Goal: Task Accomplishment & Management: Manage account settings

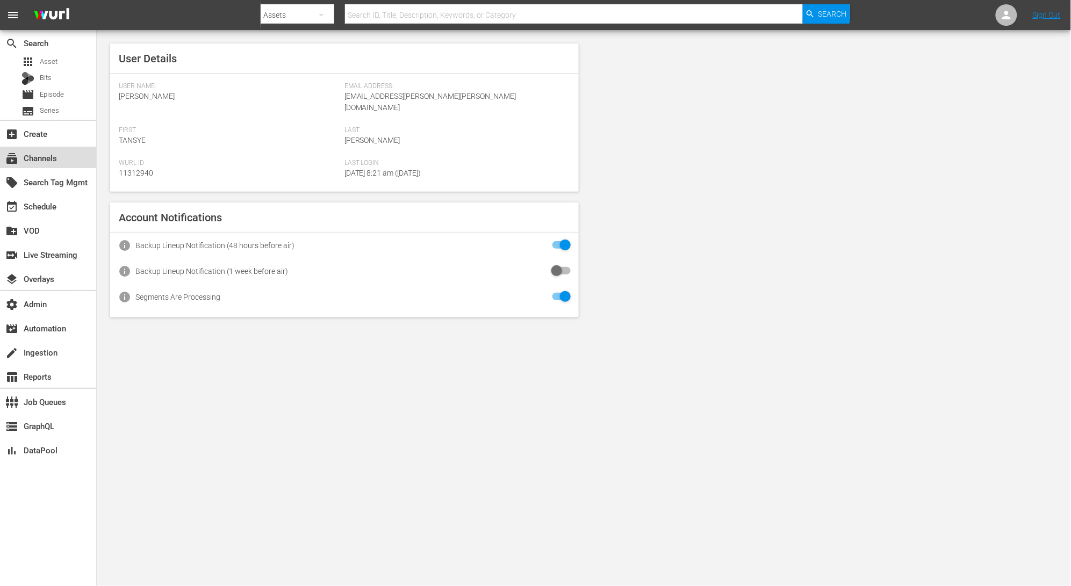
click at [38, 159] on div "subscriptions Channels" at bounding box center [30, 157] width 60 height 10
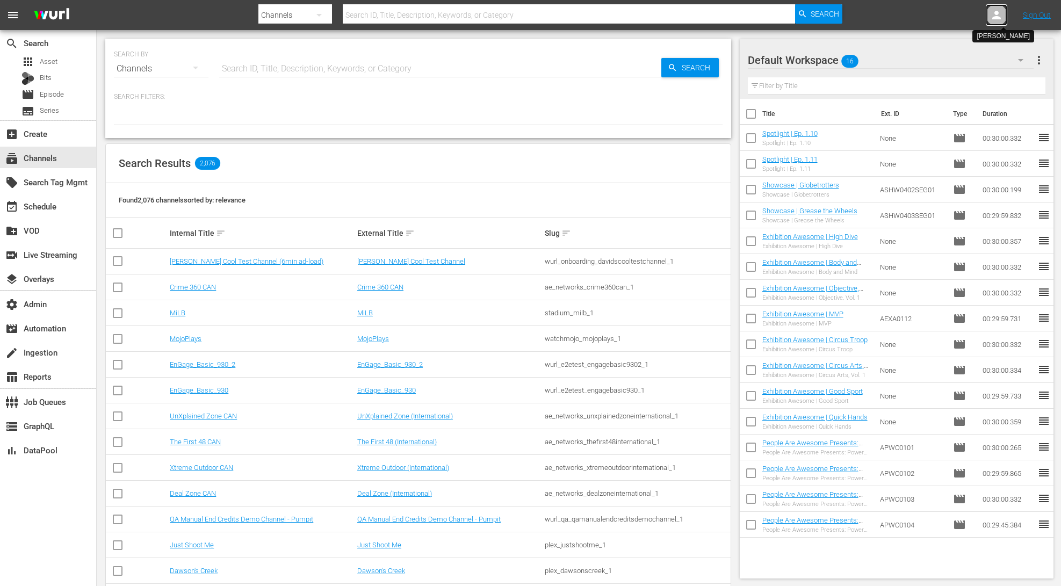
click at [1002, 16] on icon at bounding box center [996, 15] width 13 height 13
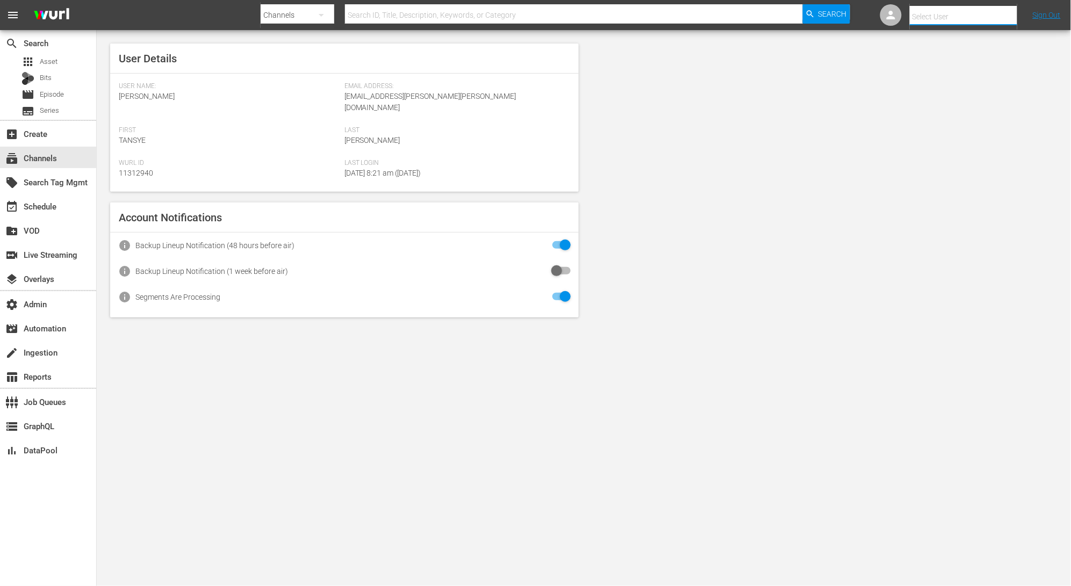
click at [995, 11] on input "text" at bounding box center [979, 17] width 138 height 26
click at [974, 73] on div "Scheduling Ladbible <ladbible-scheduling@wurl.com>" at bounding box center [945, 72] width 168 height 26
type input "Scheduling Ladbible (11314840)"
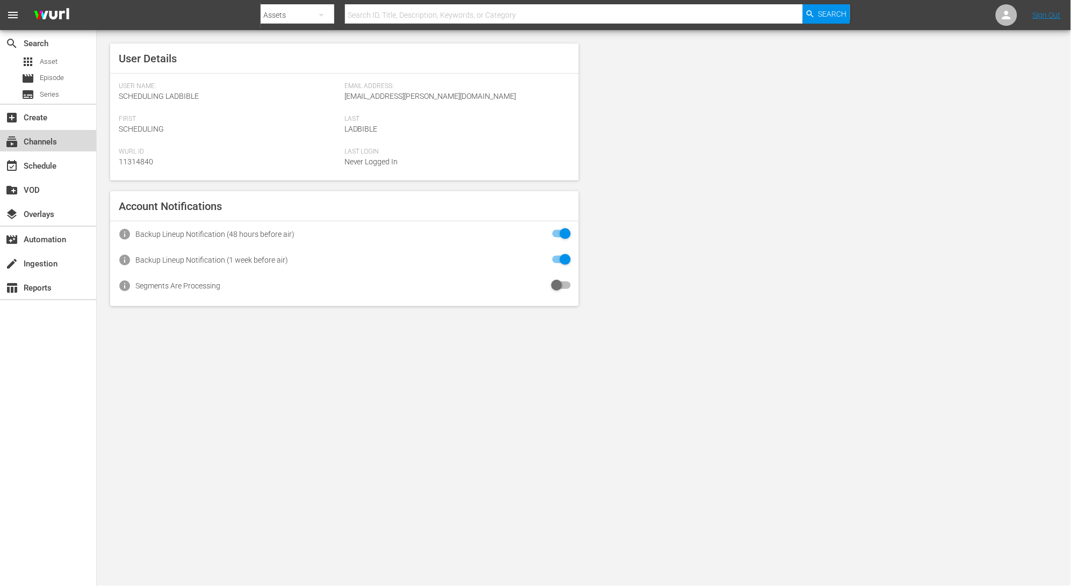
click at [71, 140] on div "subscriptions Channels" at bounding box center [48, 140] width 96 height 21
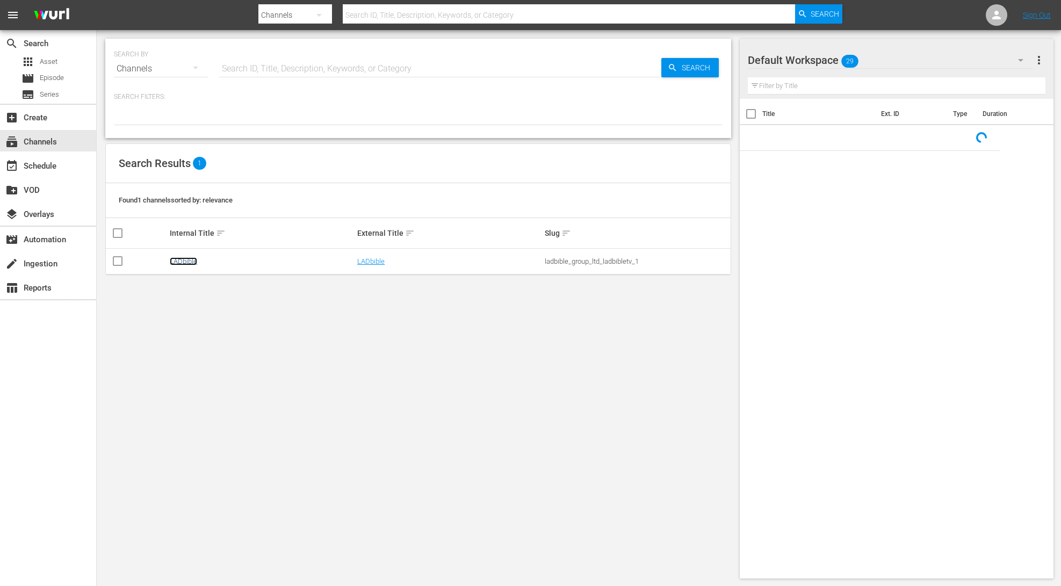
click at [184, 264] on link "LADbible" at bounding box center [183, 261] width 27 height 8
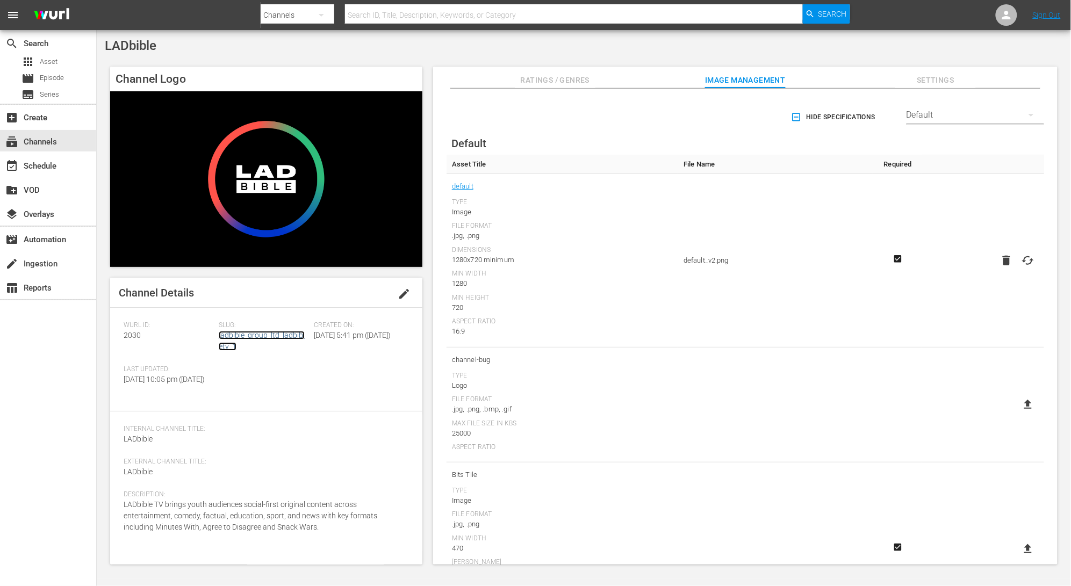
click at [273, 336] on link "ladbible_group_ltd_ladbibletv_1" at bounding box center [262, 341] width 86 height 20
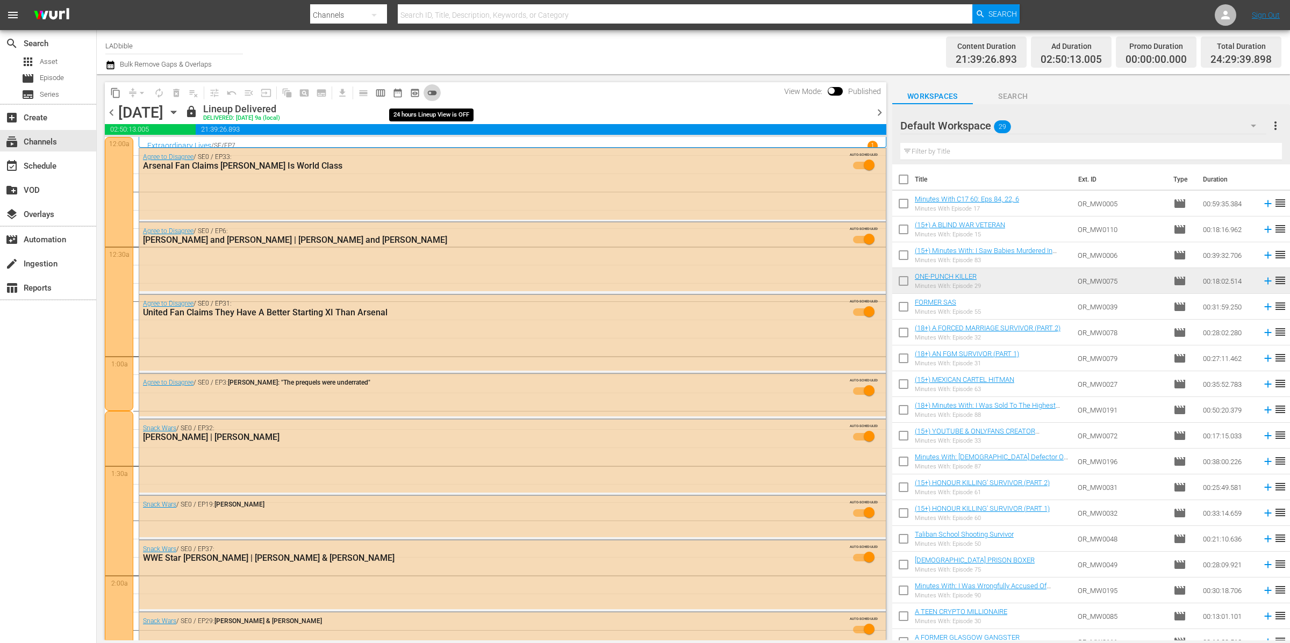
click at [434, 94] on span "toggle_off" at bounding box center [432, 93] width 11 height 11
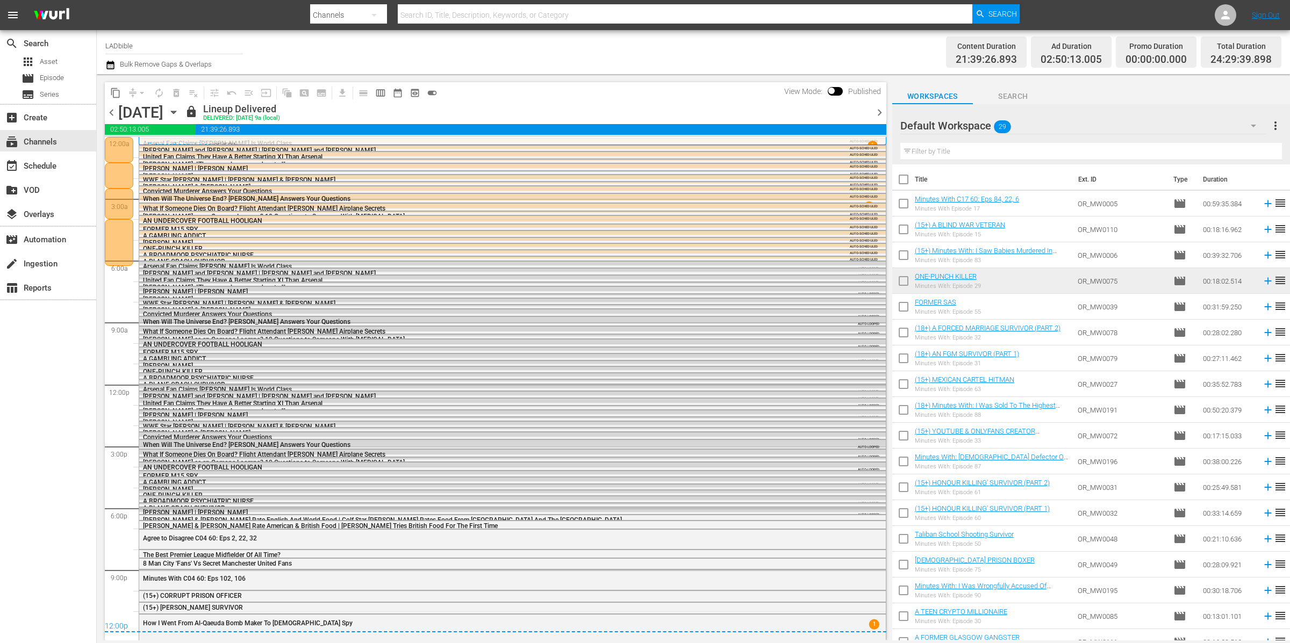
click at [881, 113] on span "chevron_right" at bounding box center [879, 112] width 13 height 13
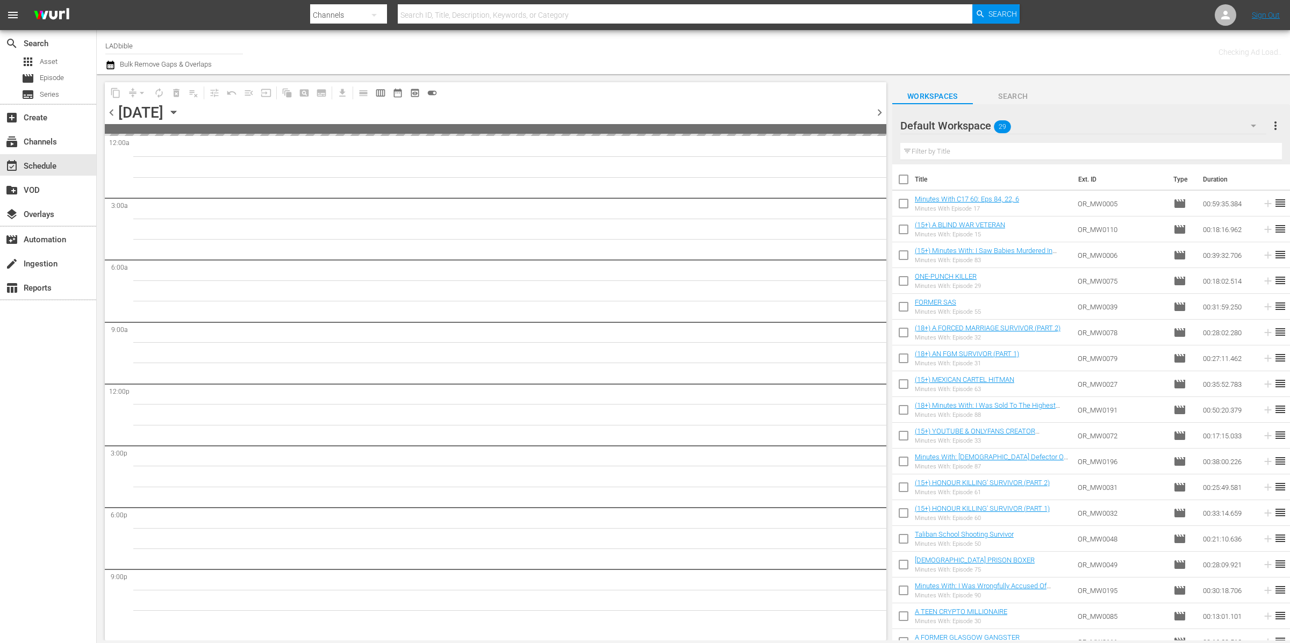
click at [881, 113] on span "chevron_right" at bounding box center [879, 112] width 13 height 13
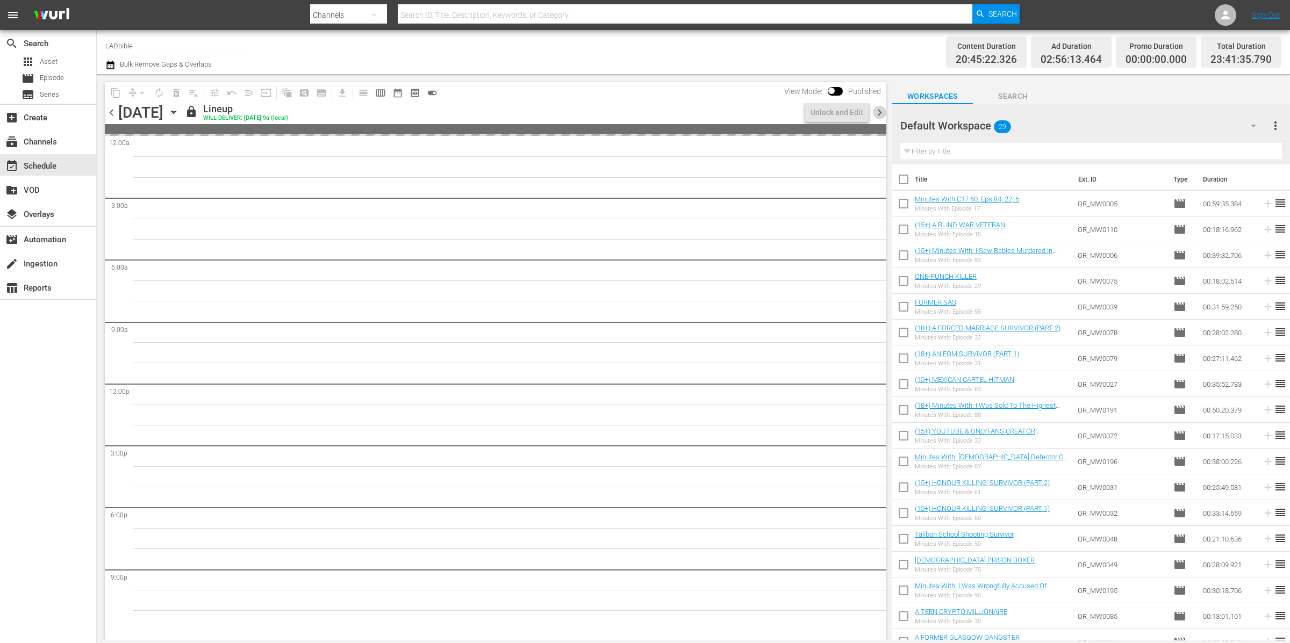
click at [881, 113] on span "chevron_right" at bounding box center [879, 112] width 13 height 13
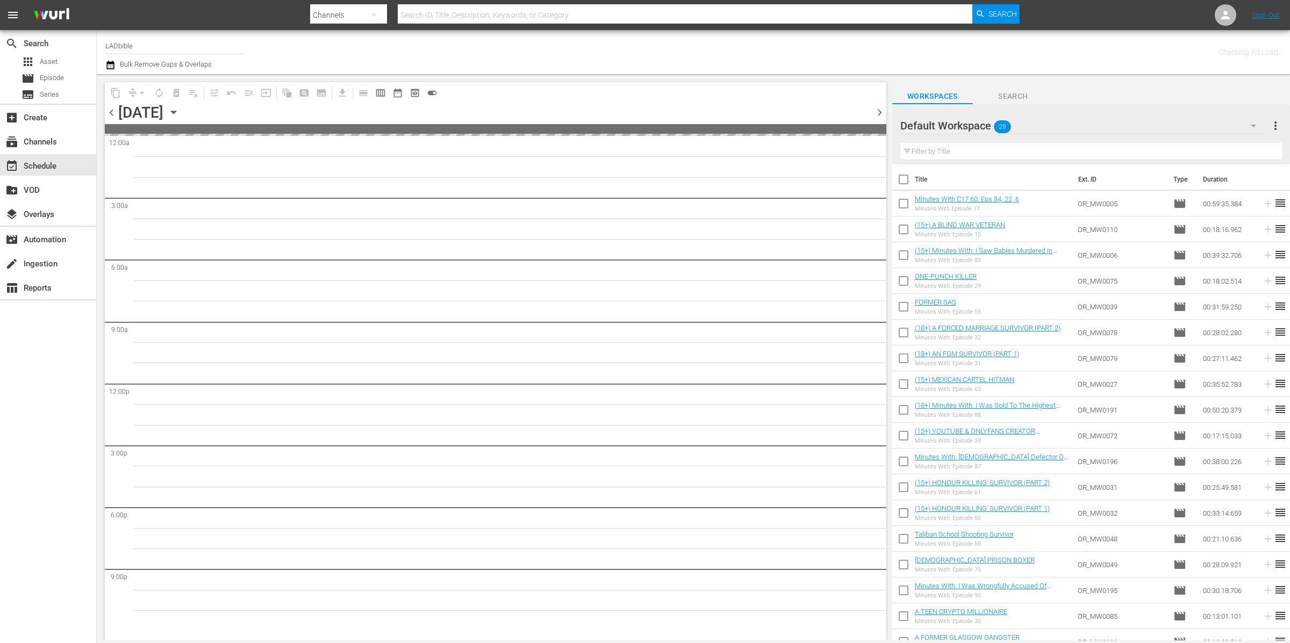
click at [881, 113] on span "chevron_right" at bounding box center [879, 112] width 13 height 13
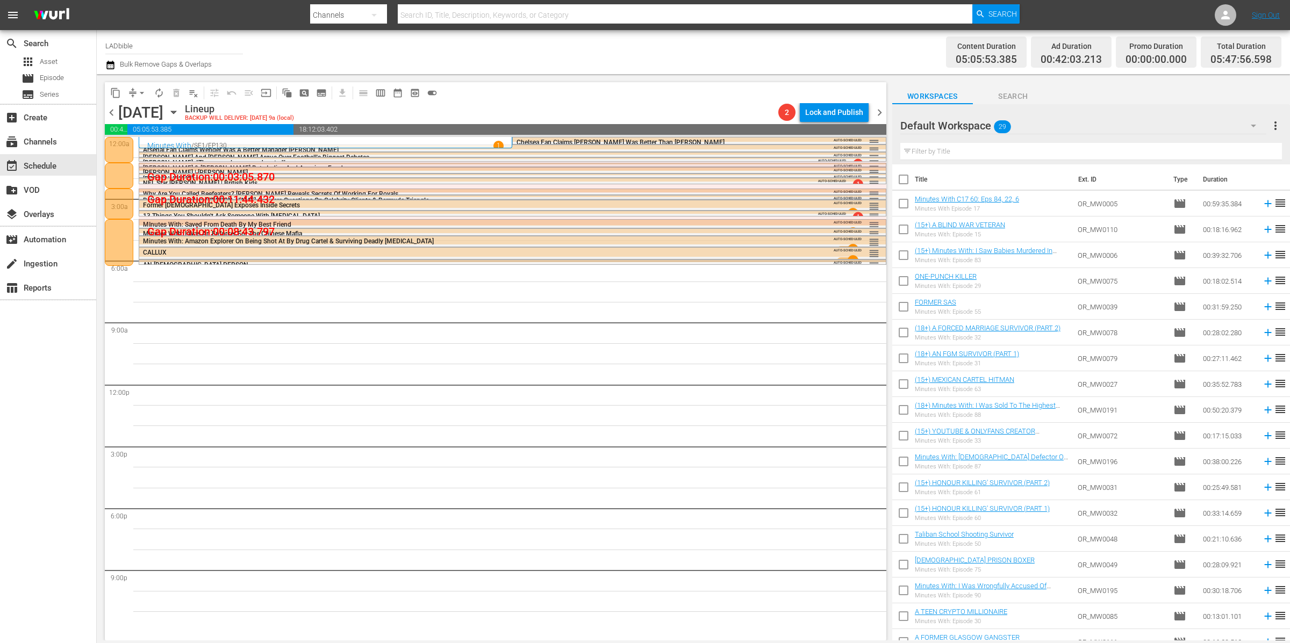
click at [109, 111] on span "chevron_left" at bounding box center [111, 112] width 13 height 13
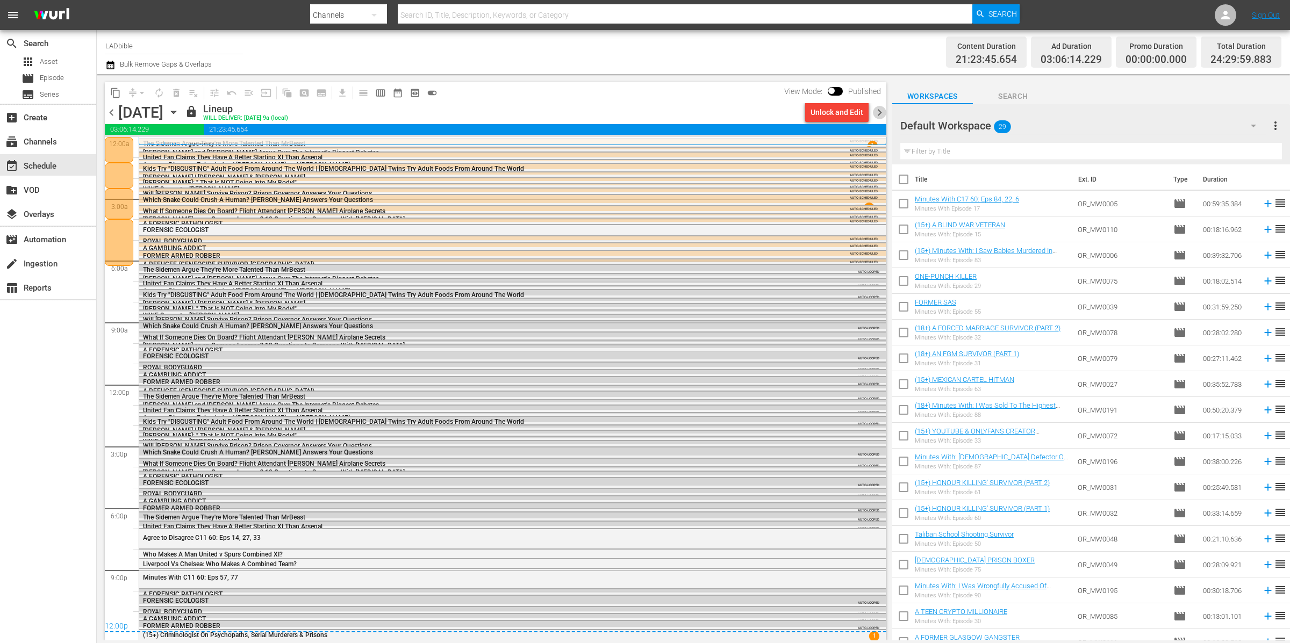
click at [879, 115] on span "chevron_right" at bounding box center [879, 112] width 13 height 13
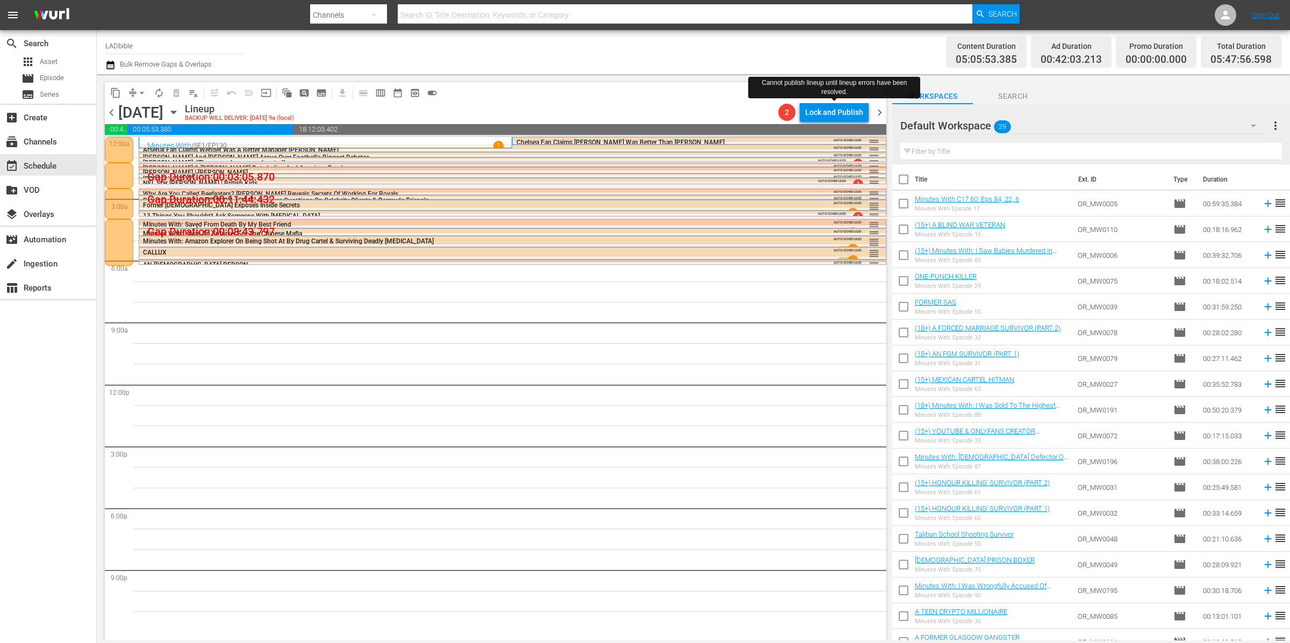
click at [130, 246] on div at bounding box center [119, 242] width 28 height 46
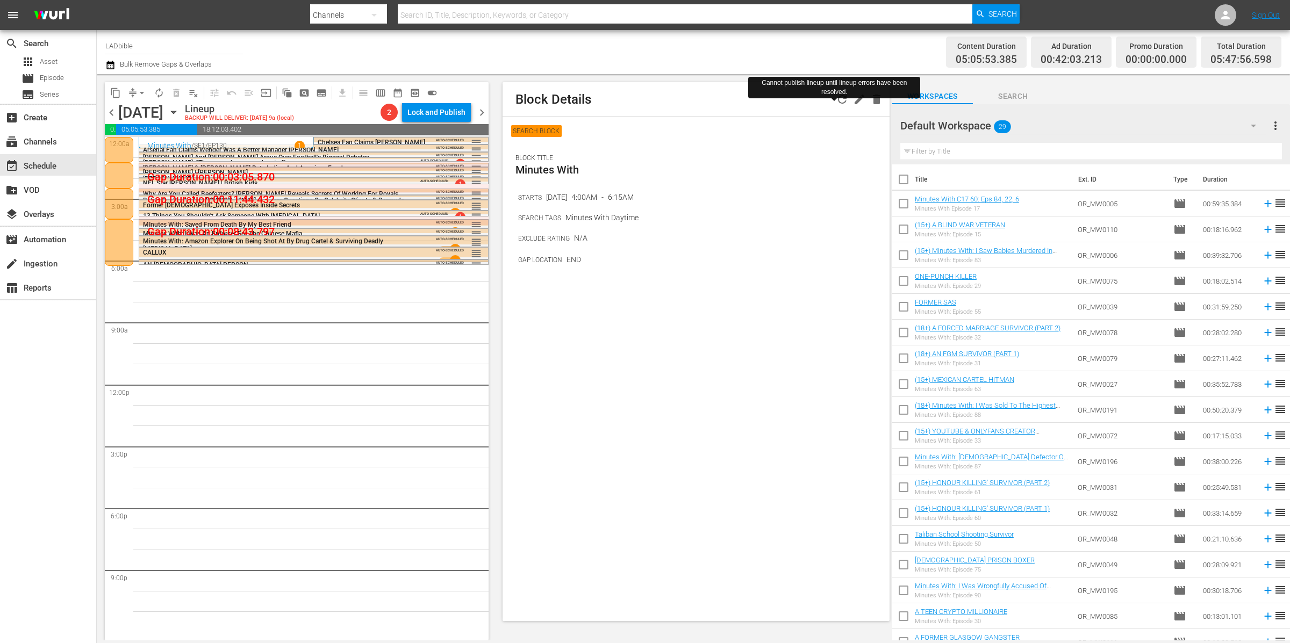
click at [128, 242] on div at bounding box center [119, 242] width 28 height 46
click at [857, 102] on icon "button" at bounding box center [859, 100] width 10 height 10
click at [596, 233] on icon at bounding box center [602, 238] width 12 height 12
click at [549, 235] on div at bounding box center [557, 236] width 19 height 11
type input "oct"
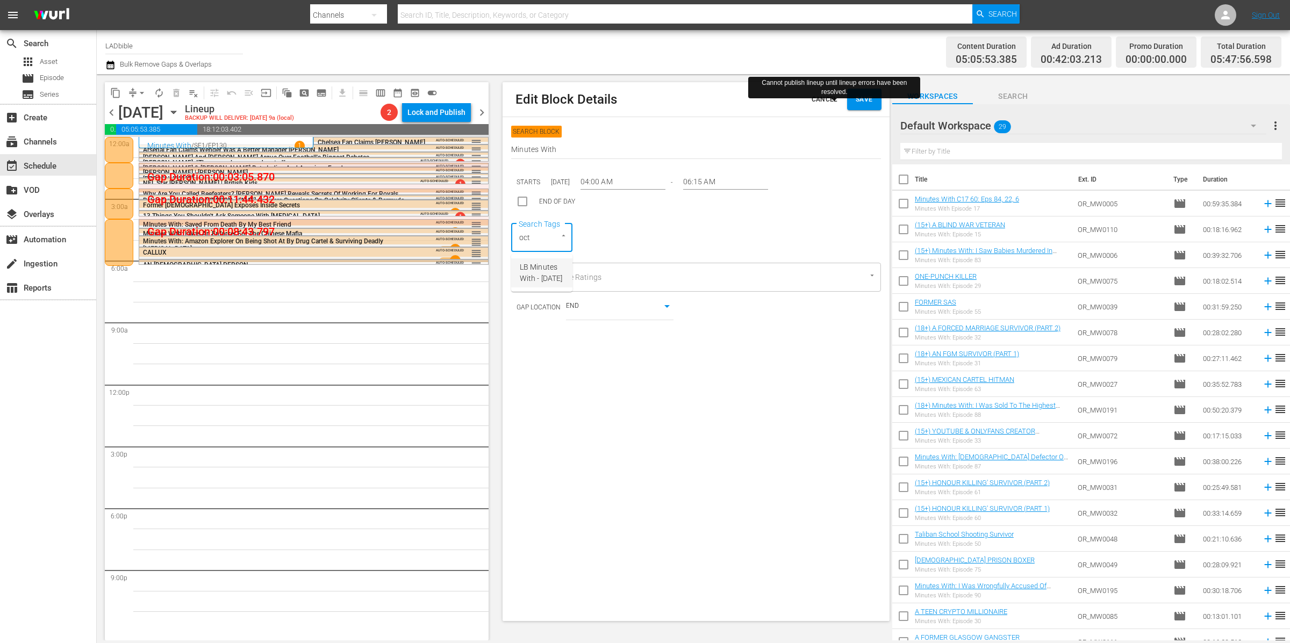
click at [549, 278] on span "LB Minutes With - Oct 25" at bounding box center [542, 273] width 44 height 23
click at [857, 104] on span "Save" at bounding box center [864, 99] width 17 height 11
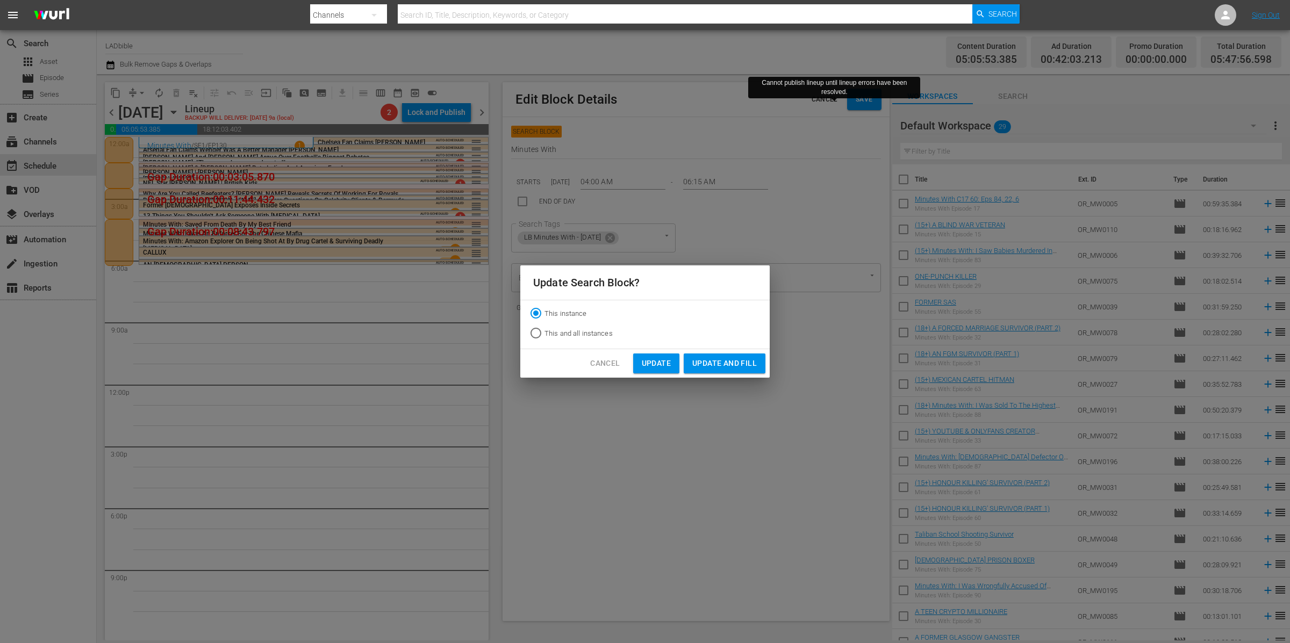
click at [563, 330] on span "This and all instances" at bounding box center [578, 333] width 68 height 11
click at [544, 330] on input "This and all instances" at bounding box center [535, 335] width 17 height 17
radio input "true"
click at [714, 362] on span "Update and Fill" at bounding box center [724, 363] width 64 height 13
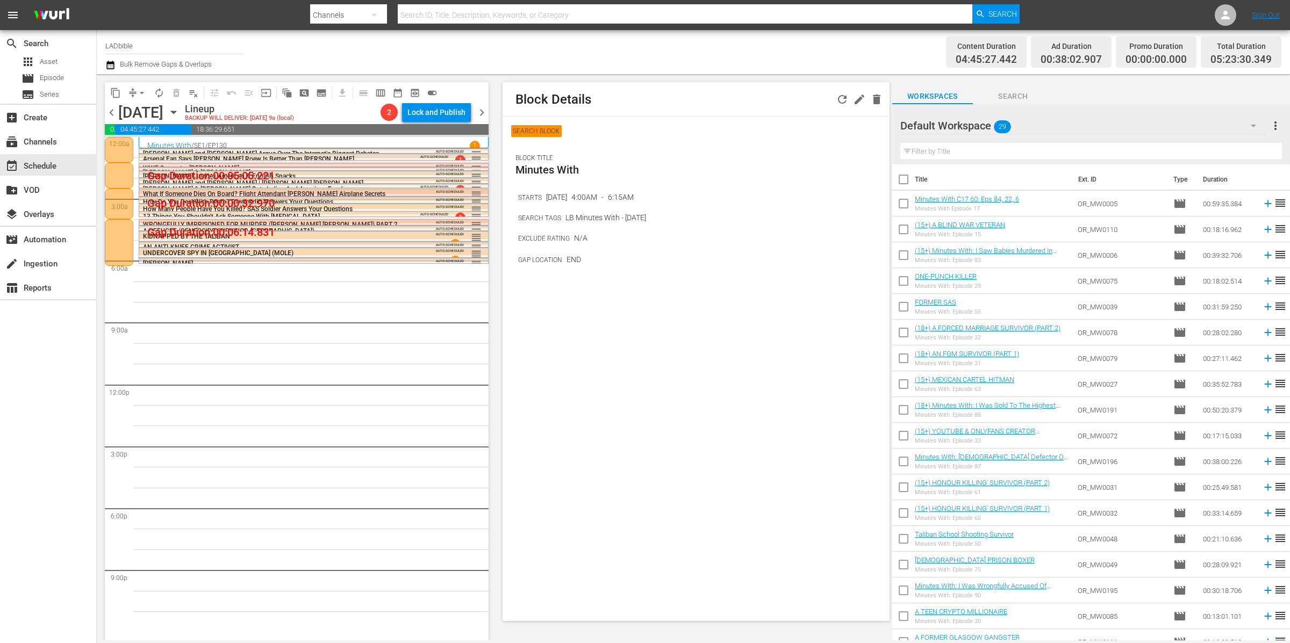
click at [118, 242] on div at bounding box center [119, 242] width 28 height 46
click at [126, 238] on div at bounding box center [119, 242] width 28 height 46
click at [120, 233] on div at bounding box center [119, 242] width 28 height 46
click at [135, 91] on button "arrow_drop_down" at bounding box center [141, 92] width 17 height 17
click at [167, 149] on li "Align to End of Previous Day" at bounding box center [142, 150] width 113 height 18
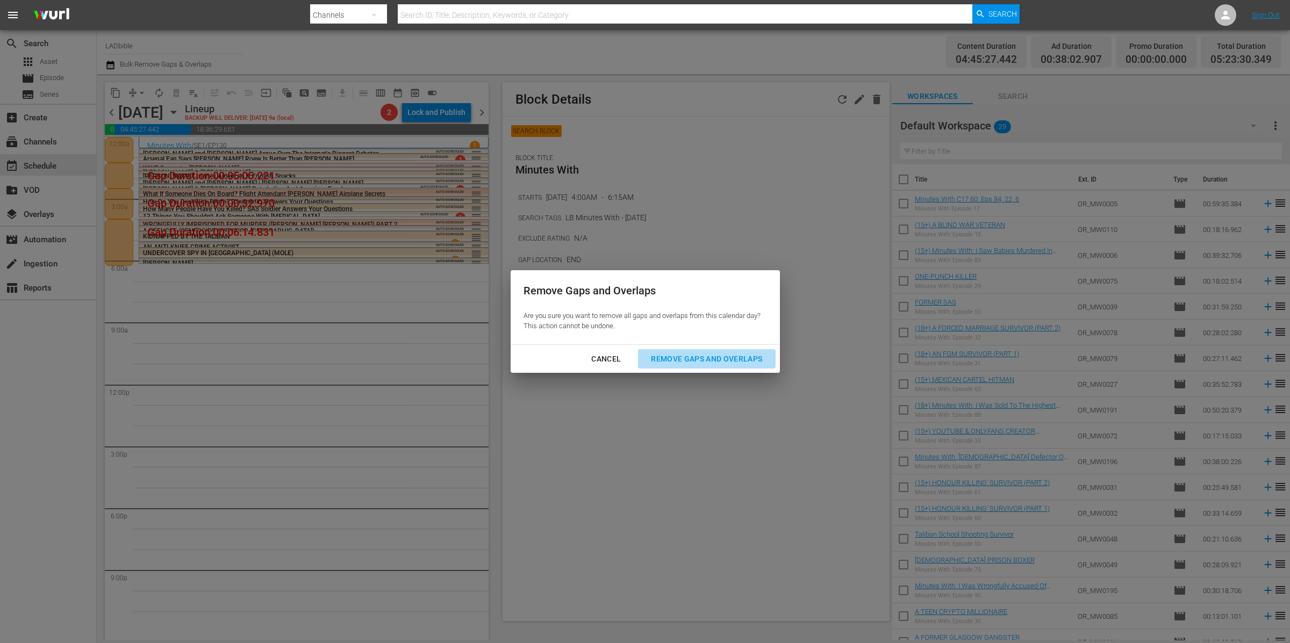
click at [724, 358] on div "Remove Gaps and Overlaps" at bounding box center [706, 359] width 128 height 13
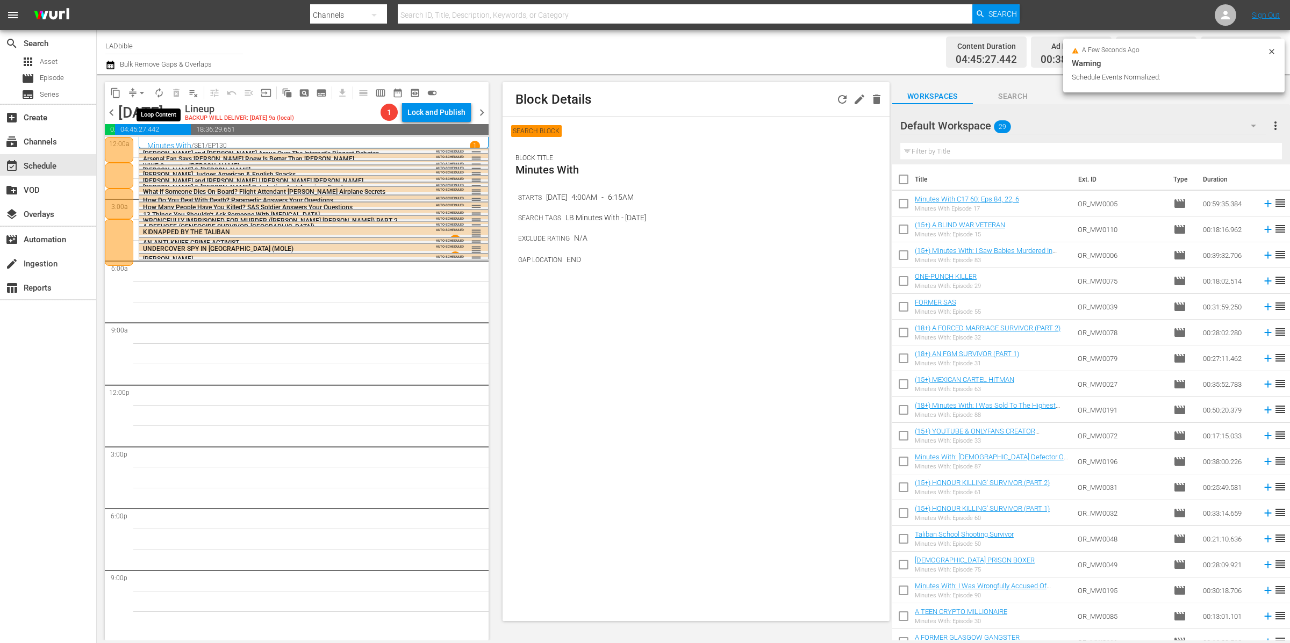
click at [161, 92] on span "autorenew_outlined" at bounding box center [159, 93] width 11 height 11
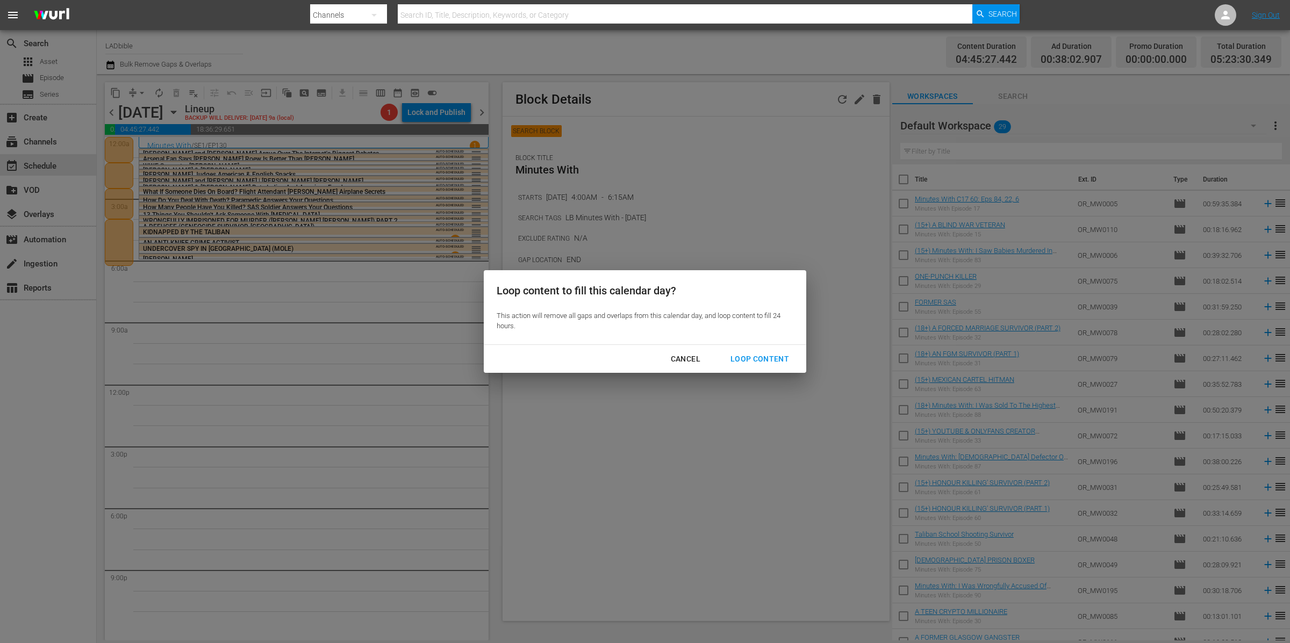
click at [751, 356] on div "Loop Content" at bounding box center [760, 359] width 76 height 13
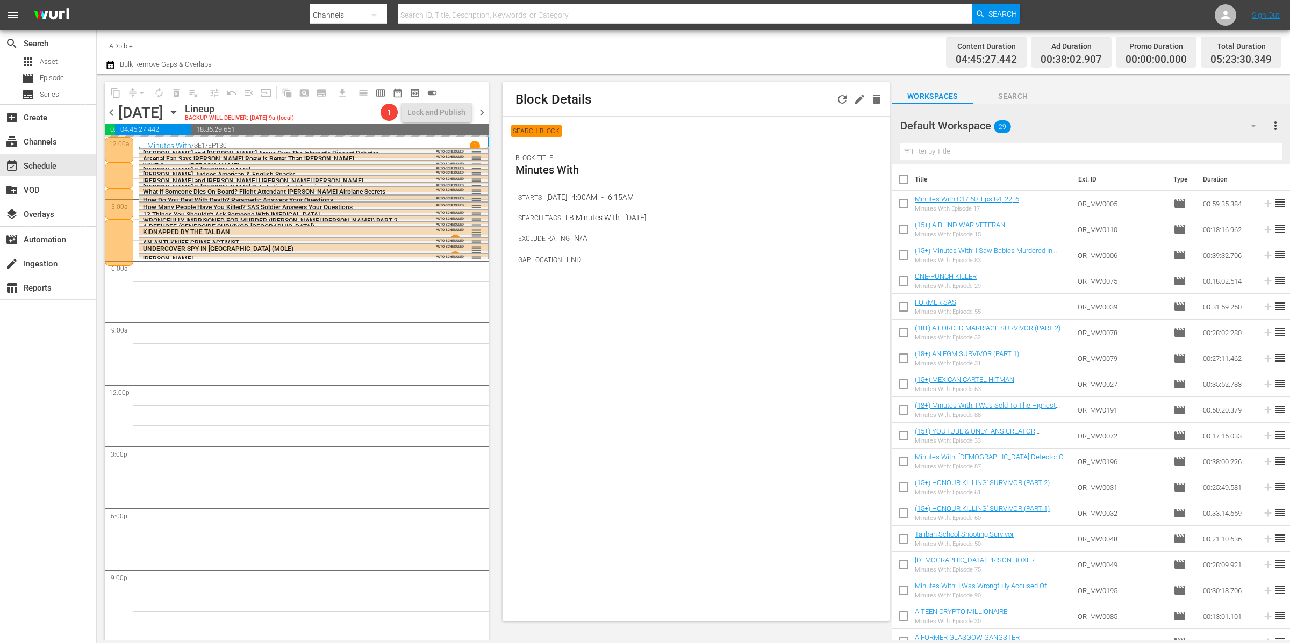
click at [113, 111] on span "chevron_left" at bounding box center [111, 112] width 13 height 13
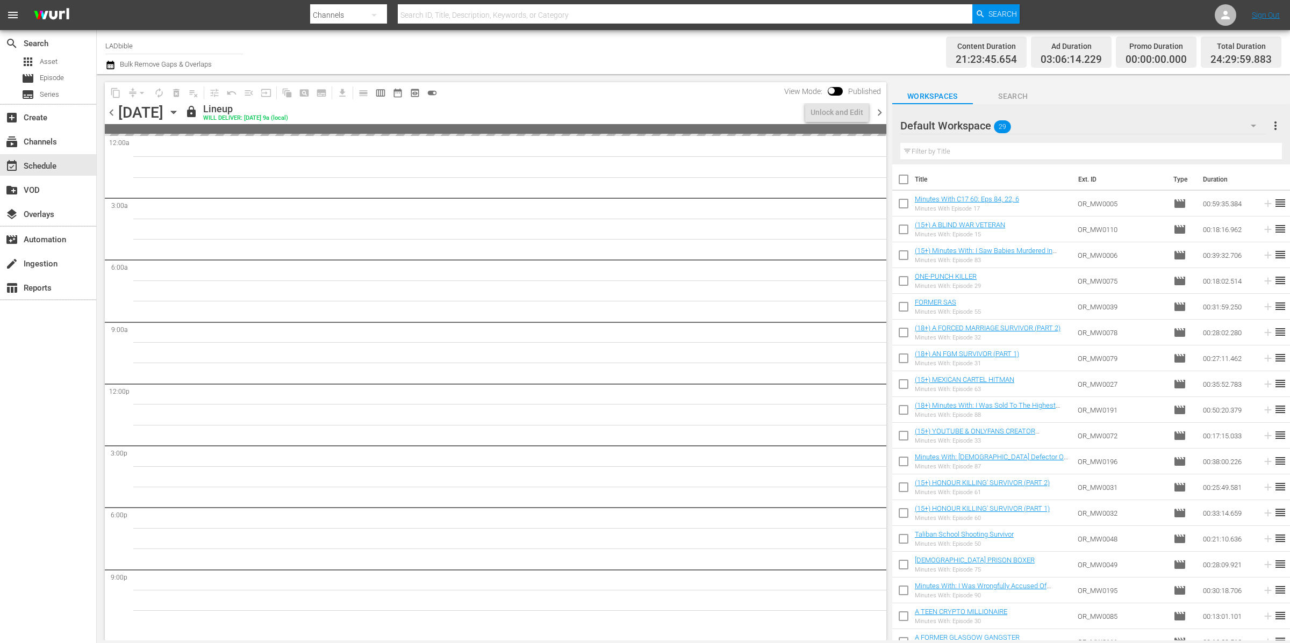
click at [1060, 126] on div "Default Workspace 29" at bounding box center [1083, 126] width 366 height 30
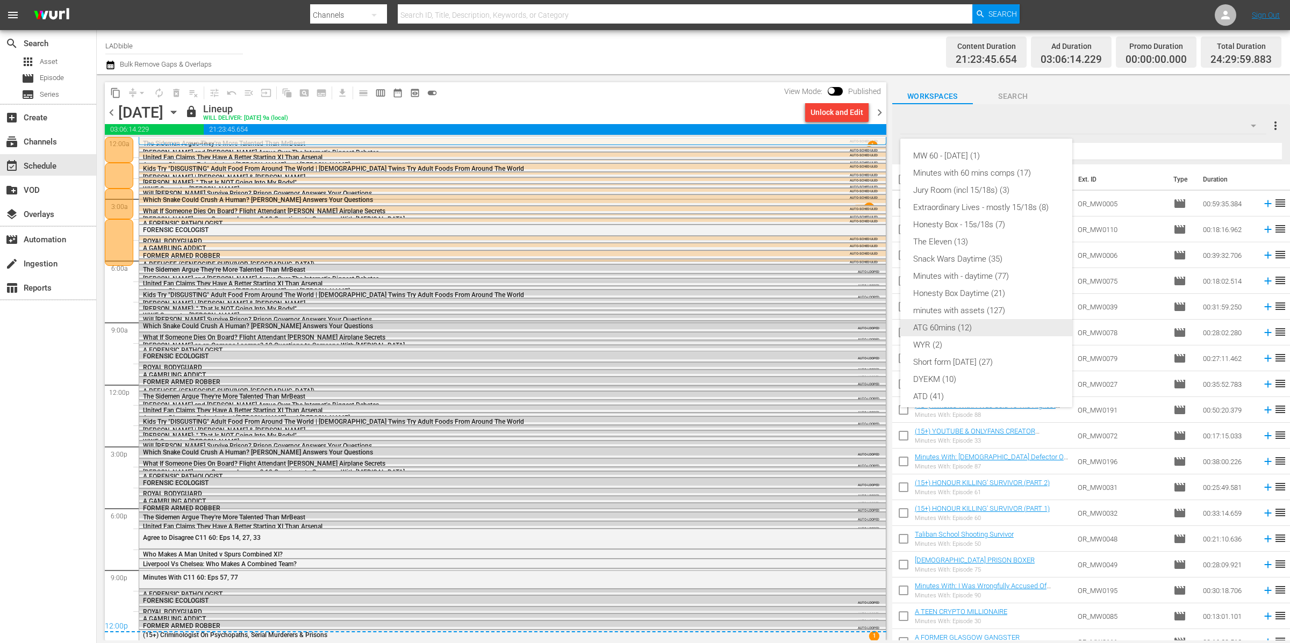
click at [1039, 332] on div "ATG 60mins (12)" at bounding box center [986, 327] width 146 height 17
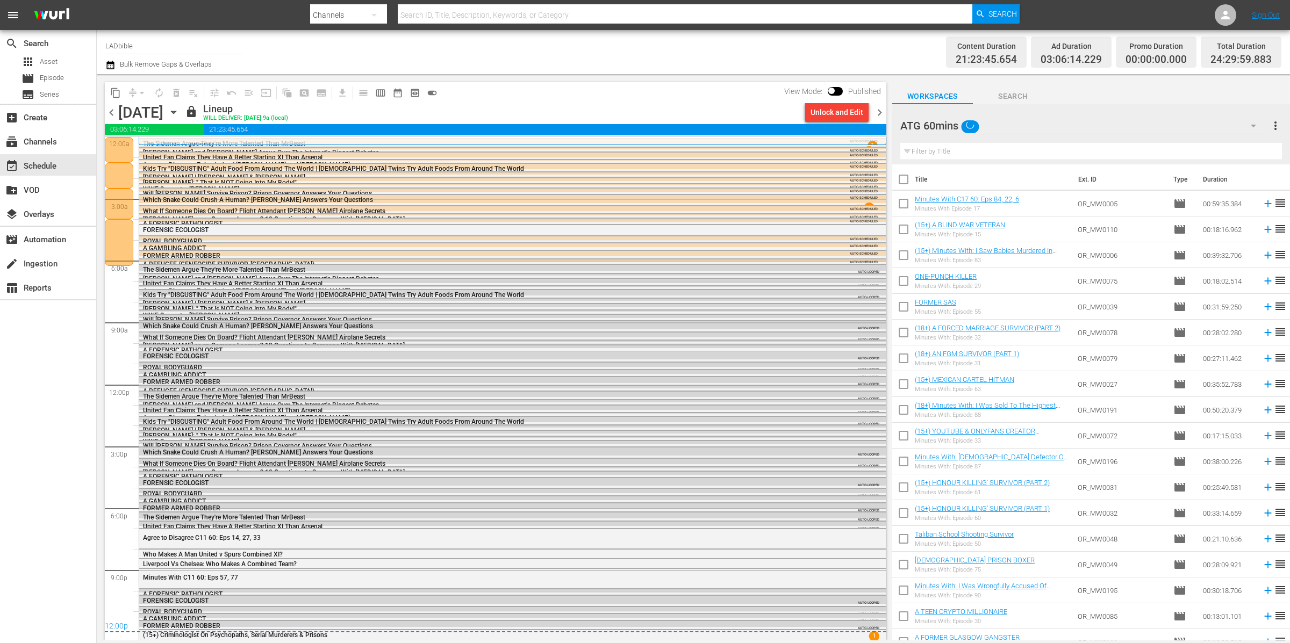
scroll to position [109, 0]
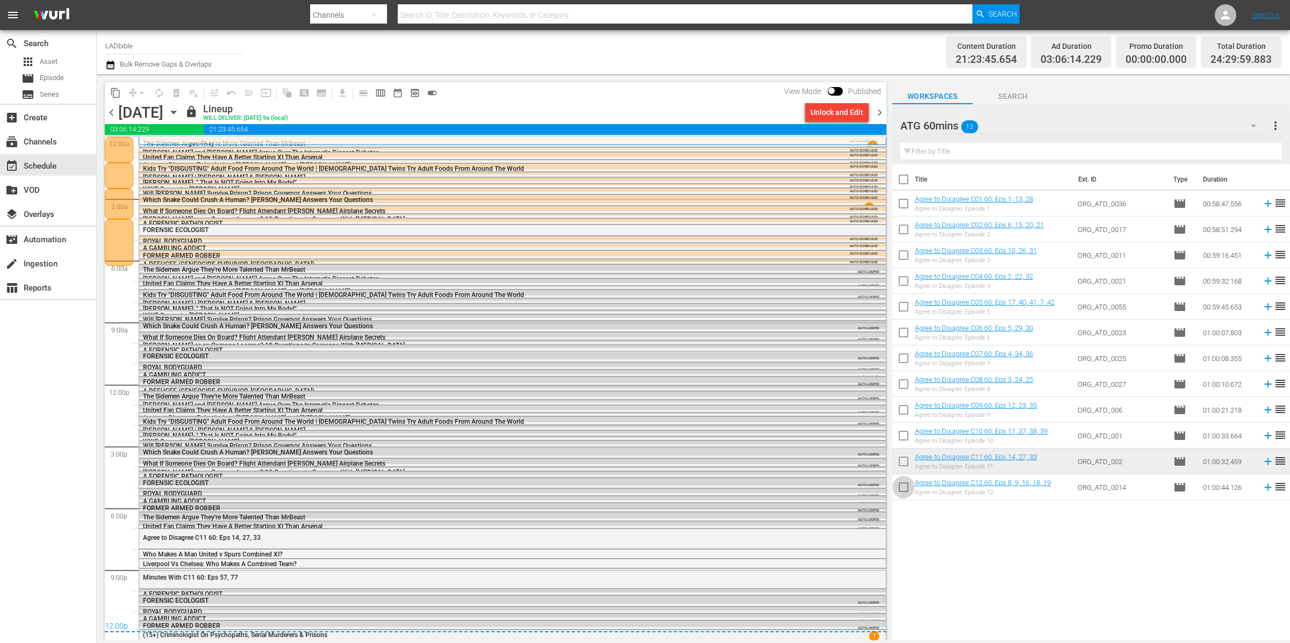
click at [904, 486] on input "checkbox" at bounding box center [903, 489] width 23 height 23
checkbox input "true"
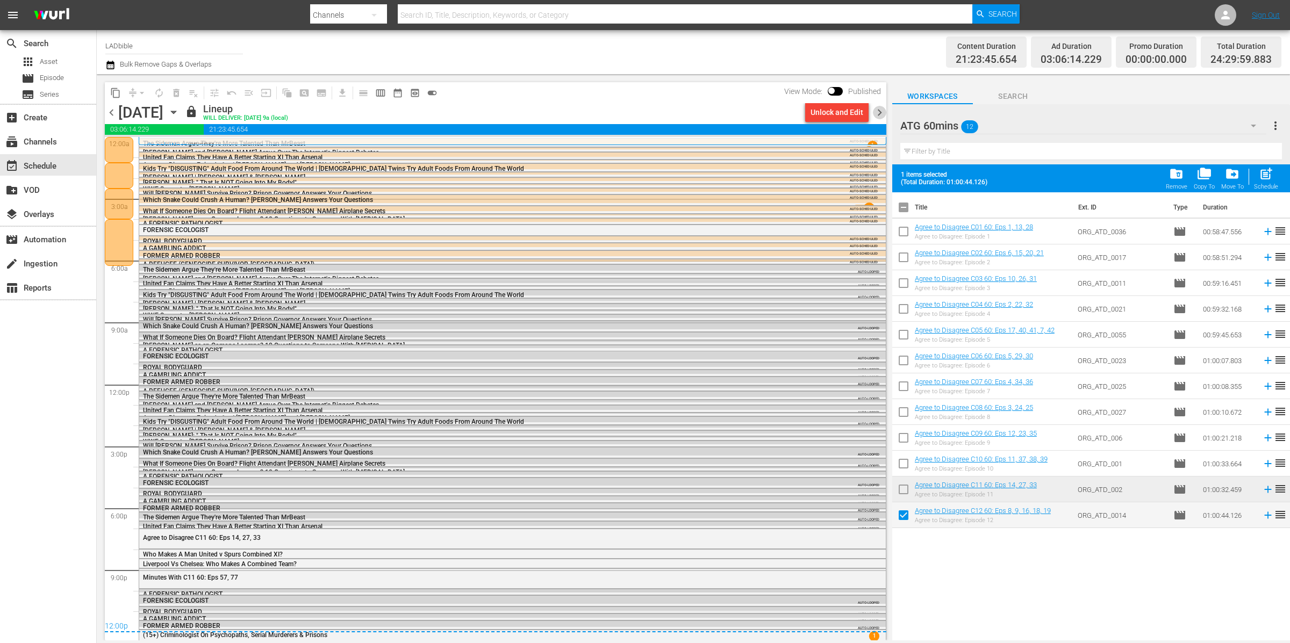
click at [879, 112] on span "chevron_right" at bounding box center [879, 112] width 13 height 13
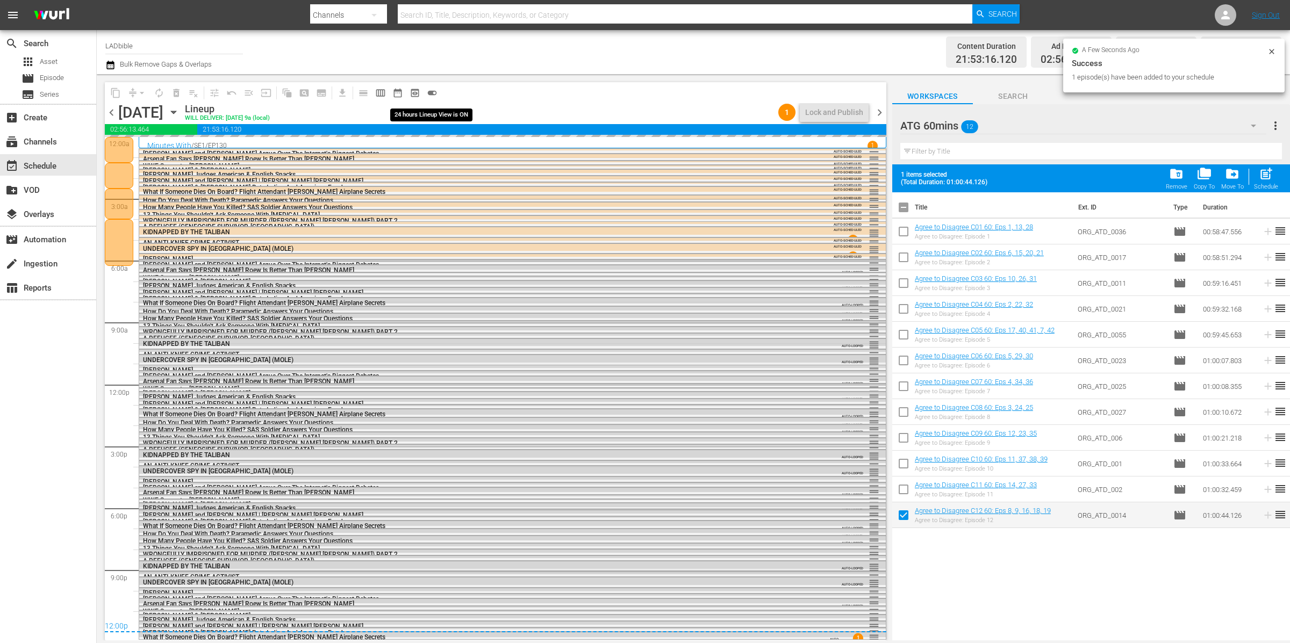
click at [431, 92] on span "toggle_on" at bounding box center [432, 93] width 11 height 11
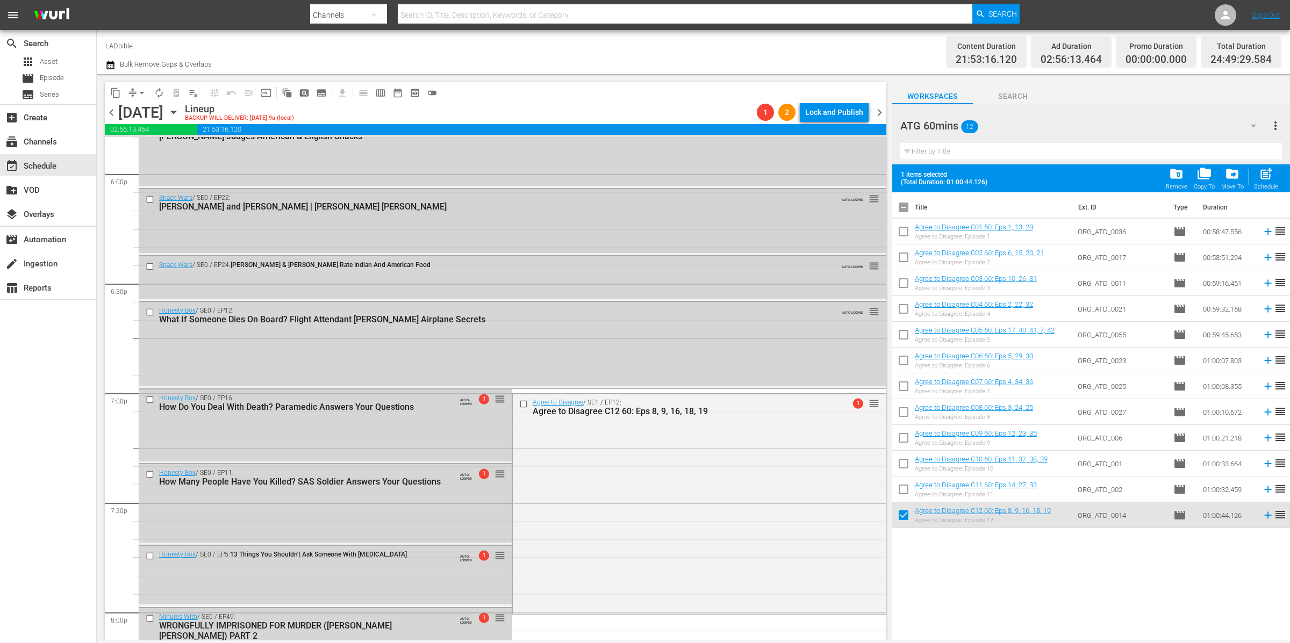
scroll to position [3927, 0]
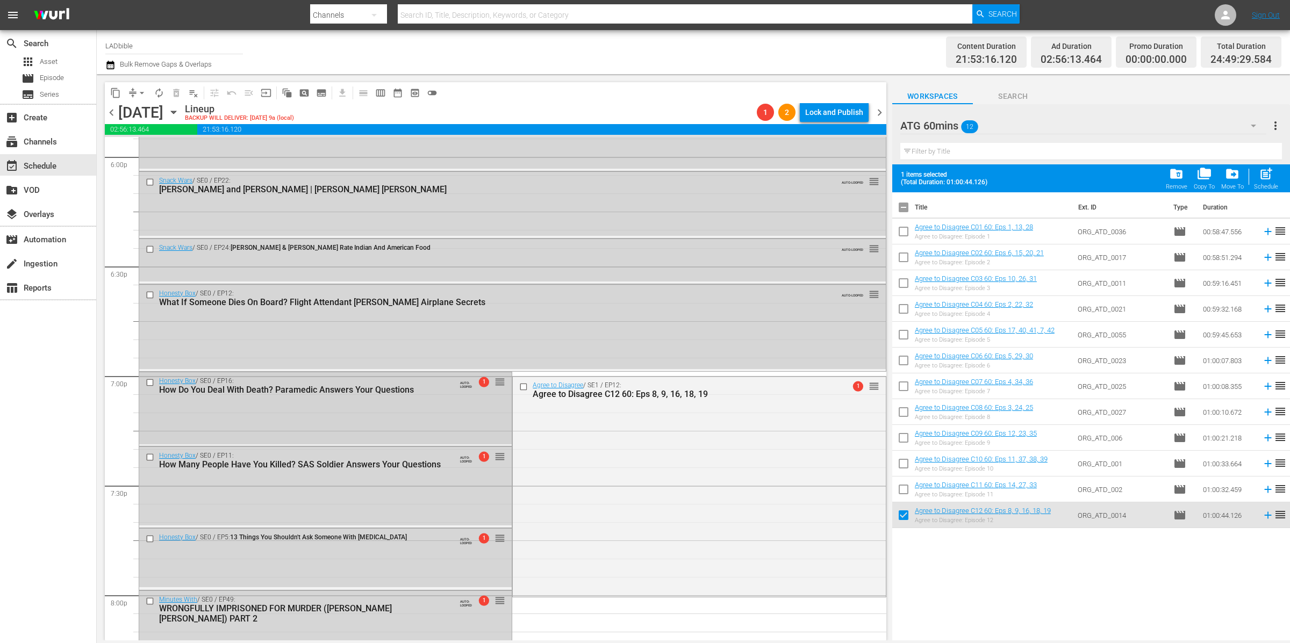
click at [147, 379] on input "checkbox" at bounding box center [151, 382] width 11 height 9
click at [150, 458] on input "checkbox" at bounding box center [151, 457] width 11 height 9
click at [150, 537] on input "checkbox" at bounding box center [151, 539] width 11 height 9
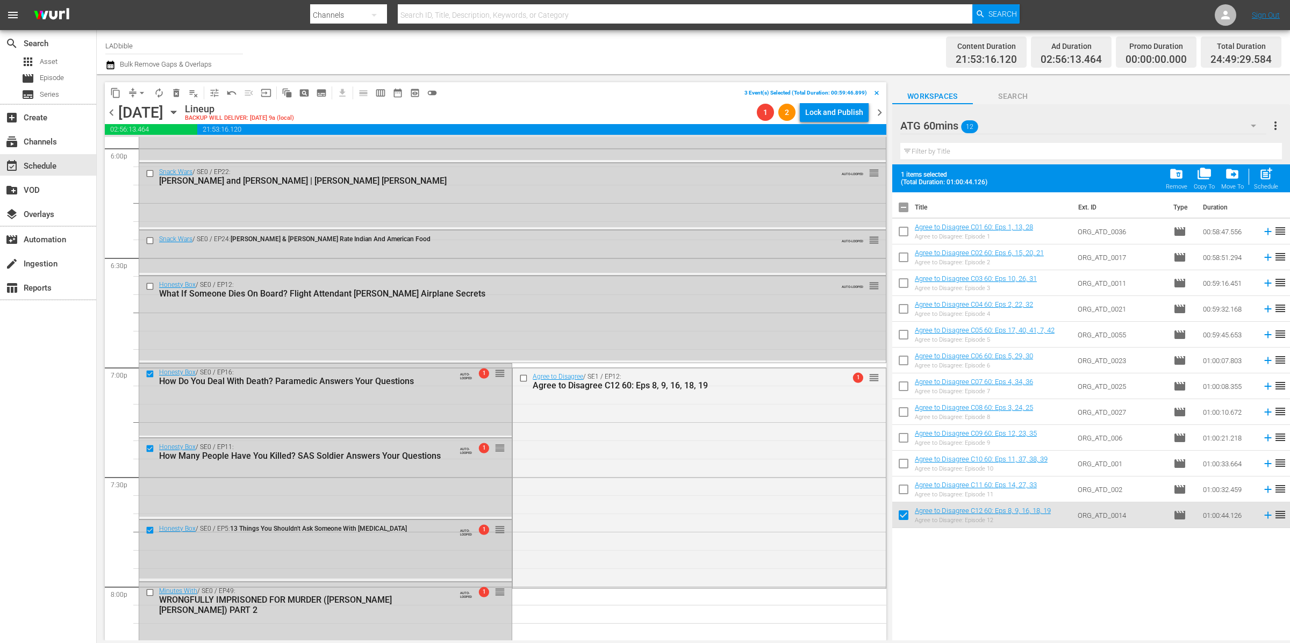
scroll to position [3997, 0]
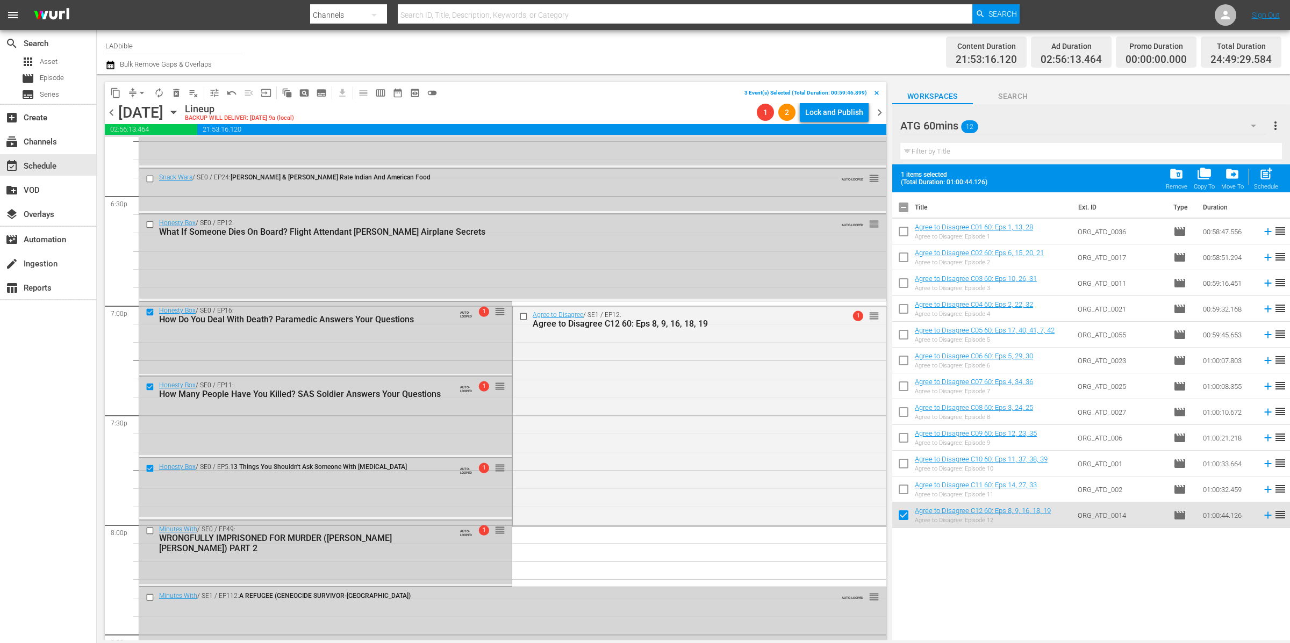
click at [150, 526] on input "checkbox" at bounding box center [151, 530] width 11 height 9
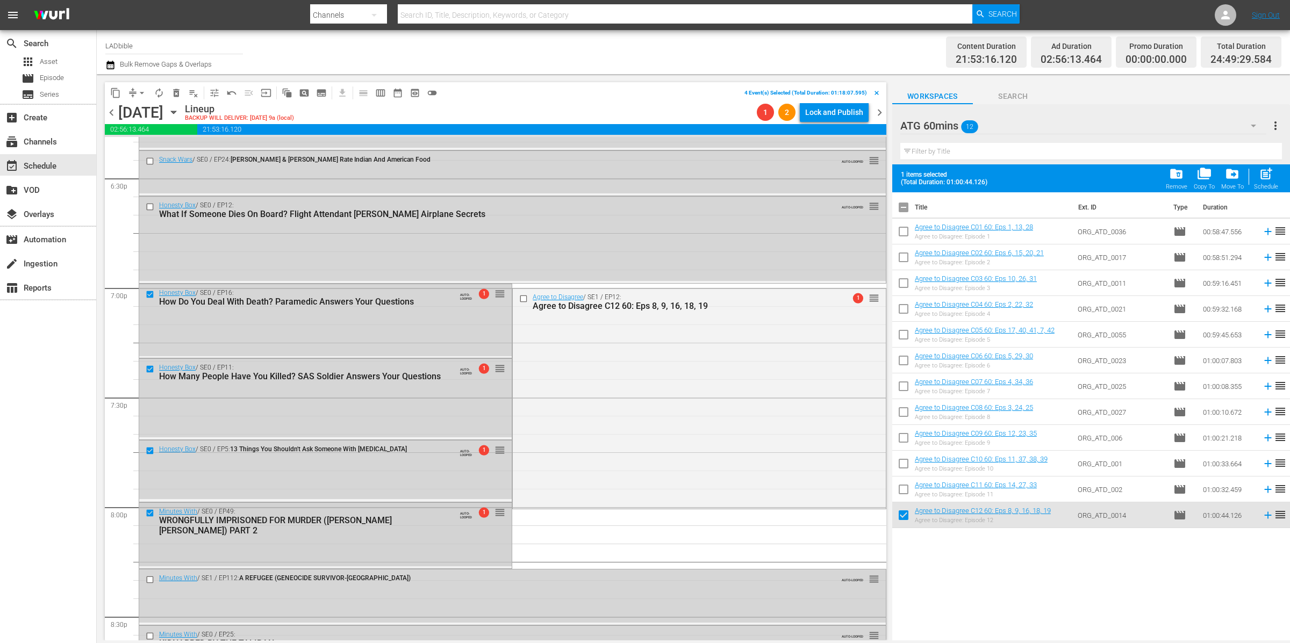
scroll to position [4067, 0]
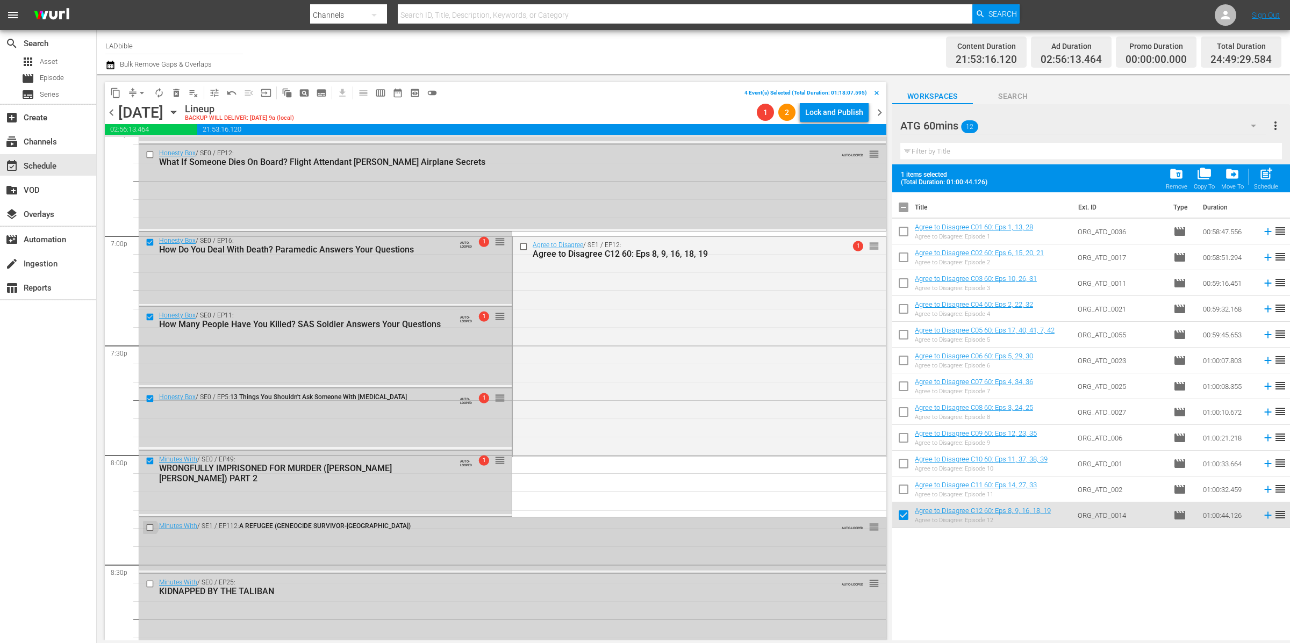
click at [151, 526] on input "checkbox" at bounding box center [151, 527] width 11 height 9
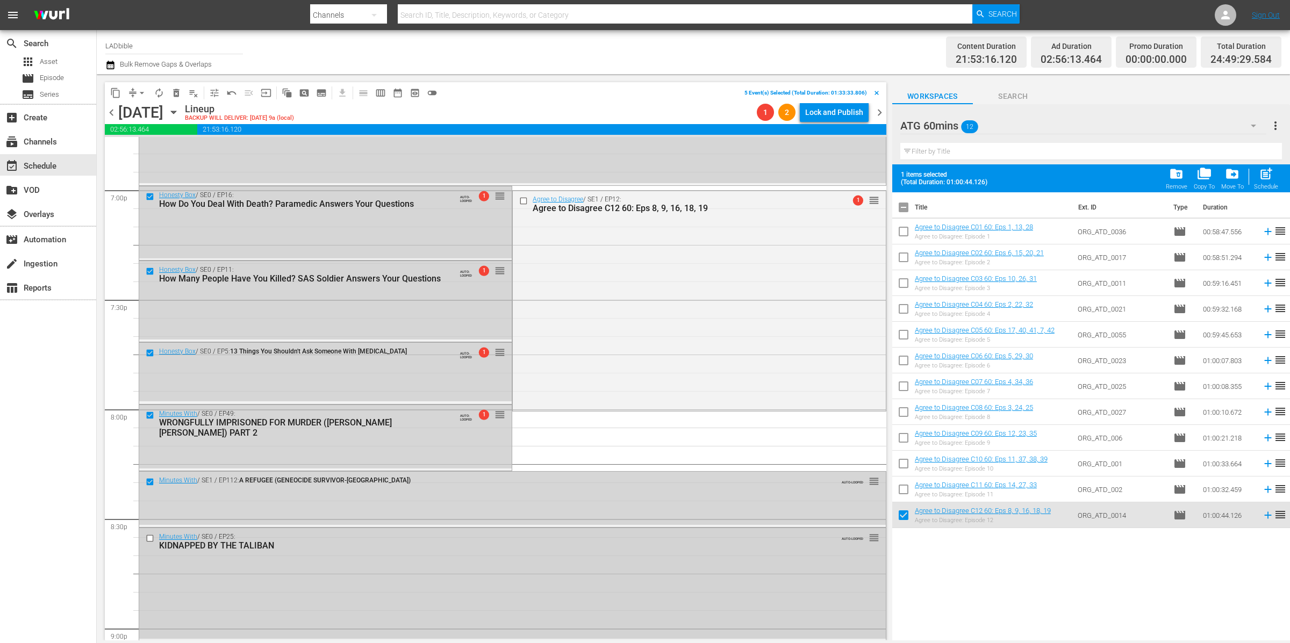
click at [152, 540] on input "checkbox" at bounding box center [151, 538] width 11 height 9
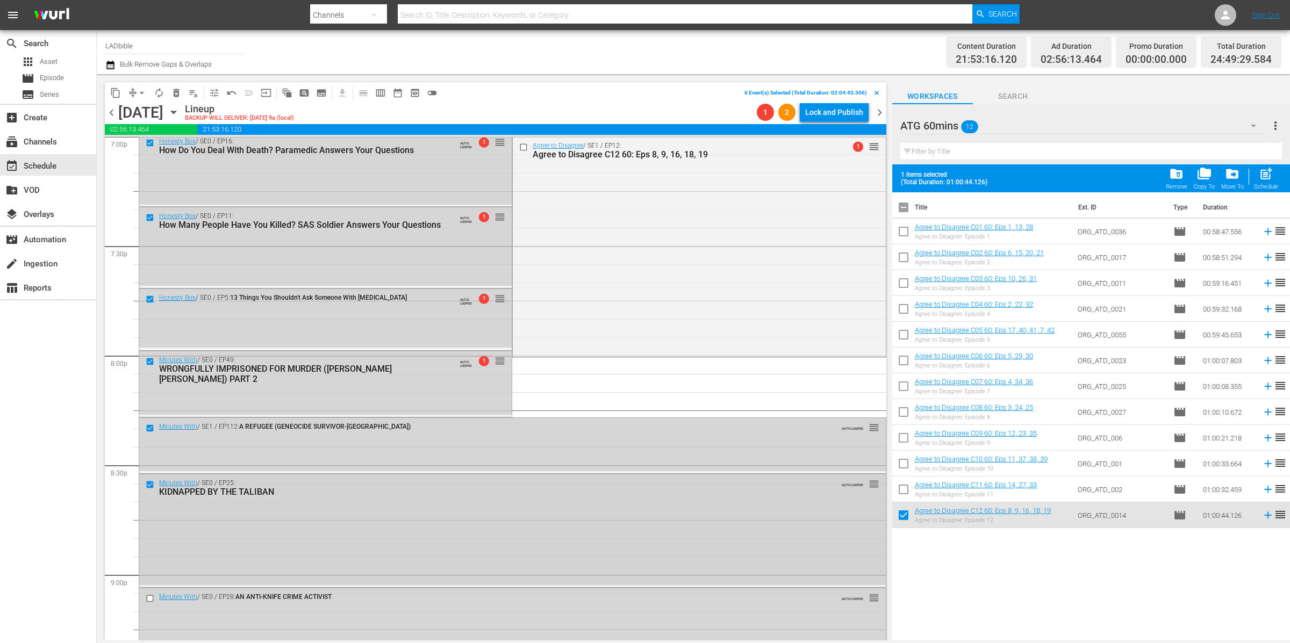
scroll to position [4231, 0]
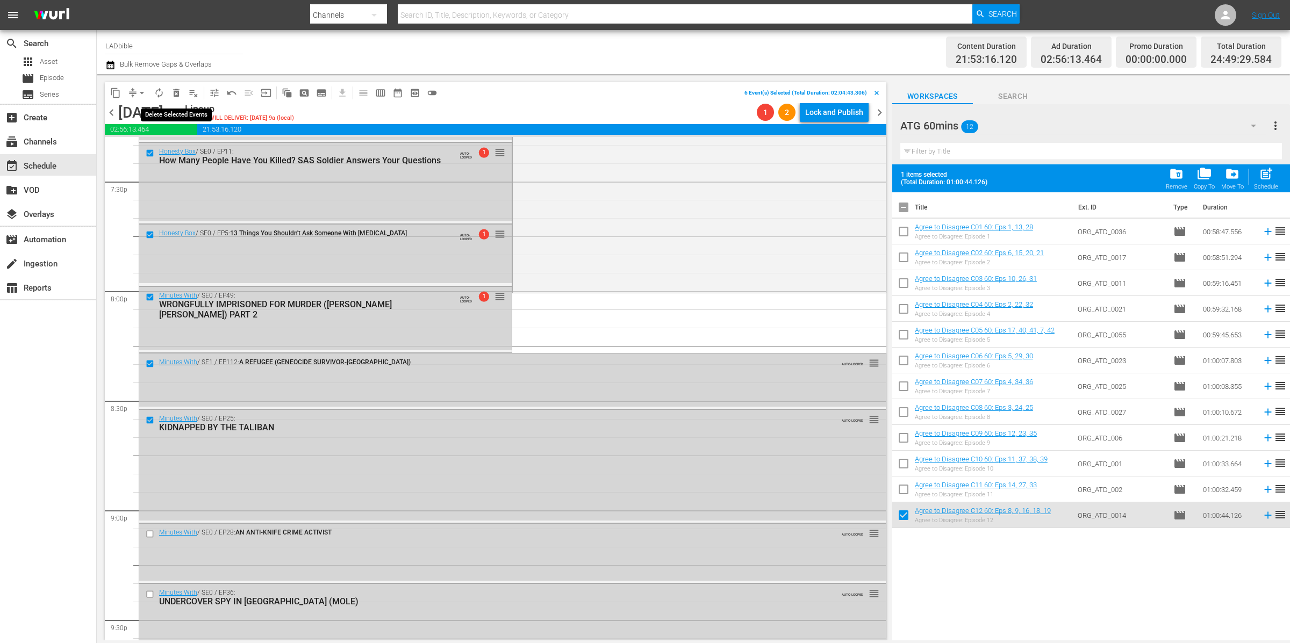
click at [178, 92] on span "delete_forever_outlined" at bounding box center [176, 93] width 11 height 11
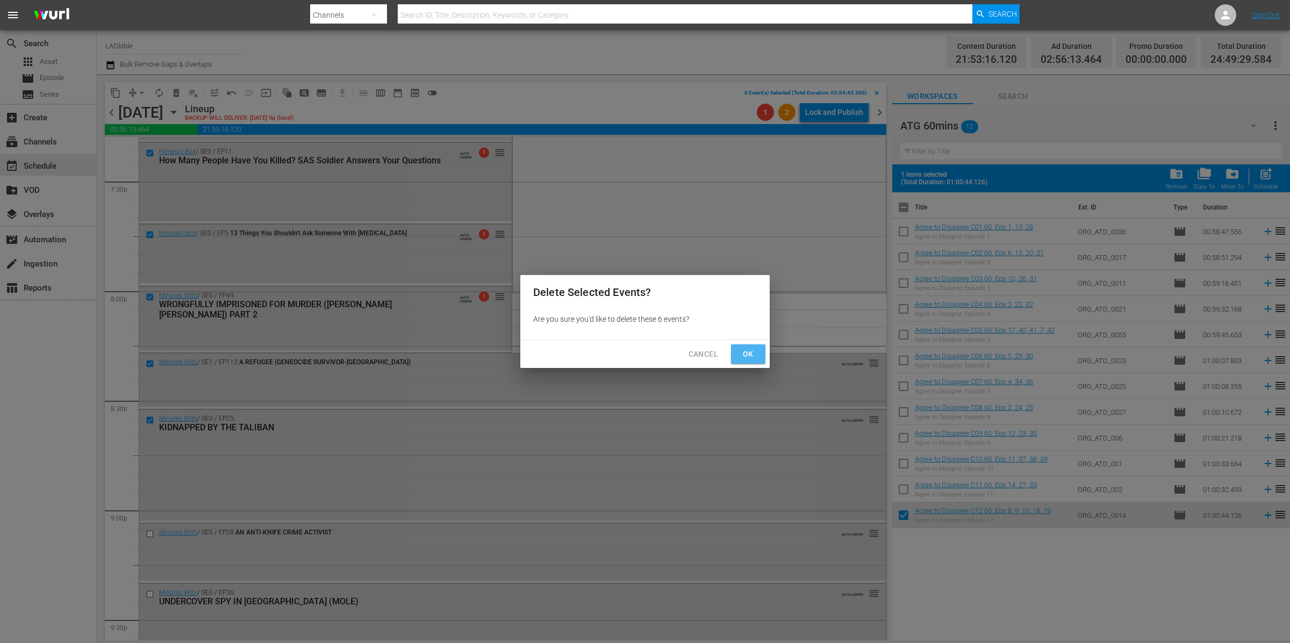
click at [744, 354] on span "Ok" at bounding box center [747, 354] width 17 height 13
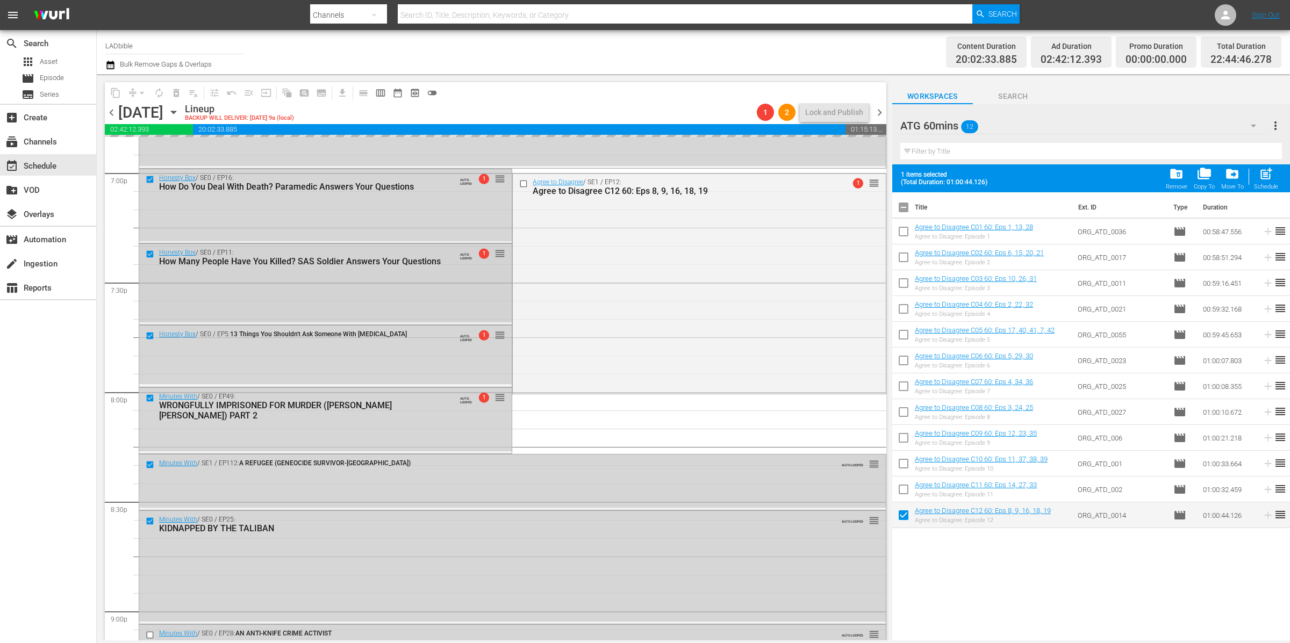
scroll to position [4121, 0]
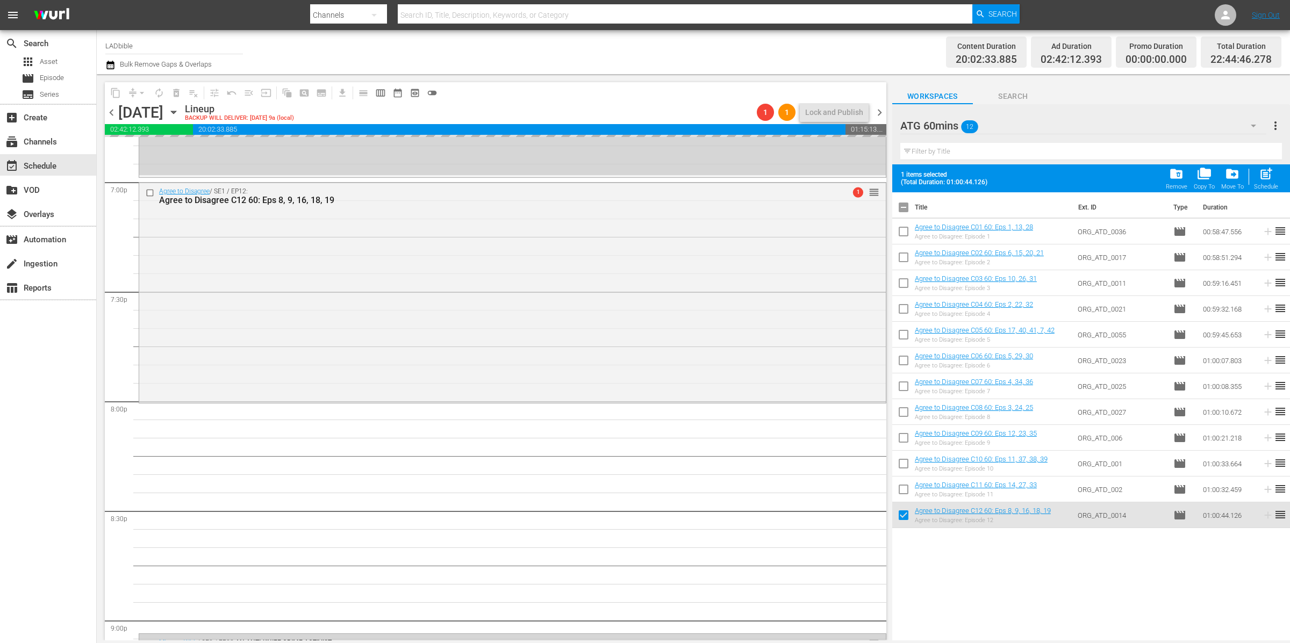
click at [907, 207] on input "checkbox" at bounding box center [903, 209] width 23 height 23
checkbox input "true"
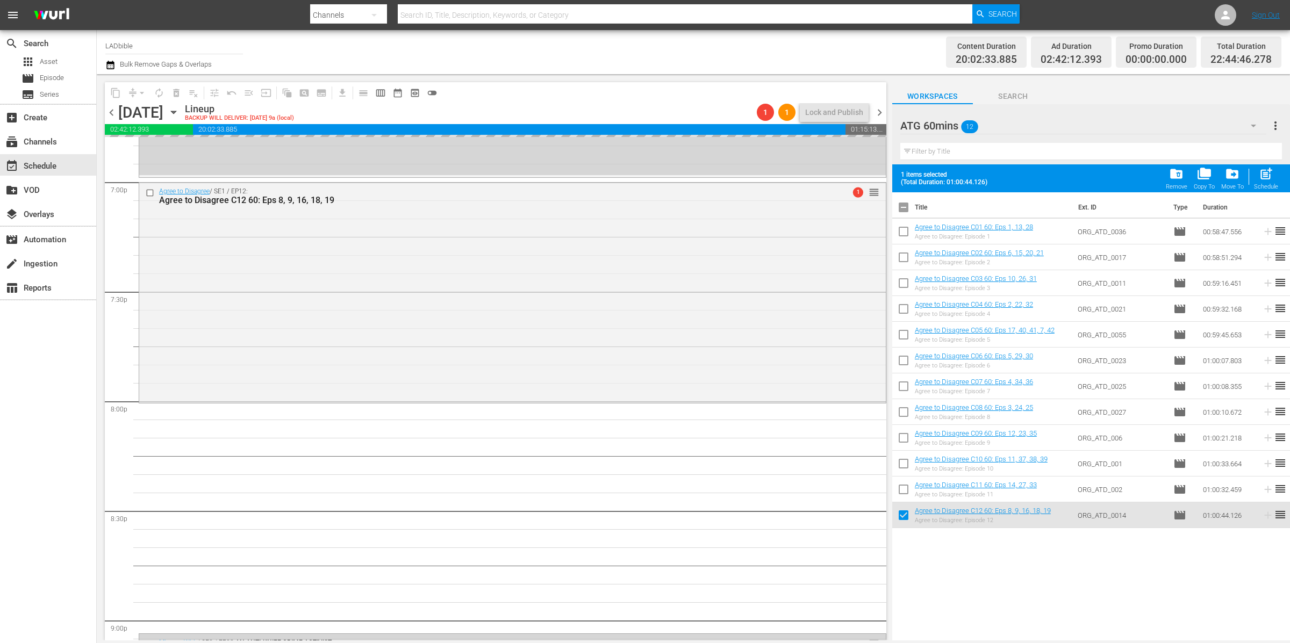
checkbox input "true"
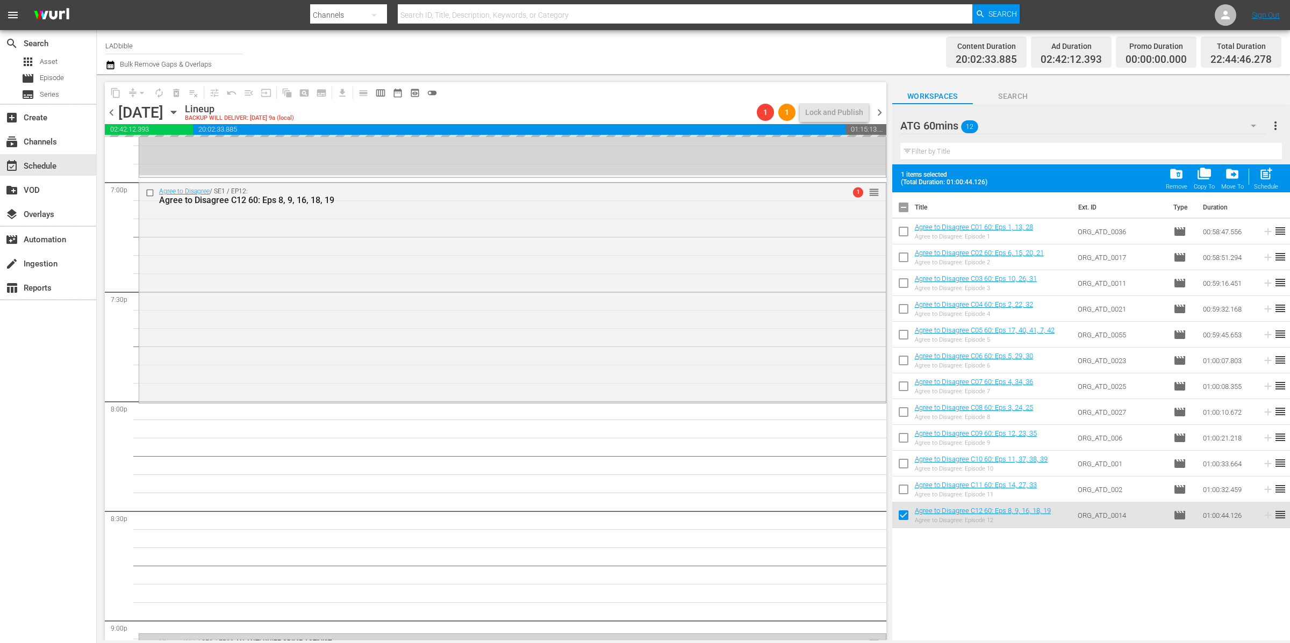
checkbox input "true"
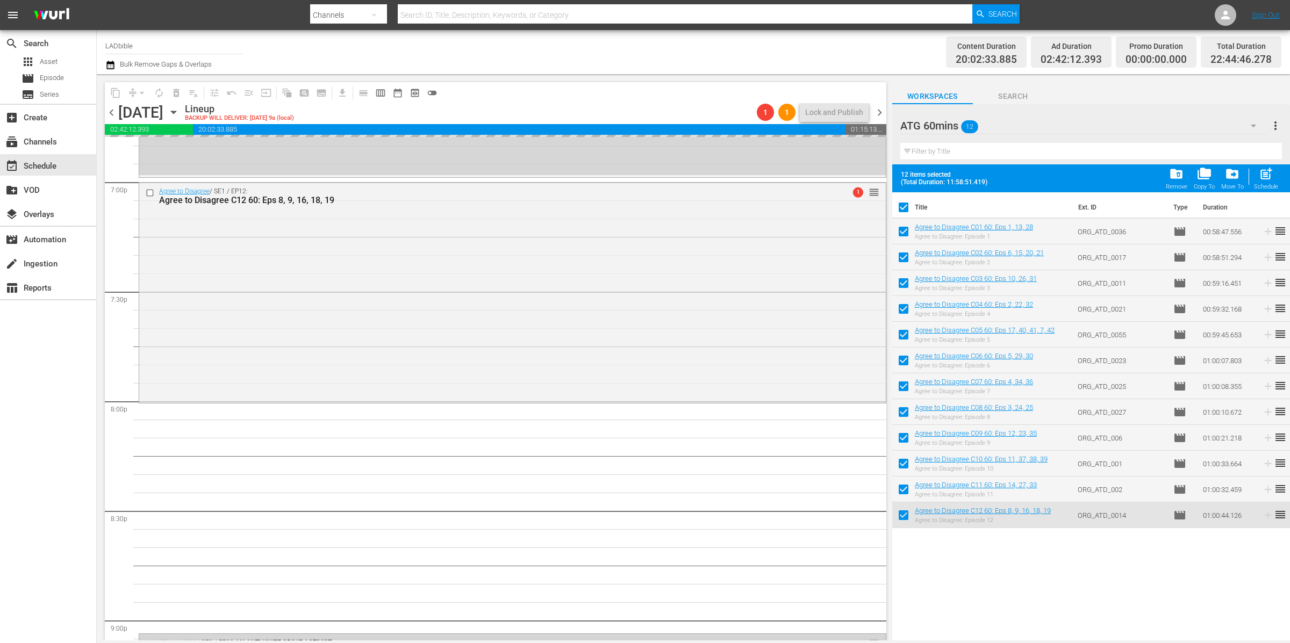
click at [907, 207] on input "checkbox" at bounding box center [903, 209] width 23 height 23
checkbox input "false"
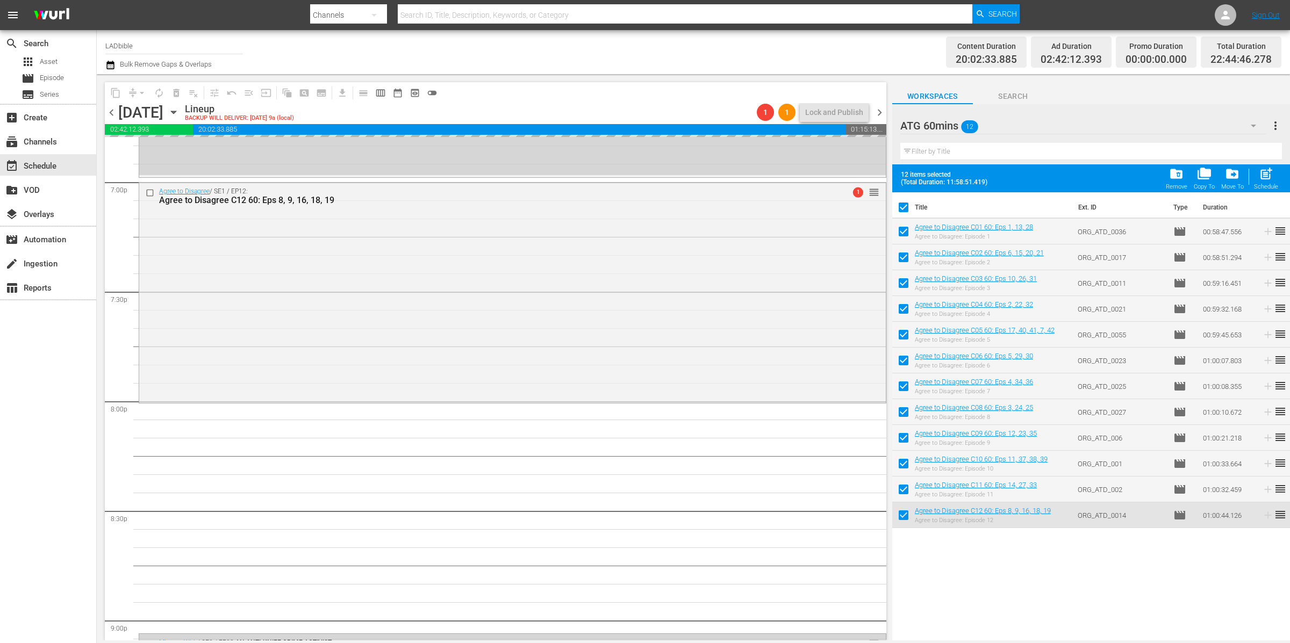
checkbox input "false"
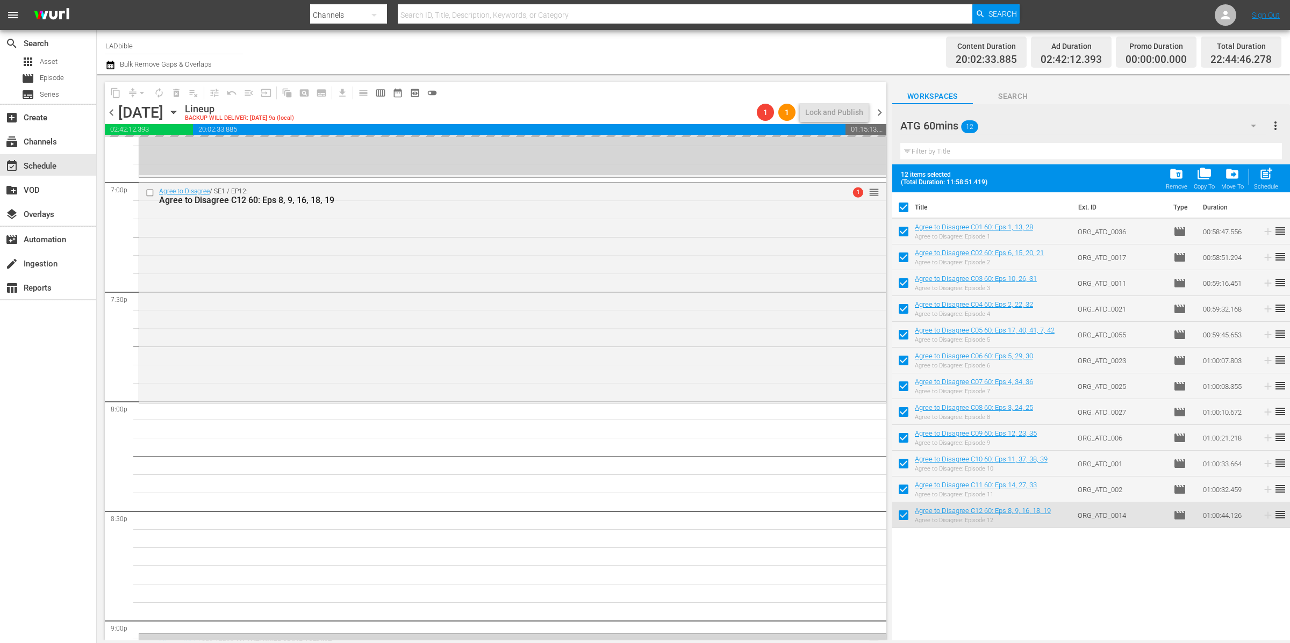
checkbox input "false"
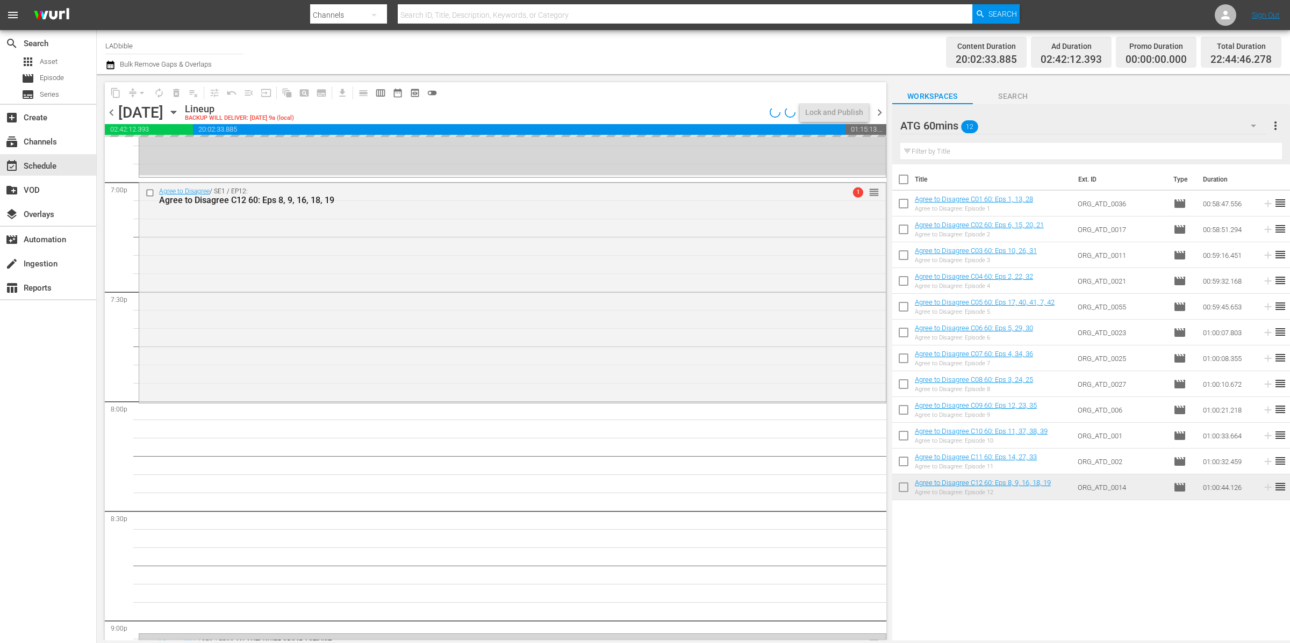
click at [1005, 126] on div "ATG 60mins 12" at bounding box center [1083, 126] width 366 height 30
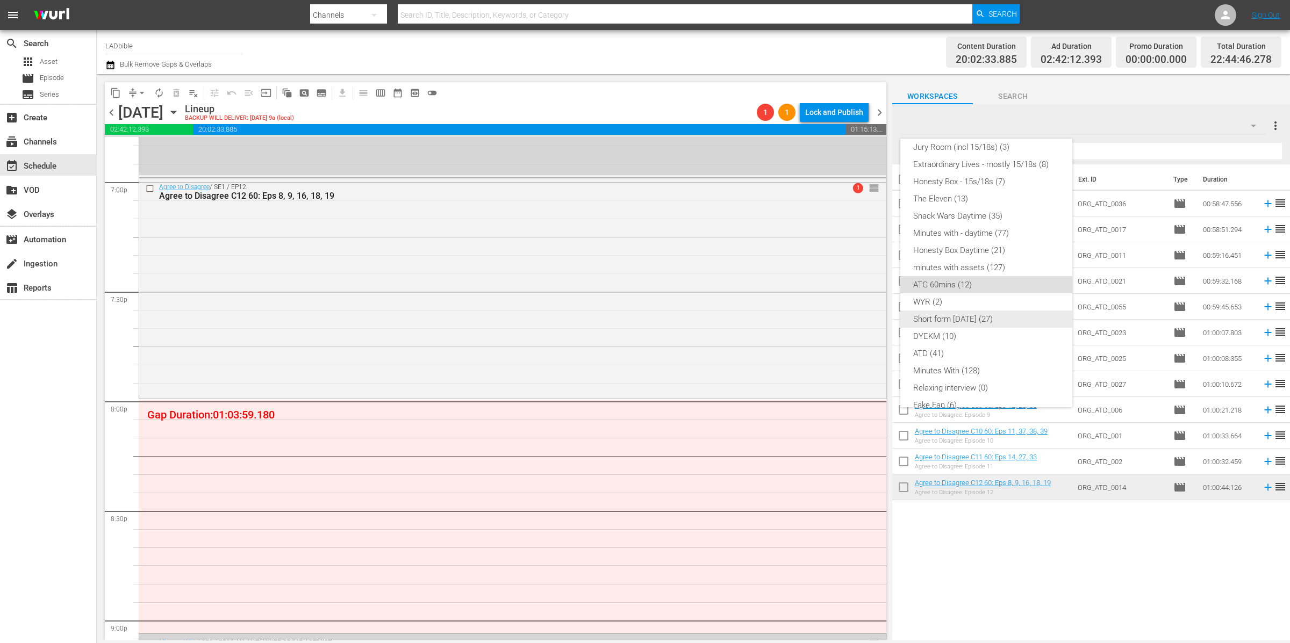
scroll to position [34, 0]
click at [998, 209] on div "The Eleven (13)" at bounding box center [986, 207] width 146 height 17
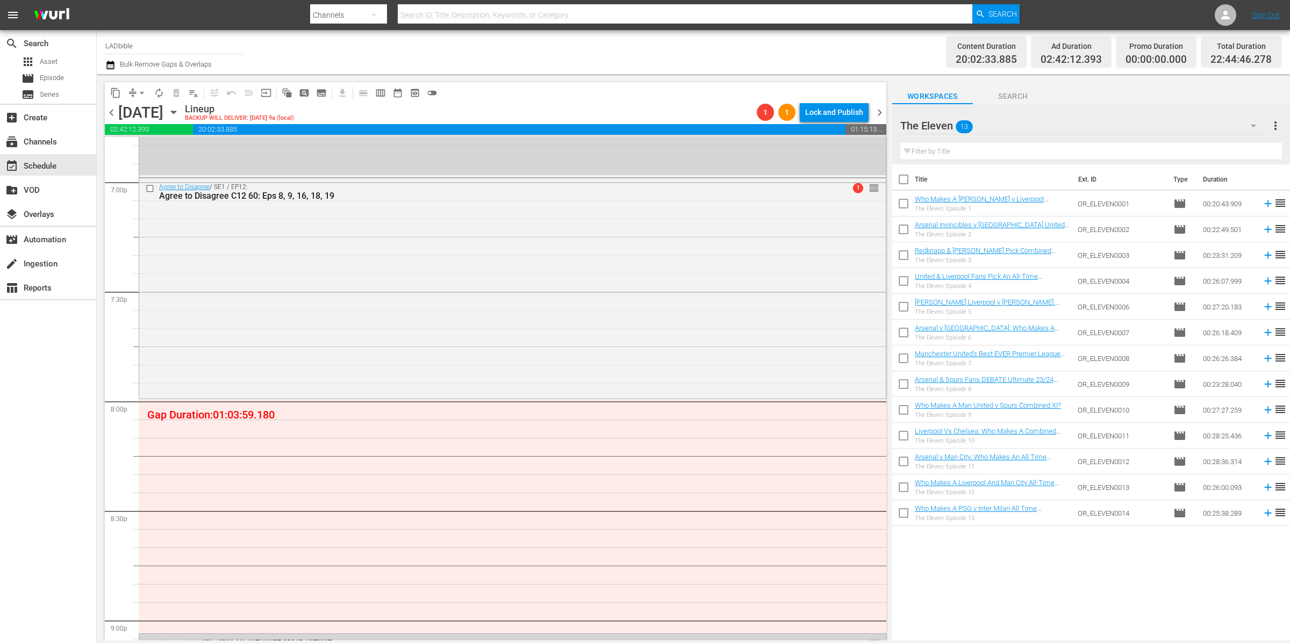
click at [112, 112] on span "chevron_left" at bounding box center [111, 112] width 13 height 13
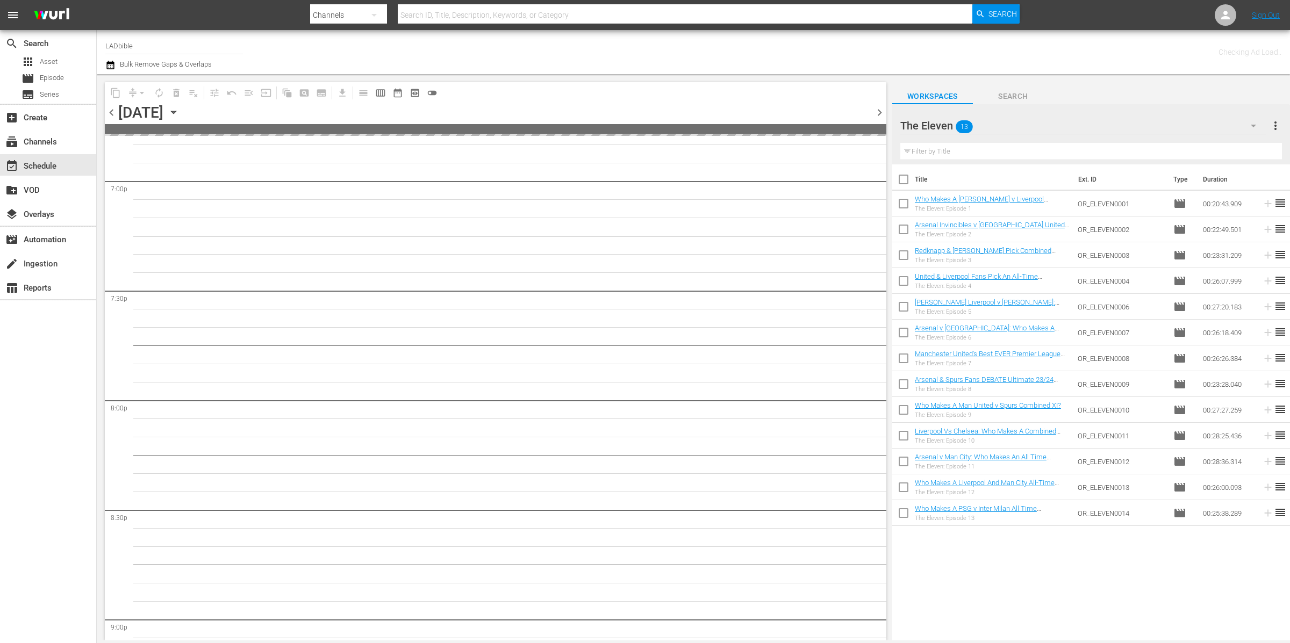
scroll to position [4757, 0]
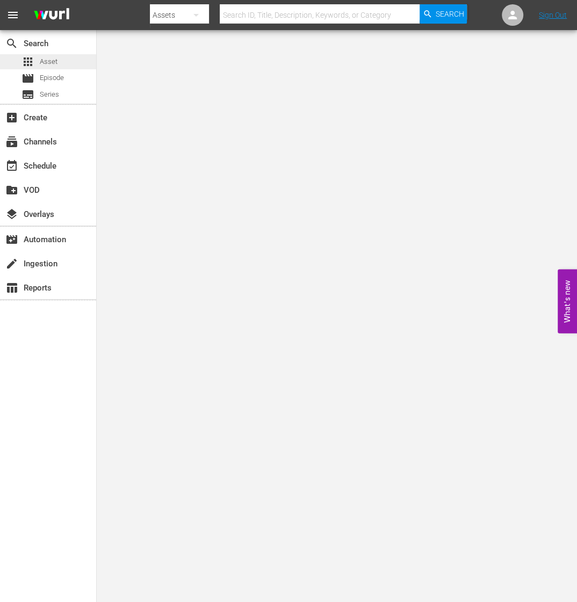
click at [47, 57] on span "Asset" at bounding box center [49, 61] width 18 height 11
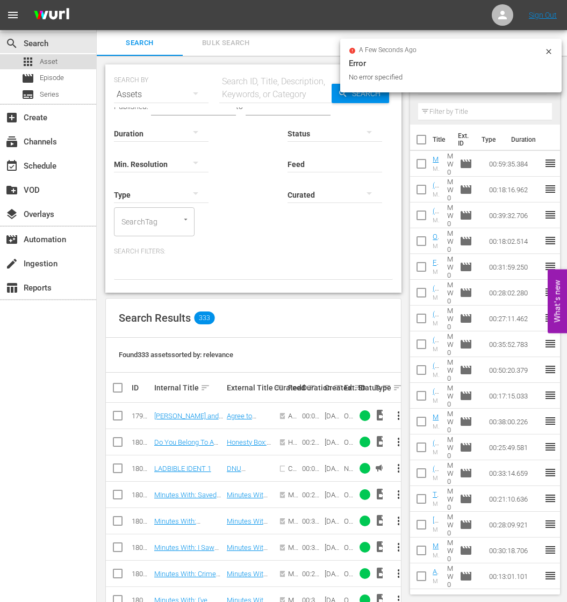
click at [58, 62] on div "apps Asset" at bounding box center [48, 61] width 96 height 15
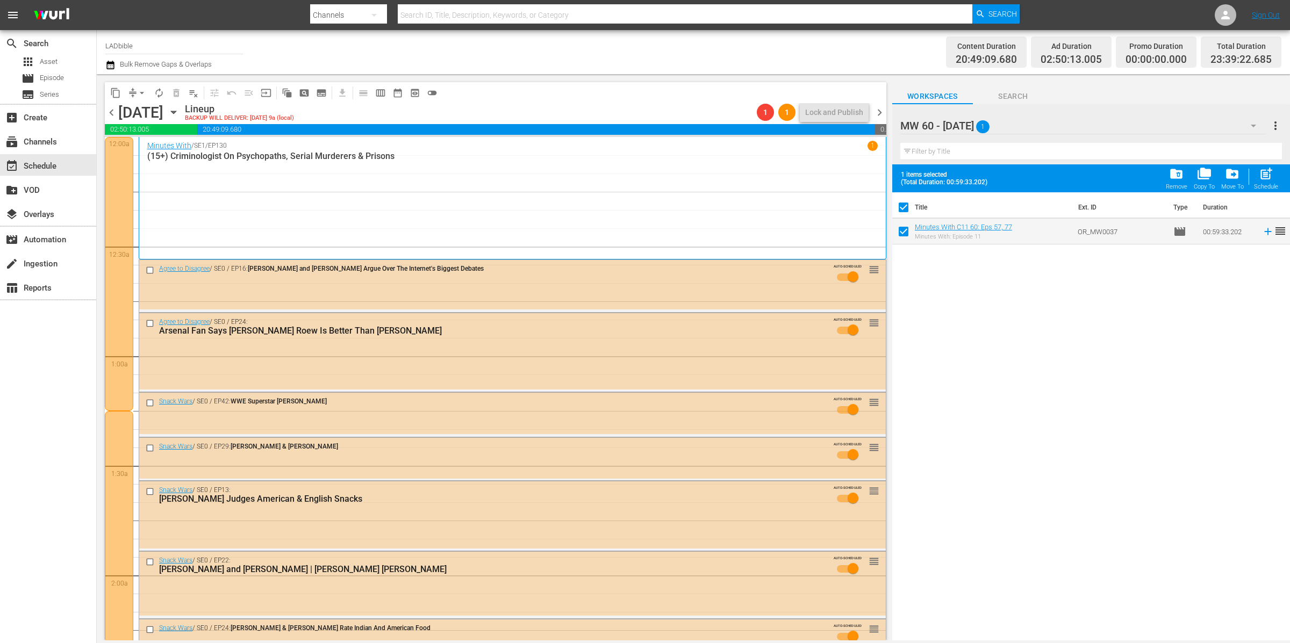
scroll to position [4350, 0]
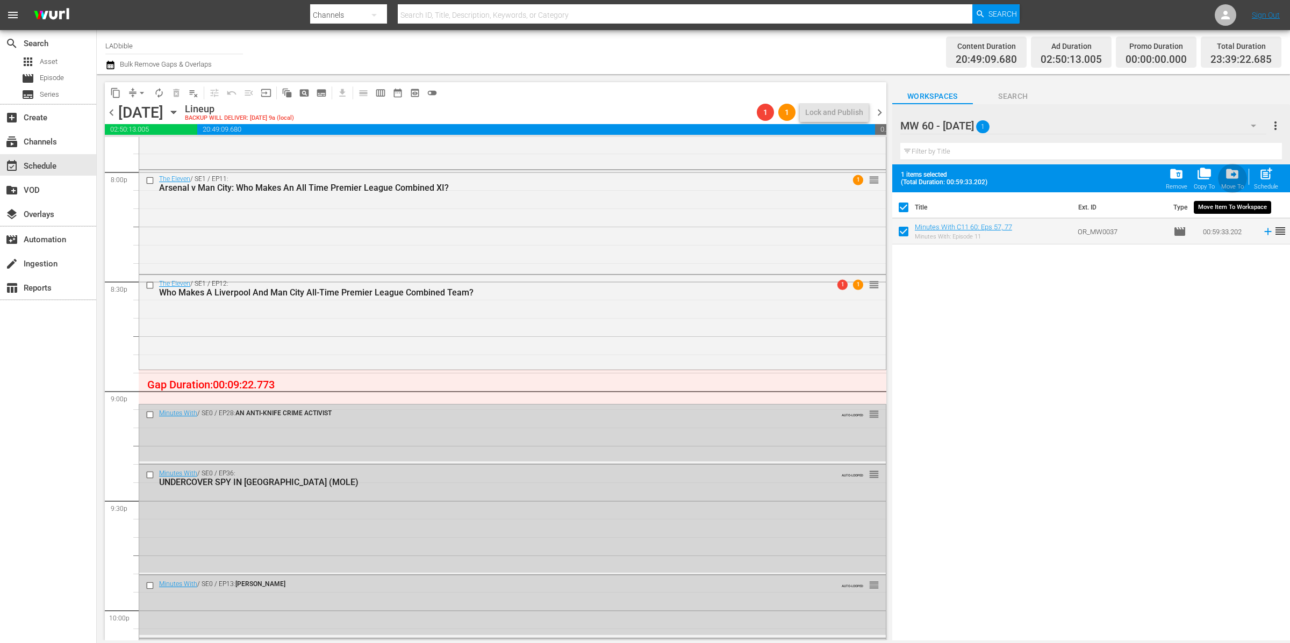
click at [1234, 175] on span "drive_file_move" at bounding box center [1232, 174] width 15 height 15
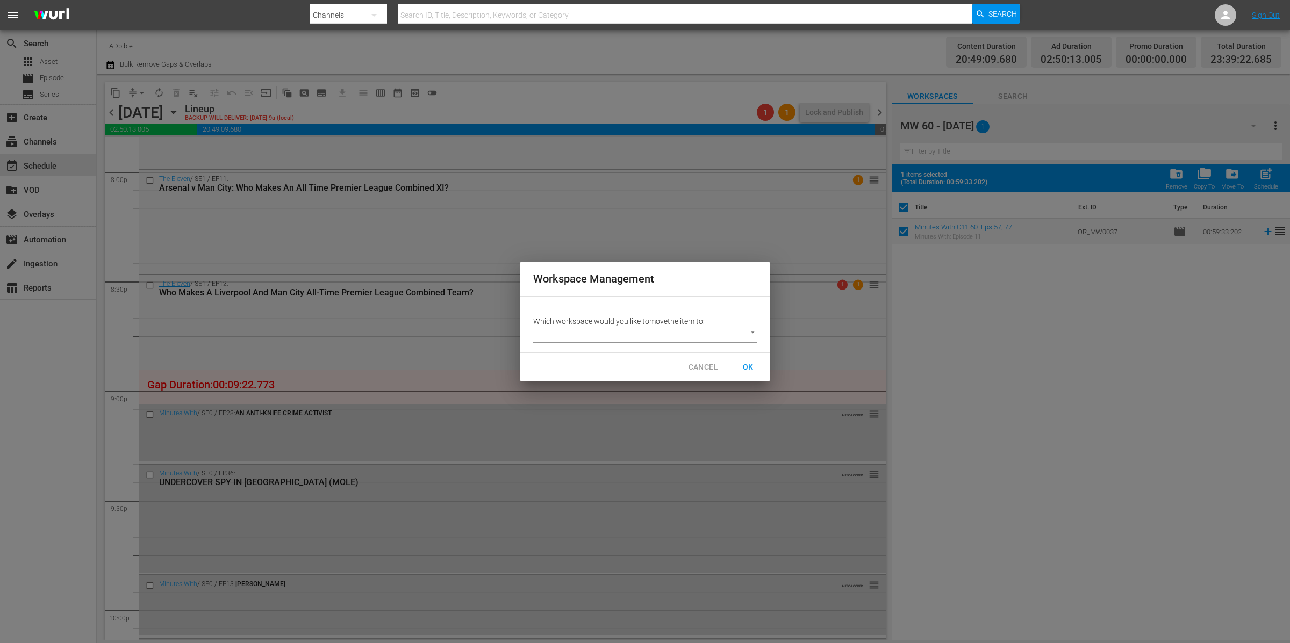
click at [650, 333] on body "menu Search By Channels Search ID, Title, Description, Keywords, or Category Se…" at bounding box center [645, 321] width 1290 height 643
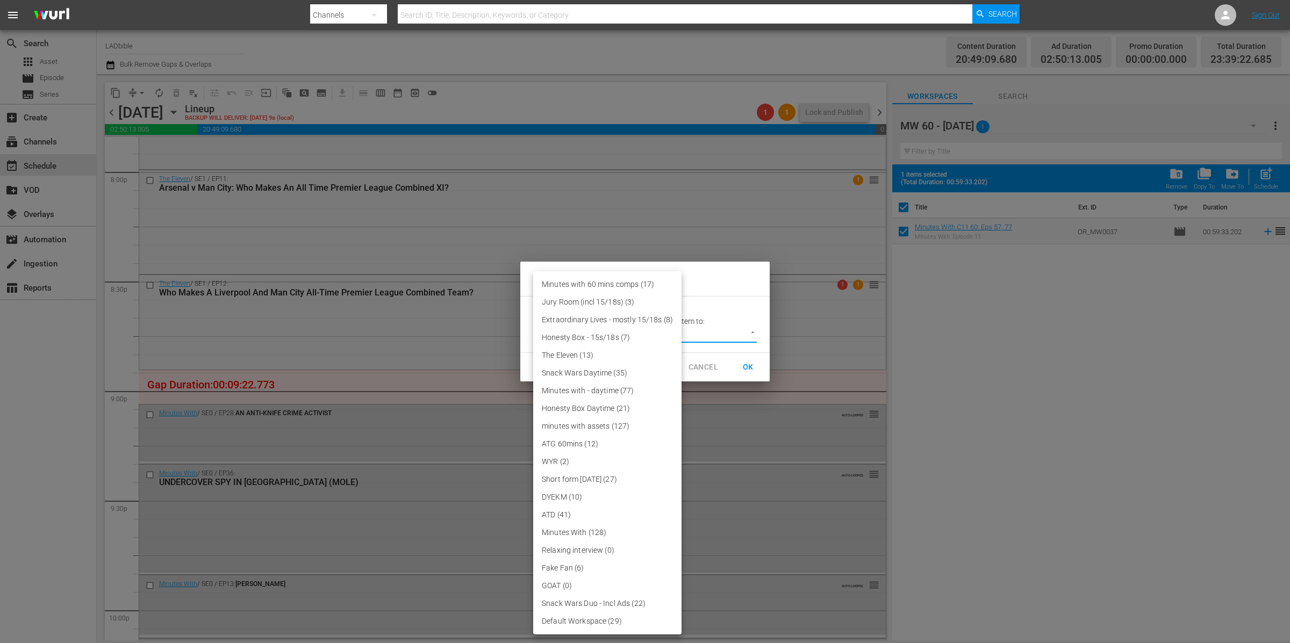
click at [627, 284] on li "Minutes with 60 mins comps (17)" at bounding box center [607, 285] width 148 height 18
type input "3876"
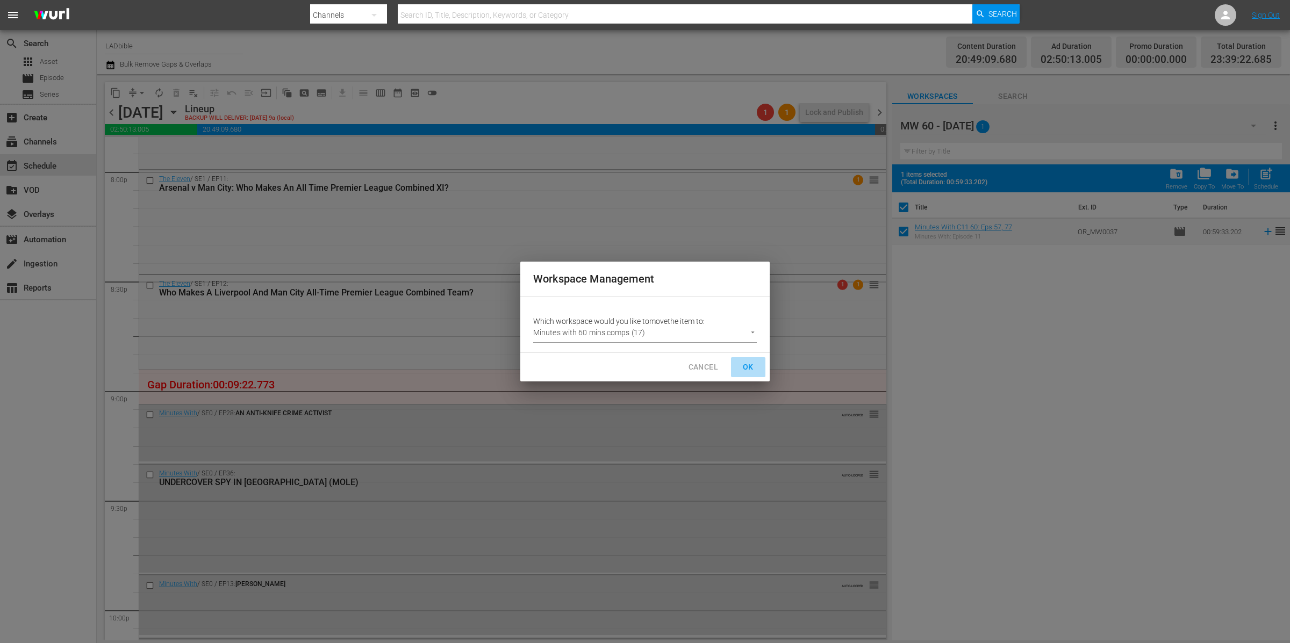
click at [748, 368] on span "OK" at bounding box center [747, 367] width 17 height 13
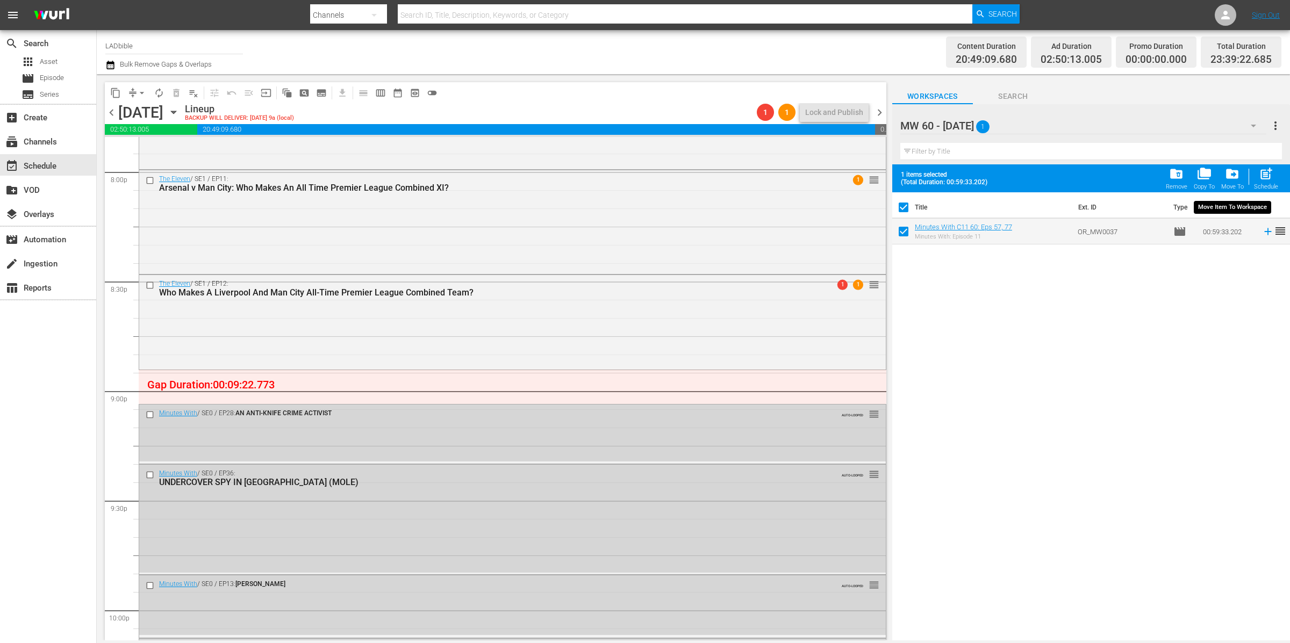
click at [1238, 176] on span "drive_file_move" at bounding box center [1232, 174] width 15 height 15
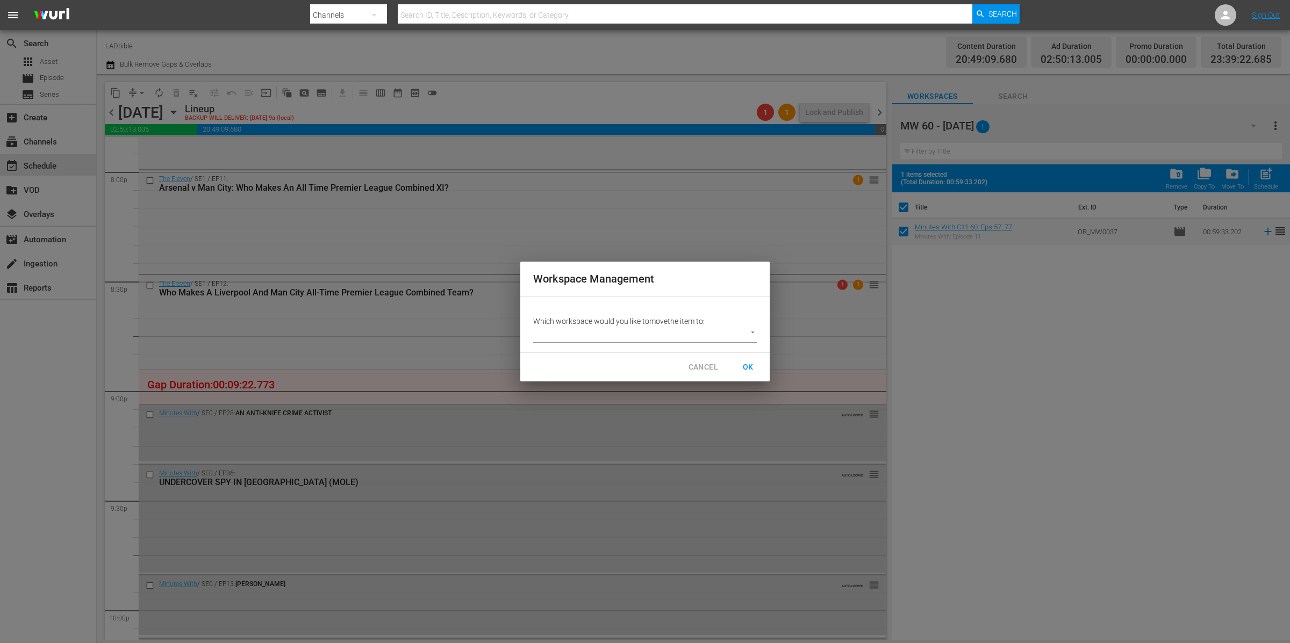
click at [687, 335] on body "menu Search By Channels Search ID, Title, Description, Keywords, or Category Se…" at bounding box center [645, 321] width 1290 height 643
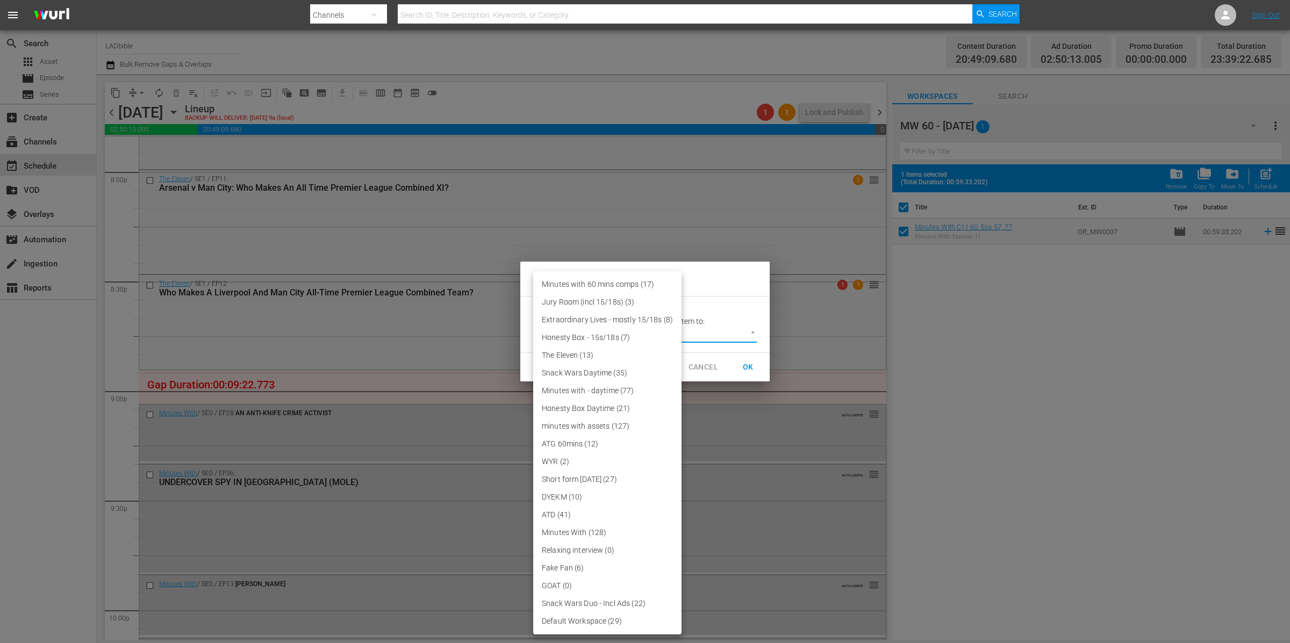
click at [626, 283] on li "Minutes with 60 mins comps (17)" at bounding box center [607, 285] width 148 height 18
type input "3876"
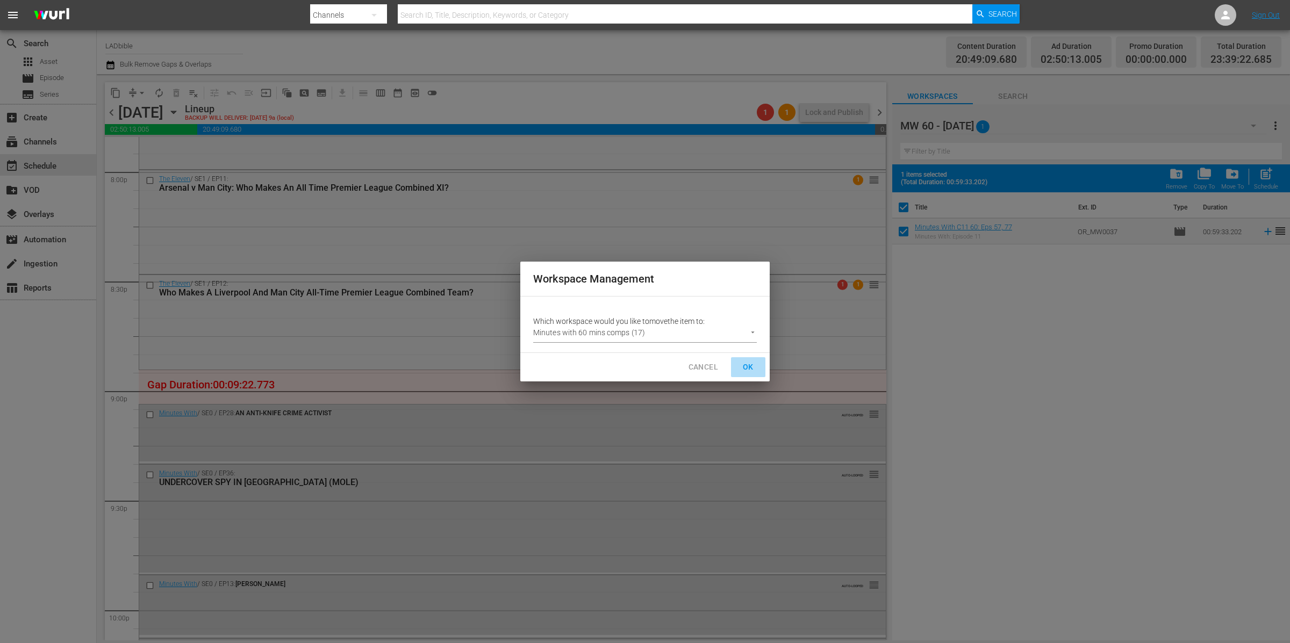
click at [750, 370] on span "OK" at bounding box center [747, 367] width 17 height 13
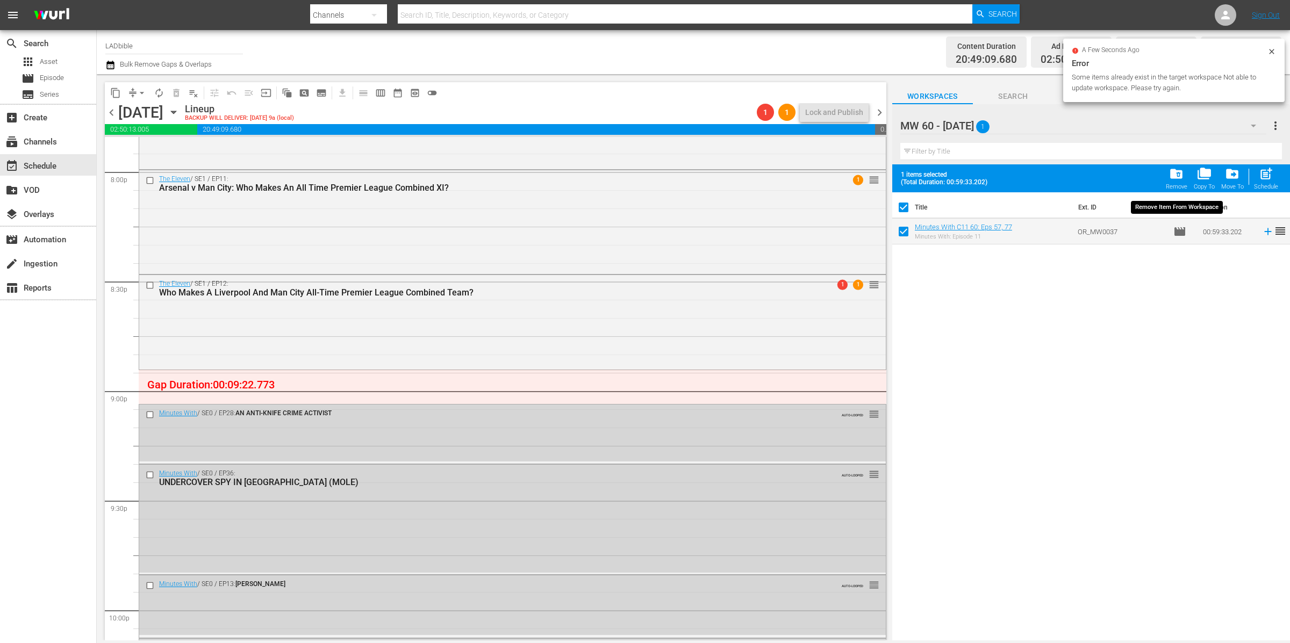
click at [1171, 177] on span "folder_delete" at bounding box center [1176, 174] width 15 height 15
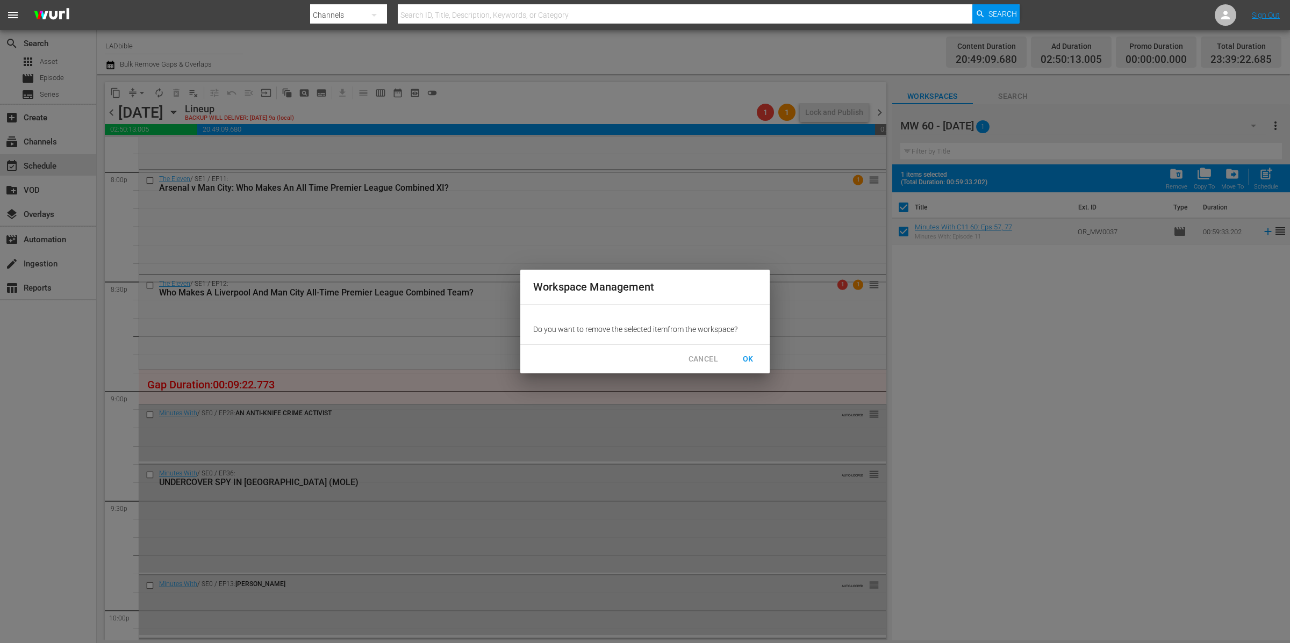
click at [750, 357] on span "OK" at bounding box center [747, 359] width 17 height 13
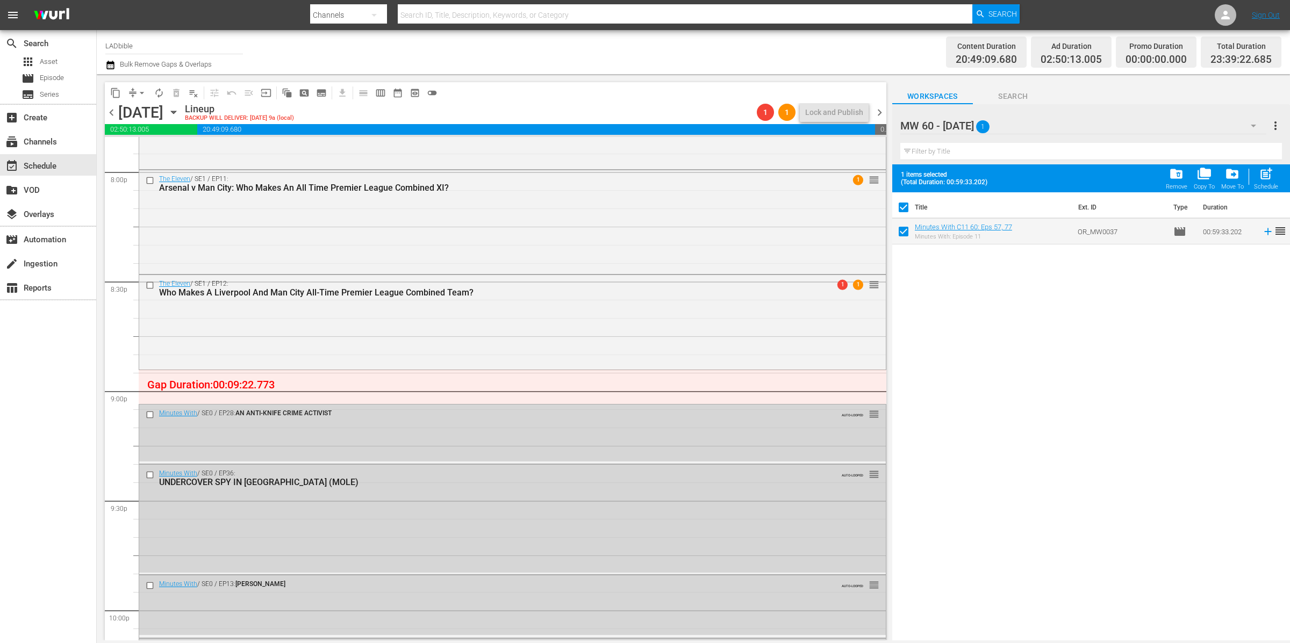
checkbox input "false"
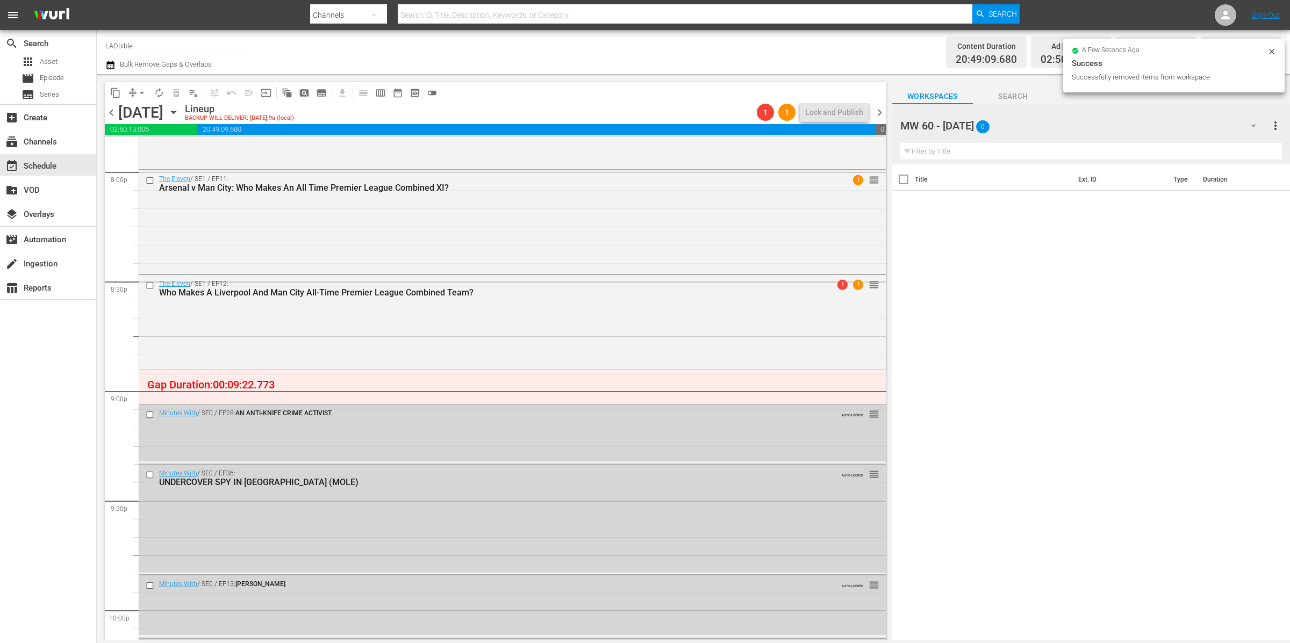
click at [1048, 123] on div "MW 60 - OCT 25 0" at bounding box center [1083, 126] width 366 height 30
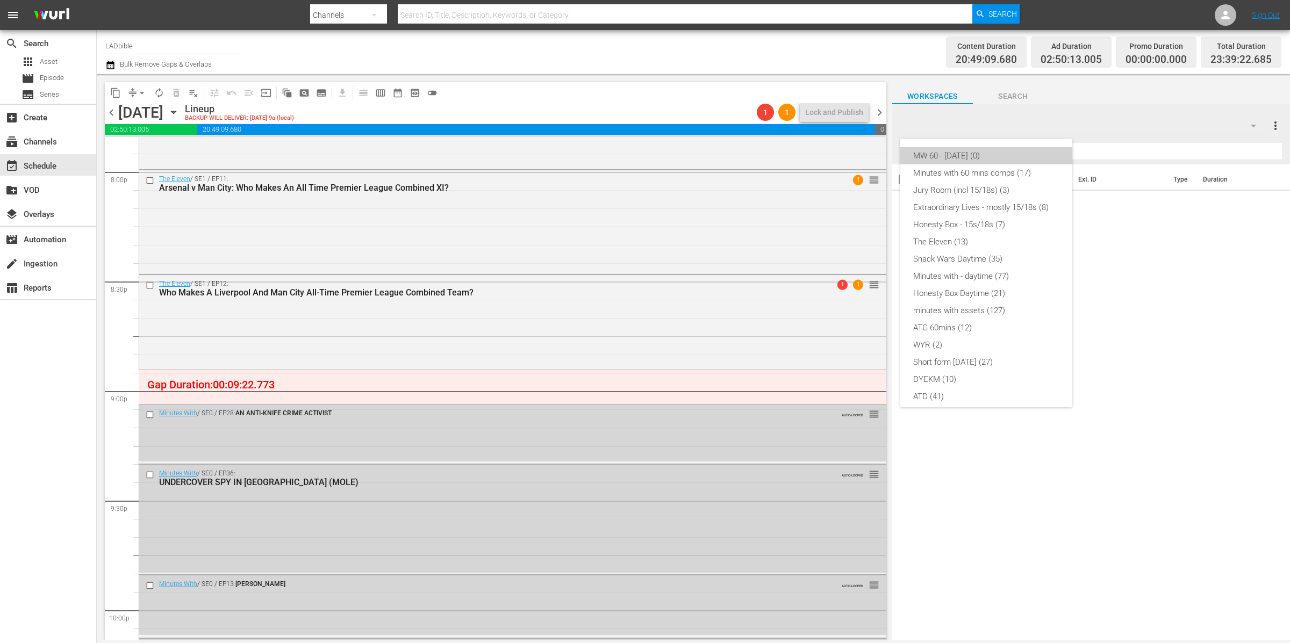
click at [993, 155] on div "MW 60 - OCT 25 (0)" at bounding box center [986, 155] width 146 height 17
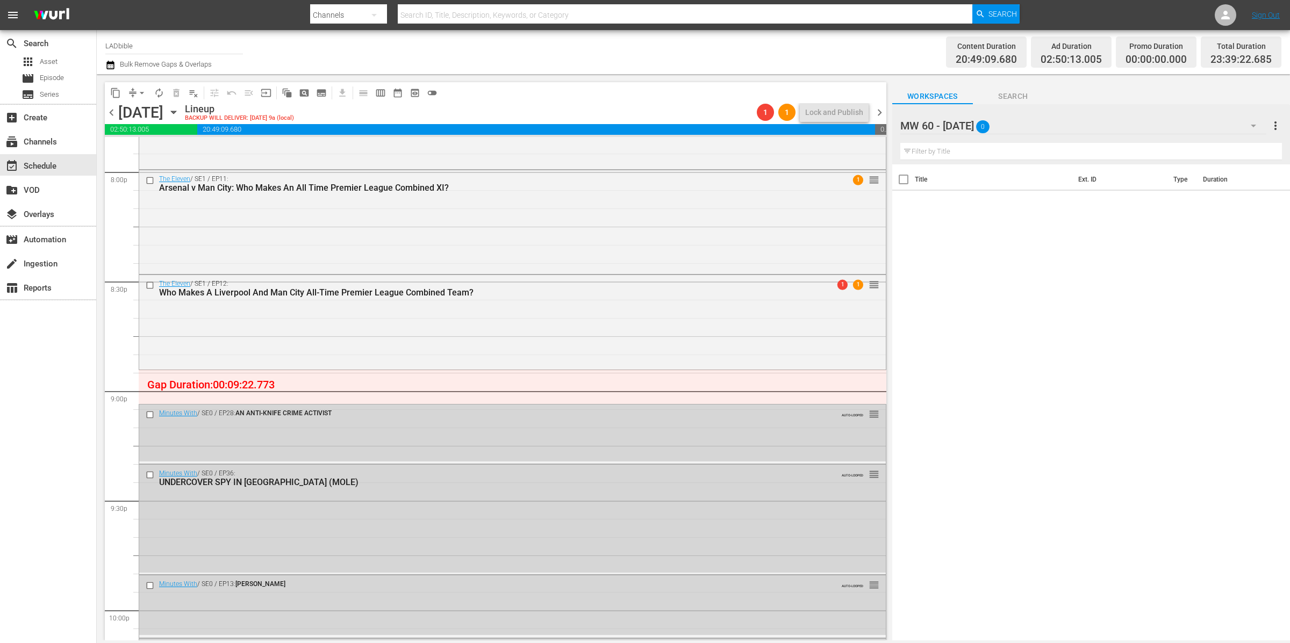
click at [1037, 124] on div "MW 60 - OCT 25 0" at bounding box center [1083, 126] width 366 height 30
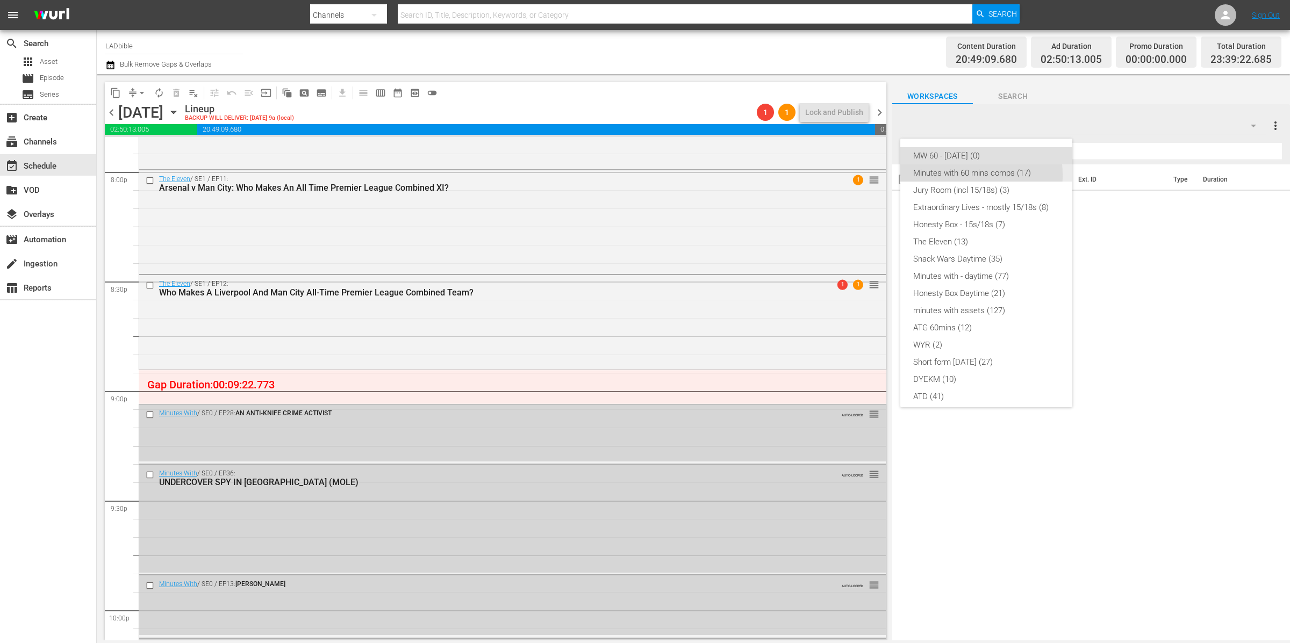
click at [957, 175] on div "Minutes with 60 mins comps (17)" at bounding box center [986, 172] width 146 height 17
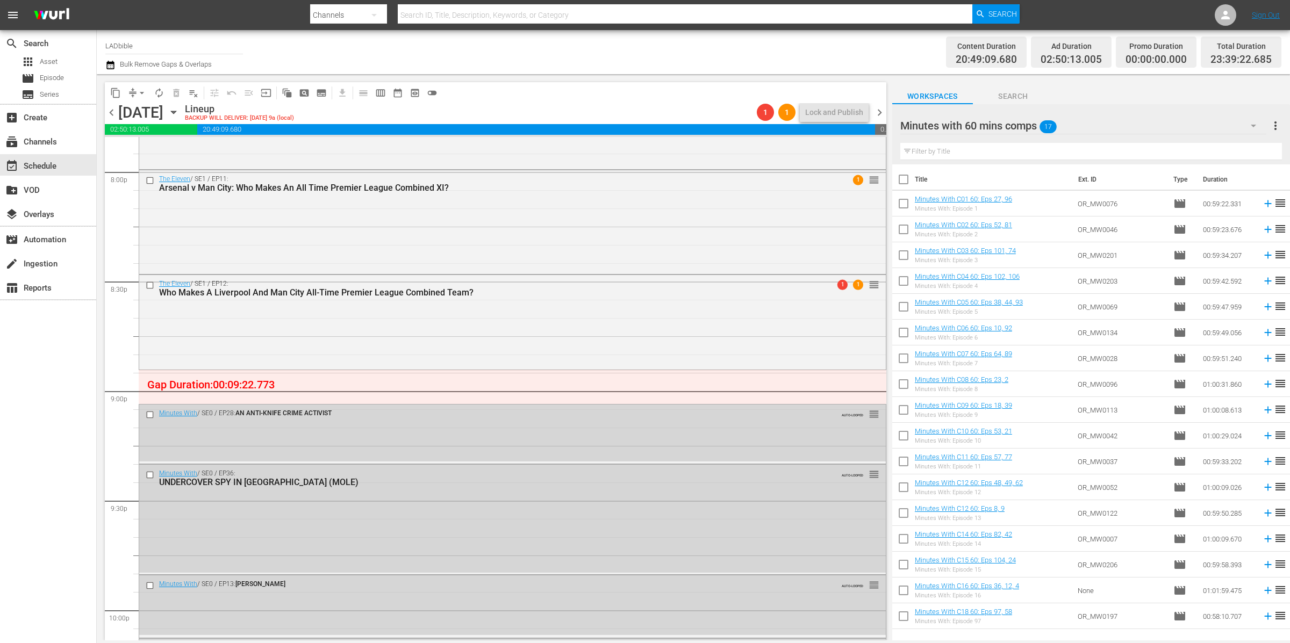
click at [895, 184] on input "checkbox" at bounding box center [903, 181] width 23 height 23
checkbox input "true"
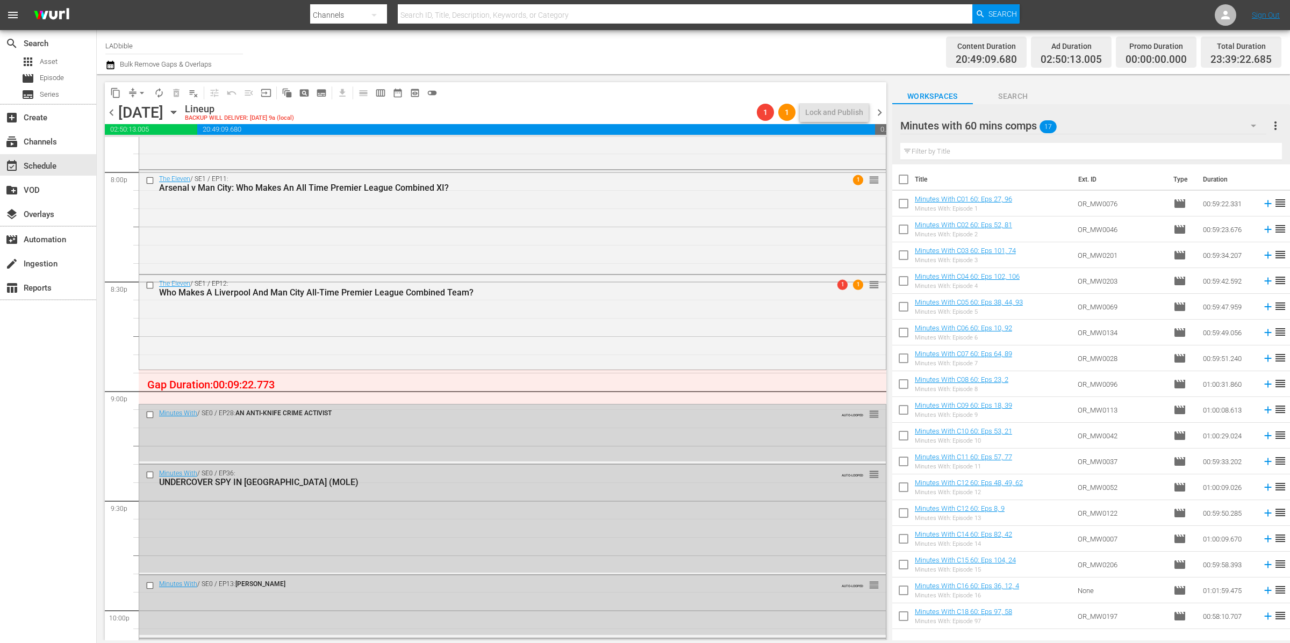
checkbox input "true"
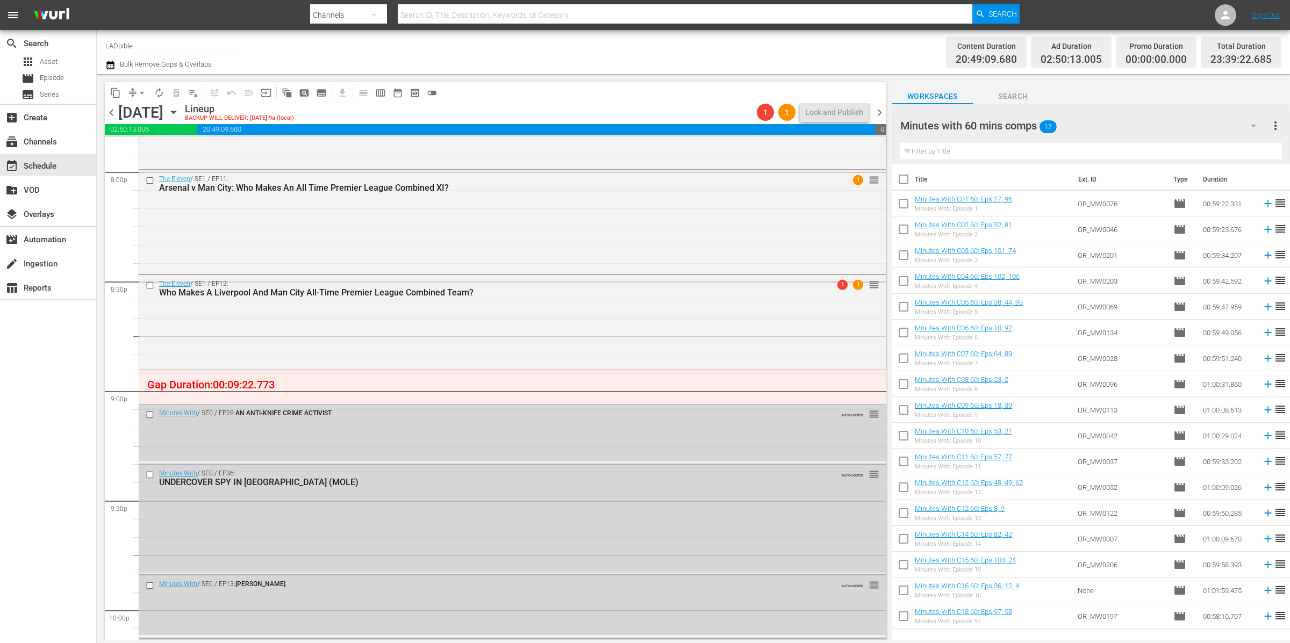
checkbox input "true"
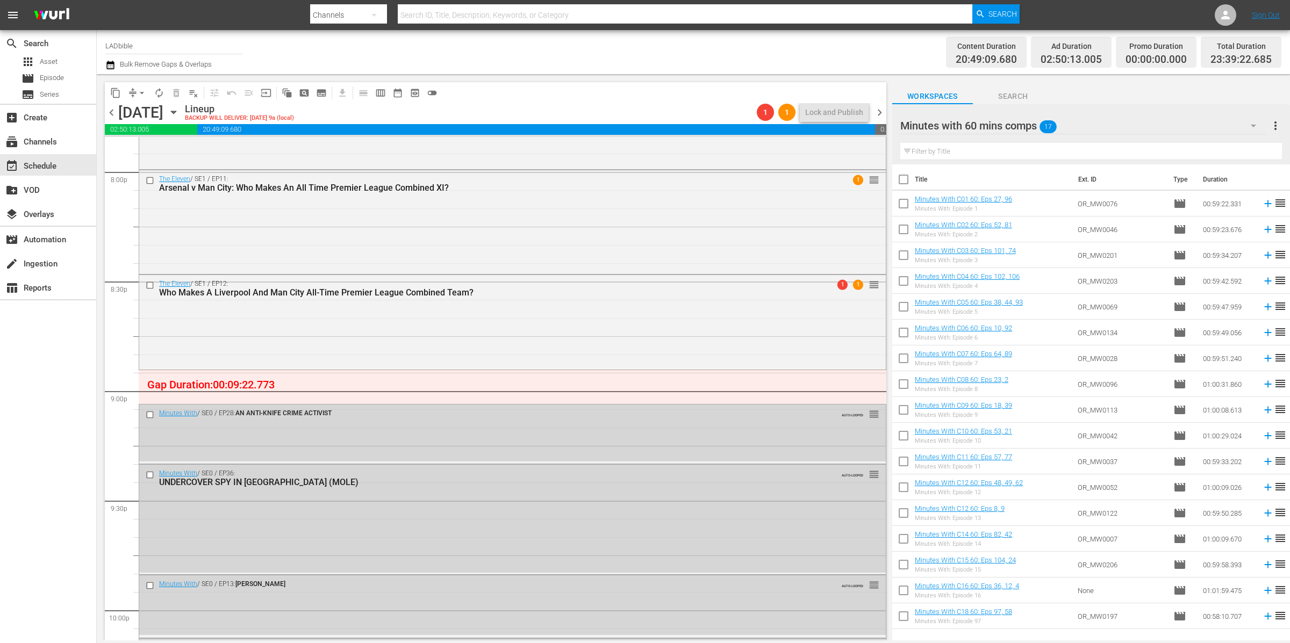
checkbox input "true"
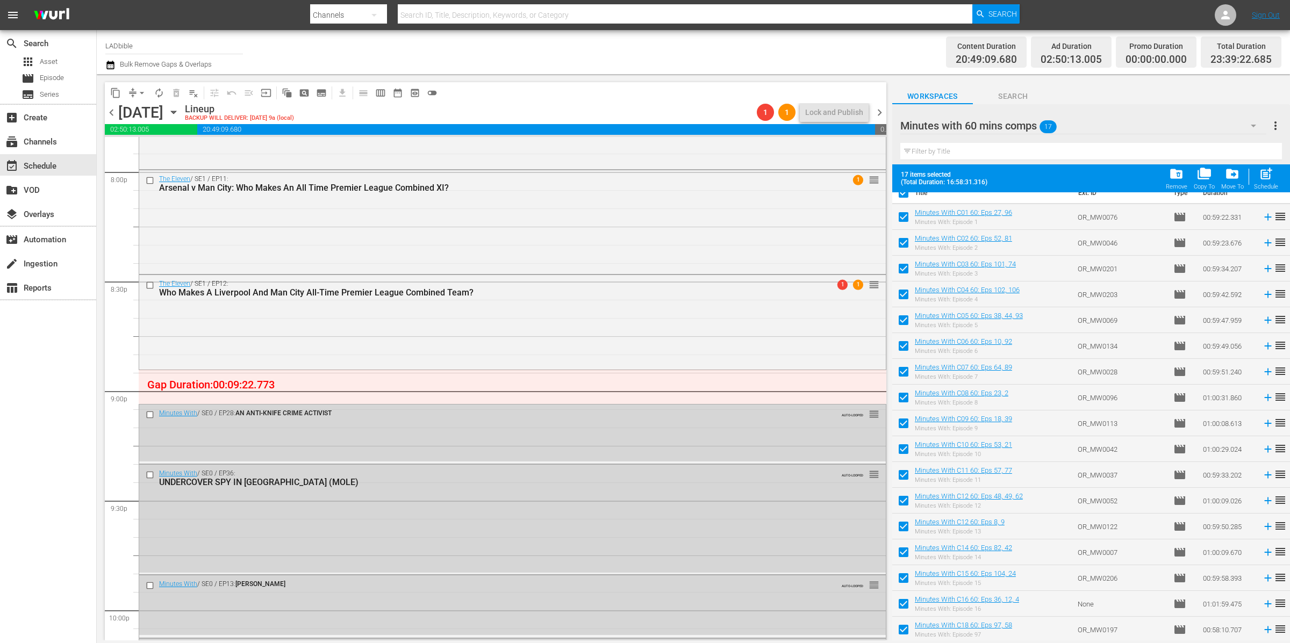
scroll to position [0, 0]
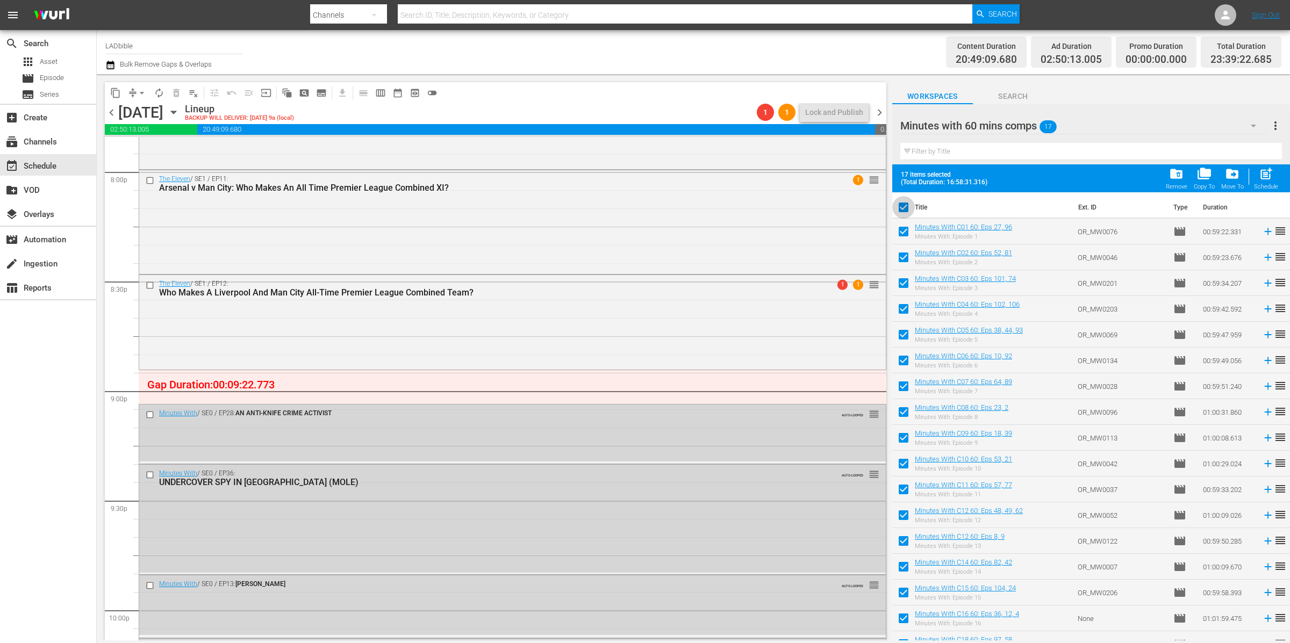
click at [904, 205] on input "checkbox" at bounding box center [903, 209] width 23 height 23
checkbox input "false"
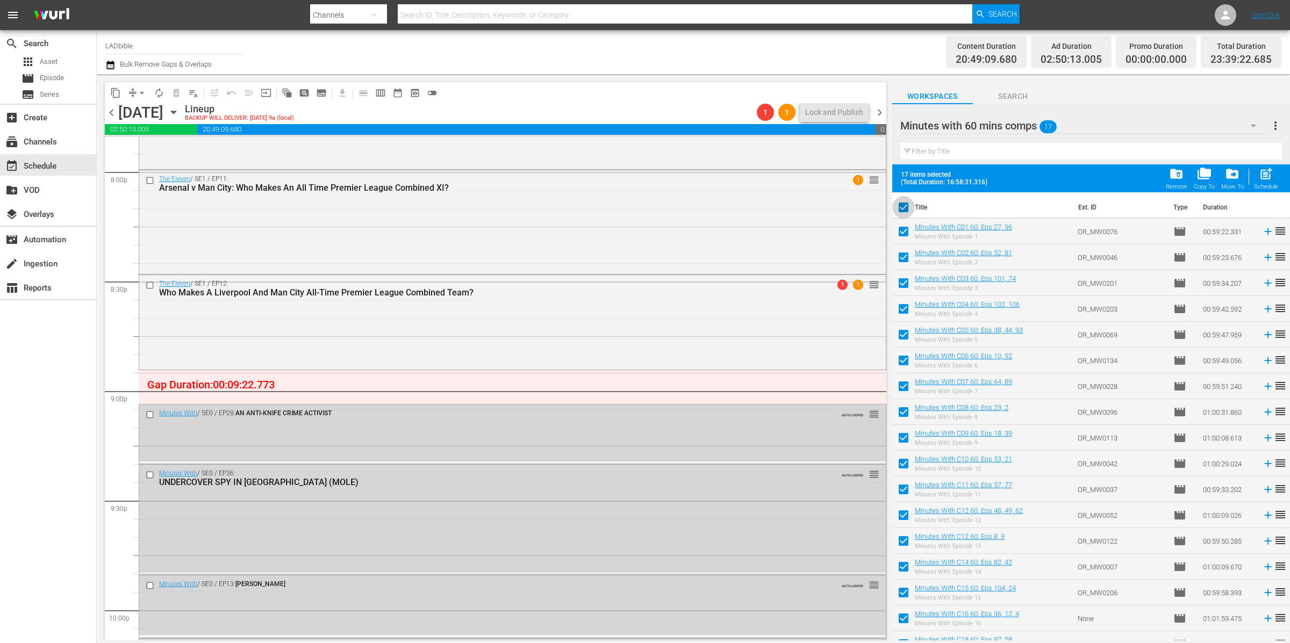
checkbox input "false"
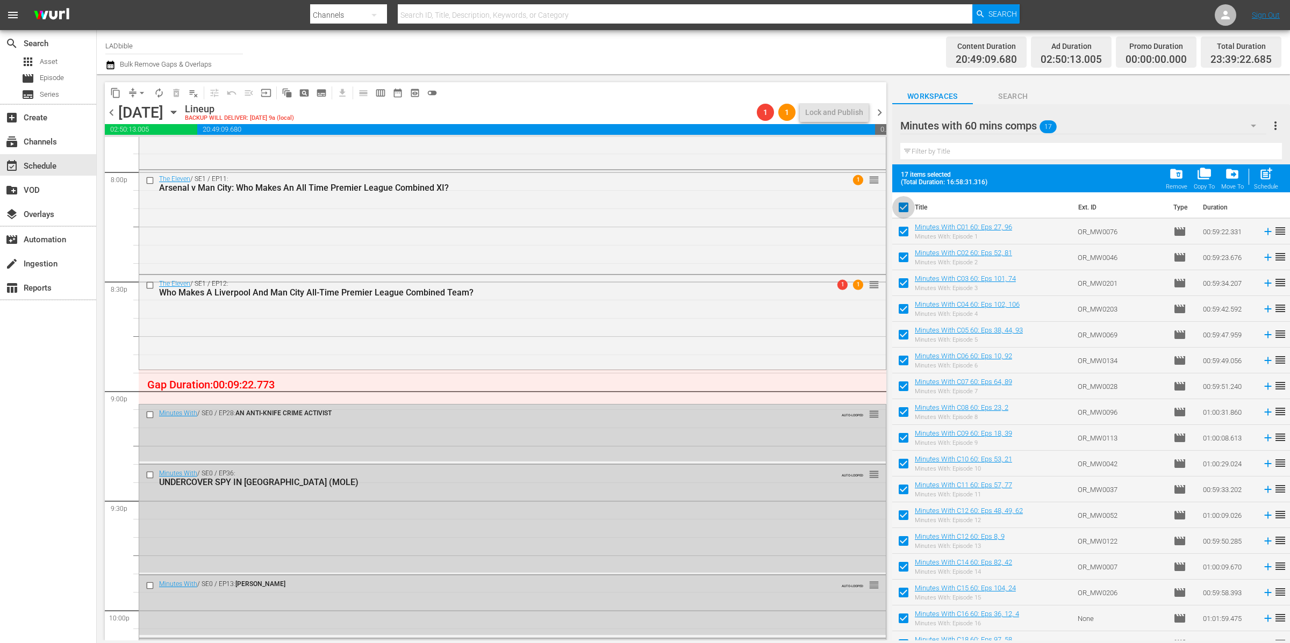
checkbox input "false"
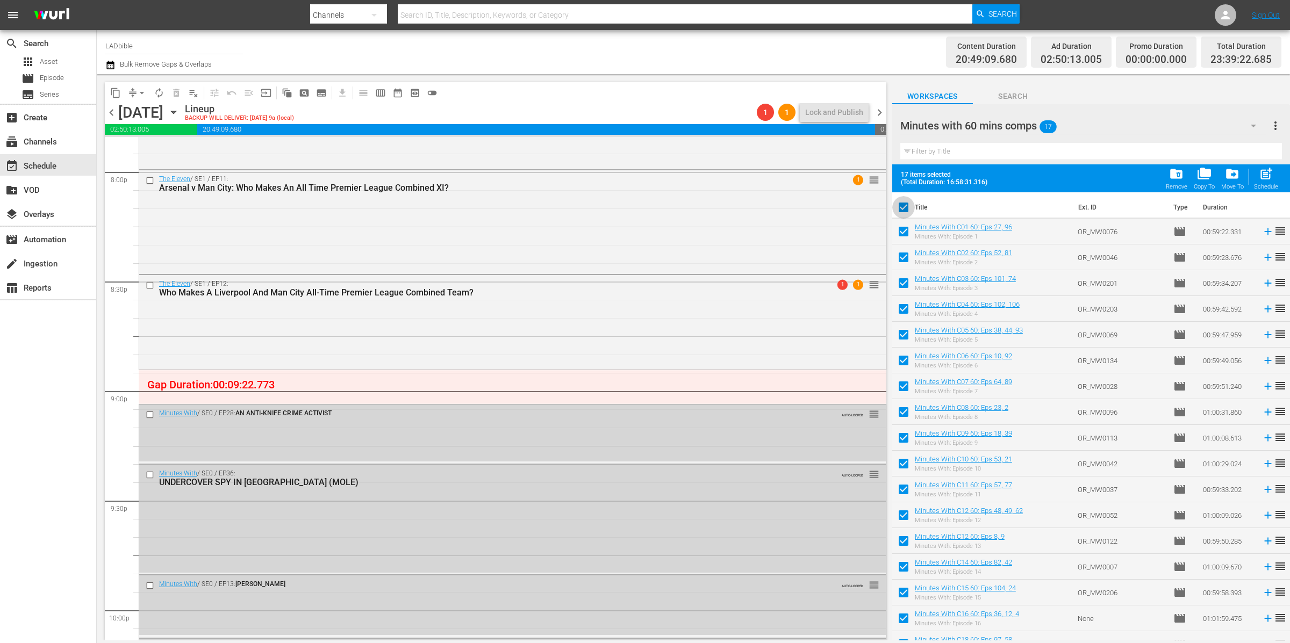
checkbox input "false"
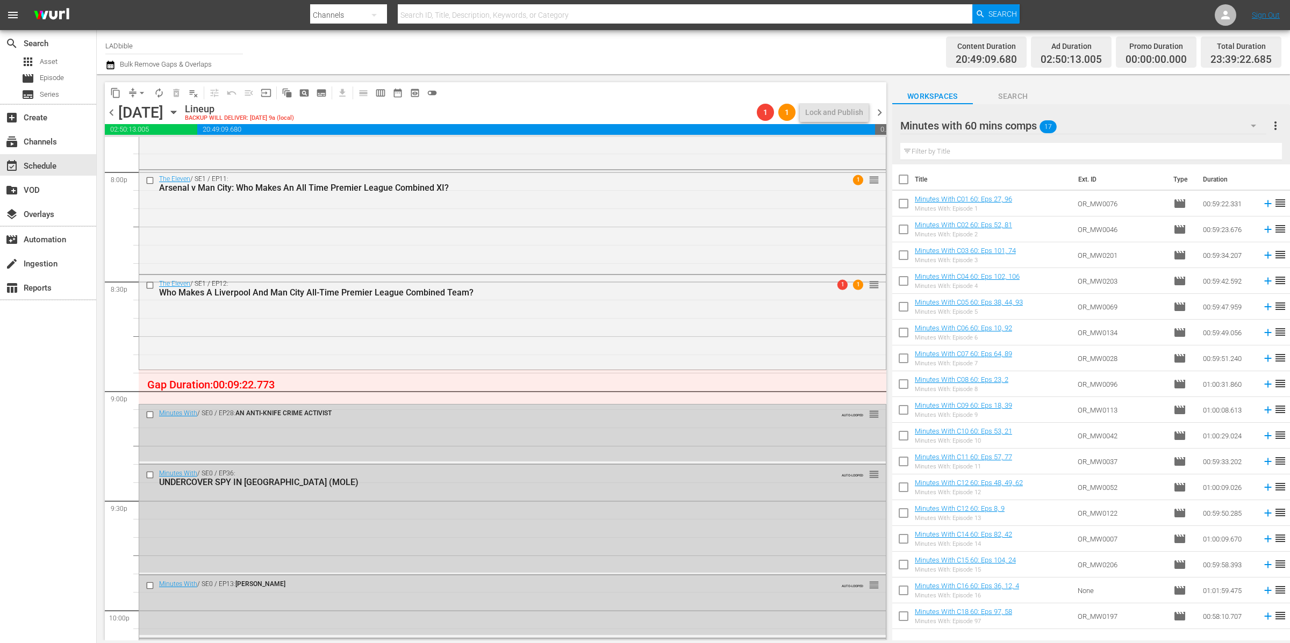
click at [1090, 125] on div "Minutes with 60 mins comps 17" at bounding box center [1083, 126] width 366 height 30
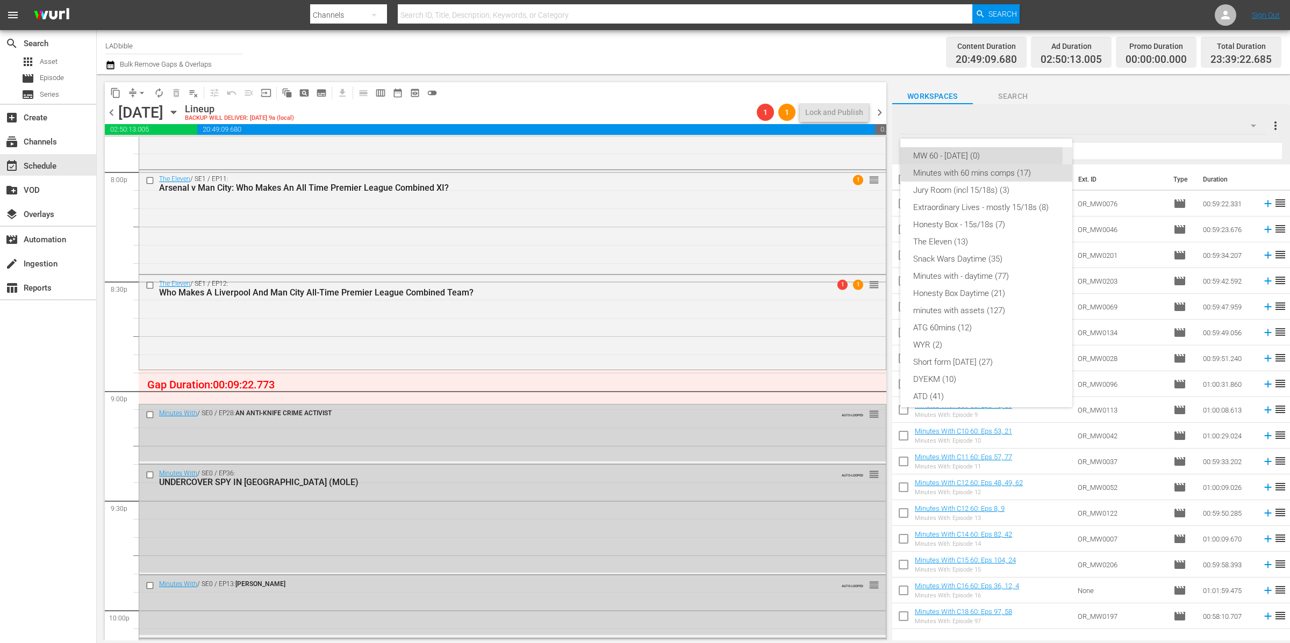
click at [973, 155] on div "MW 60 - OCT 25 (0)" at bounding box center [986, 155] width 146 height 17
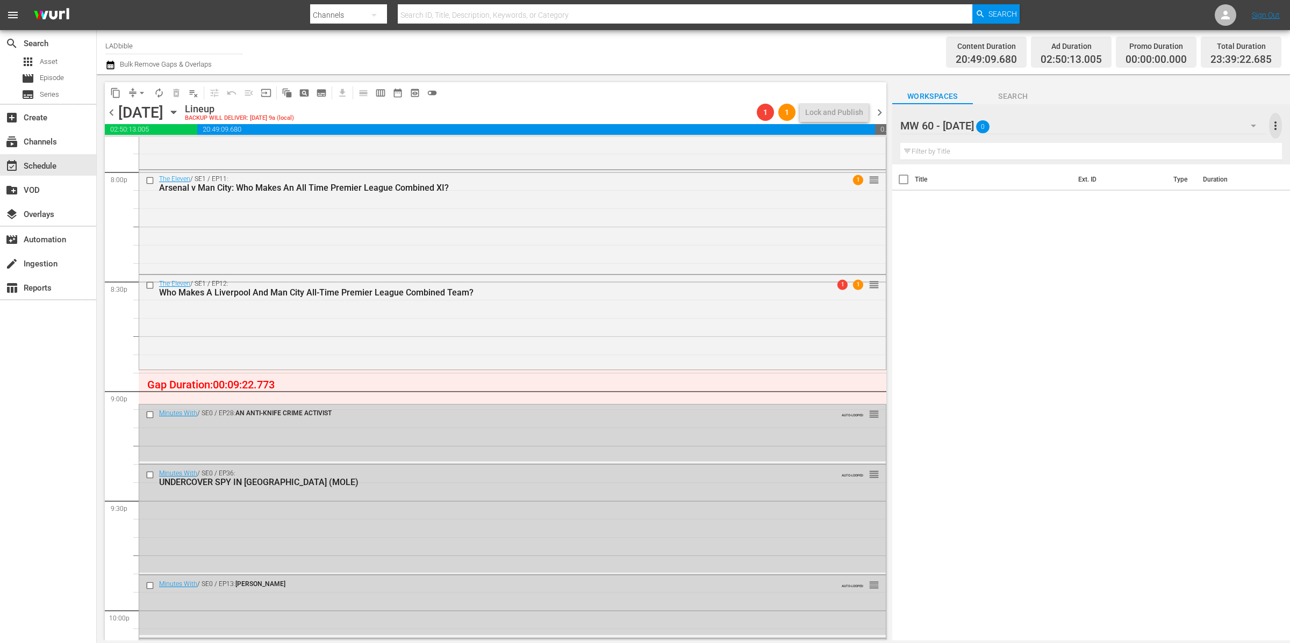
click at [1273, 123] on span "more_vert" at bounding box center [1275, 125] width 13 height 13
click at [1201, 164] on div "Delete This Workspace" at bounding box center [1205, 165] width 126 height 19
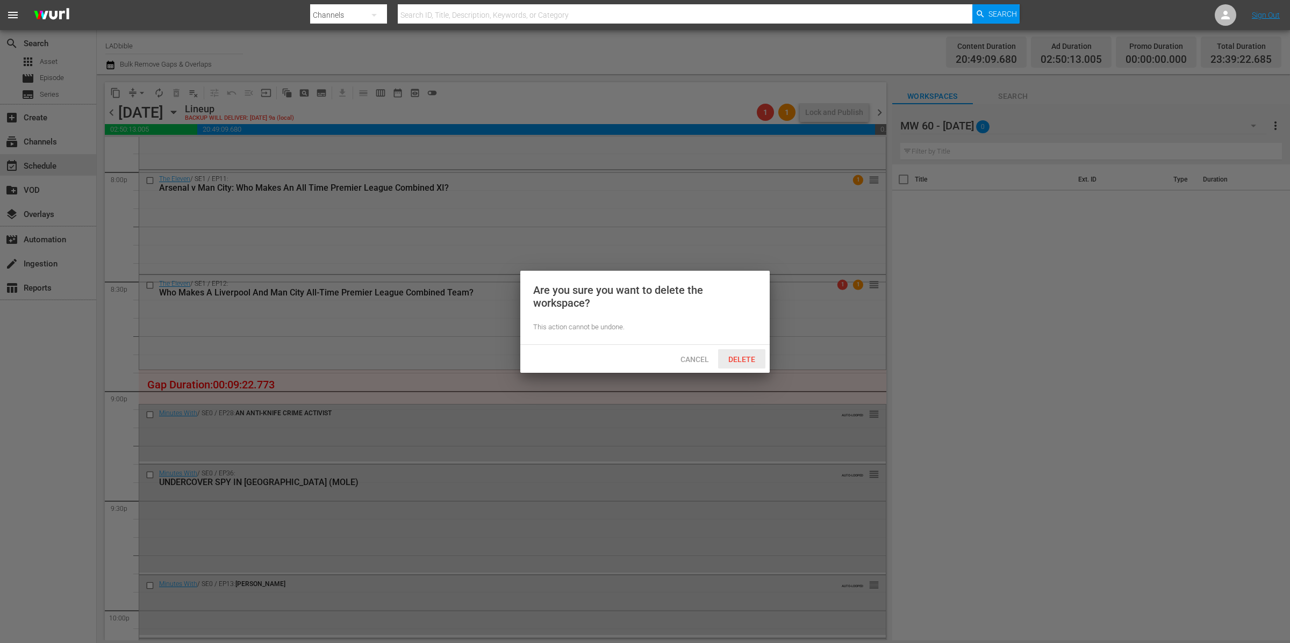
click at [738, 358] on span "Delete" at bounding box center [742, 359] width 44 height 9
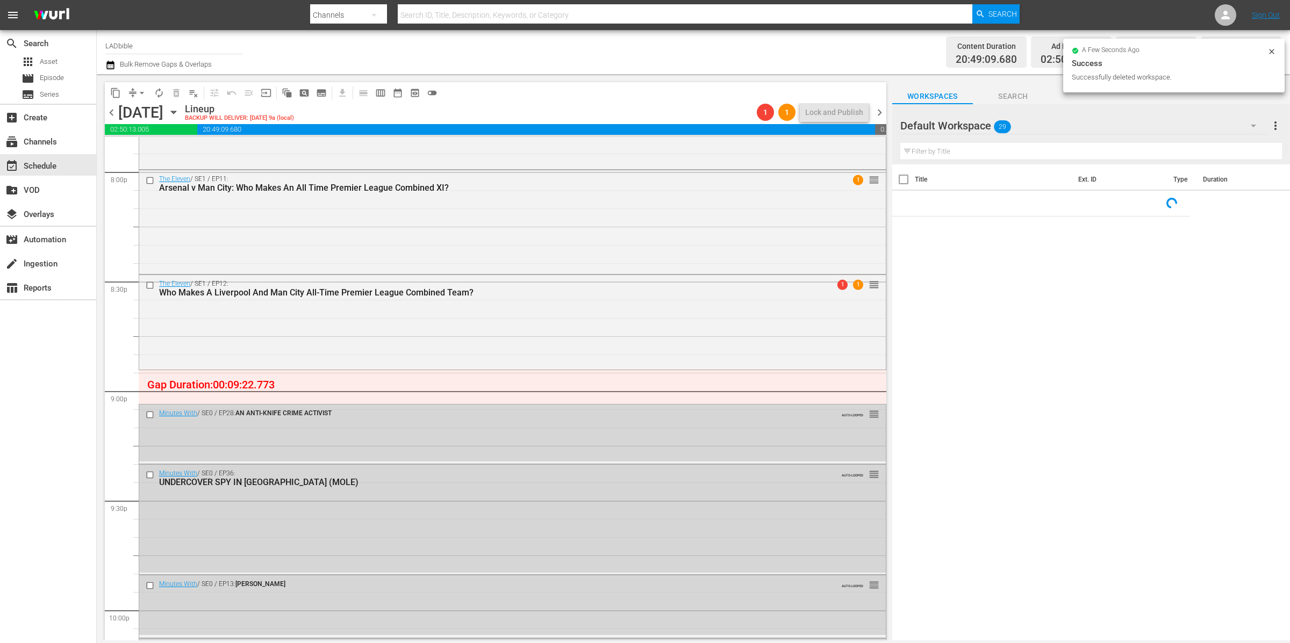
click at [1077, 86] on div "a few seconds ago Success Successfully deleted workspace." at bounding box center [1173, 66] width 221 height 54
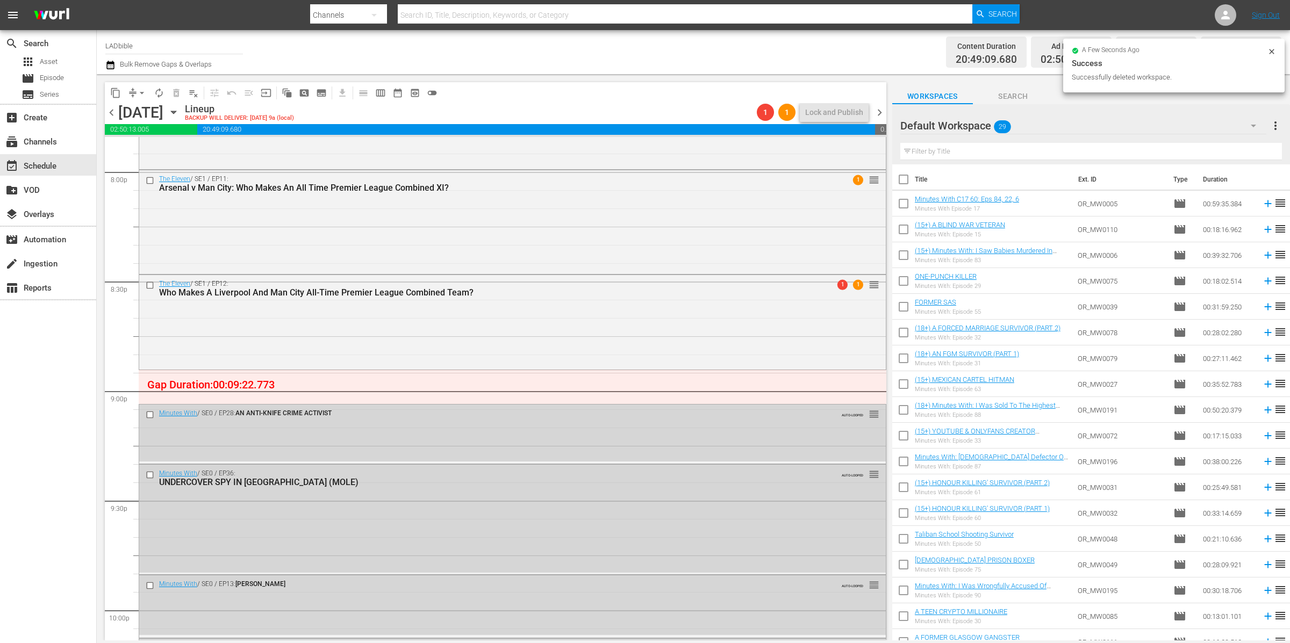
click at [689, 69] on div "Channel Title LADbible Bulk Remove Gaps & Overlaps" at bounding box center [425, 52] width 641 height 39
click at [1038, 118] on div "Default Workspace 29" at bounding box center [1083, 126] width 366 height 30
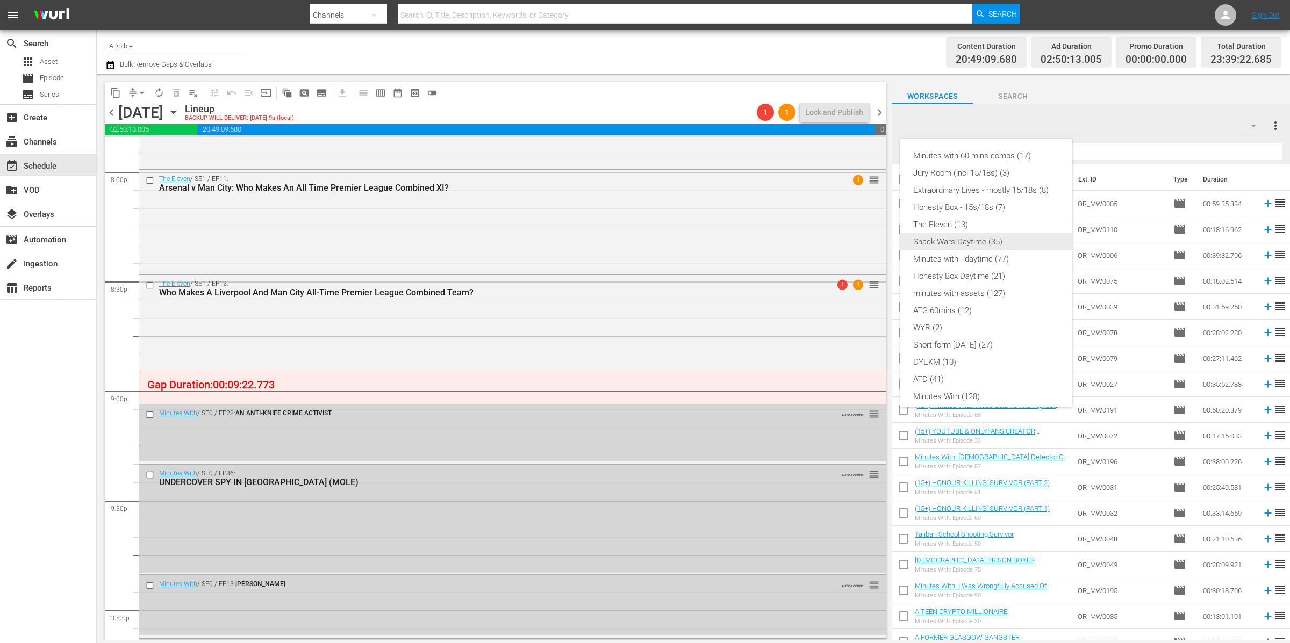
scroll to position [92, 0]
click at [989, 156] on div "Minutes with 60 mins comps (17)" at bounding box center [986, 155] width 146 height 17
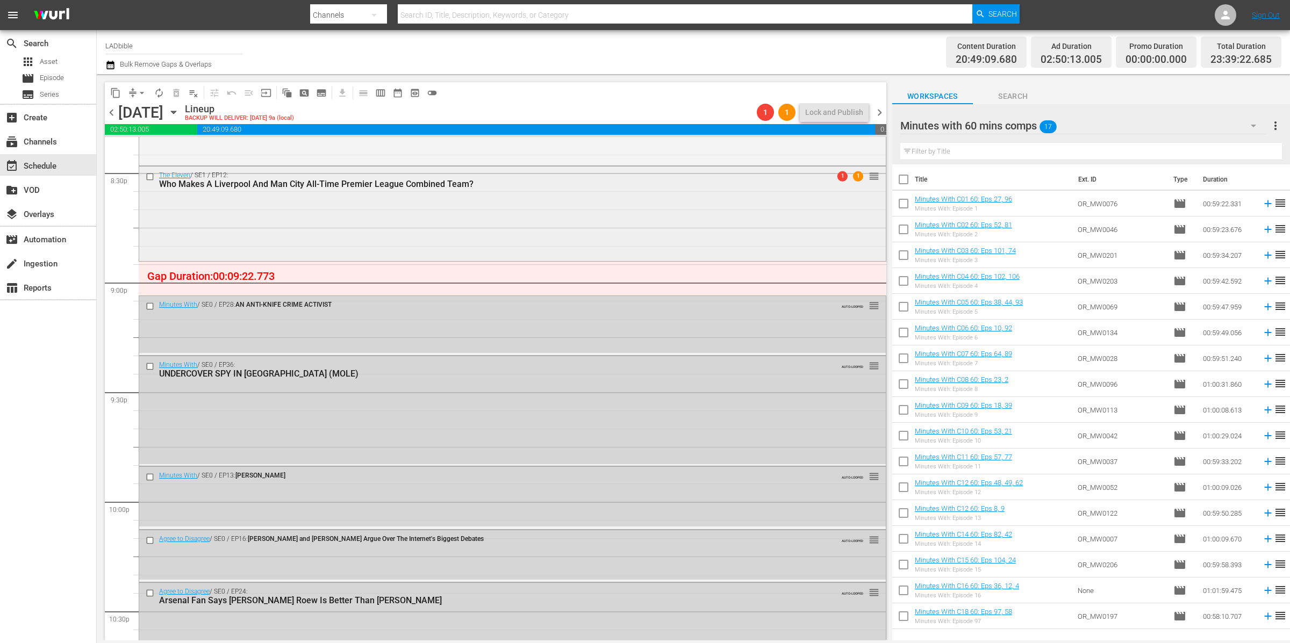
scroll to position [4450, 0]
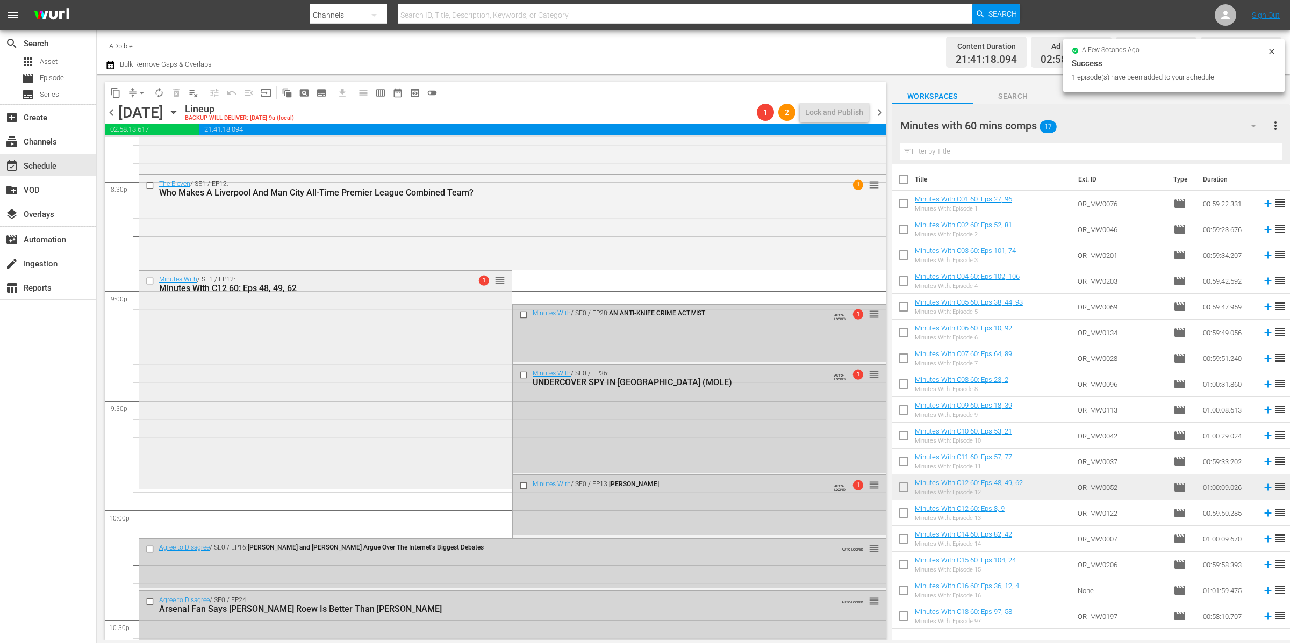
click at [364, 310] on div "Minutes With / SE1 / EP12: Minutes With C12 60: Eps 48, 49, 62 1 reorder" at bounding box center [325, 379] width 372 height 217
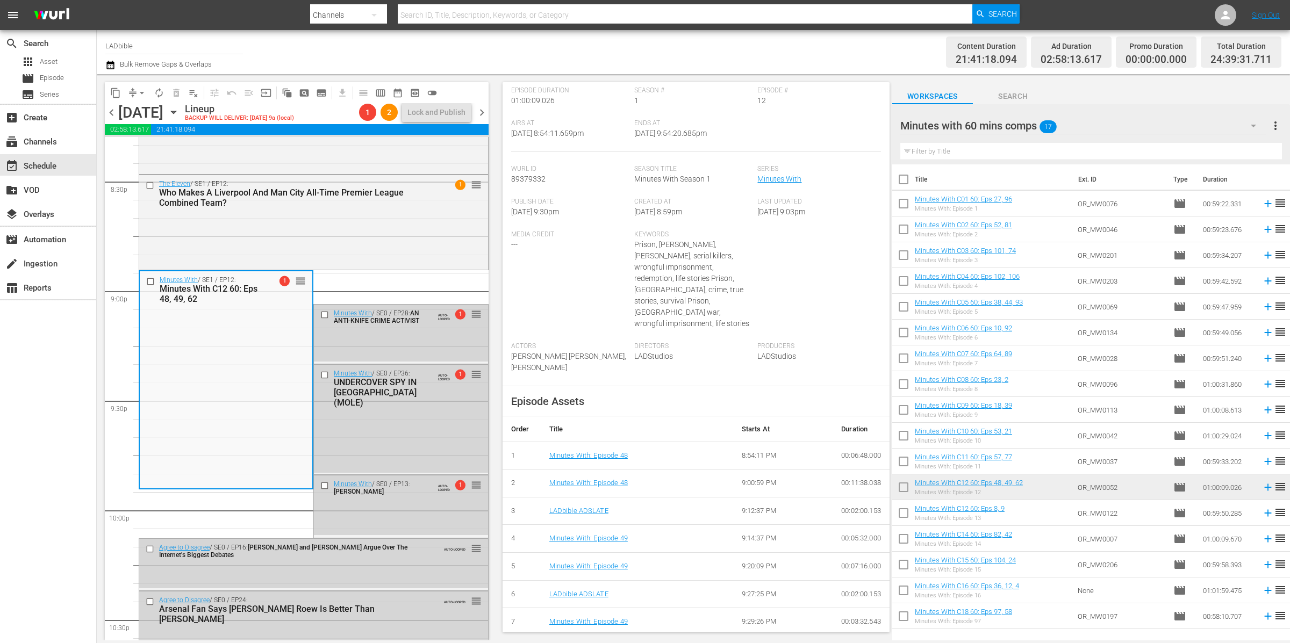
scroll to position [248, 0]
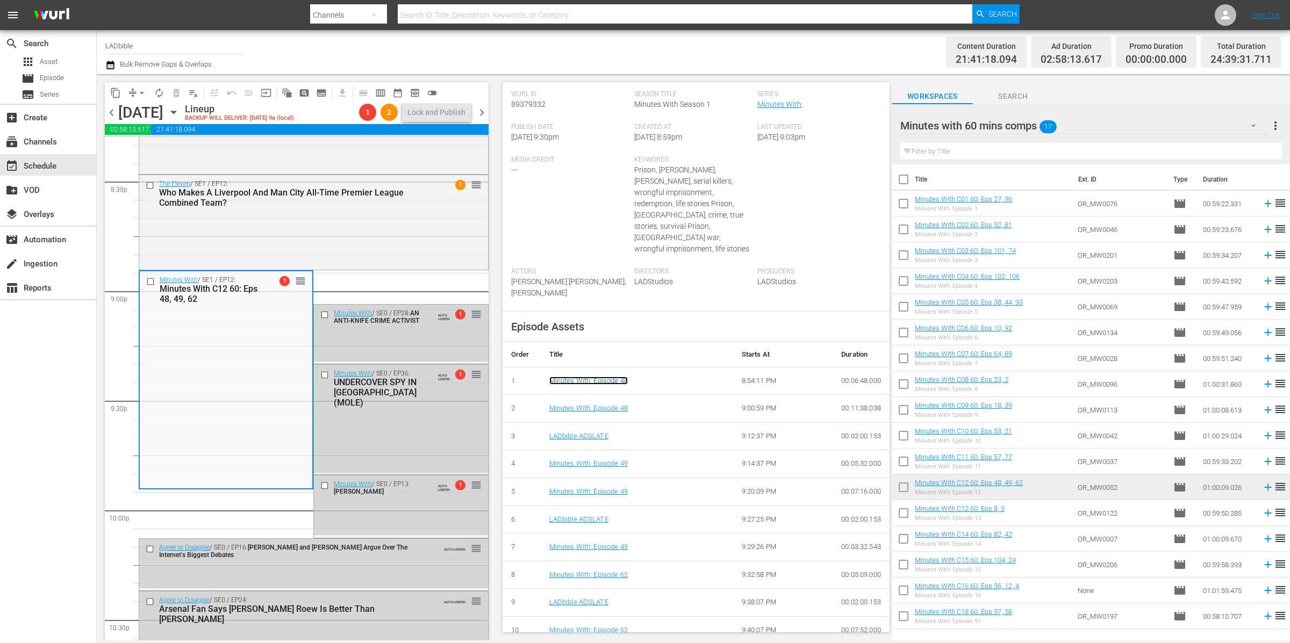
click at [594, 377] on link "Minutes With: Episode 48" at bounding box center [588, 381] width 78 height 8
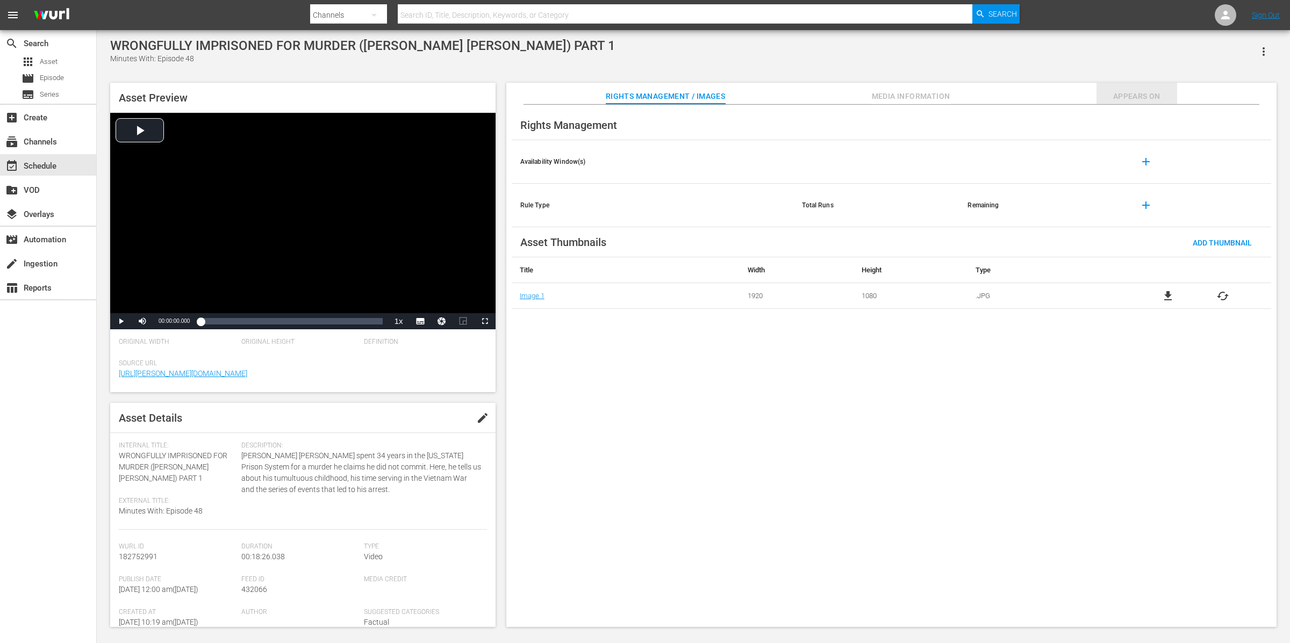
click at [1140, 95] on span "Appears On" at bounding box center [1136, 96] width 81 height 13
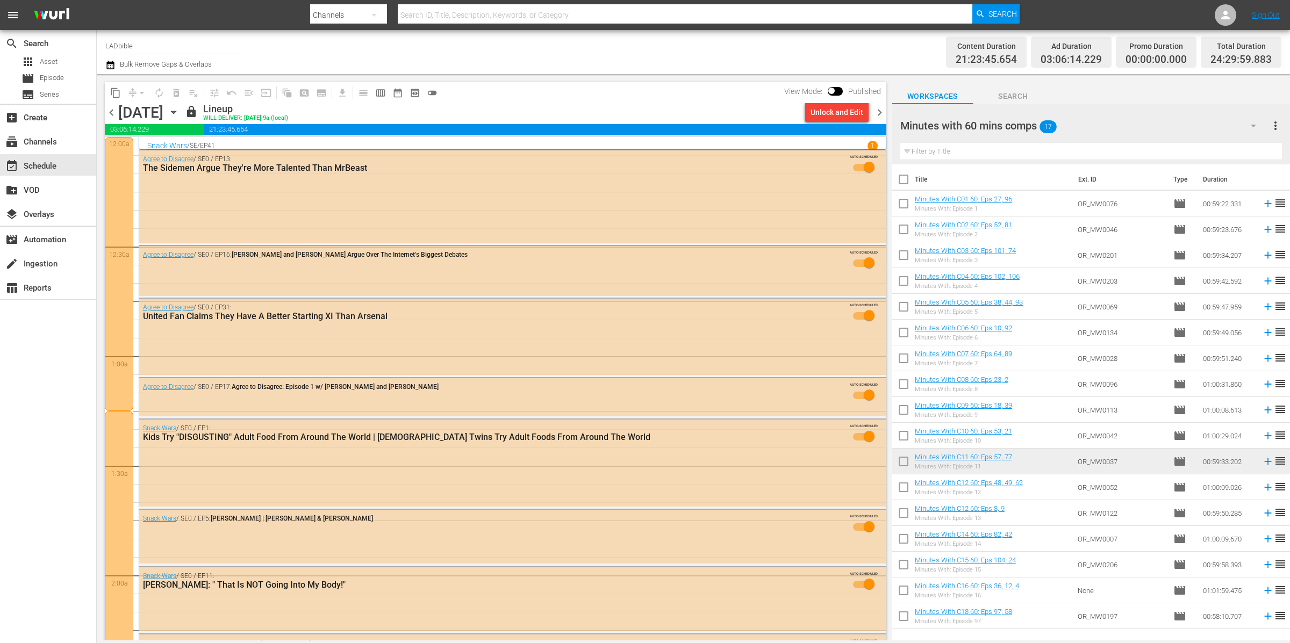
click at [879, 110] on span "chevron_right" at bounding box center [879, 112] width 13 height 13
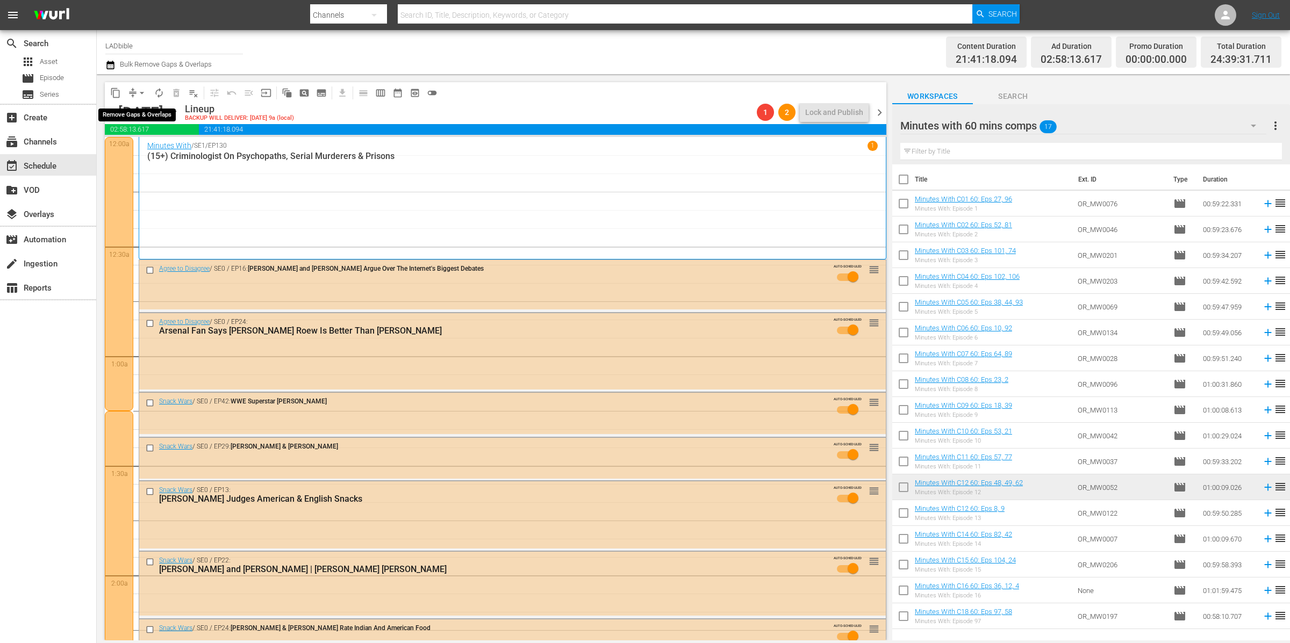
click at [140, 90] on span "arrow_drop_down" at bounding box center [141, 93] width 11 height 11
click at [158, 148] on li "Align to End of Previous Day" at bounding box center [142, 150] width 113 height 18
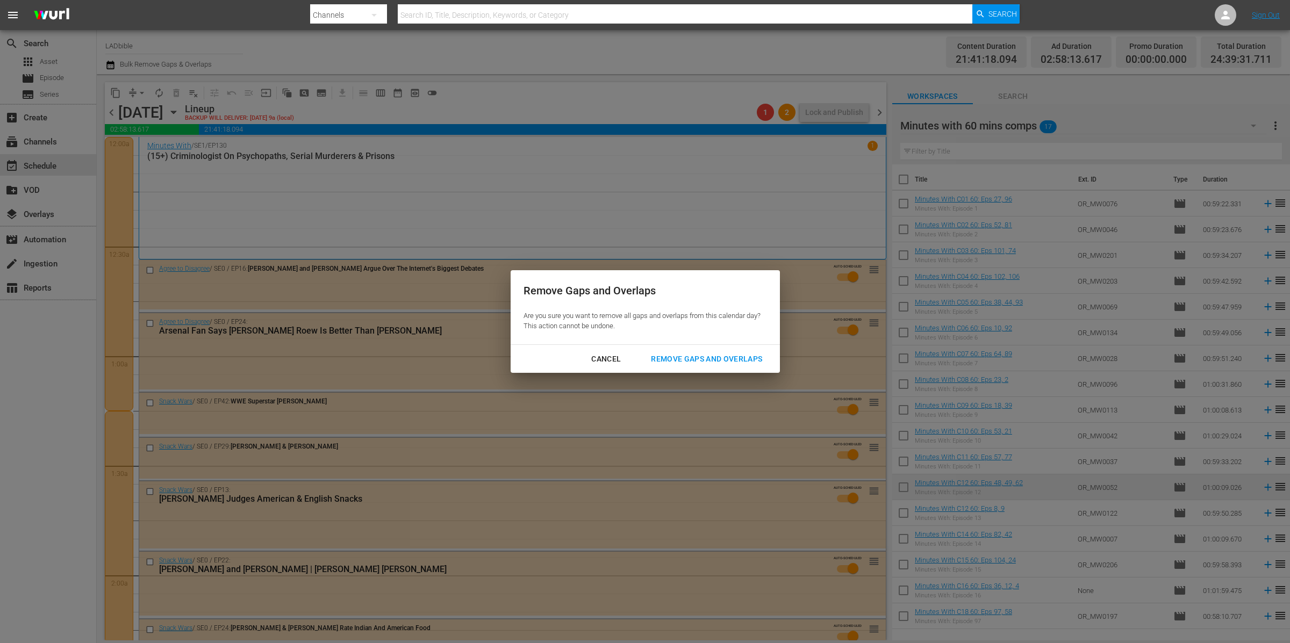
click at [688, 356] on div "Remove Gaps and Overlaps" at bounding box center [706, 359] width 128 height 13
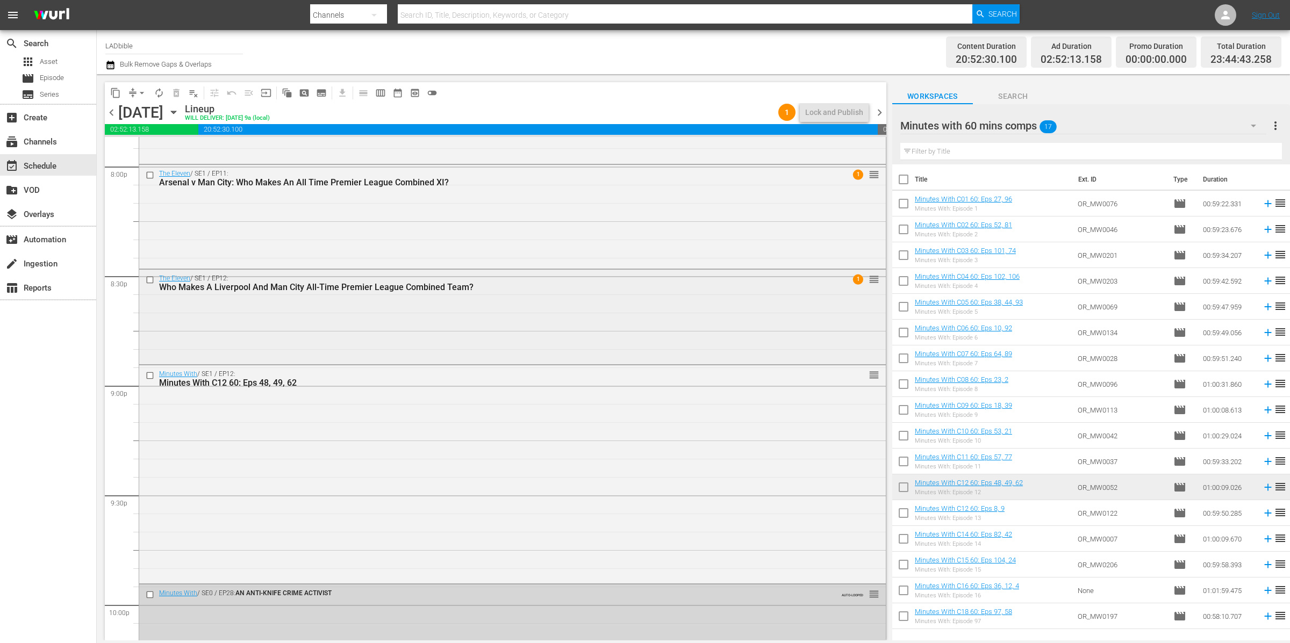
scroll to position [4346, 0]
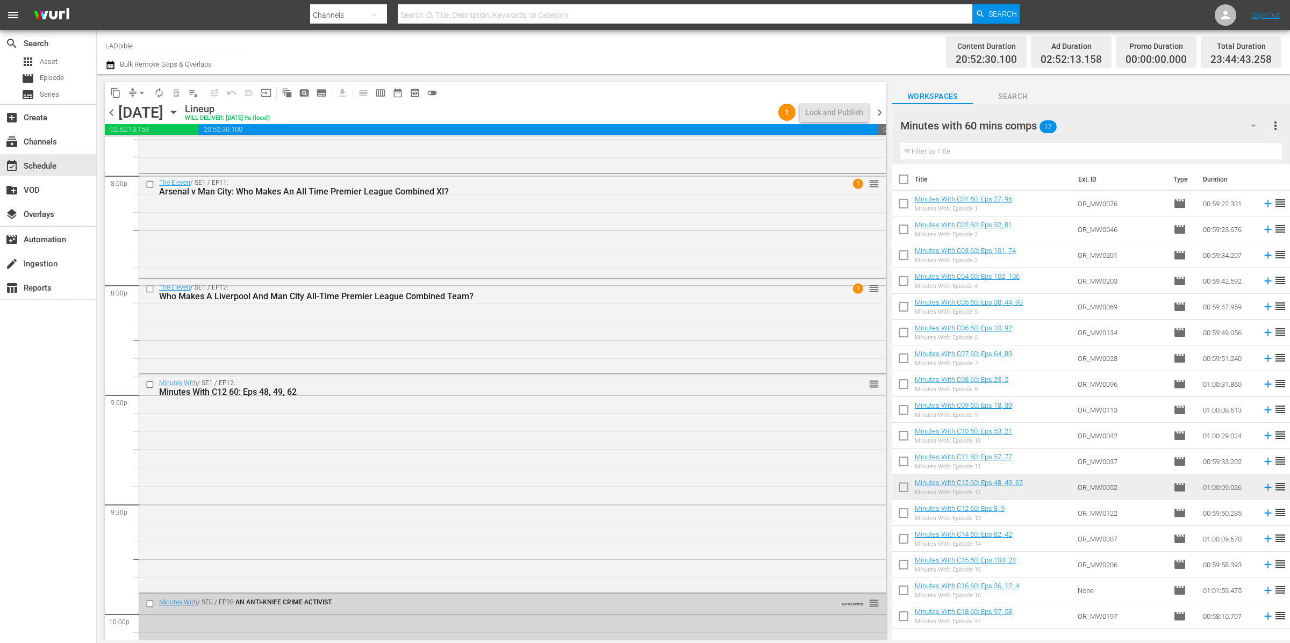
click at [877, 112] on span "chevron_right" at bounding box center [879, 112] width 13 height 13
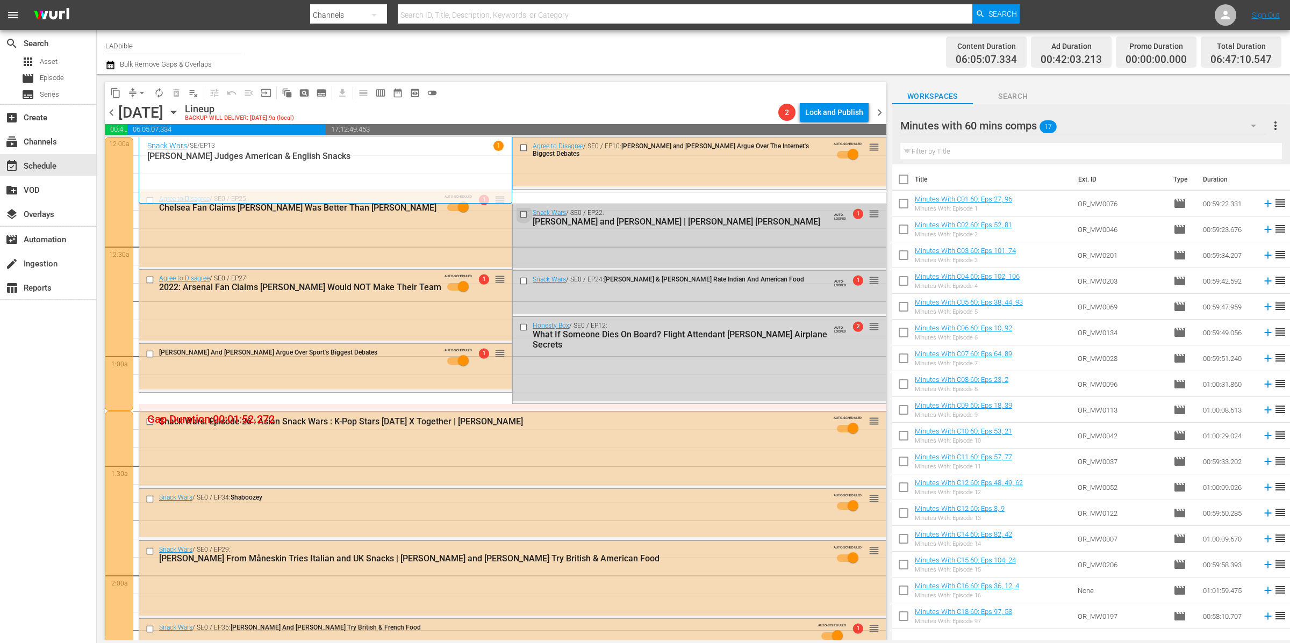
click at [519, 210] on input "checkbox" at bounding box center [524, 214] width 11 height 9
click at [519, 283] on input "checkbox" at bounding box center [524, 281] width 11 height 9
click at [521, 329] on input "checkbox" at bounding box center [524, 326] width 11 height 9
click at [173, 95] on span "delete_forever_outlined" at bounding box center [176, 93] width 11 height 11
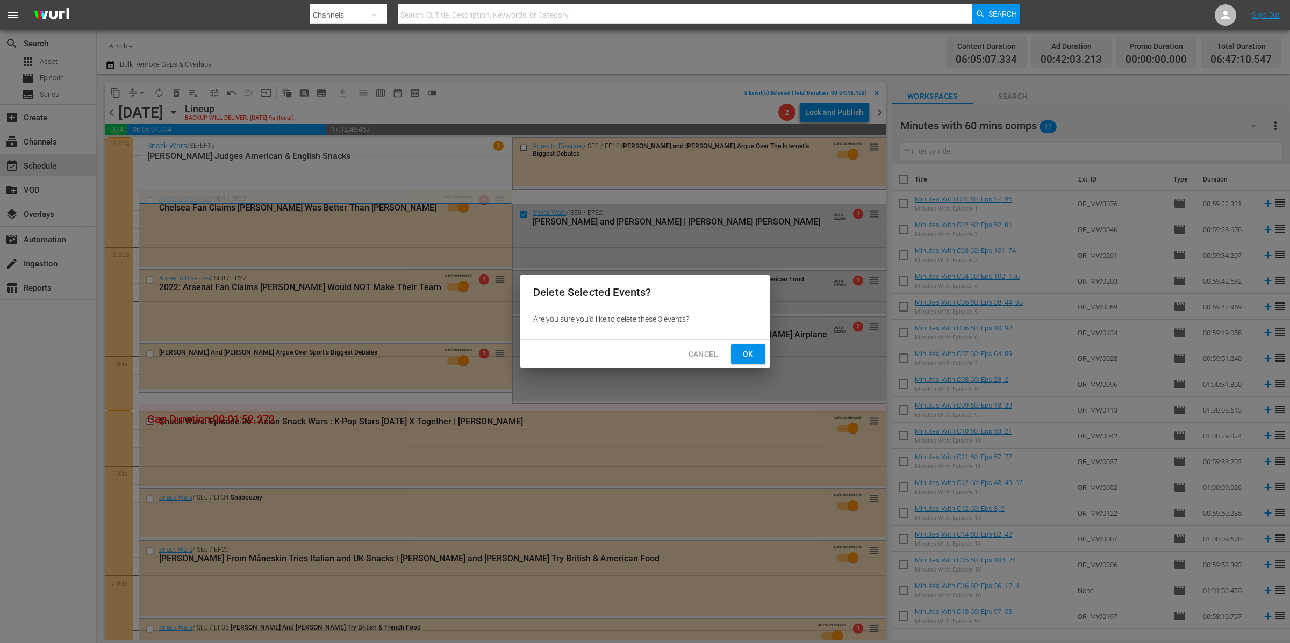
click at [754, 350] on span "Ok" at bounding box center [747, 354] width 17 height 13
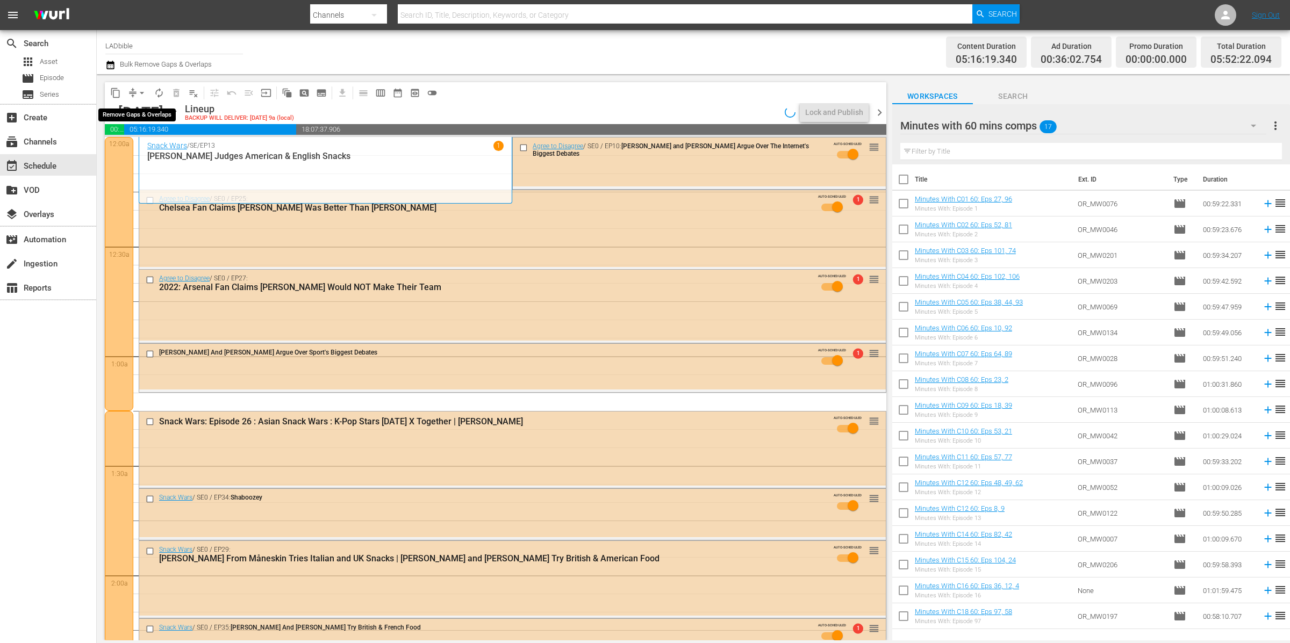
click at [128, 93] on span "compress" at bounding box center [132, 93] width 11 height 11
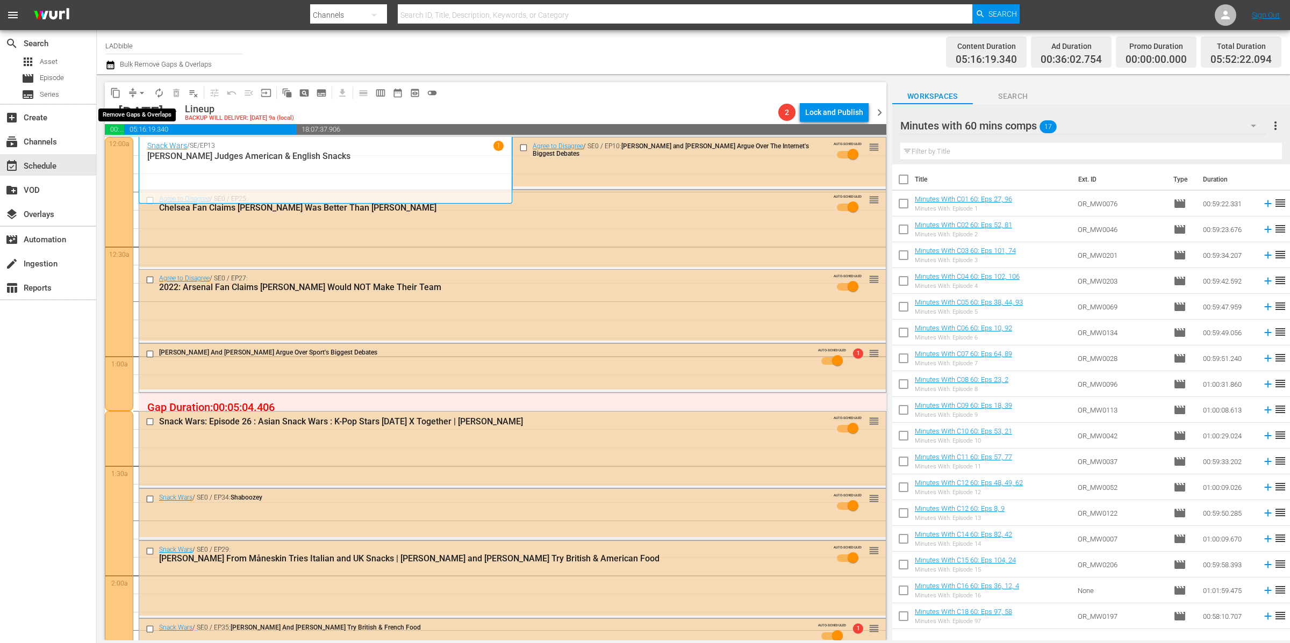
click at [140, 90] on span "arrow_drop_down" at bounding box center [141, 93] width 11 height 11
click at [170, 152] on li "Align to End of Previous Day" at bounding box center [142, 150] width 113 height 18
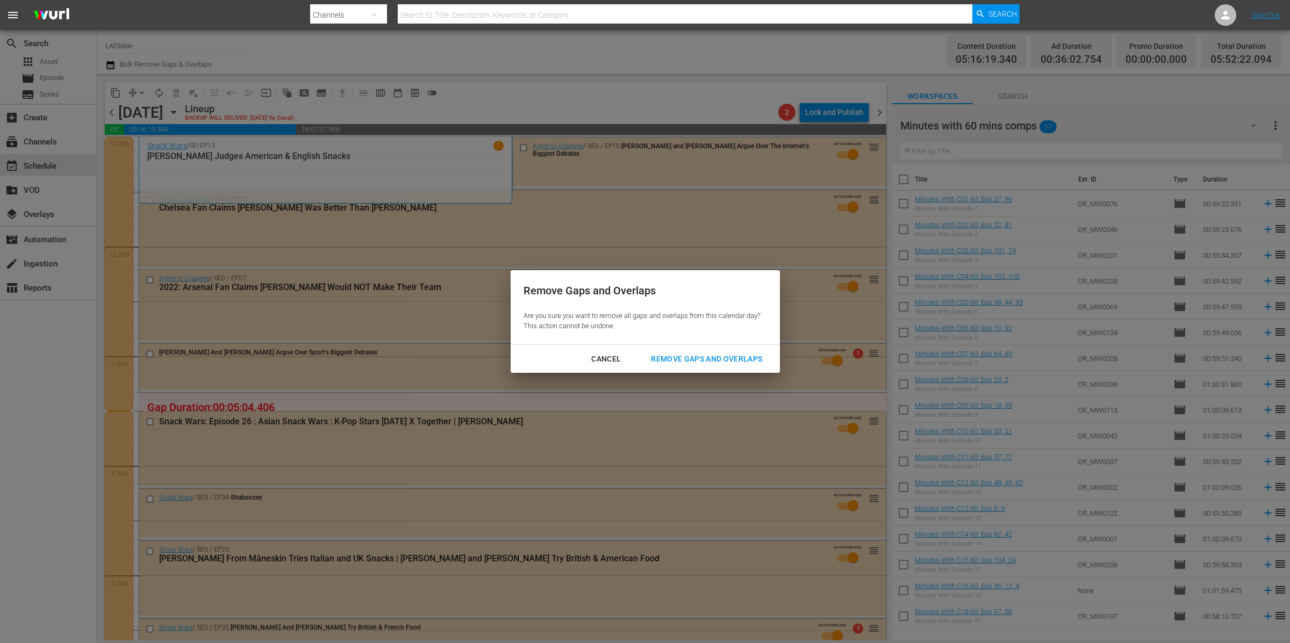
click at [730, 356] on div "Remove Gaps and Overlaps" at bounding box center [706, 359] width 128 height 13
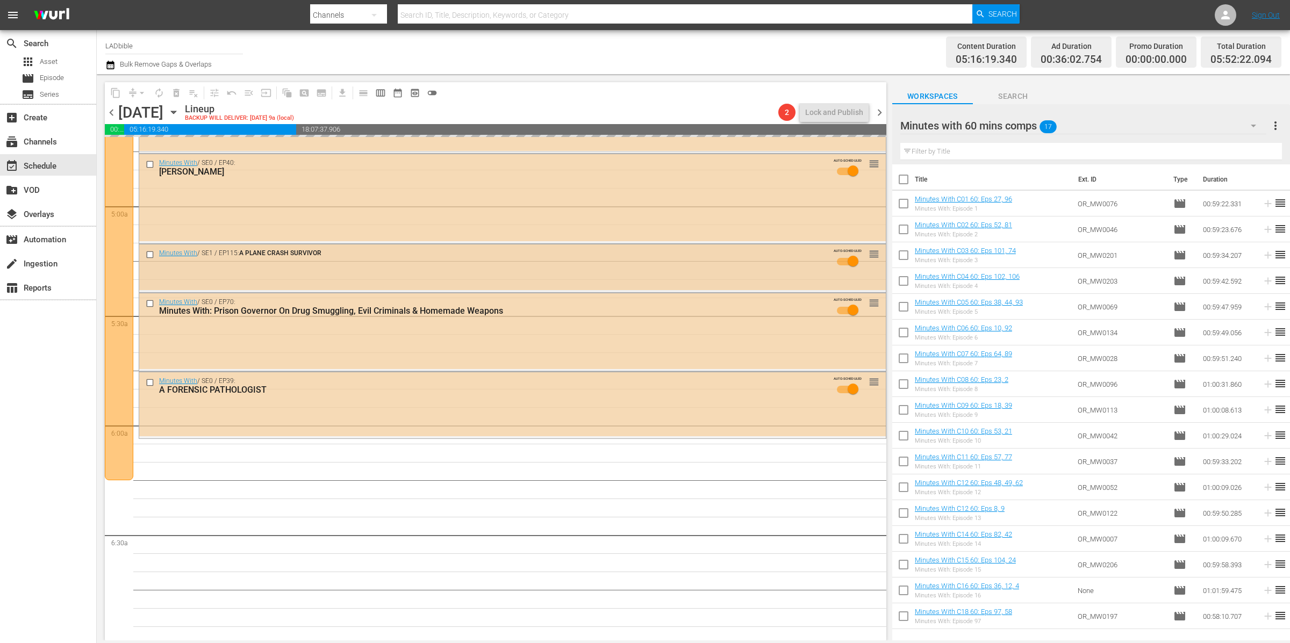
scroll to position [1176, 0]
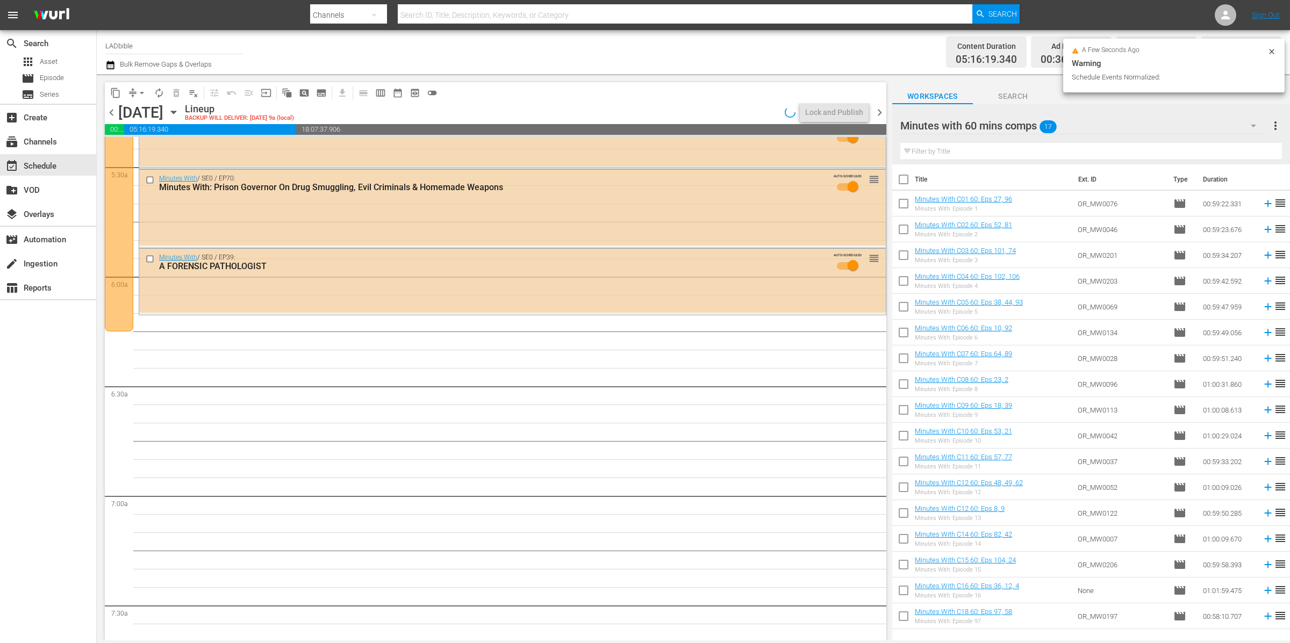
click at [160, 91] on span "autorenew_outlined" at bounding box center [159, 93] width 11 height 11
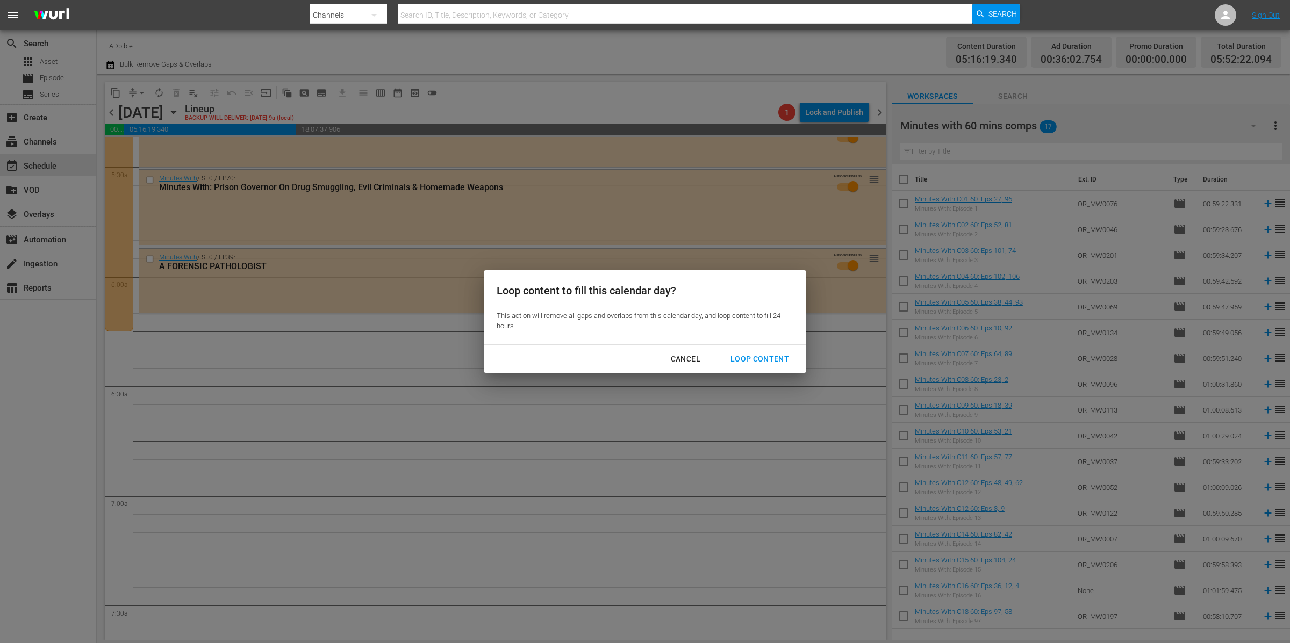
click at [768, 358] on div "Loop Content" at bounding box center [760, 359] width 76 height 13
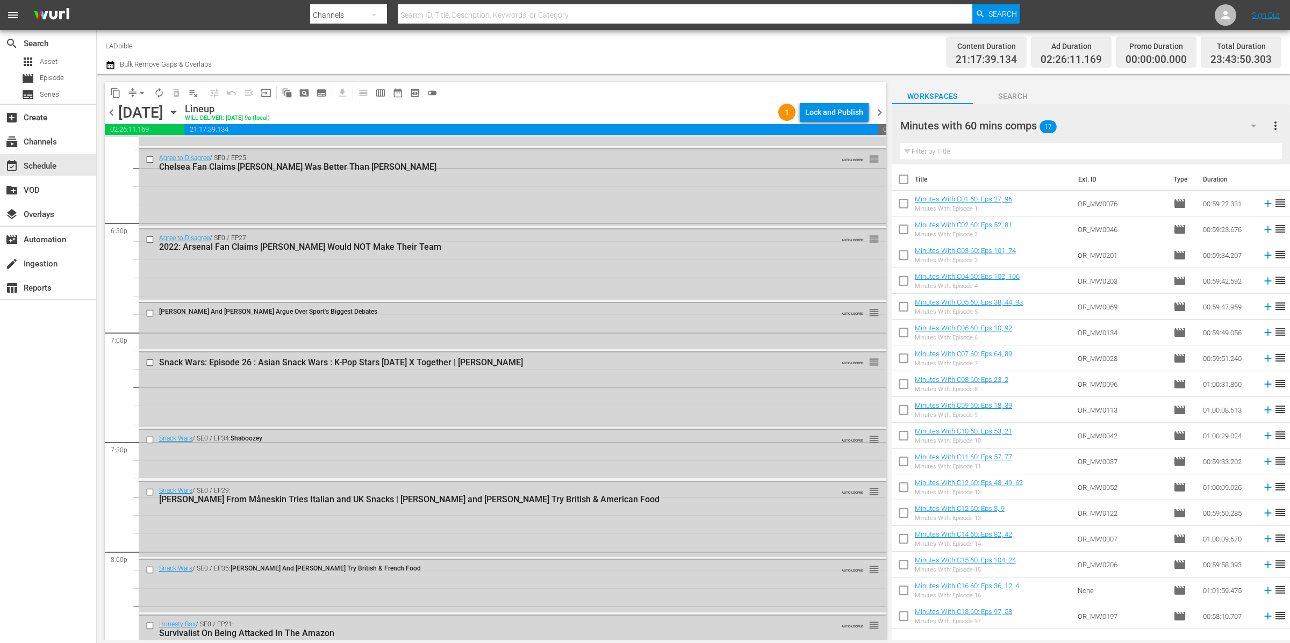
scroll to position [3962, 0]
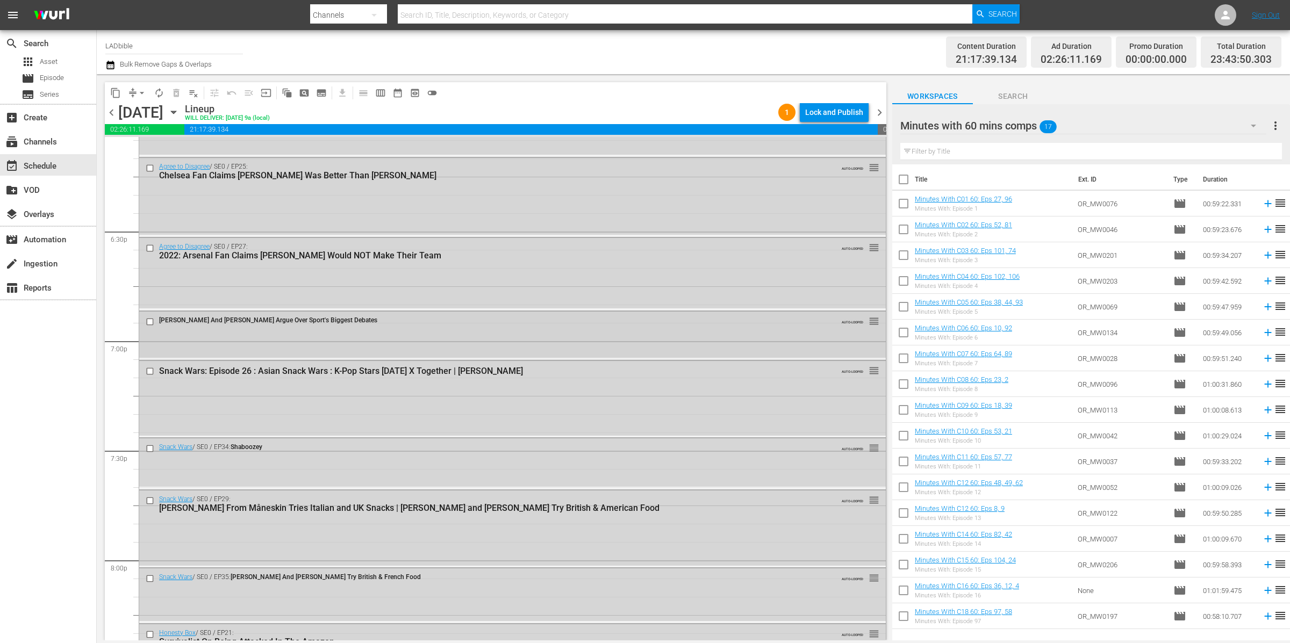
click at [181, 342] on div "Luke Littler And Luke Humphries Argue Over Sport's Biggest Debates AUTO-LOOPED …" at bounding box center [512, 335] width 746 height 46
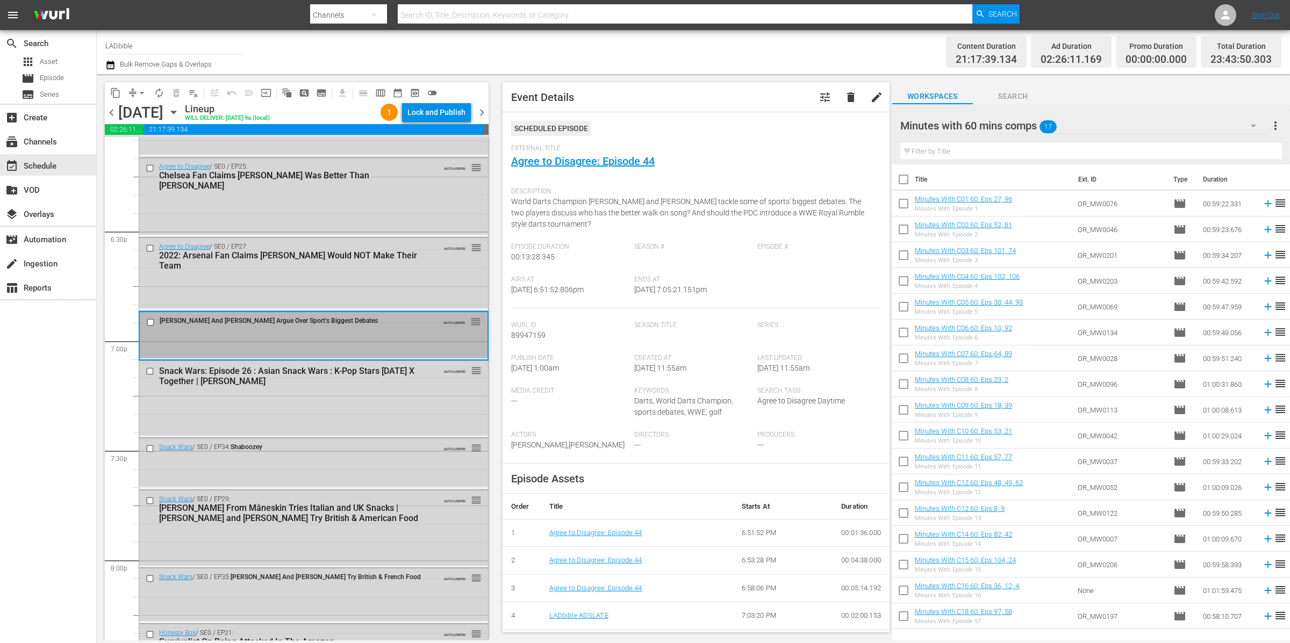
click at [1101, 125] on div "Minutes with 60 mins comps 17" at bounding box center [1083, 126] width 366 height 30
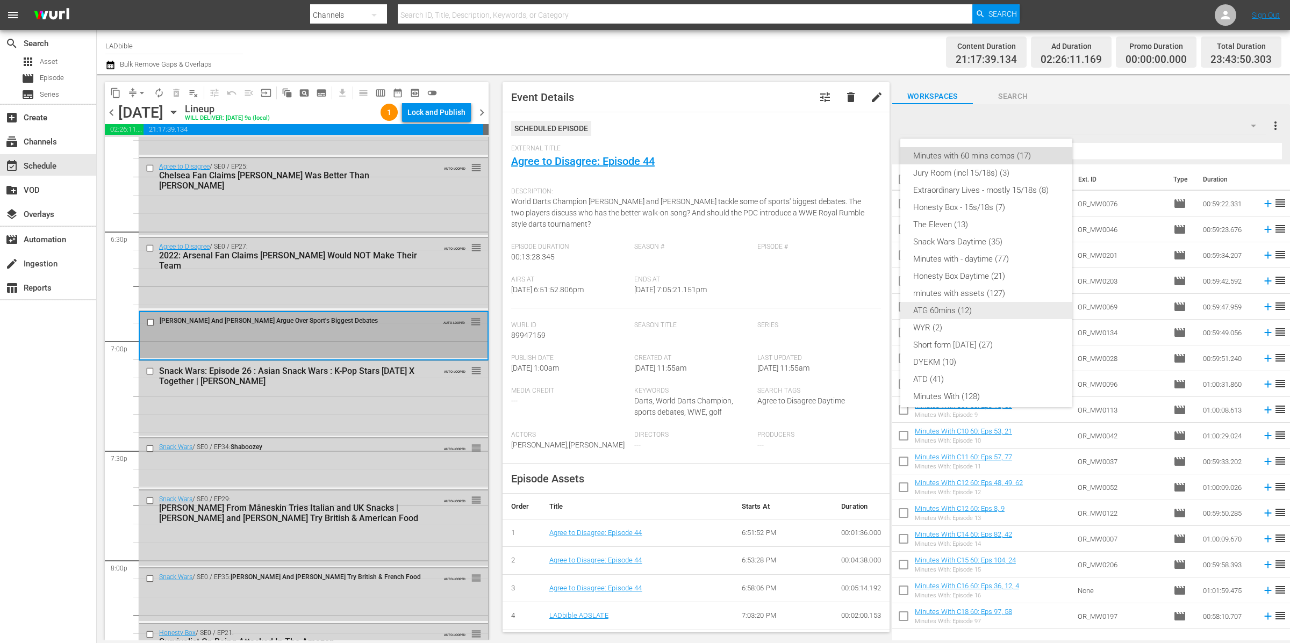
click at [988, 309] on div "ATG 60mins (12)" at bounding box center [986, 310] width 146 height 17
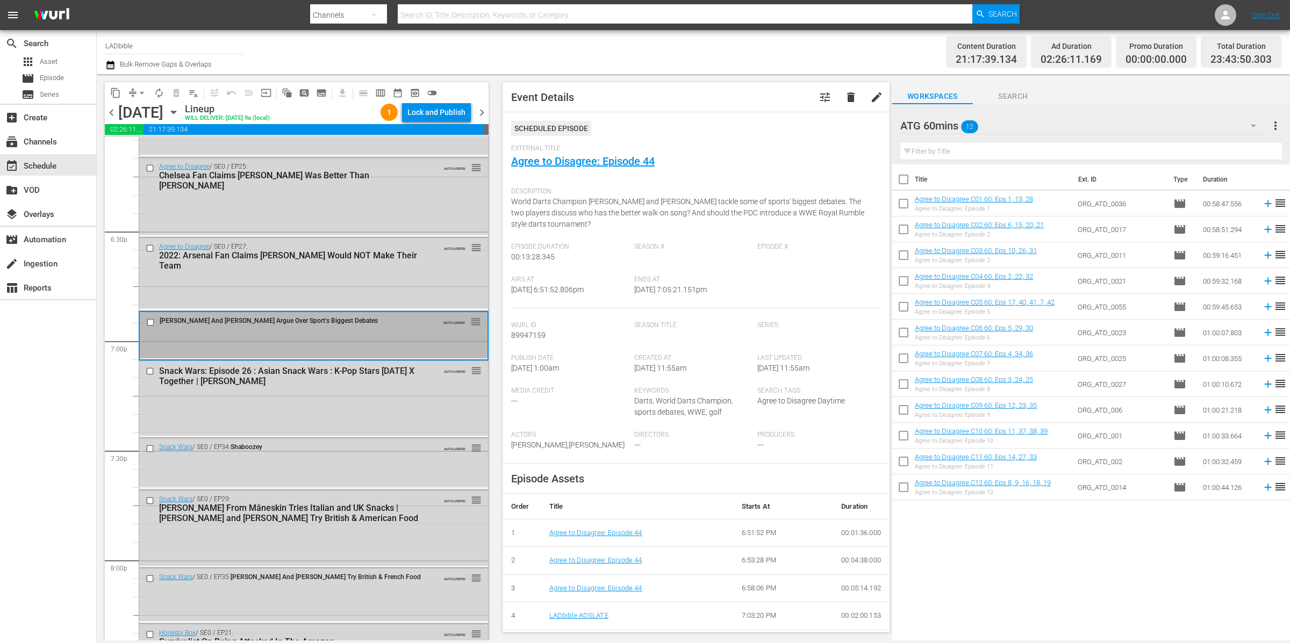
click at [111, 114] on span "chevron_left" at bounding box center [111, 112] width 13 height 13
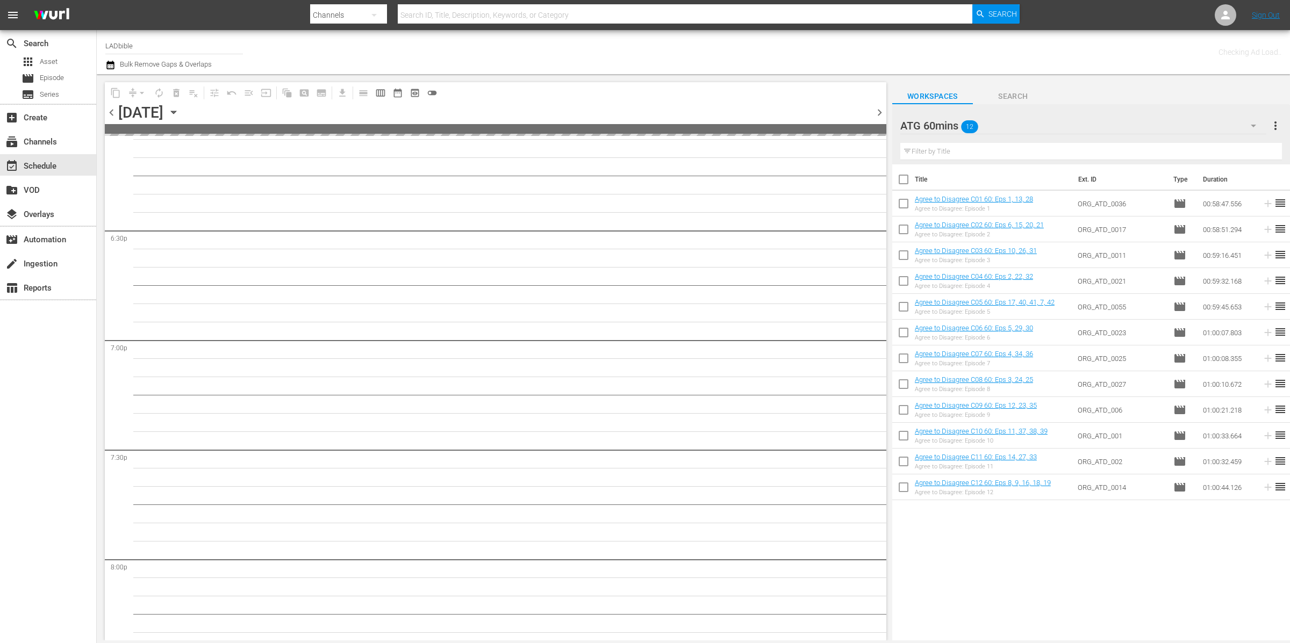
scroll to position [4546, 0]
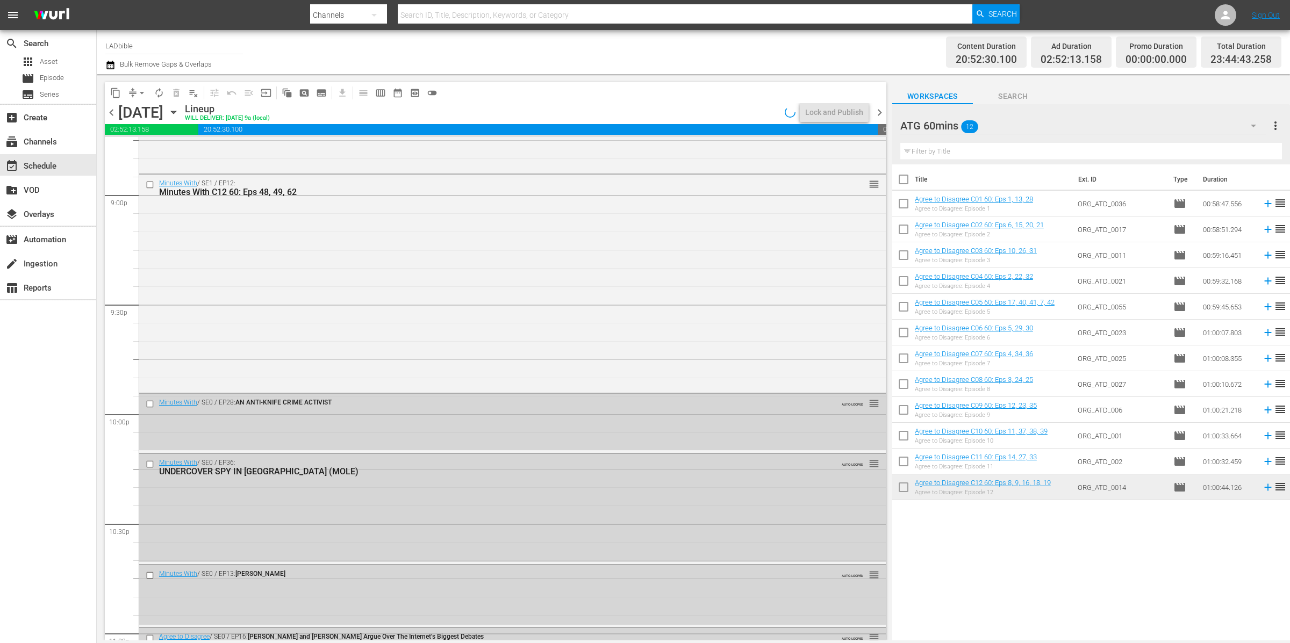
click at [880, 111] on span "chevron_right" at bounding box center [879, 112] width 13 height 13
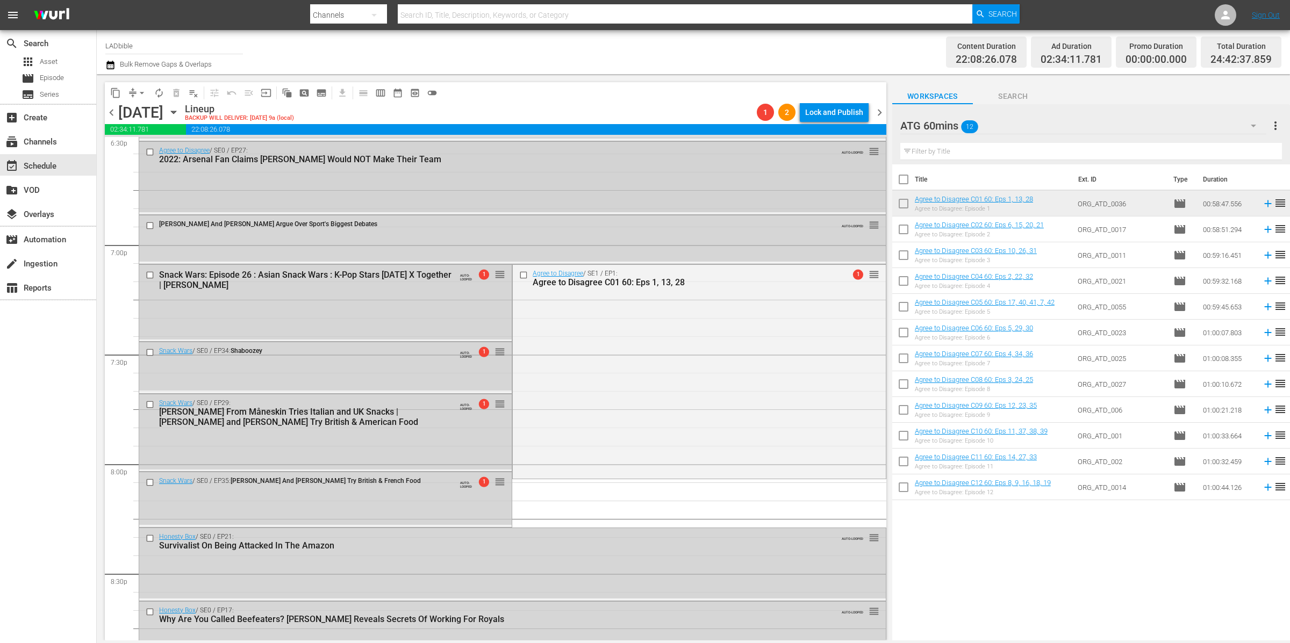
scroll to position [4066, 0]
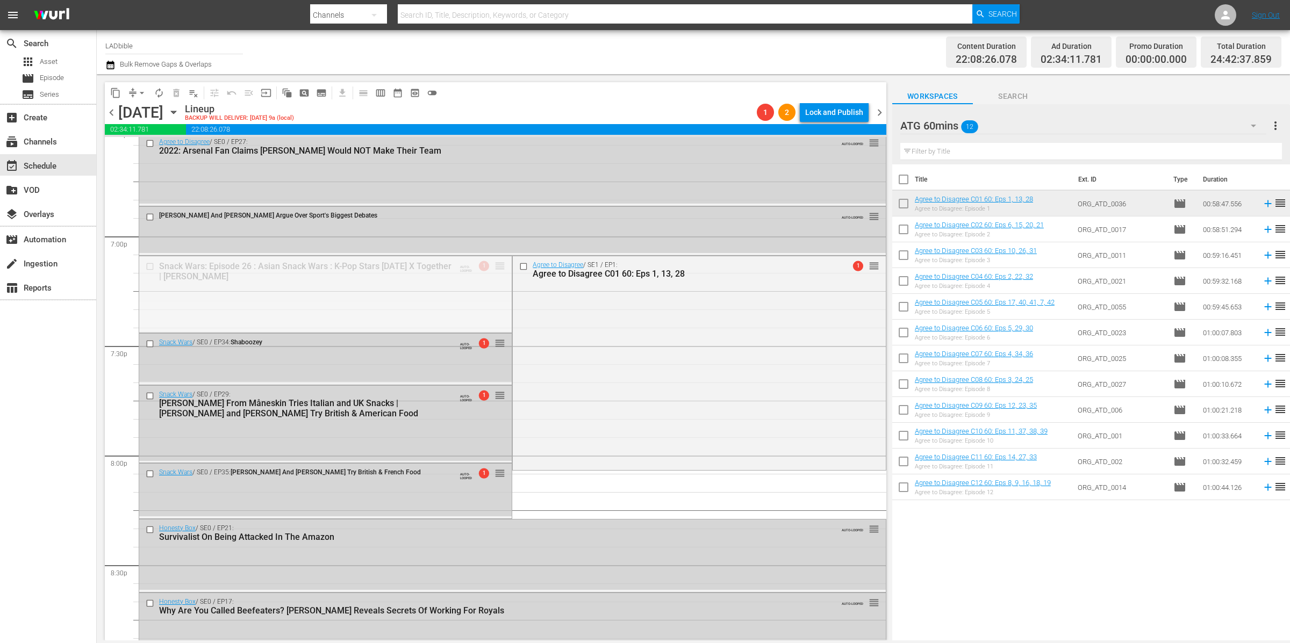
drag, startPoint x: 494, startPoint y: 263, endPoint x: 492, endPoint y: 282, distance: 19.0
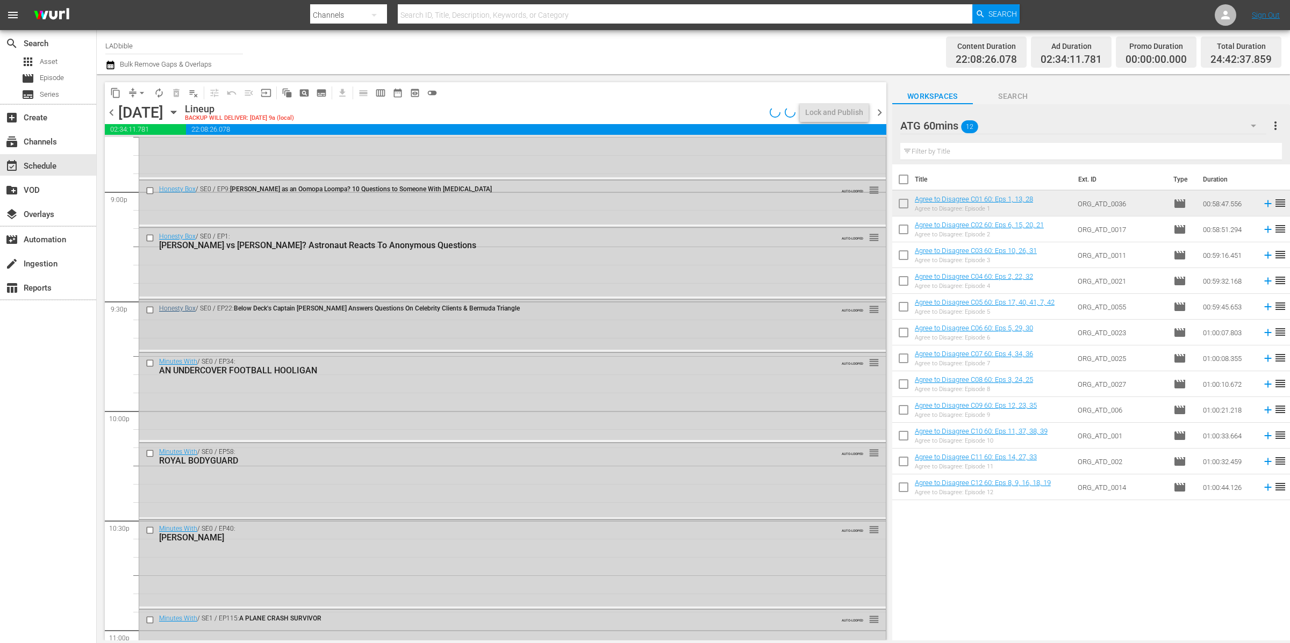
scroll to position [4541, 0]
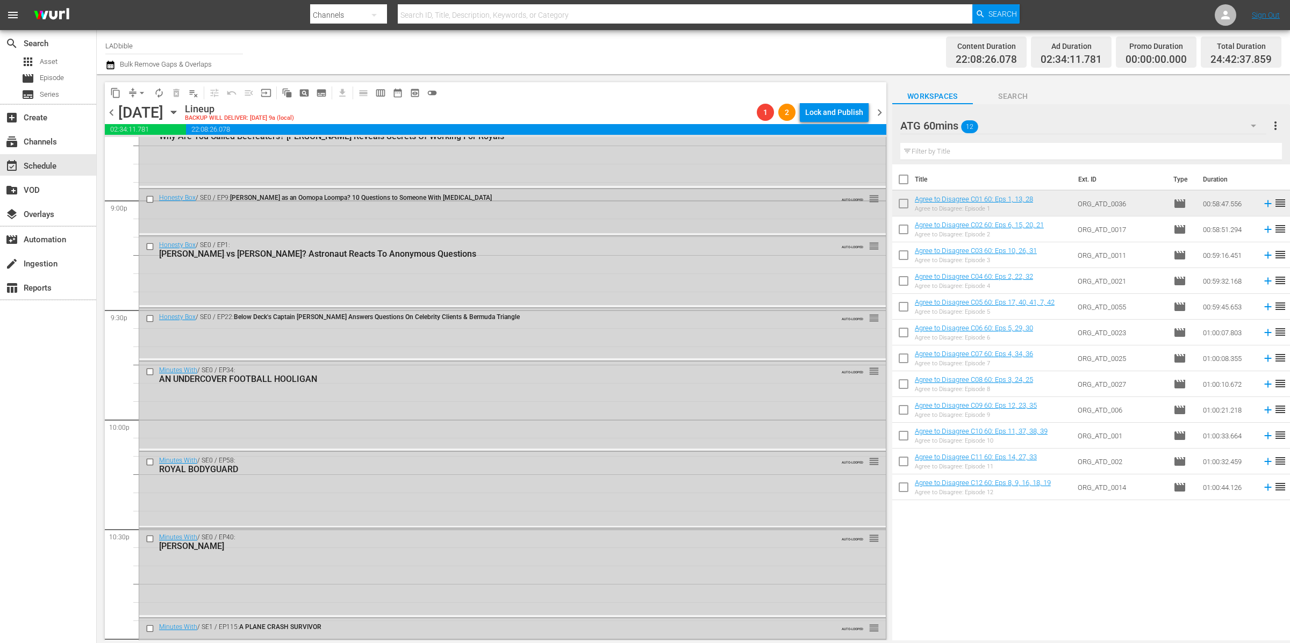
click at [154, 200] on input "checkbox" at bounding box center [151, 199] width 11 height 9
click at [153, 252] on div at bounding box center [151, 246] width 16 height 13
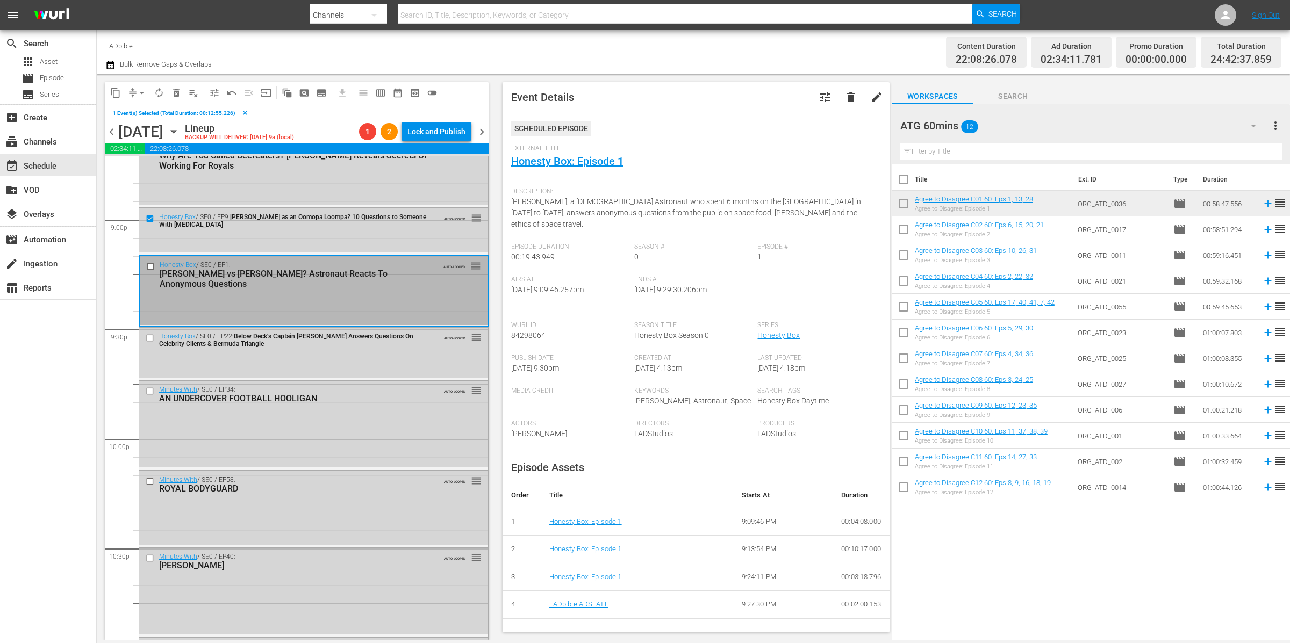
click at [149, 262] on input "checkbox" at bounding box center [151, 266] width 11 height 9
click at [150, 337] on input "checkbox" at bounding box center [151, 338] width 11 height 9
click at [177, 95] on span "delete_forever_outlined" at bounding box center [176, 93] width 11 height 11
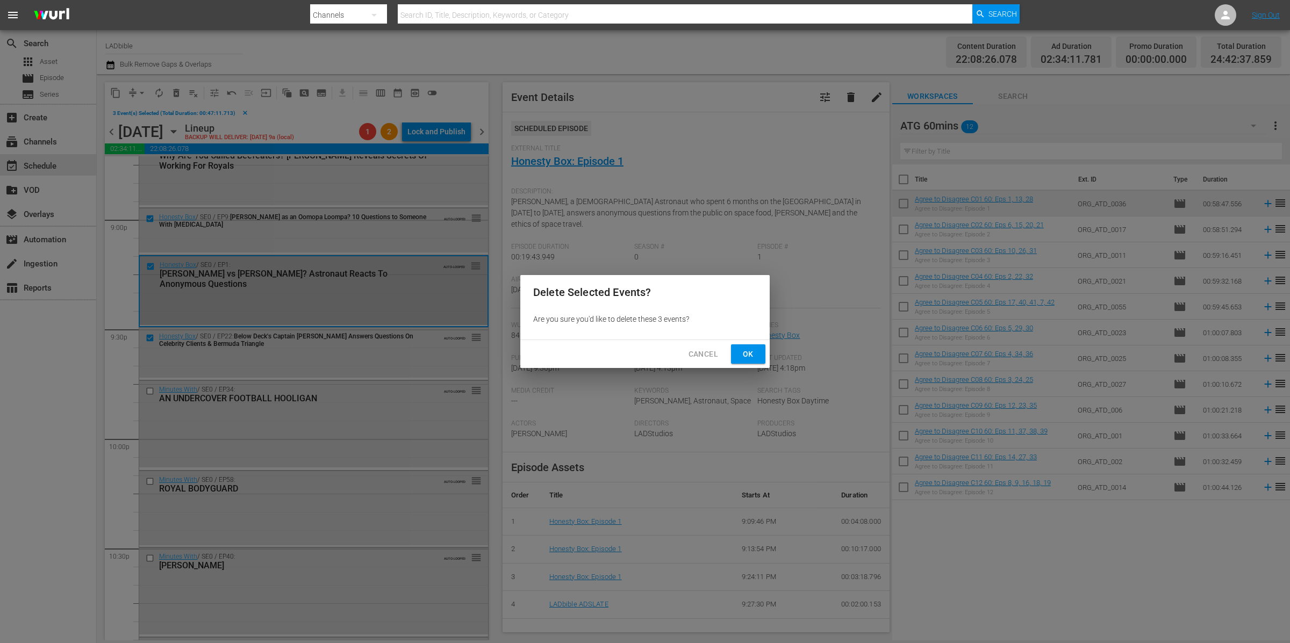
click at [750, 356] on span "Ok" at bounding box center [747, 354] width 17 height 13
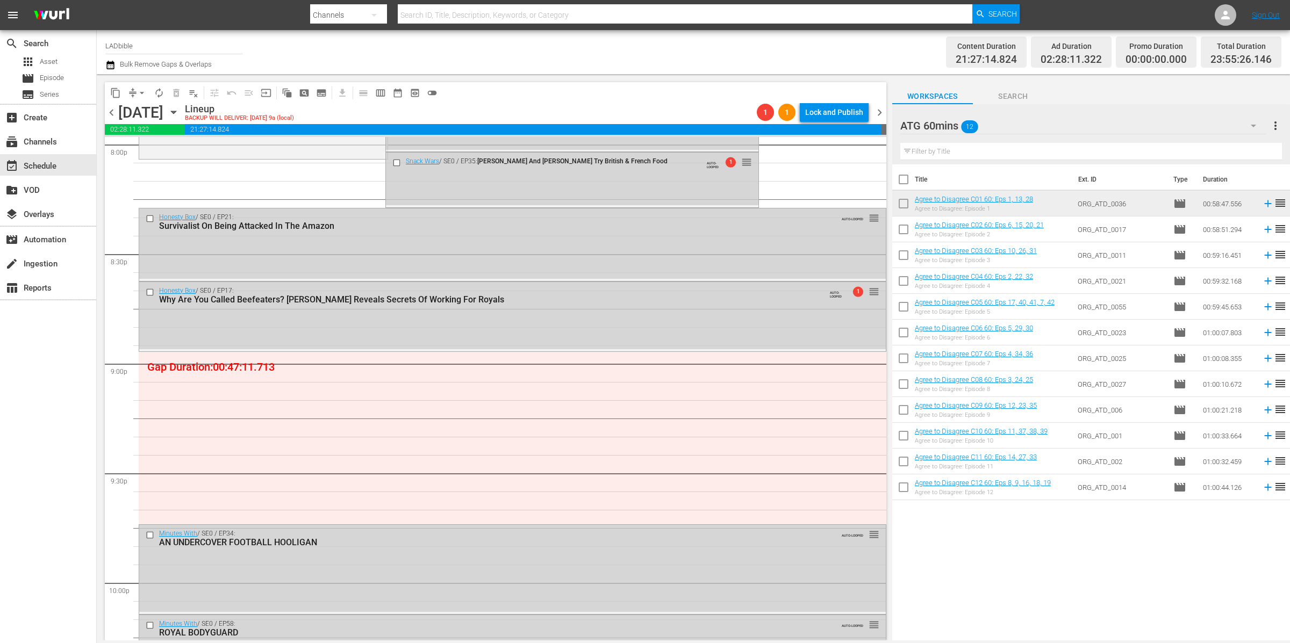
scroll to position [4183, 0]
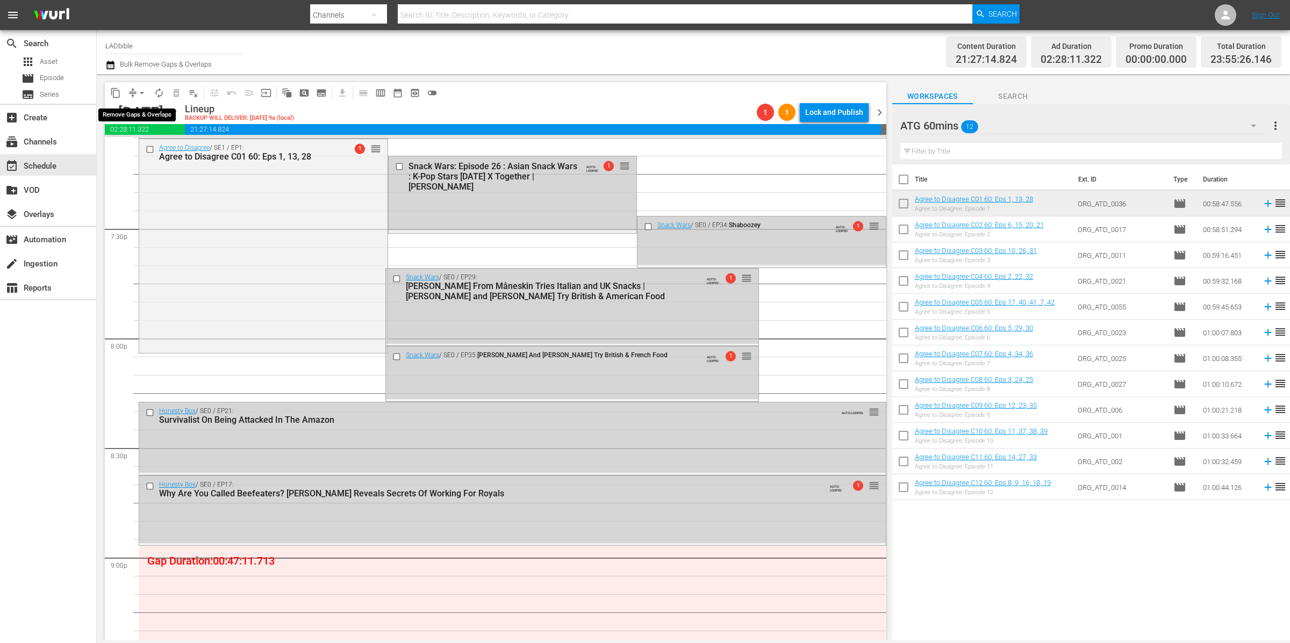
click at [136, 89] on span "arrow_drop_down" at bounding box center [141, 93] width 11 height 11
click at [181, 149] on li "Align to End of Previous Day" at bounding box center [142, 150] width 113 height 18
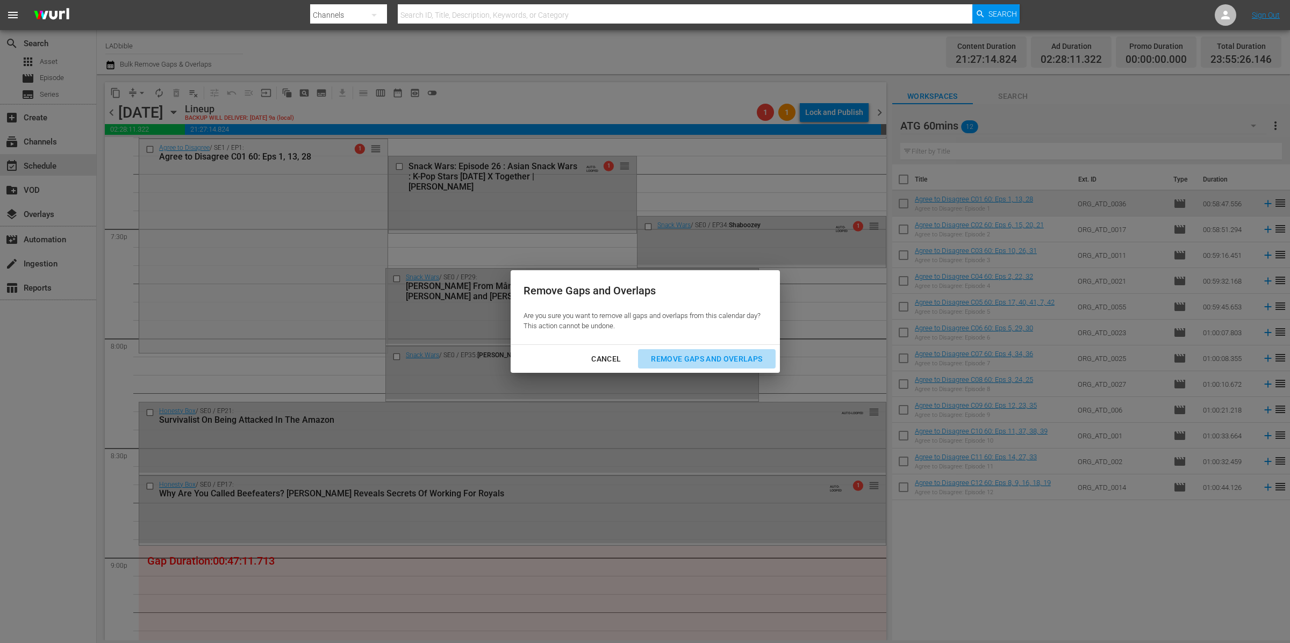
click at [742, 357] on div "Remove Gaps and Overlaps" at bounding box center [706, 359] width 128 height 13
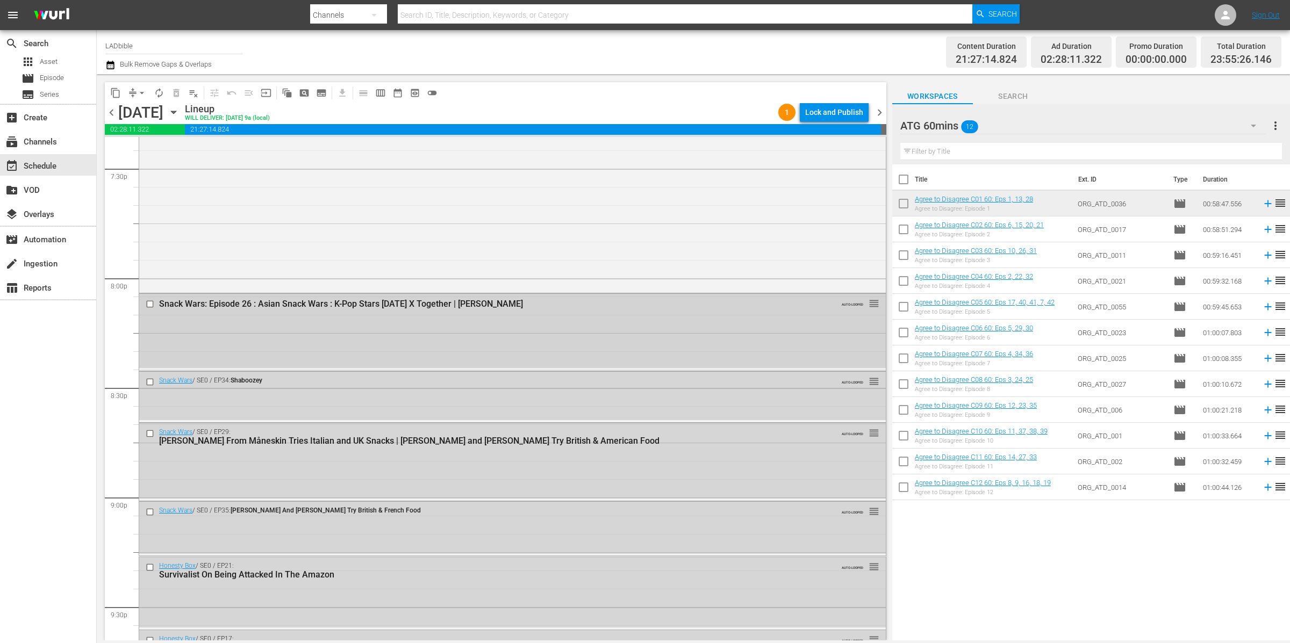
scroll to position [4279, 0]
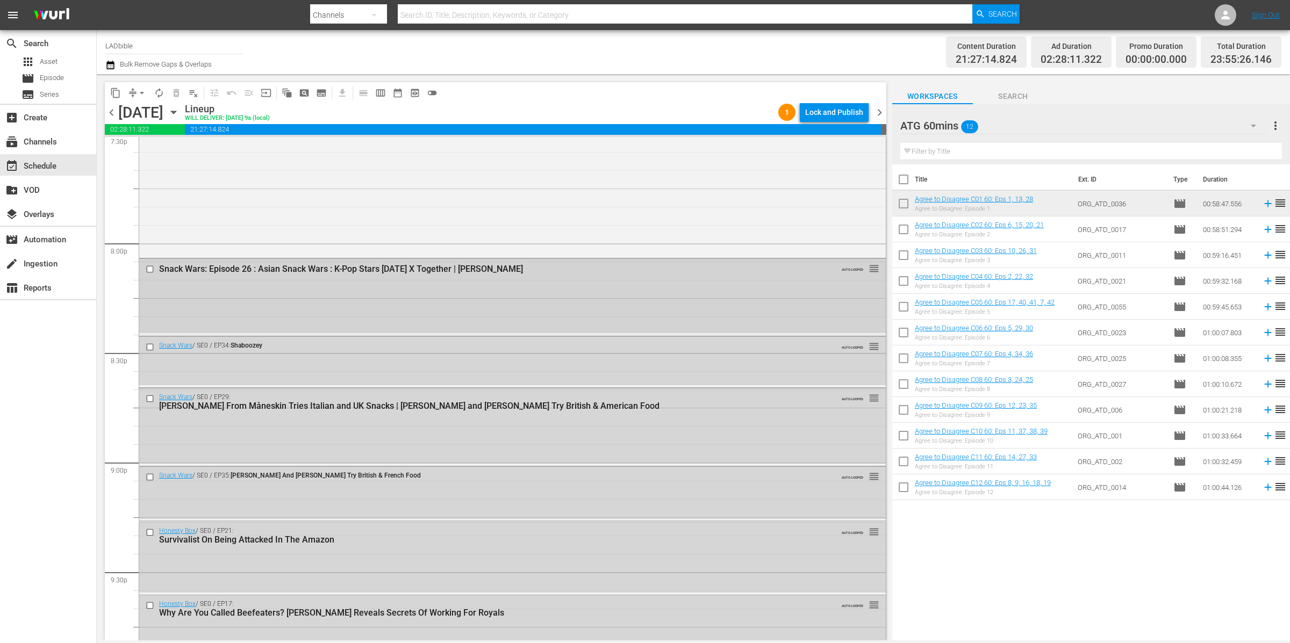
click at [231, 288] on div "Snack Wars: Episode 26 : Asian Snack Wars : K-Pop Stars Tomorrow X Together | H…" at bounding box center [512, 296] width 746 height 74
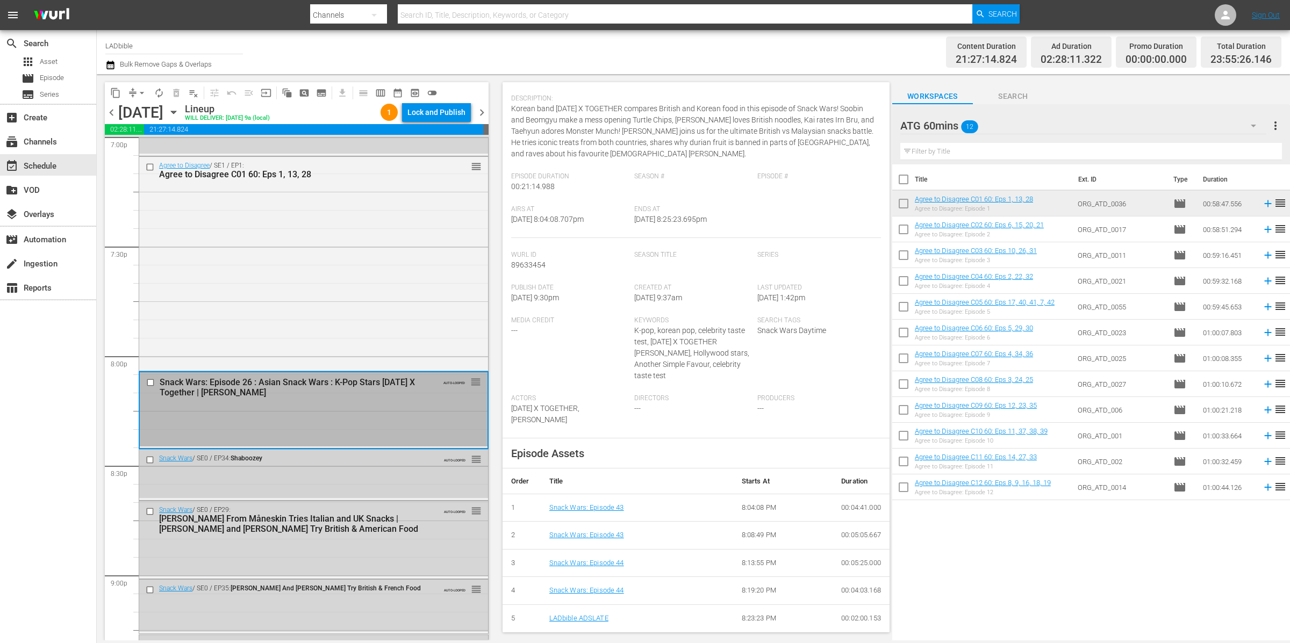
scroll to position [4343, 0]
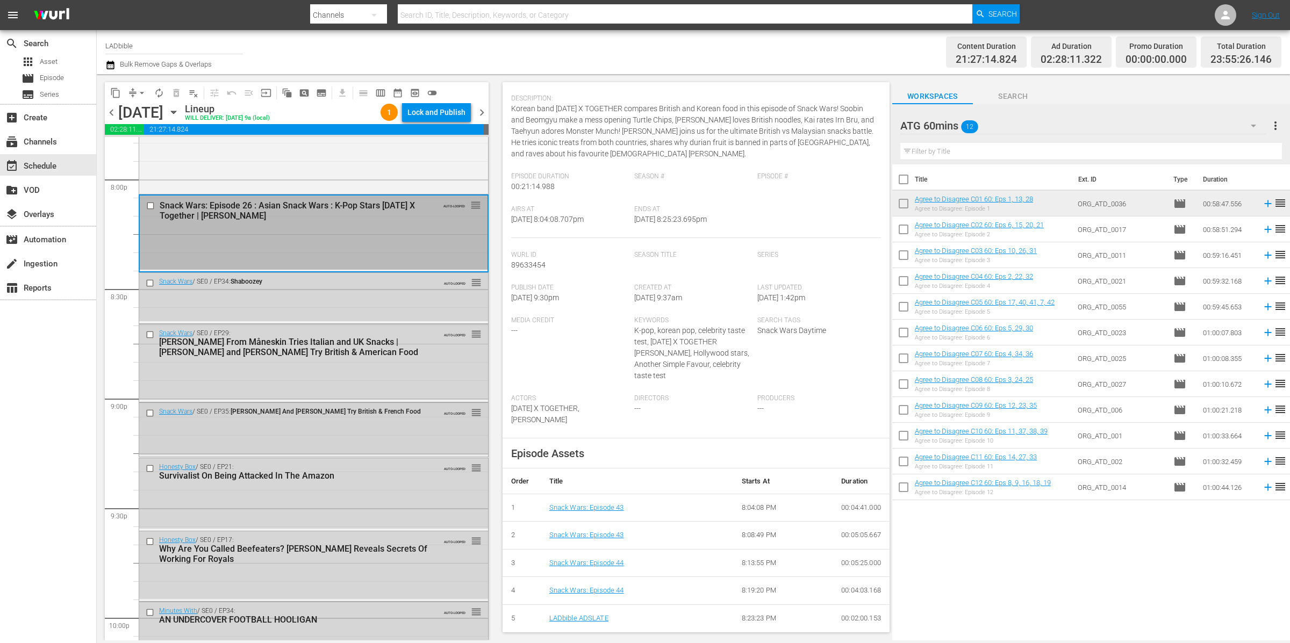
click at [150, 411] on input "checkbox" at bounding box center [151, 412] width 11 height 9
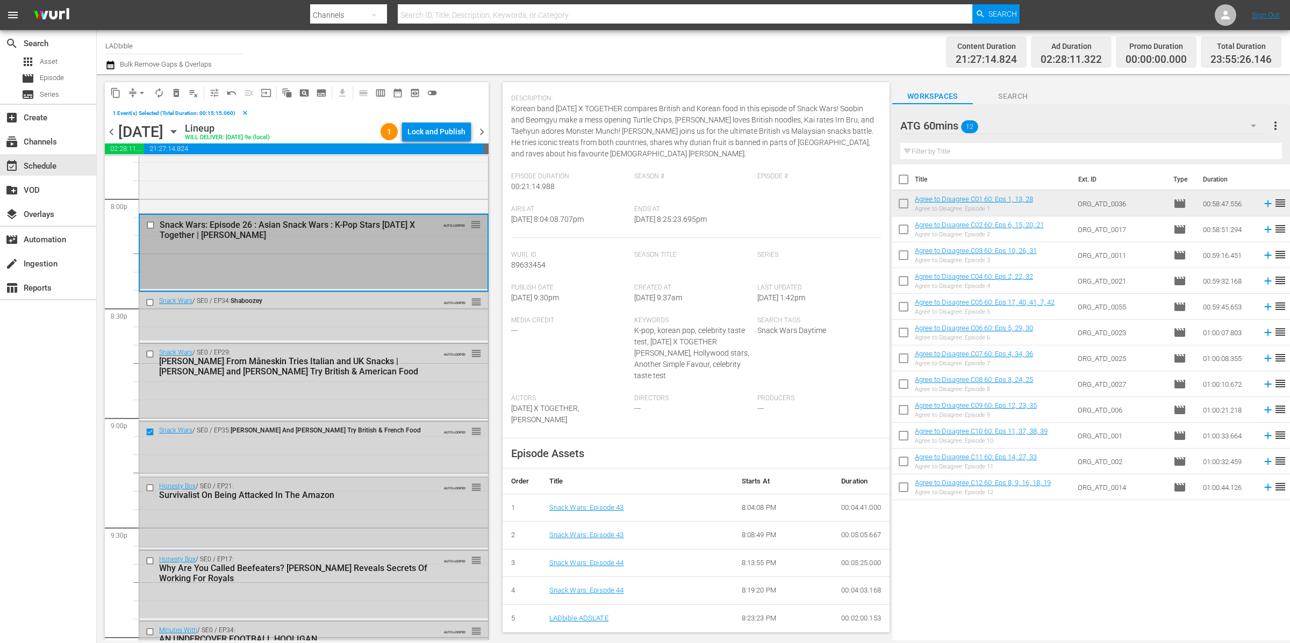
click at [152, 488] on input "checkbox" at bounding box center [151, 488] width 11 height 9
click at [151, 560] on input "checkbox" at bounding box center [151, 561] width 11 height 9
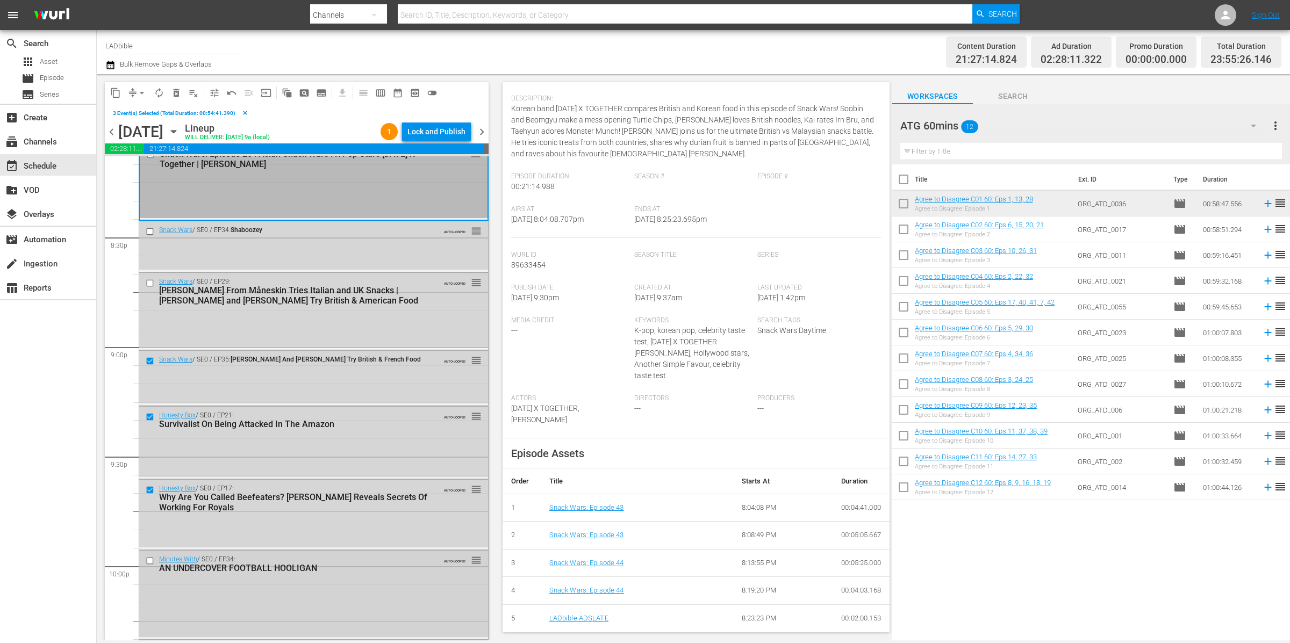
scroll to position [4437, 0]
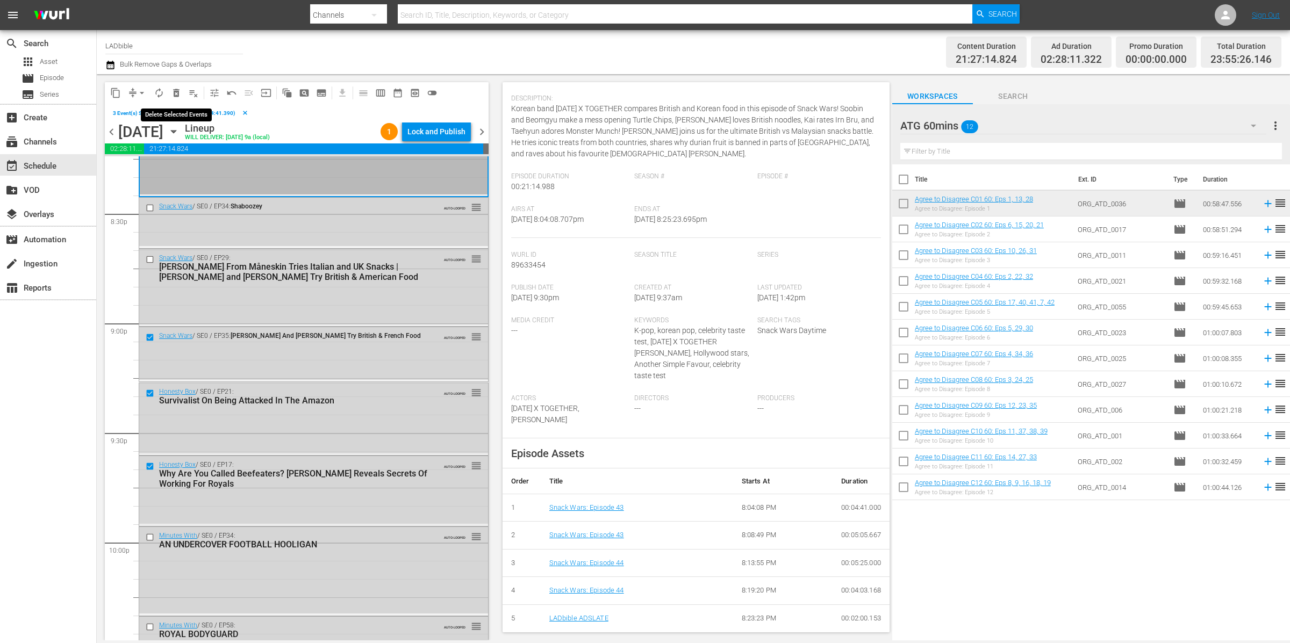
click at [176, 93] on span "delete_forever_outlined" at bounding box center [176, 93] width 11 height 11
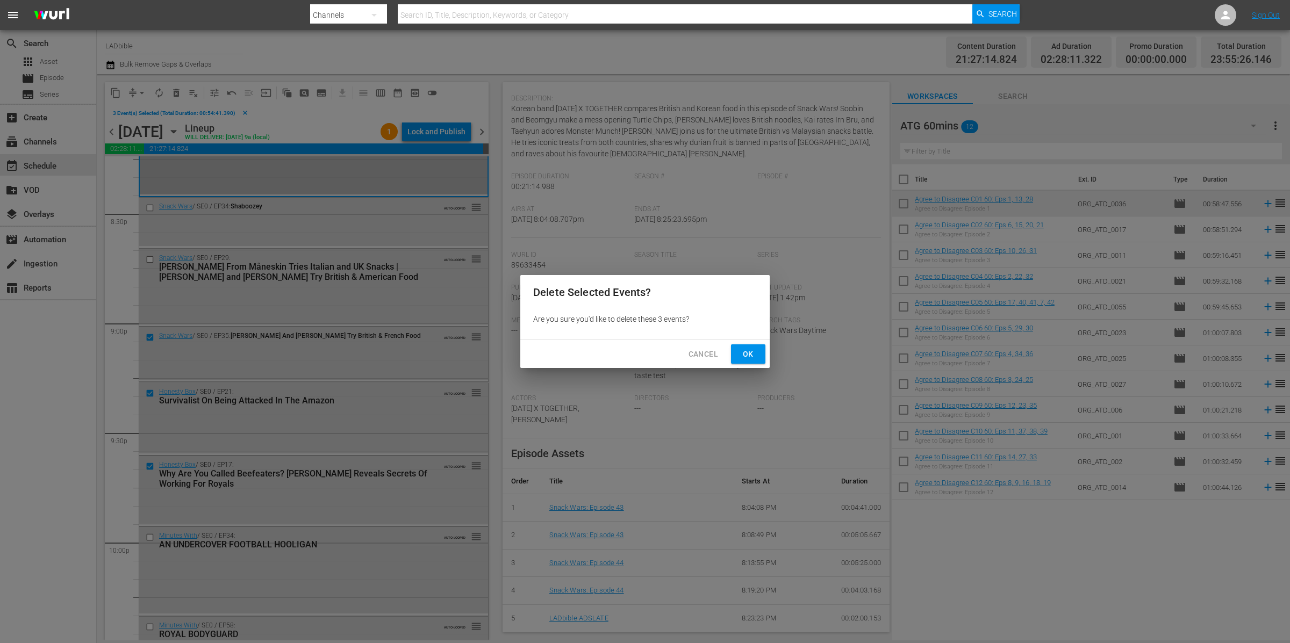
click at [749, 349] on span "Ok" at bounding box center [747, 354] width 17 height 13
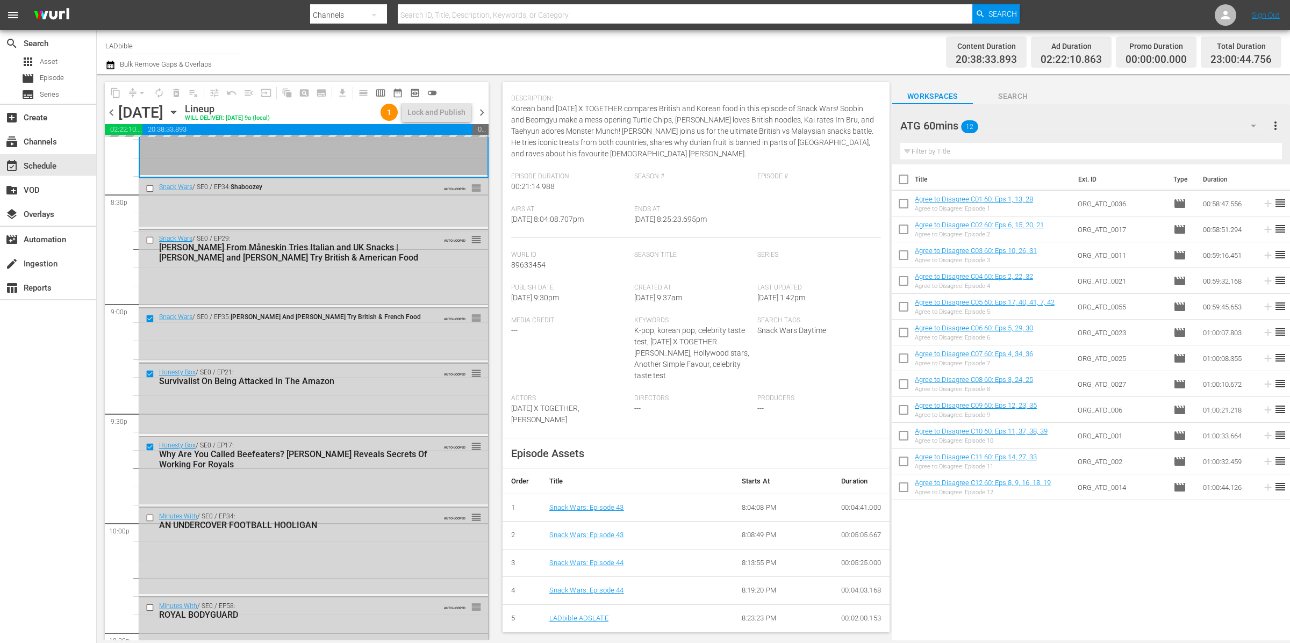
click at [1011, 121] on div "ATG 60mins 12" at bounding box center [1083, 126] width 366 height 30
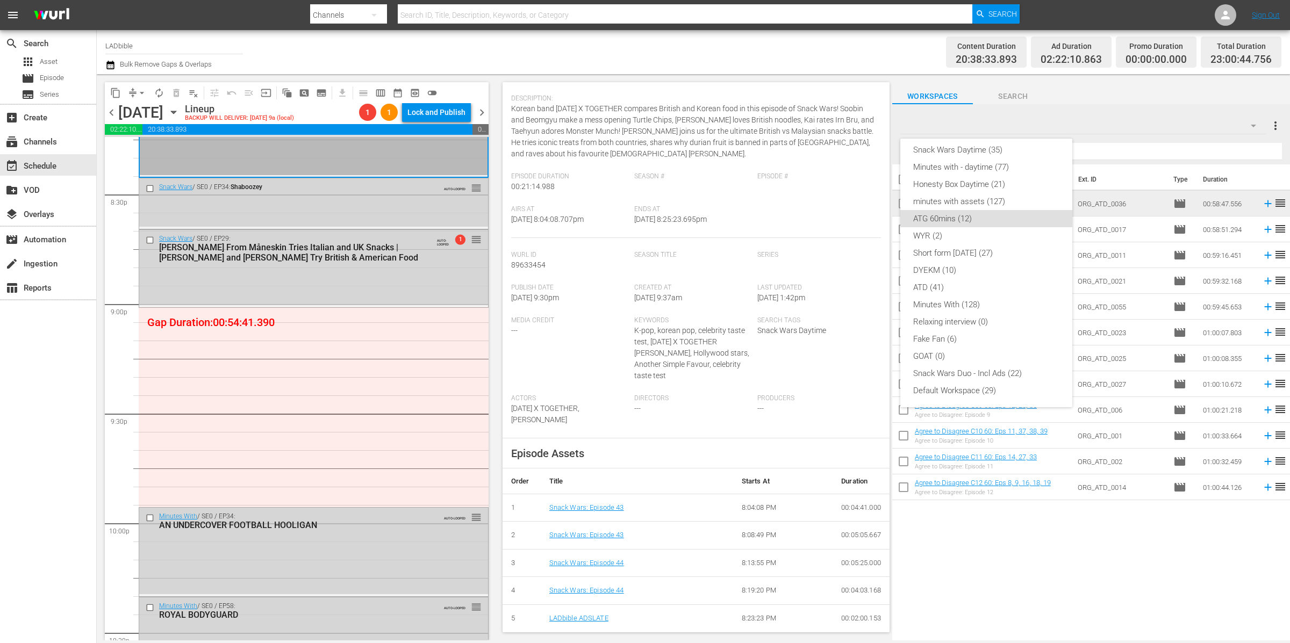
scroll to position [0, 0]
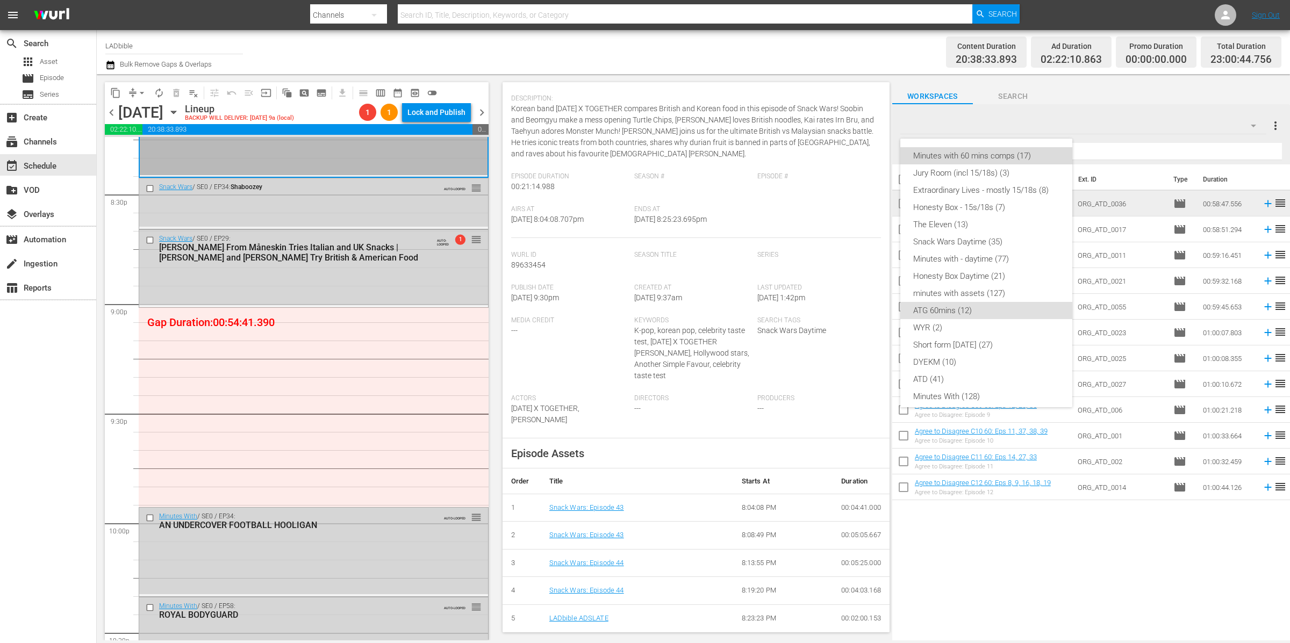
click at [987, 156] on div "Minutes with 60 mins comps (17)" at bounding box center [986, 155] width 146 height 17
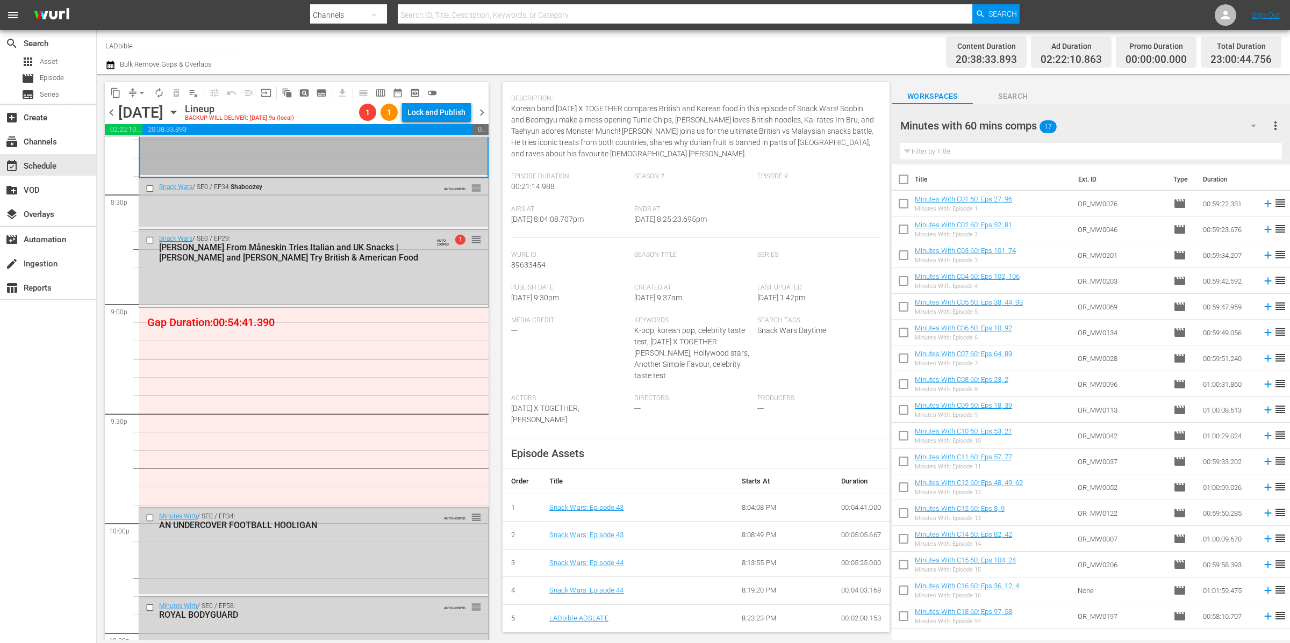
click at [115, 112] on span "chevron_left" at bounding box center [111, 112] width 13 height 13
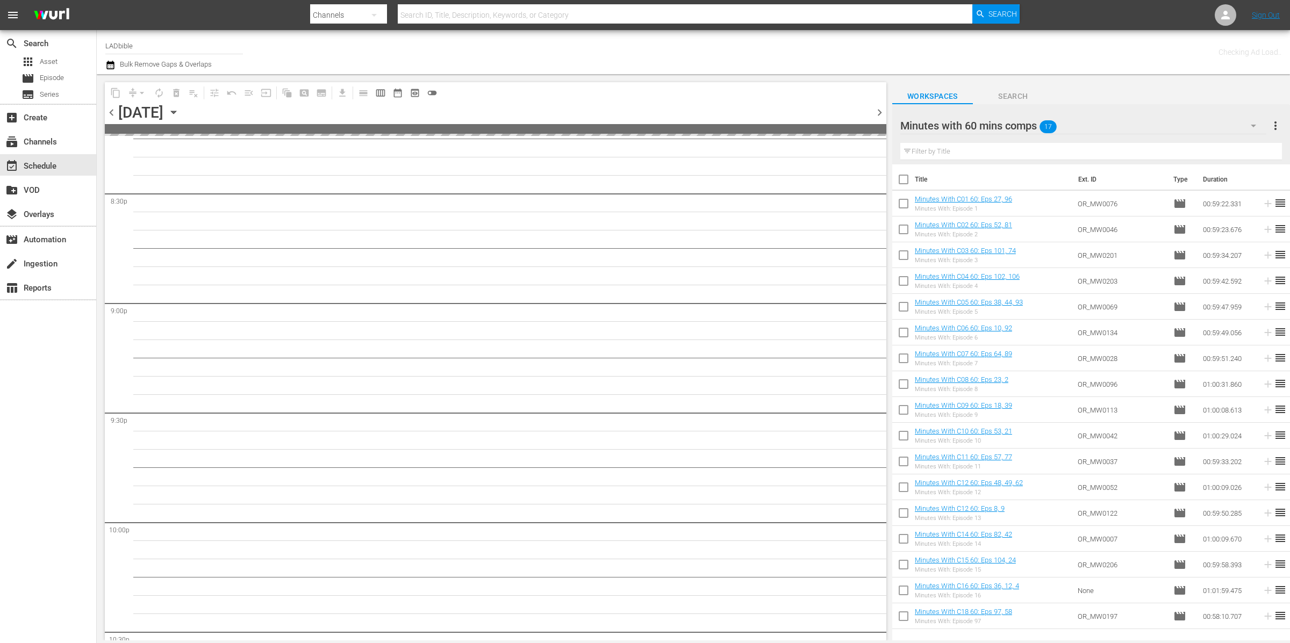
scroll to position [4757, 0]
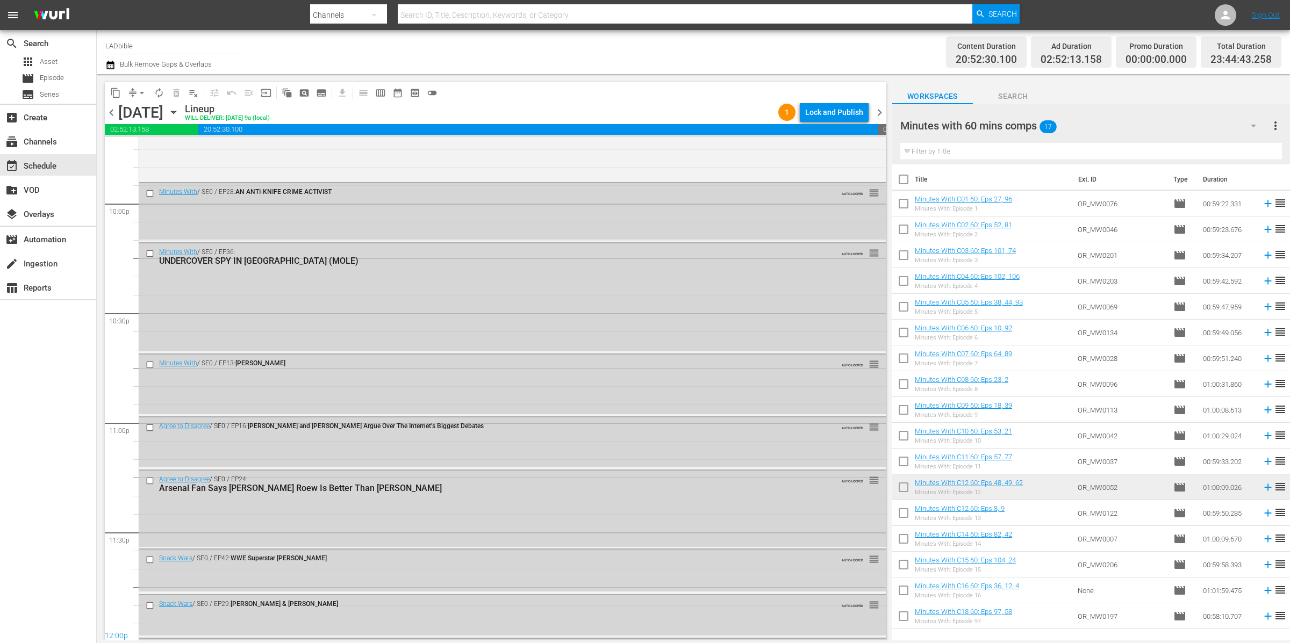
click at [881, 113] on span "chevron_right" at bounding box center [879, 112] width 13 height 13
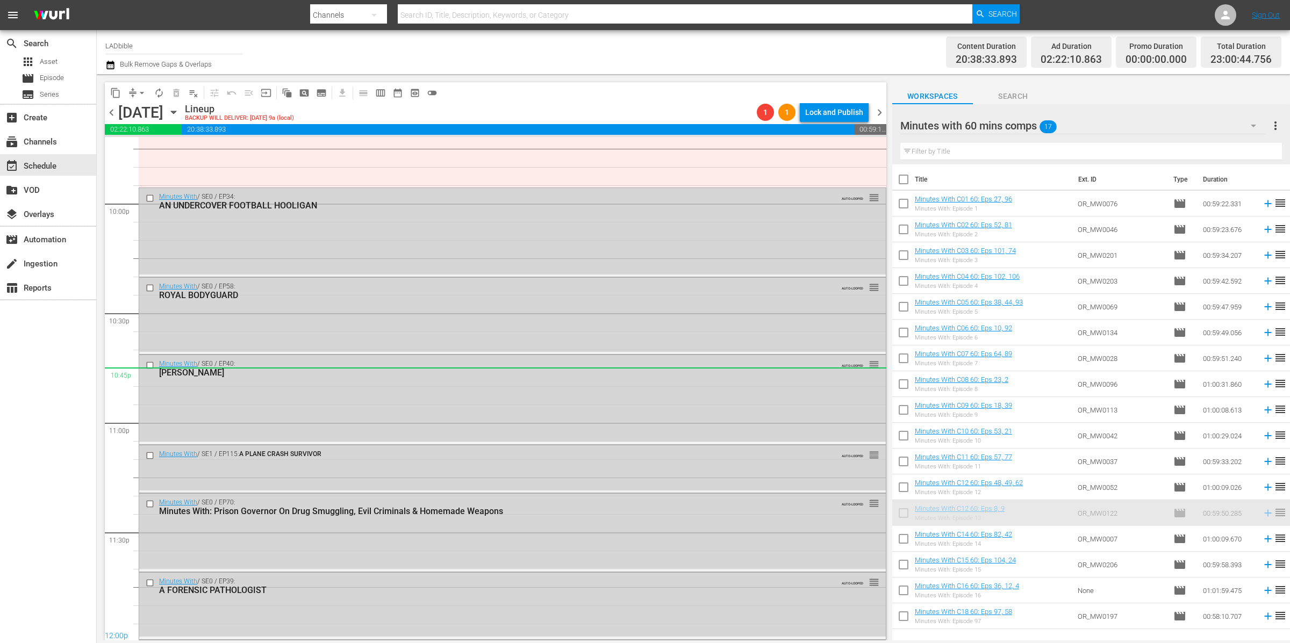
scroll to position [4509, 0]
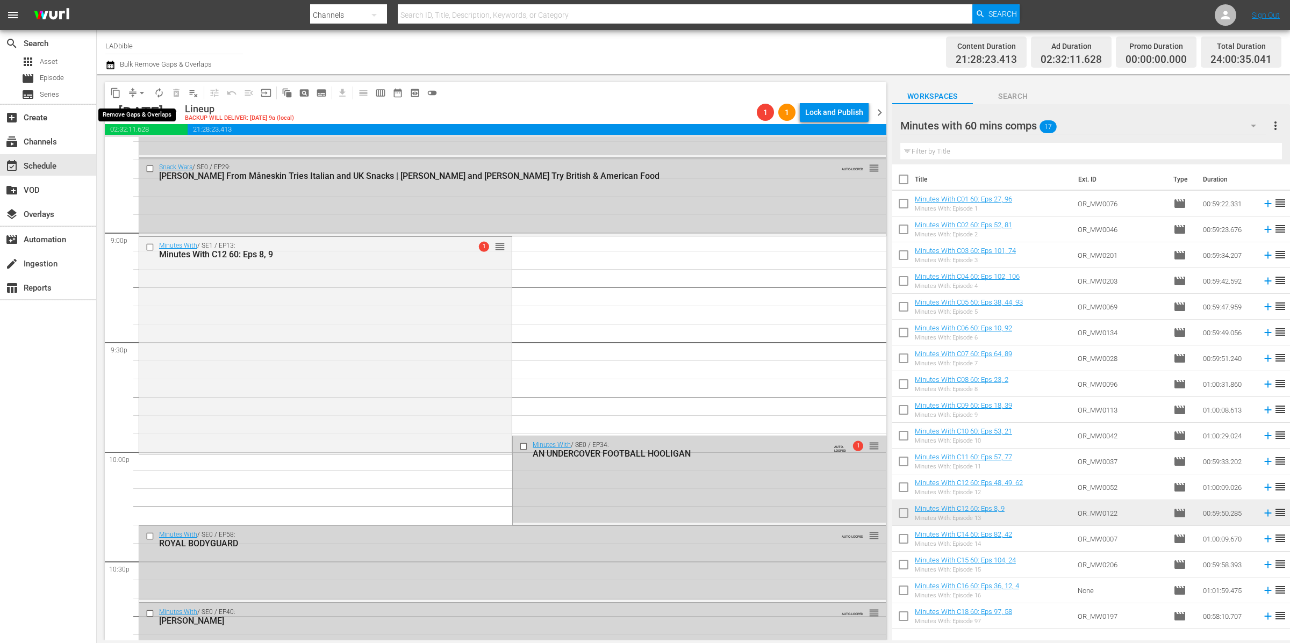
click at [136, 93] on span "arrow_drop_down" at bounding box center [141, 93] width 11 height 11
click at [174, 145] on li "Align to End of Previous Day" at bounding box center [142, 150] width 113 height 18
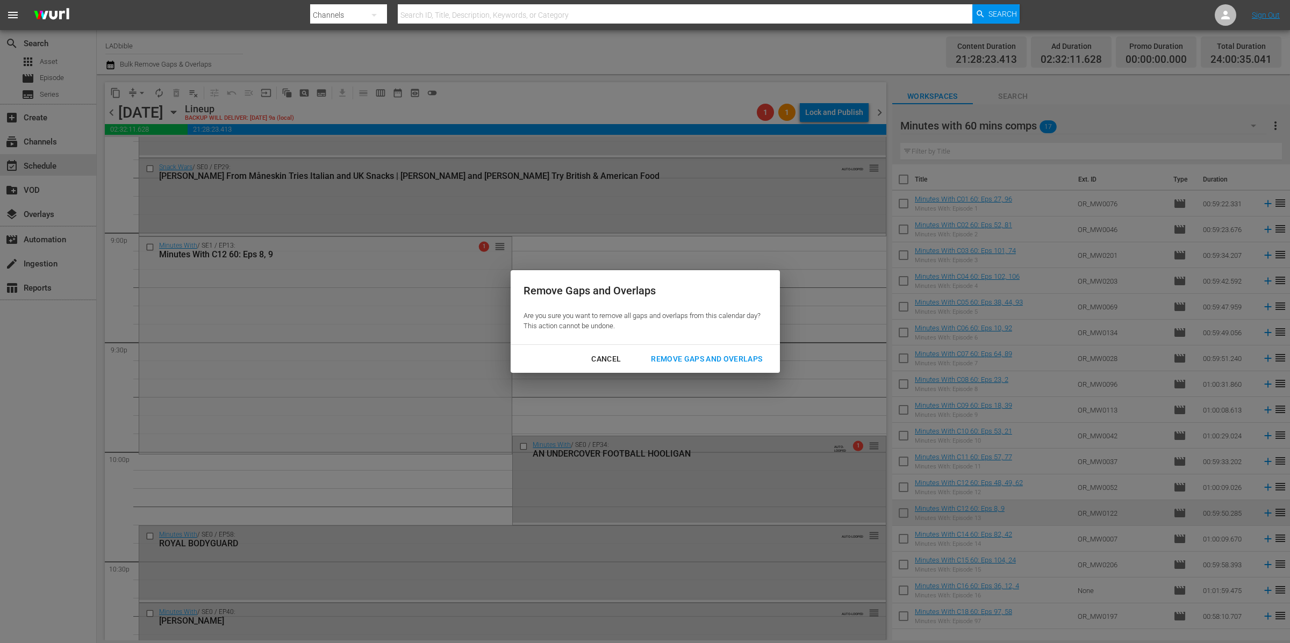
click at [691, 357] on div "Remove Gaps and Overlaps" at bounding box center [706, 359] width 128 height 13
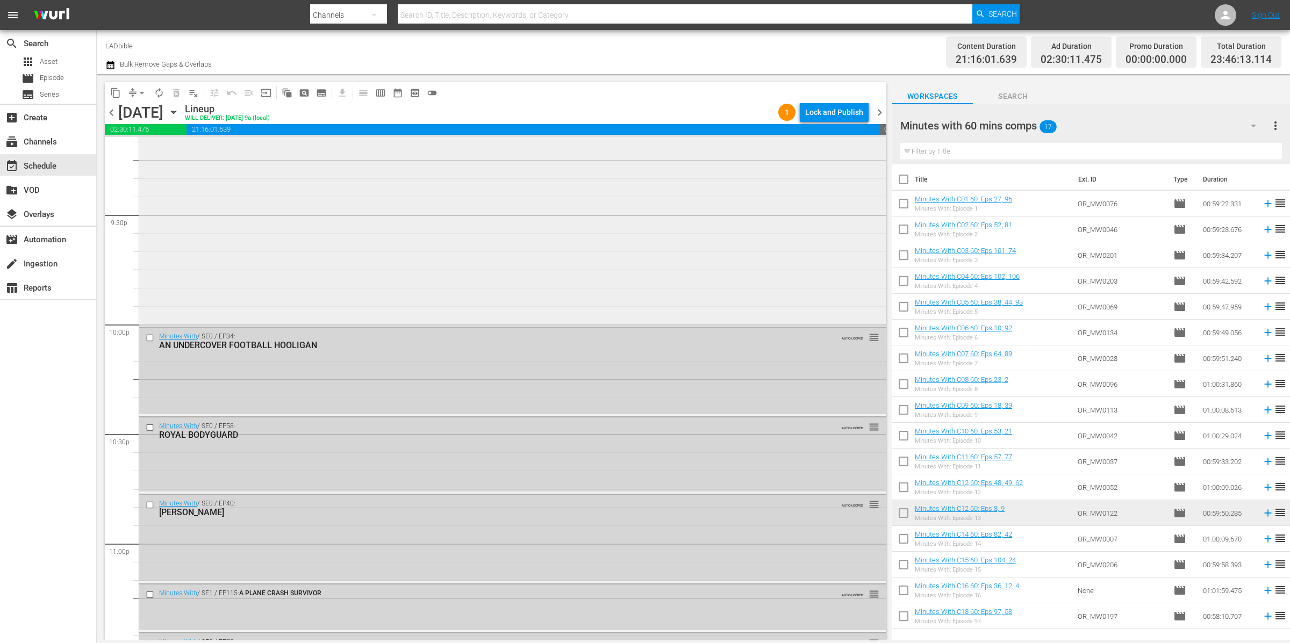
scroll to position [4775, 0]
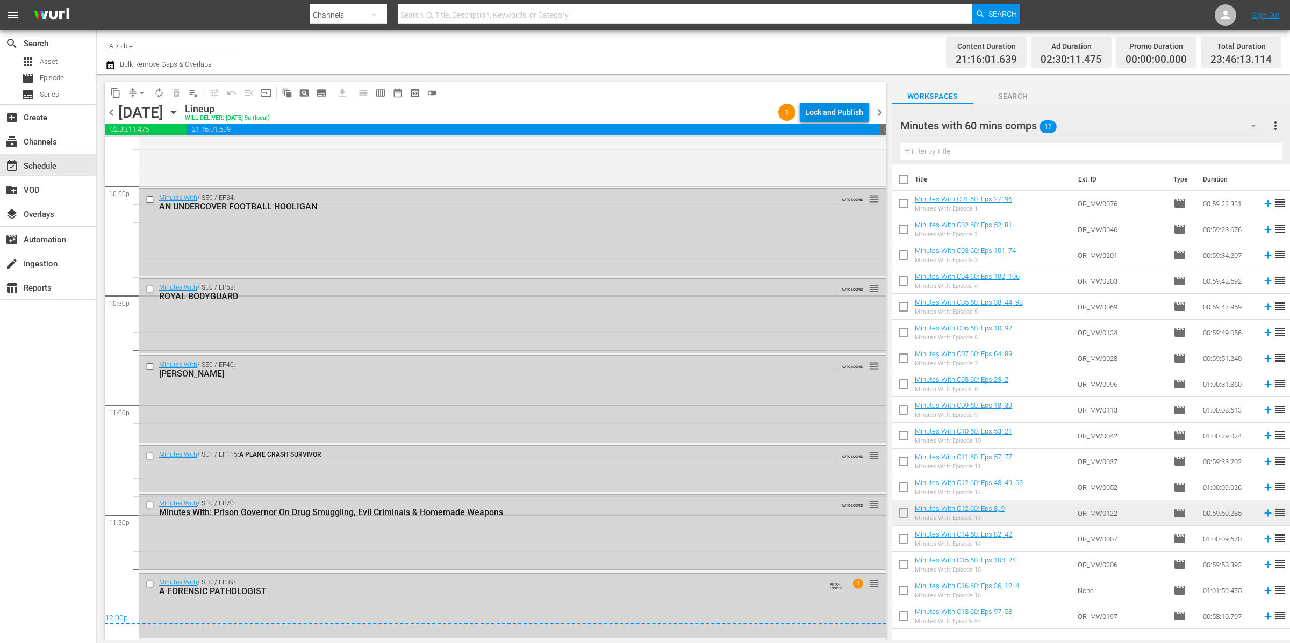
click at [808, 112] on div "Lock and Publish" at bounding box center [834, 112] width 58 height 19
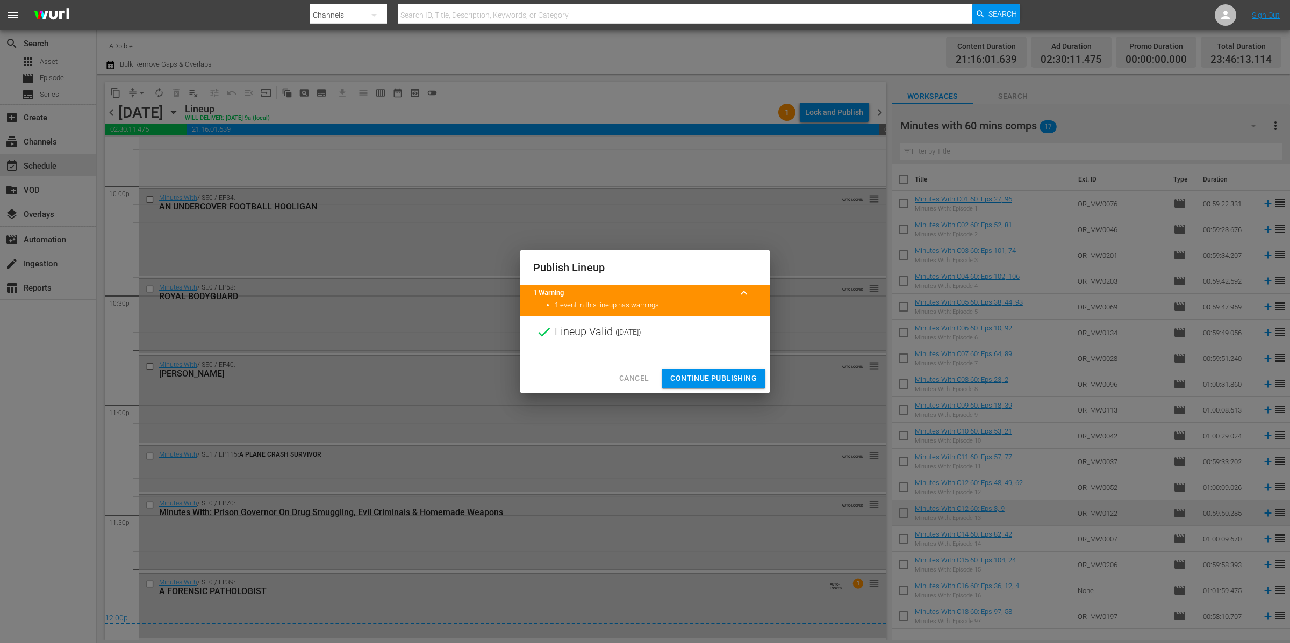
click at [743, 378] on span "Continue Publishing" at bounding box center [713, 378] width 87 height 13
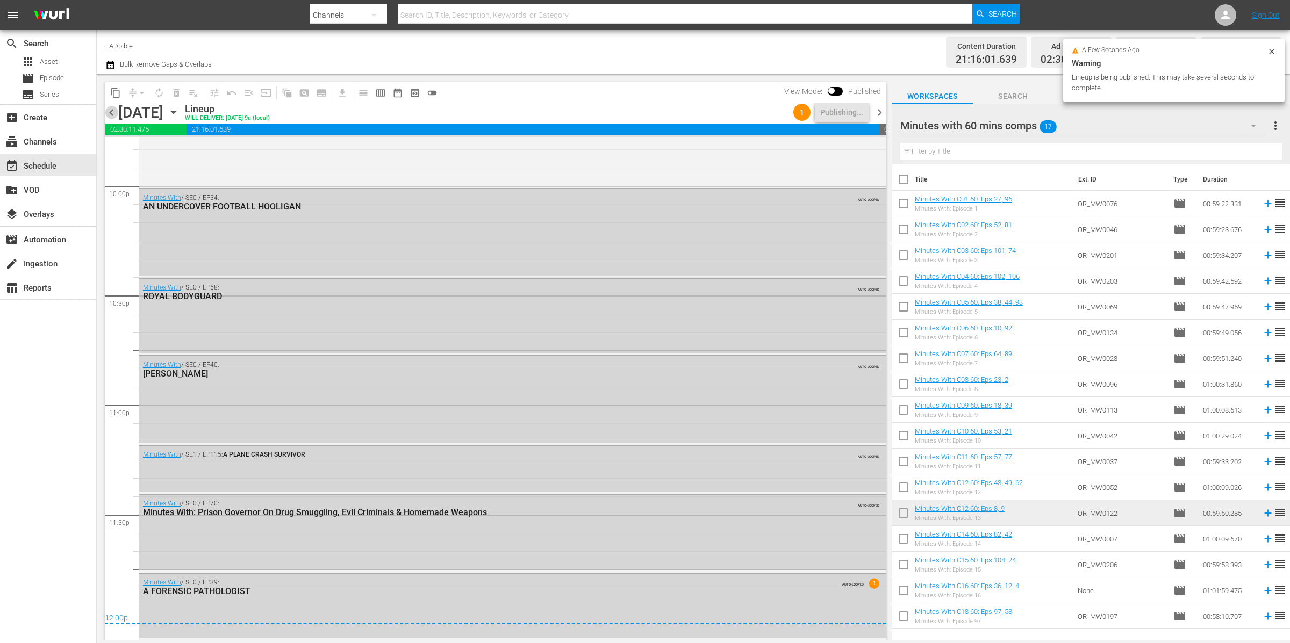
click at [110, 106] on span "chevron_left" at bounding box center [111, 112] width 13 height 13
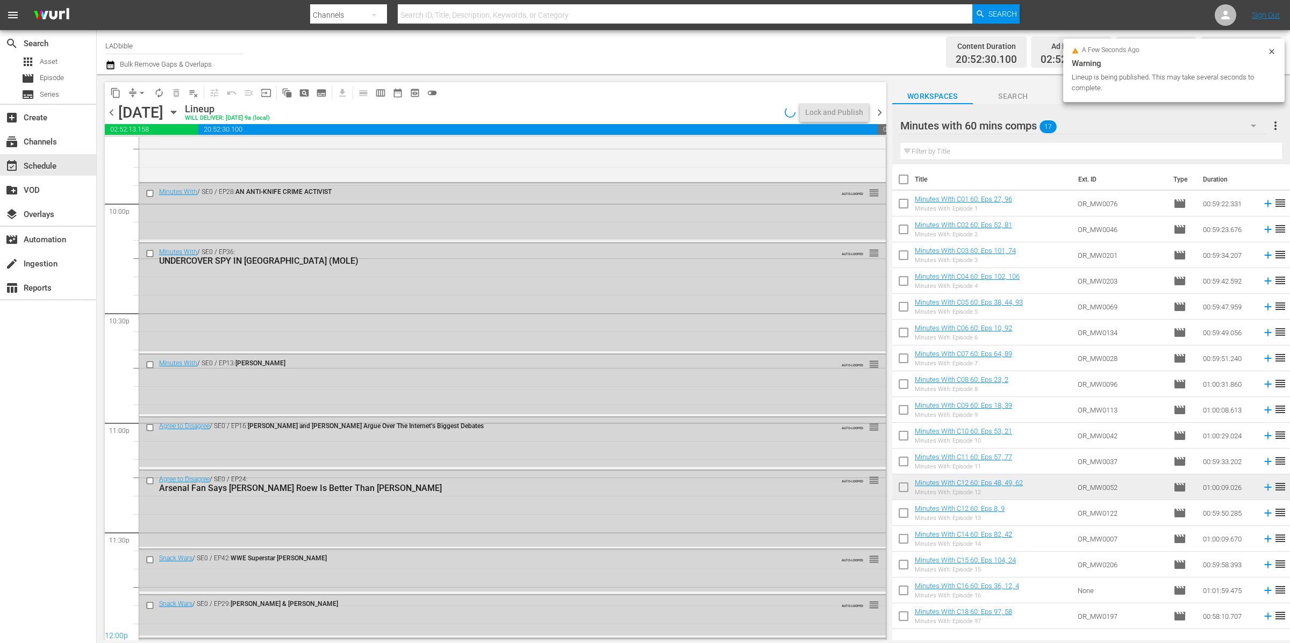
scroll to position [4775, 0]
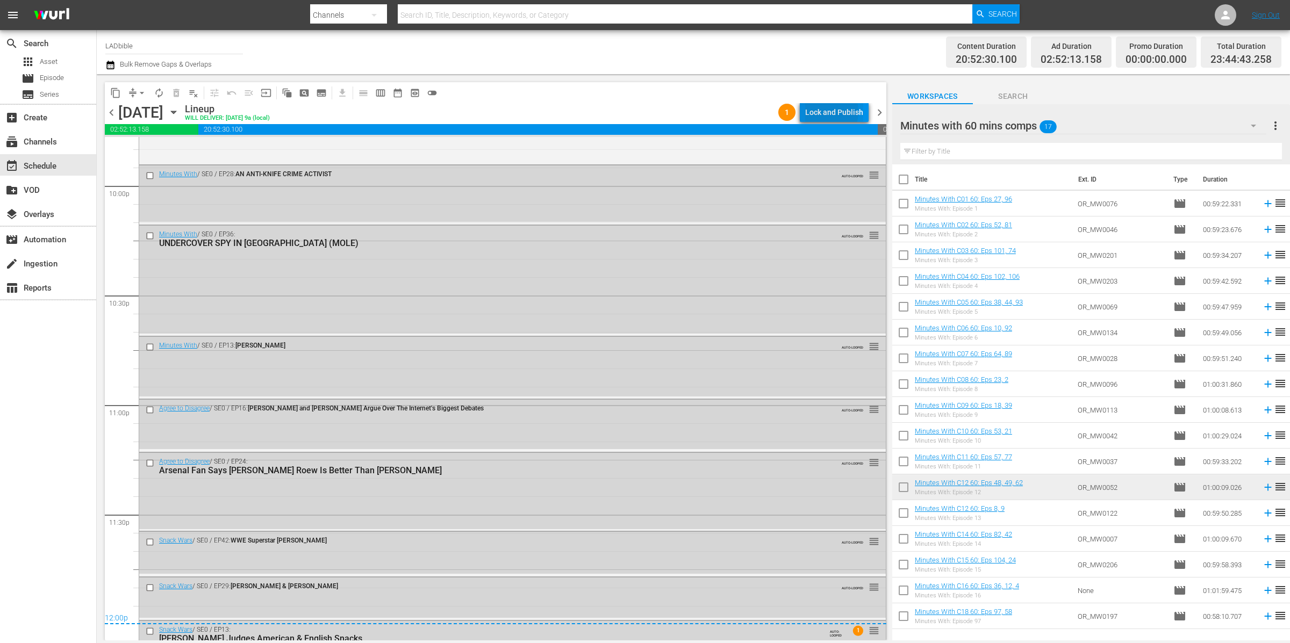
click at [826, 112] on div "Lock and Publish" at bounding box center [834, 112] width 58 height 19
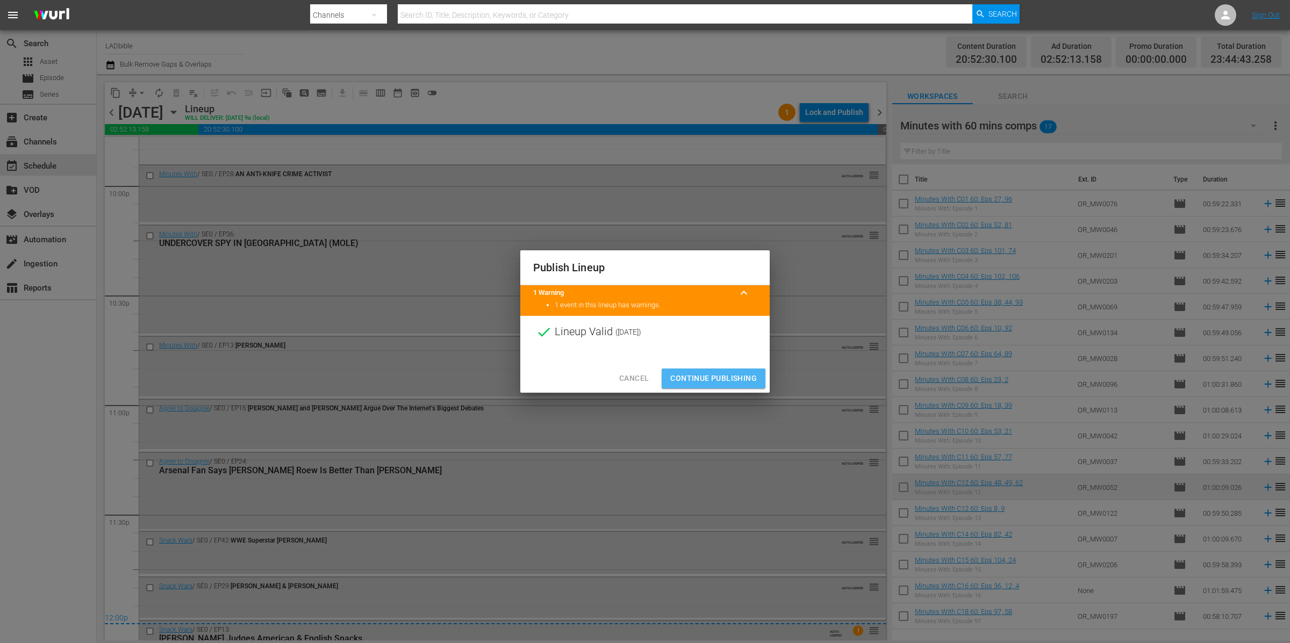
click at [723, 380] on span "Continue Publishing" at bounding box center [713, 378] width 87 height 13
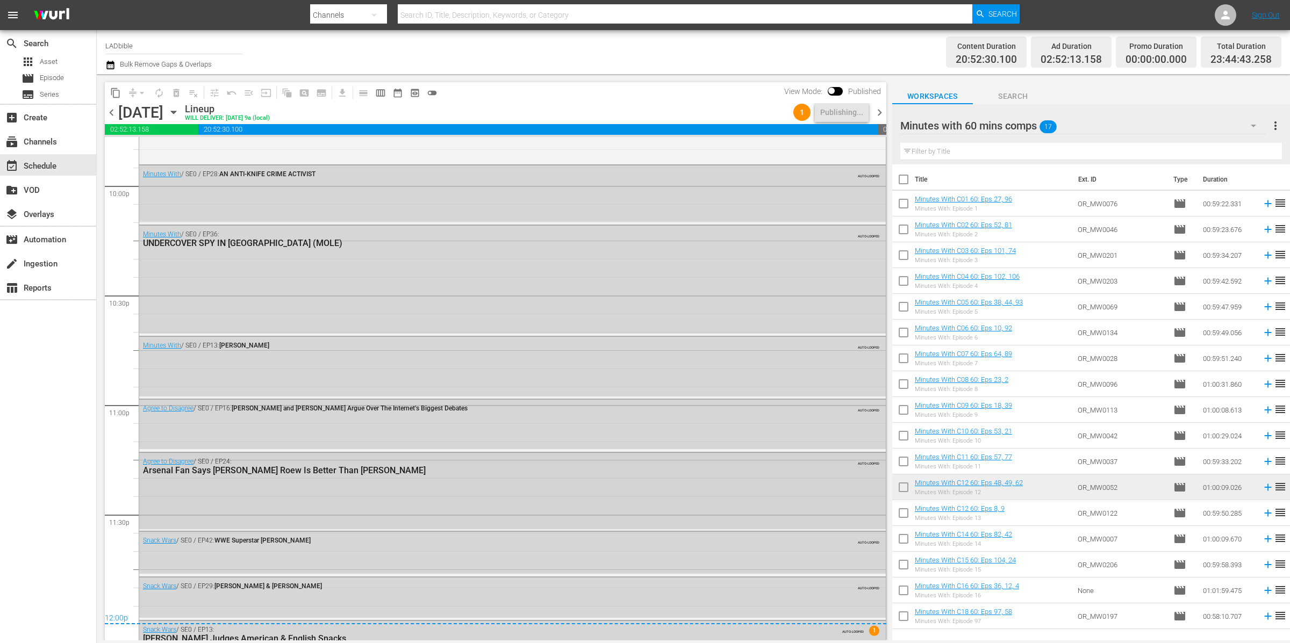
scroll to position [4825, 0]
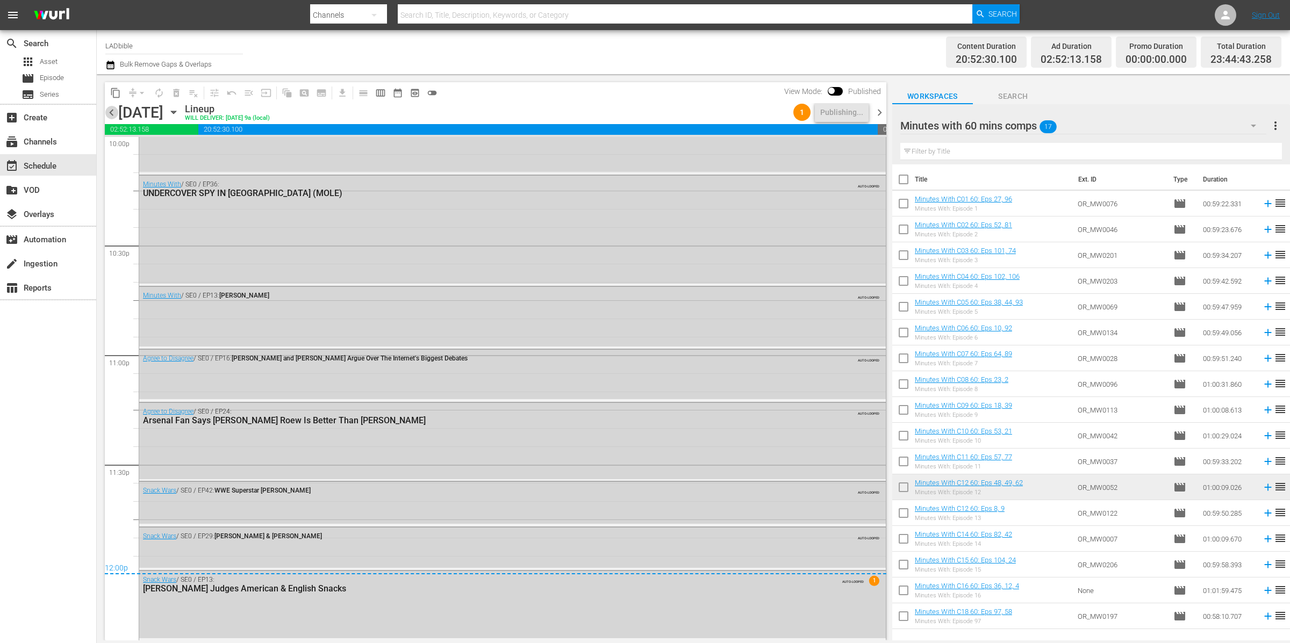
click at [113, 111] on span "chevron_left" at bounding box center [111, 112] width 13 height 13
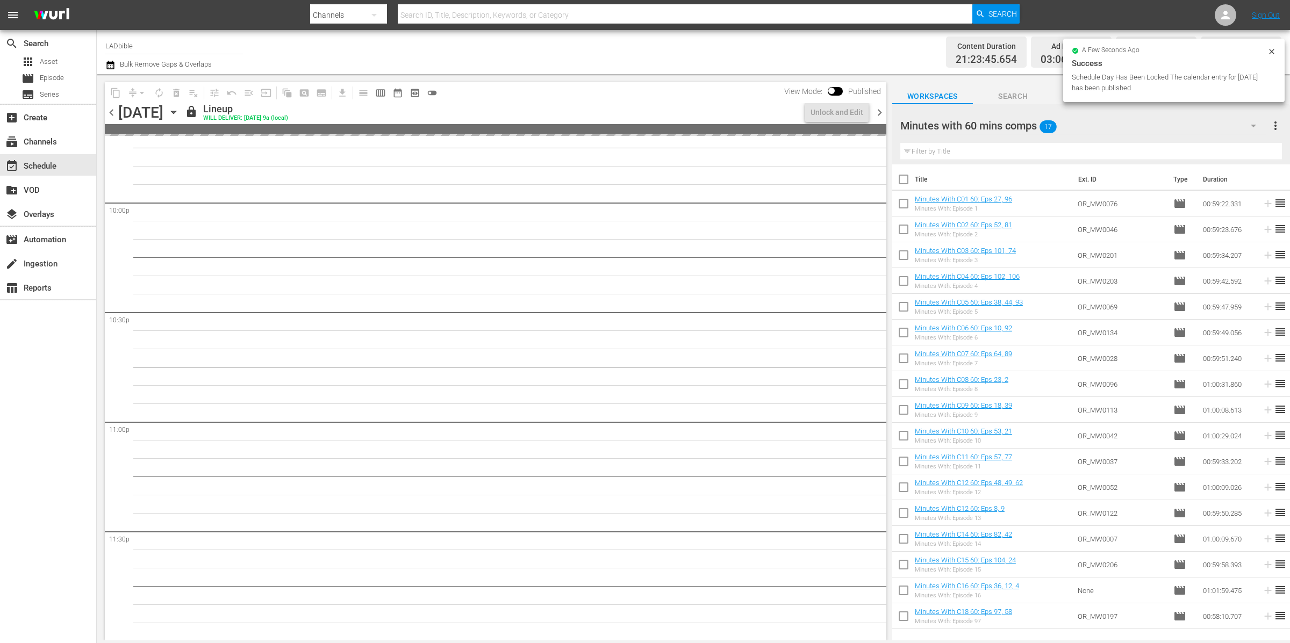
click at [876, 111] on span "chevron_right" at bounding box center [879, 112] width 13 height 13
click at [877, 111] on span "chevron_right" at bounding box center [879, 112] width 13 height 13
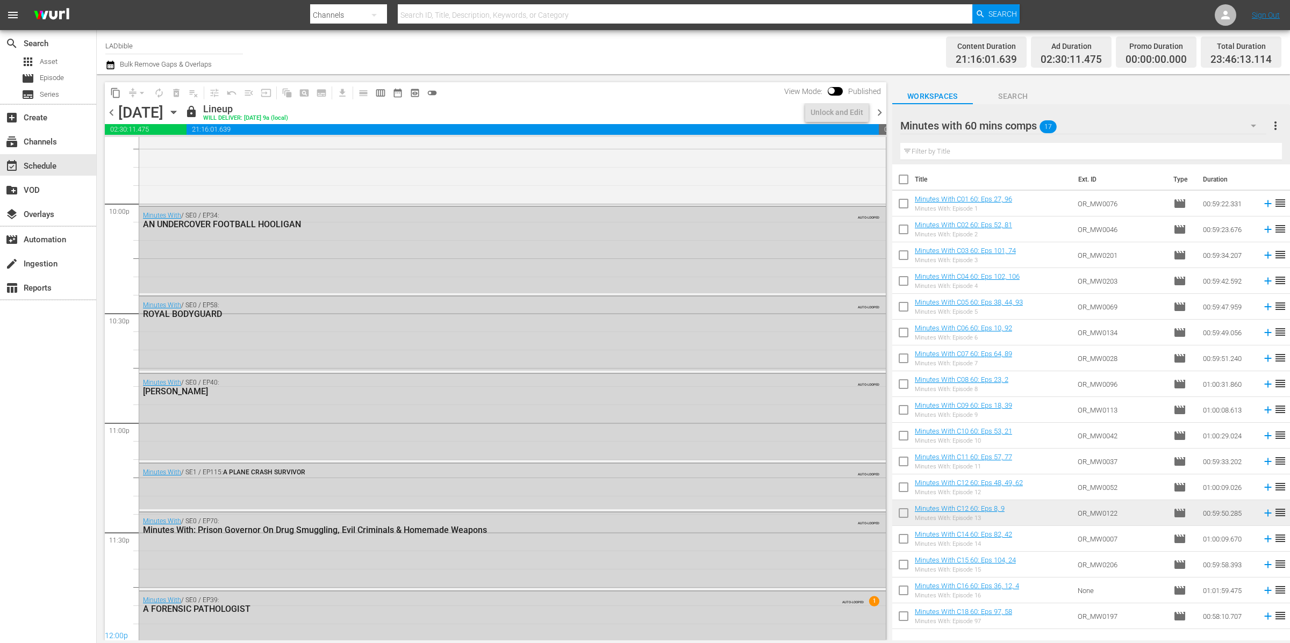
scroll to position [4775, 0]
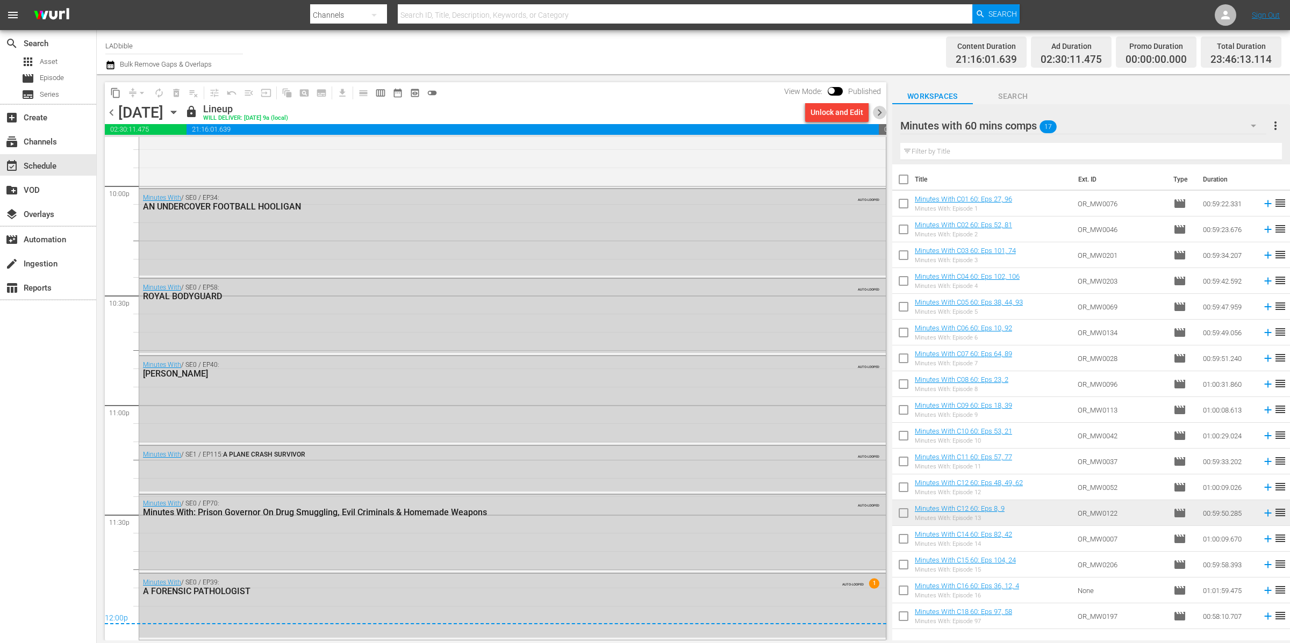
click at [879, 112] on span "chevron_right" at bounding box center [879, 112] width 13 height 13
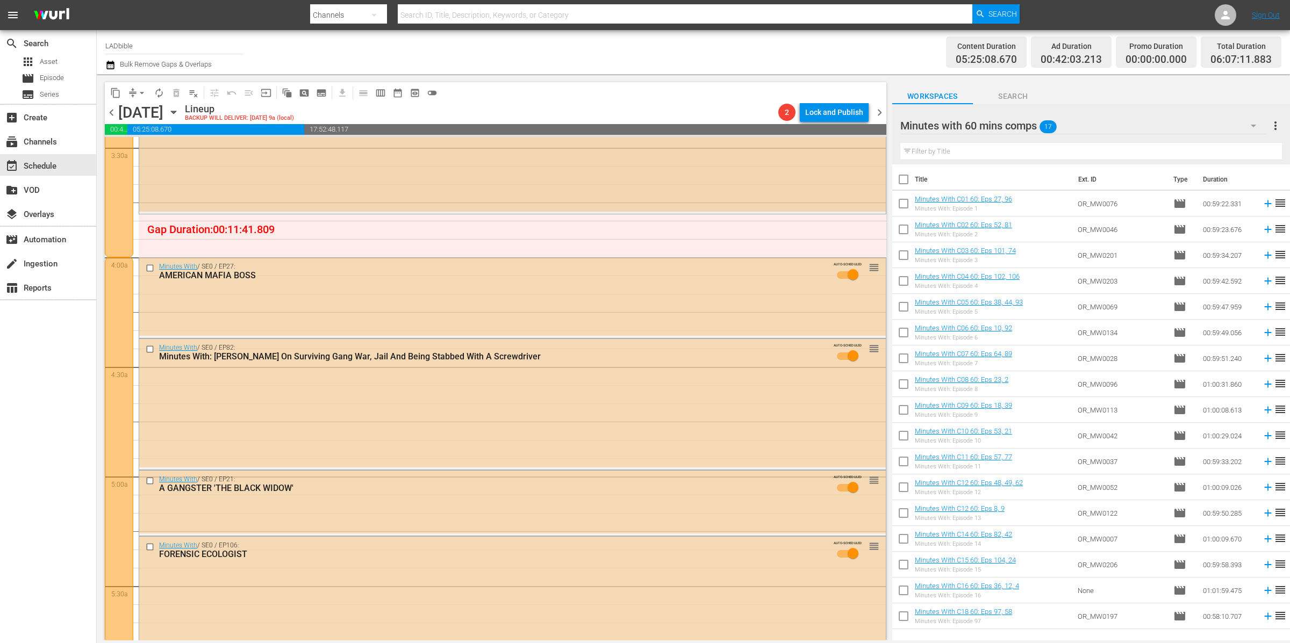
scroll to position [831, 0]
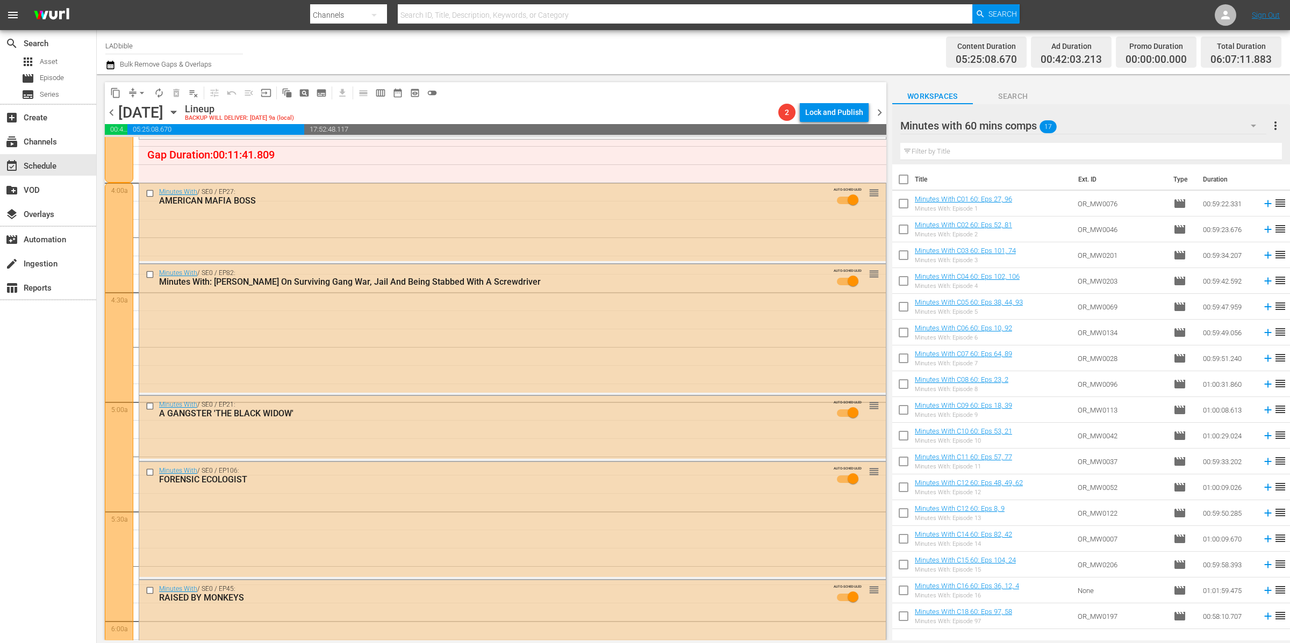
click at [107, 464] on div at bounding box center [119, 429] width 28 height 493
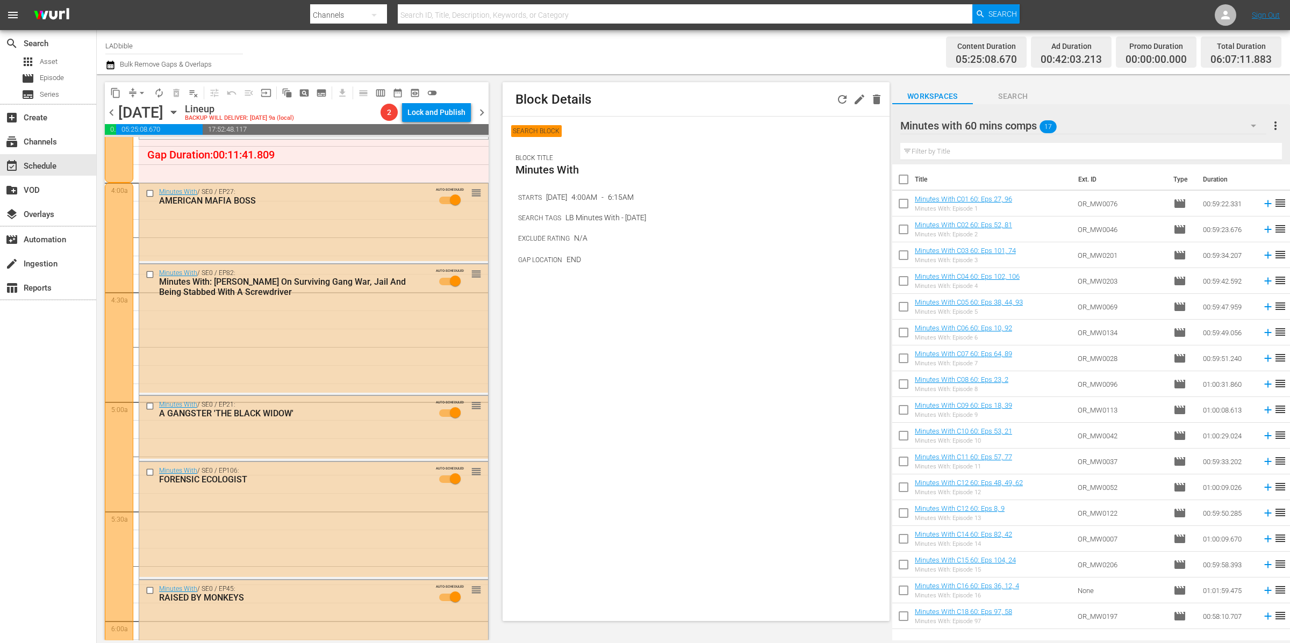
click at [124, 448] on div at bounding box center [119, 429] width 28 height 493
click at [136, 91] on span "arrow_drop_down" at bounding box center [141, 93] width 11 height 11
click at [179, 147] on li "Align to End of Previous Day" at bounding box center [142, 150] width 113 height 18
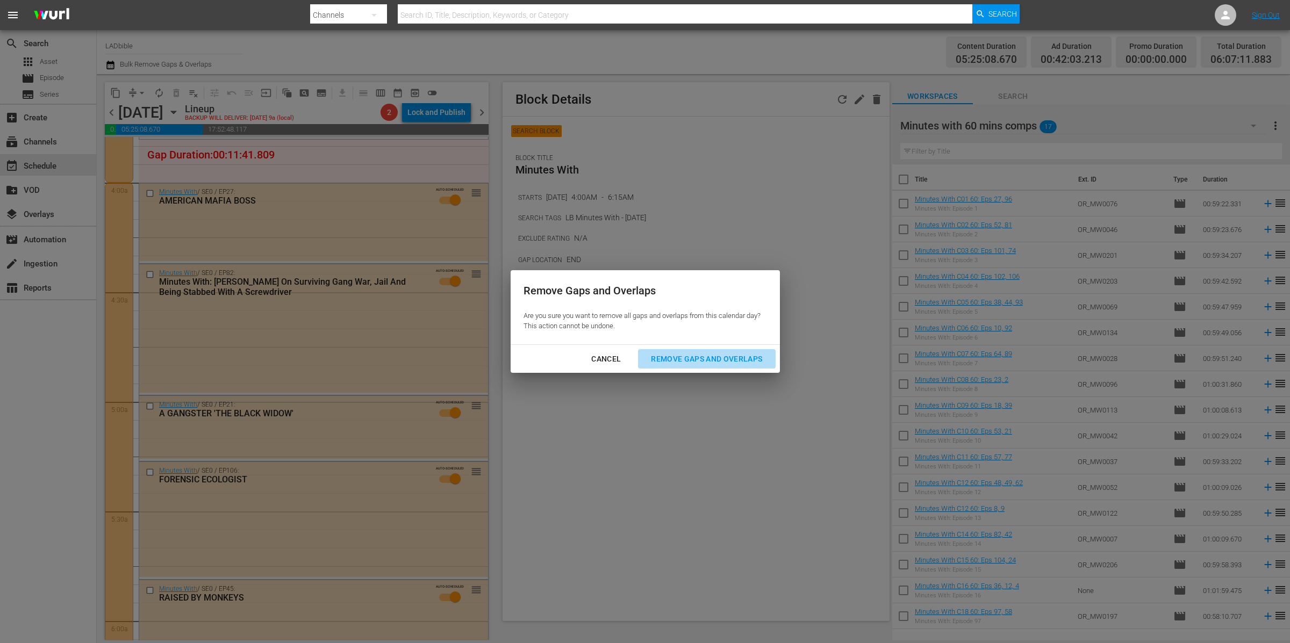
click at [711, 359] on div "Remove Gaps and Overlaps" at bounding box center [706, 359] width 128 height 13
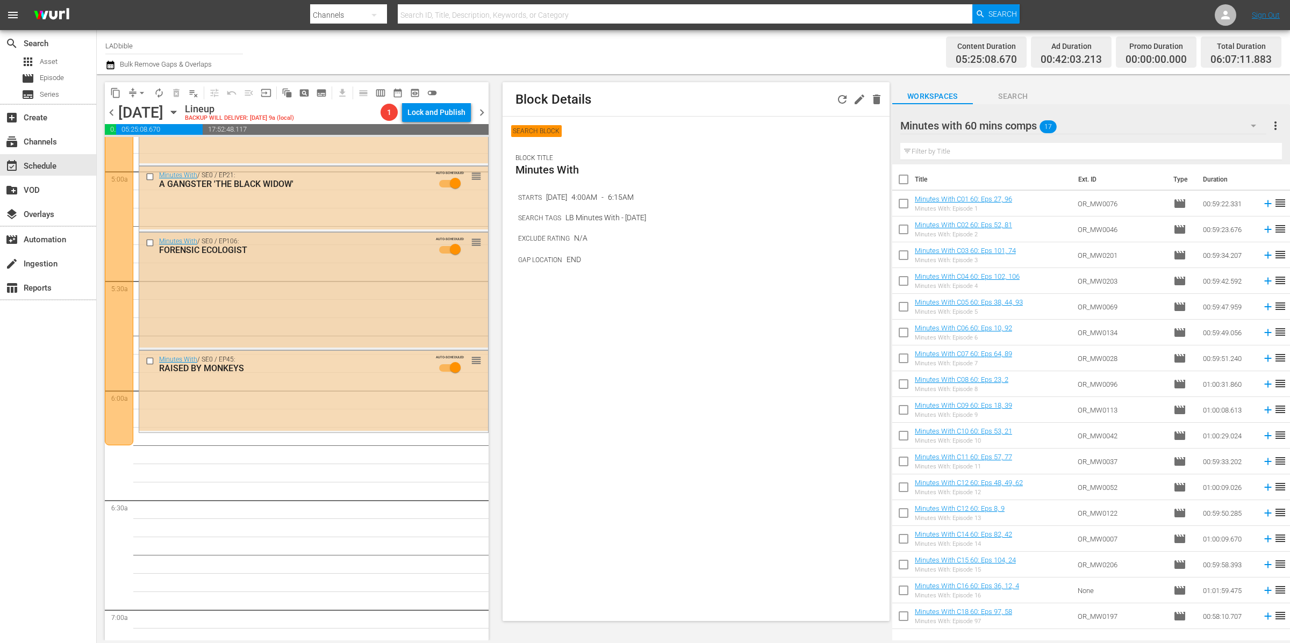
scroll to position [1070, 0]
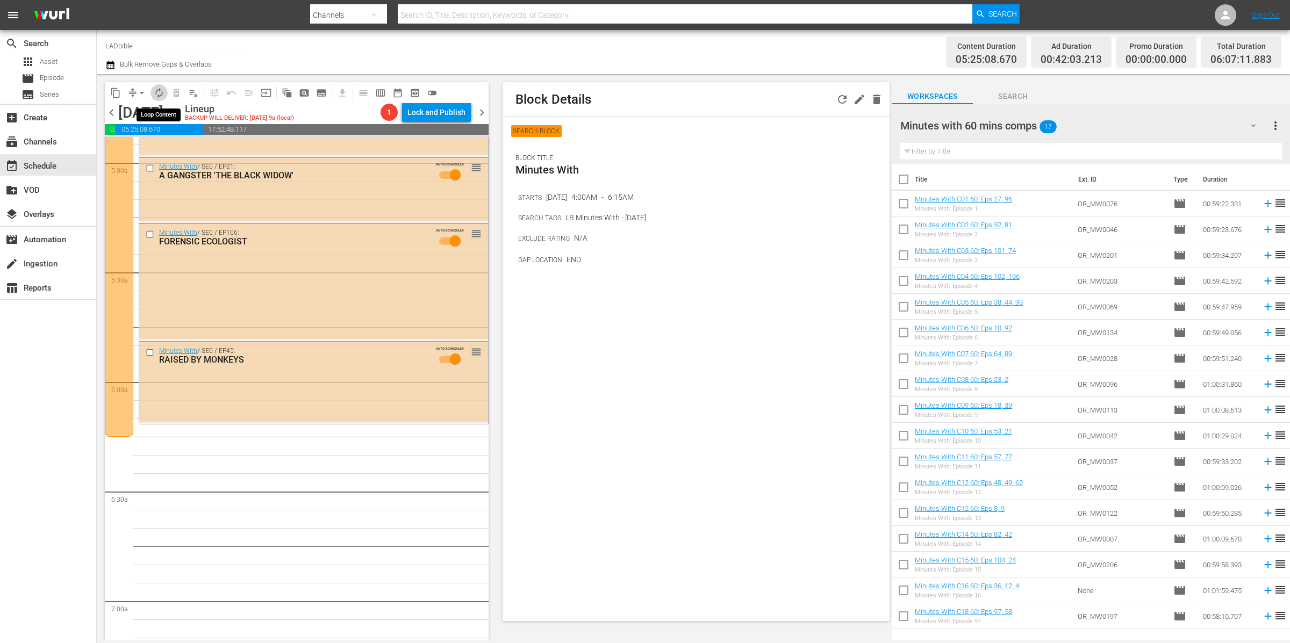
click at [157, 92] on span "autorenew_outlined" at bounding box center [159, 93] width 11 height 11
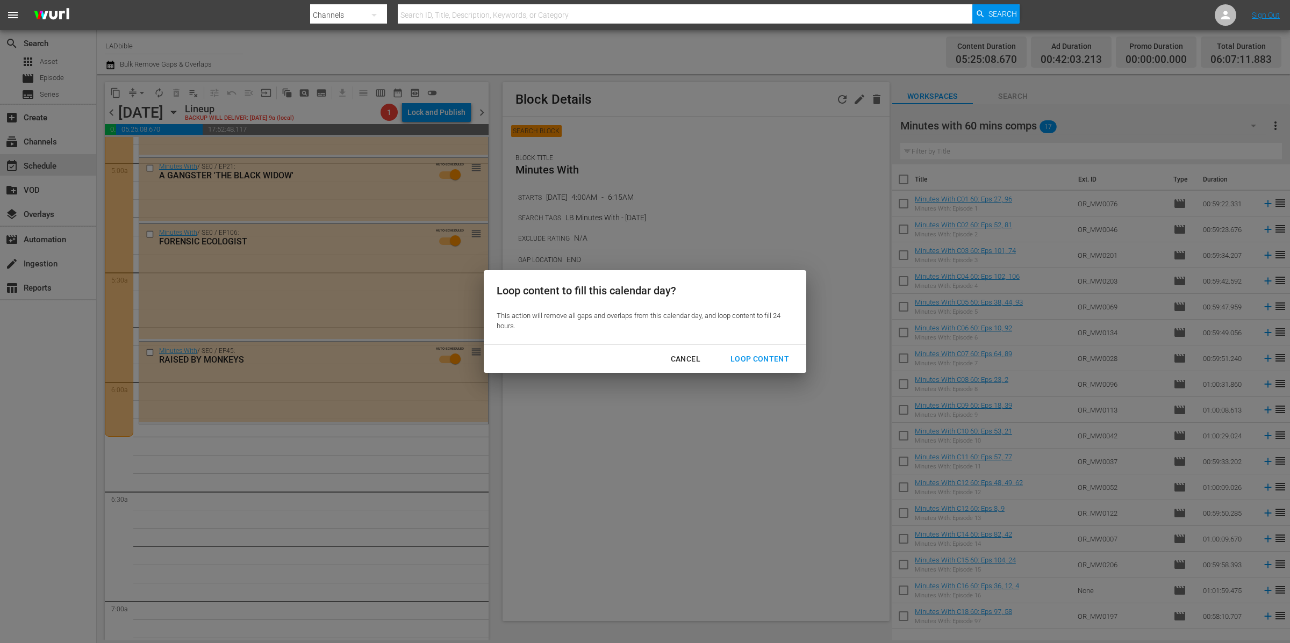
click at [765, 366] on button "Loop Content" at bounding box center [759, 359] width 84 height 20
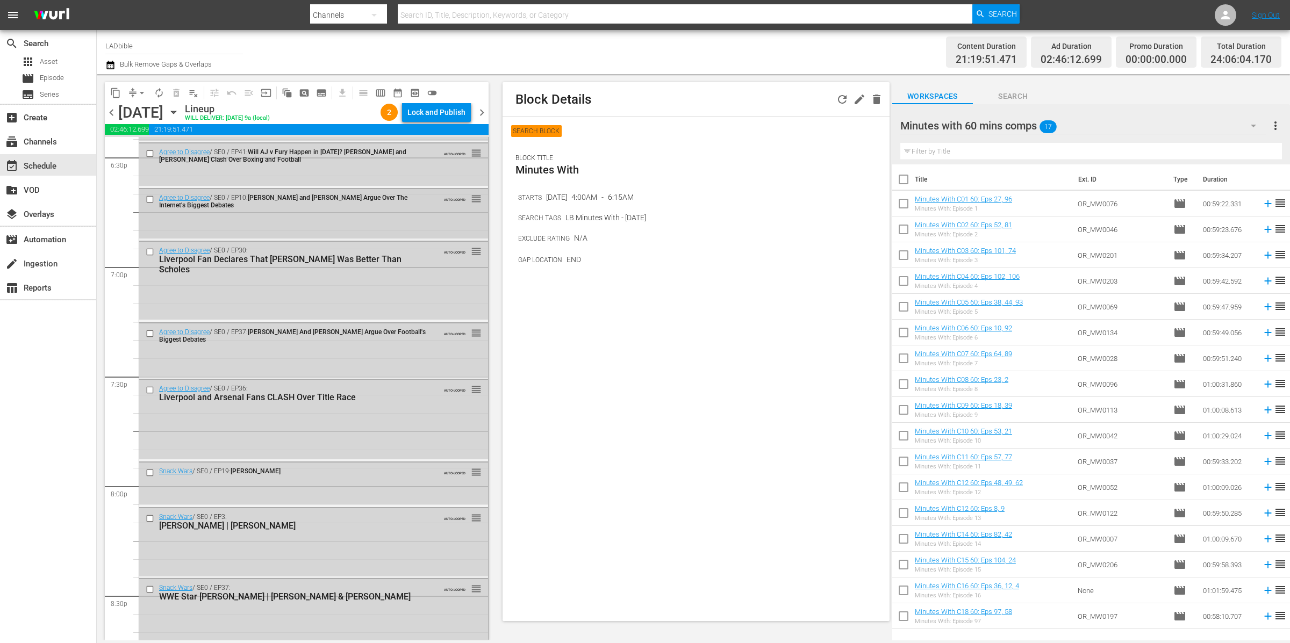
scroll to position [4027, 0]
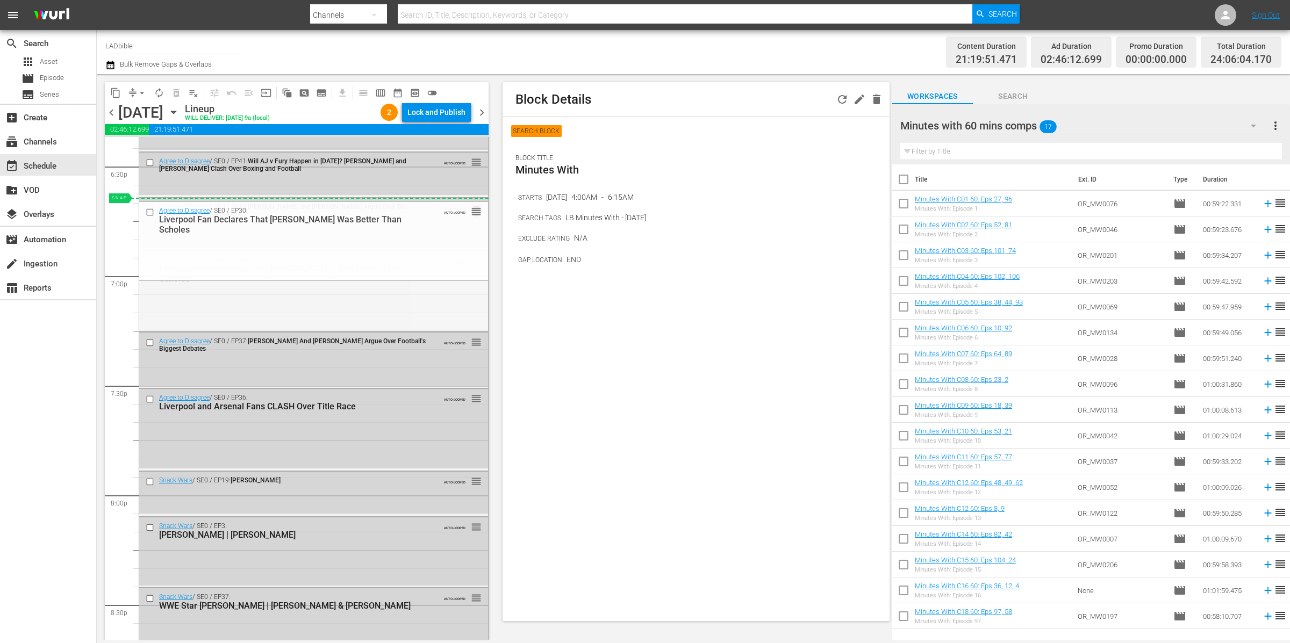
drag, startPoint x: 464, startPoint y: 258, endPoint x: 450, endPoint y: 199, distance: 60.9
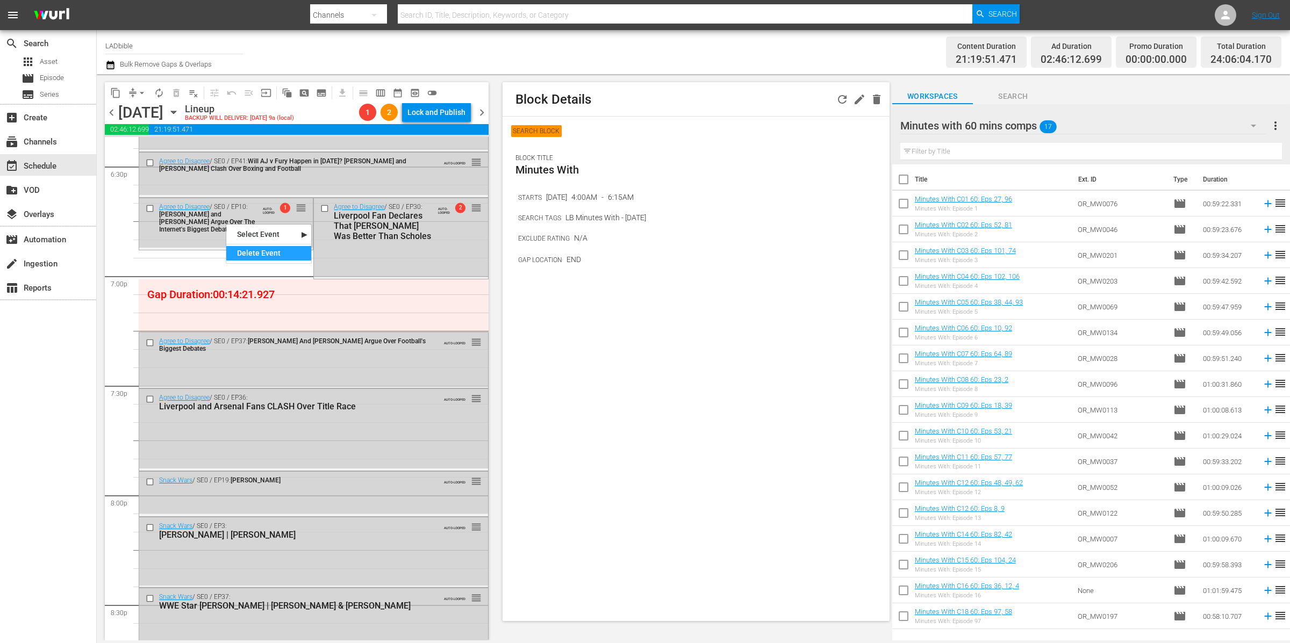
click at [269, 249] on div "Delete Event" at bounding box center [268, 253] width 85 height 15
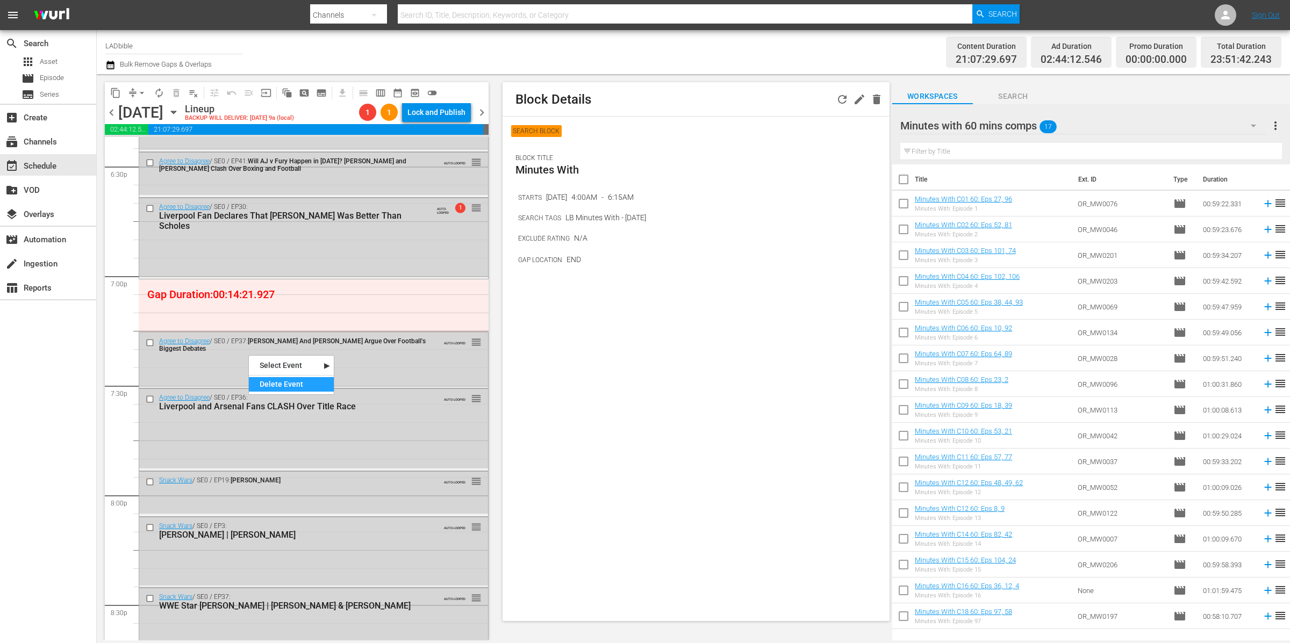
click at [299, 386] on div "Delete Event" at bounding box center [291, 384] width 85 height 15
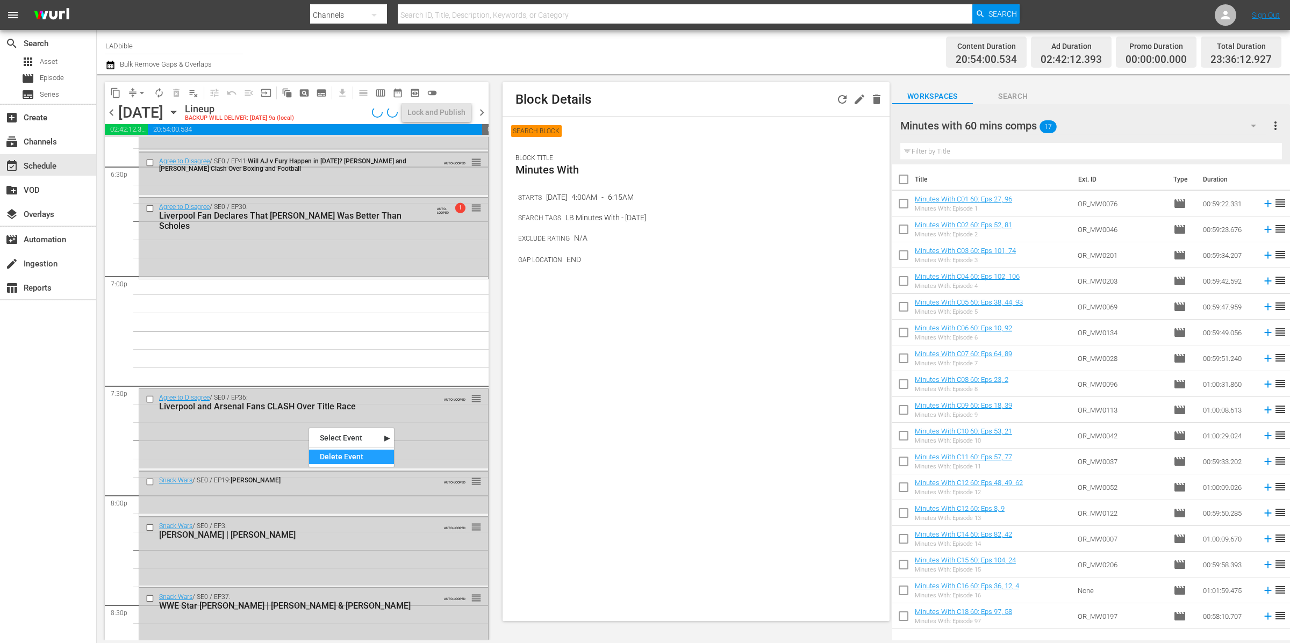
click at [357, 452] on div "Delete Event" at bounding box center [351, 457] width 85 height 15
click at [1132, 120] on div "Minutes with 60 mins comps 17" at bounding box center [1083, 126] width 366 height 30
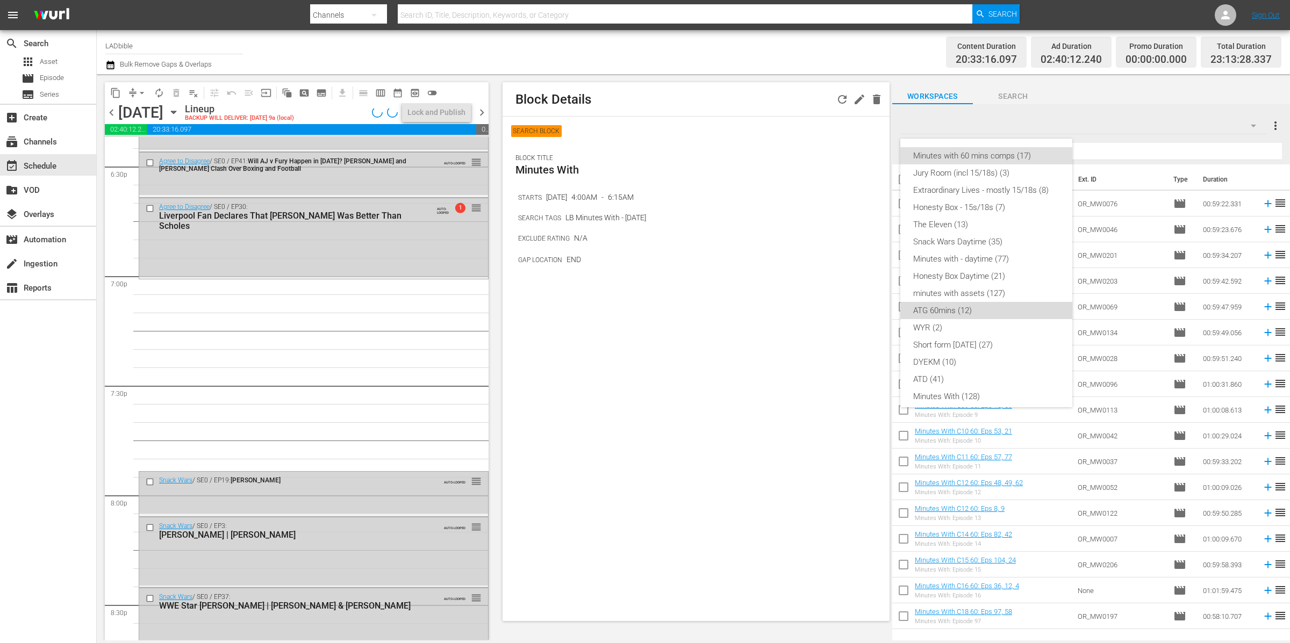
click at [990, 313] on div "ATG 60mins (12)" at bounding box center [986, 310] width 146 height 17
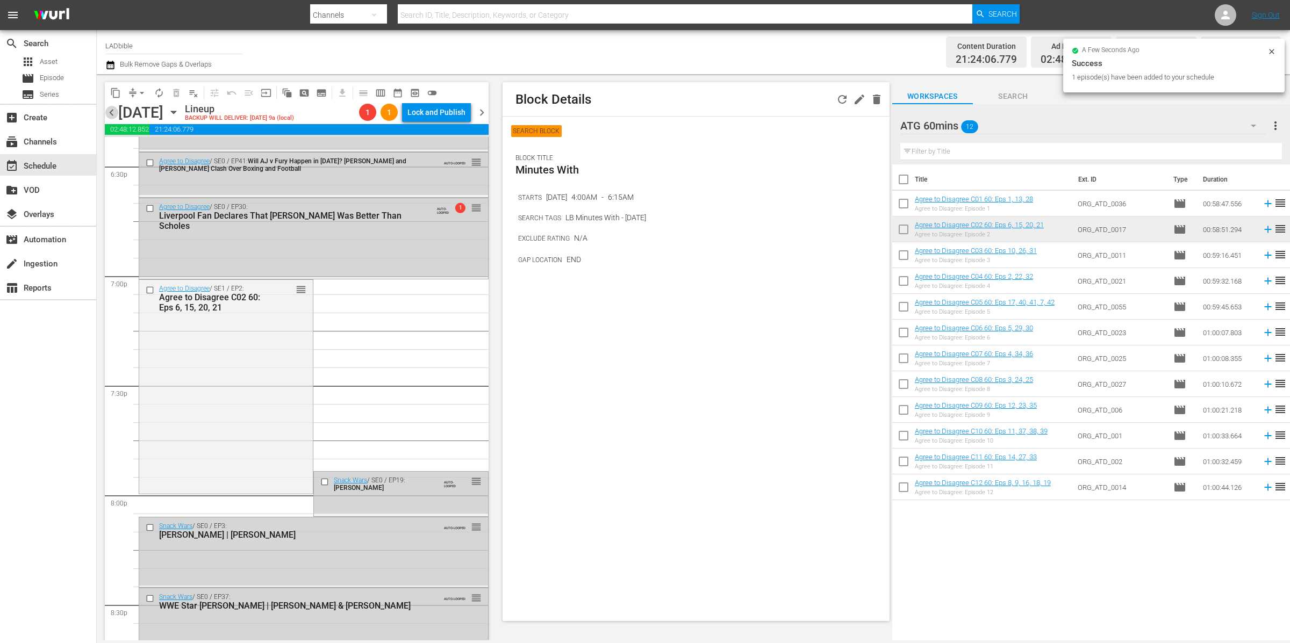
click at [114, 112] on span "chevron_left" at bounding box center [111, 112] width 13 height 13
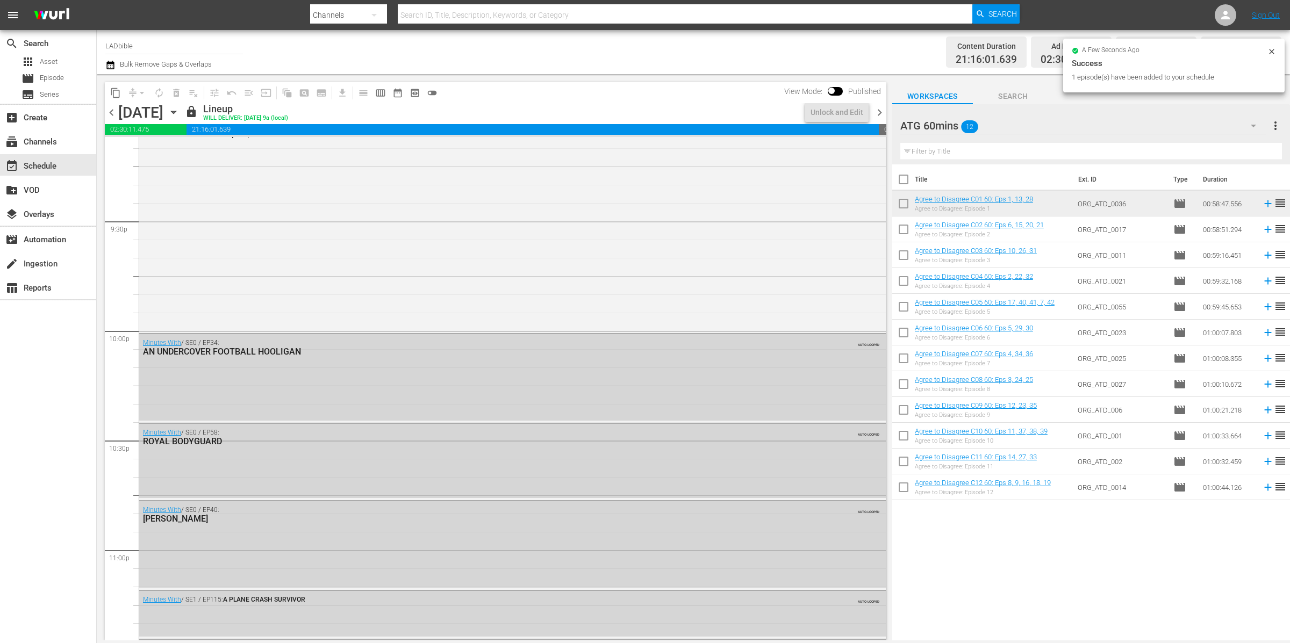
scroll to position [4045, 0]
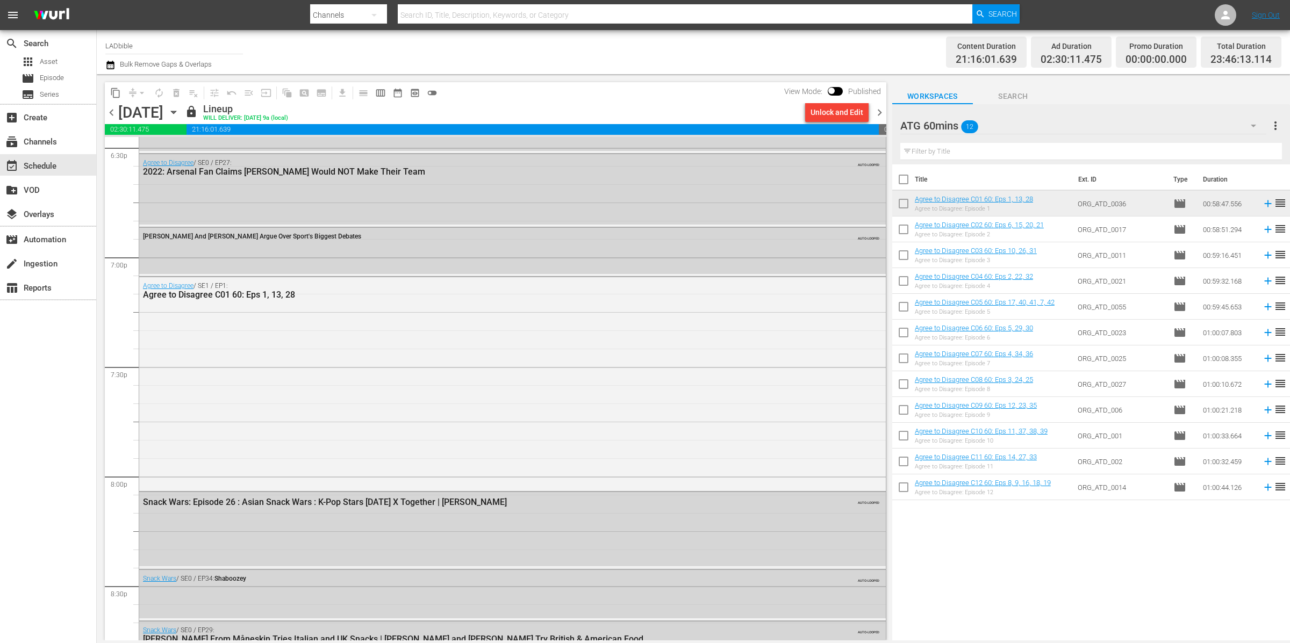
click at [874, 114] on span "chevron_right" at bounding box center [879, 112] width 13 height 13
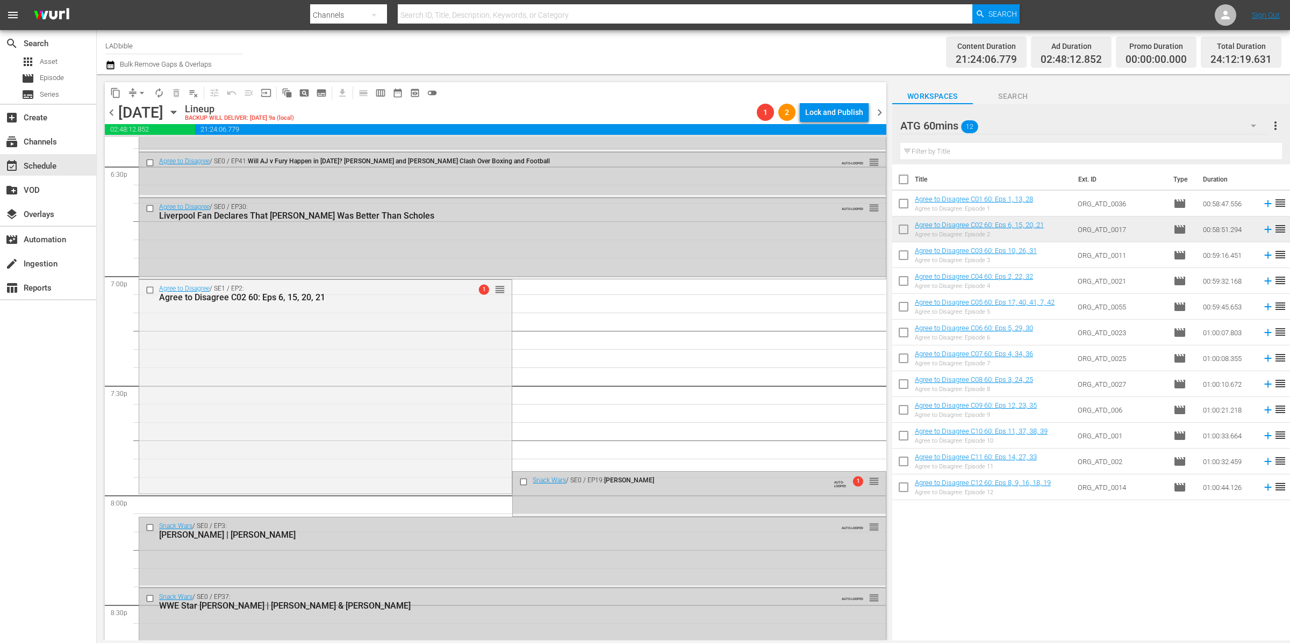
scroll to position [4125, 0]
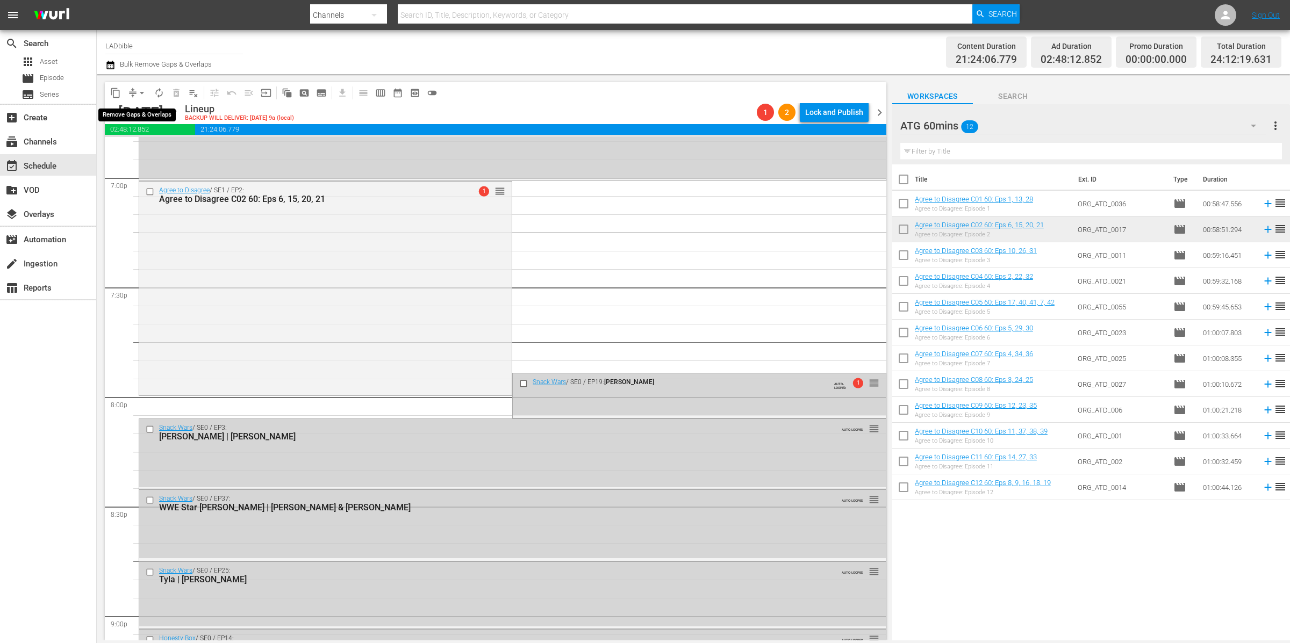
click at [138, 88] on span "arrow_drop_down" at bounding box center [141, 93] width 11 height 11
click at [166, 152] on li "Align to End of Previous Day" at bounding box center [142, 150] width 113 height 18
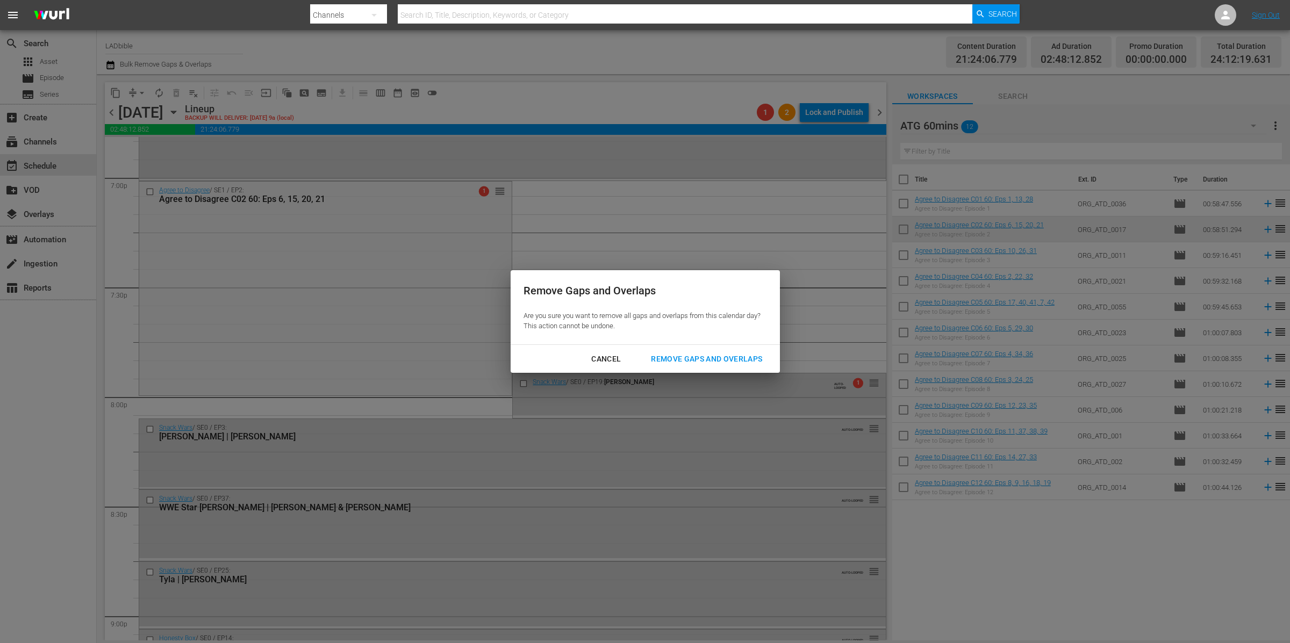
click at [725, 349] on button "Remove Gaps and Overlaps" at bounding box center [706, 359] width 137 height 20
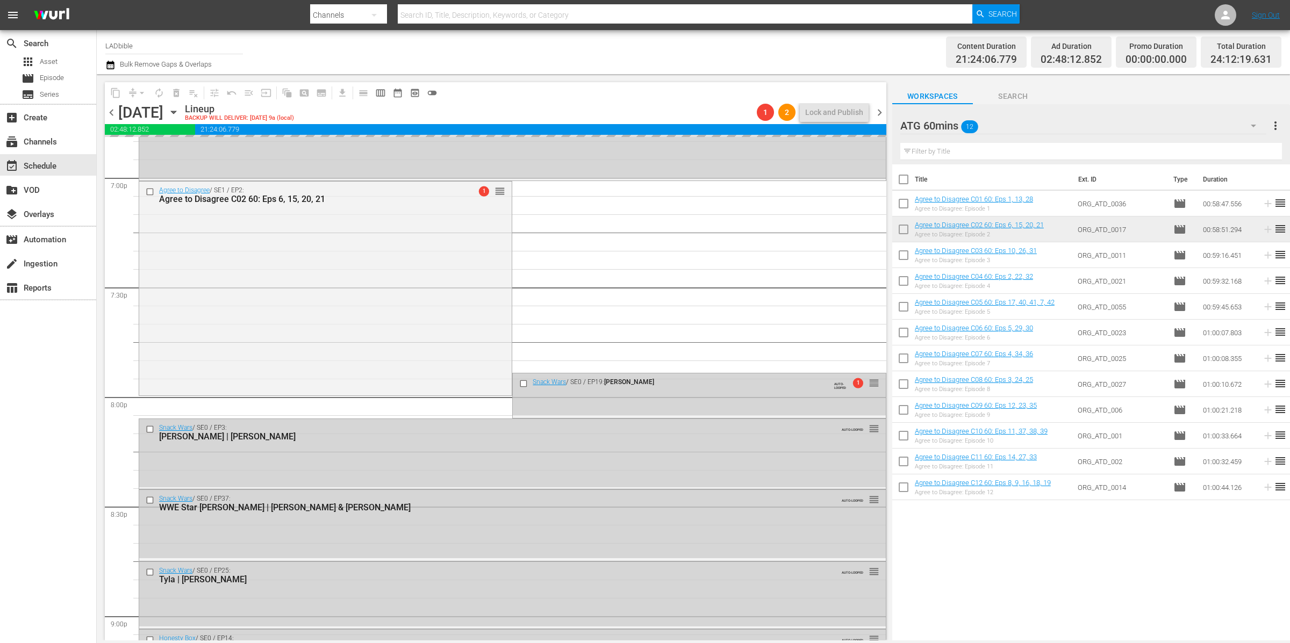
click at [1036, 119] on div "ATG 60mins 12" at bounding box center [1083, 126] width 366 height 30
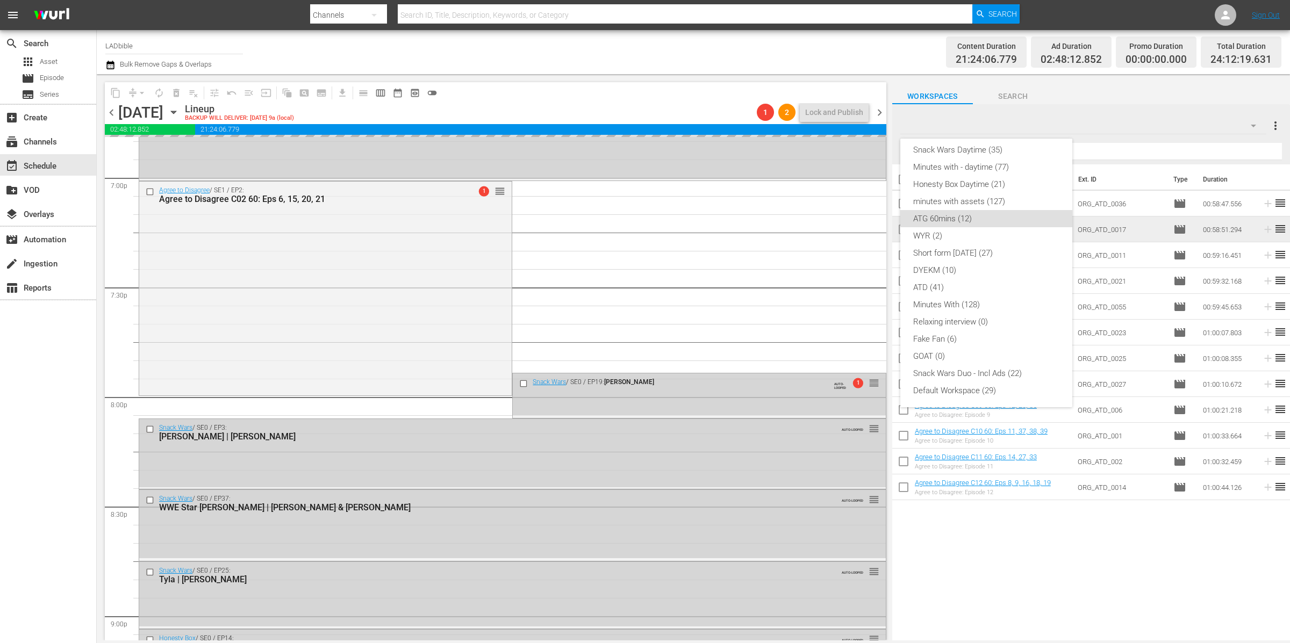
scroll to position [0, 0]
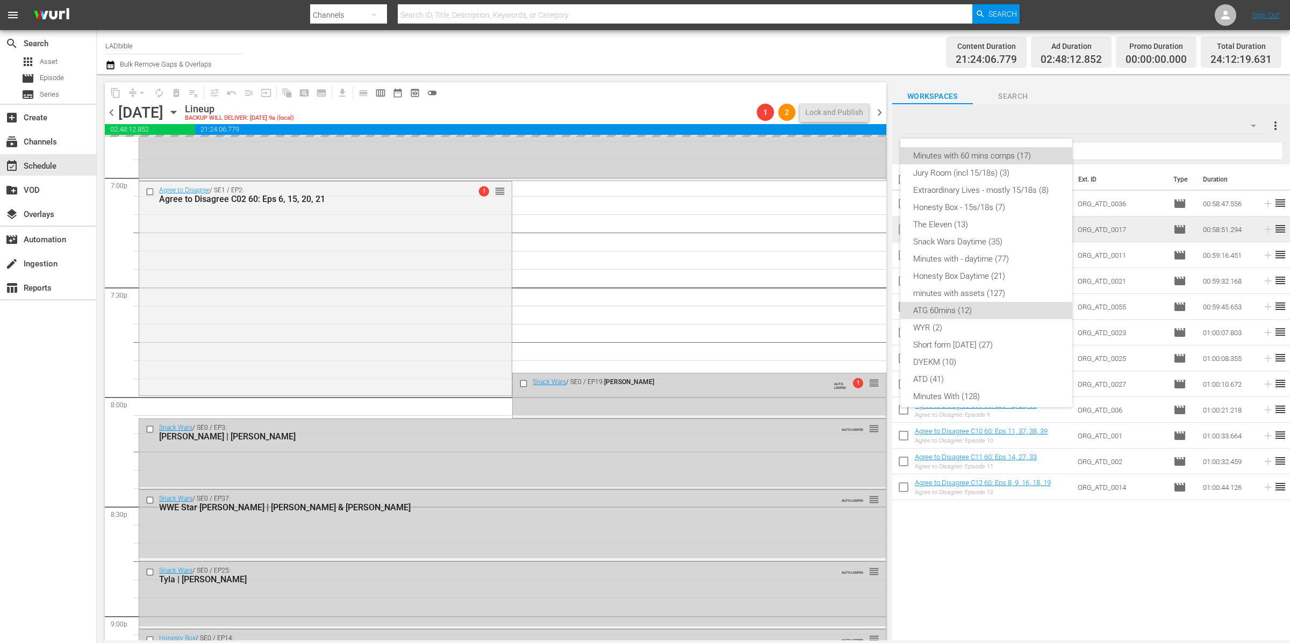
click at [1007, 150] on div "Minutes with 60 mins comps (17)" at bounding box center [986, 155] width 146 height 17
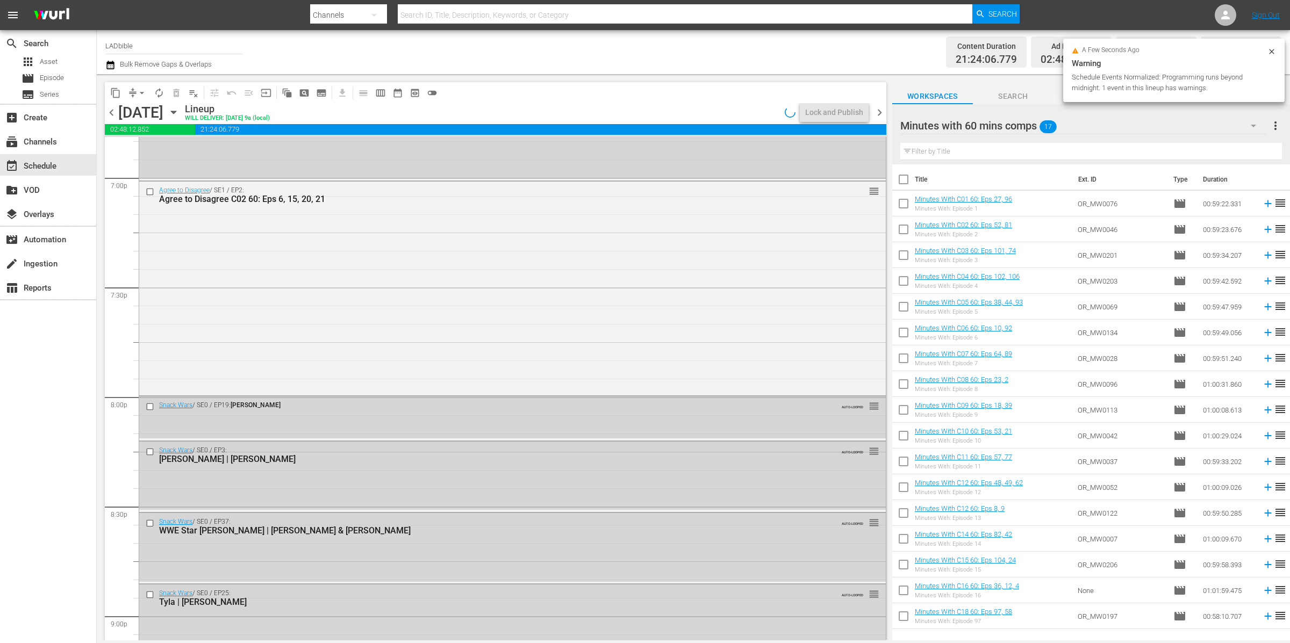
click at [111, 114] on span "chevron_left" at bounding box center [111, 112] width 13 height 13
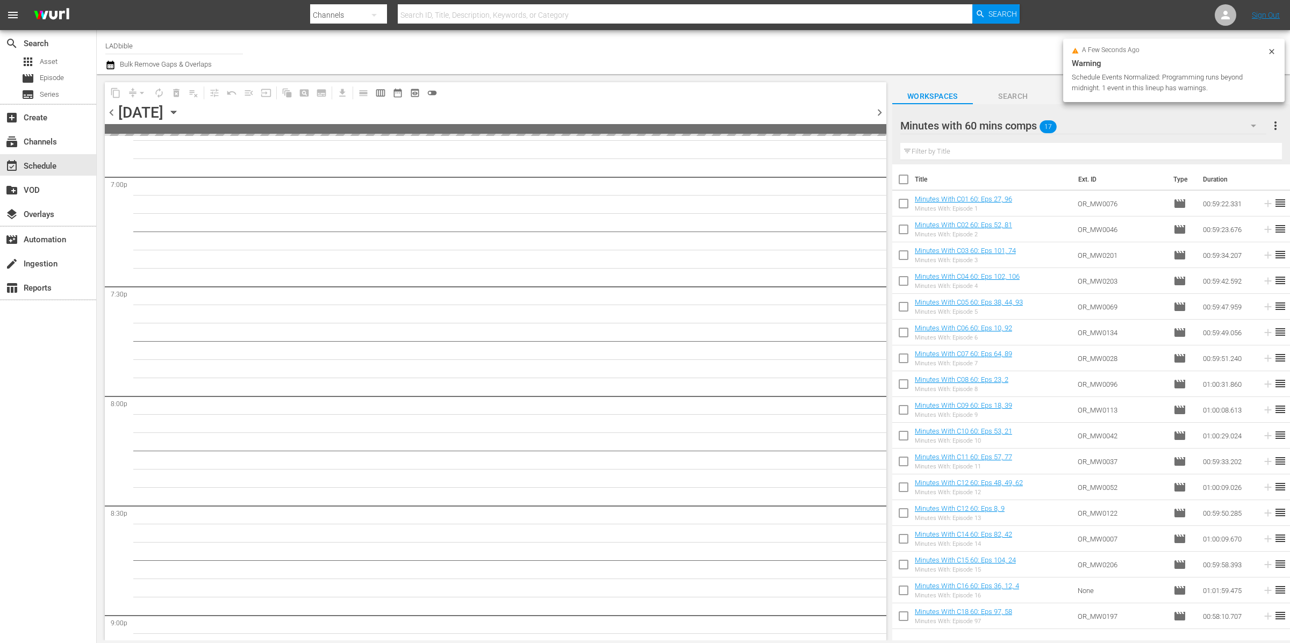
scroll to position [4757, 0]
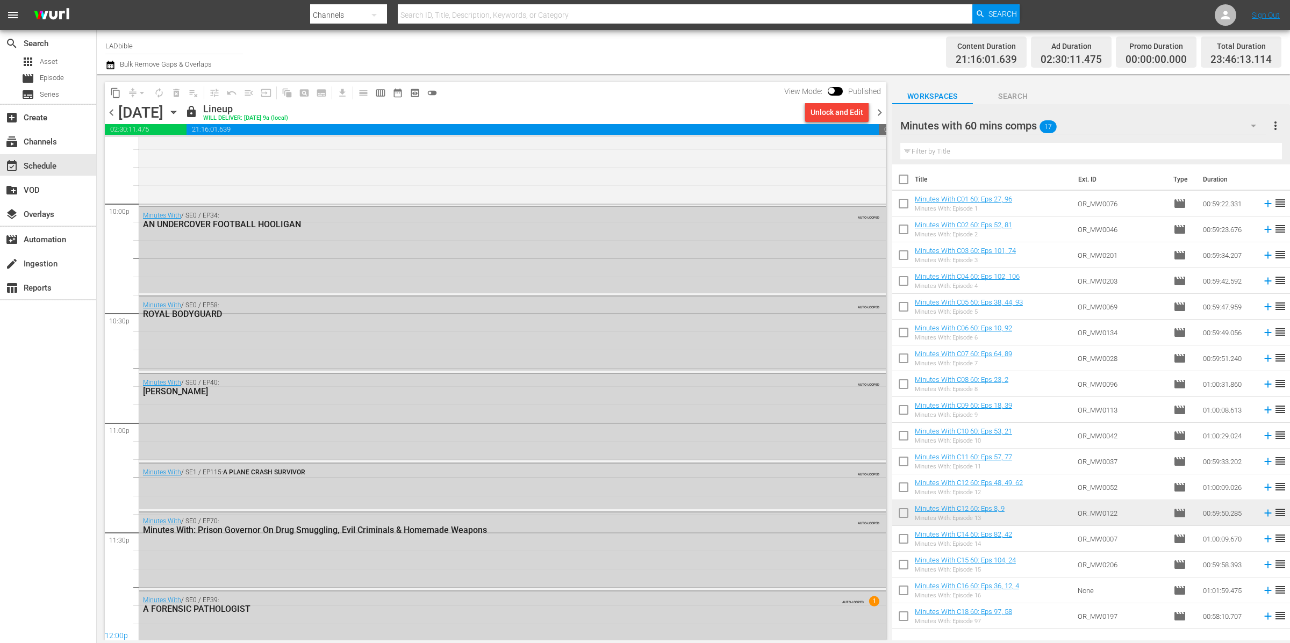
click at [114, 111] on span "chevron_left" at bounding box center [111, 112] width 13 height 13
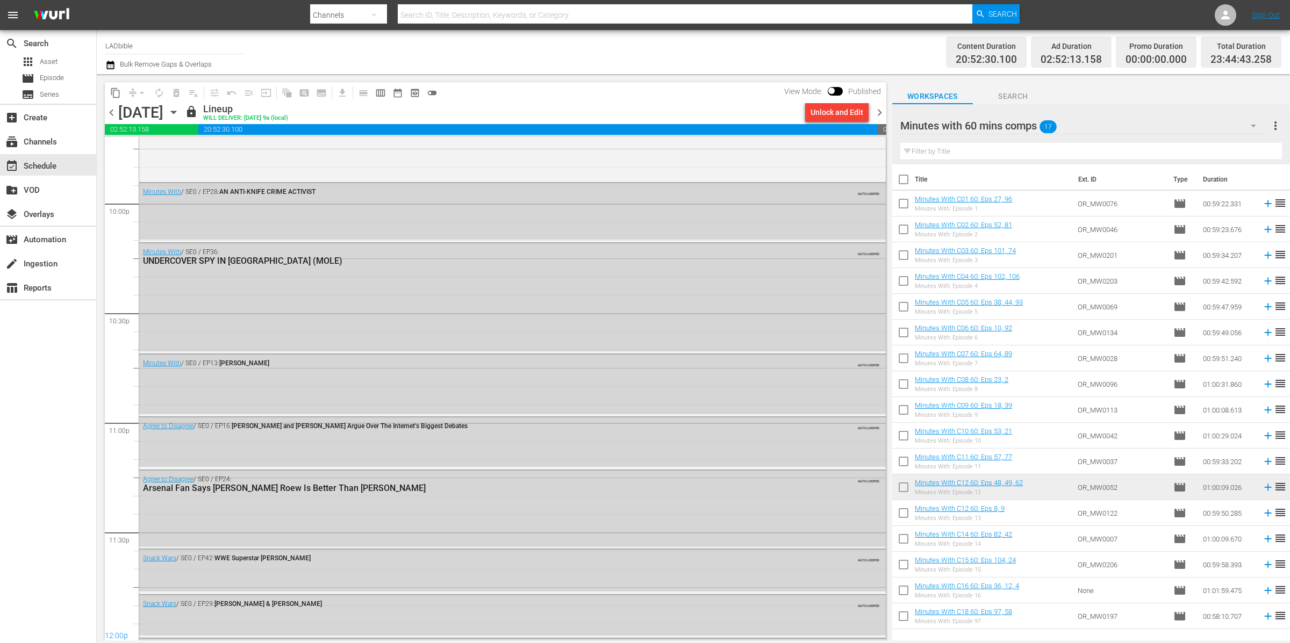
drag, startPoint x: 883, startPoint y: 109, endPoint x: 894, endPoint y: 121, distance: 16.8
click at [884, 109] on span "chevron_right" at bounding box center [879, 112] width 13 height 13
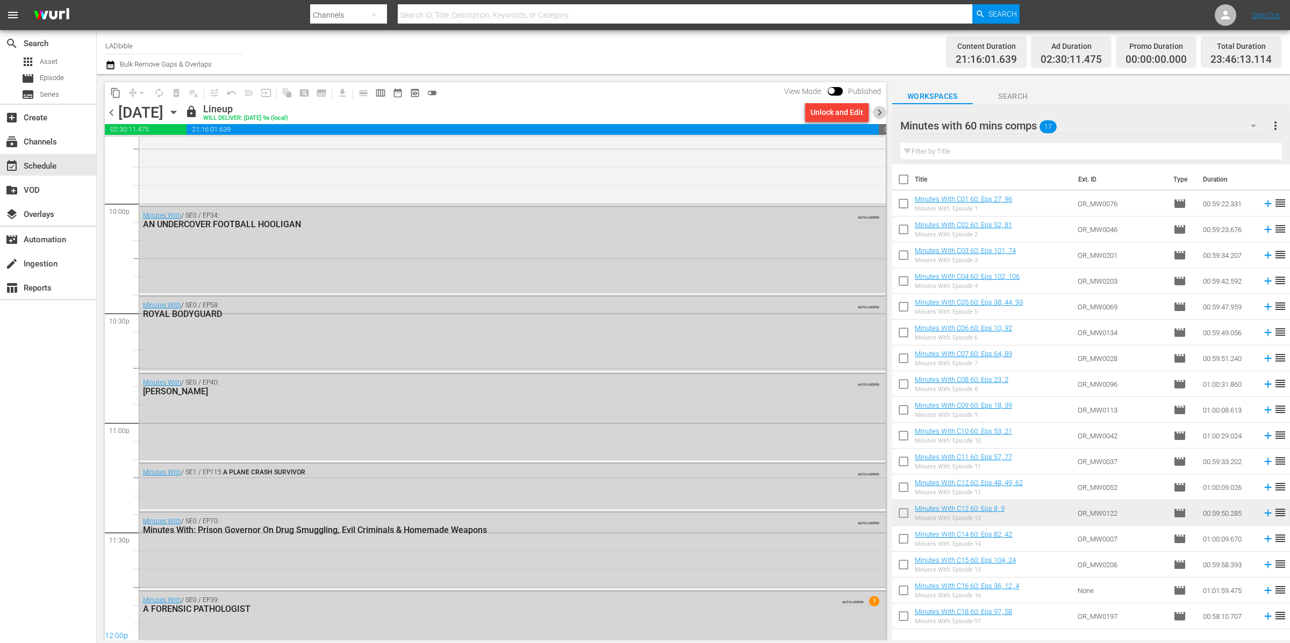
drag, startPoint x: 878, startPoint y: 110, endPoint x: 873, endPoint y: 113, distance: 5.8
click at [878, 110] on span "chevron_right" at bounding box center [879, 112] width 13 height 13
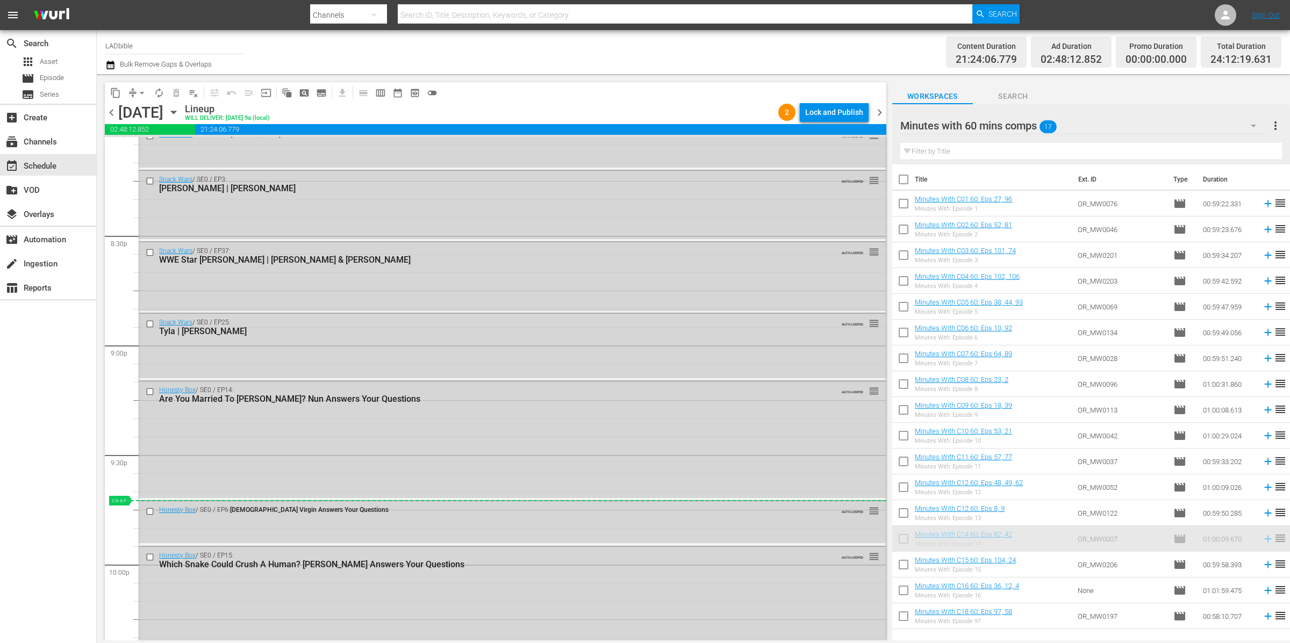
scroll to position [4246, 0]
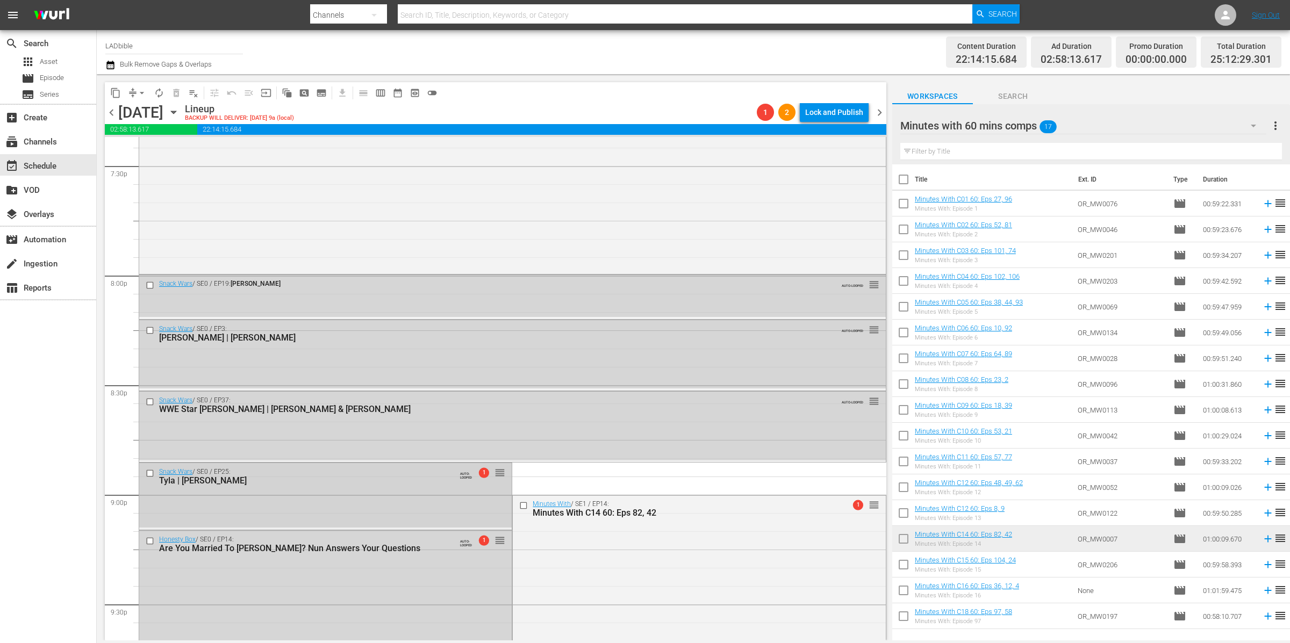
click at [152, 474] on input "checkbox" at bounding box center [151, 473] width 11 height 9
click at [153, 402] on input "checkbox" at bounding box center [151, 401] width 11 height 9
click at [176, 93] on span "delete_forever_outlined" at bounding box center [176, 93] width 11 height 11
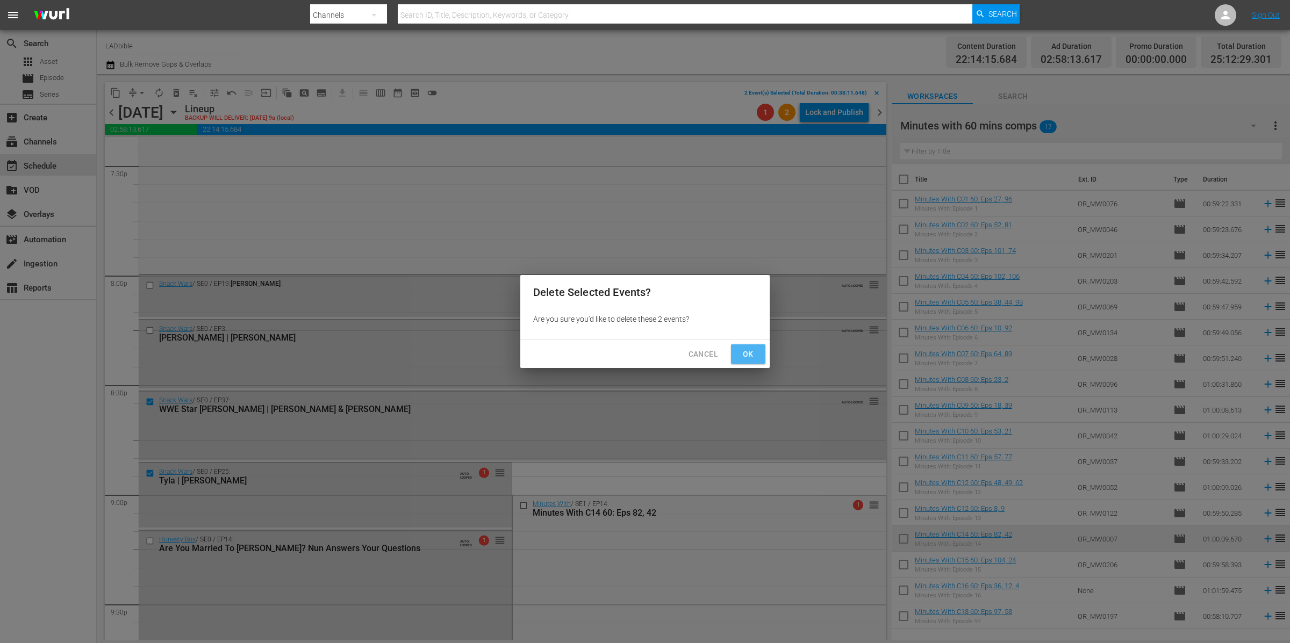
click at [751, 351] on span "Ok" at bounding box center [747, 354] width 17 height 13
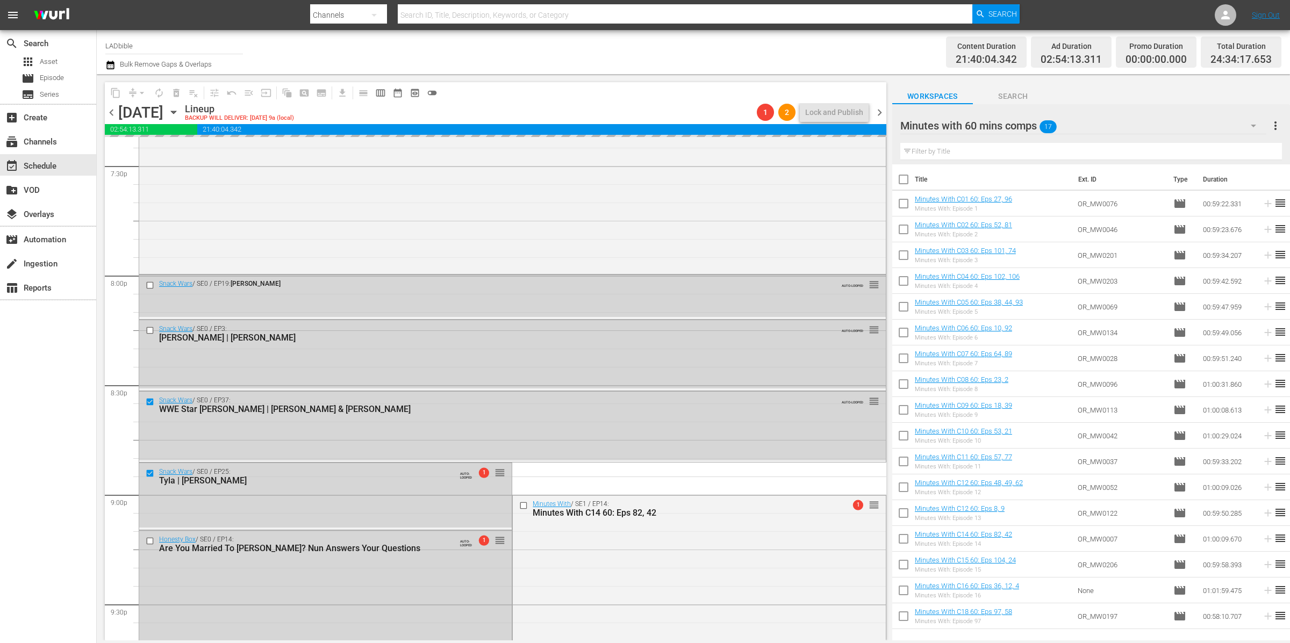
click at [1119, 122] on div "Minutes with 60 mins comps 17" at bounding box center [1083, 126] width 366 height 30
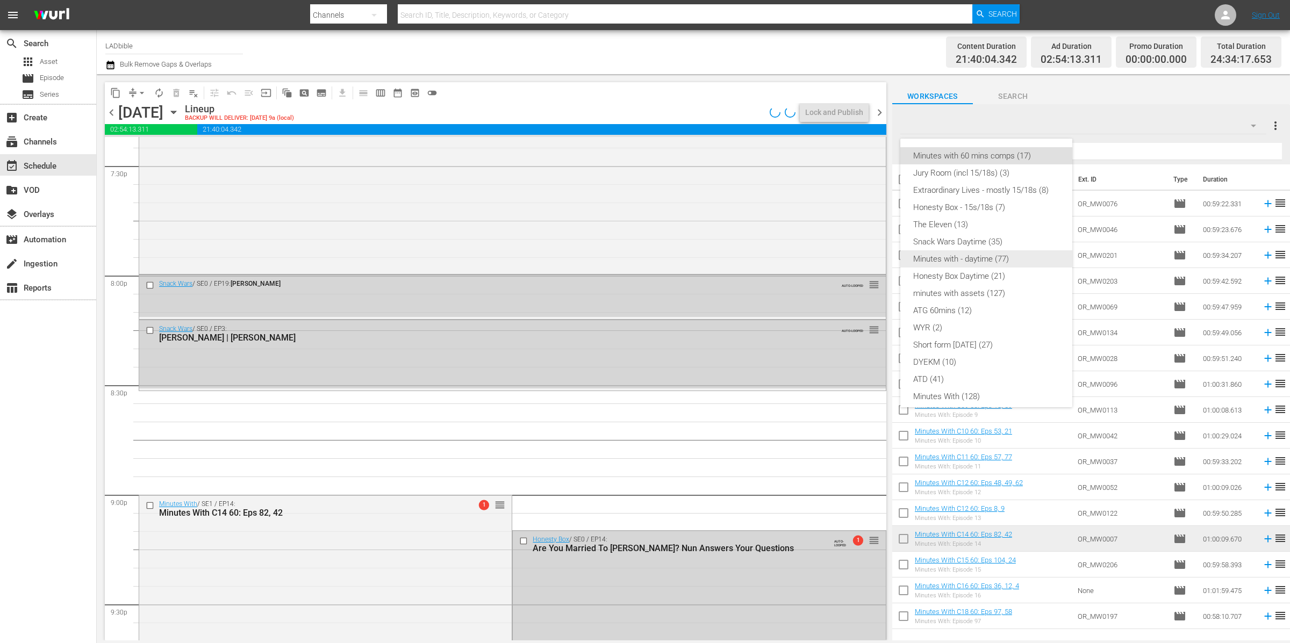
click at [1012, 224] on div "The Eleven (13)" at bounding box center [986, 224] width 146 height 17
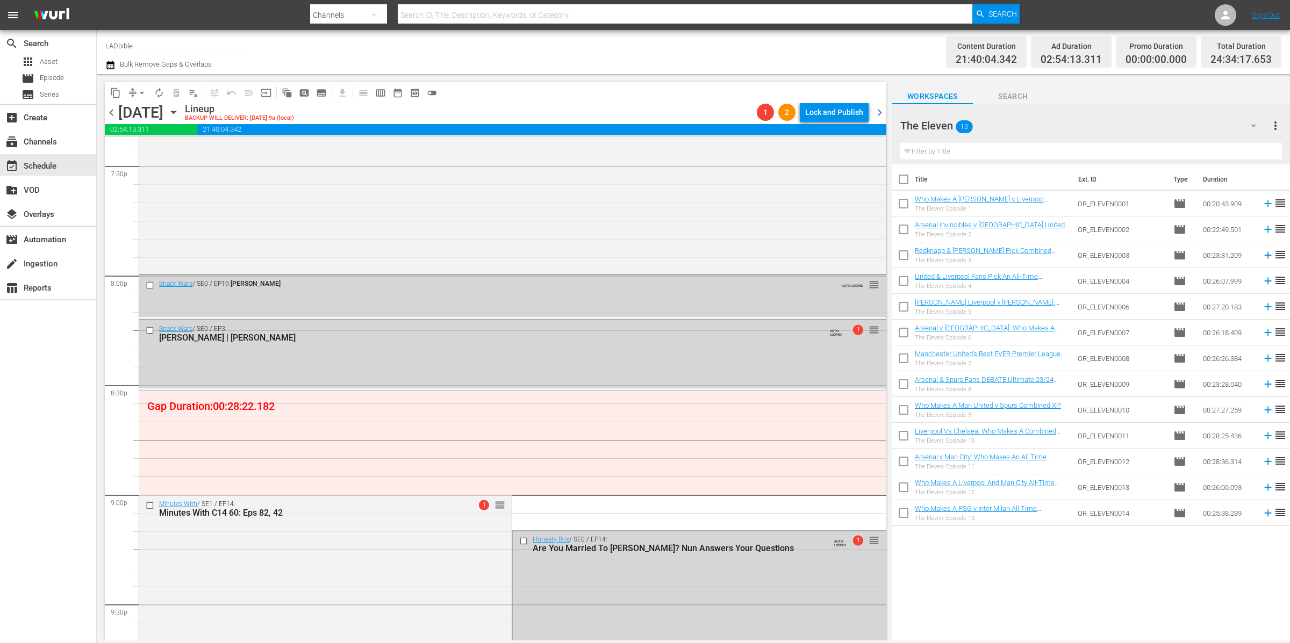
click at [113, 112] on span "chevron_left" at bounding box center [111, 112] width 13 height 13
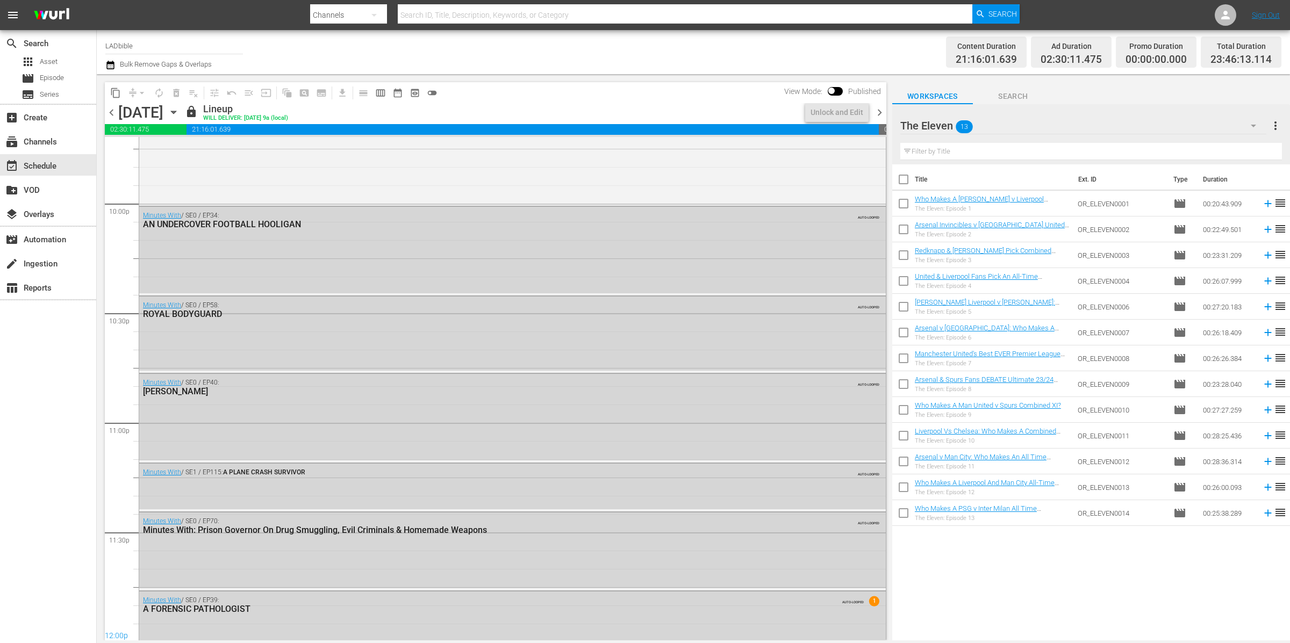
scroll to position [4265, 0]
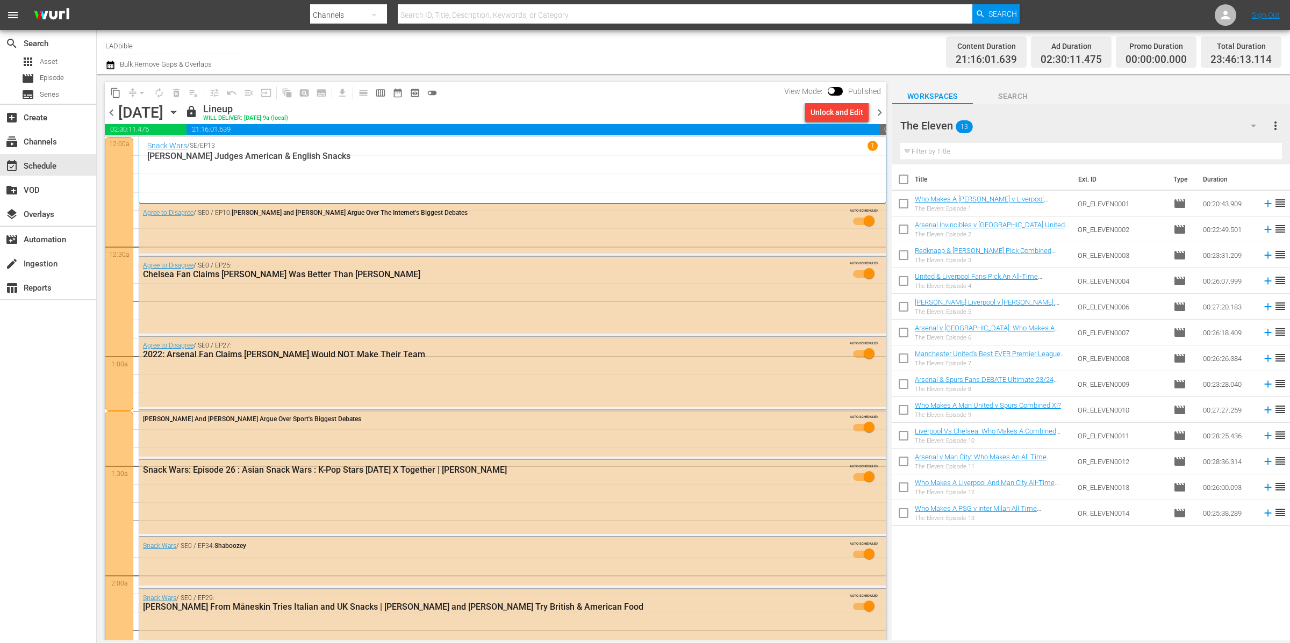
scroll to position [4265, 0]
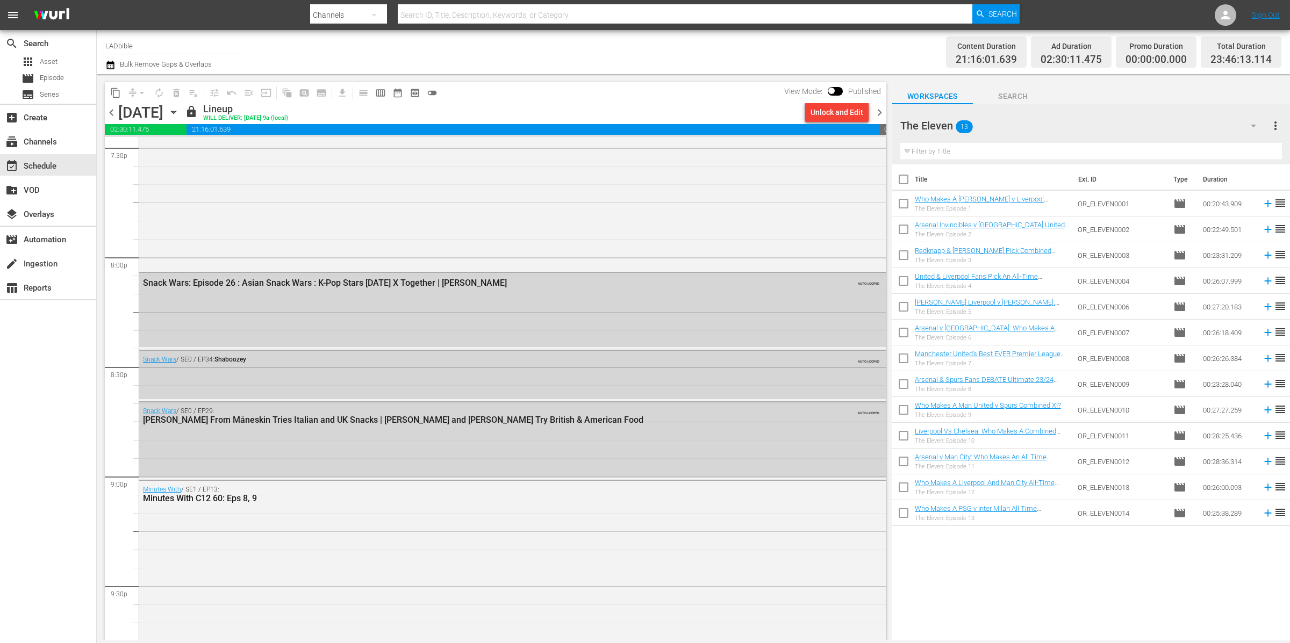
click at [111, 112] on span "chevron_left" at bounding box center [111, 112] width 13 height 13
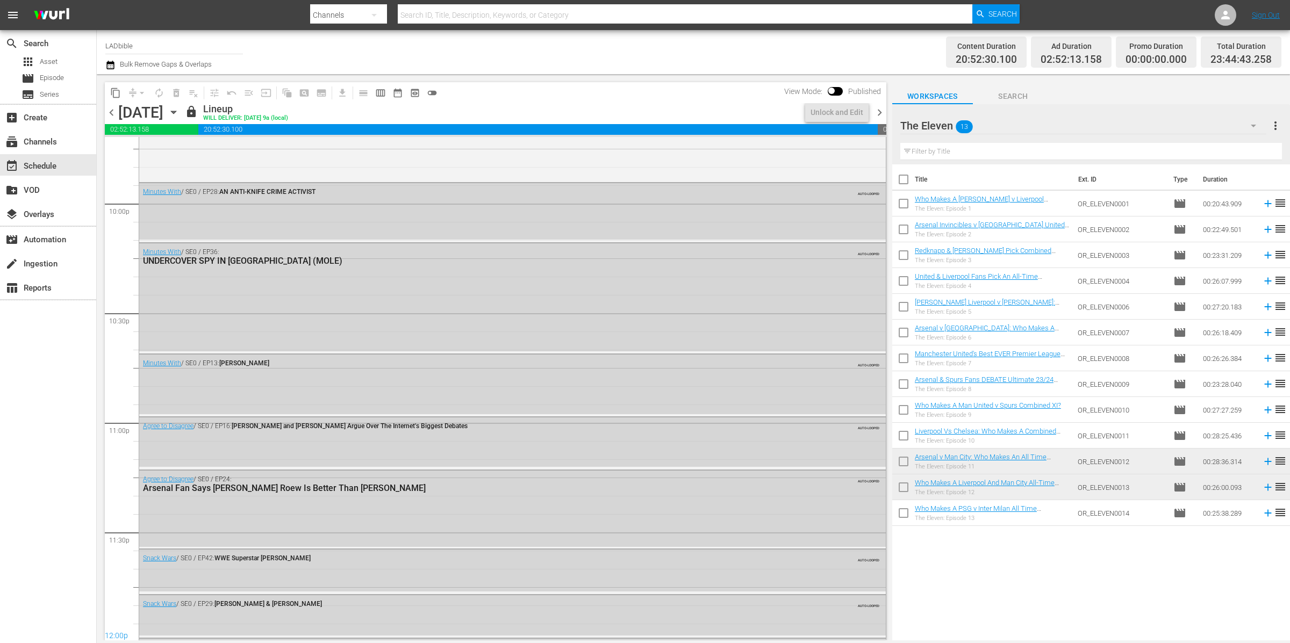
scroll to position [4209, 0]
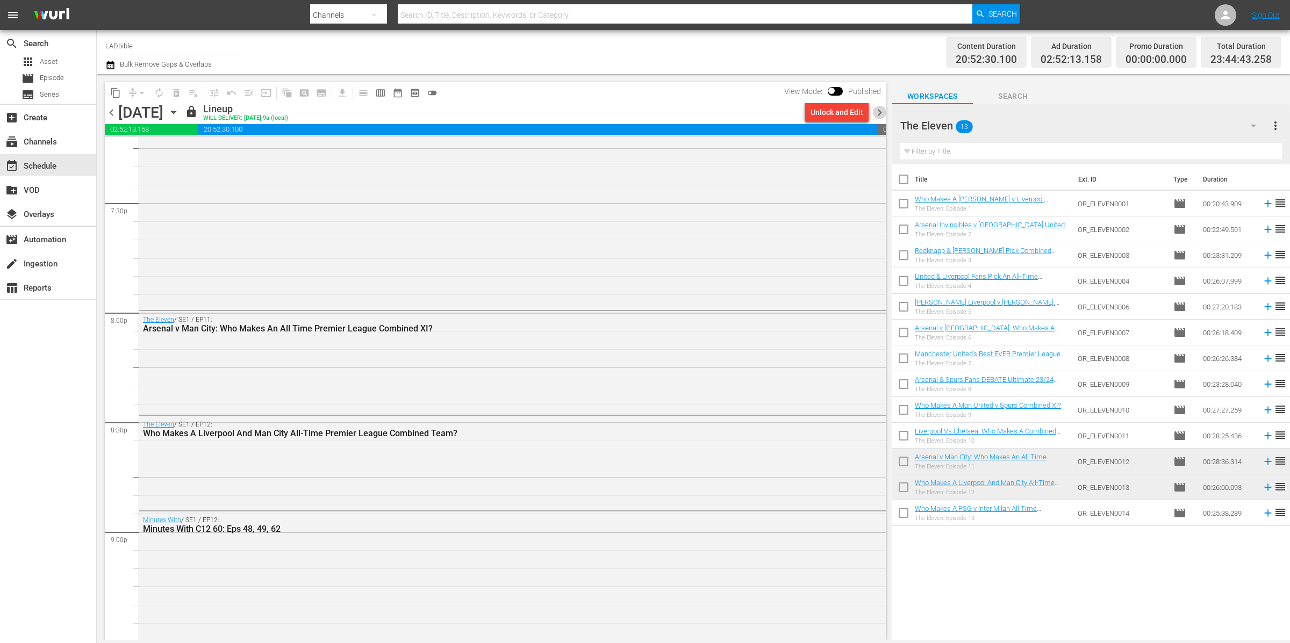
click at [879, 113] on span "chevron_right" at bounding box center [879, 112] width 13 height 13
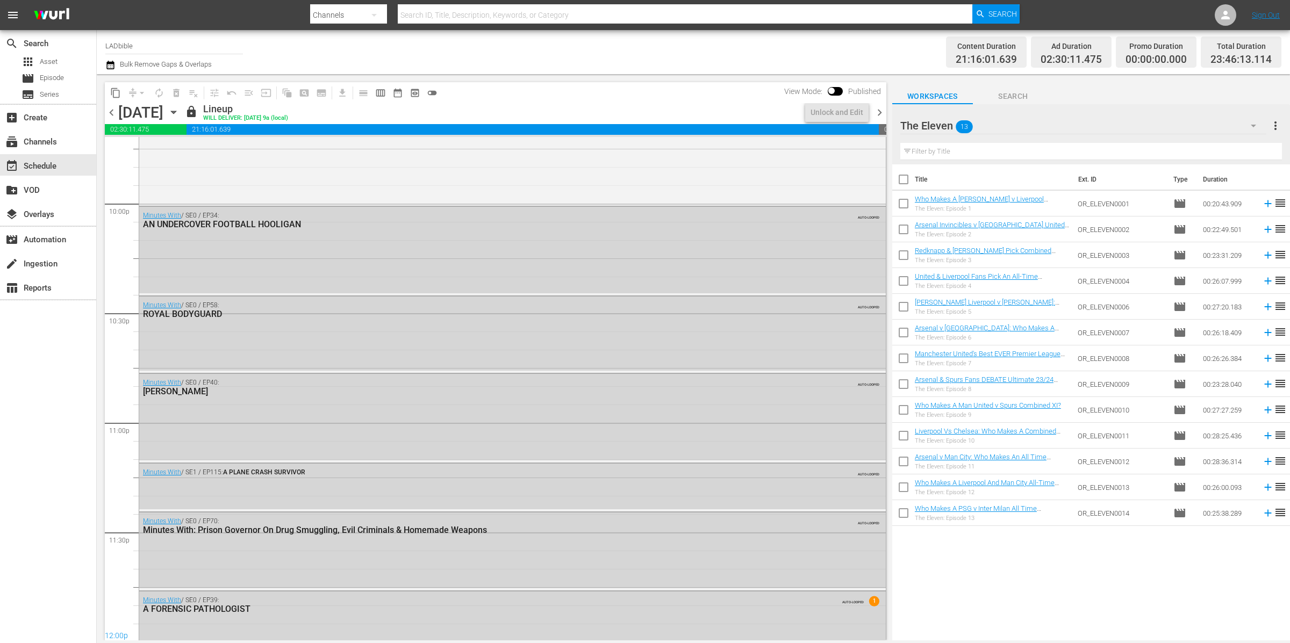
scroll to position [4265, 0]
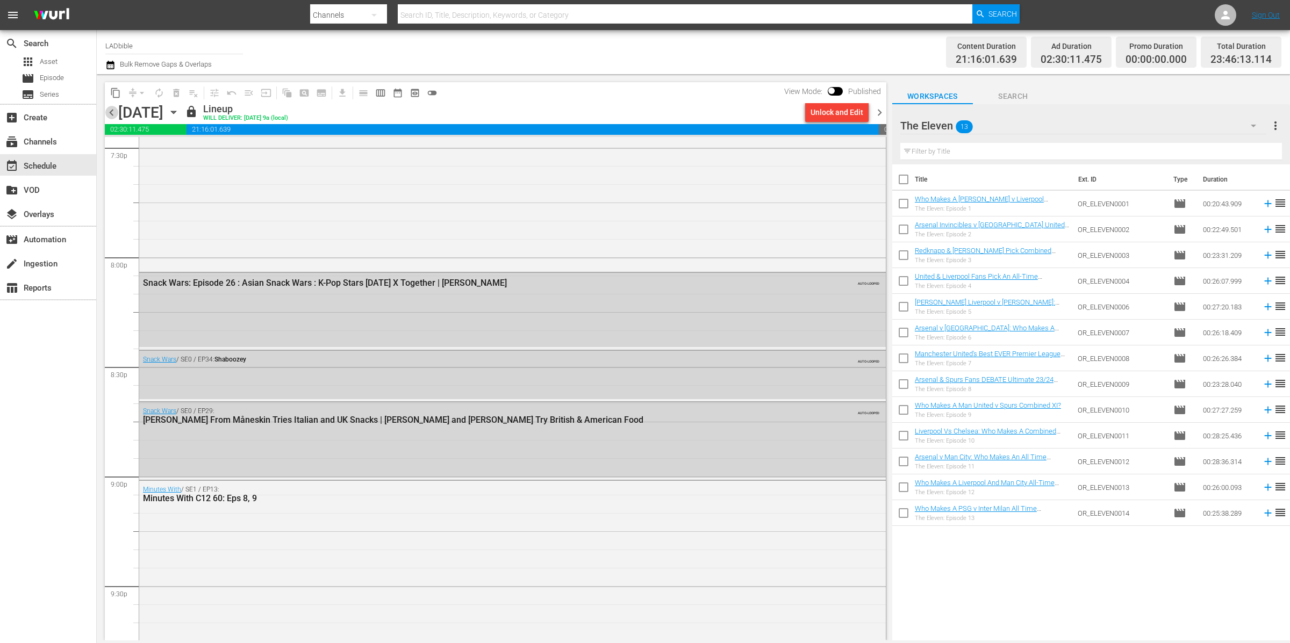
click at [114, 112] on span "chevron_left" at bounding box center [111, 112] width 13 height 13
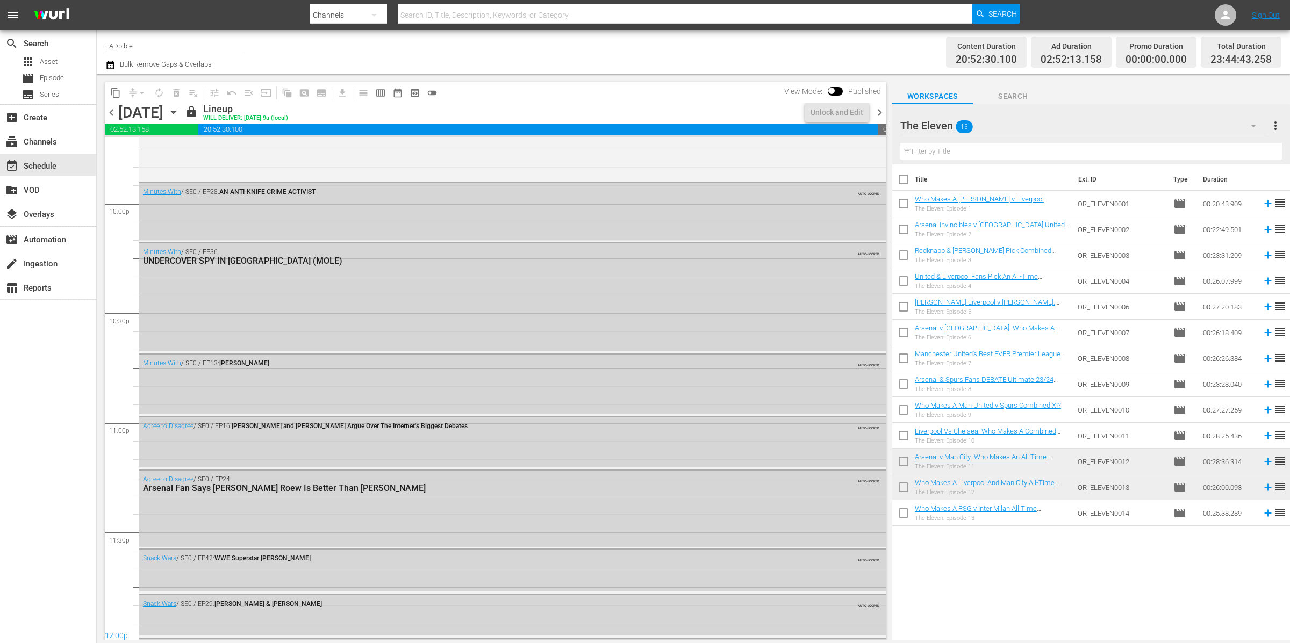
scroll to position [4209, 0]
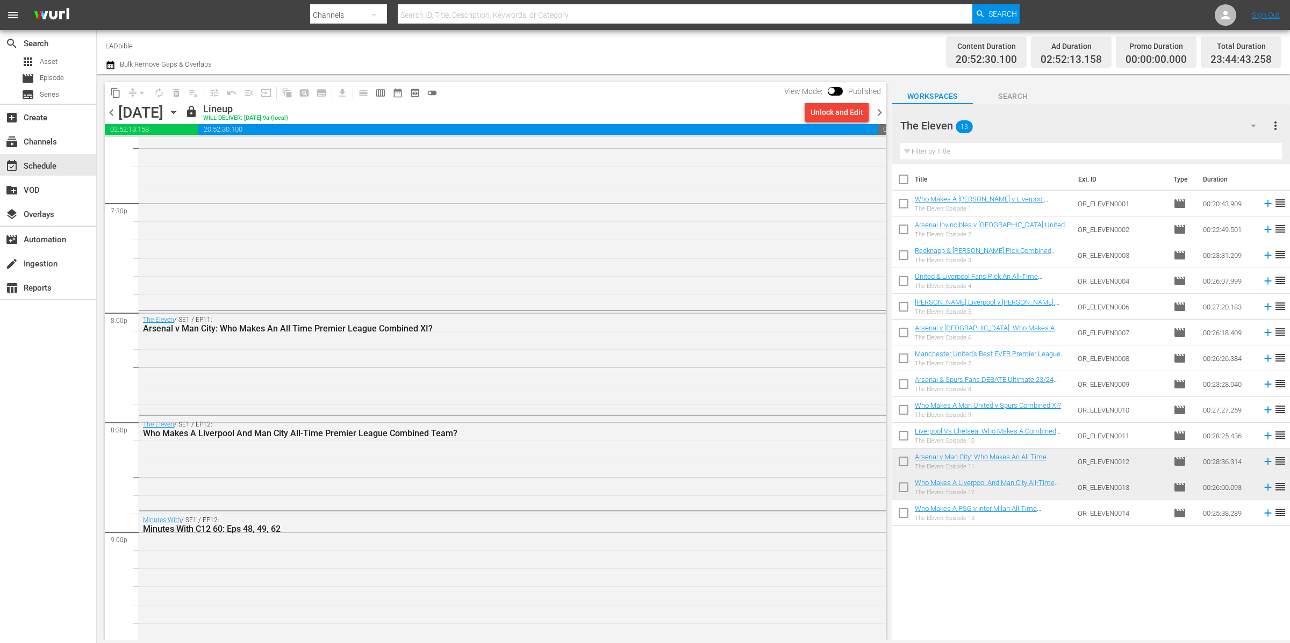
click at [882, 114] on span "chevron_right" at bounding box center [879, 112] width 13 height 13
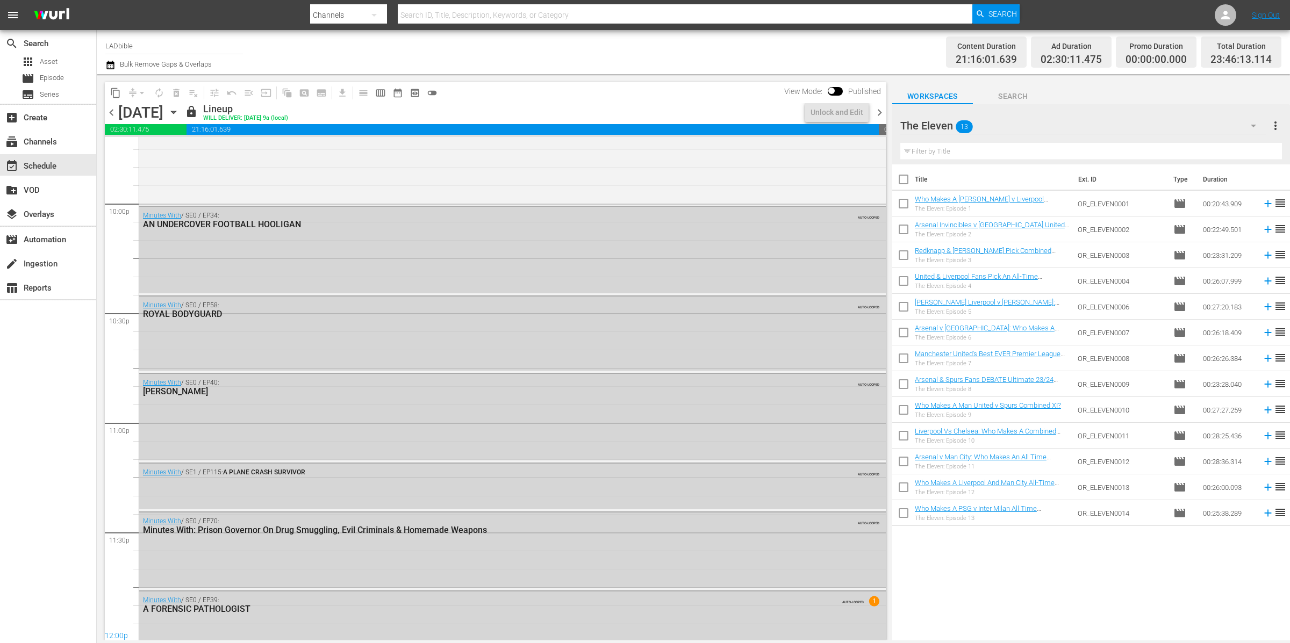
scroll to position [4265, 0]
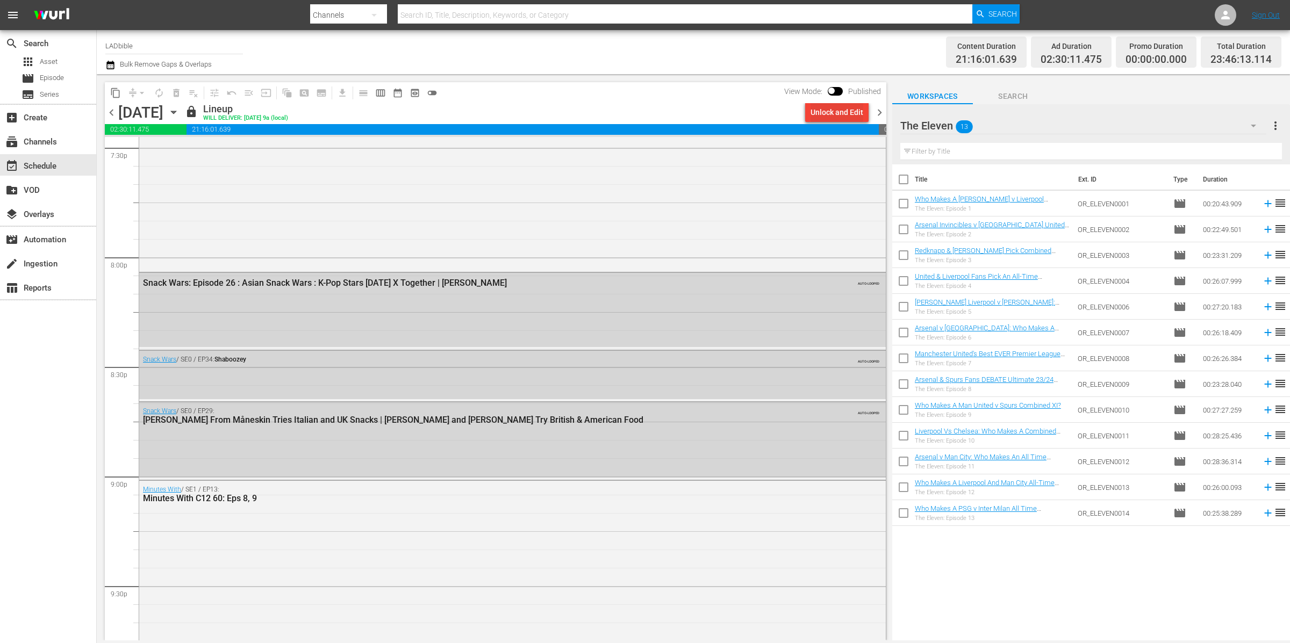
click at [830, 109] on div "Unlock and Edit" at bounding box center [836, 112] width 53 height 19
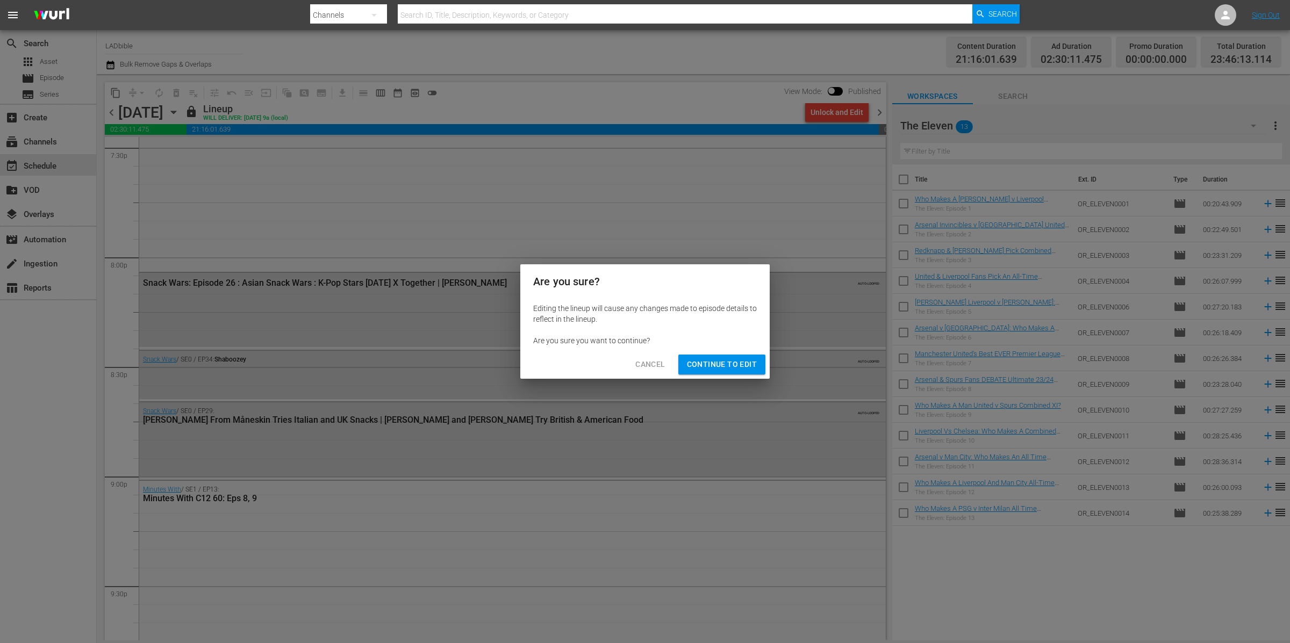
click at [709, 361] on span "Continue to Edit" at bounding box center [722, 364] width 70 height 13
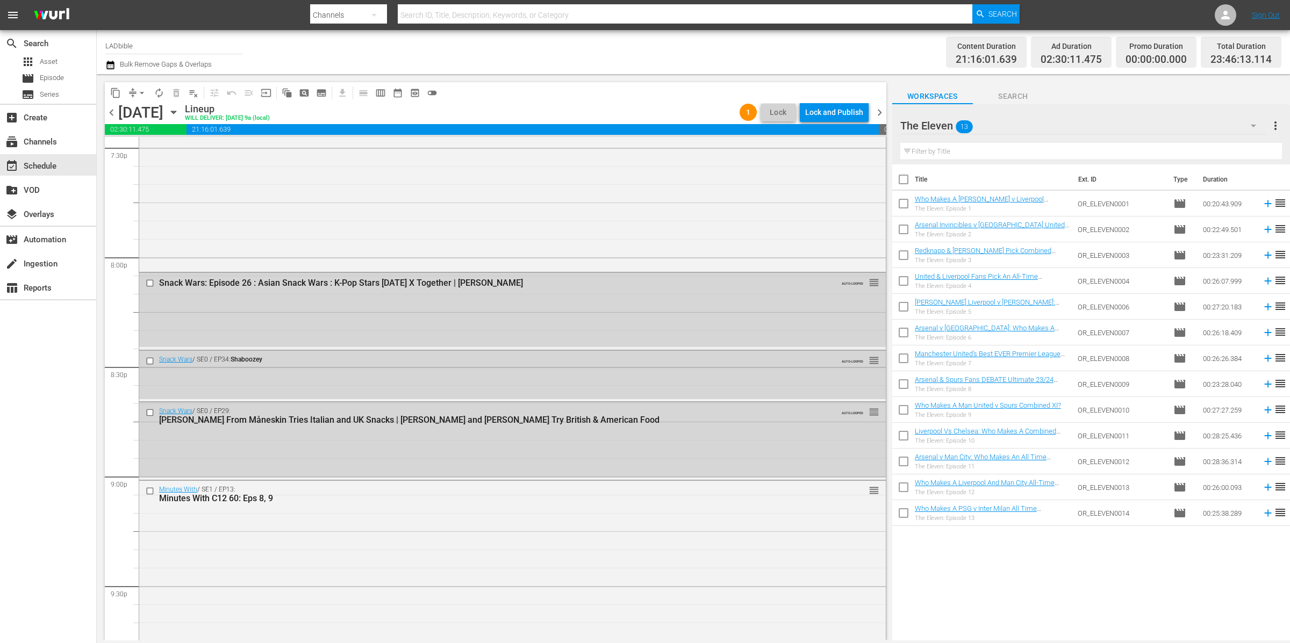
click at [379, 93] on span "calendar_view_week_outlined" at bounding box center [380, 93] width 11 height 11
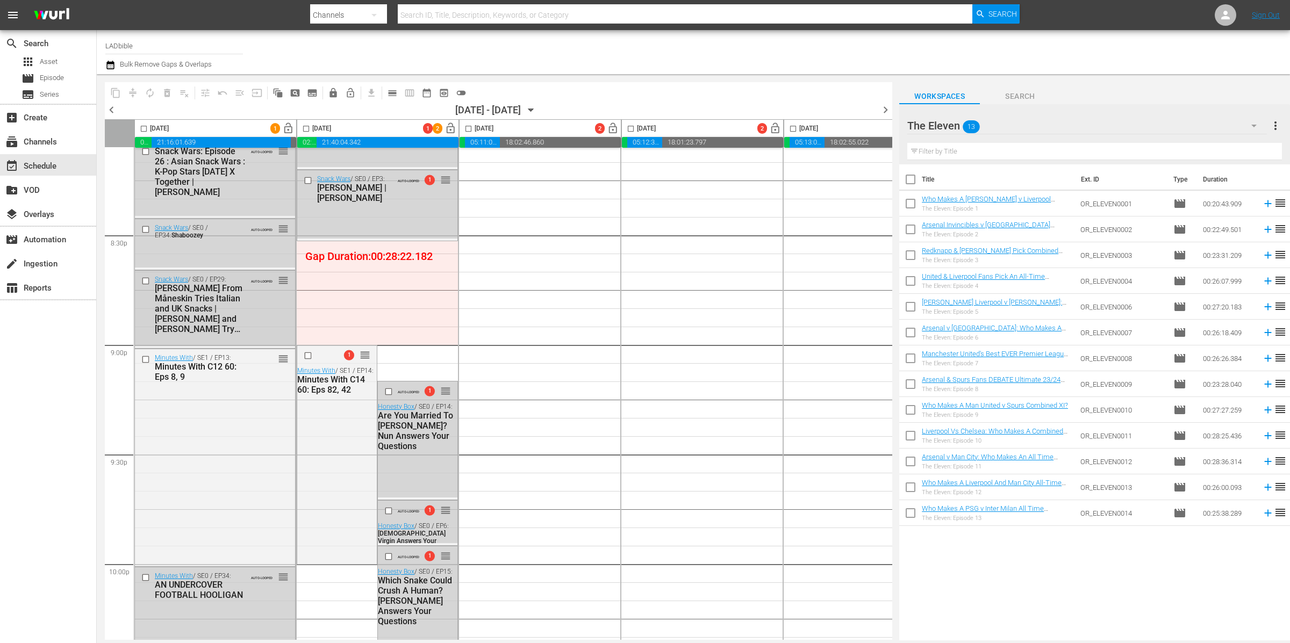
scroll to position [4383, 0]
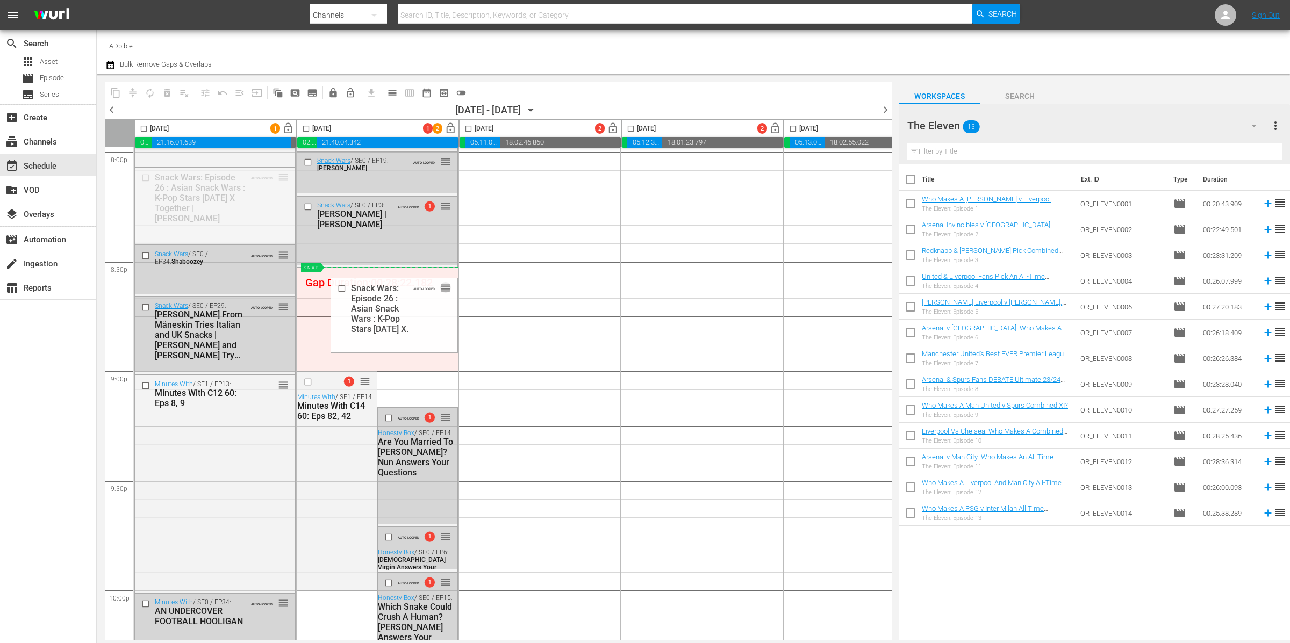
drag, startPoint x: 284, startPoint y: 178, endPoint x: 371, endPoint y: 267, distance: 123.9
click at [1062, 512] on div "Who Makes A PSG v Inter Milan All Time Combined XI?" at bounding box center [997, 509] width 150 height 8
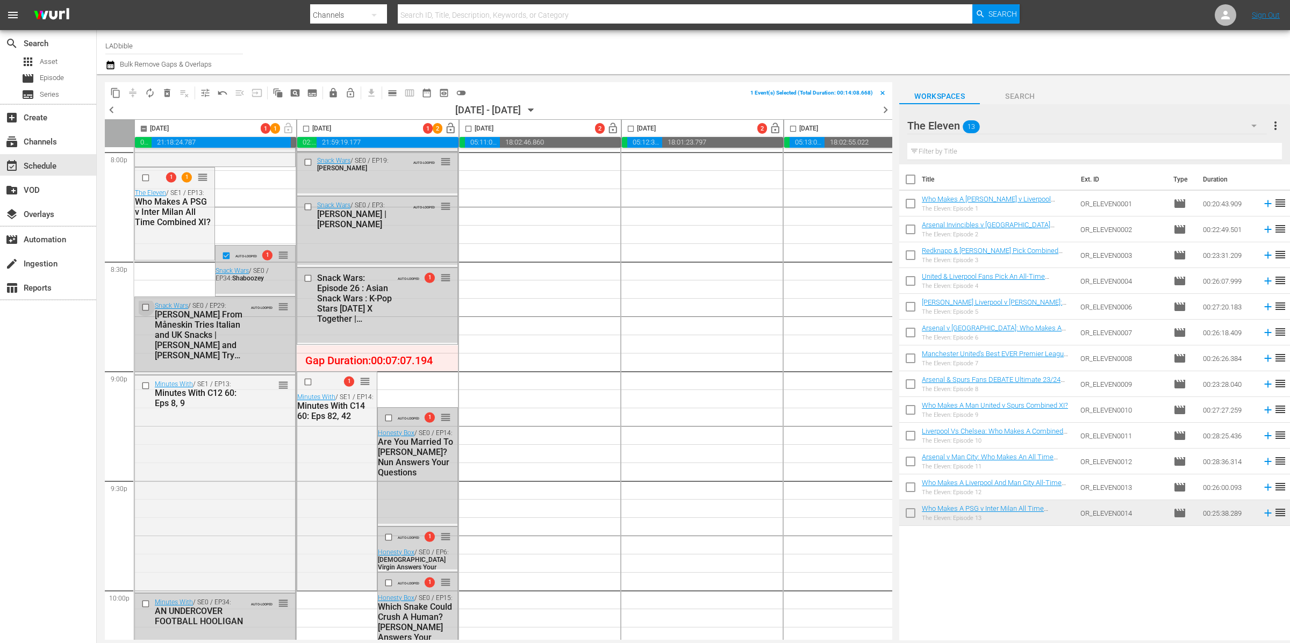
click at [147, 307] on input "checkbox" at bounding box center [146, 307] width 11 height 9
click at [165, 94] on span "delete_forever_outlined" at bounding box center [167, 93] width 11 height 11
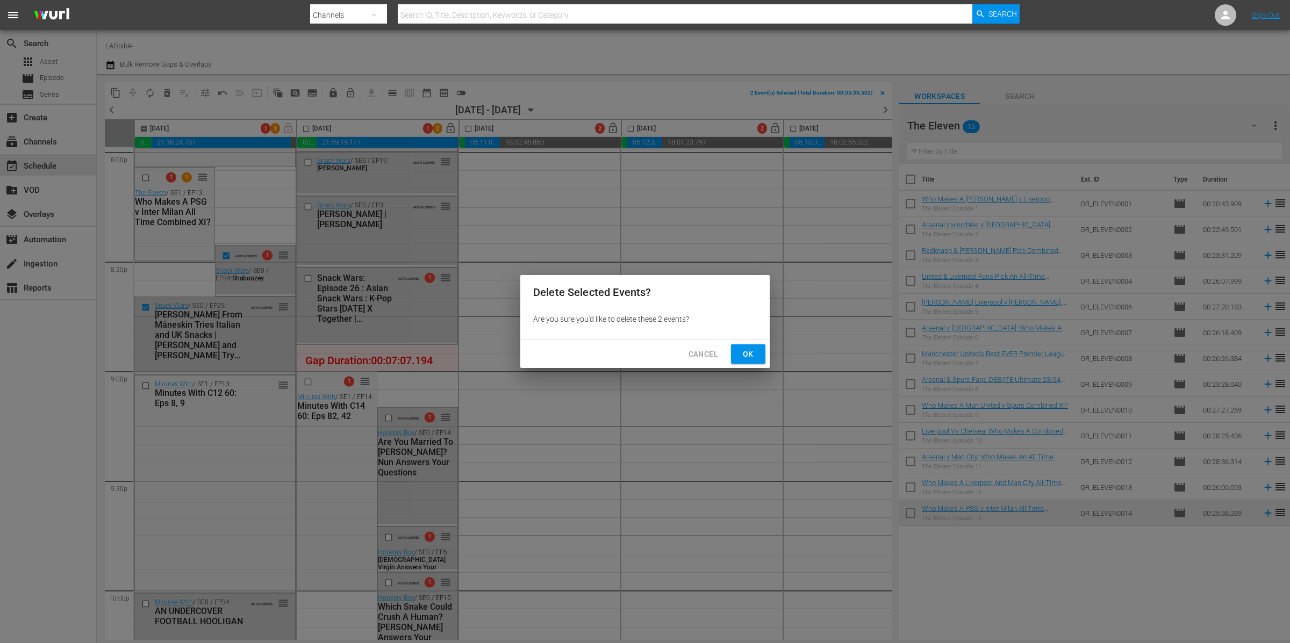
click at [742, 353] on span "Ok" at bounding box center [747, 354] width 17 height 13
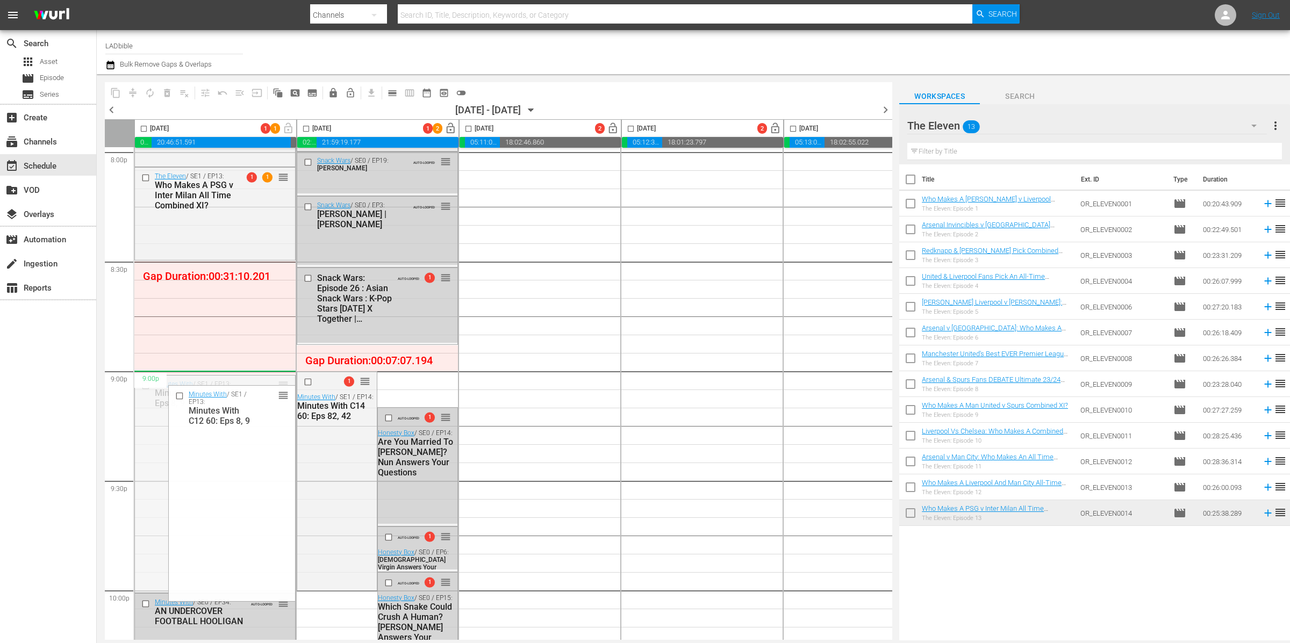
drag, startPoint x: 283, startPoint y: 384, endPoint x: 282, endPoint y: 377, distance: 7.7
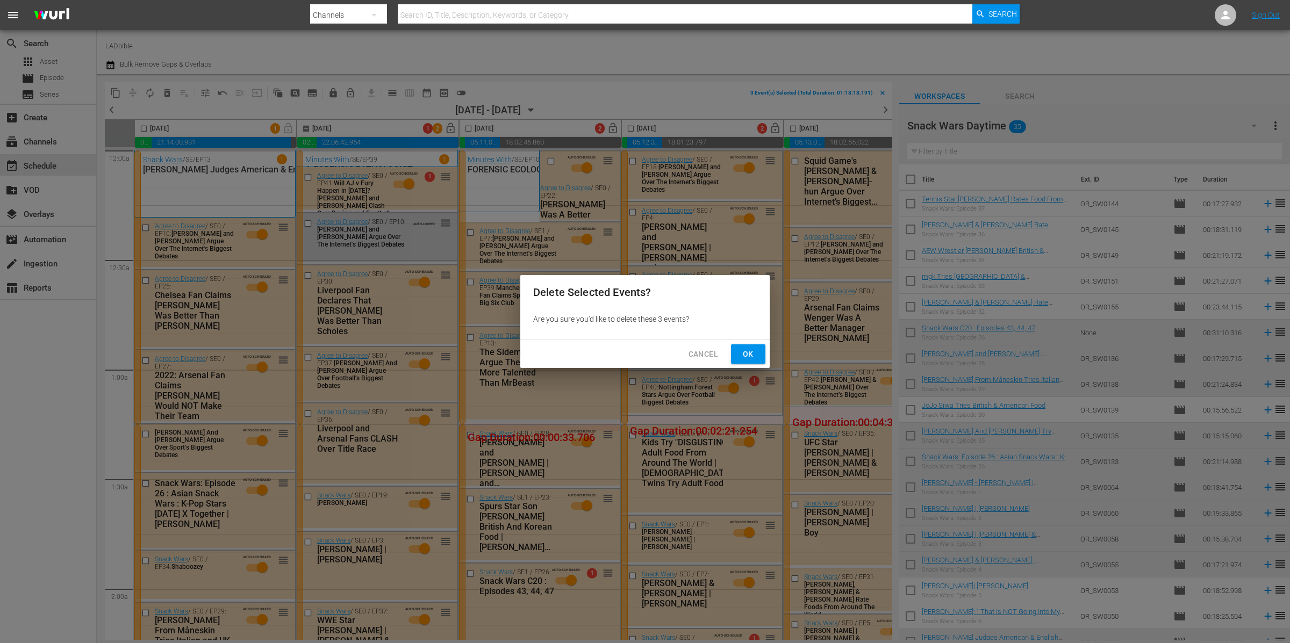
scroll to position [205, 0]
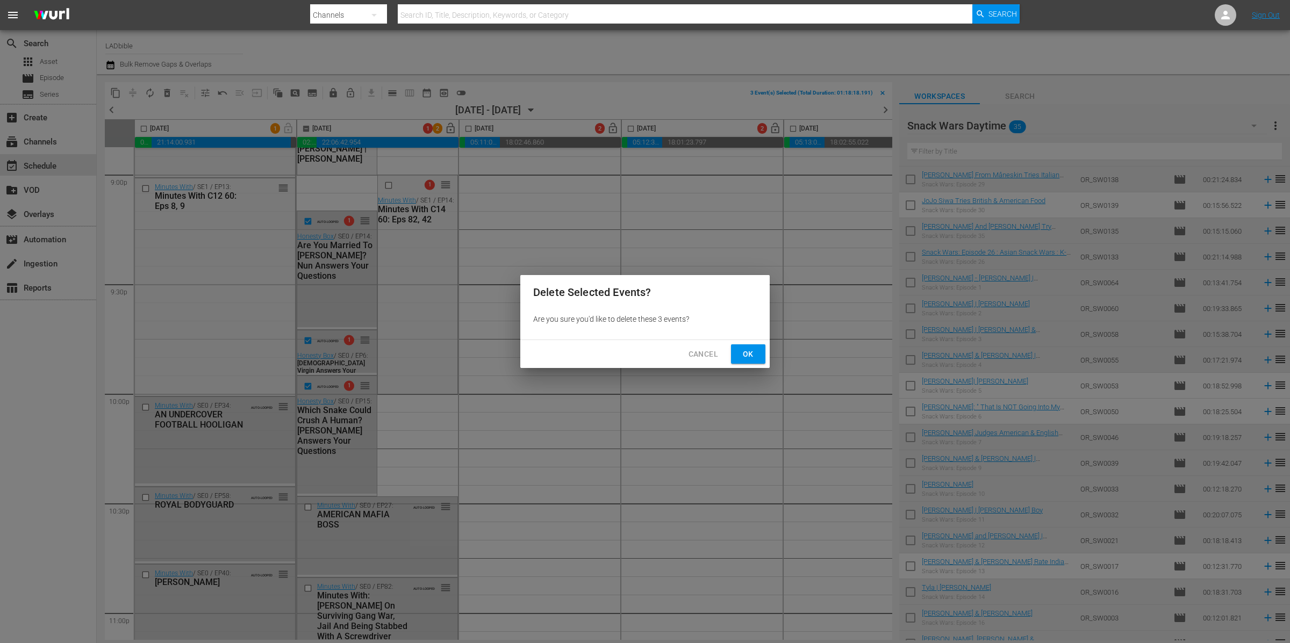
click at [754, 354] on span "Ok" at bounding box center [747, 354] width 17 height 13
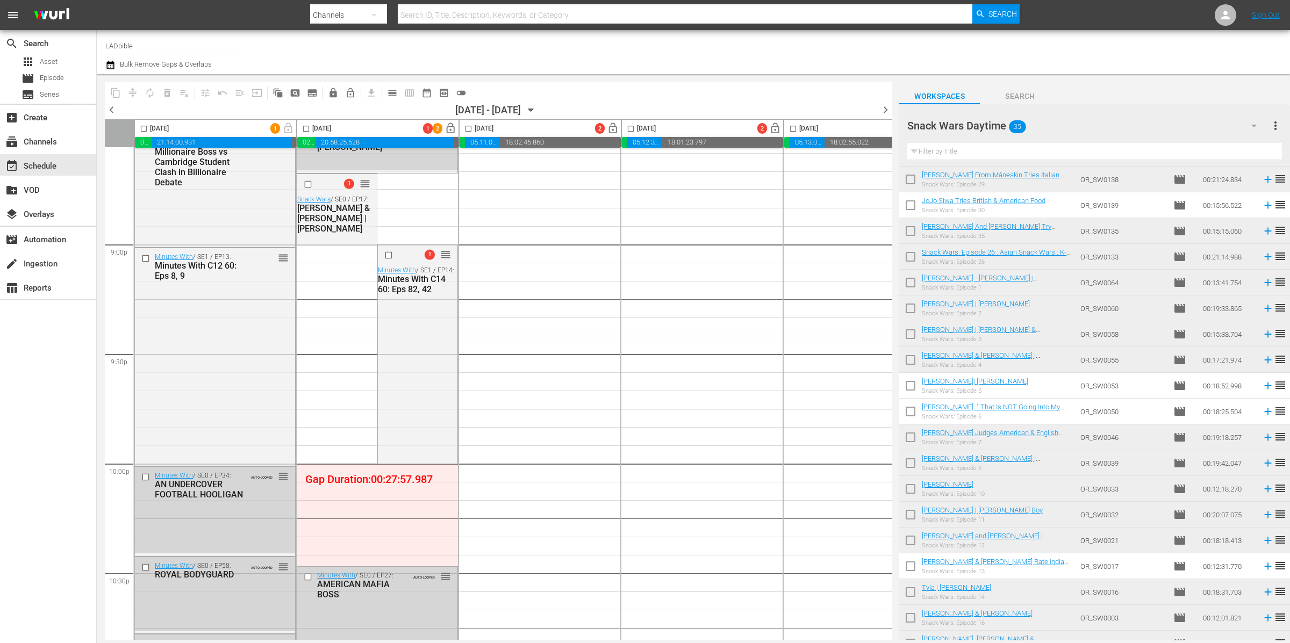
scroll to position [4519, 0]
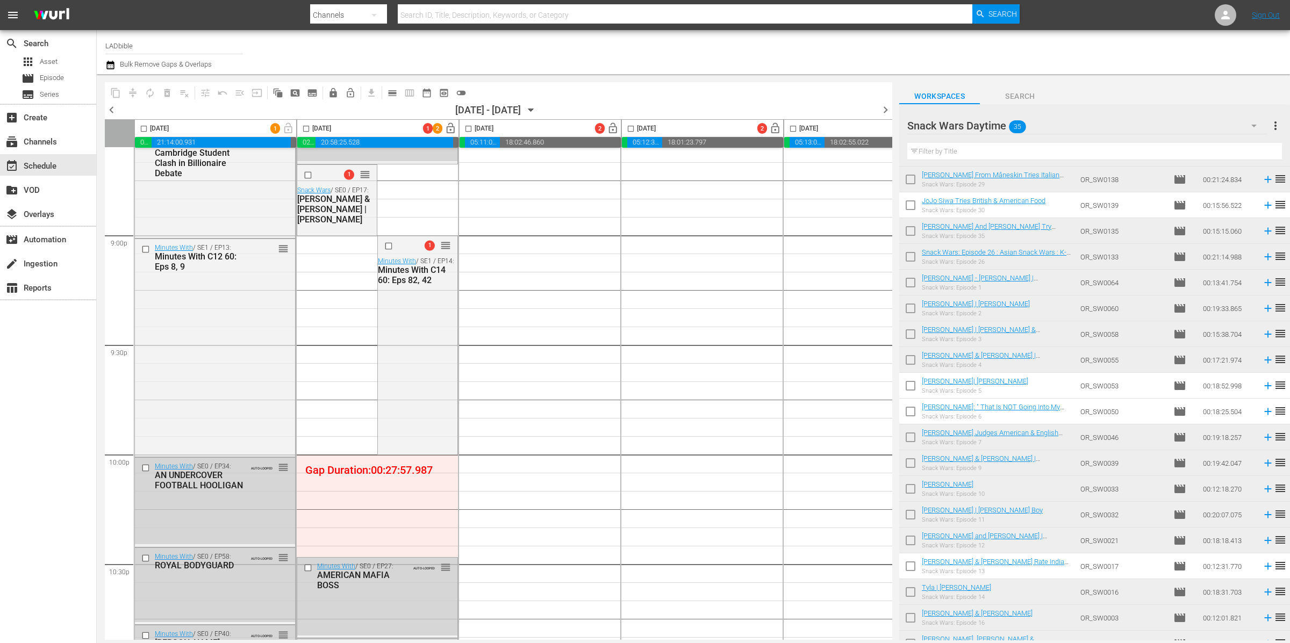
click at [307, 128] on input "checkbox" at bounding box center [306, 131] width 12 height 12
click at [131, 93] on span "compress" at bounding box center [132, 93] width 11 height 11
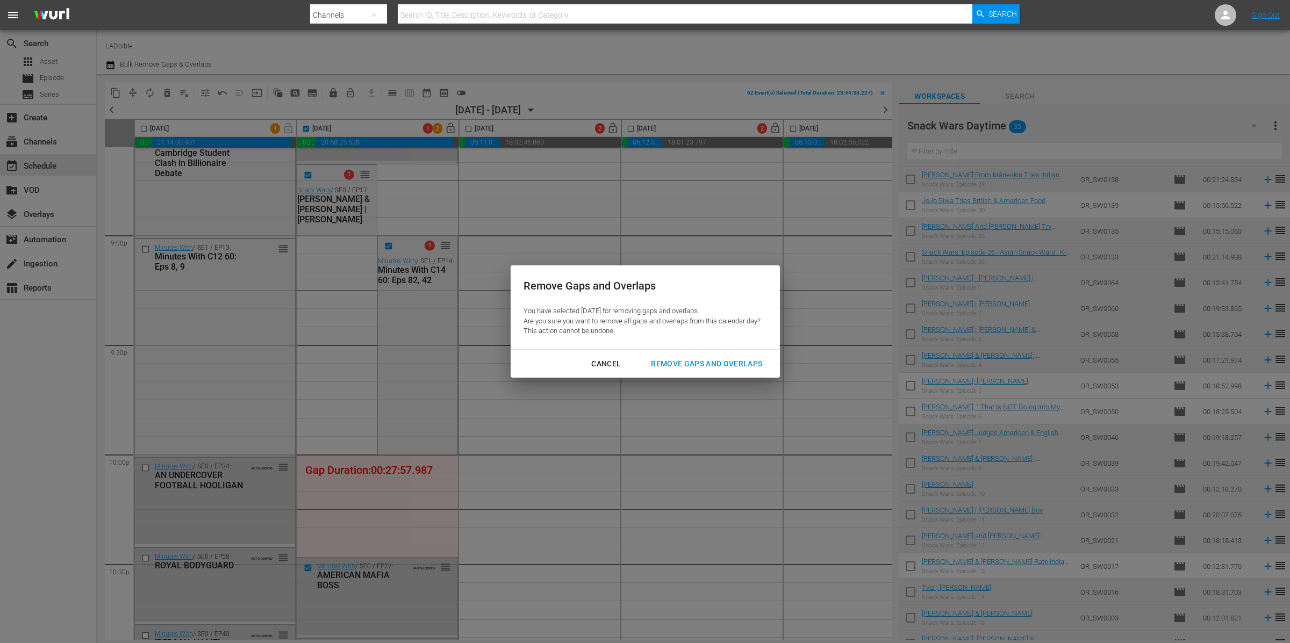
click at [717, 363] on div "Remove Gaps and Overlaps" at bounding box center [706, 363] width 128 height 13
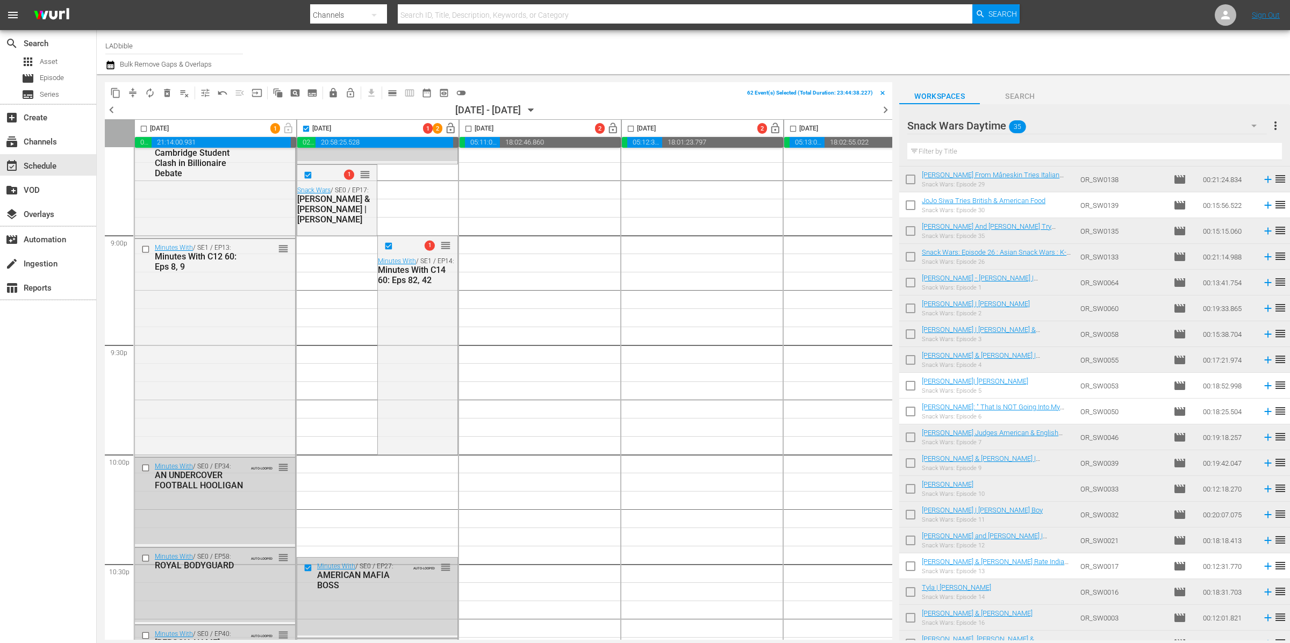
checkbox input "false"
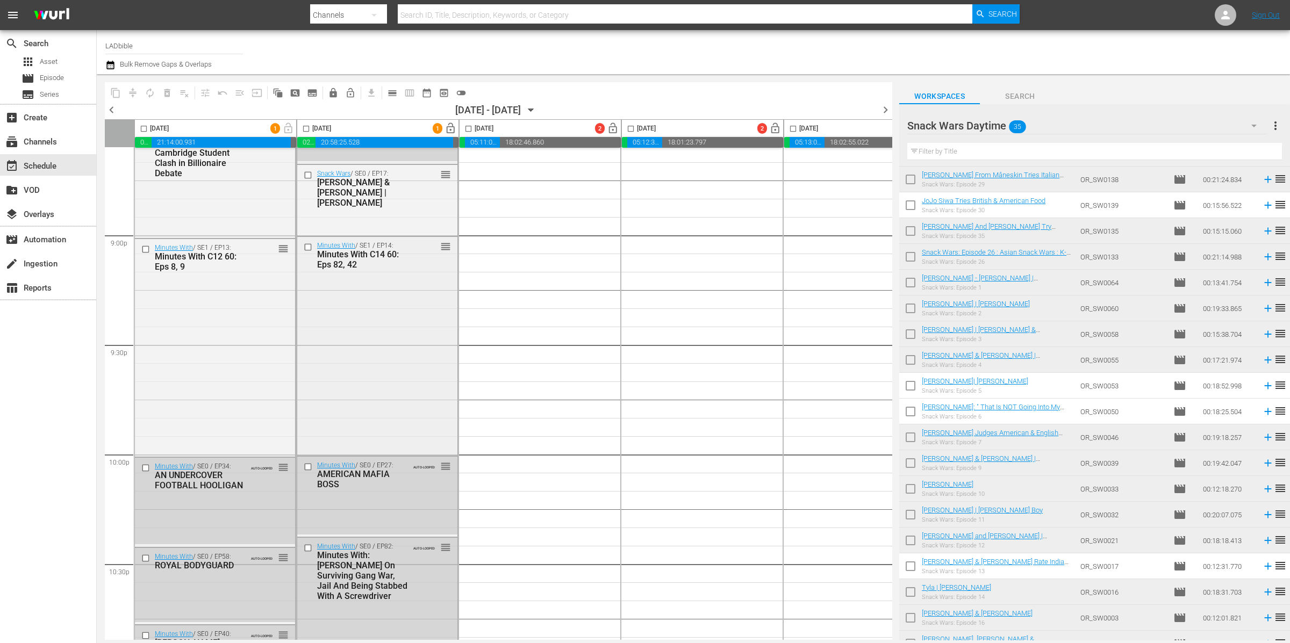
click at [376, 384] on div "Minutes With / SE1 / EP14: Minutes With C14 60: Eps 82, 42 reorder" at bounding box center [377, 345] width 160 height 217
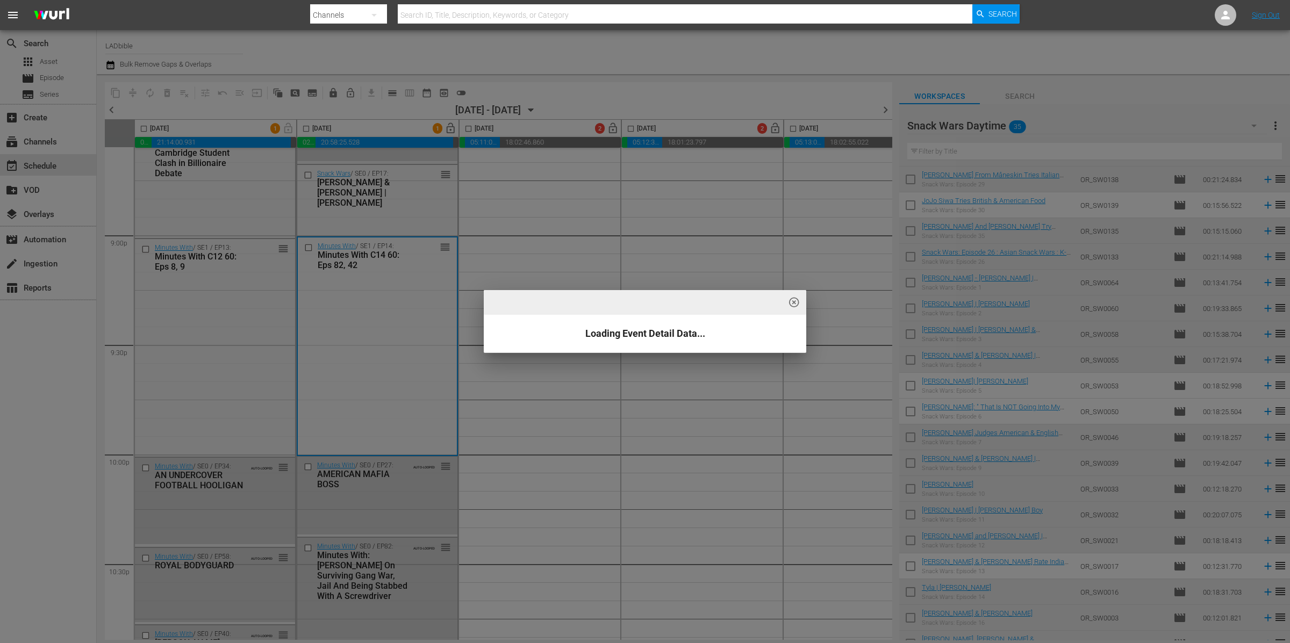
click at [383, 352] on div "highlight_off_icon Loading Event Detail Data..." at bounding box center [645, 321] width 1290 height 643
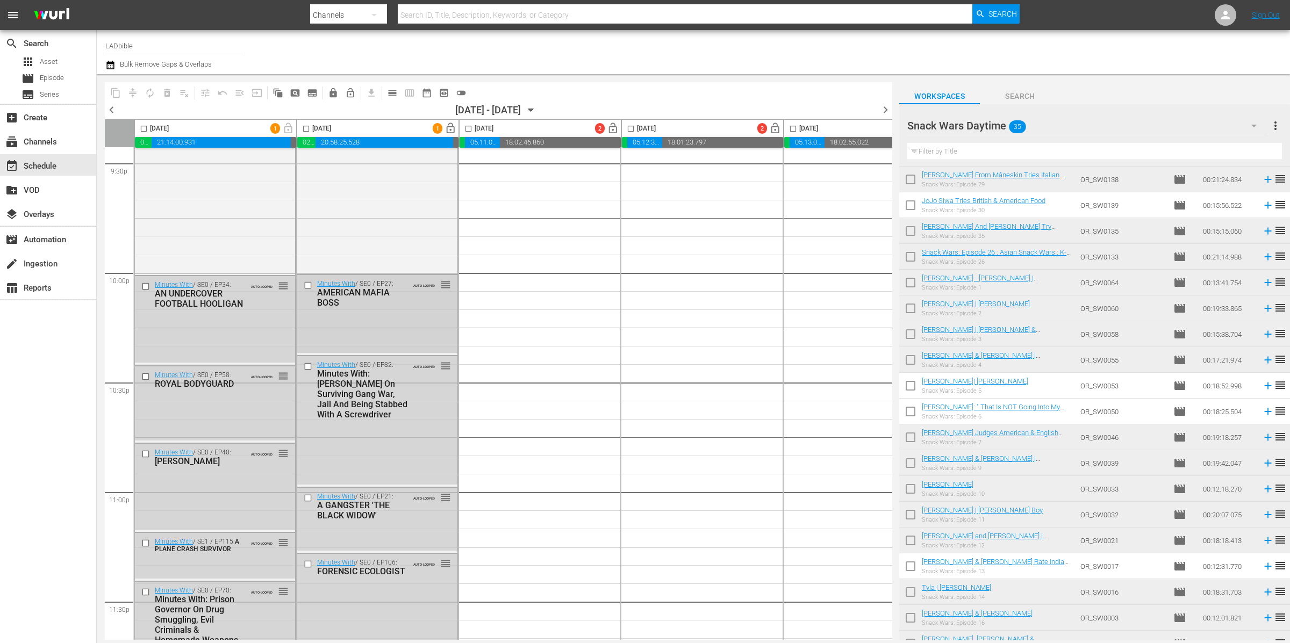
scroll to position [4775, 0]
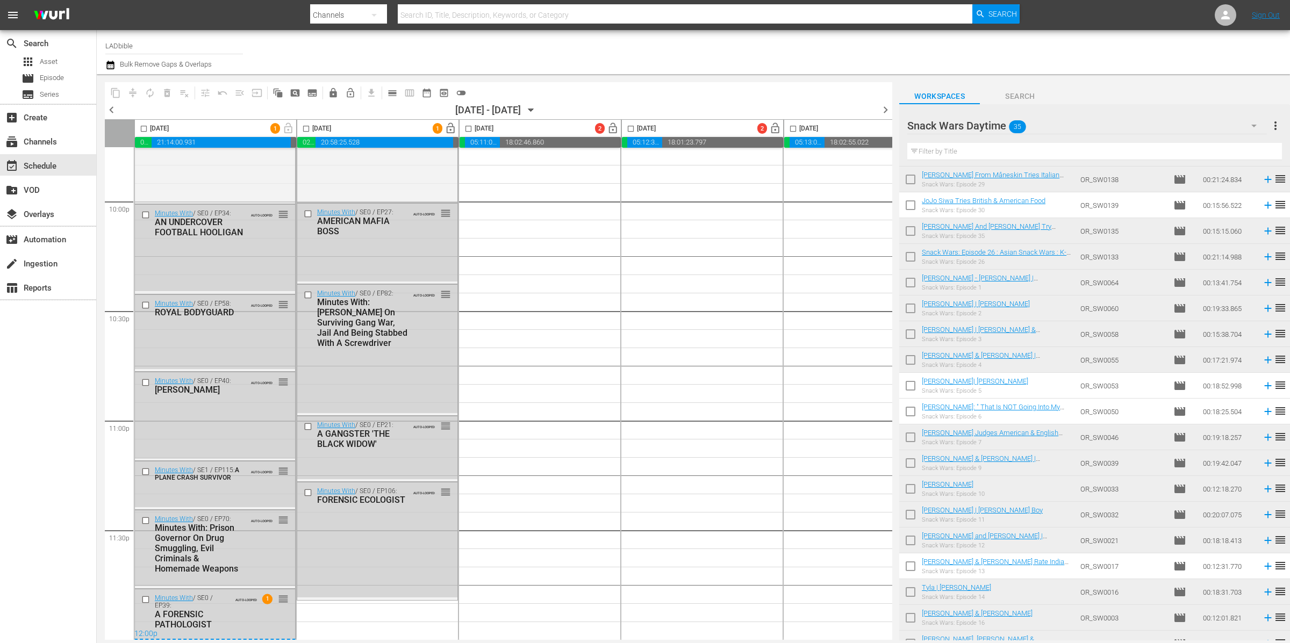
click at [1044, 121] on div "Snack Wars Daytime 35" at bounding box center [1087, 126] width 360 height 30
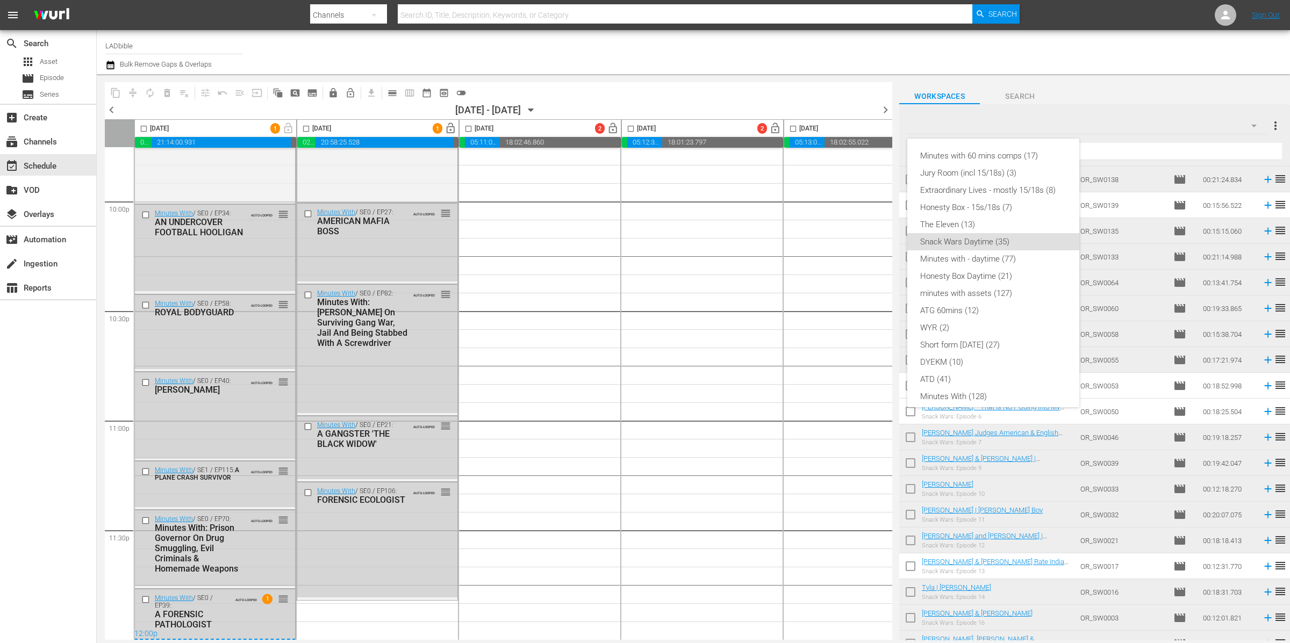
scroll to position [77, 0]
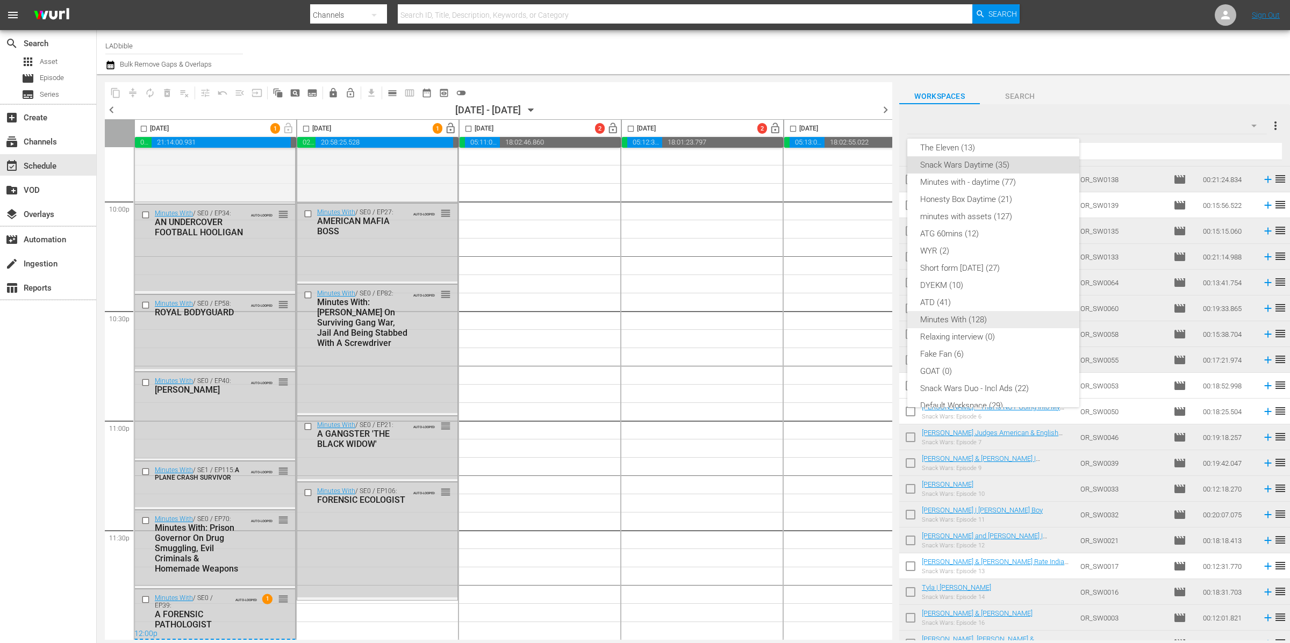
click at [991, 316] on div "Minutes With (128)" at bounding box center [993, 319] width 146 height 17
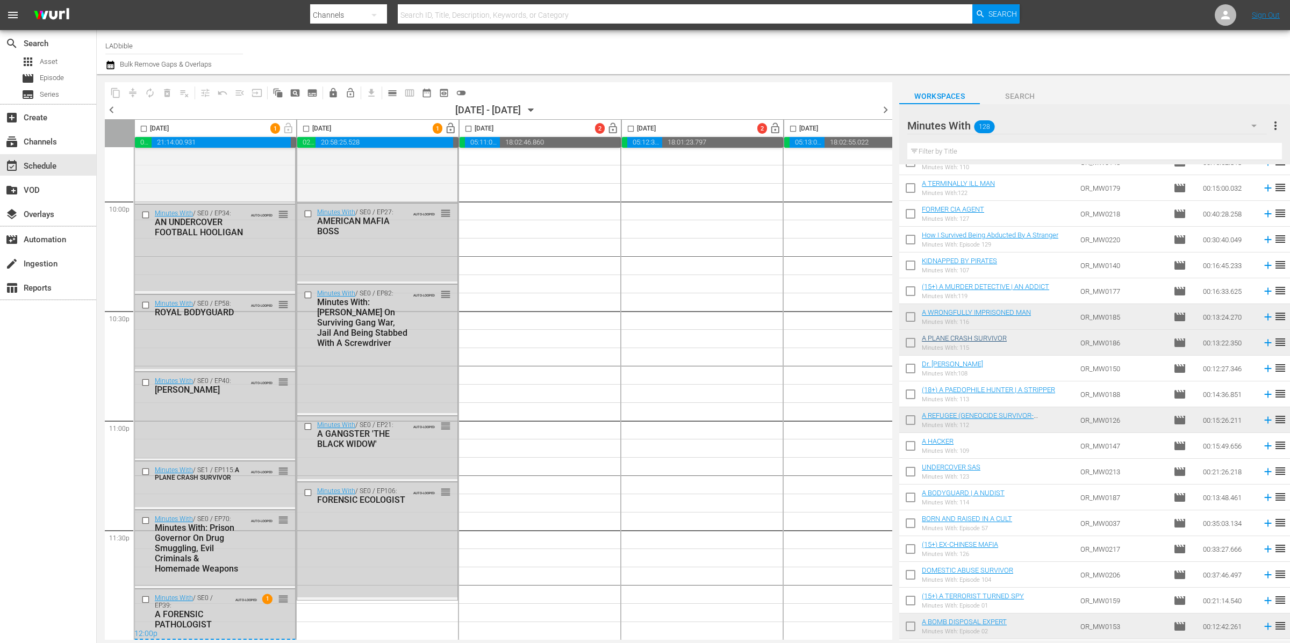
scroll to position [347, 0]
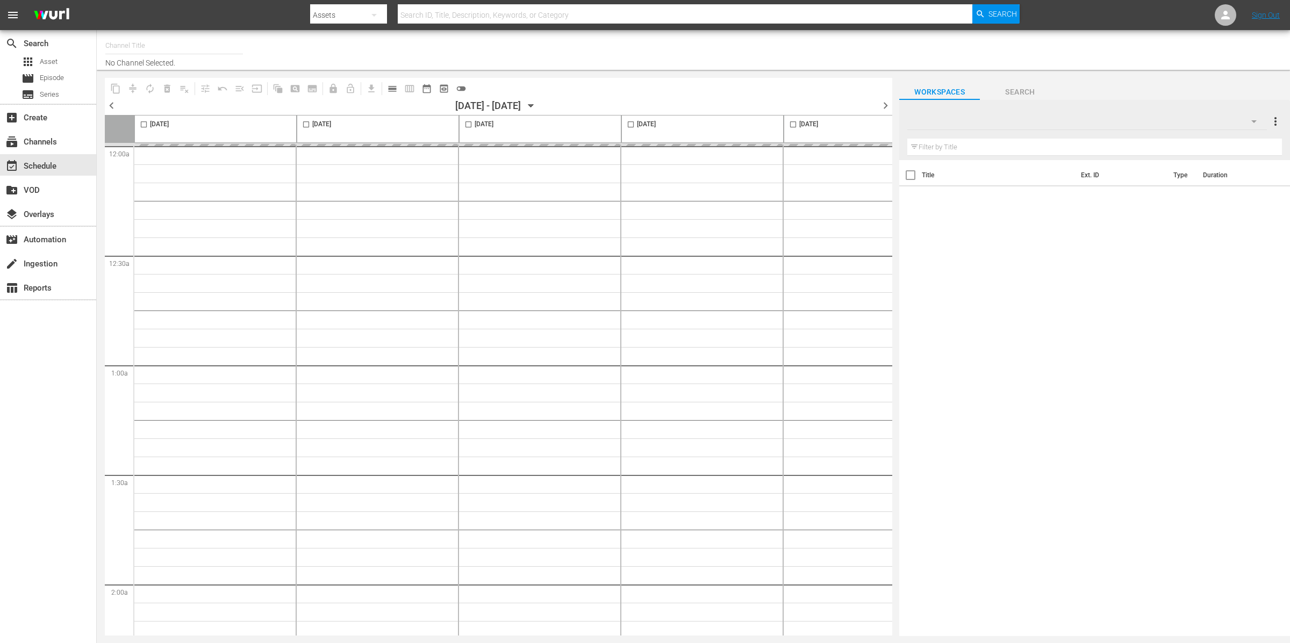
type input "LADbible (2030)"
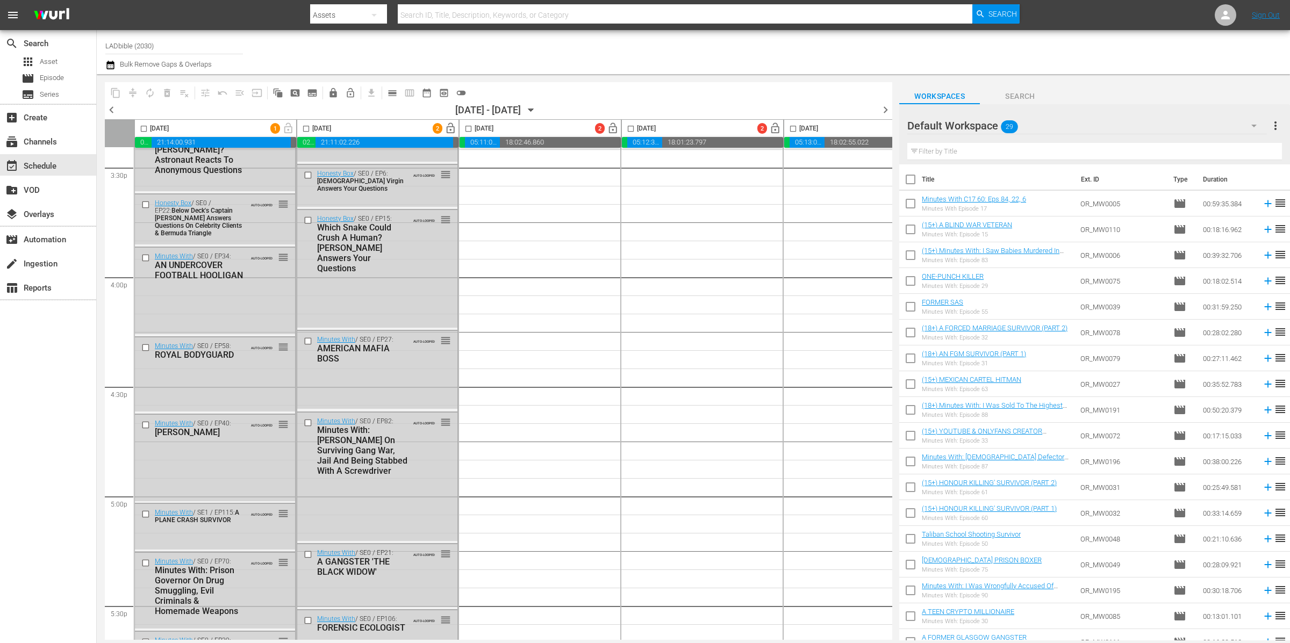
scroll to position [4775, 0]
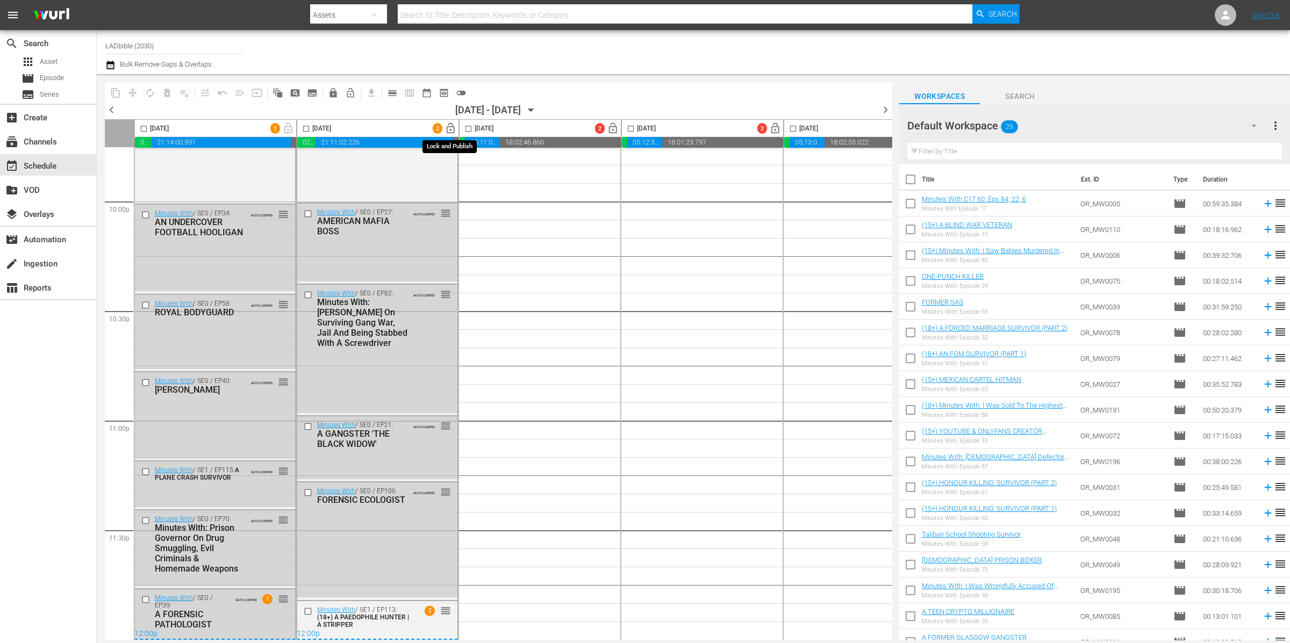
click at [451, 127] on span "lock_open" at bounding box center [450, 129] width 12 height 12
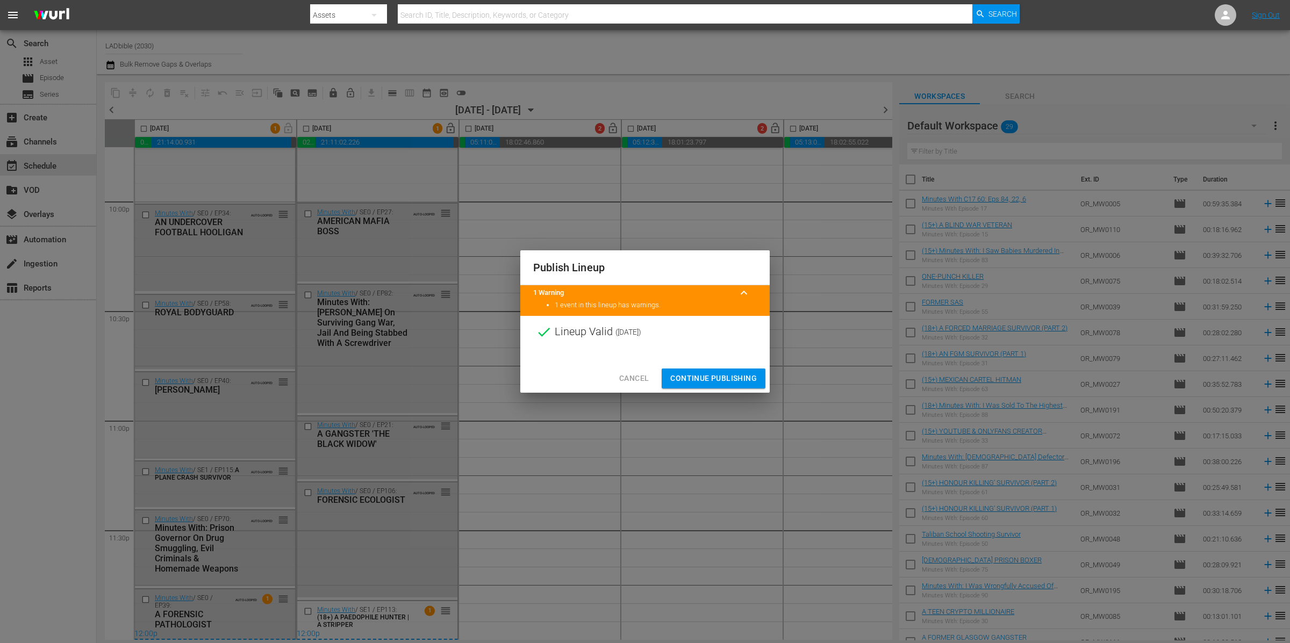
click at [726, 380] on span "Continue Publishing" at bounding box center [713, 378] width 87 height 13
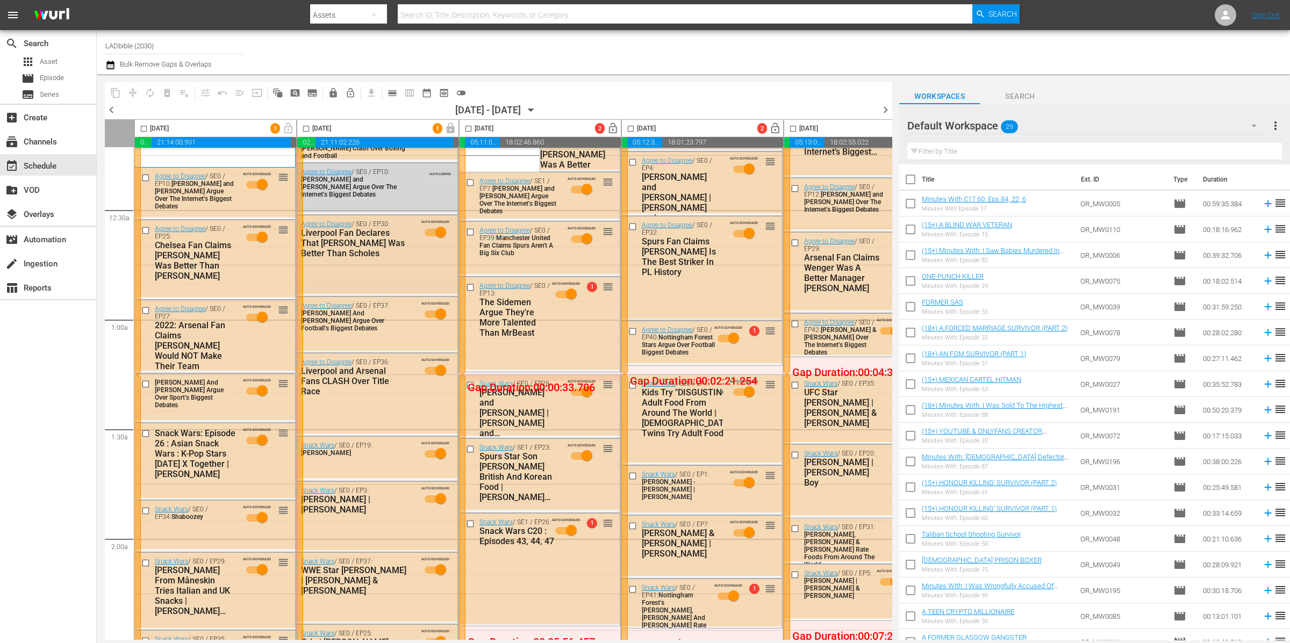
scroll to position [0, 0]
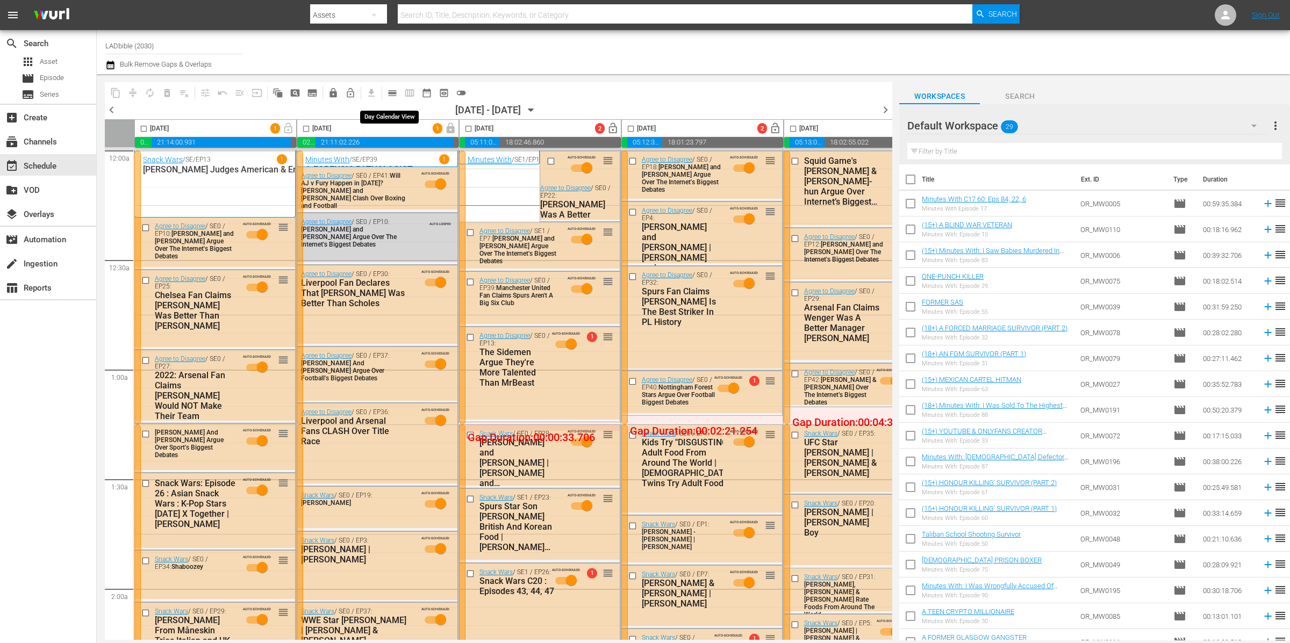
click at [392, 93] on span "calendar_view_day_outlined" at bounding box center [392, 93] width 11 height 11
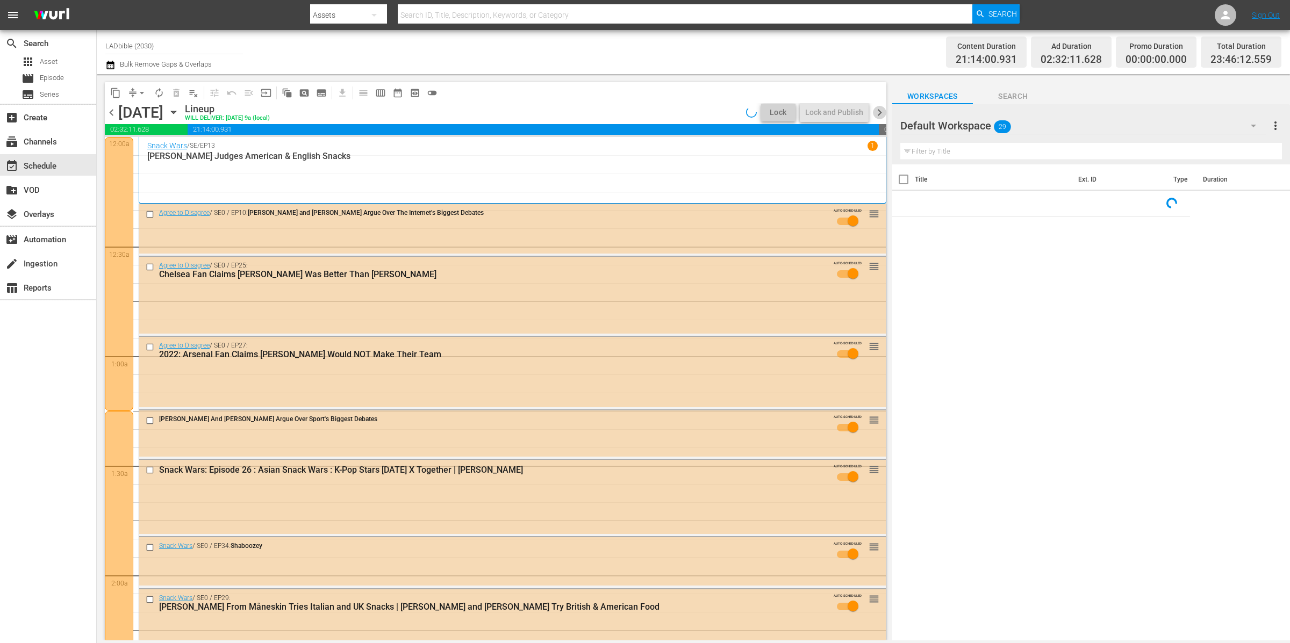
click at [881, 112] on span "chevron_right" at bounding box center [879, 112] width 13 height 13
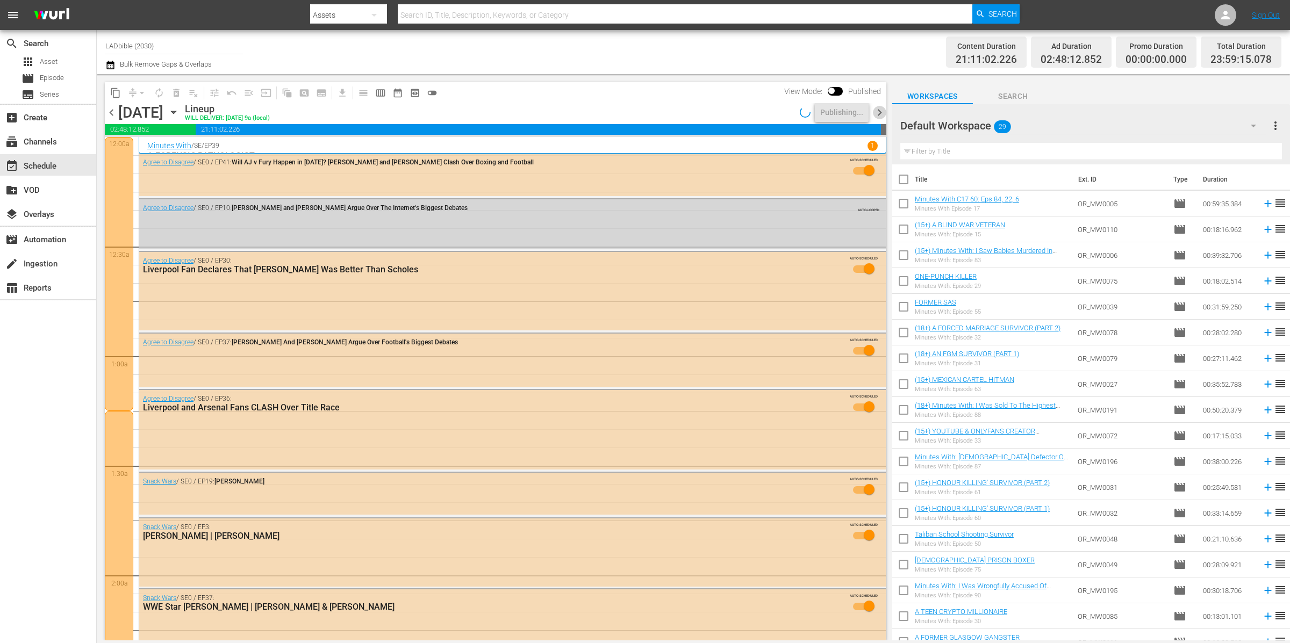
click at [880, 111] on span "chevron_right" at bounding box center [879, 112] width 13 height 13
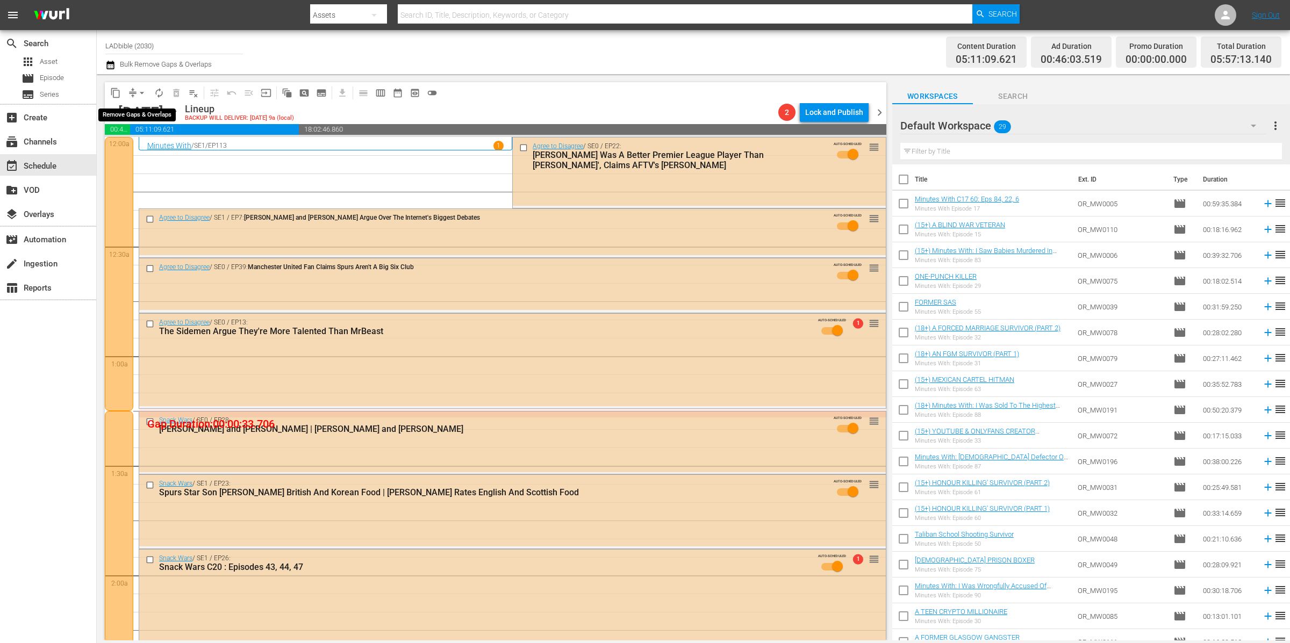
click at [133, 91] on button "arrow_drop_down" at bounding box center [141, 92] width 17 height 17
click at [163, 148] on li "Align to End of Previous Day" at bounding box center [142, 150] width 113 height 18
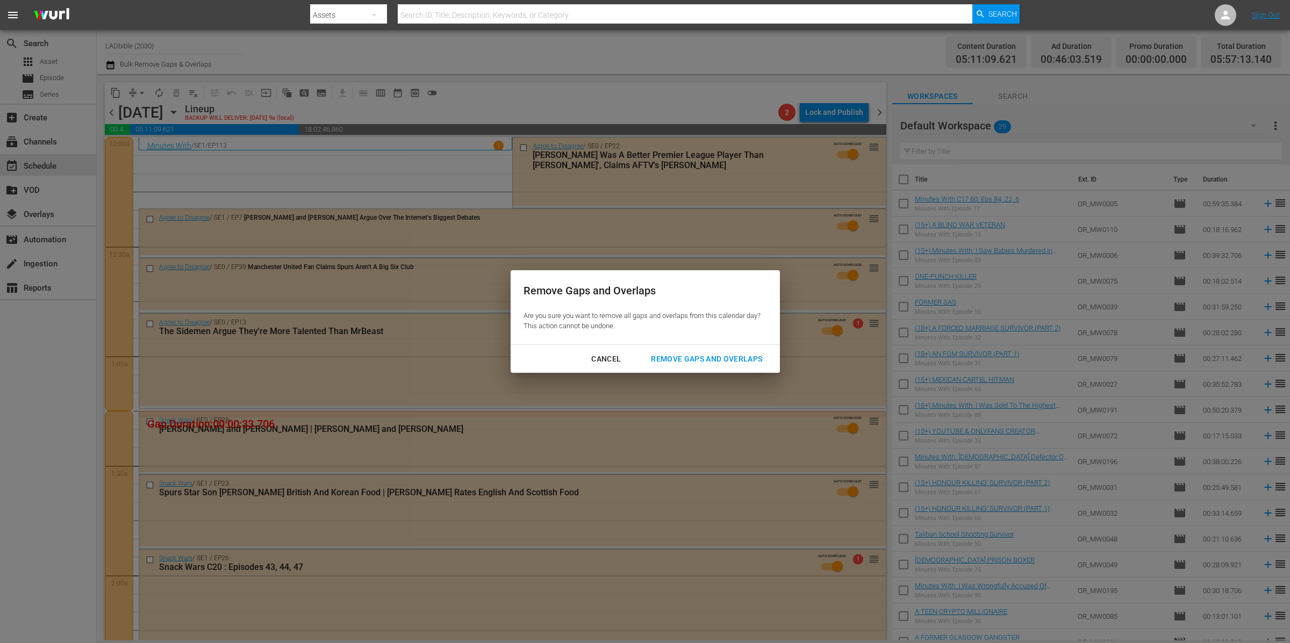
click at [737, 360] on div "Remove Gaps and Overlaps" at bounding box center [706, 359] width 128 height 13
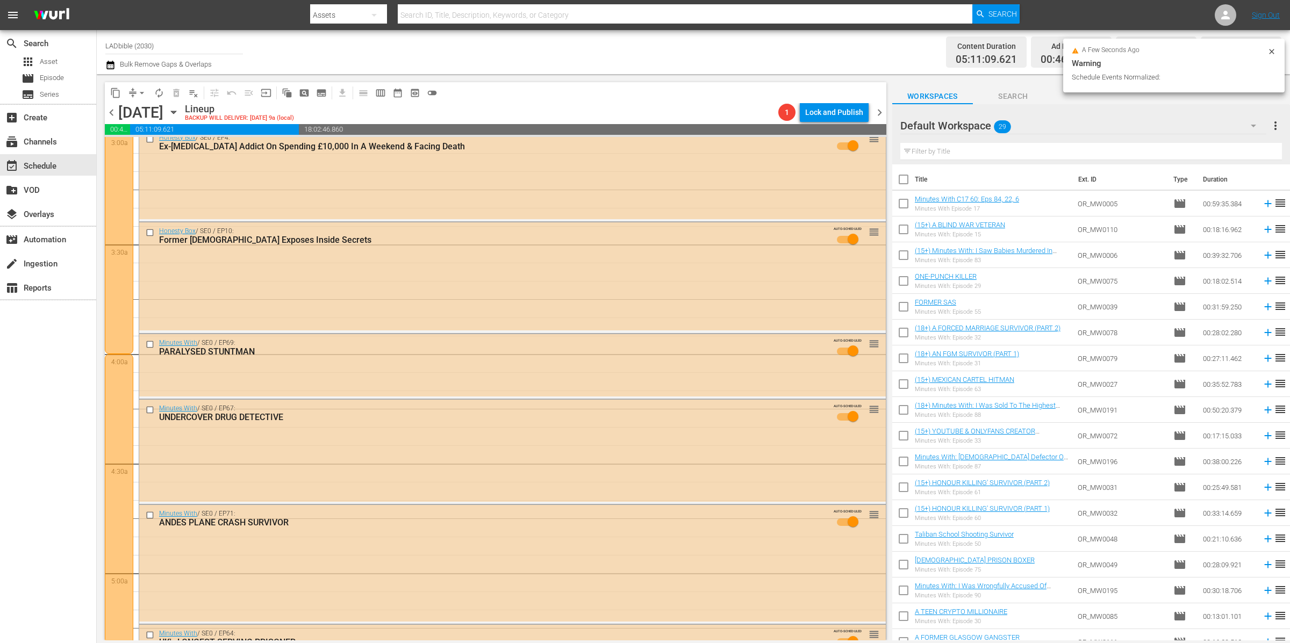
scroll to position [938, 0]
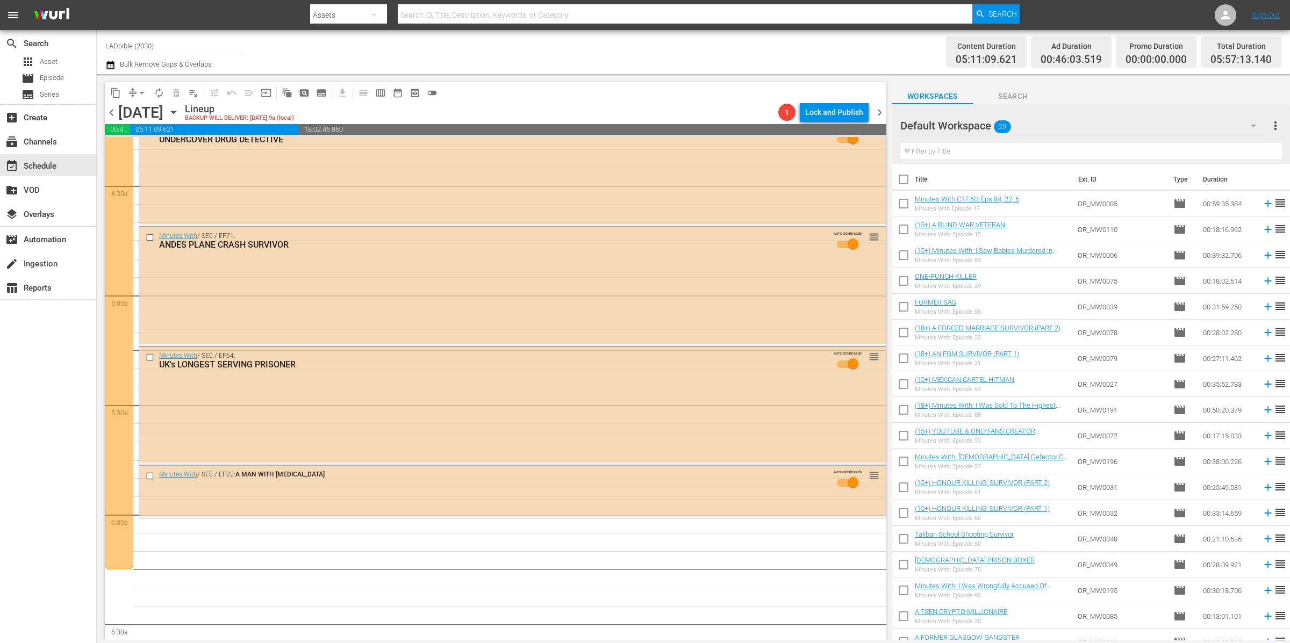
click at [160, 98] on button "autorenew_outlined" at bounding box center [158, 92] width 17 height 17
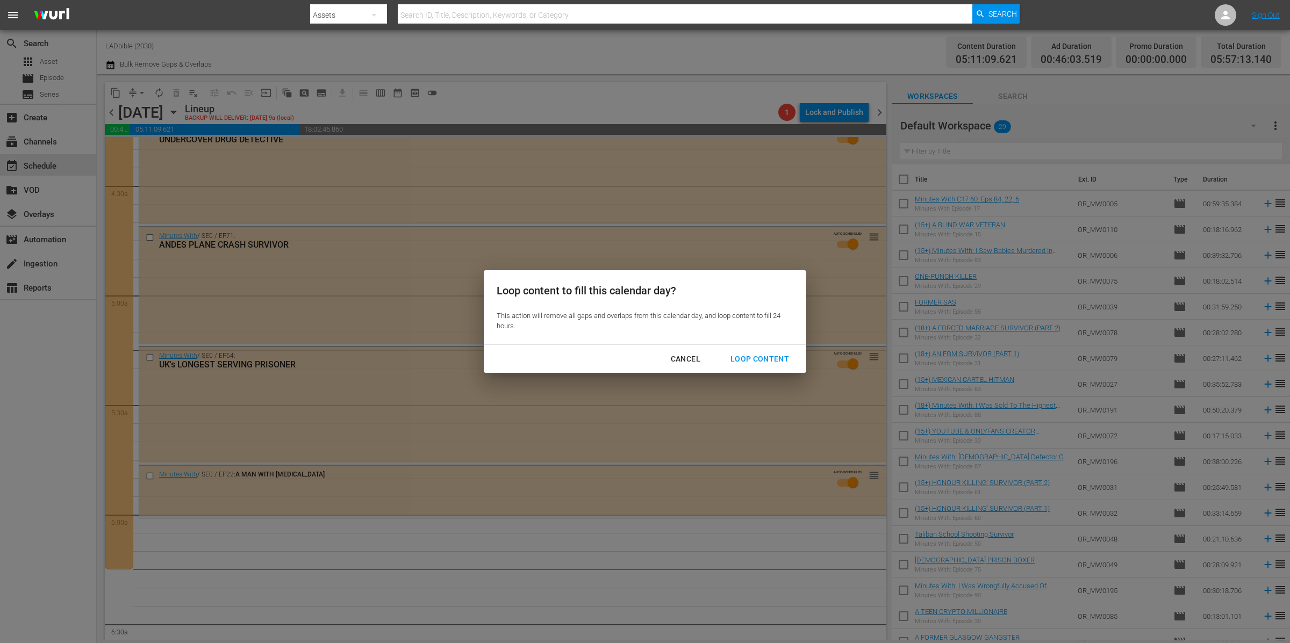
click at [773, 362] on div "Loop Content" at bounding box center [760, 359] width 76 height 13
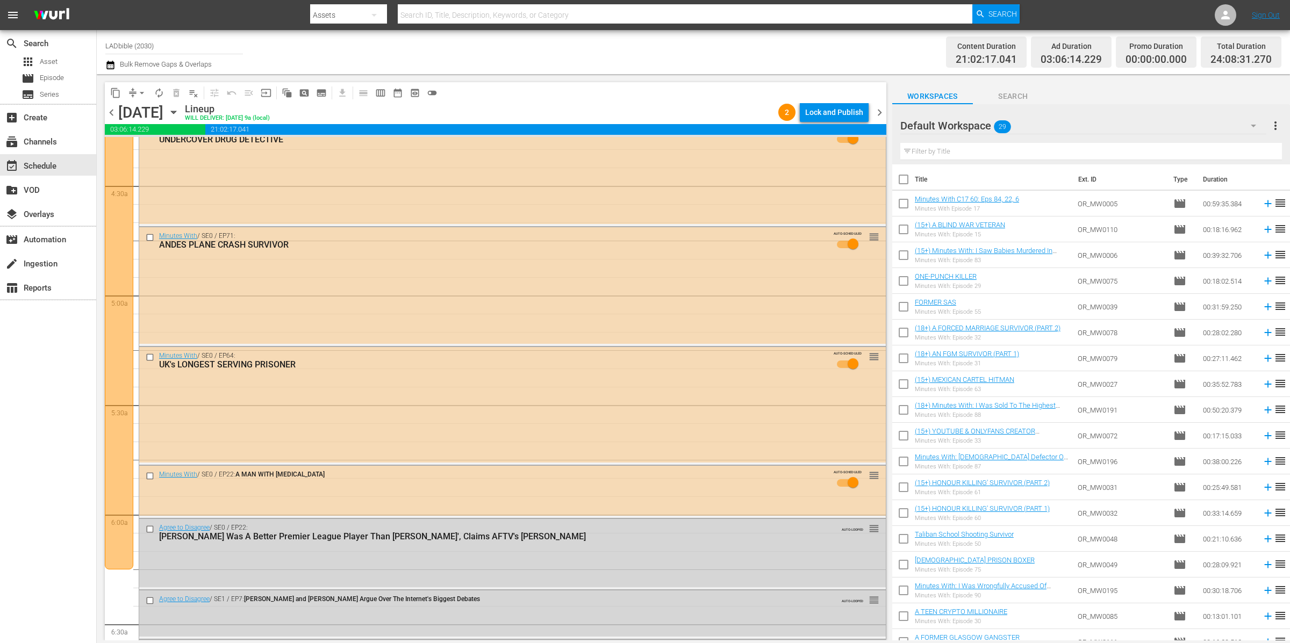
click at [110, 112] on span "chevron_left" at bounding box center [111, 112] width 13 height 13
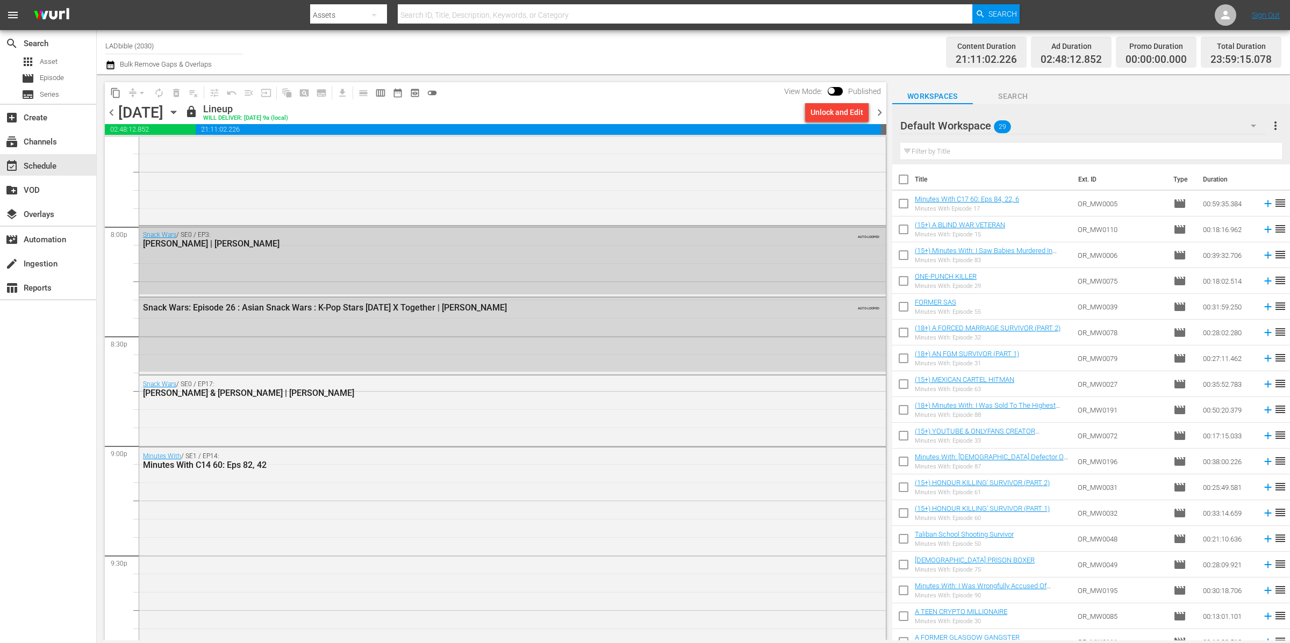
scroll to position [4319, 0]
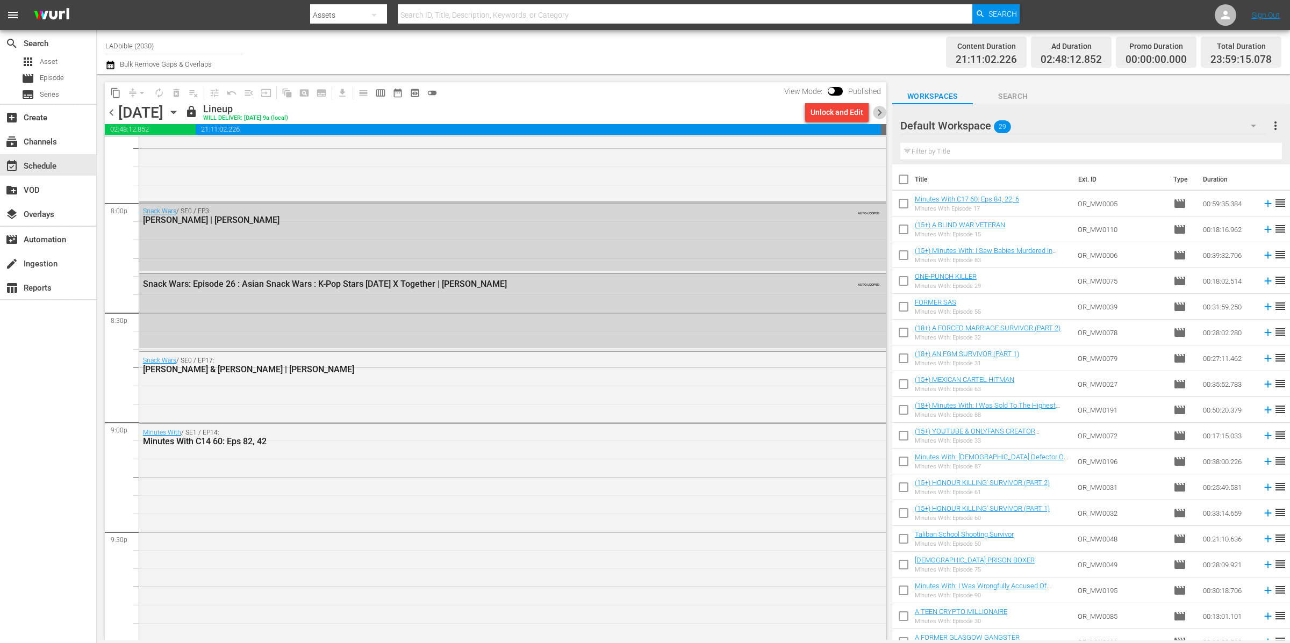
click at [878, 114] on span "chevron_right" at bounding box center [879, 112] width 13 height 13
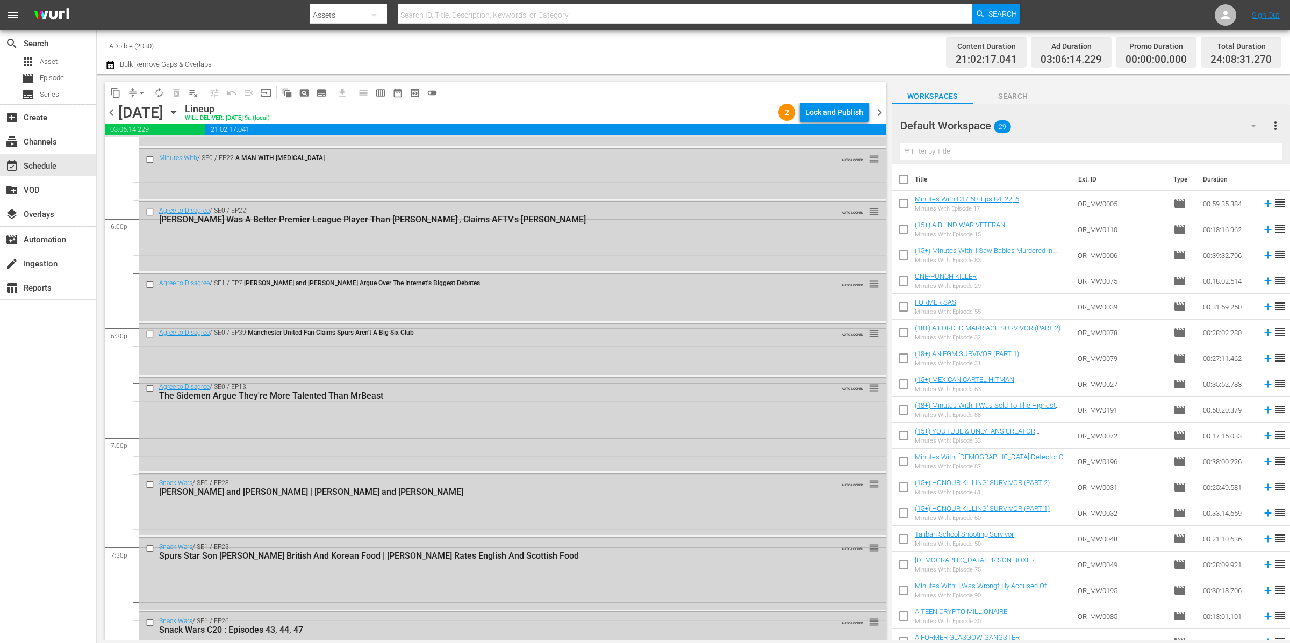
scroll to position [4113, 0]
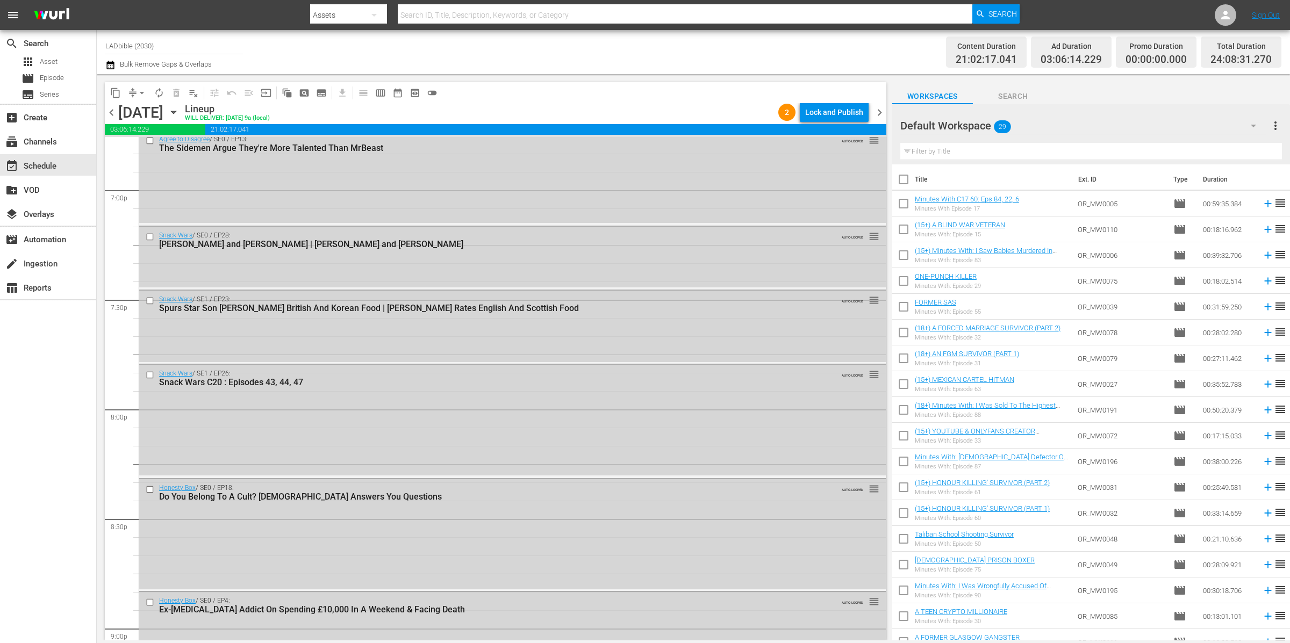
click at [1048, 127] on div "Default Workspace 29" at bounding box center [1083, 126] width 366 height 30
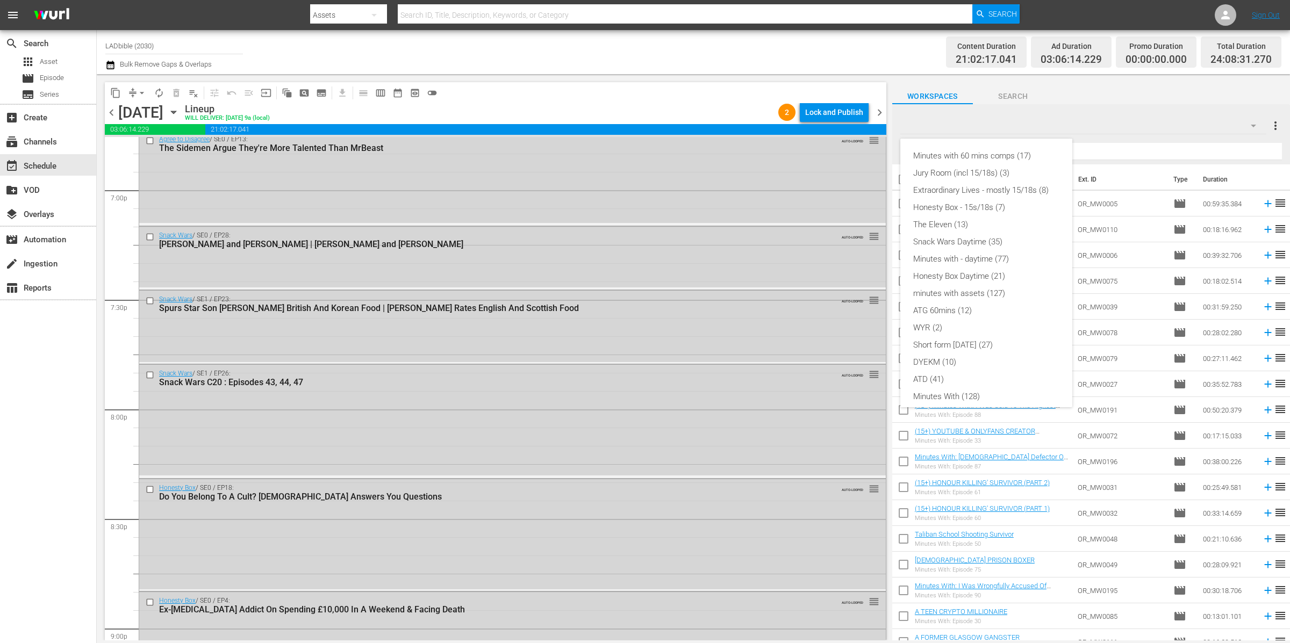
scroll to position [92, 0]
click at [997, 213] on div "ATG 60mins (12)" at bounding box center [986, 218] width 146 height 17
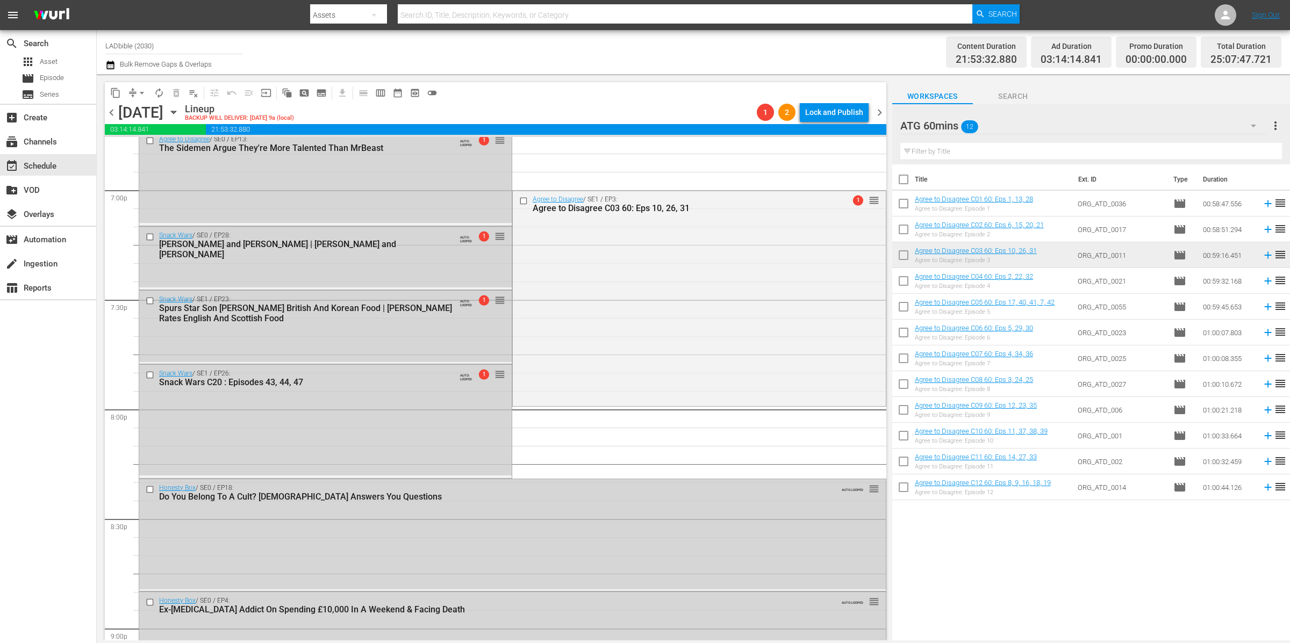
click at [1044, 128] on div "ATG 60mins 12" at bounding box center [1083, 126] width 366 height 30
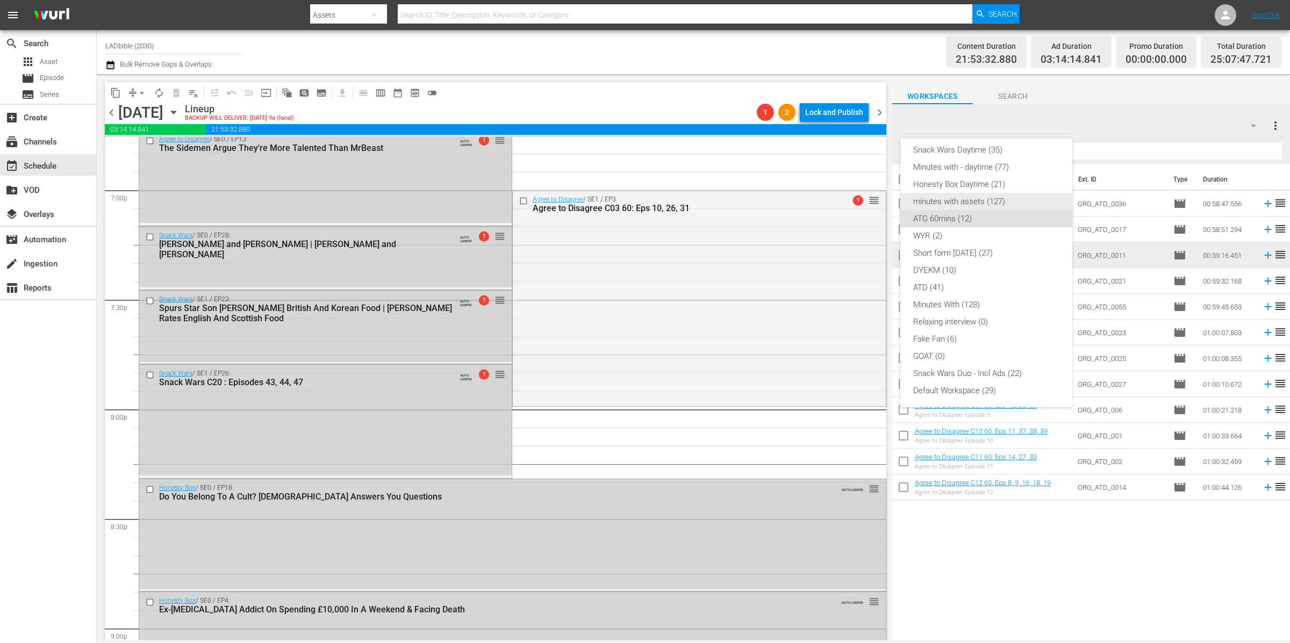
scroll to position [0, 0]
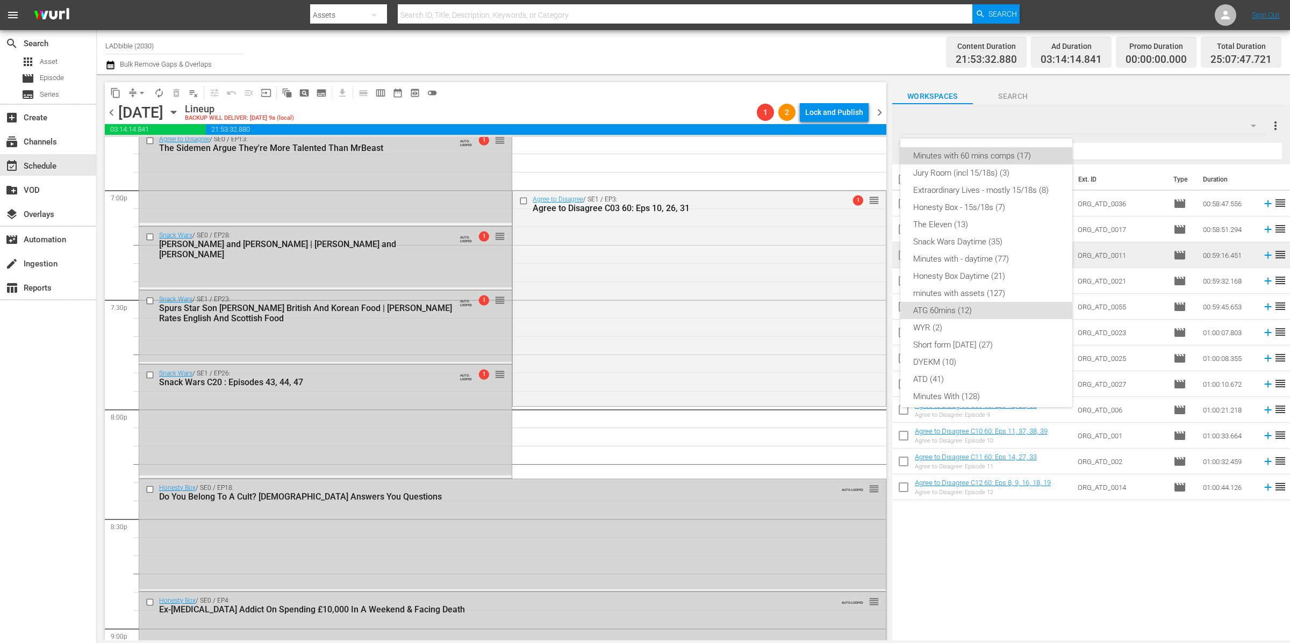
click at [1005, 156] on div "Minutes with 60 mins comps (17)" at bounding box center [986, 155] width 146 height 17
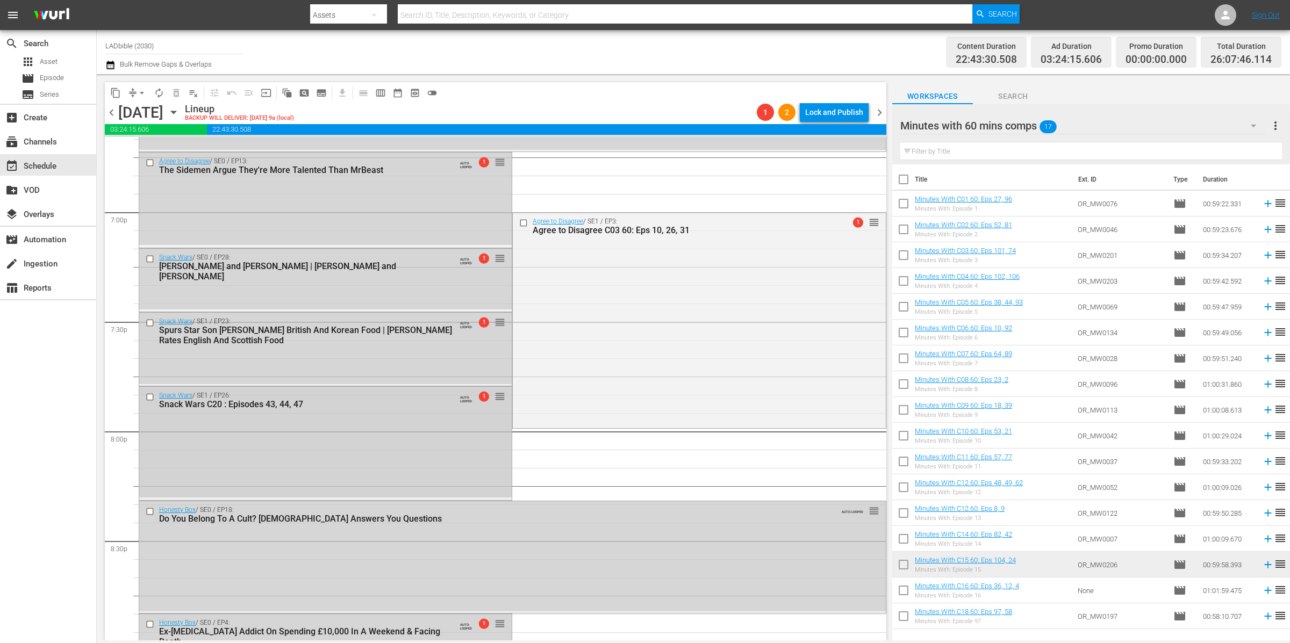
scroll to position [4031, 0]
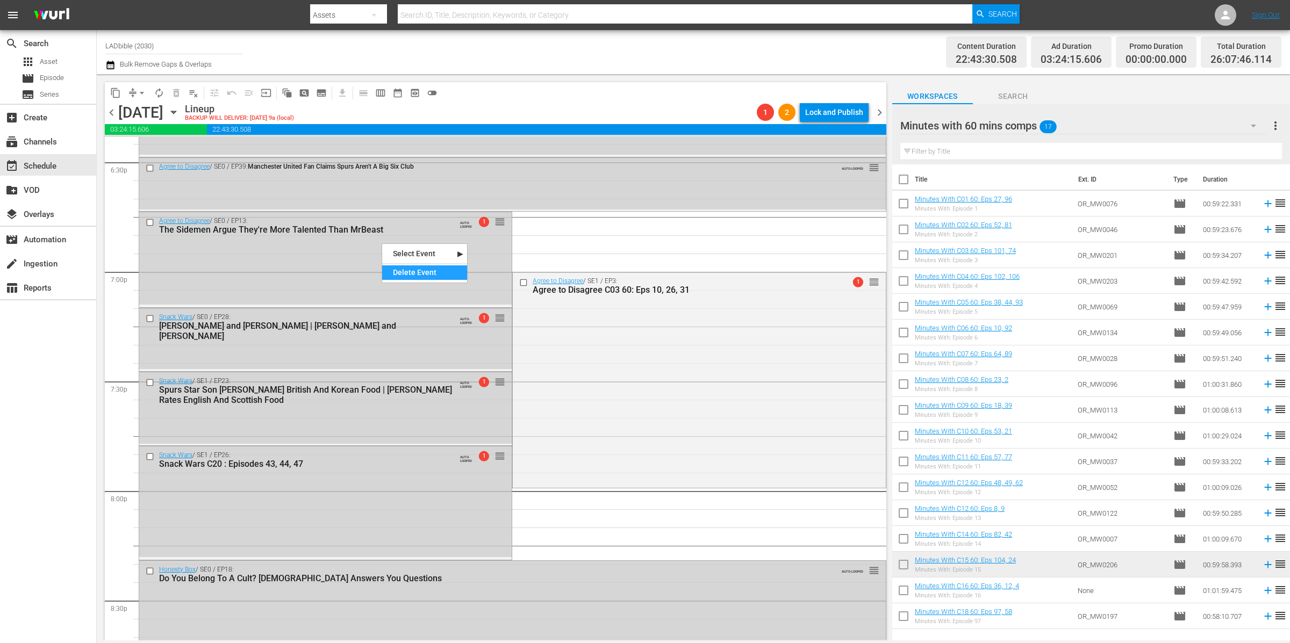
click at [419, 275] on div "Delete Event" at bounding box center [424, 272] width 85 height 15
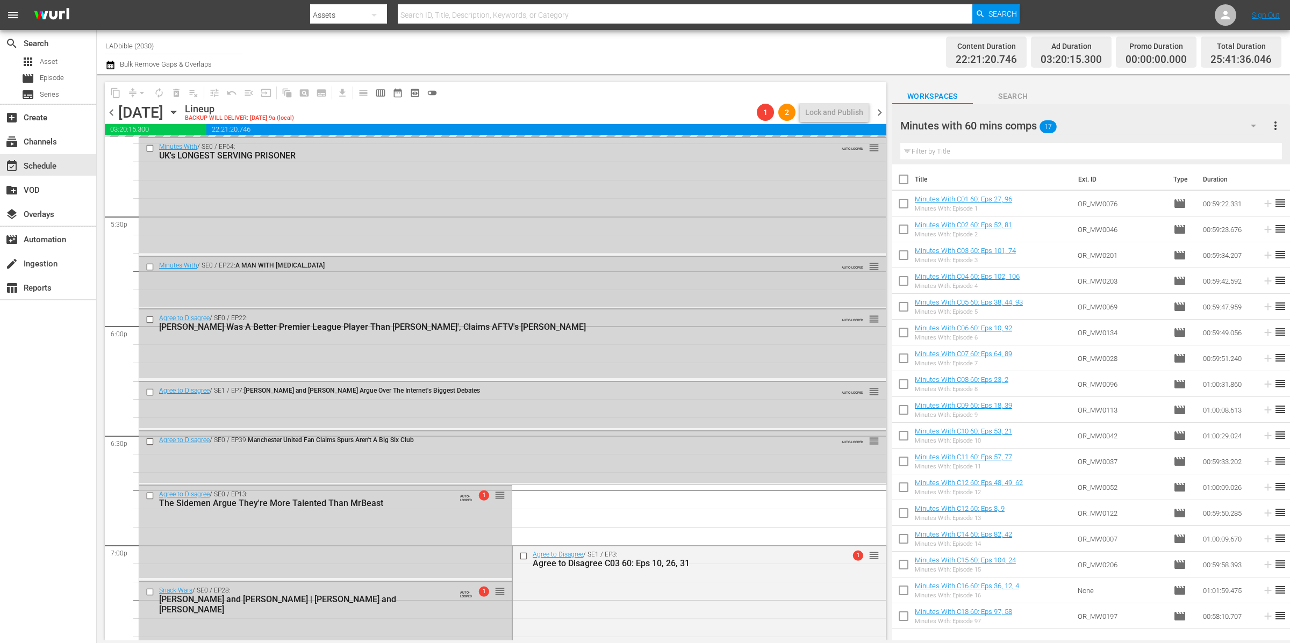
scroll to position [3683, 0]
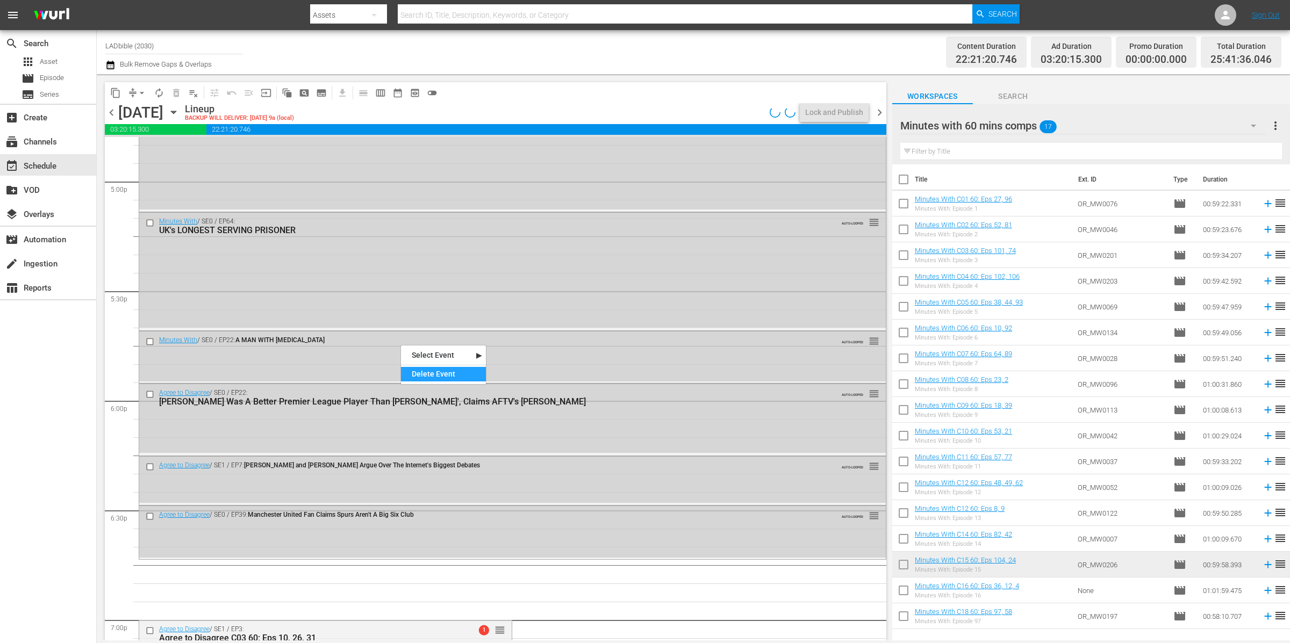
click at [429, 371] on div "Delete Event" at bounding box center [443, 374] width 85 height 15
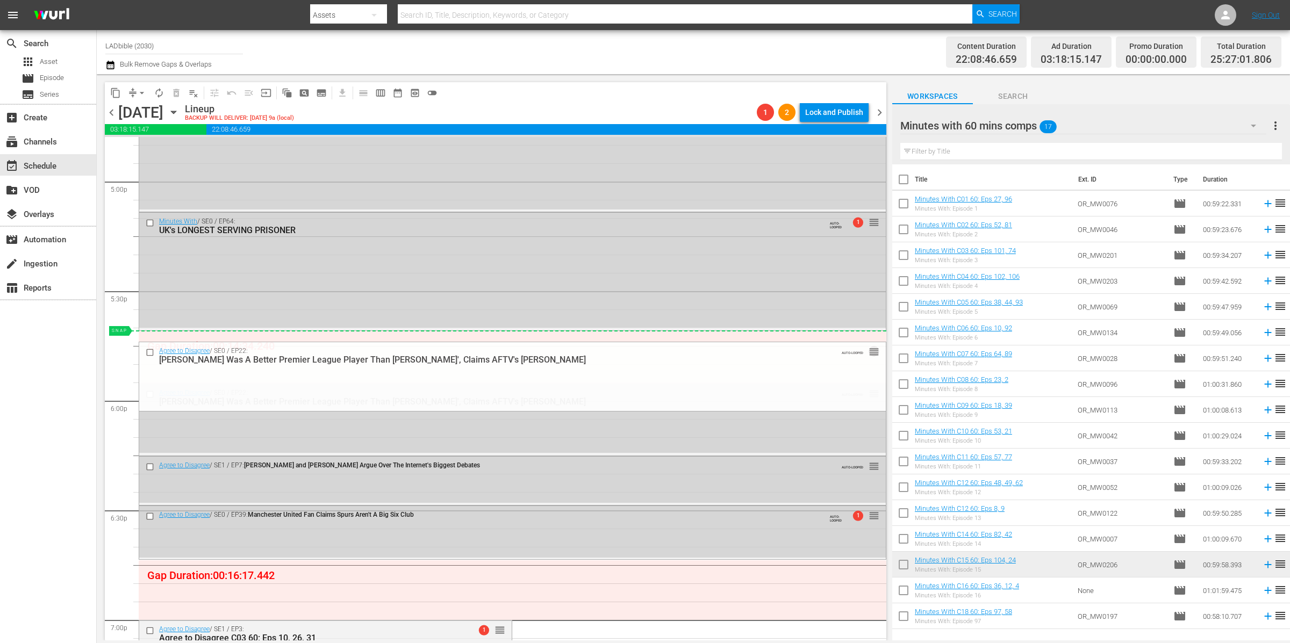
drag, startPoint x: 863, startPoint y: 392, endPoint x: 851, endPoint y: 332, distance: 61.4
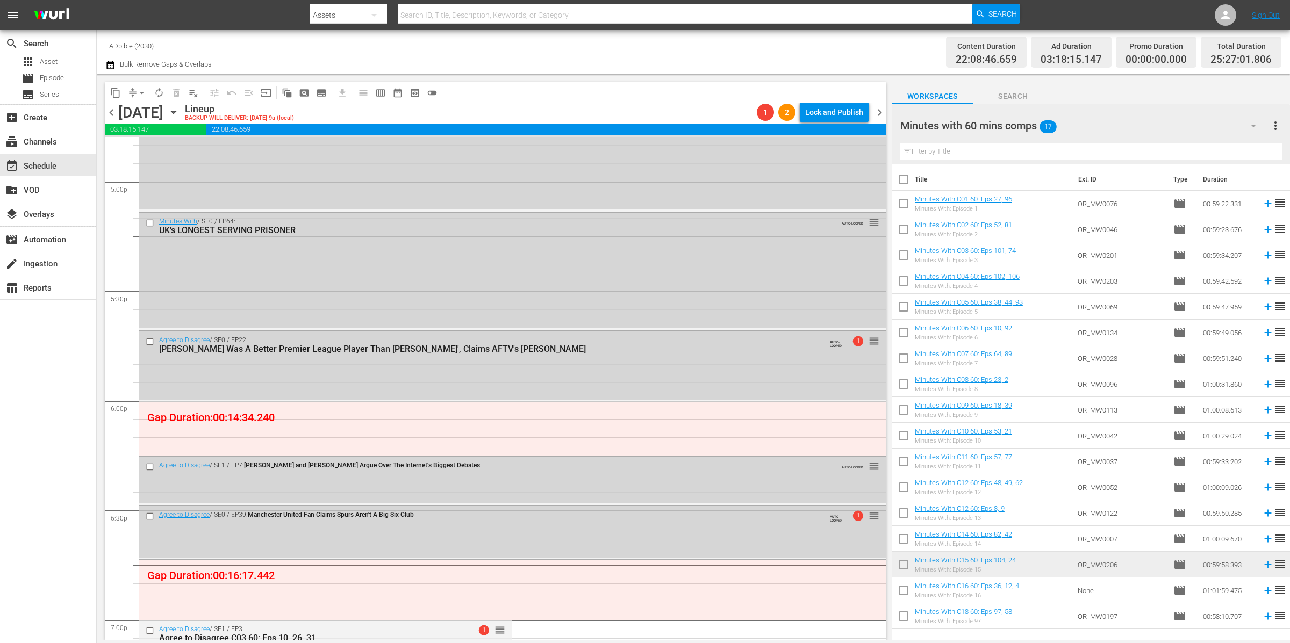
drag, startPoint x: 863, startPoint y: 468, endPoint x: 837, endPoint y: 408, distance: 64.5
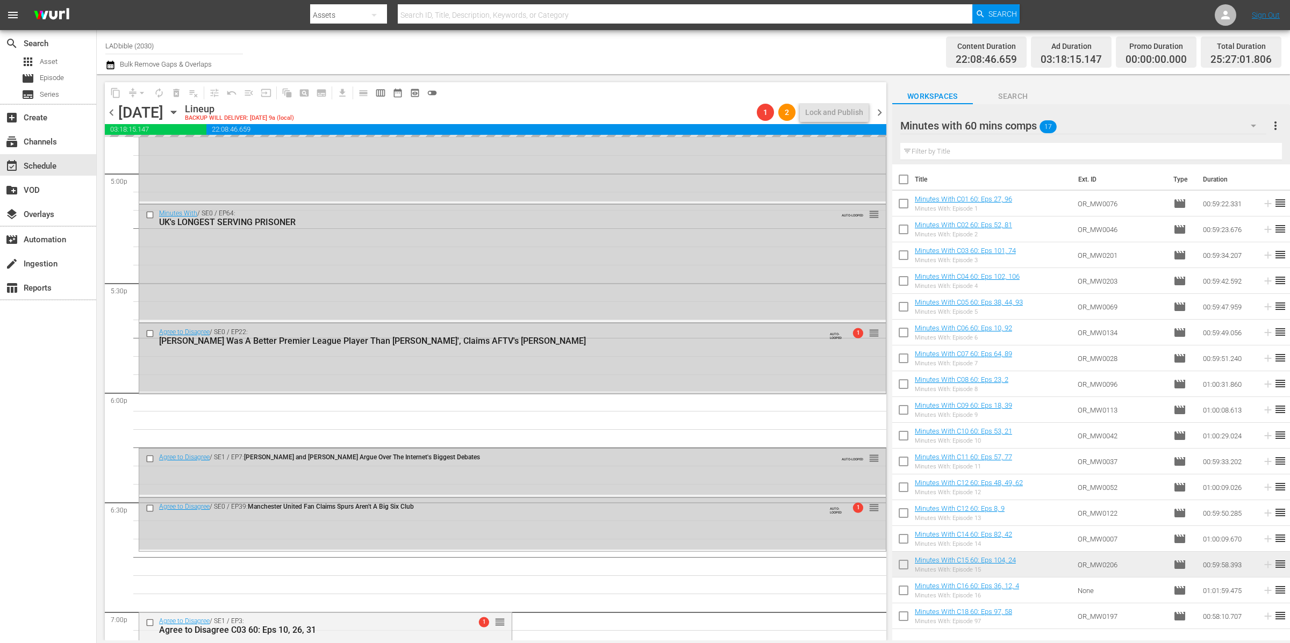
scroll to position [3708, 0]
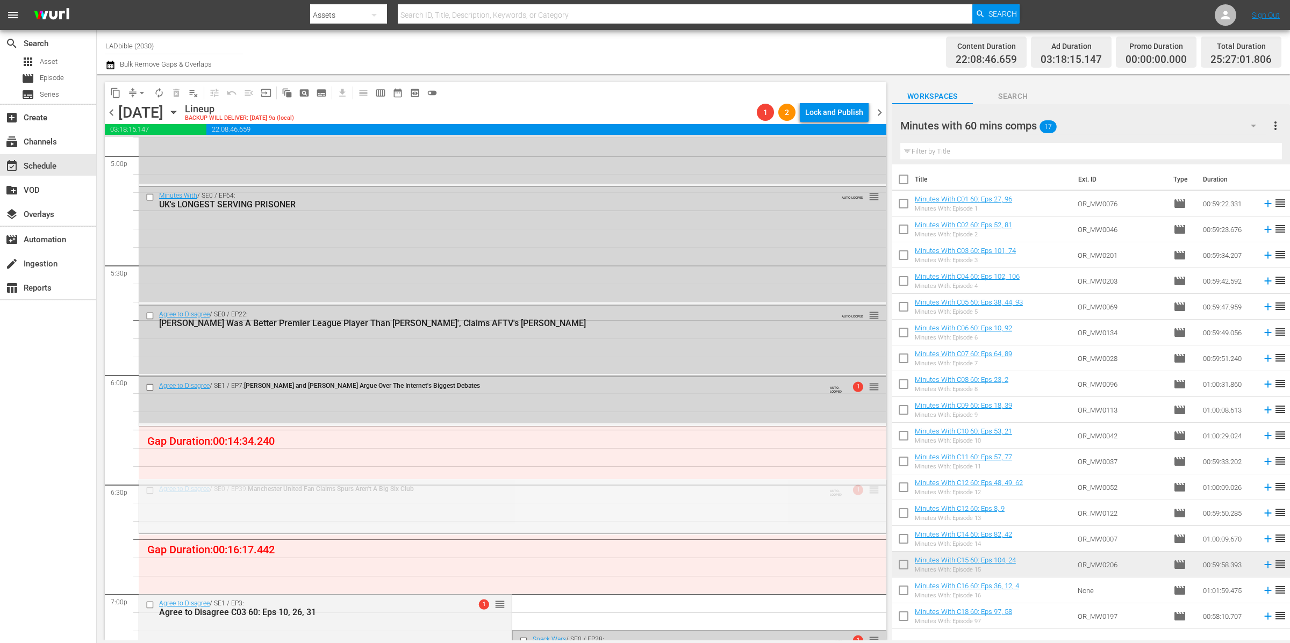
drag, startPoint x: 862, startPoint y: 487, endPoint x: 859, endPoint y: 430, distance: 57.1
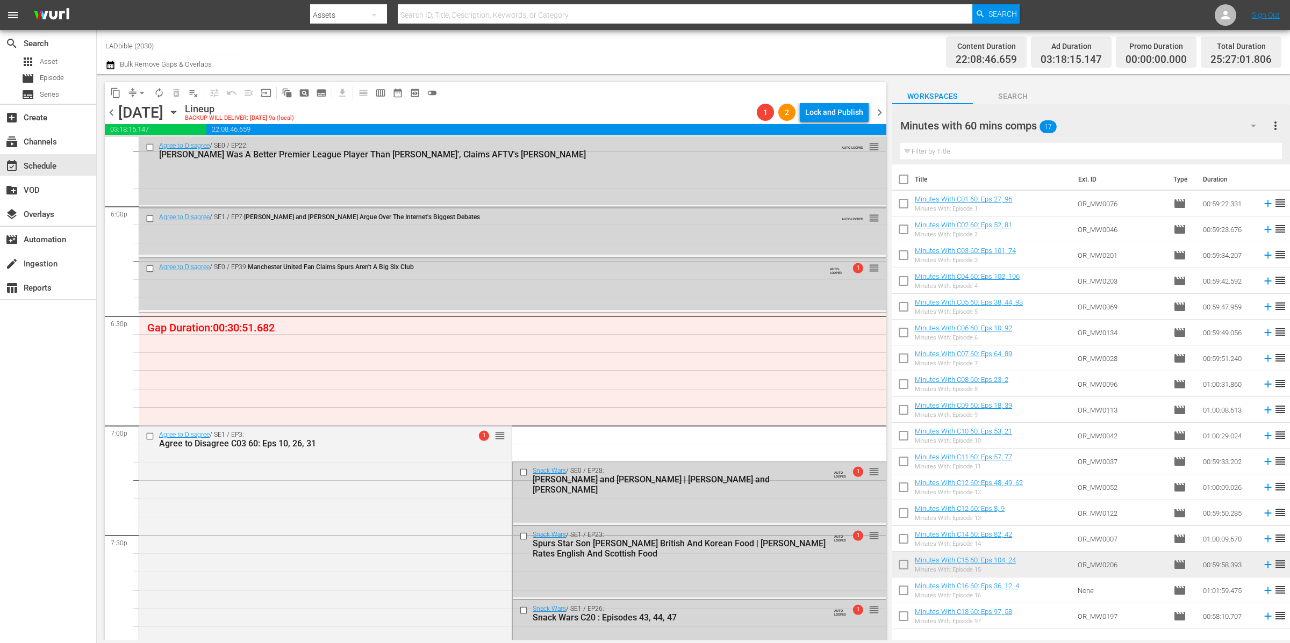
scroll to position [3885, 0]
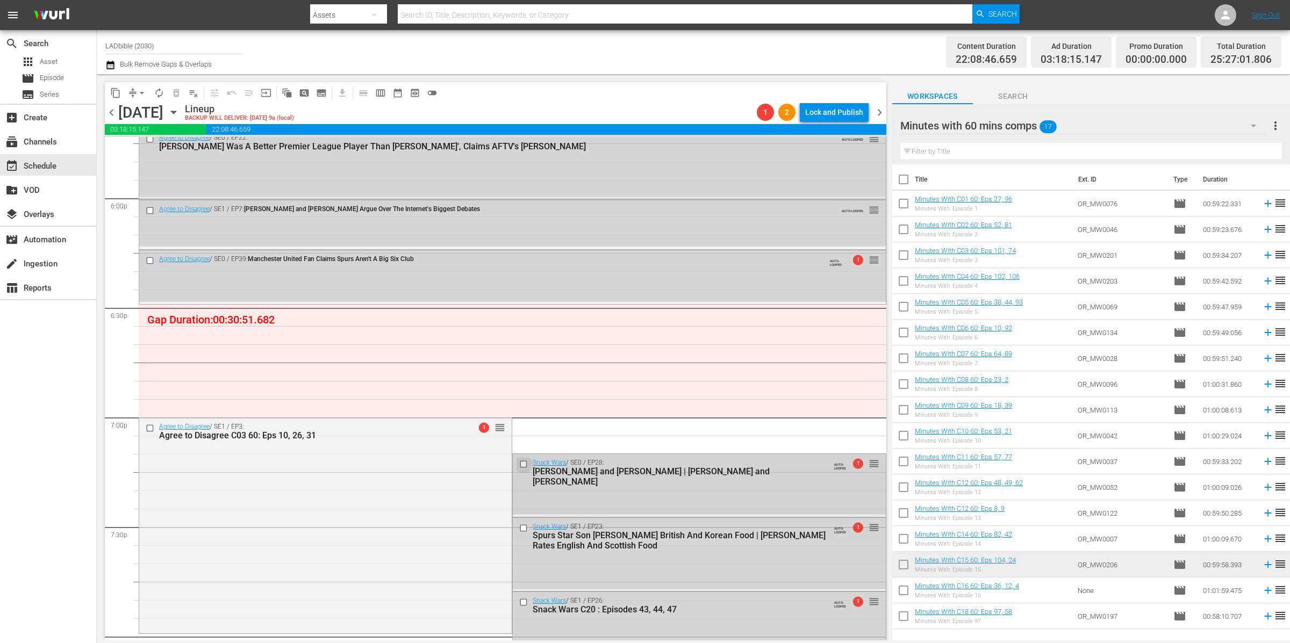
click at [519, 463] on input "checkbox" at bounding box center [524, 463] width 11 height 9
click at [519, 529] on input "checkbox" at bounding box center [524, 528] width 11 height 9
click at [520, 528] on input "checkbox" at bounding box center [524, 528] width 11 height 9
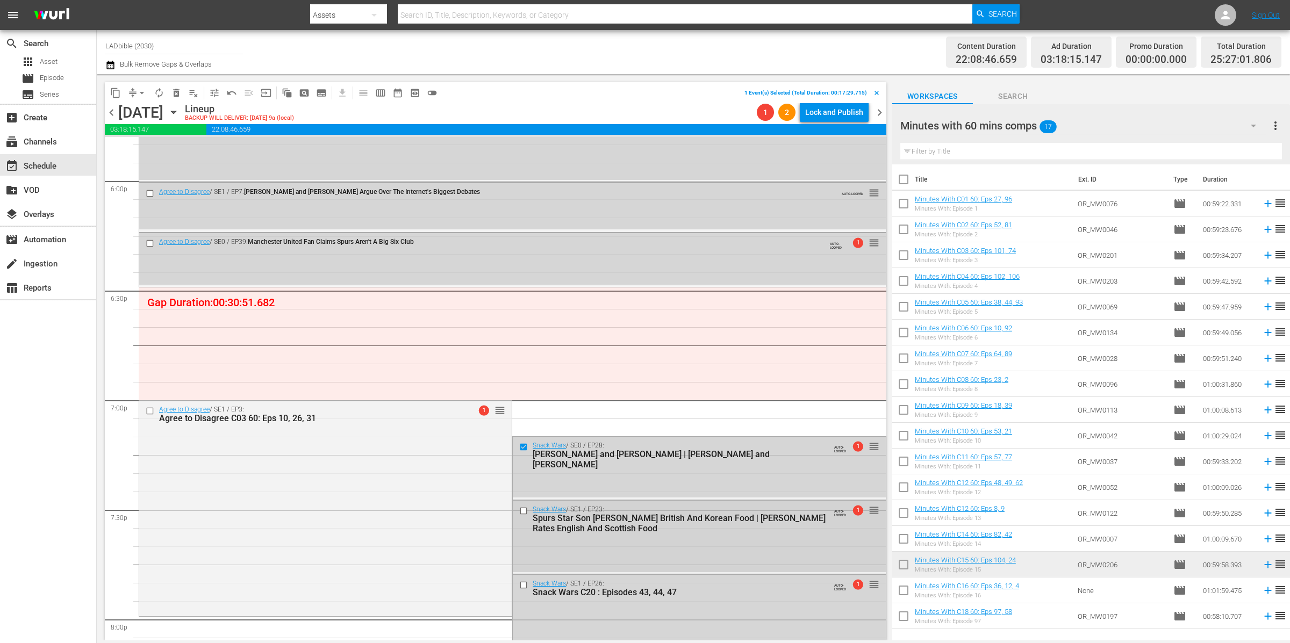
scroll to position [3931, 0]
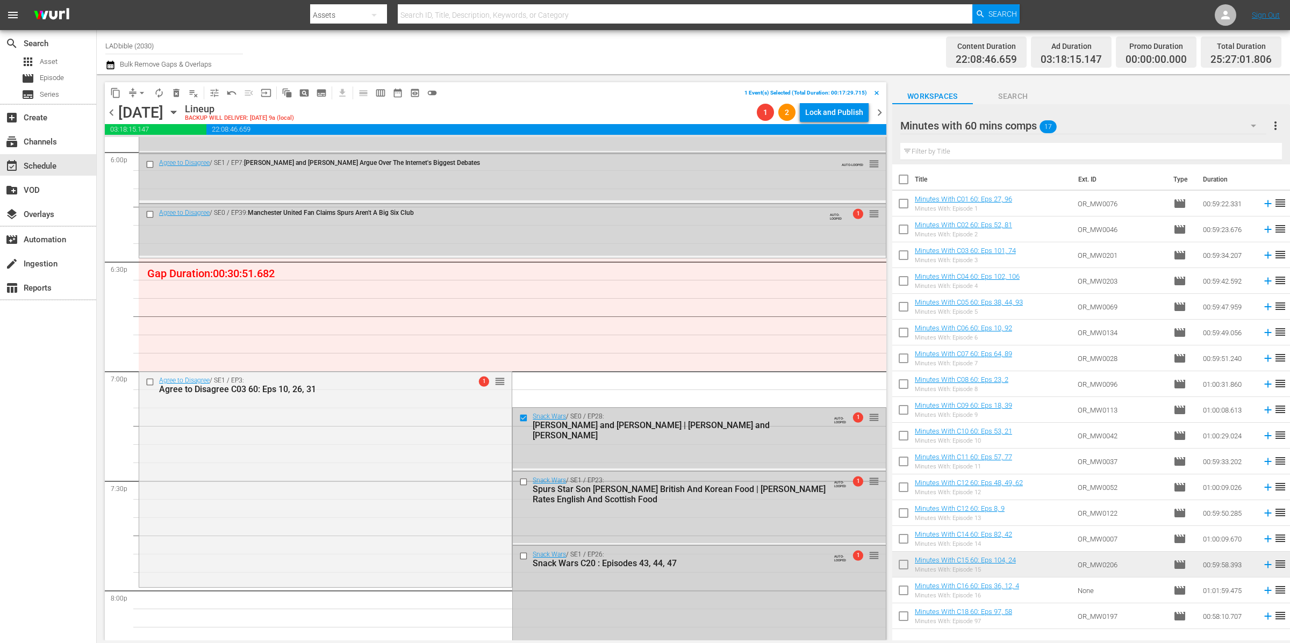
click at [580, 577] on div "Snack Wars / SE1 / EP26: Snack Wars C20 : Episodes 43, 44, 47 AUTO-LOOPED 1 reo…" at bounding box center [699, 601] width 372 height 111
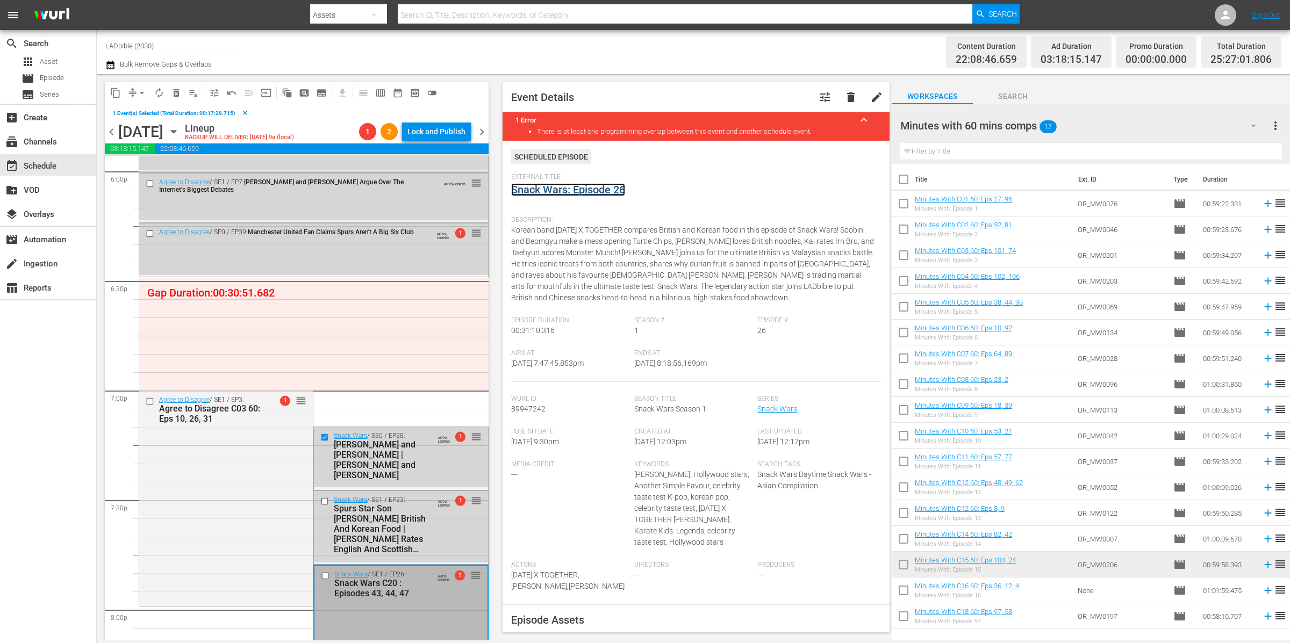
click at [600, 190] on link "Snack Wars: Episode 26" at bounding box center [568, 189] width 114 height 13
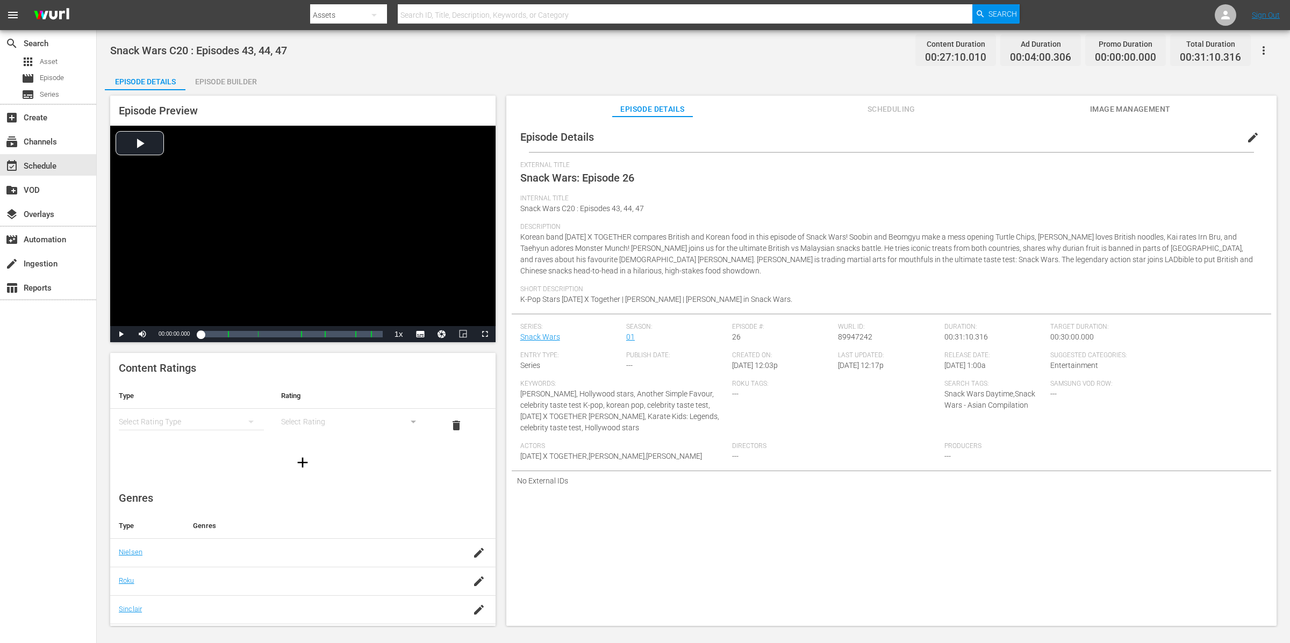
click at [226, 80] on div "Episode Builder" at bounding box center [225, 82] width 81 height 26
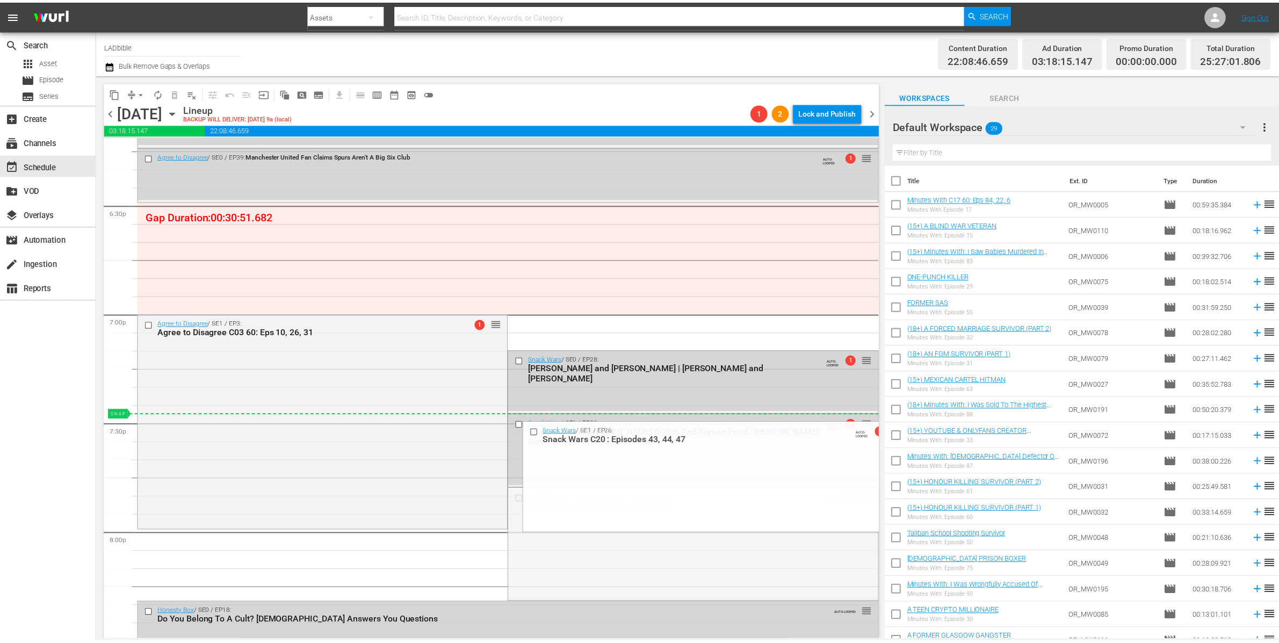
scroll to position [3840, 0]
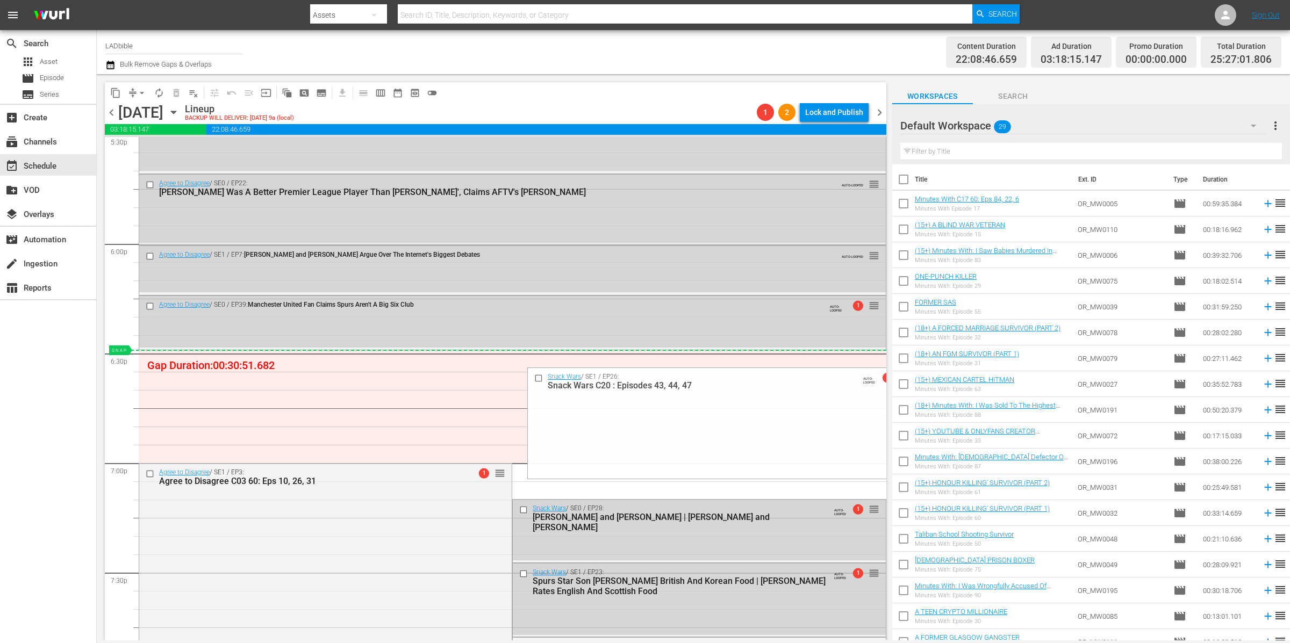
drag, startPoint x: 862, startPoint y: 415, endPoint x: 821, endPoint y: 354, distance: 74.2
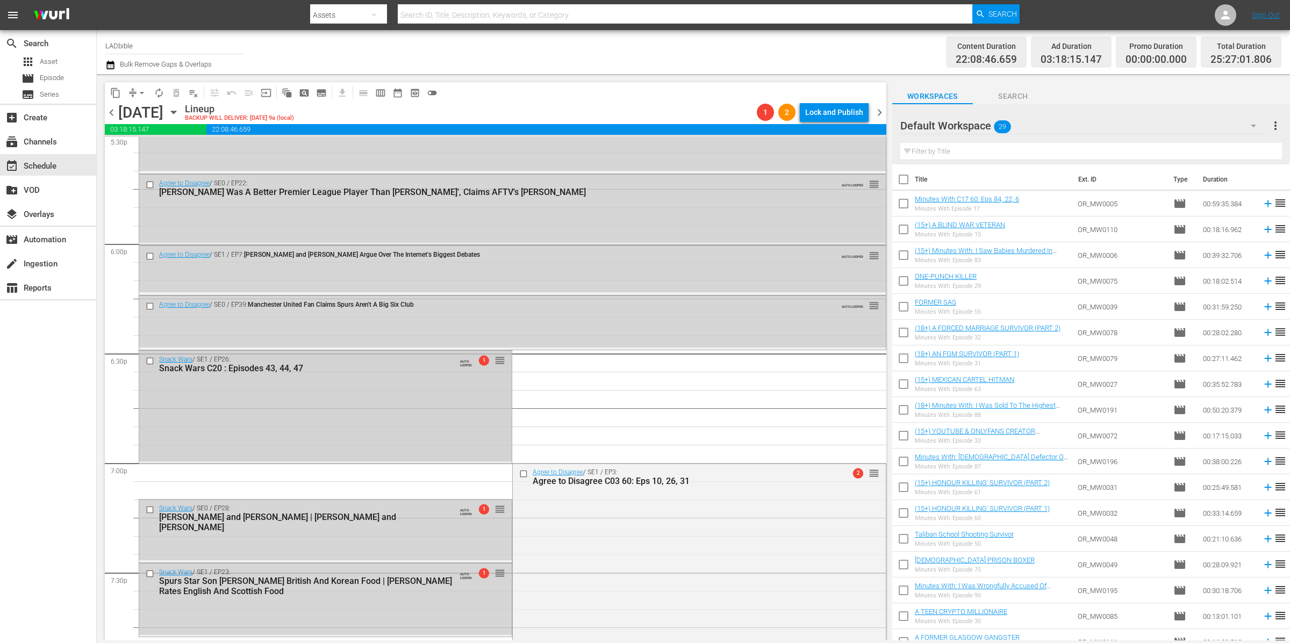
click at [384, 409] on div "Snack Wars / SE1 / EP26: Snack Wars C20 : Episodes 43, 44, 47 AUTO-LOOPED 1 reo…" at bounding box center [325, 406] width 372 height 111
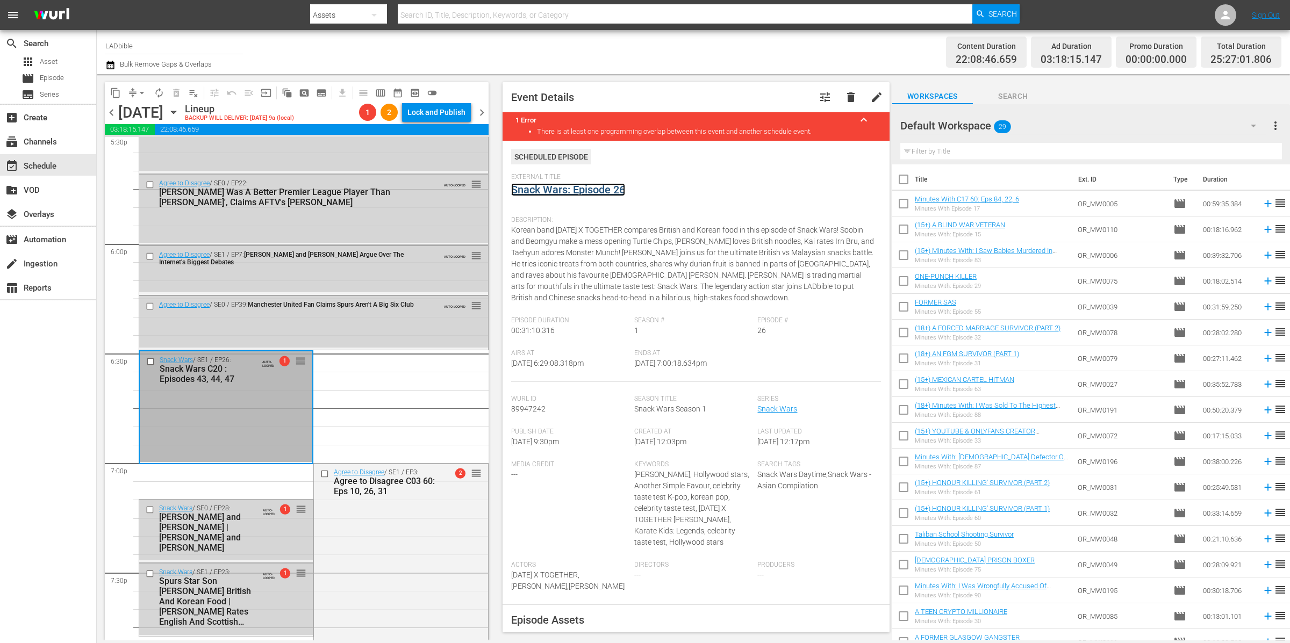
click at [579, 188] on link "Snack Wars: Episode 26" at bounding box center [568, 189] width 114 height 13
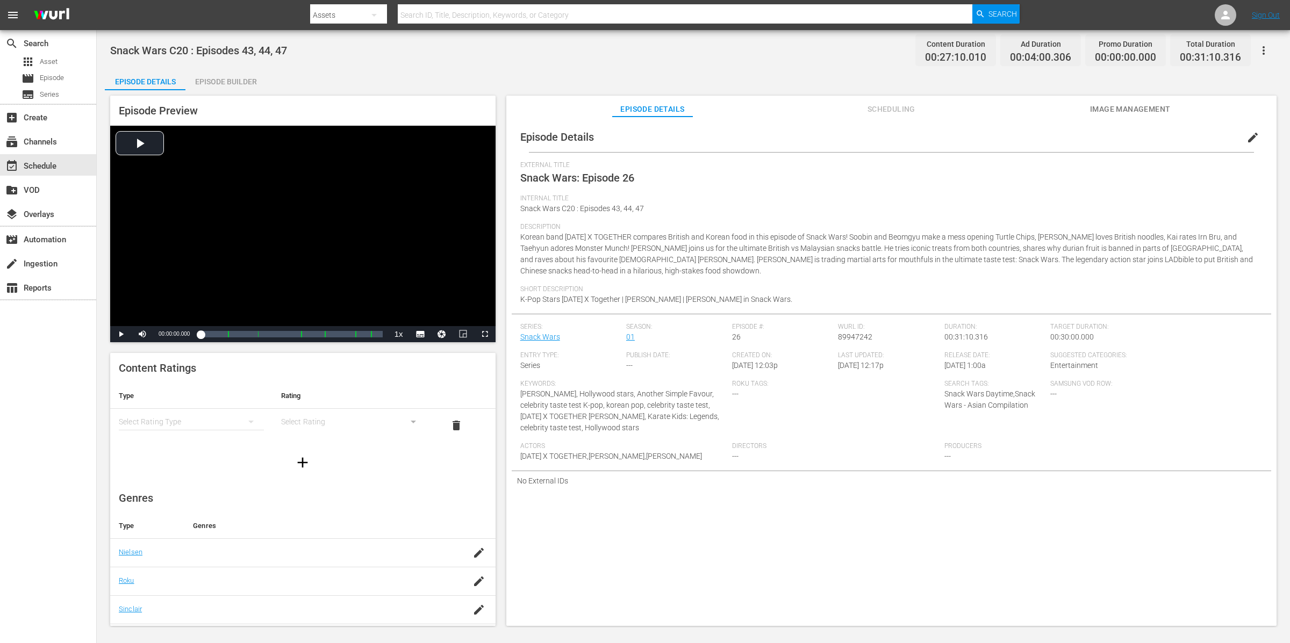
click at [219, 81] on div "Episode Builder" at bounding box center [225, 82] width 81 height 26
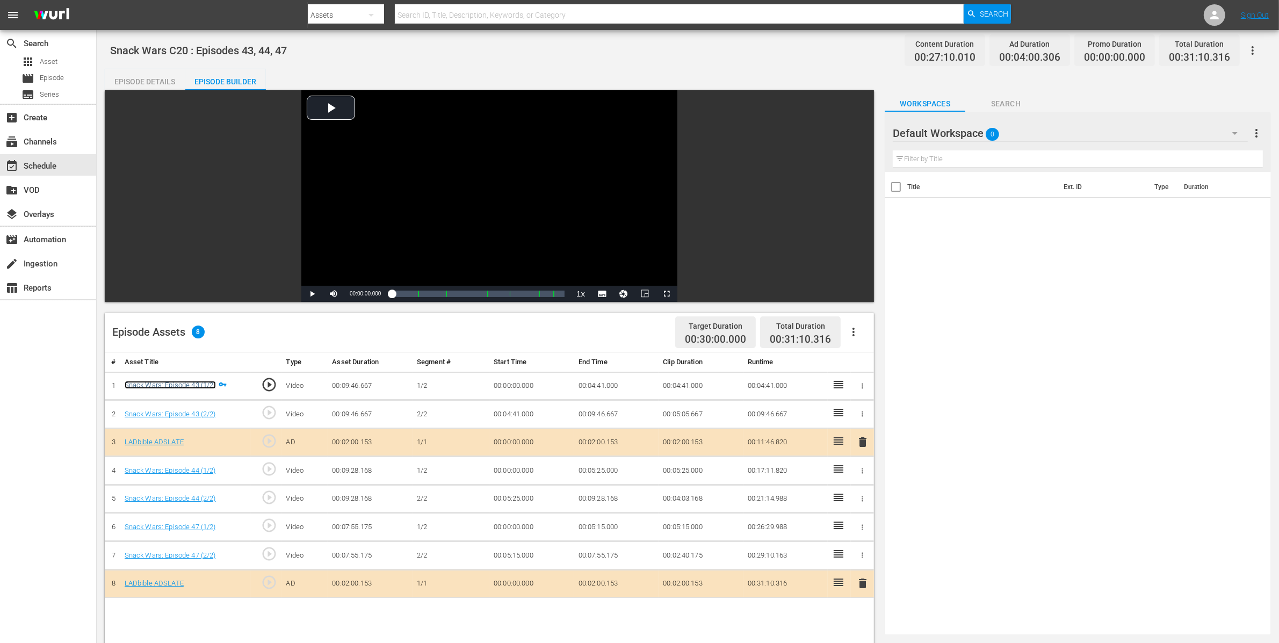
click at [176, 383] on link "Snack Wars: Episode 43 (1/2)" at bounding box center [170, 385] width 91 height 8
click at [202, 471] on link "Snack Wars: Episode 44 (1/2)" at bounding box center [170, 470] width 91 height 8
click at [206, 528] on link "Snack Wars: Episode 47 (1/2)" at bounding box center [170, 527] width 91 height 8
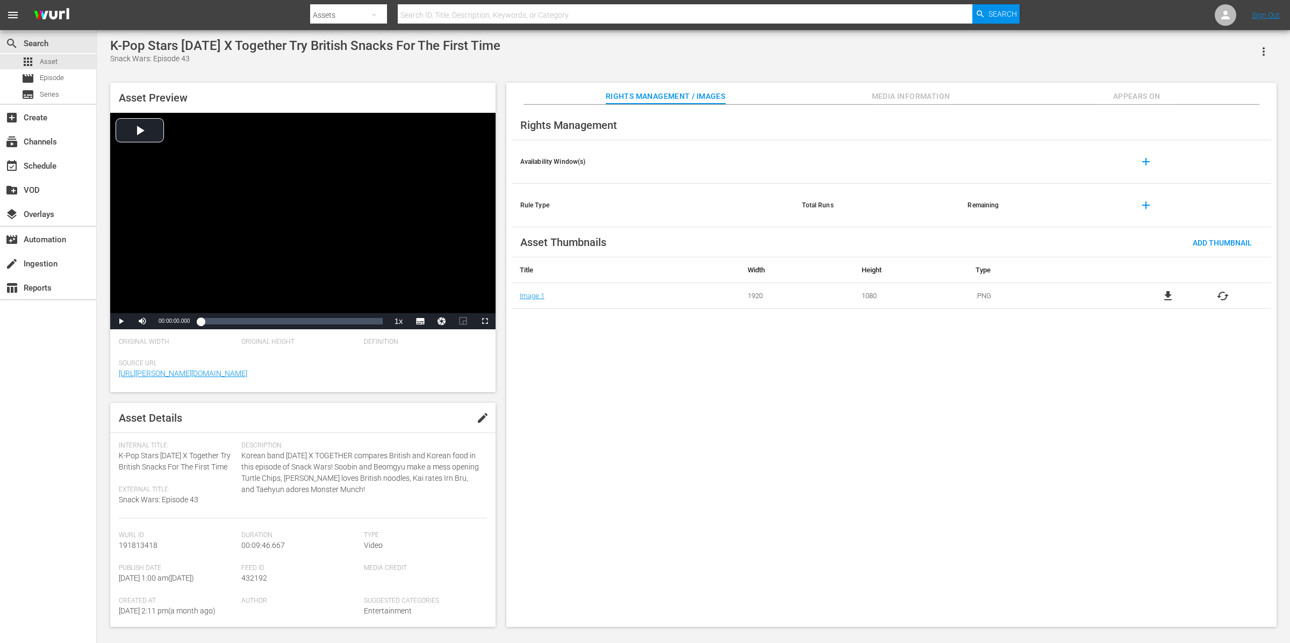
click at [1031, 99] on span "Appears On" at bounding box center [1136, 96] width 81 height 13
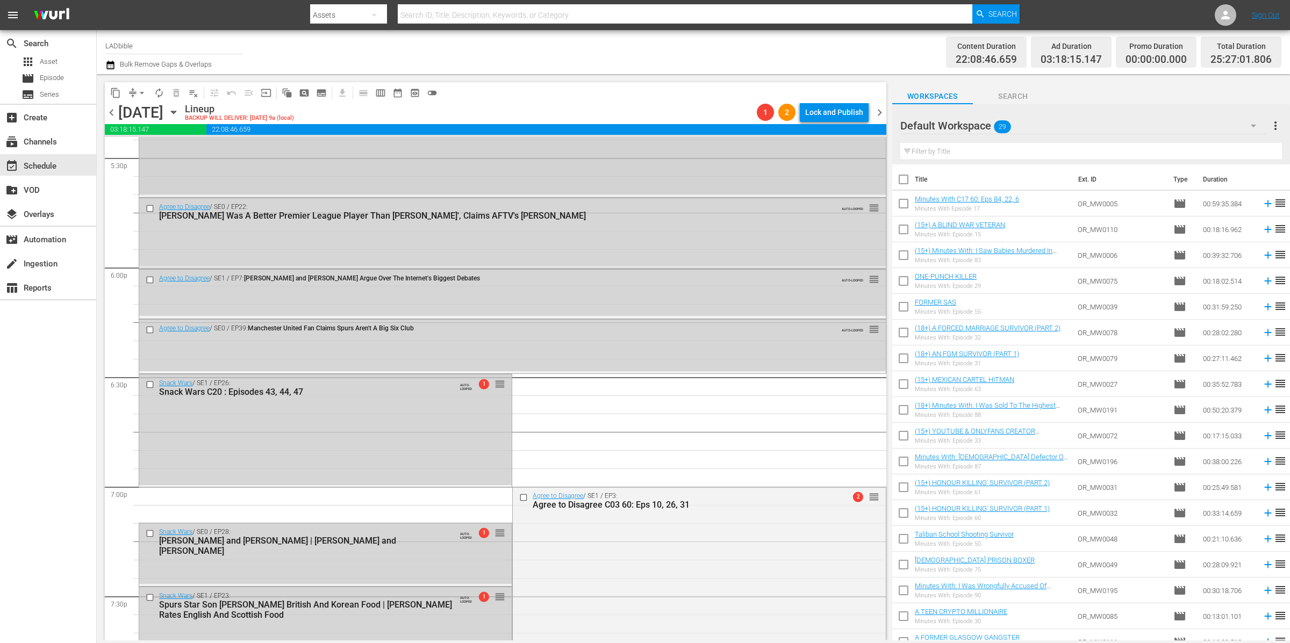
scroll to position [3891, 0]
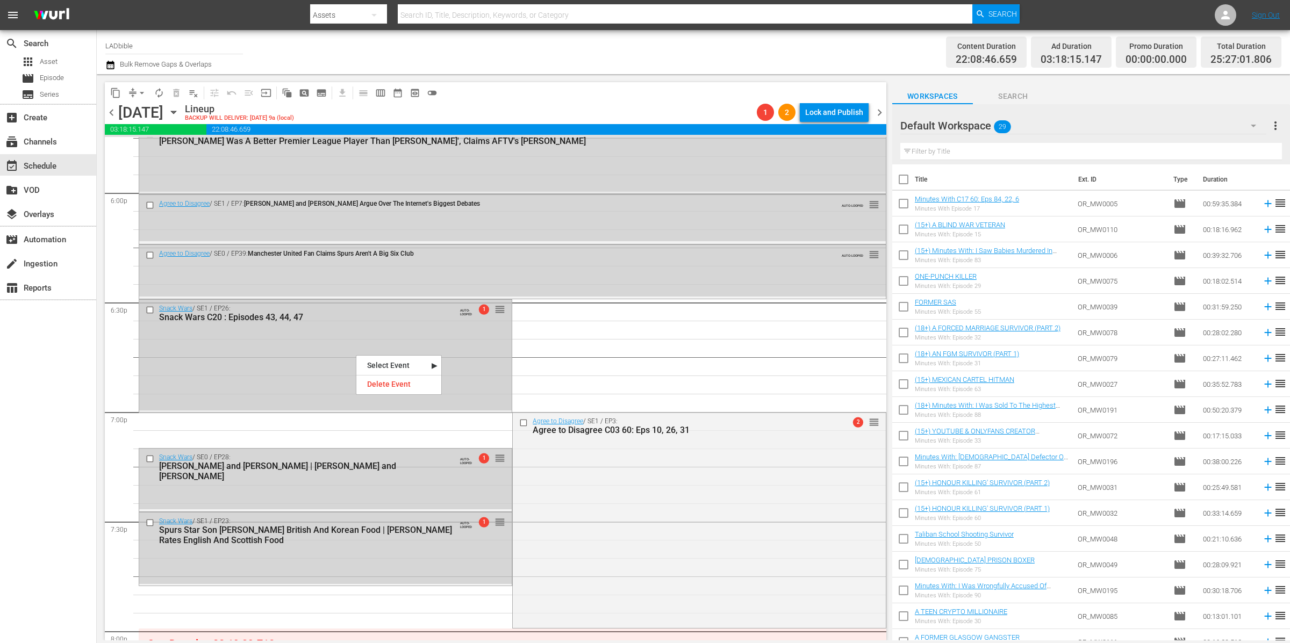
click at [327, 342] on div "Snack Wars / SE1 / EP26: Snack Wars C20 : Episodes 43, 44, 47 AUTO-LOOPED 1 reo…" at bounding box center [325, 355] width 372 height 111
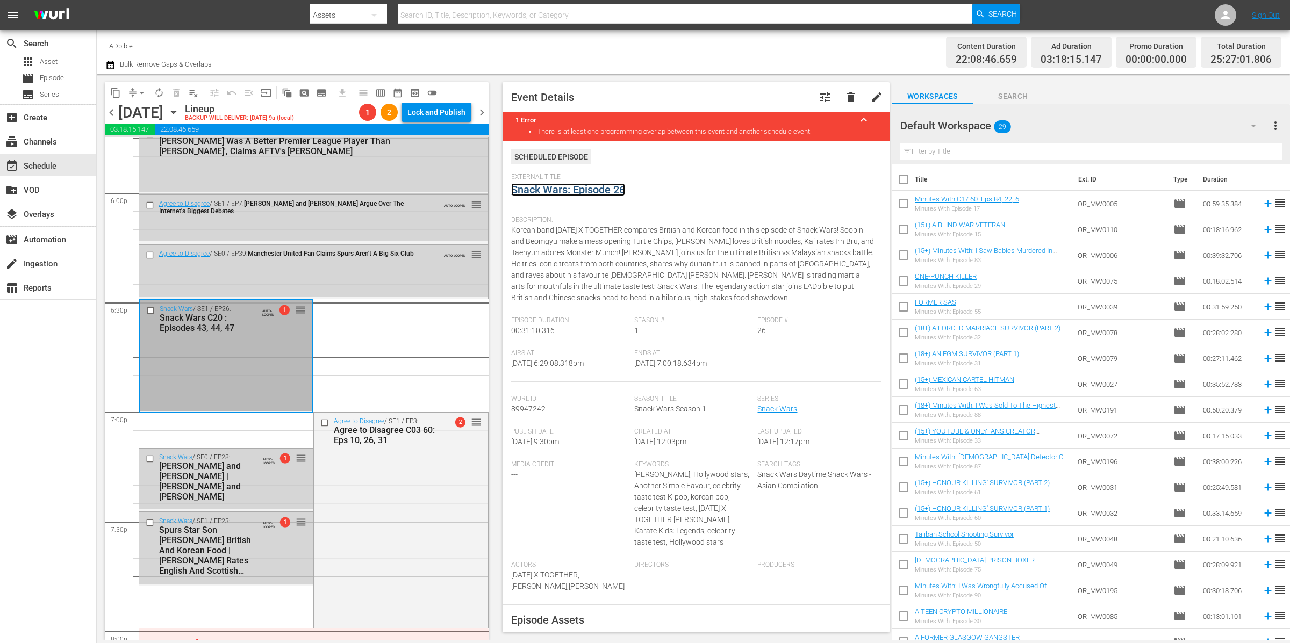
click at [547, 192] on link "Snack Wars: Episode 26" at bounding box center [568, 189] width 114 height 13
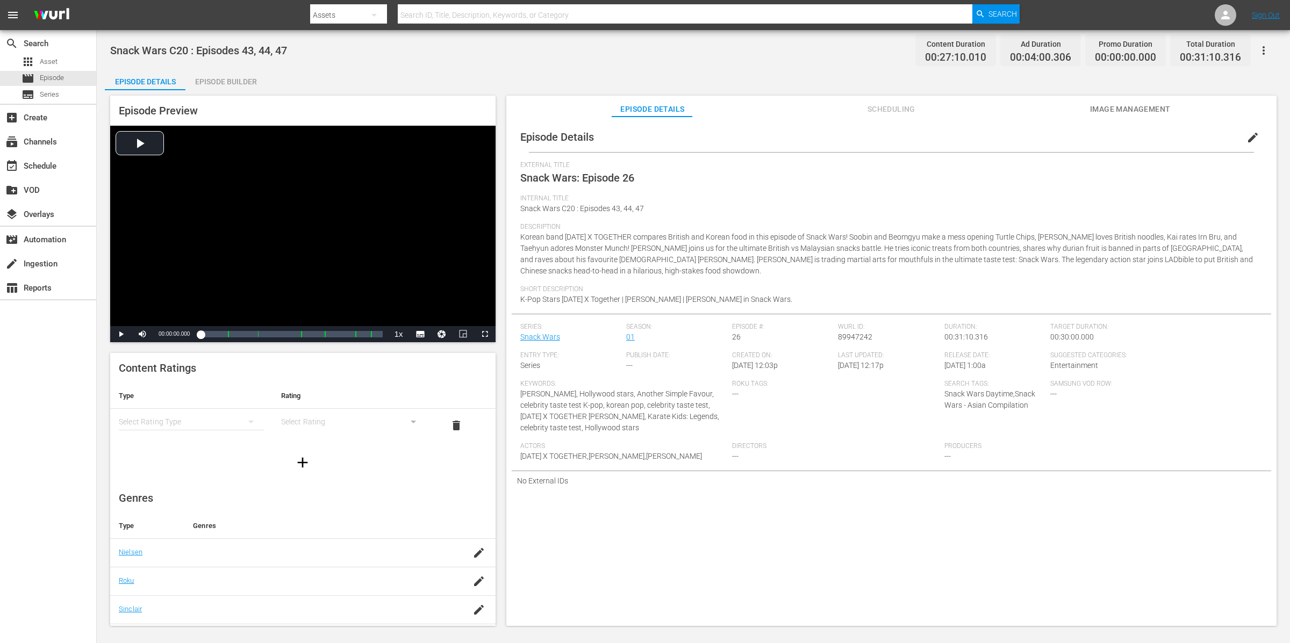
drag, startPoint x: 1260, startPoint y: 134, endPoint x: 1206, endPoint y: 145, distance: 55.3
click at [1260, 135] on div "edit" at bounding box center [1255, 135] width 31 height 26
click at [1249, 138] on span "edit" at bounding box center [1252, 137] width 13 height 13
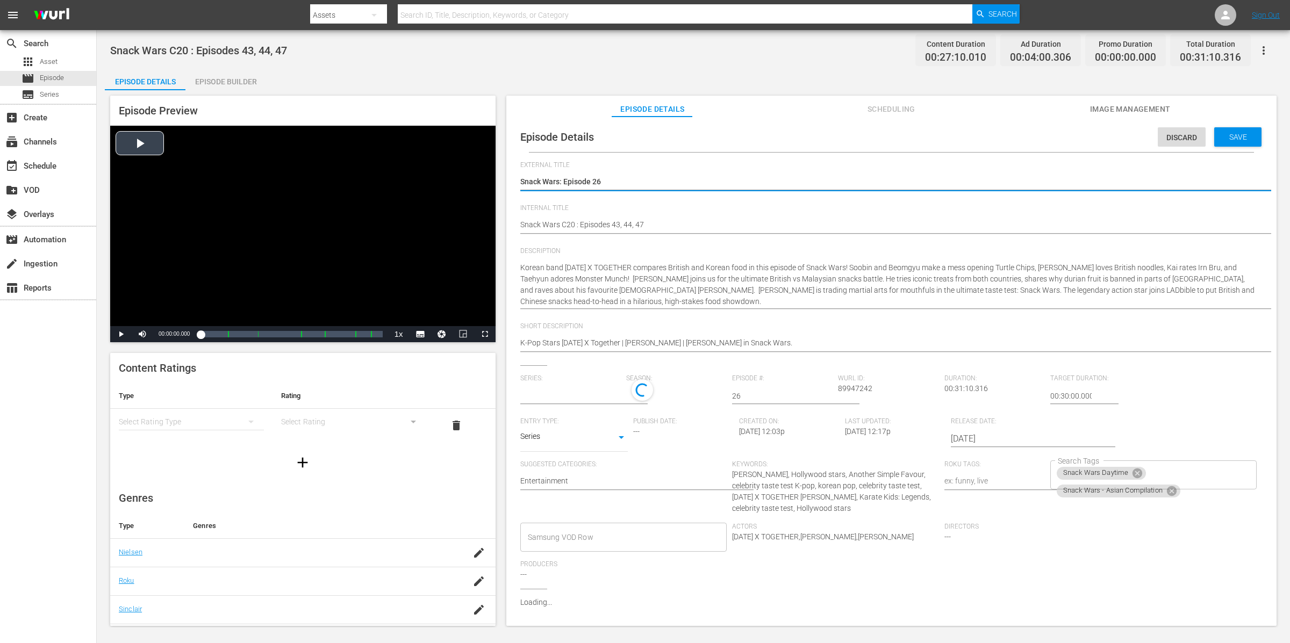
type input "Snack Wars"
drag, startPoint x: 519, startPoint y: 222, endPoint x: 542, endPoint y: 228, distance: 23.9
click at [519, 222] on div "Episode Details Discard Save External Title Snack Wars: Episode 26 Snack Wars: …" at bounding box center [891, 375] width 759 height 507
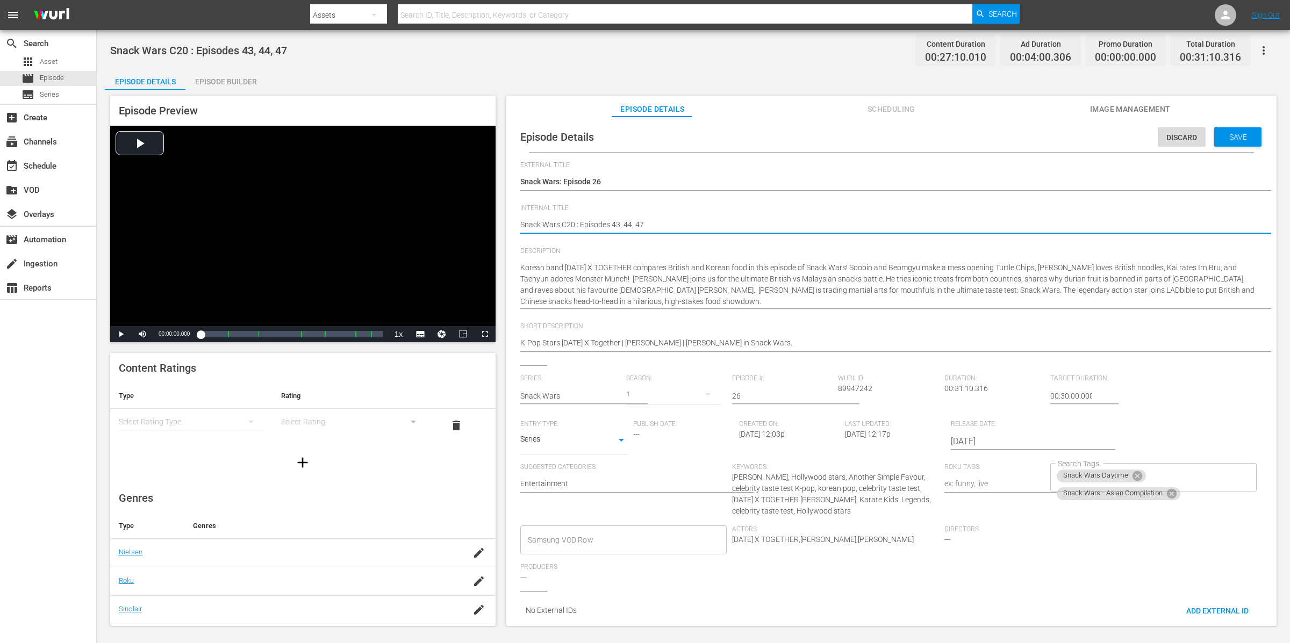
click at [519, 224] on div "Episode Details Discard Save External Title Snack Wars: Episode 26 Snack Wars: …" at bounding box center [891, 375] width 759 height 507
type textarea "(Snack Wars C20 : Episodes 43, 44, 47"
type textarea "(1Snack Wars C20 : Episodes 43, 44, 47"
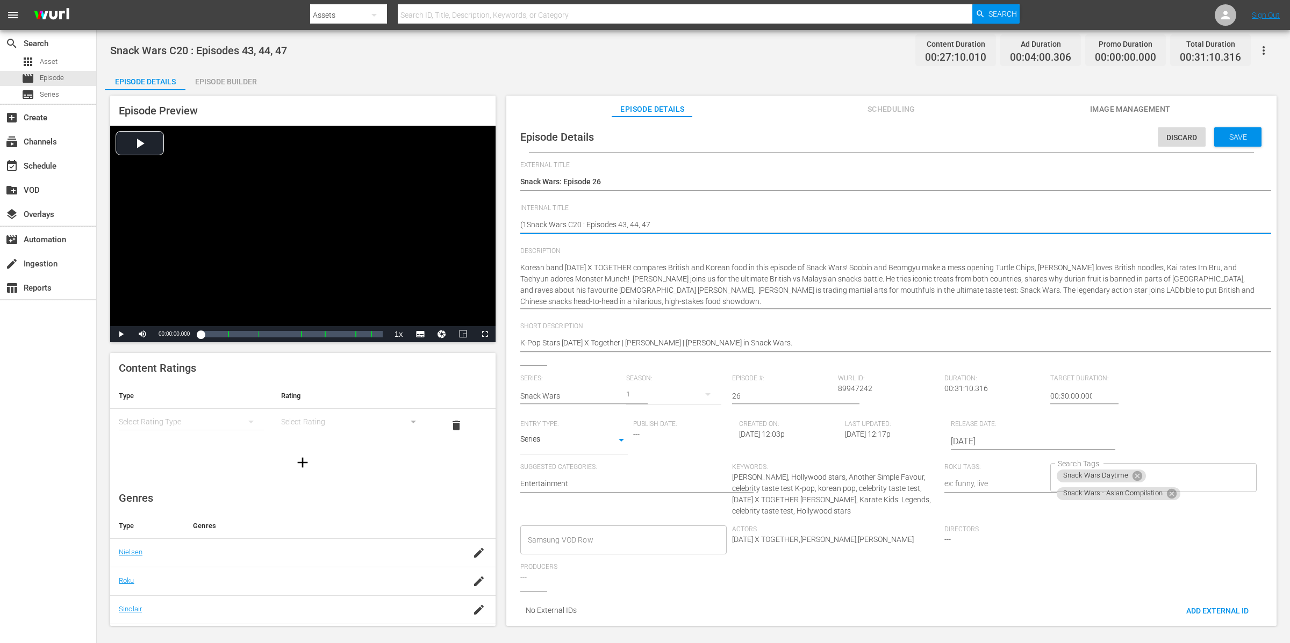
type textarea "(15Snack Wars C20 : Episodes 43, 44, 47"
type textarea "(15+Snack Wars C20 : Episodes 43, 44, 47"
type textarea "(15+)Snack Wars C20 : Episodes 43, 44, 47"
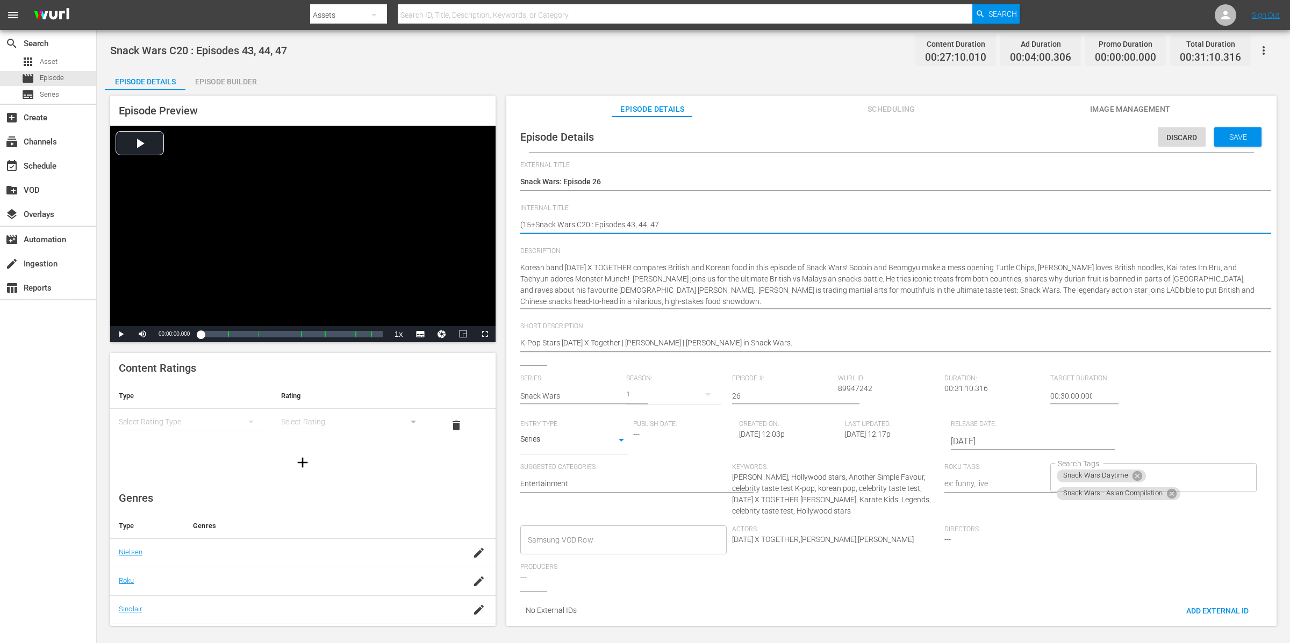
type textarea "(15+)Snack Wars C20 : Episodes 43, 44, 47"
type textarea "(15+) Snack Wars C20 : Episodes 43, 44, 47"
click at [1227, 139] on span "Save" at bounding box center [1237, 137] width 35 height 9
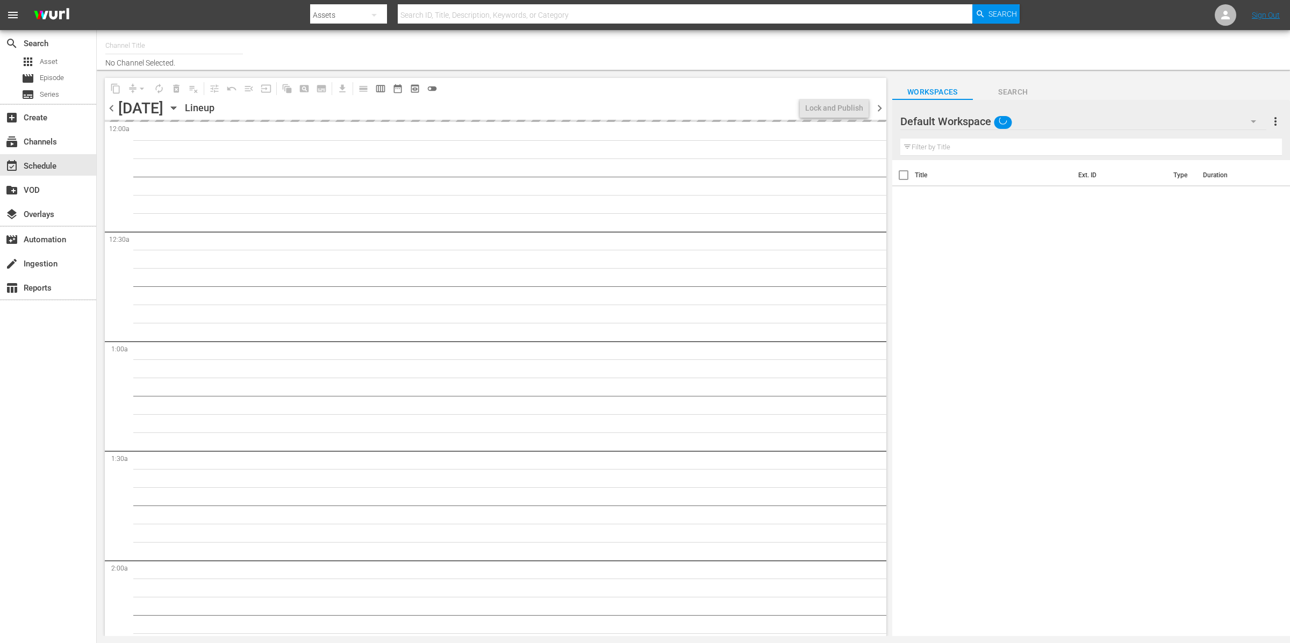
type input "LADbible (2030)"
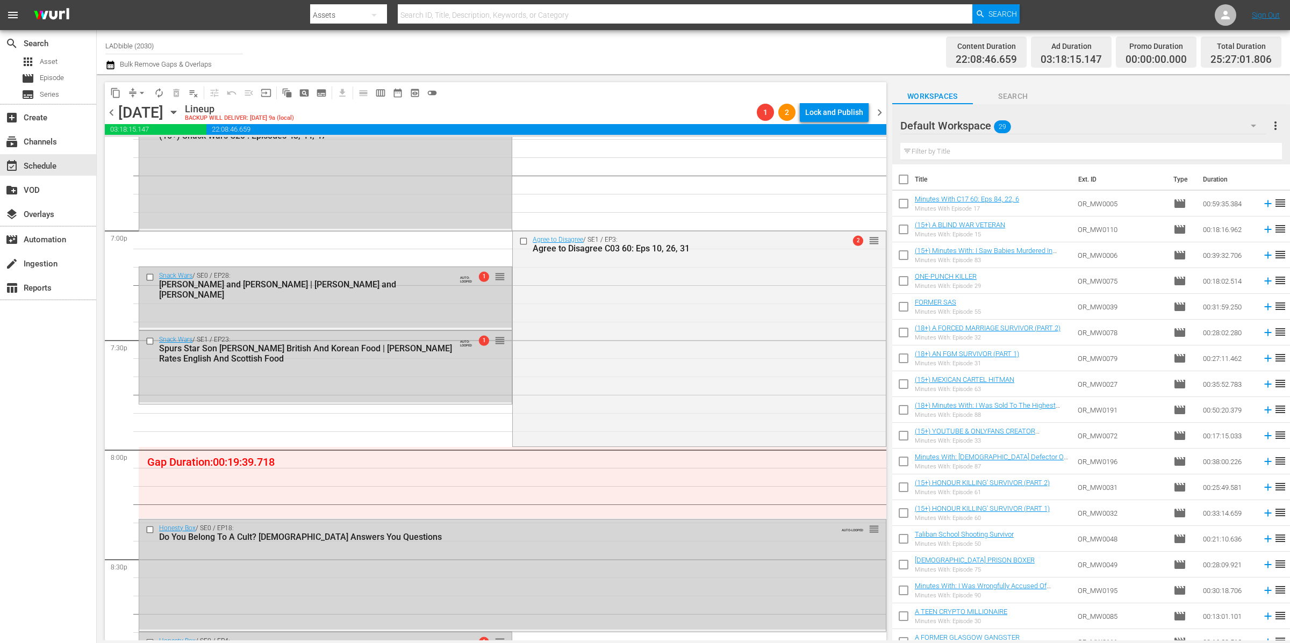
scroll to position [4064, 0]
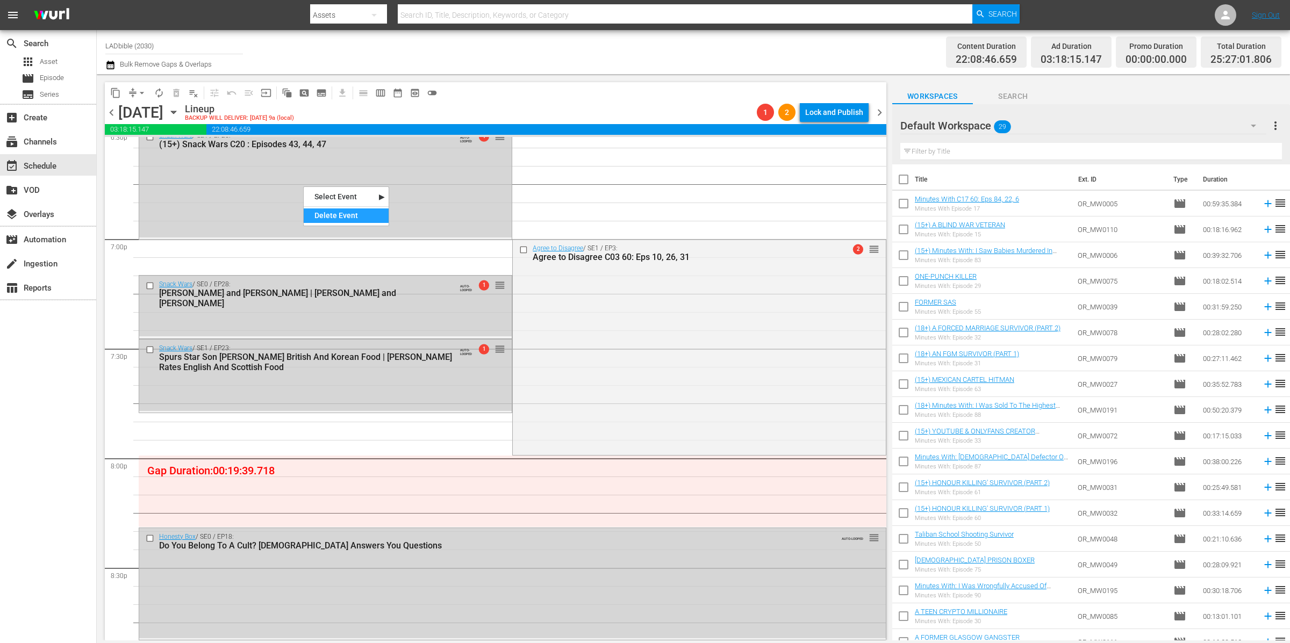
click at [336, 215] on div "Delete Event" at bounding box center [346, 216] width 85 height 15
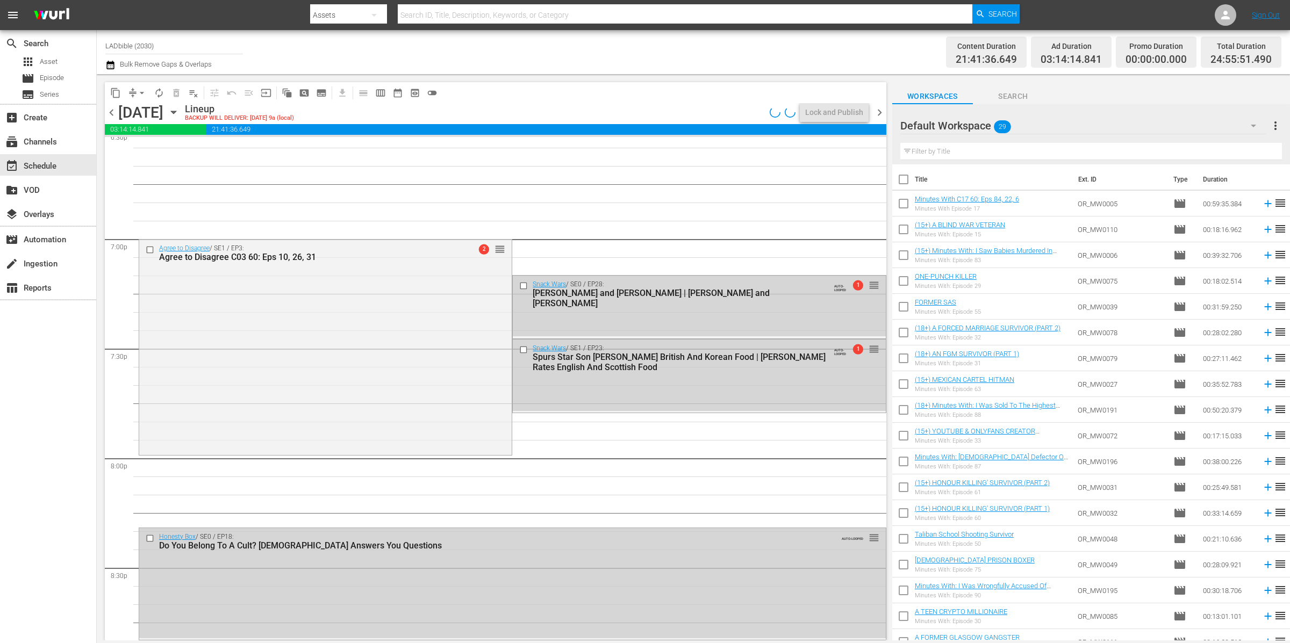
scroll to position [4020, 0]
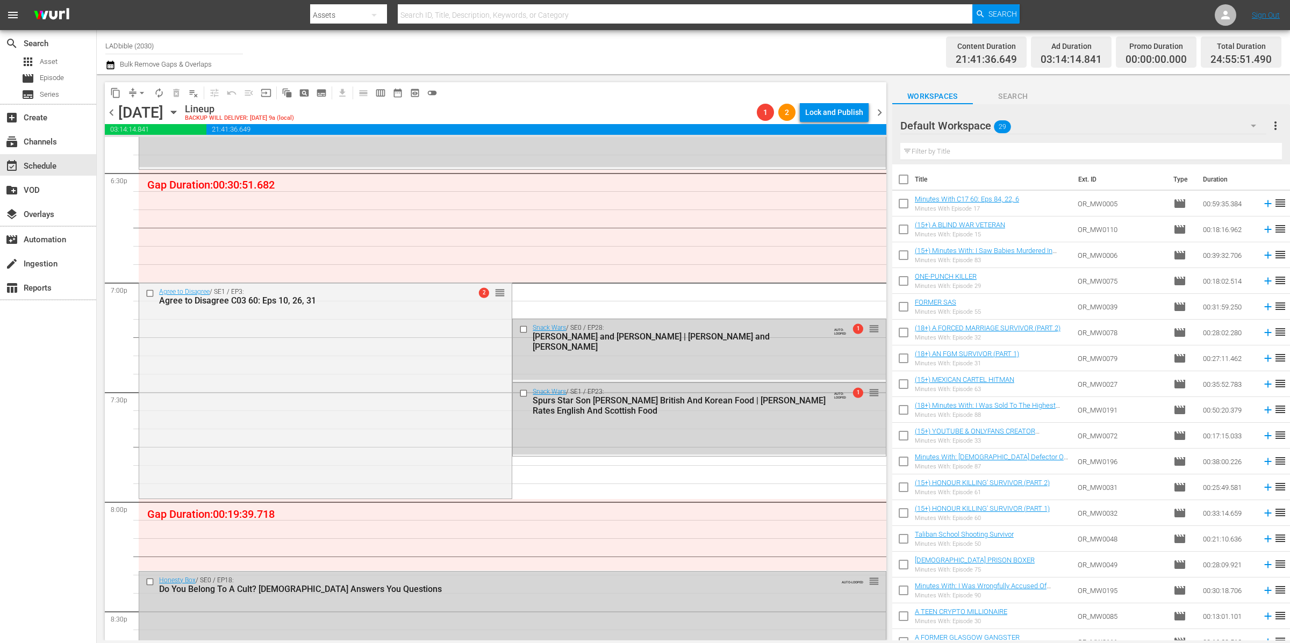
click at [1072, 124] on div "Default Workspace 29" at bounding box center [1083, 126] width 366 height 30
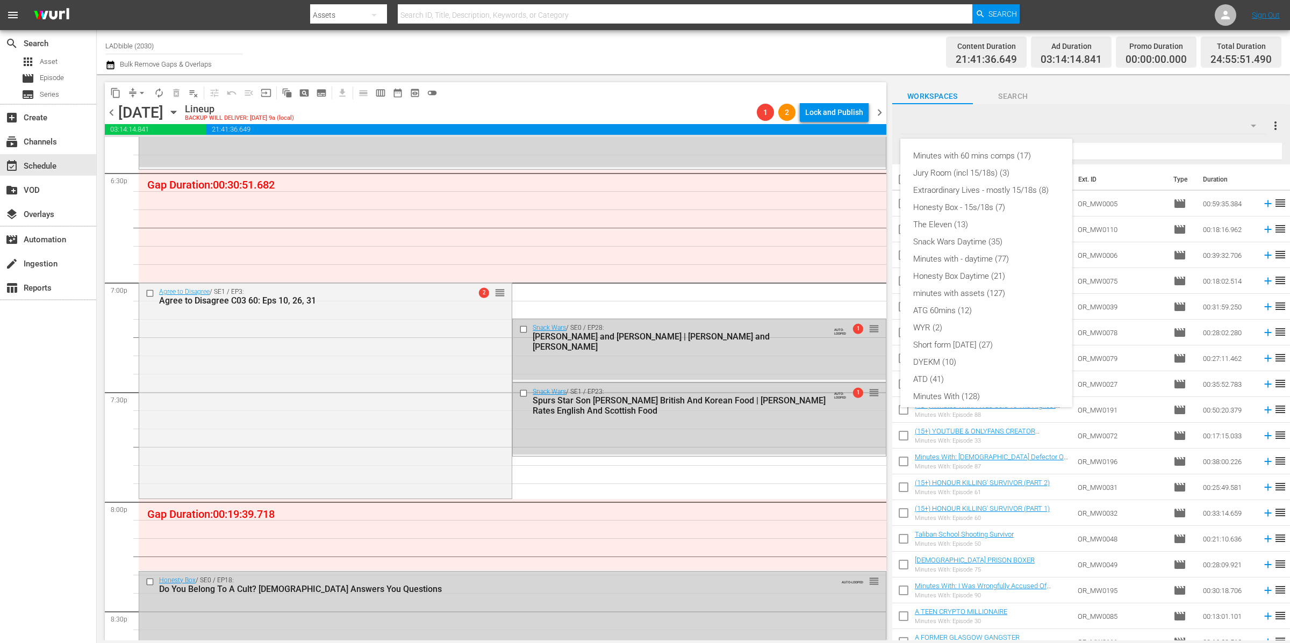
scroll to position [92, 0]
click at [1000, 369] on div "Snack Wars Duo - Incl Ads (22)" at bounding box center [986, 373] width 146 height 17
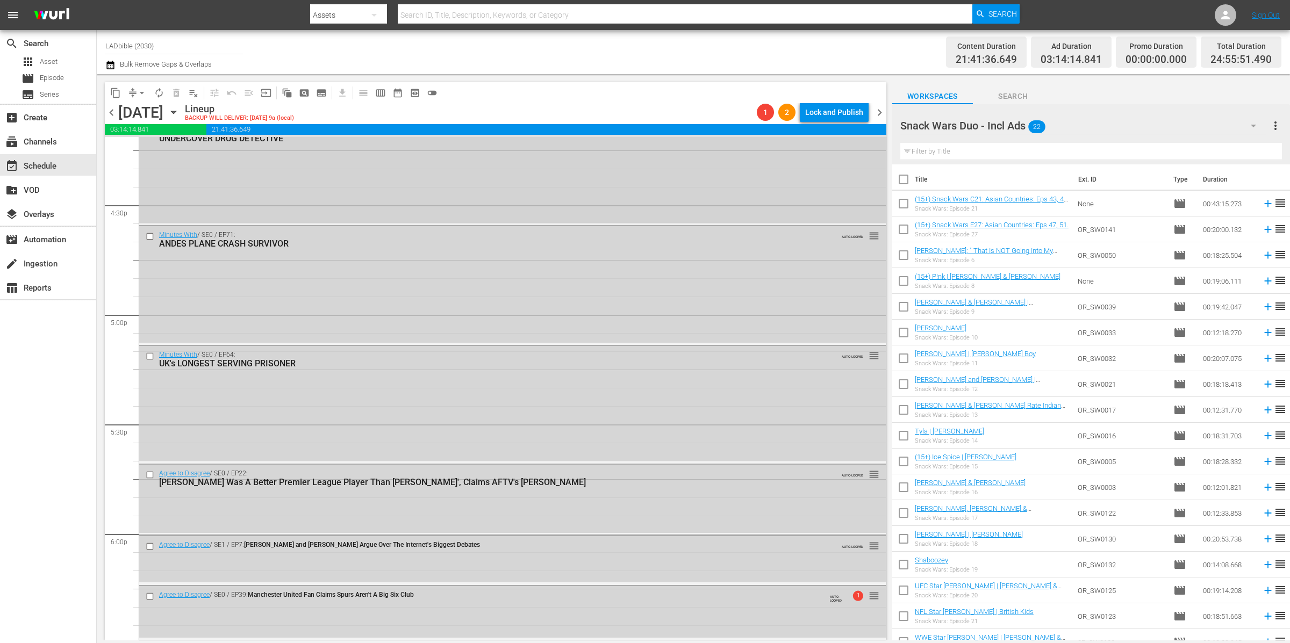
scroll to position [3698, 0]
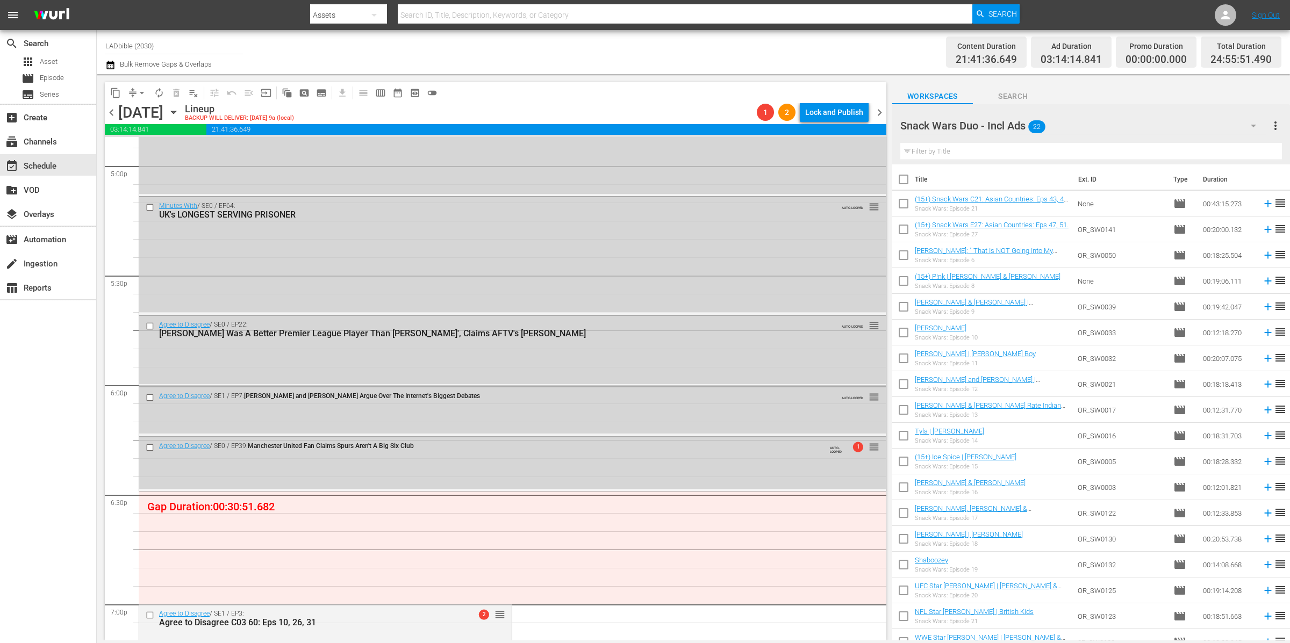
click at [1108, 125] on div "Snack Wars Duo - Incl Ads 22" at bounding box center [1083, 126] width 366 height 30
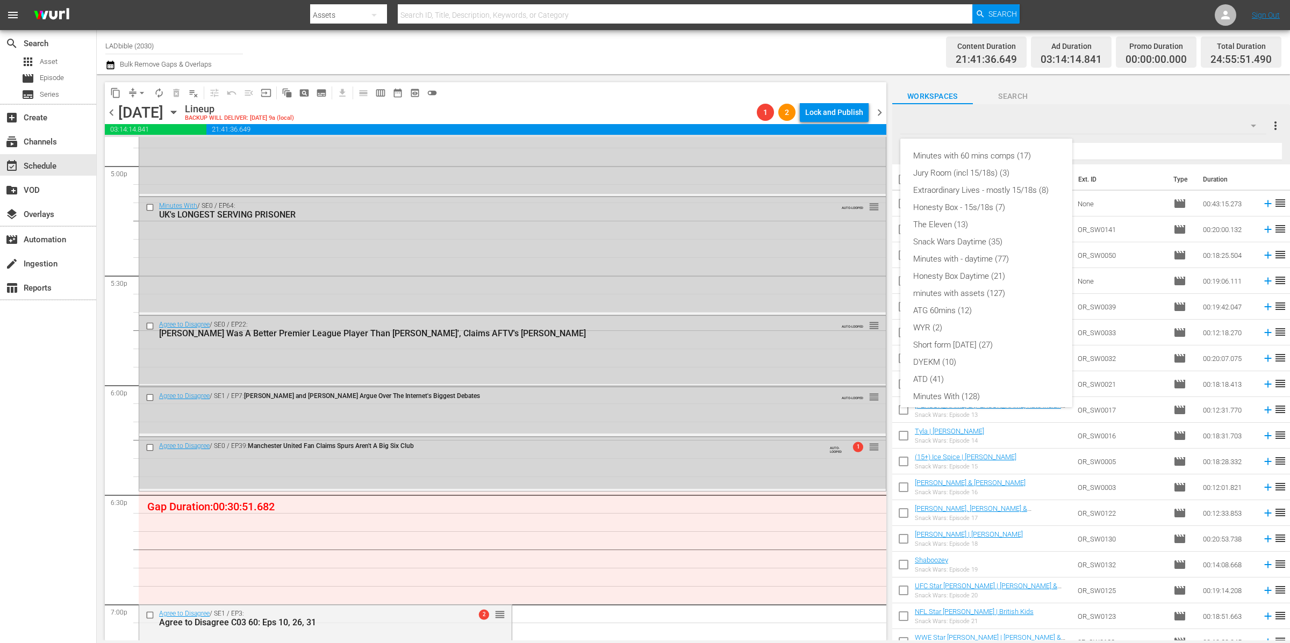
scroll to position [92, 0]
click at [975, 254] on div "Short form [DATE] (27)" at bounding box center [986, 253] width 146 height 17
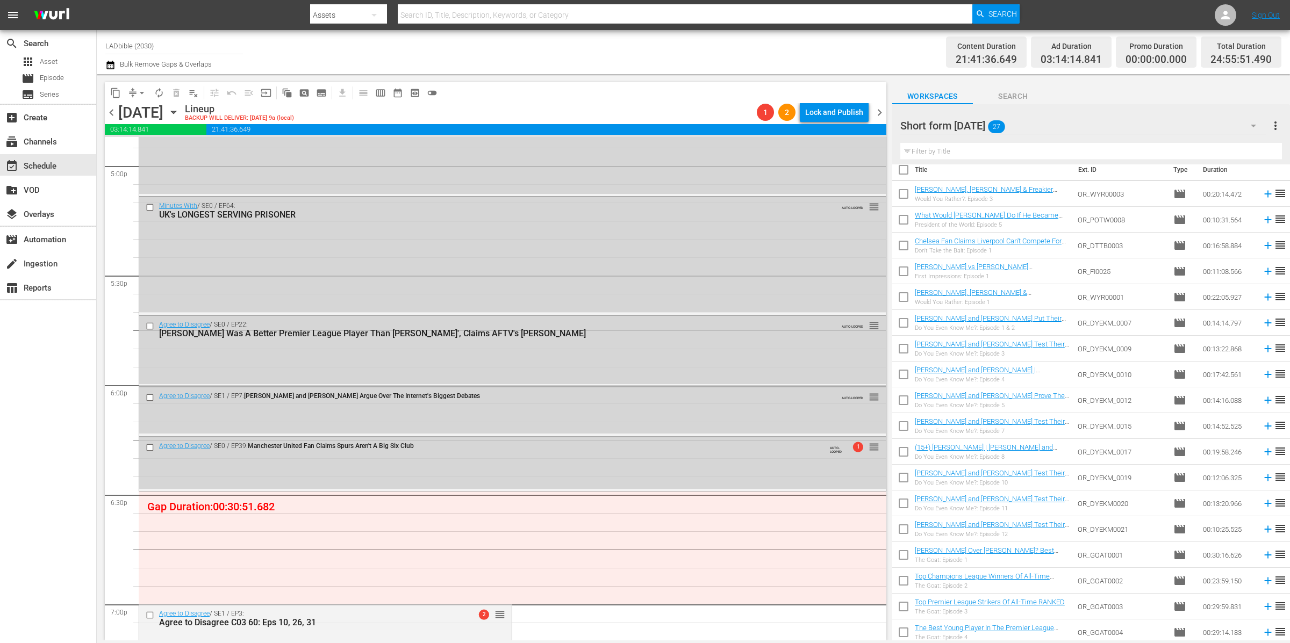
scroll to position [1, 0]
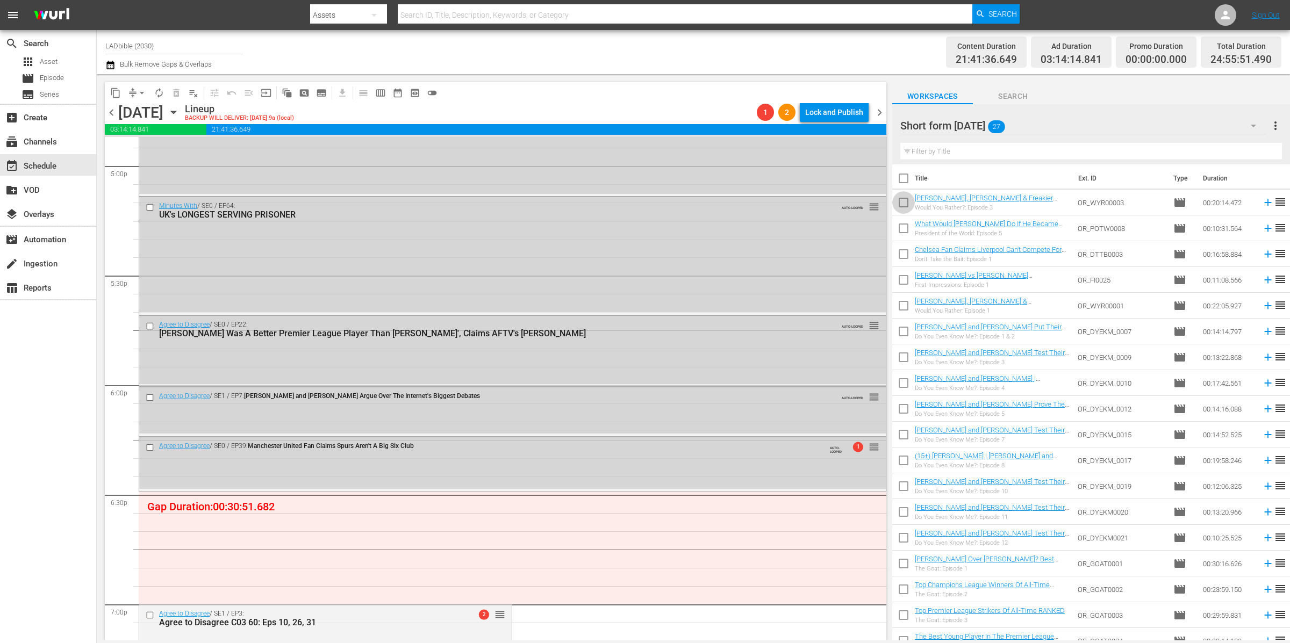
click at [904, 196] on input "checkbox" at bounding box center [903, 204] width 23 height 23
checkbox input "true"
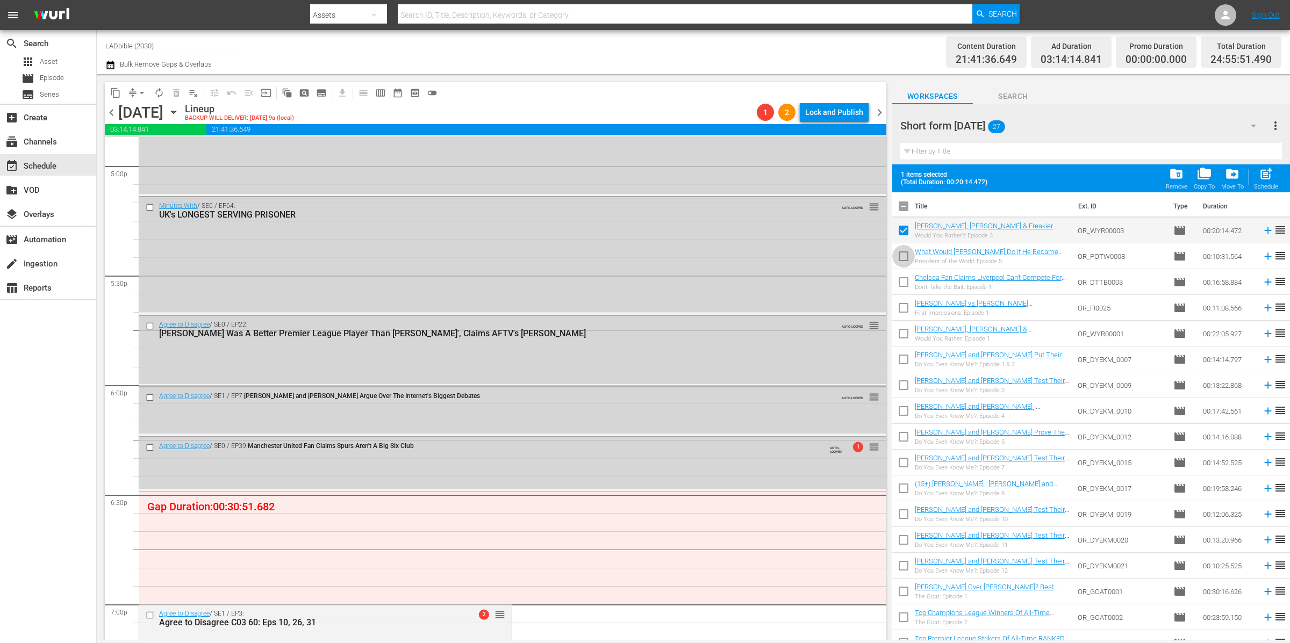
click at [905, 255] on input "checkbox" at bounding box center [903, 258] width 23 height 23
checkbox input "true"
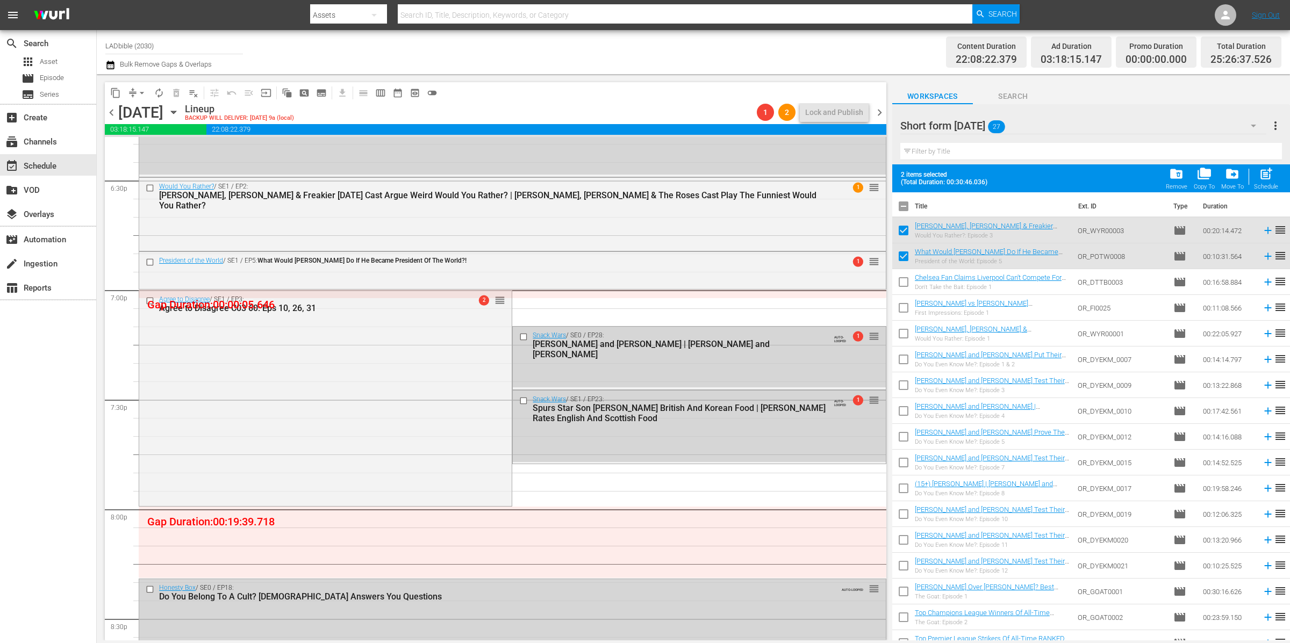
scroll to position [4072, 0]
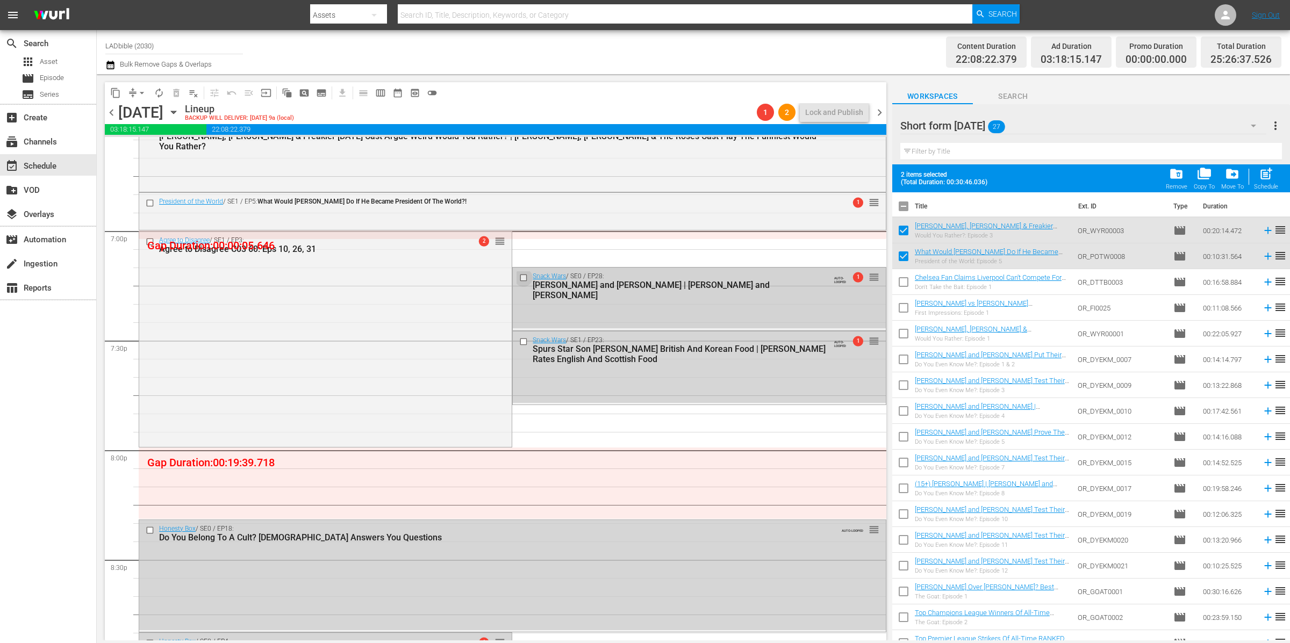
click at [519, 276] on input "checkbox" at bounding box center [524, 277] width 11 height 9
click at [519, 341] on input "checkbox" at bounding box center [524, 341] width 11 height 9
click at [903, 227] on input "checkbox" at bounding box center [903, 232] width 23 height 23
checkbox input "false"
click at [905, 255] on input "checkbox" at bounding box center [903, 258] width 23 height 23
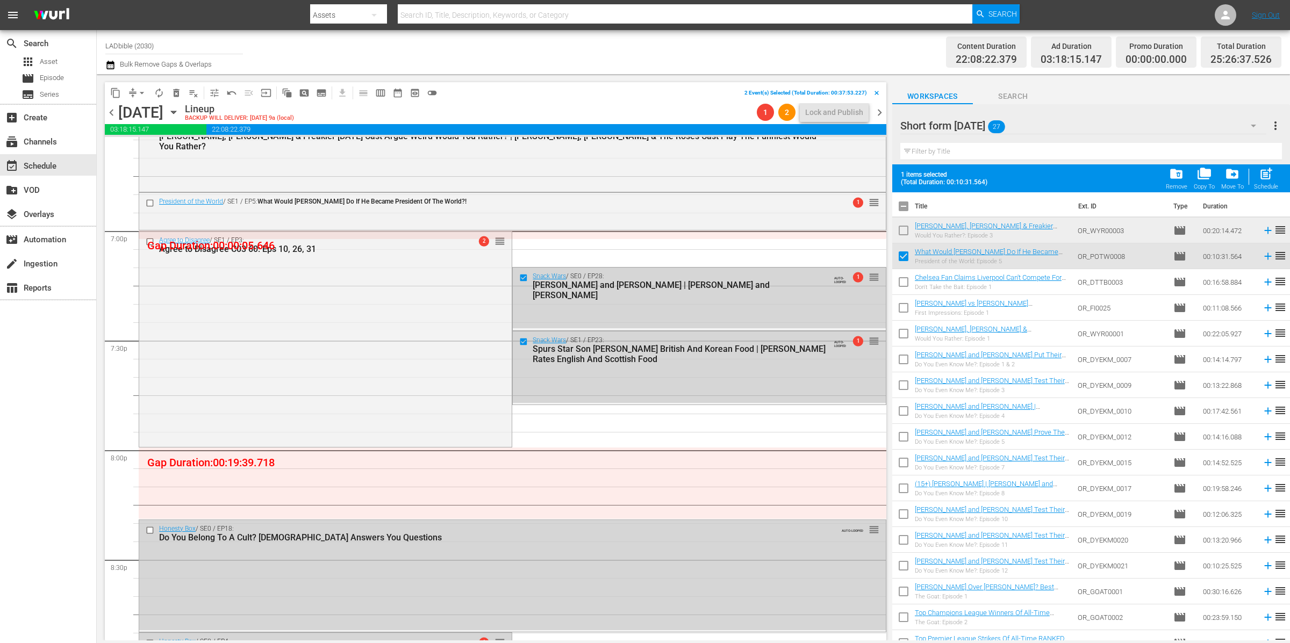
checkbox input "false"
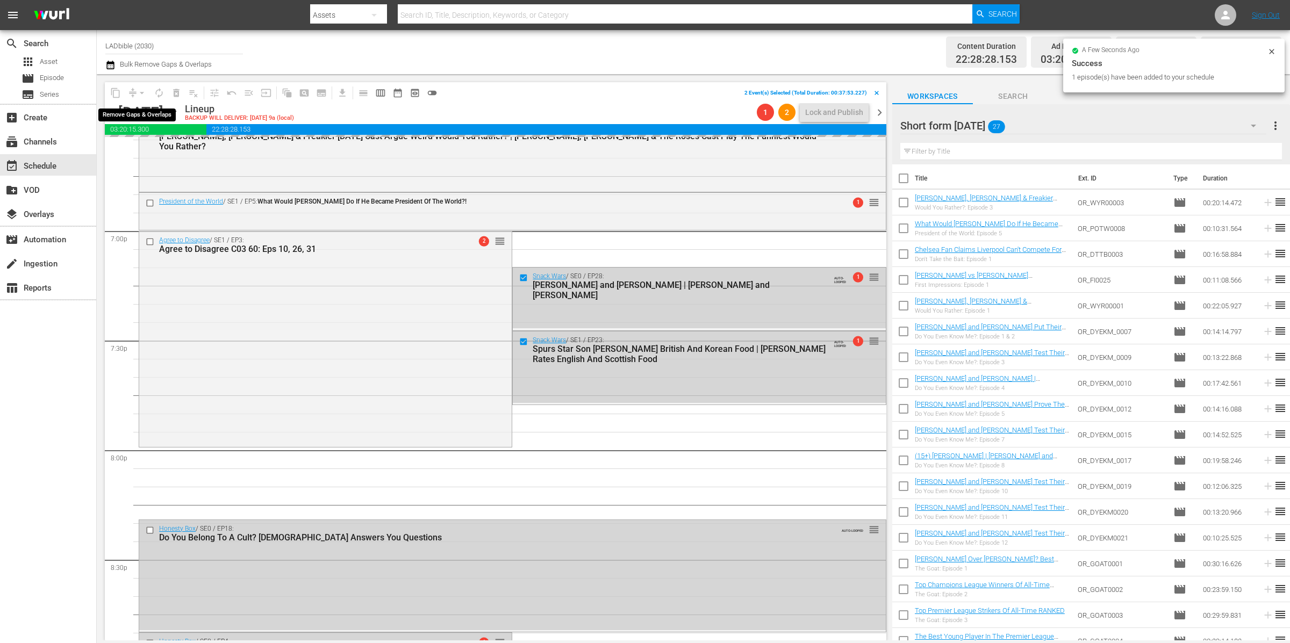
click at [130, 94] on span "compress arrow_drop_down" at bounding box center [137, 92] width 26 height 17
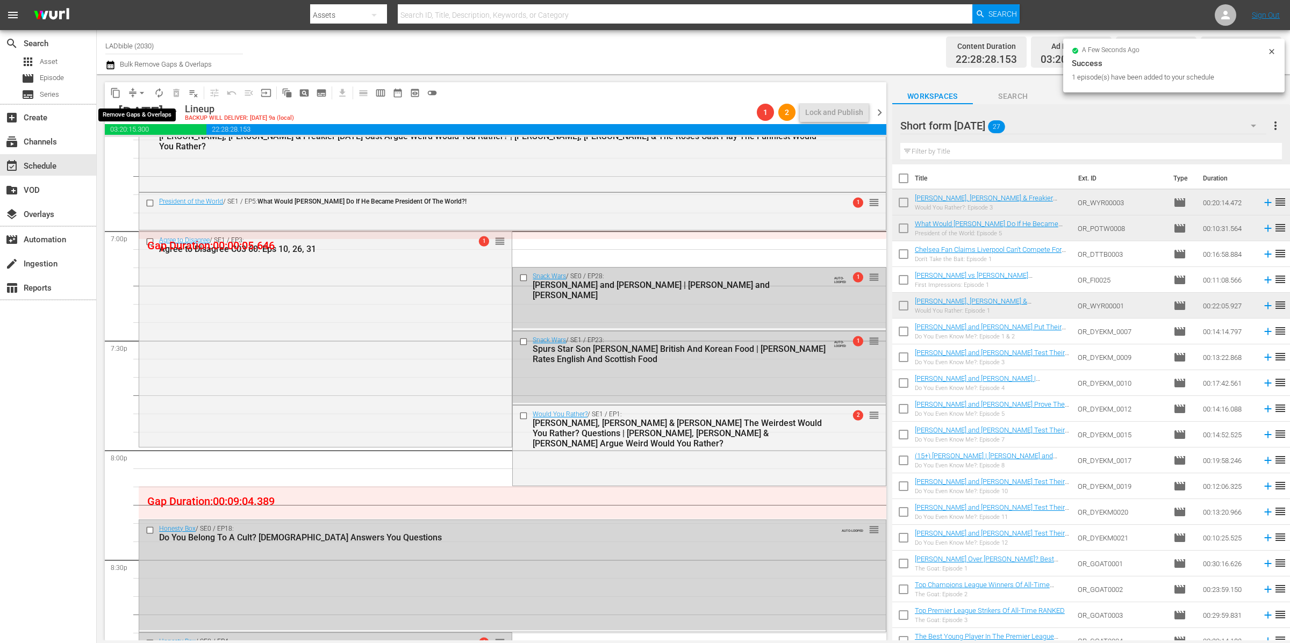
click at [133, 93] on button "arrow_drop_down" at bounding box center [141, 92] width 17 height 17
click at [160, 151] on li "Align to End of Previous Day" at bounding box center [142, 150] width 113 height 18
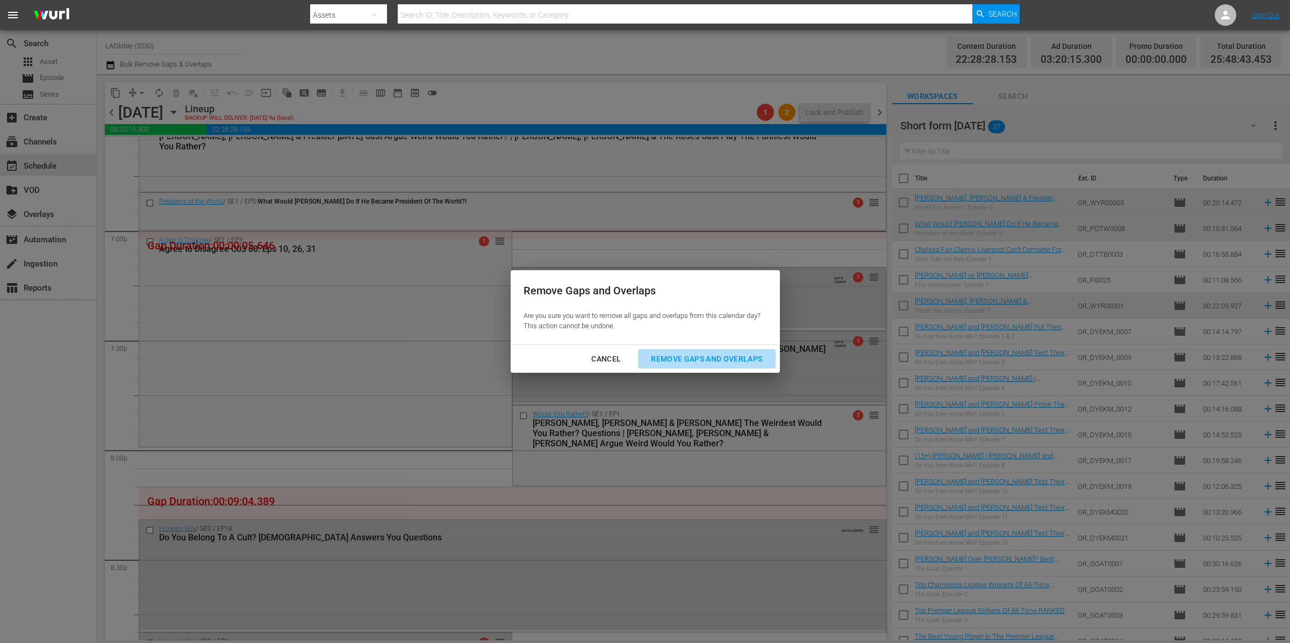
click at [742, 358] on div "Remove Gaps and Overlaps" at bounding box center [706, 359] width 128 height 13
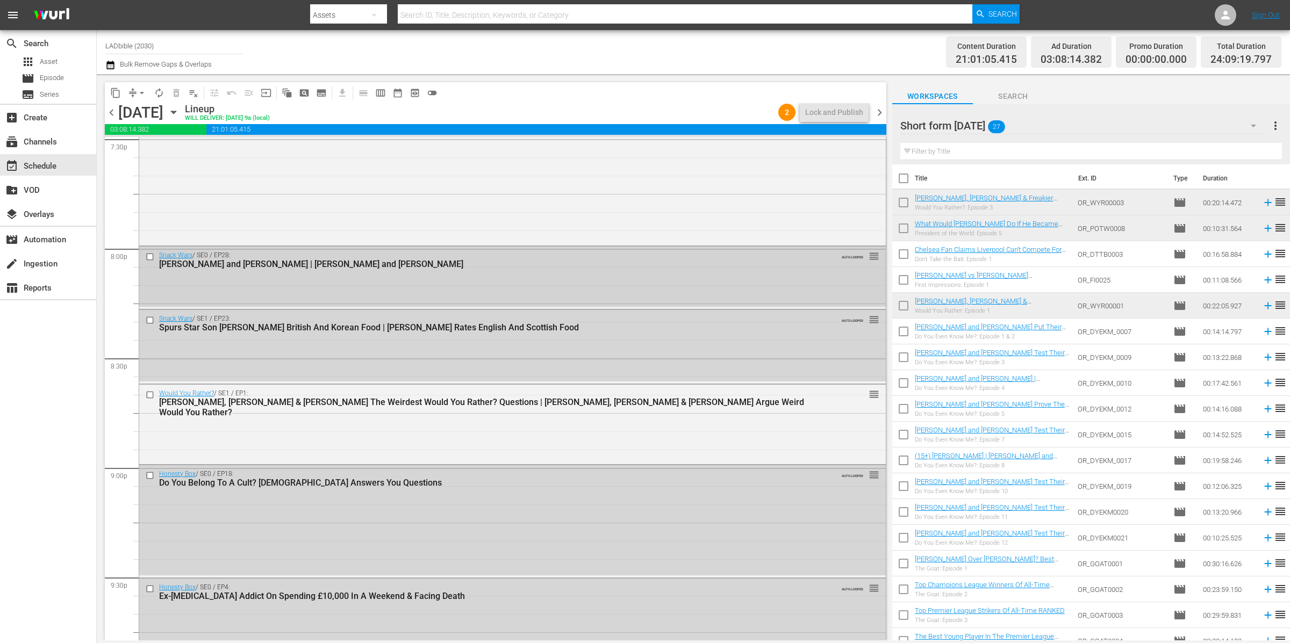
scroll to position [4297, 0]
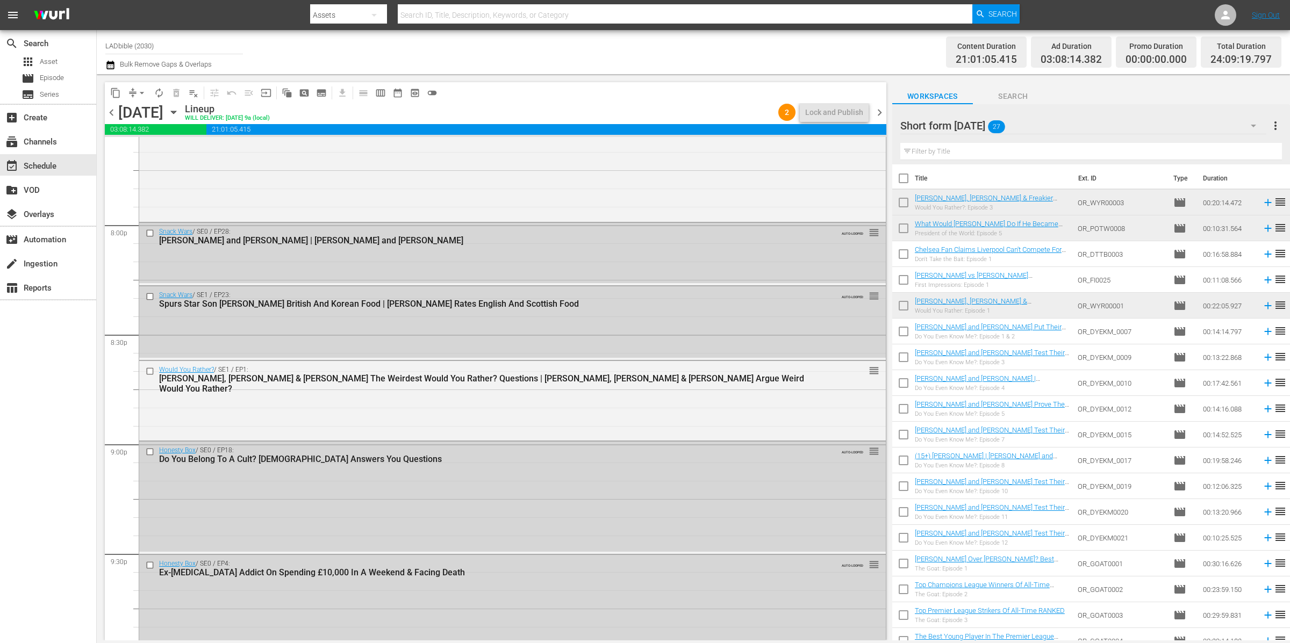
click at [1057, 120] on div "Short form [DATE]" at bounding box center [1083, 126] width 366 height 30
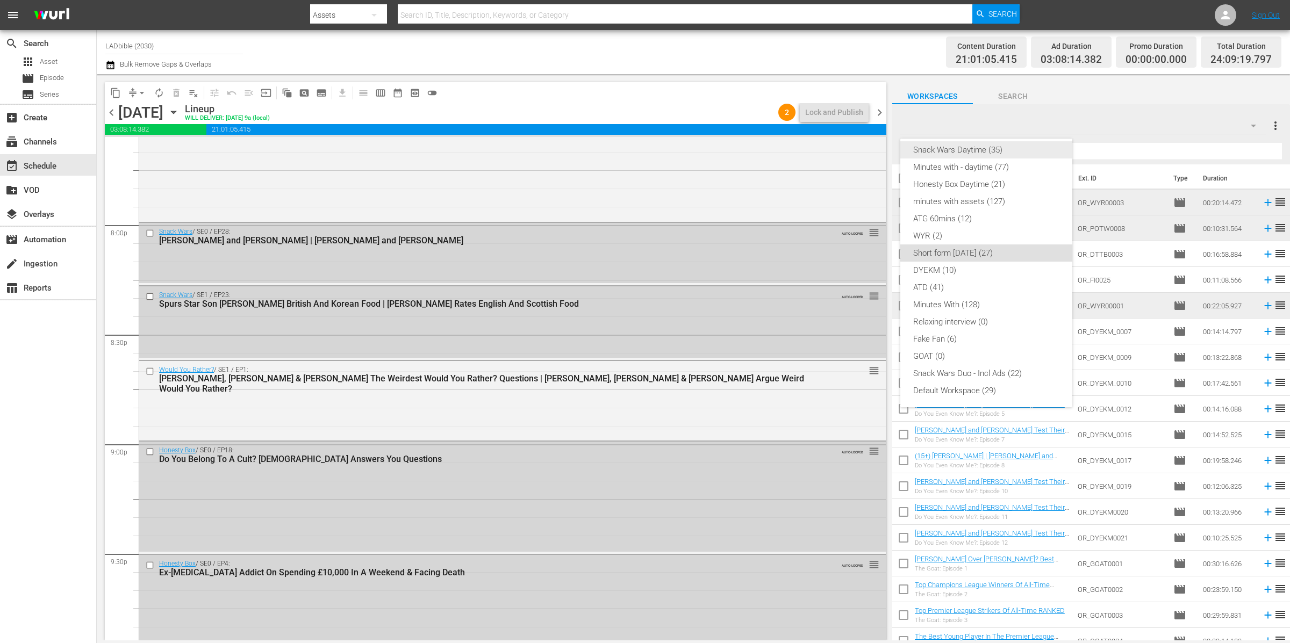
scroll to position [0, 0]
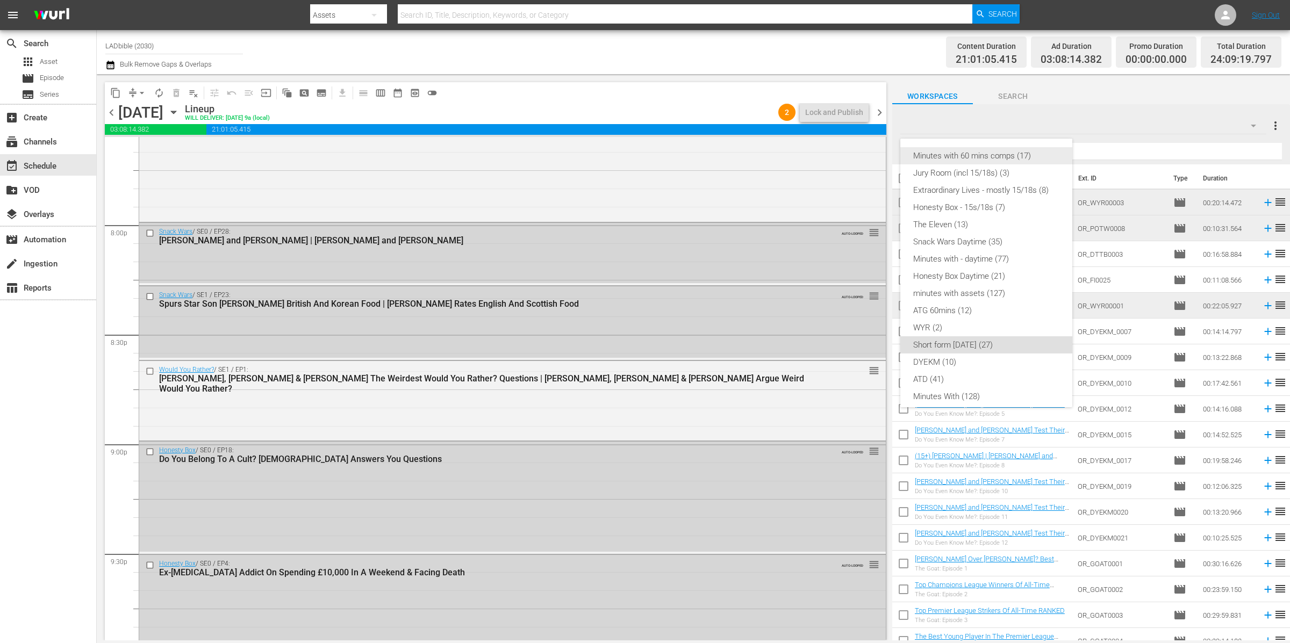
click at [997, 157] on div "Minutes with 60 mins comps (17)" at bounding box center [986, 155] width 146 height 17
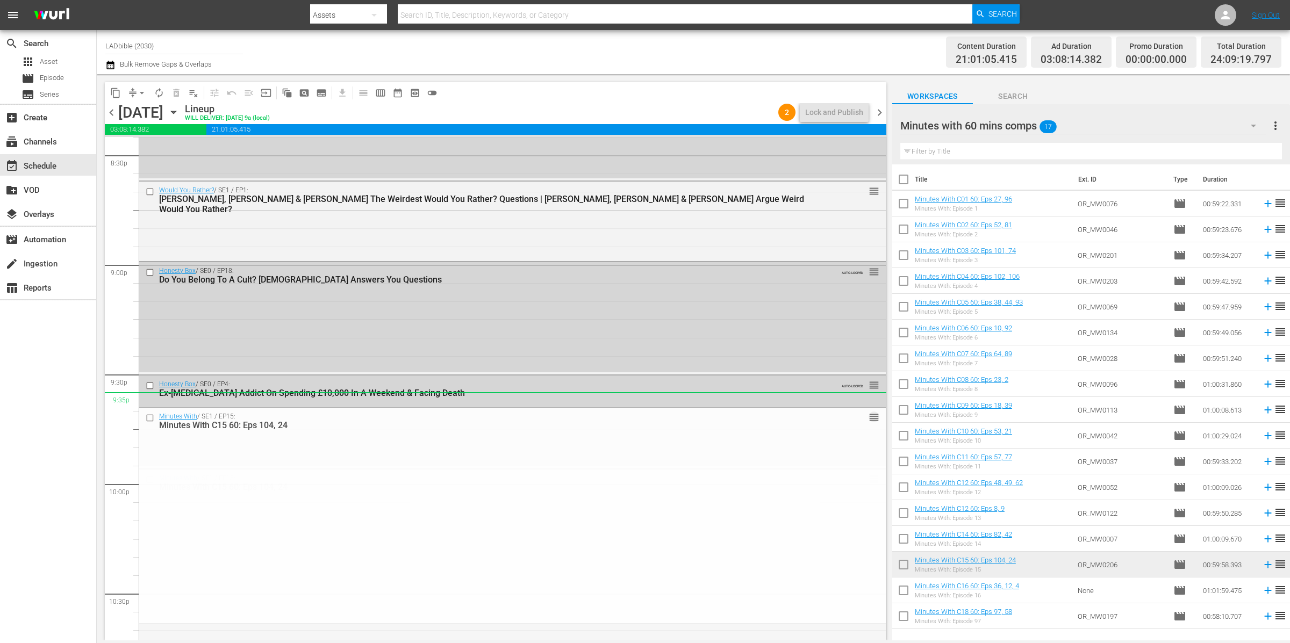
scroll to position [4327, 0]
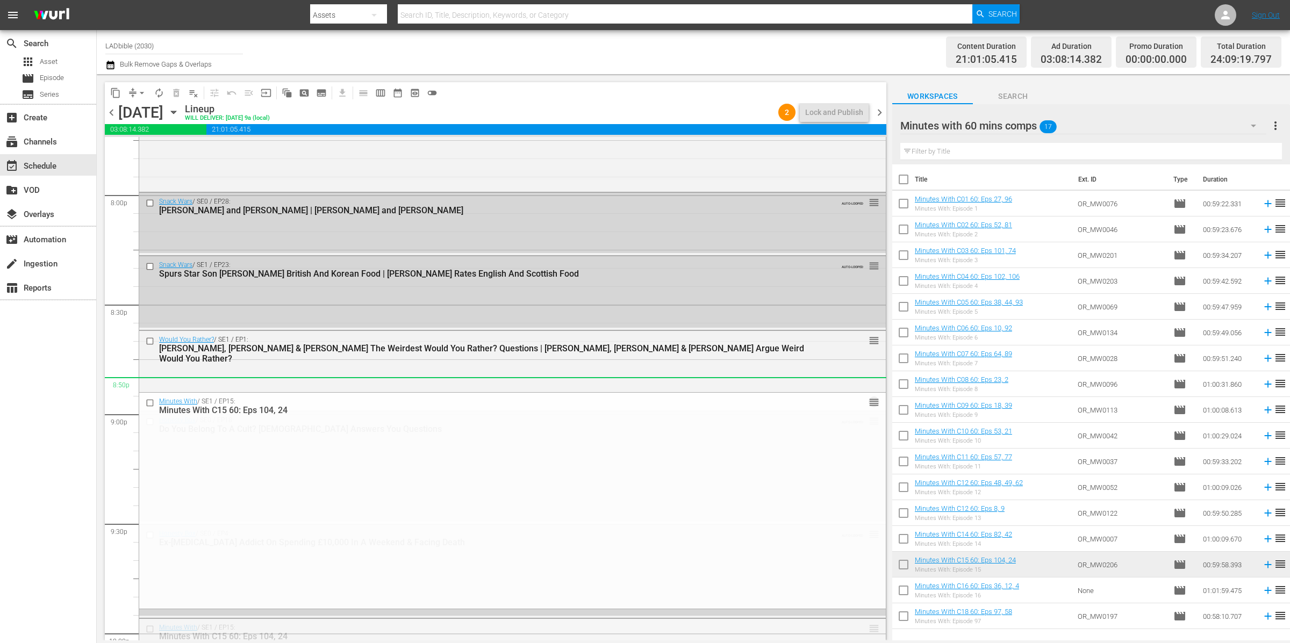
drag, startPoint x: 864, startPoint y: 345, endPoint x: 815, endPoint y: 381, distance: 60.3
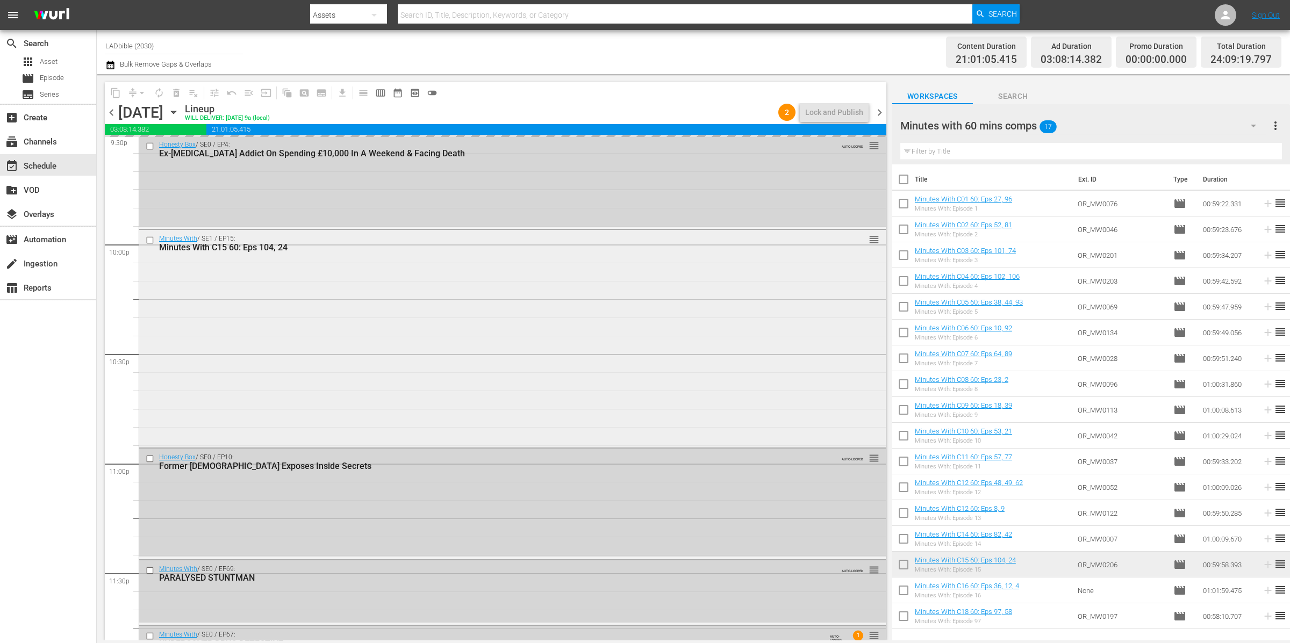
scroll to position [4806, 0]
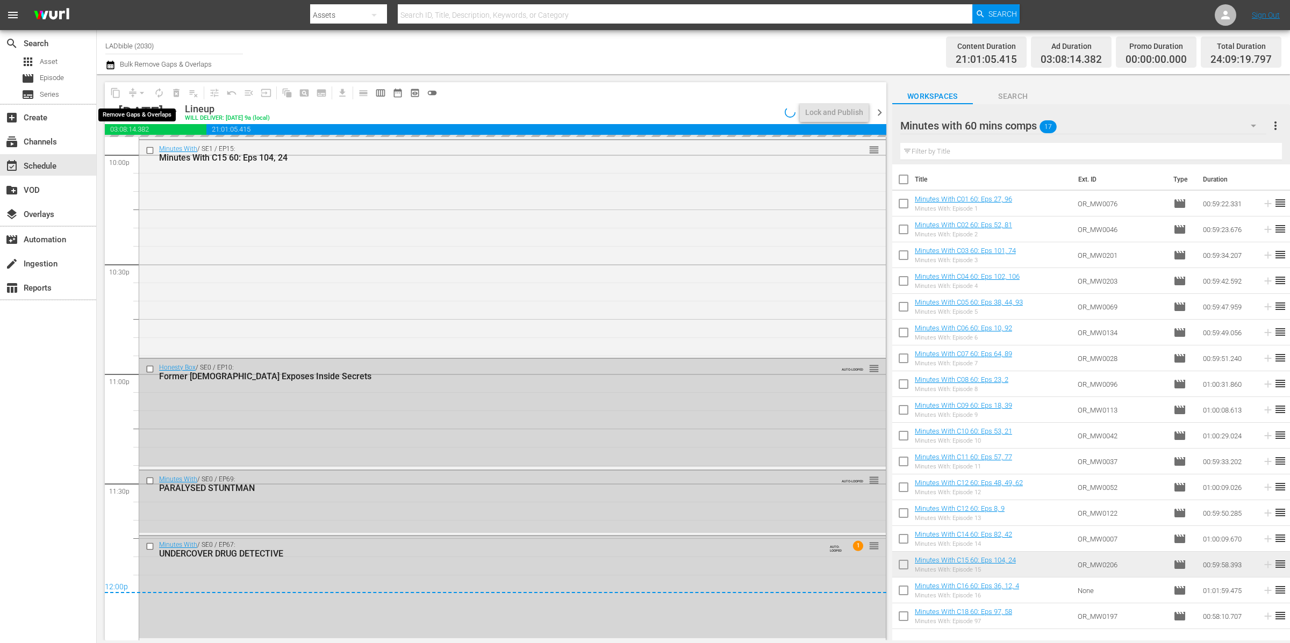
click at [135, 94] on div "arrow_drop_down" at bounding box center [141, 92] width 17 height 17
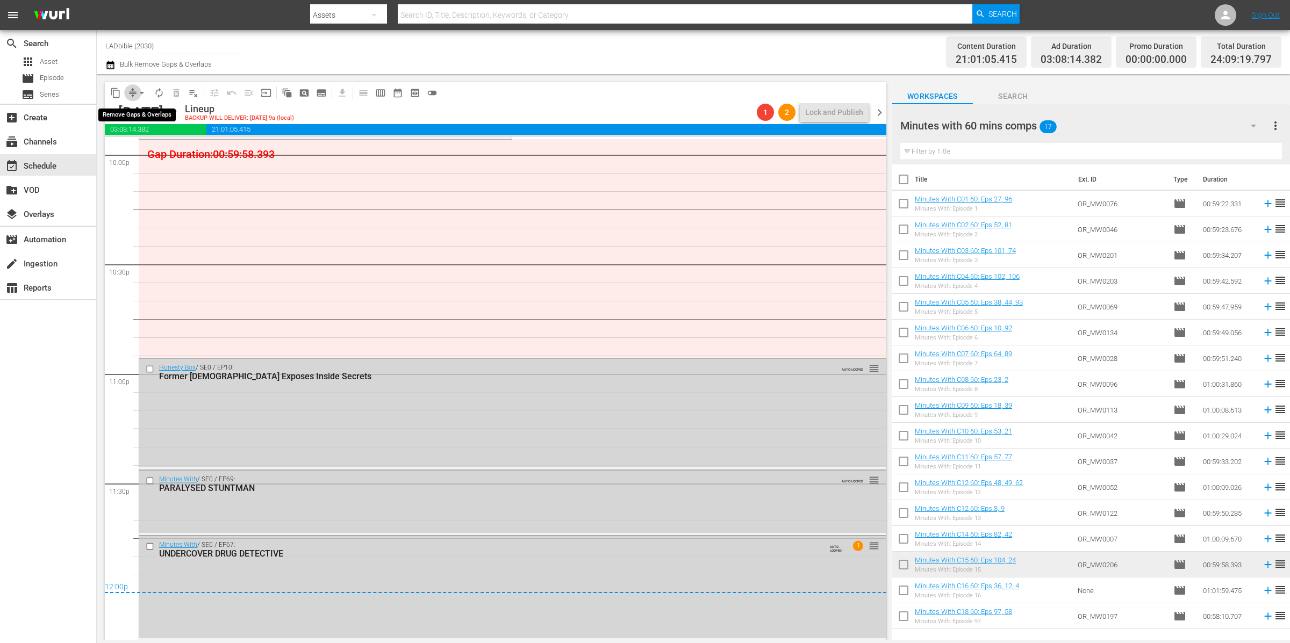
click at [133, 88] on span "compress" at bounding box center [132, 93] width 11 height 11
click at [139, 95] on span "arrow_drop_down" at bounding box center [141, 93] width 11 height 11
click at [166, 143] on li "Align to End of Previous Day" at bounding box center [142, 150] width 113 height 18
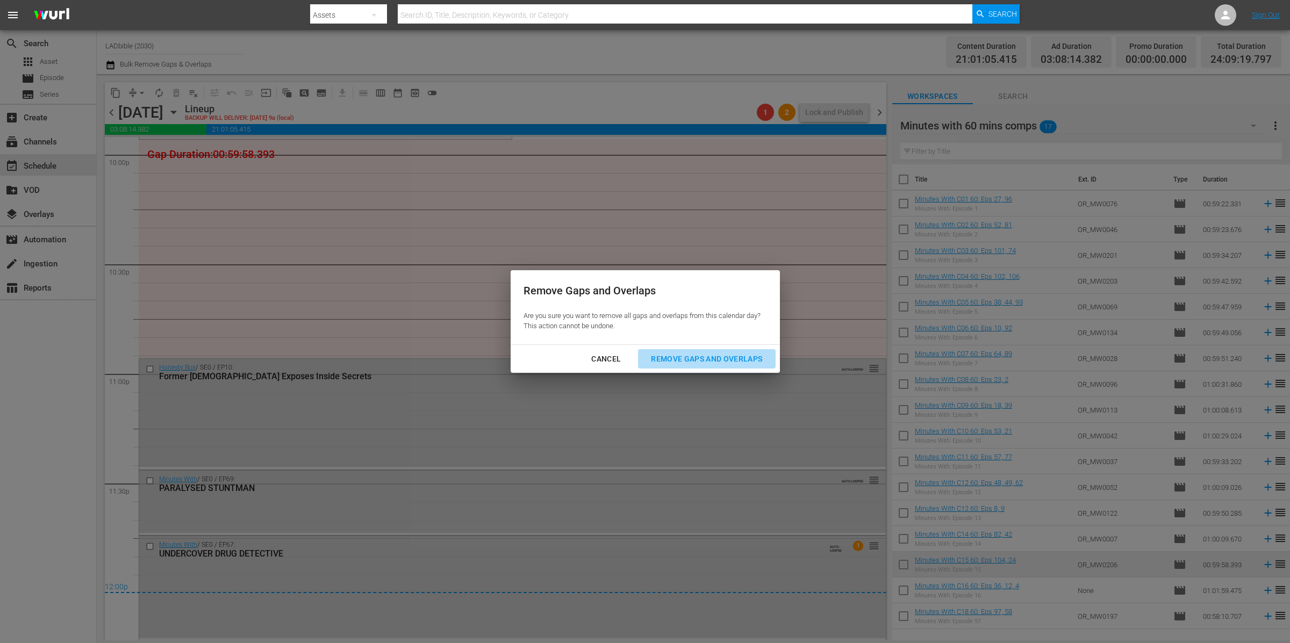
click at [675, 357] on div "Remove Gaps and Overlaps" at bounding box center [706, 359] width 128 height 13
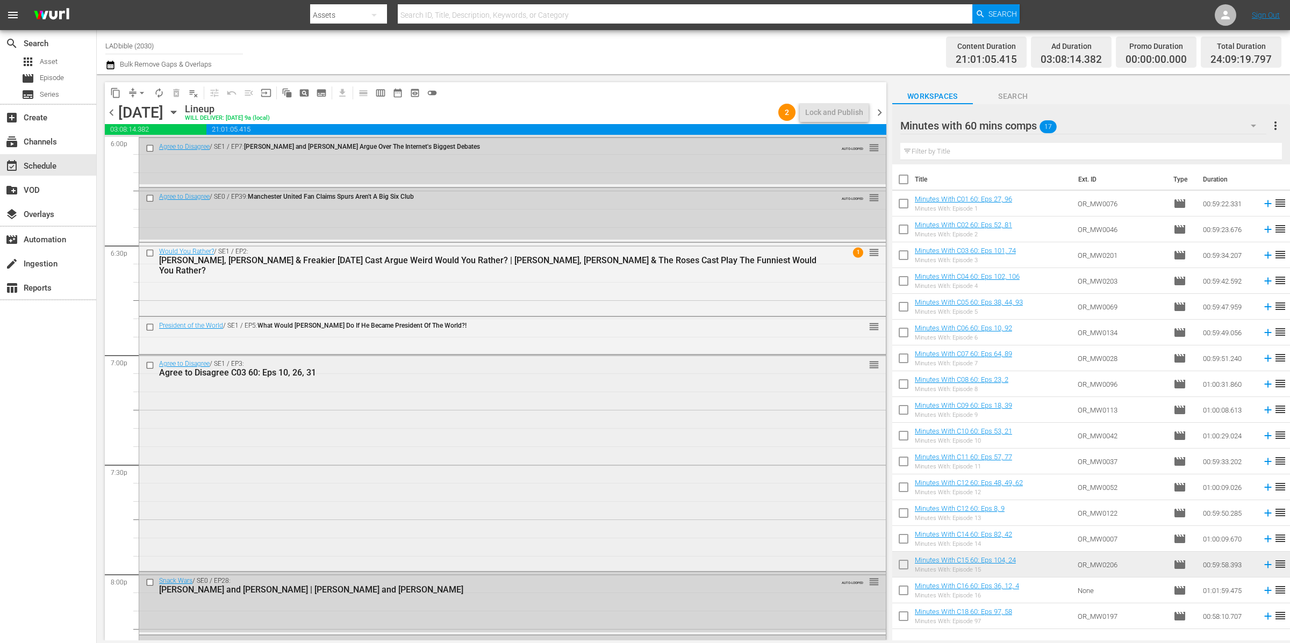
scroll to position [3939, 0]
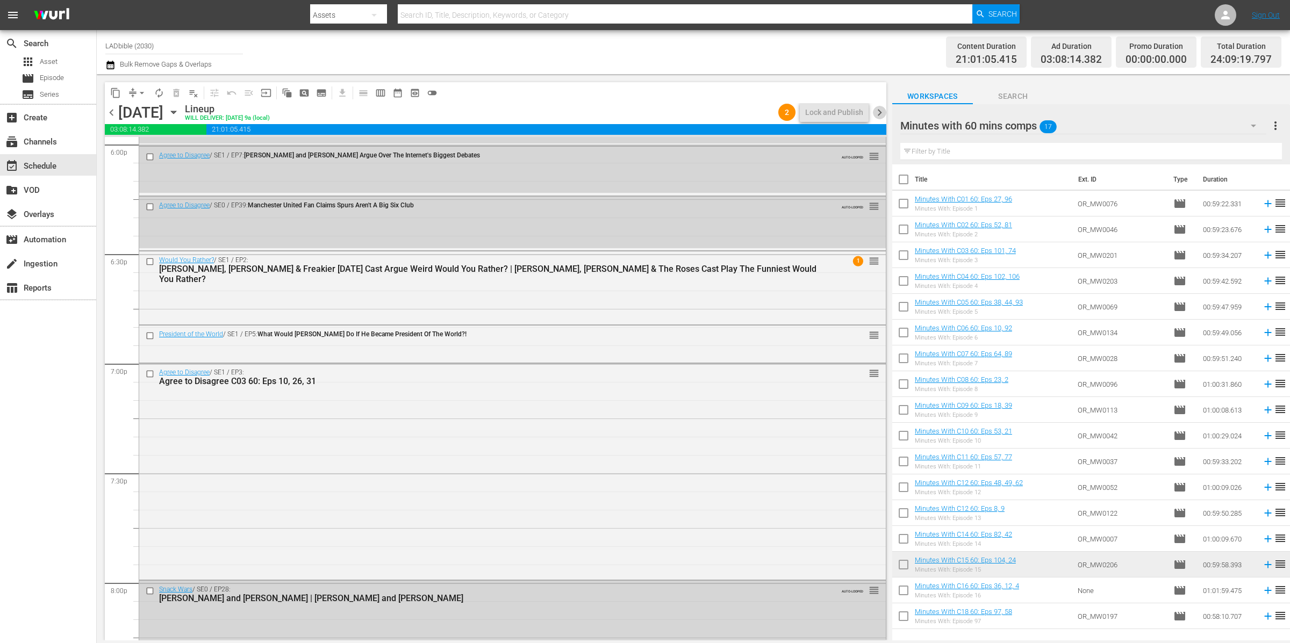
click at [881, 111] on span "chevron_right" at bounding box center [879, 112] width 13 height 13
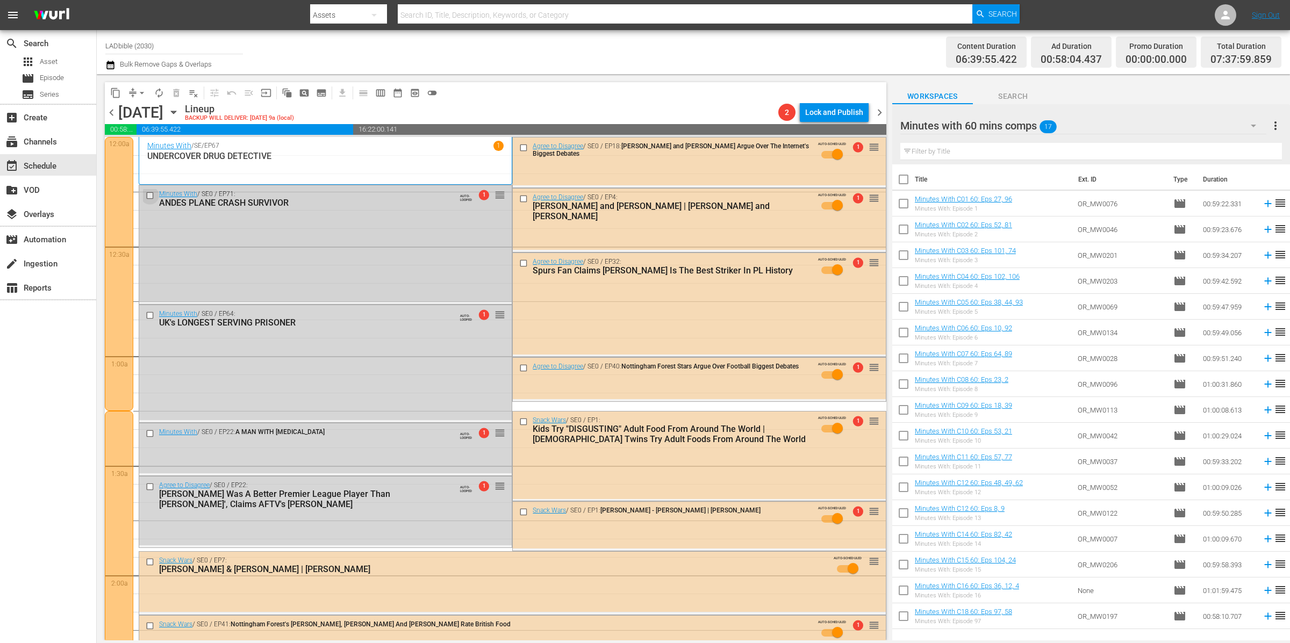
click at [147, 195] on input "checkbox" at bounding box center [151, 195] width 11 height 9
click at [150, 314] on input "checkbox" at bounding box center [151, 315] width 11 height 9
click at [152, 432] on input "checkbox" at bounding box center [151, 433] width 11 height 9
click at [150, 485] on input "checkbox" at bounding box center [151, 487] width 11 height 9
click at [178, 94] on span "delete_forever_outlined" at bounding box center [176, 93] width 11 height 11
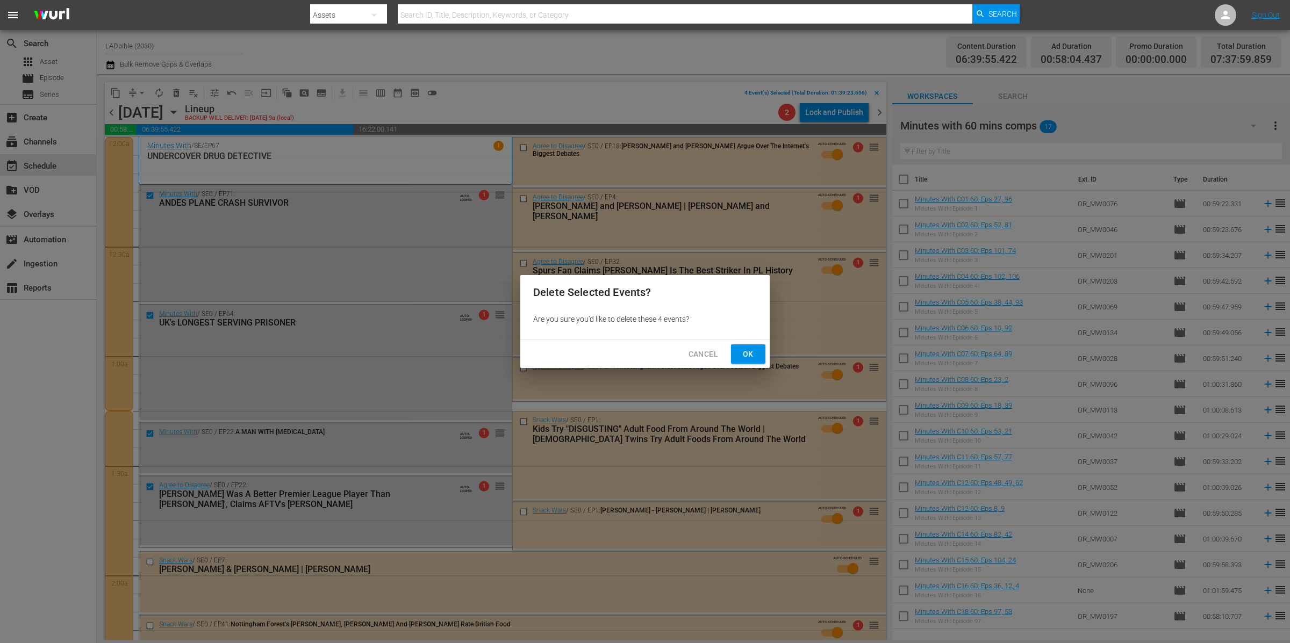
click at [752, 357] on span "Ok" at bounding box center [747, 354] width 17 height 13
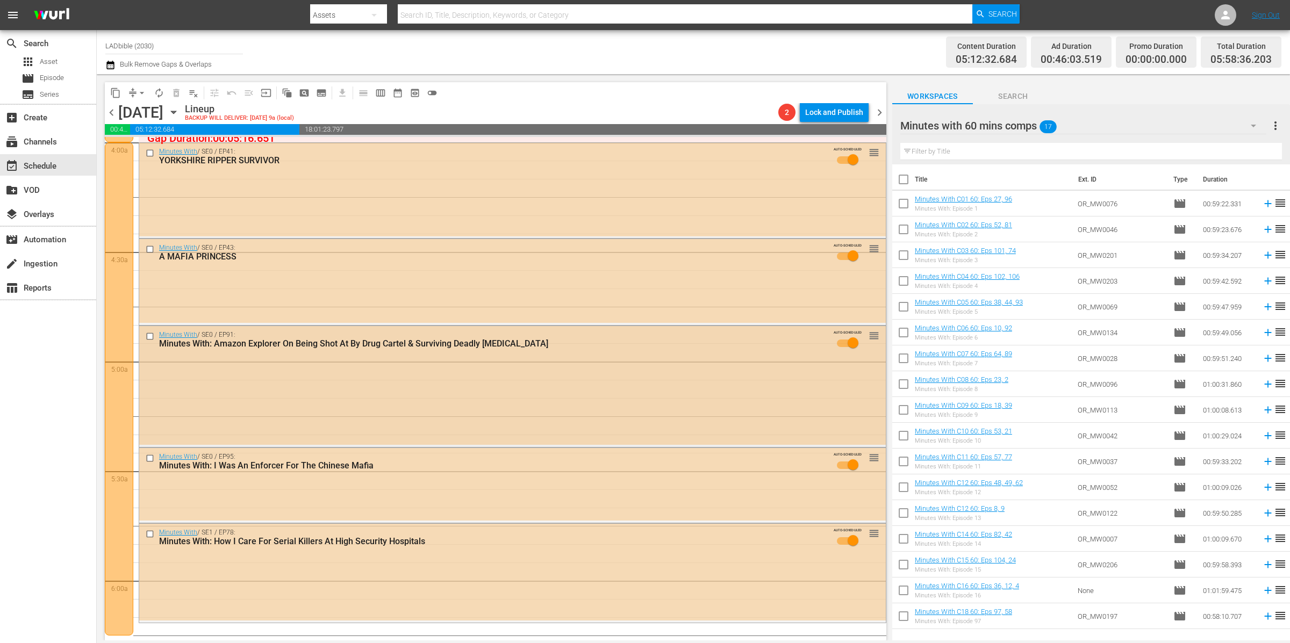
scroll to position [1021, 0]
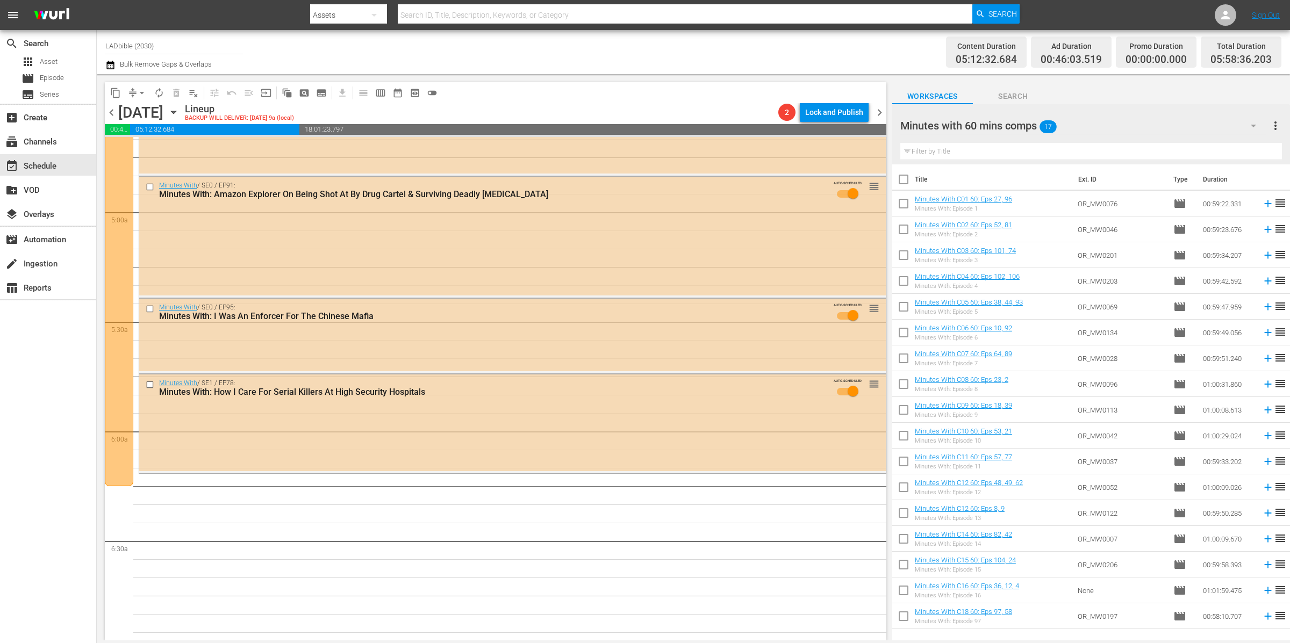
click at [126, 397] on div at bounding box center [119, 239] width 28 height 493
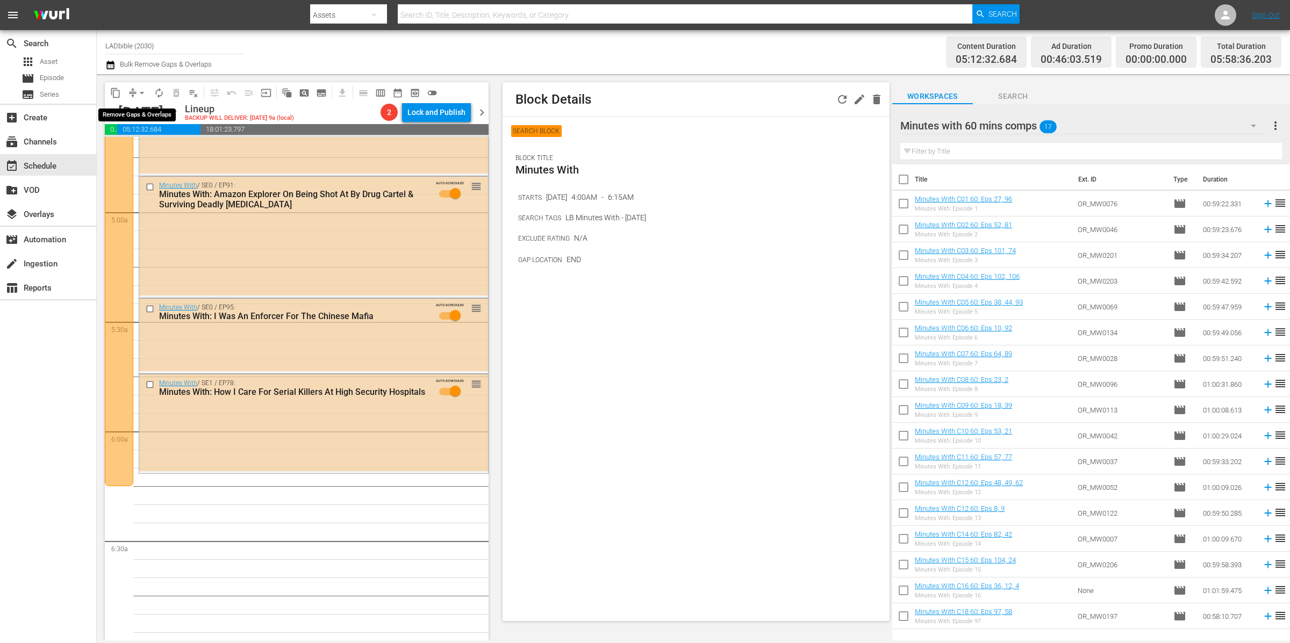
drag, startPoint x: 138, startPoint y: 88, endPoint x: 139, endPoint y: 94, distance: 6.0
click at [138, 88] on span "arrow_drop_down" at bounding box center [141, 93] width 11 height 11
click at [184, 150] on li "Align to End of Previous Day" at bounding box center [142, 150] width 113 height 18
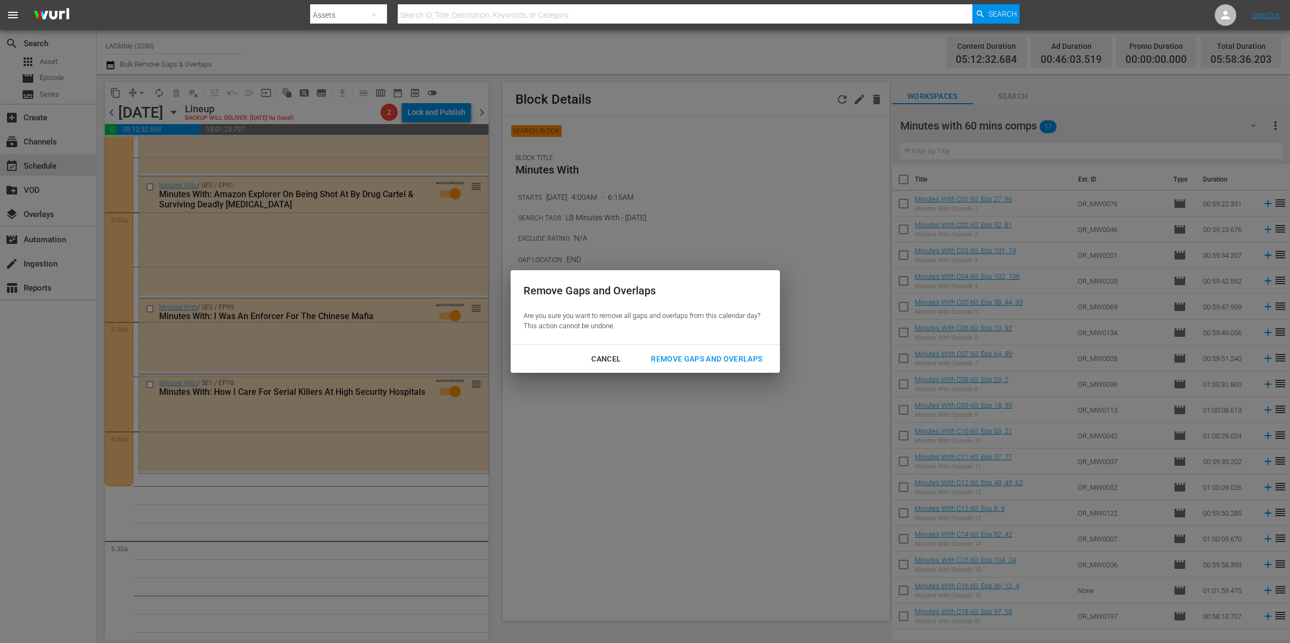
click at [707, 352] on button "Remove Gaps and Overlaps" at bounding box center [706, 359] width 137 height 20
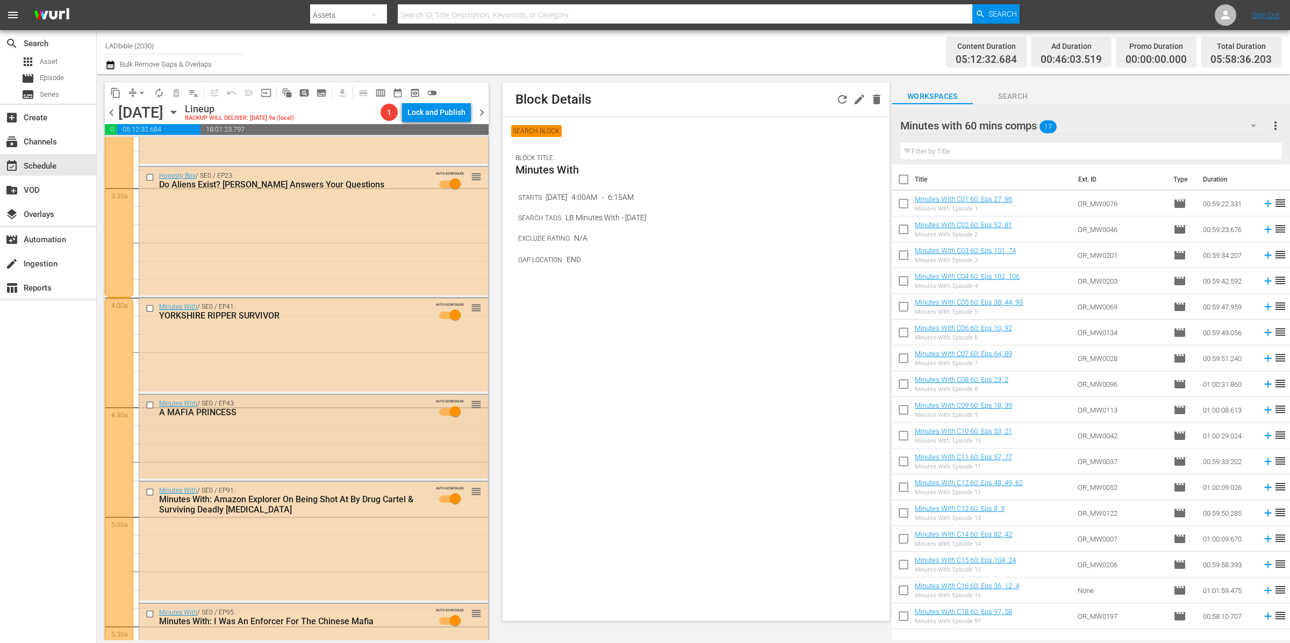
scroll to position [708, 0]
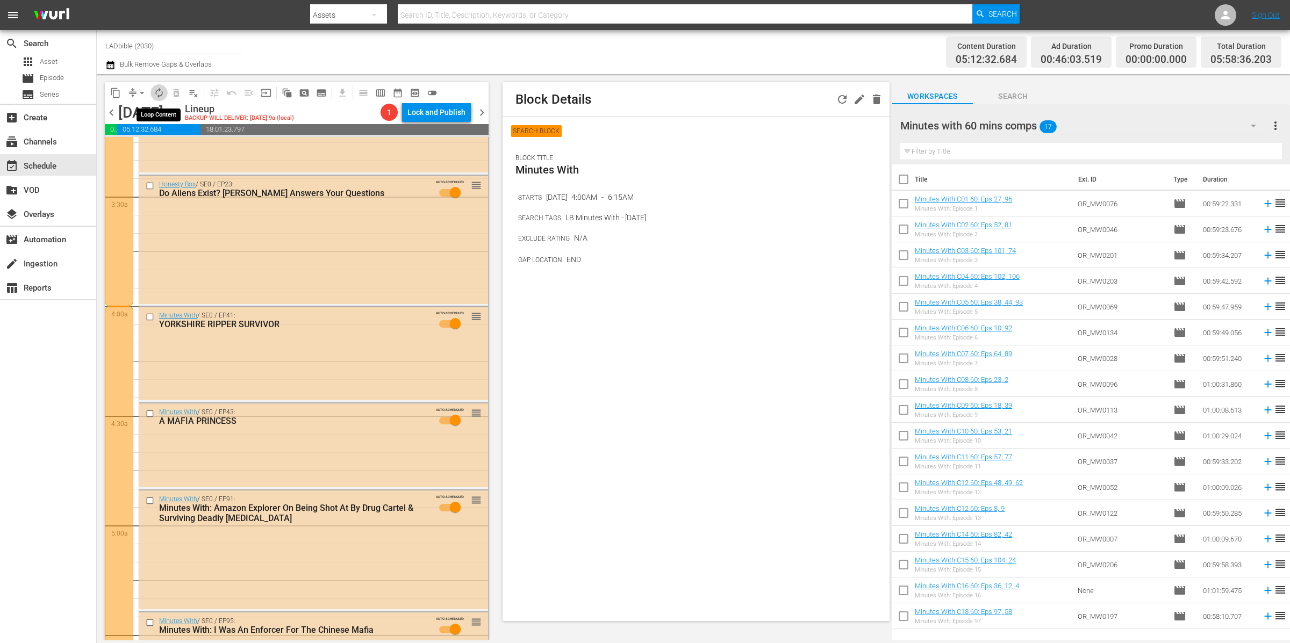
click at [160, 93] on span "autorenew_outlined" at bounding box center [159, 93] width 11 height 11
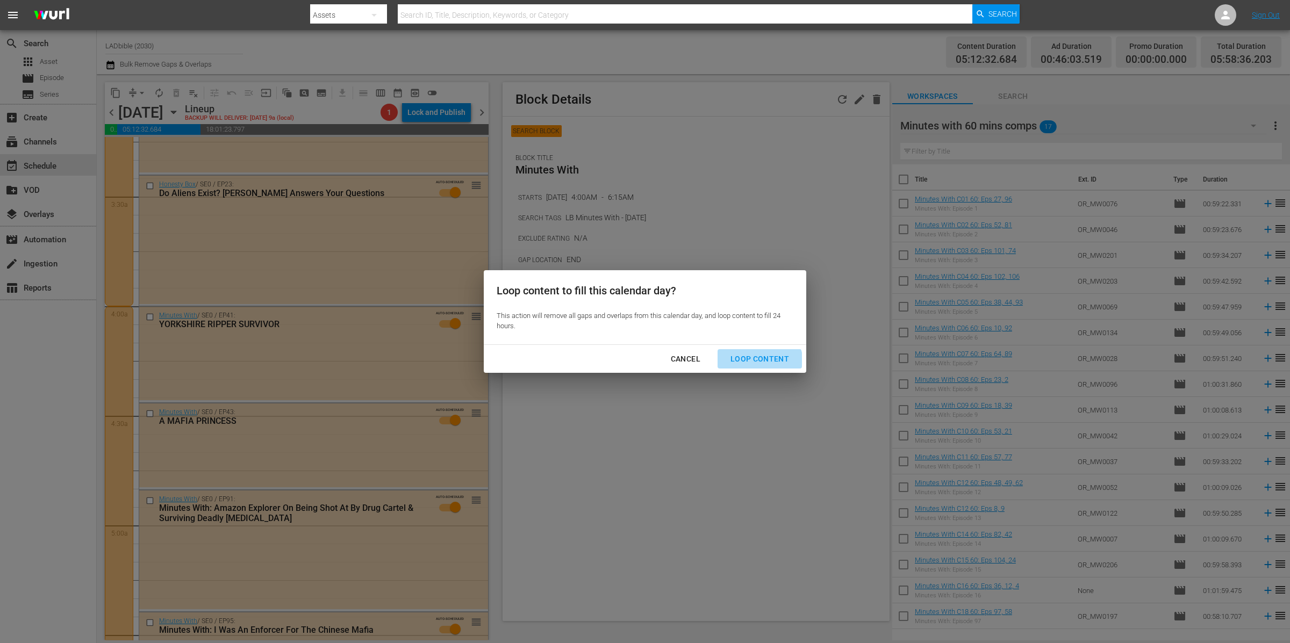
click at [760, 365] on div "Loop Content" at bounding box center [760, 359] width 76 height 13
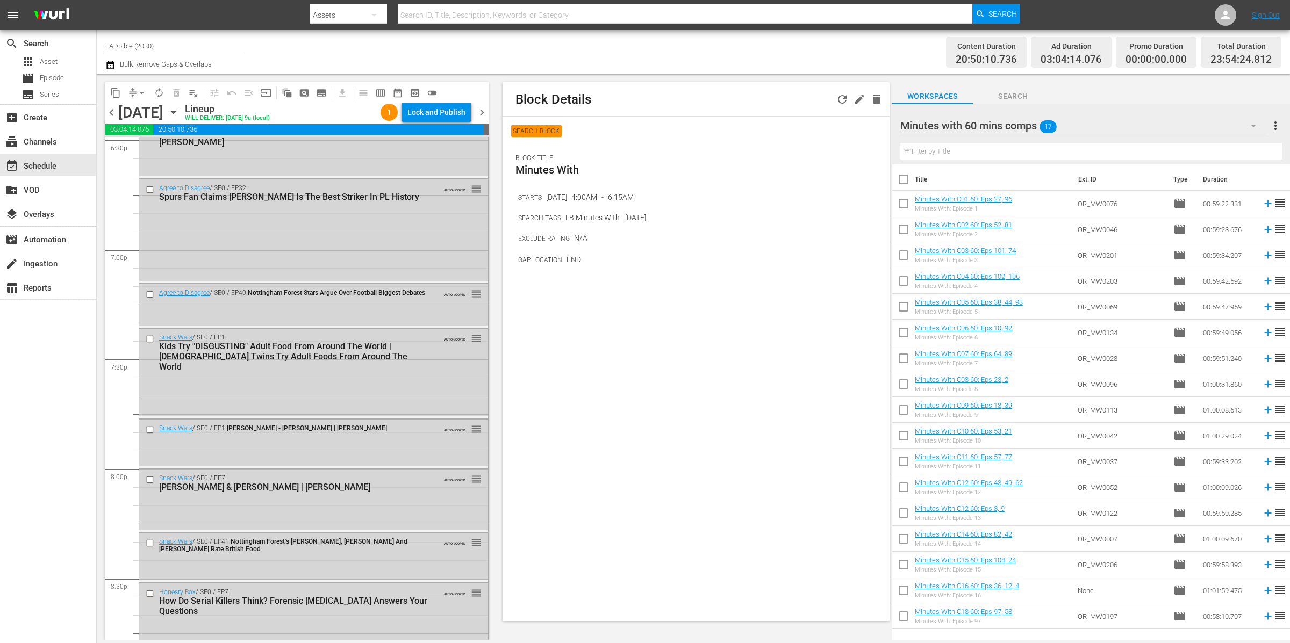
scroll to position [4044, 0]
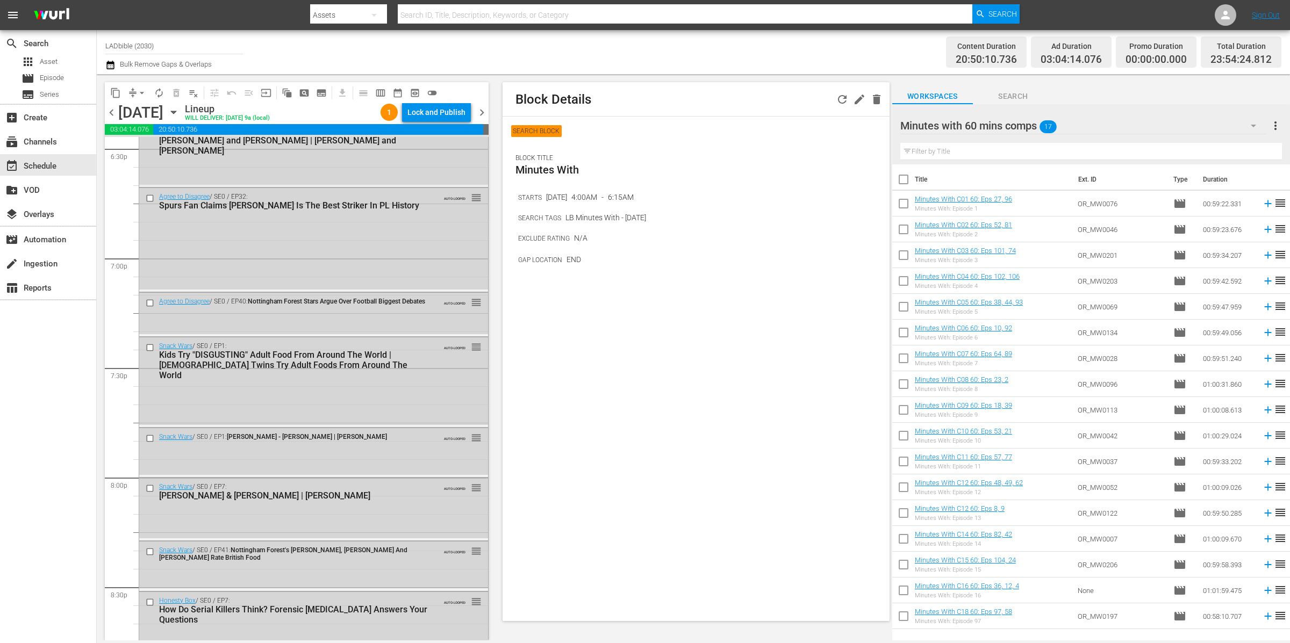
click at [1102, 127] on div "Minutes with 60 mins comps 17" at bounding box center [1083, 126] width 366 height 30
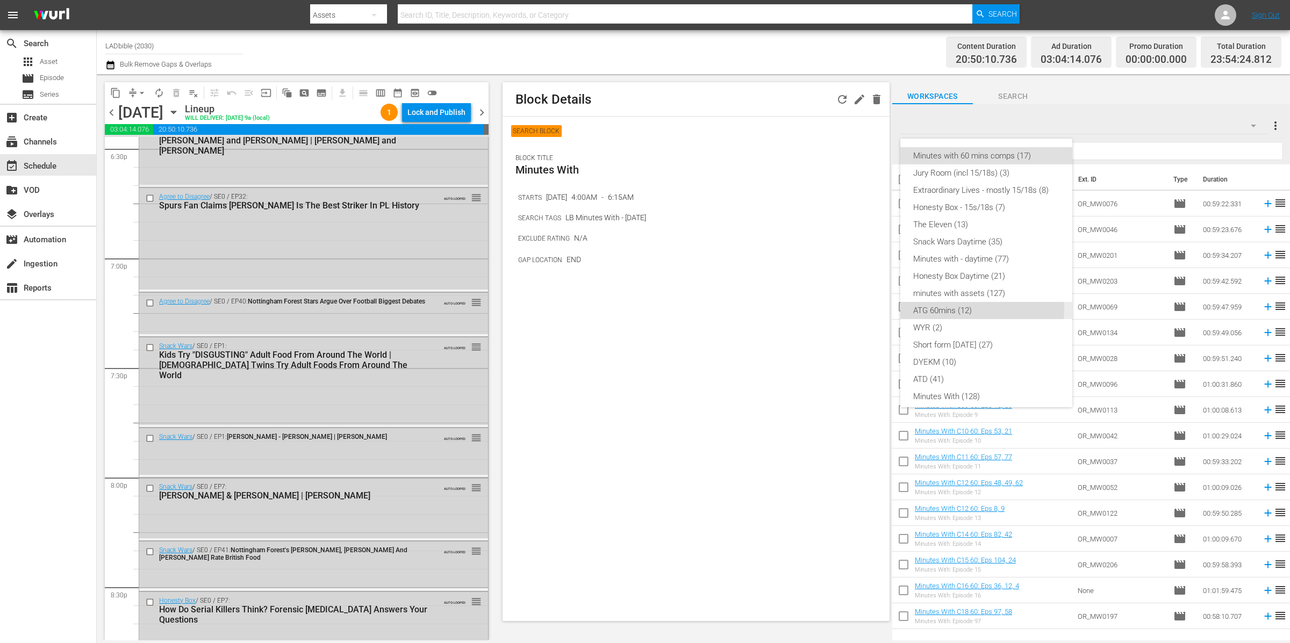
click at [982, 310] on div "ATG 60mins (12)" at bounding box center [986, 310] width 146 height 17
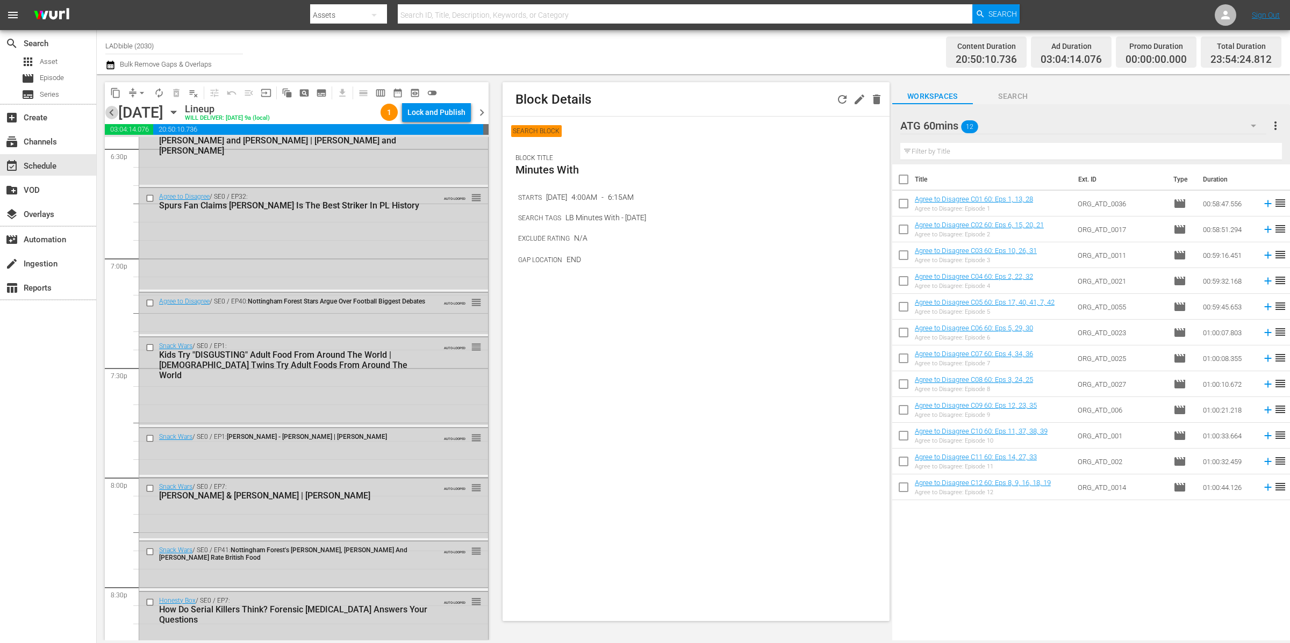
click at [112, 113] on span "chevron_left" at bounding box center [111, 112] width 13 height 13
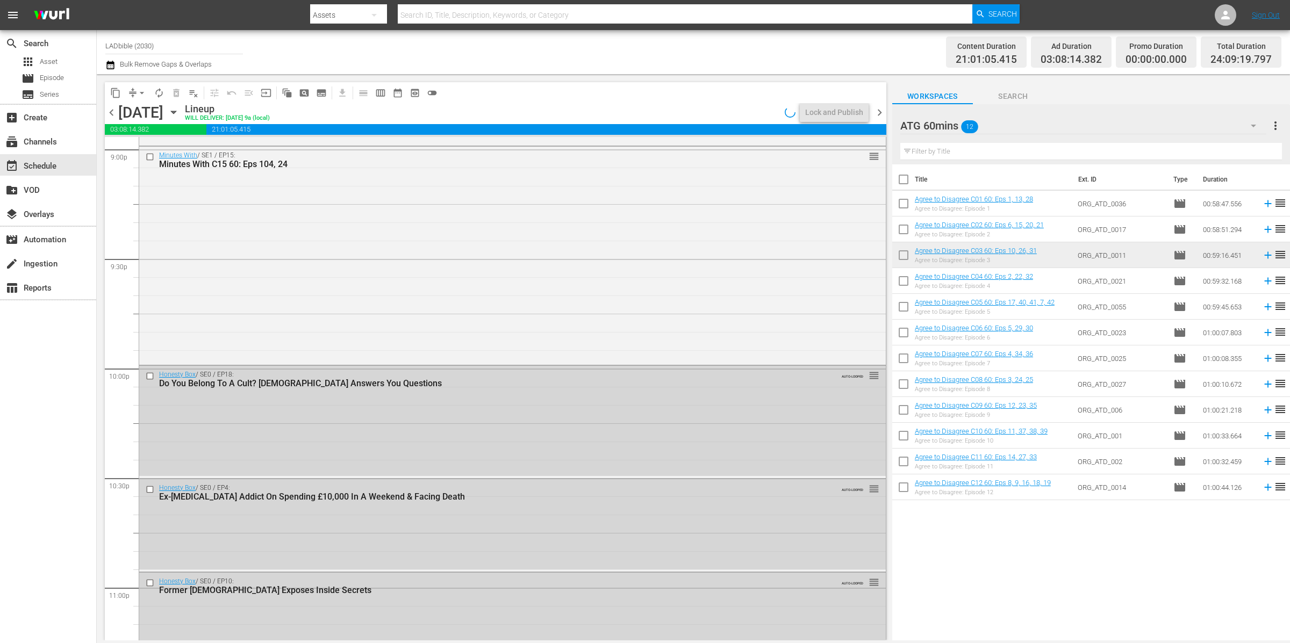
scroll to position [4025, 0]
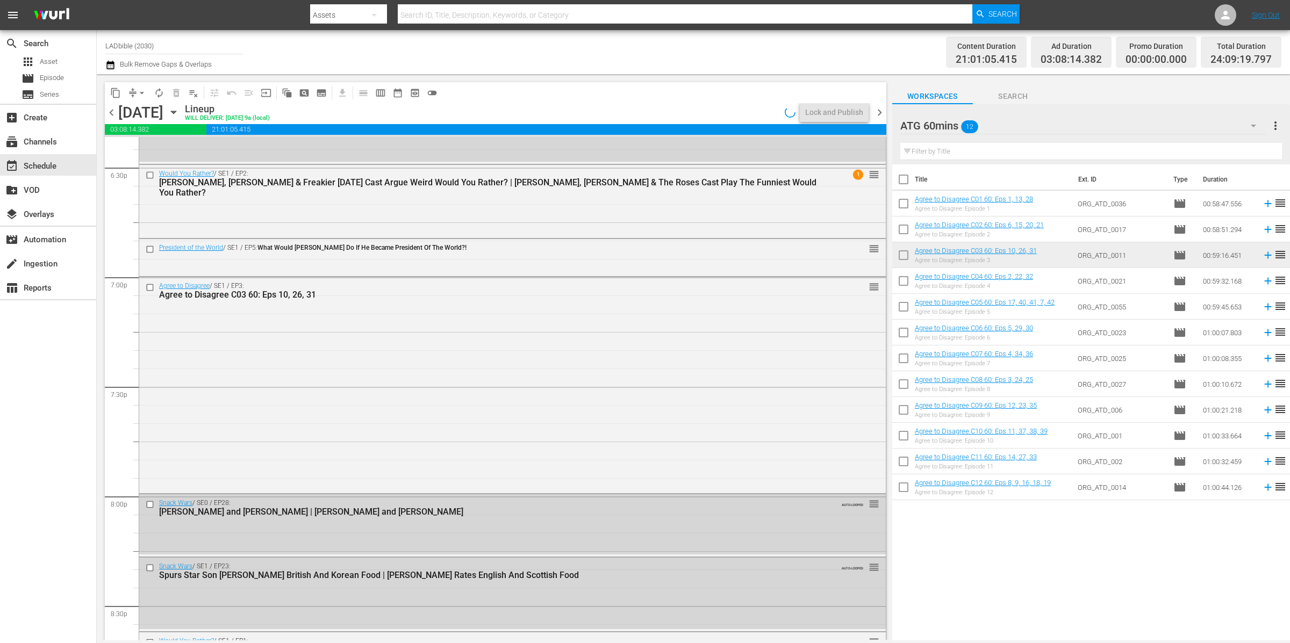
drag, startPoint x: 880, startPoint y: 111, endPoint x: 938, endPoint y: 189, distance: 97.1
click at [880, 111] on span "chevron_right" at bounding box center [879, 112] width 13 height 13
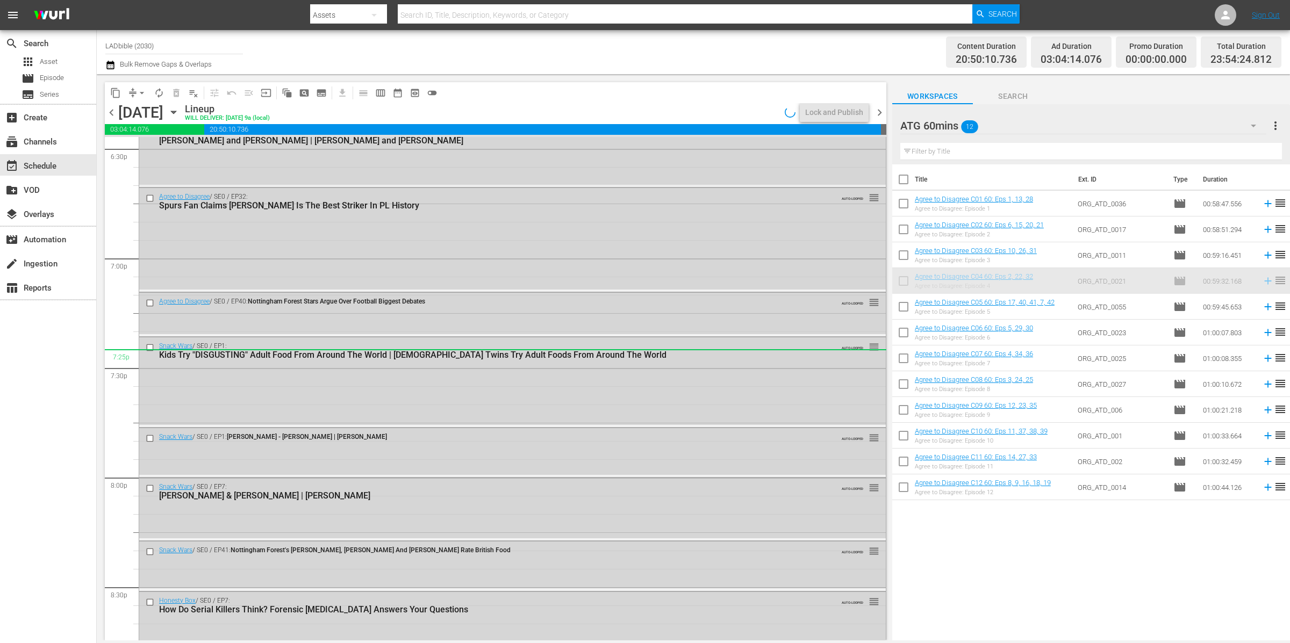
scroll to position [3996, 0]
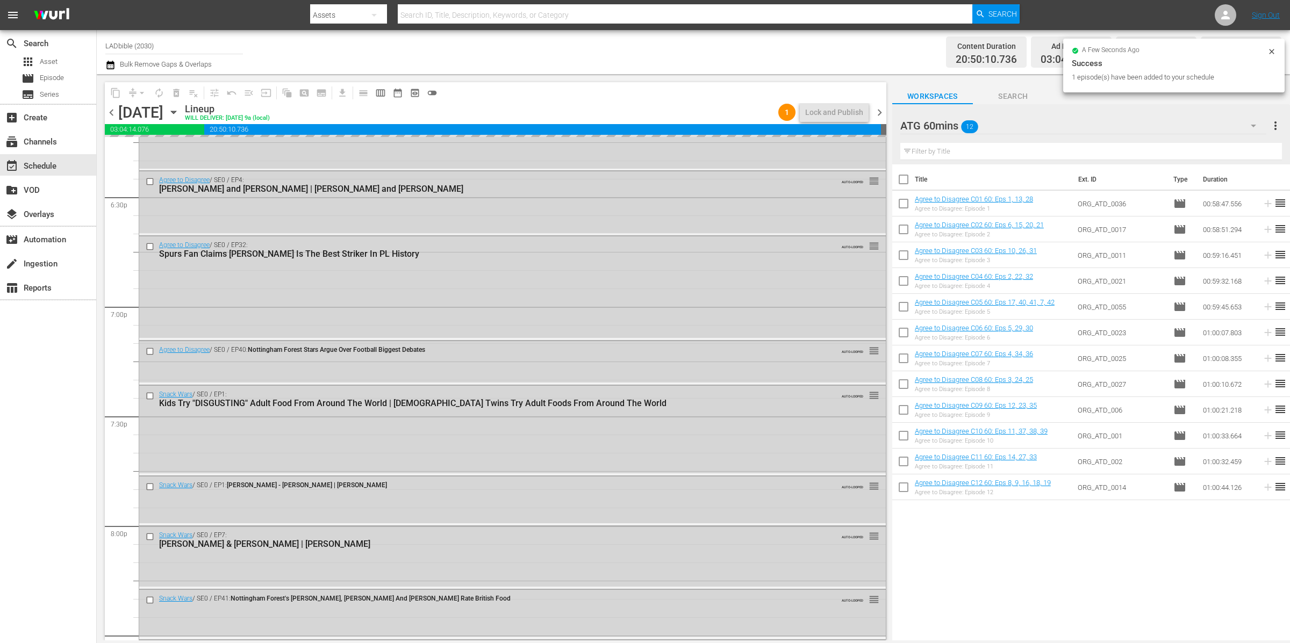
click at [1019, 124] on div "ATG 60mins 12" at bounding box center [1083, 126] width 366 height 30
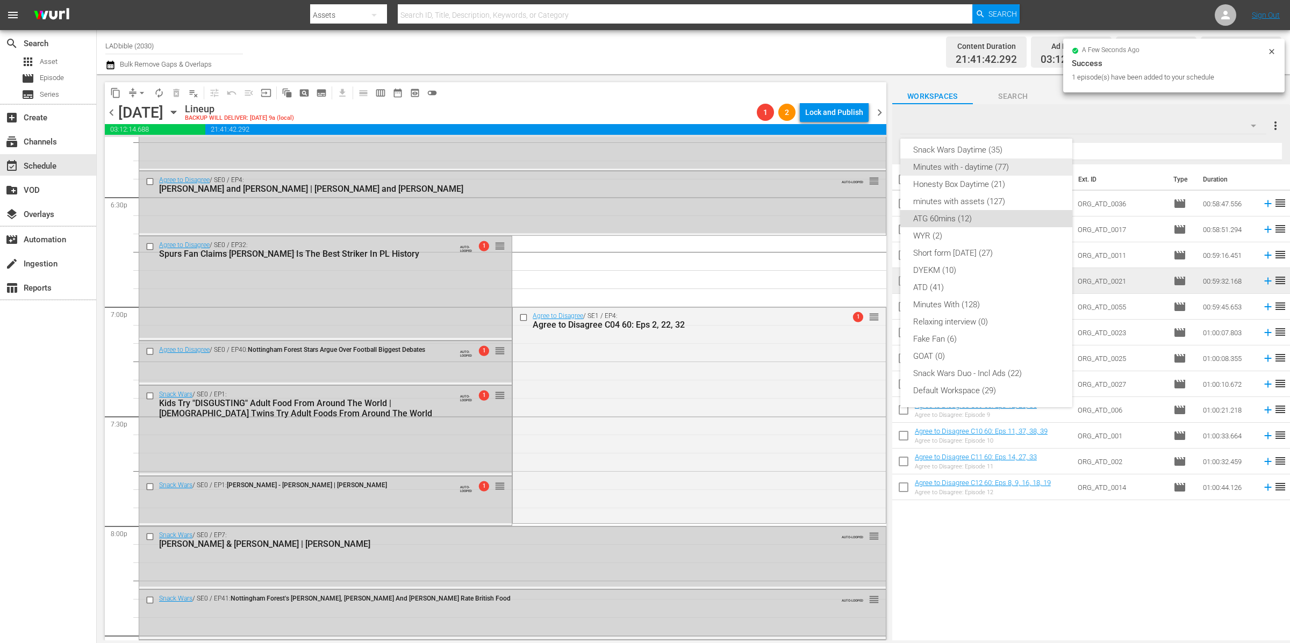
scroll to position [0, 0]
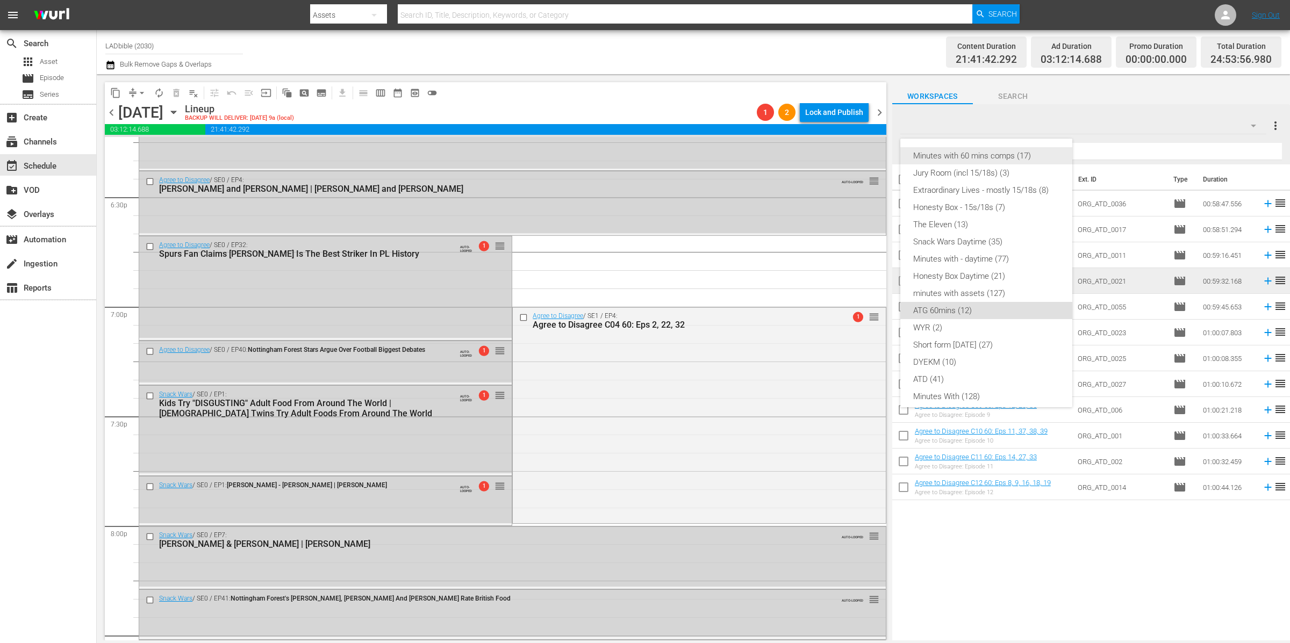
click at [1011, 152] on div "Minutes with 60 mins comps (17)" at bounding box center [986, 155] width 146 height 17
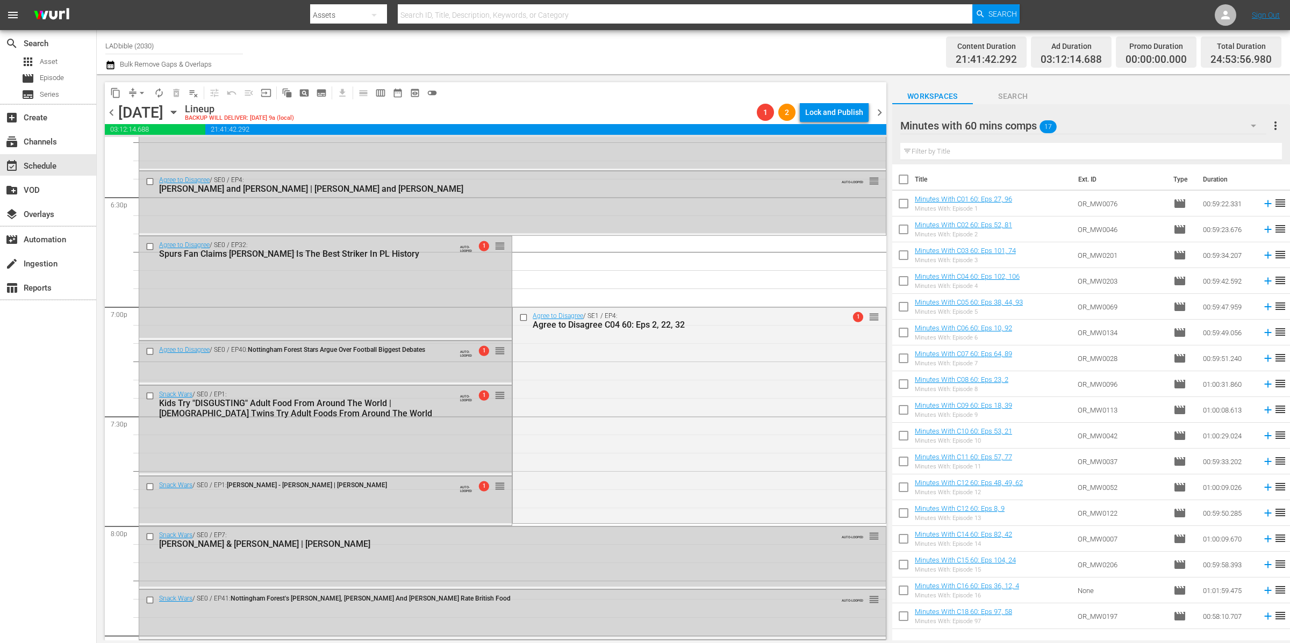
click at [112, 112] on span "chevron_left" at bounding box center [111, 112] width 13 height 13
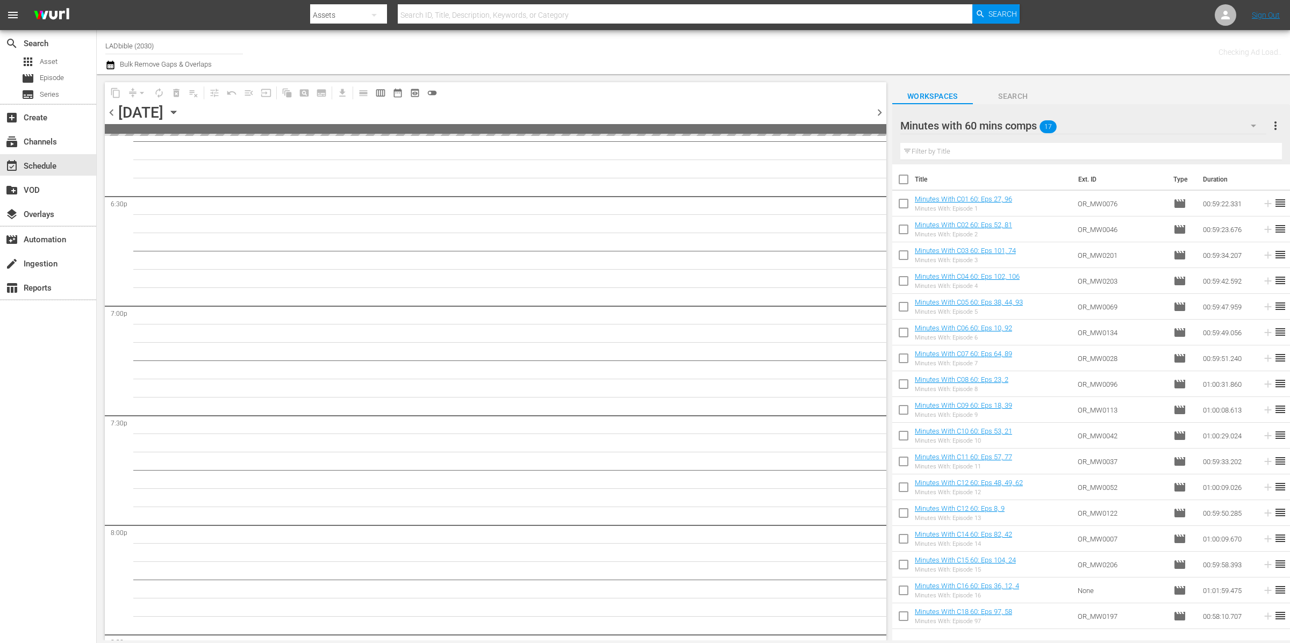
scroll to position [4525, 0]
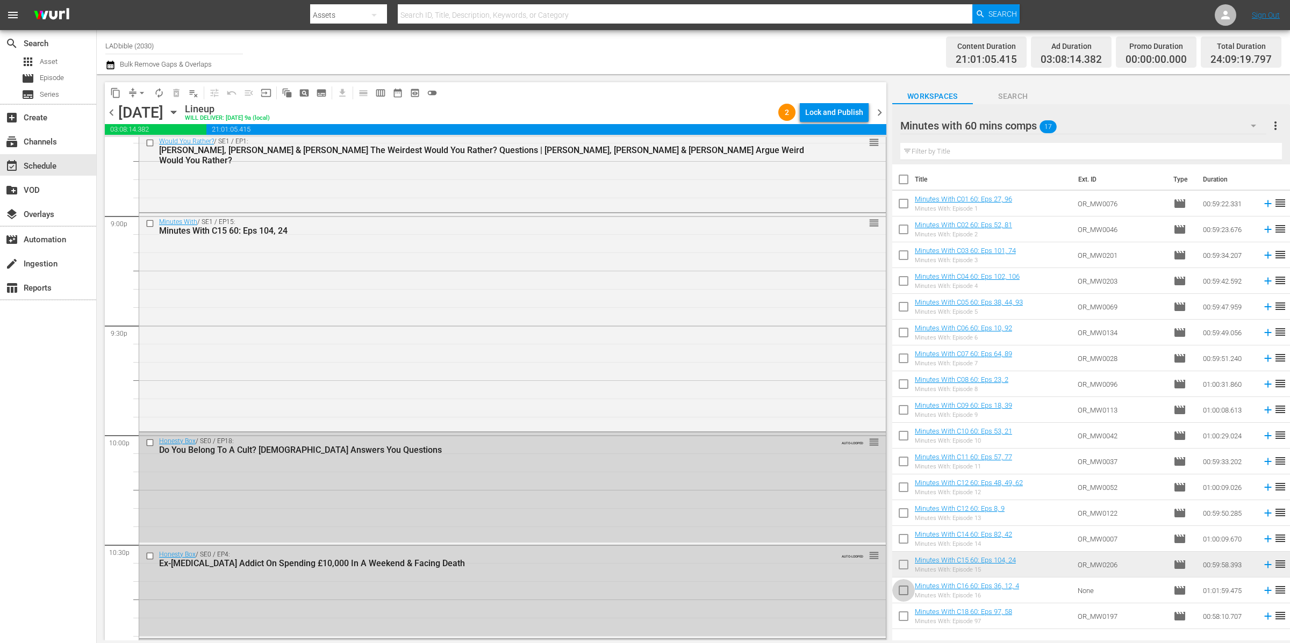
click at [904, 592] on input "checkbox" at bounding box center [903, 592] width 23 height 23
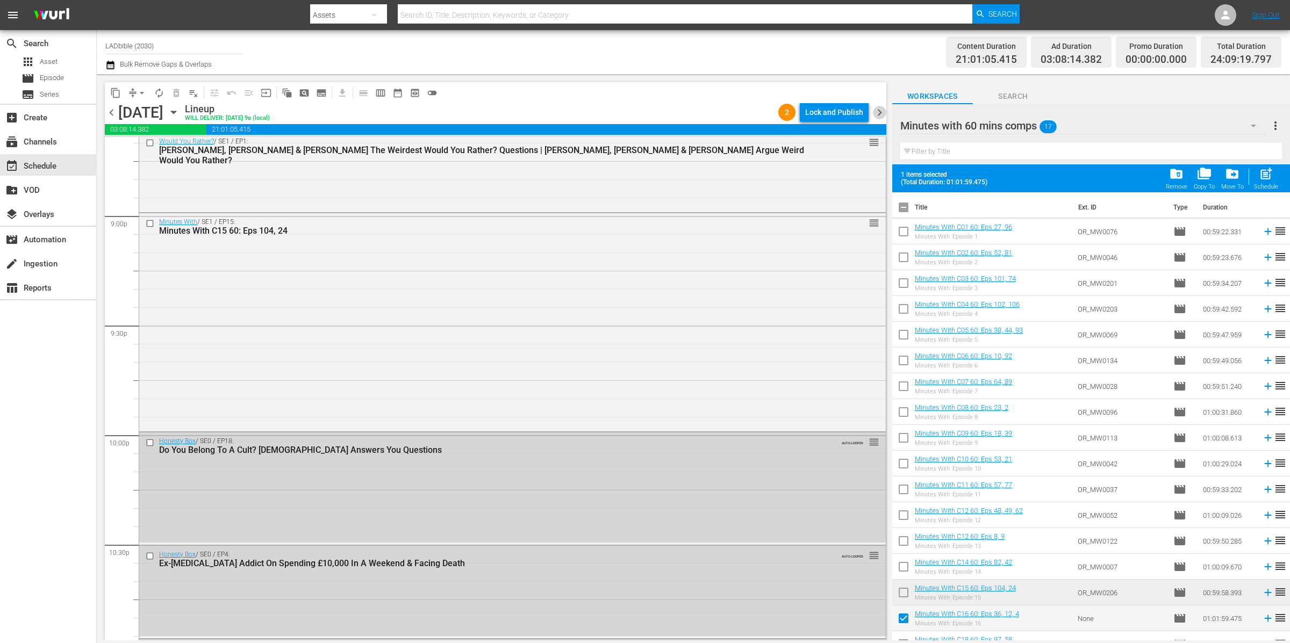
click at [879, 113] on span "chevron_right" at bounding box center [879, 112] width 13 height 13
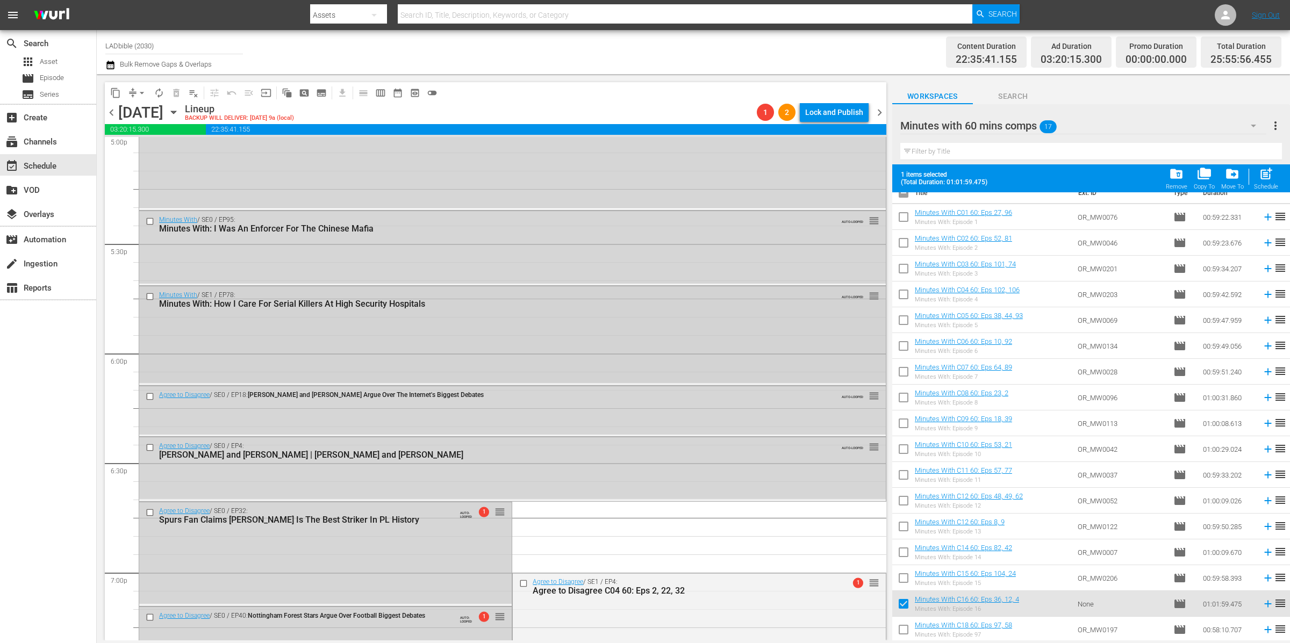
scroll to position [3721, 0]
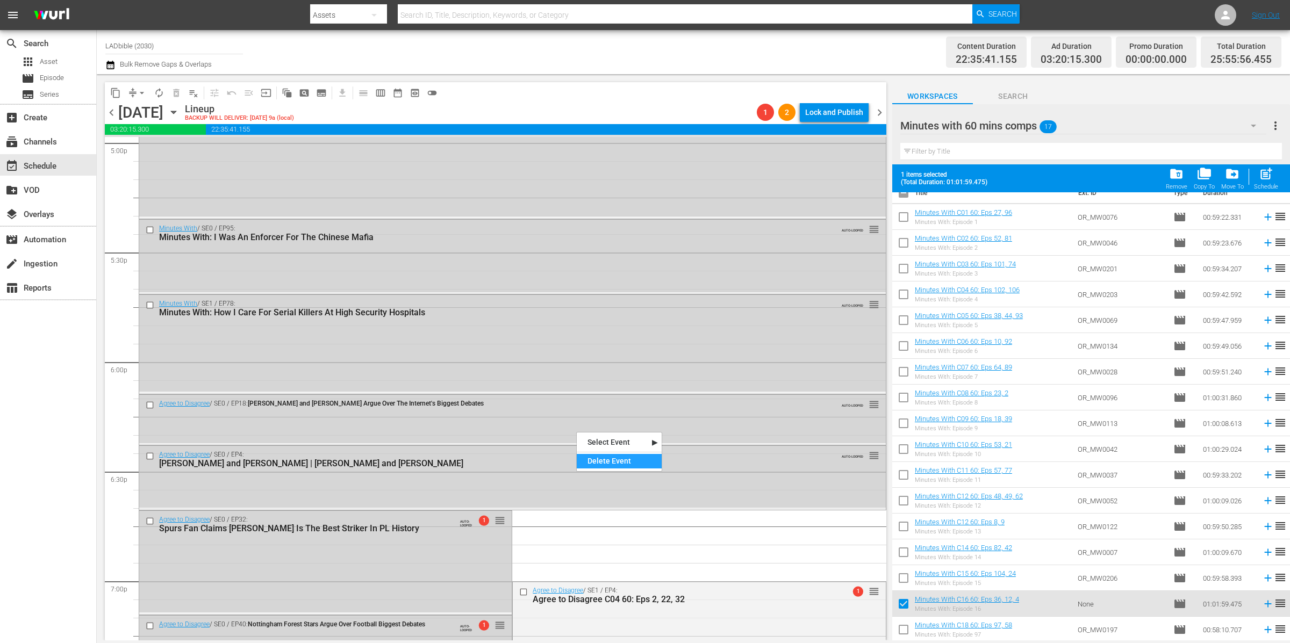
click at [621, 461] on div "Delete Event" at bounding box center [619, 461] width 85 height 15
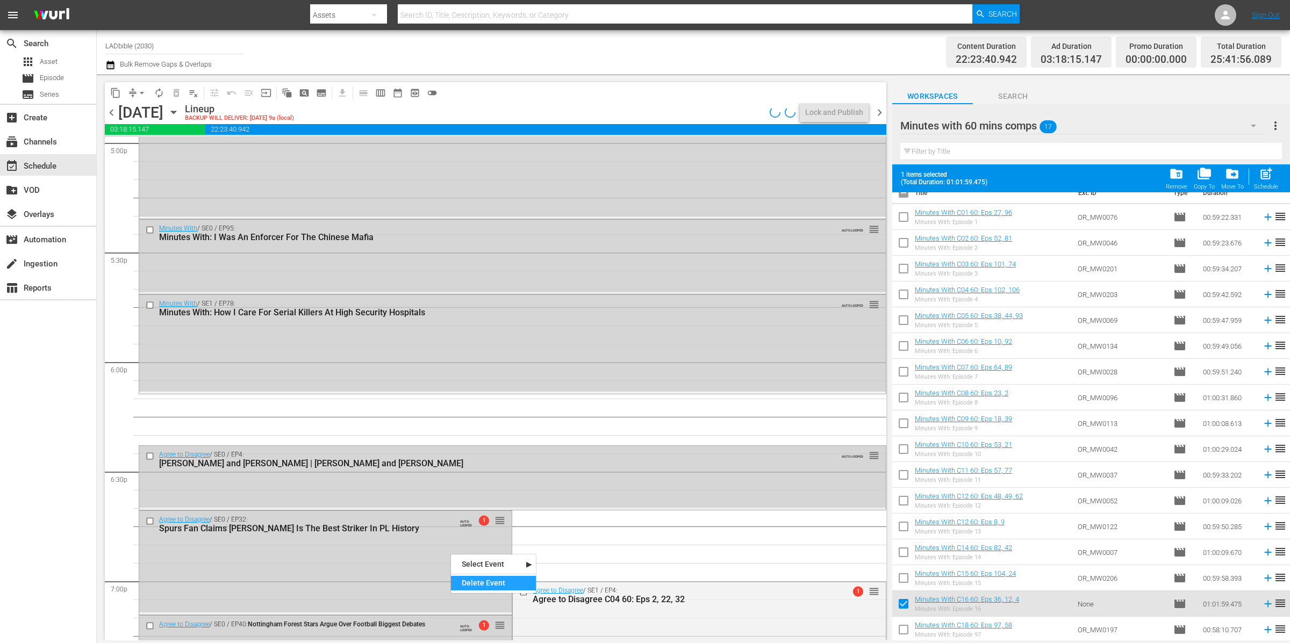
click at [508, 586] on div "Delete Event" at bounding box center [493, 583] width 85 height 15
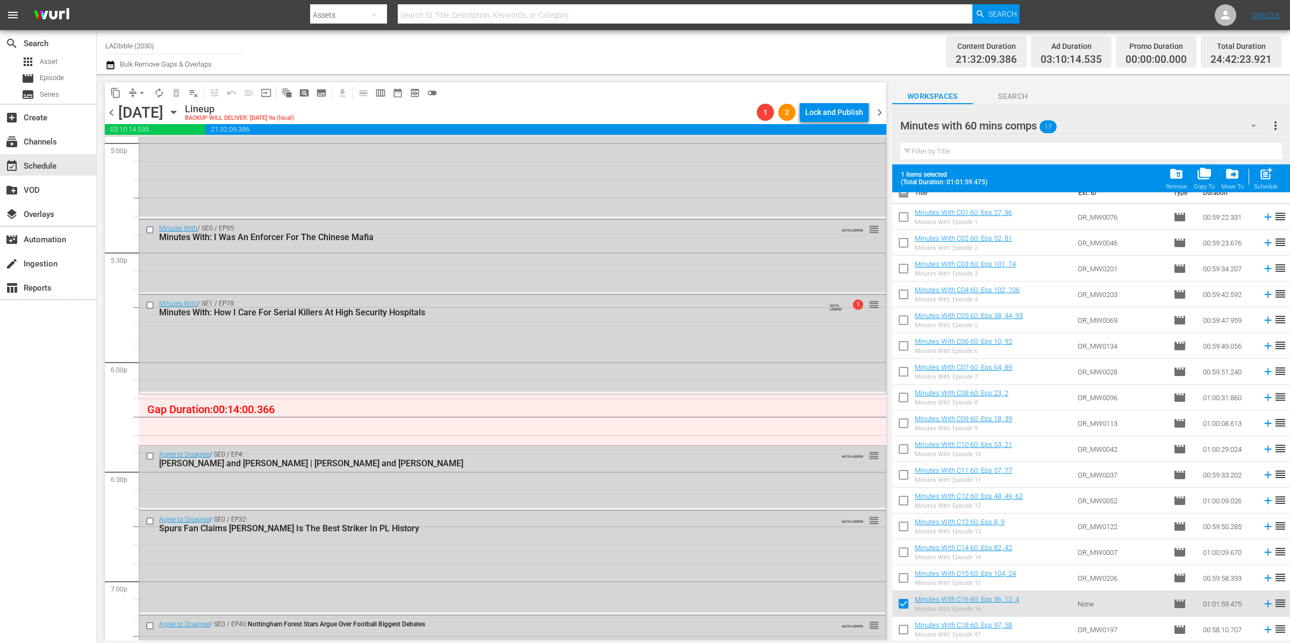
drag, startPoint x: 863, startPoint y: 452, endPoint x: 861, endPoint y: 396, distance: 57.0
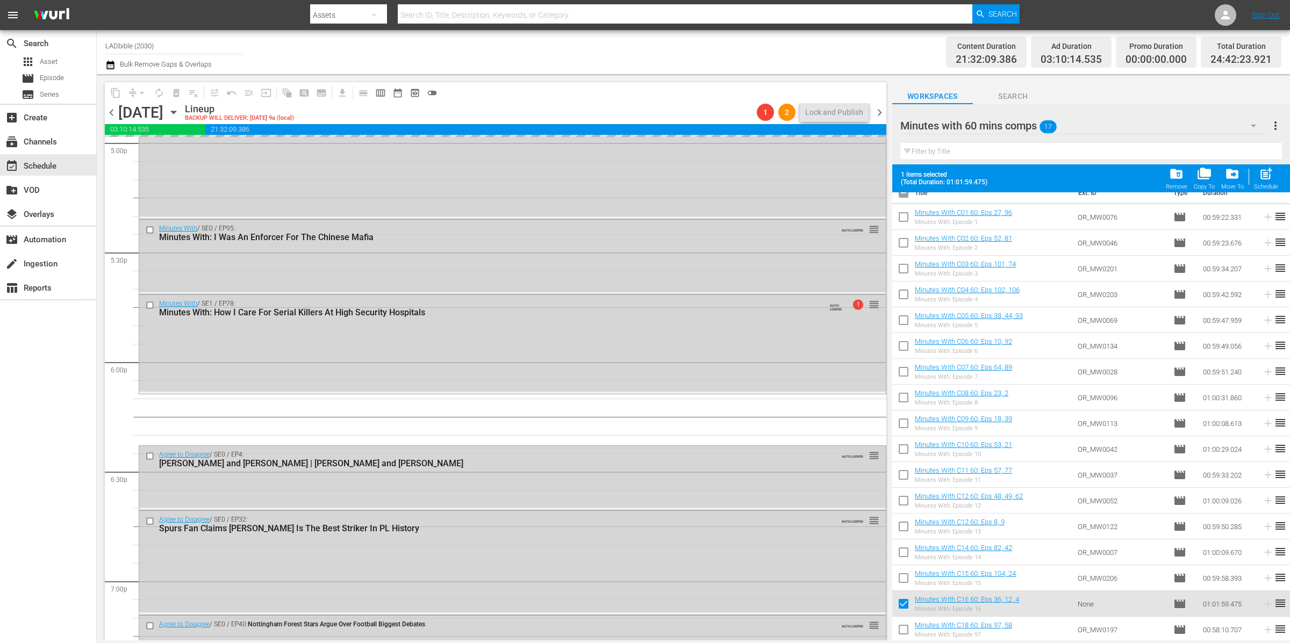
click at [1094, 125] on div "Minutes with 60 mins comps 17" at bounding box center [1083, 126] width 366 height 30
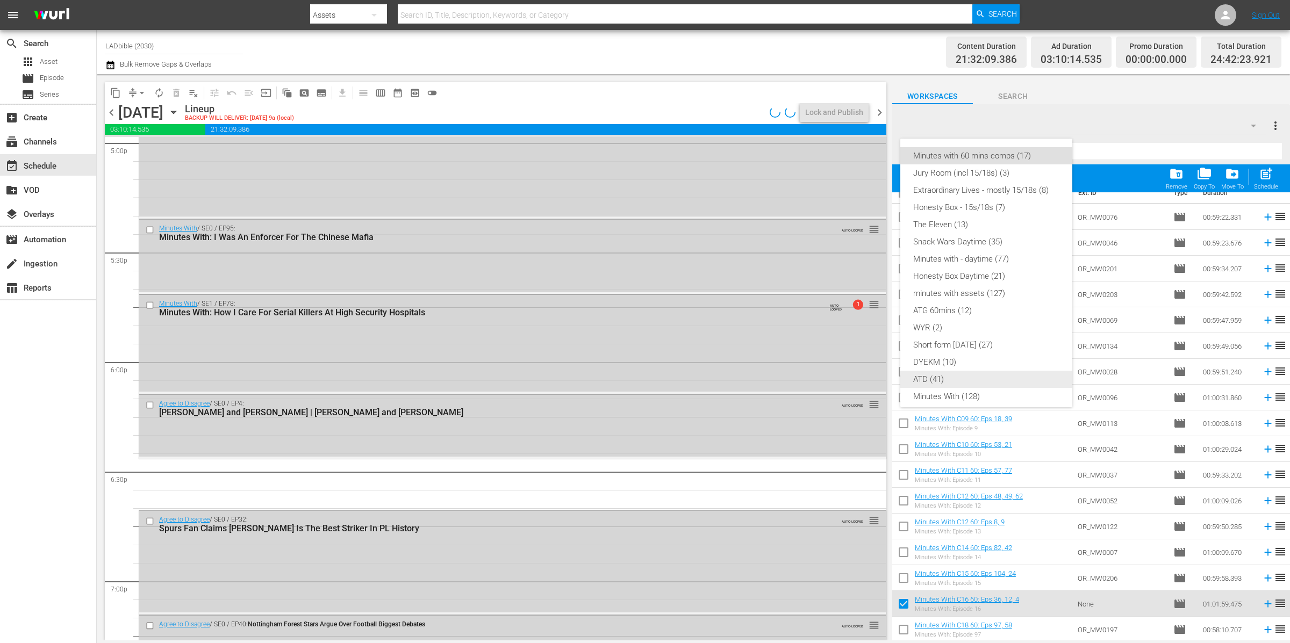
click at [979, 379] on div "ATD (41)" at bounding box center [986, 379] width 146 height 17
checkbox input "false"
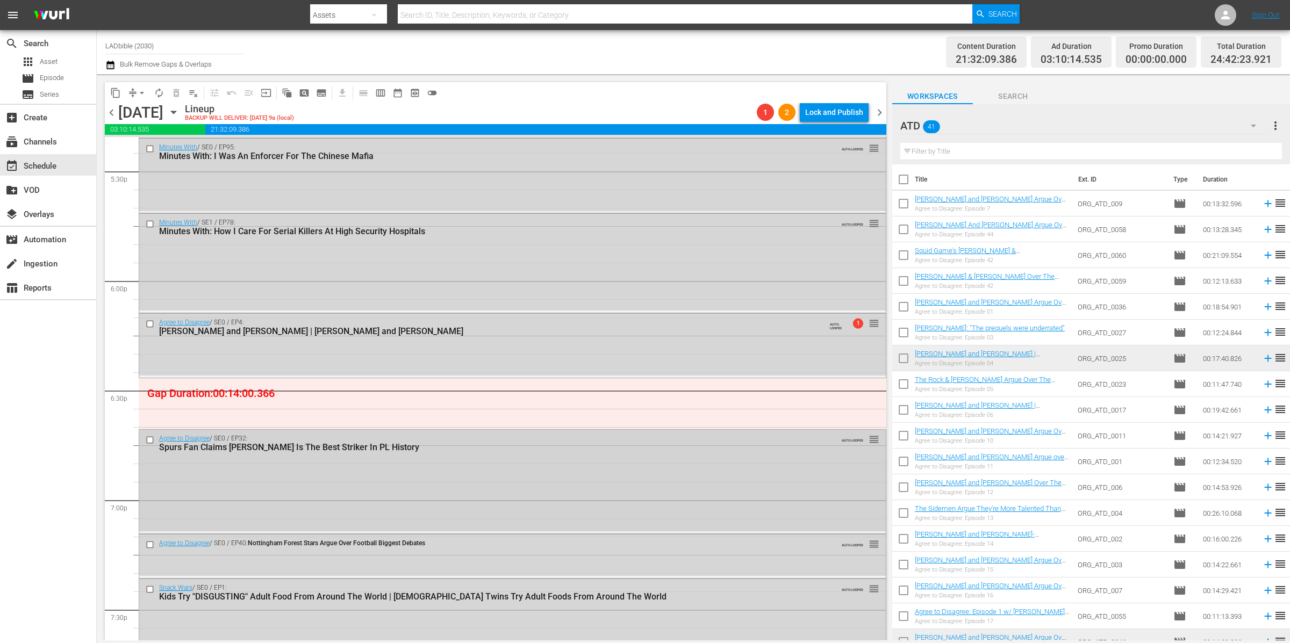
scroll to position [3794, 0]
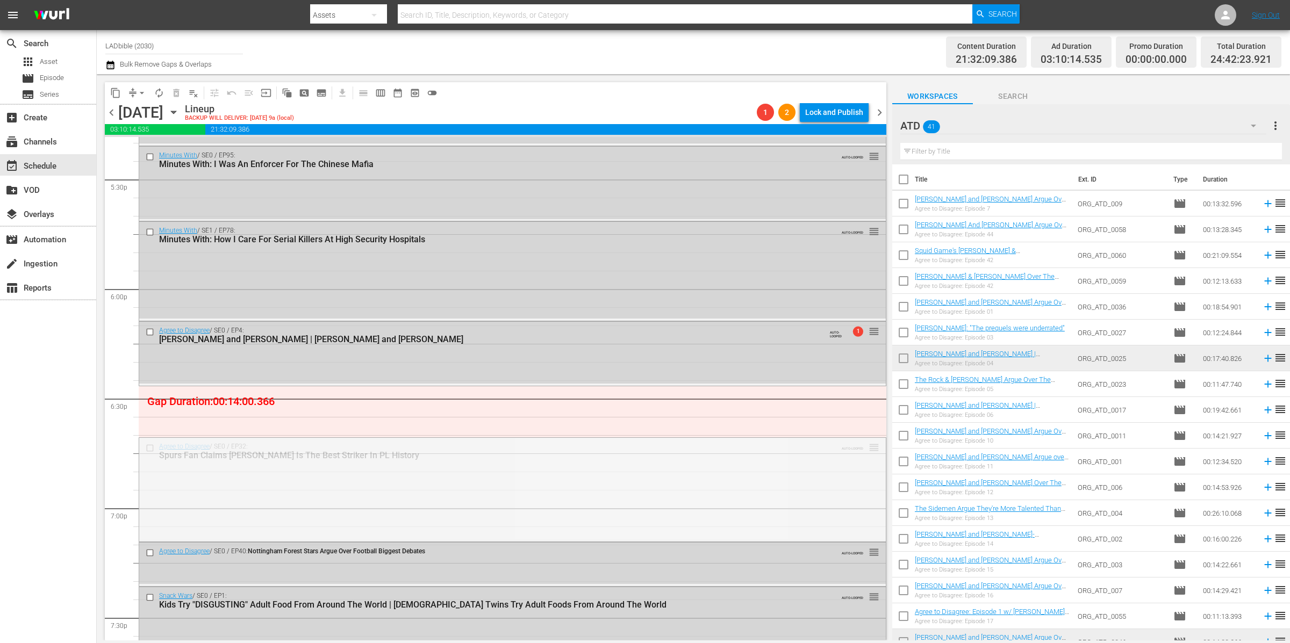
drag, startPoint x: 864, startPoint y: 445, endPoint x: 847, endPoint y: 394, distance: 53.5
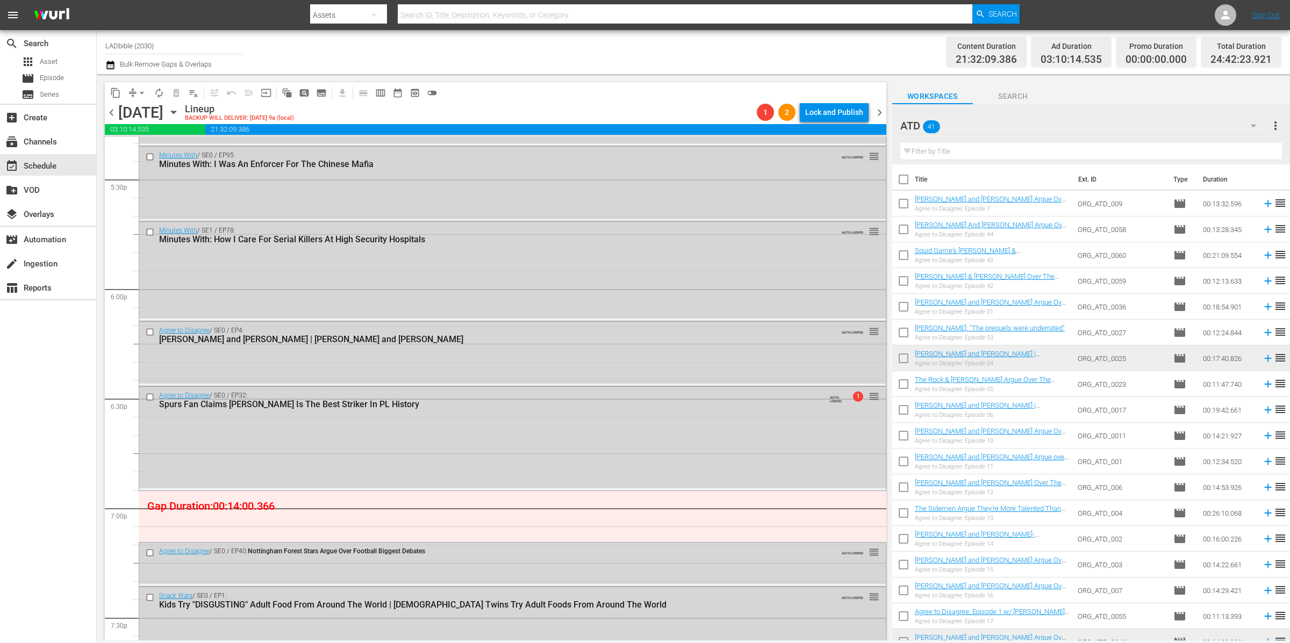
click at [1005, 135] on div "ATD 41" at bounding box center [1083, 126] width 366 height 30
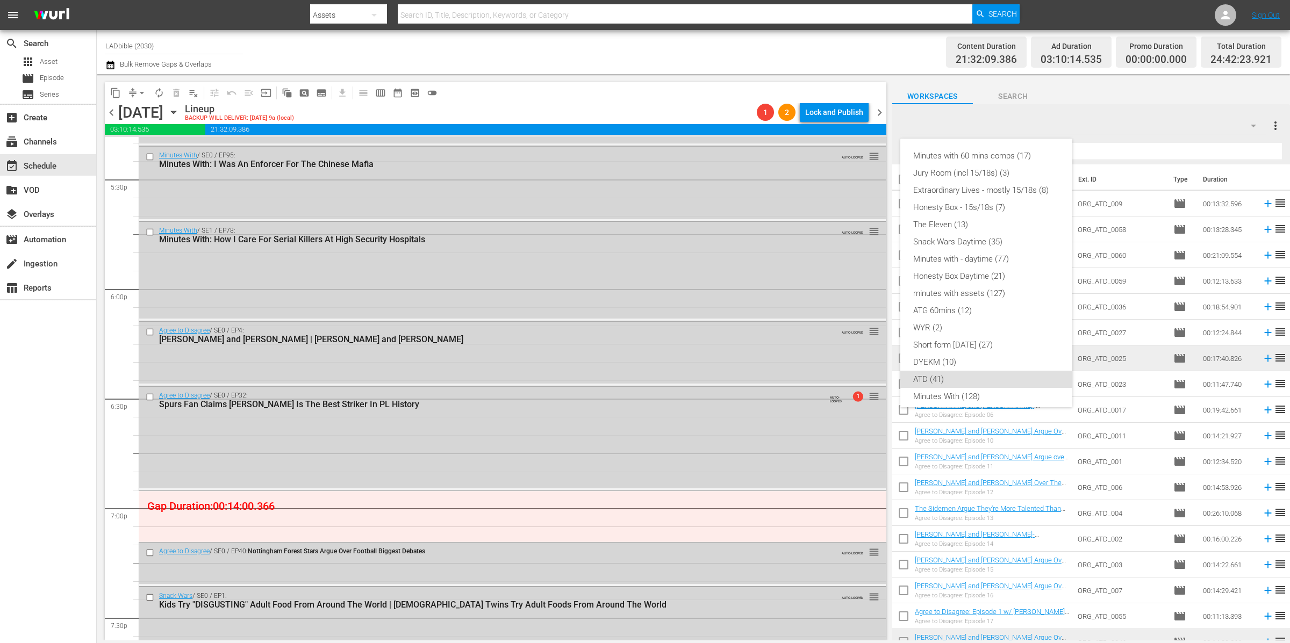
scroll to position [92, 0]
click at [1007, 126] on div "Minutes with 60 mins comps (17) Jury Room (incl 15/18s) (3) Extraordinary Lives…" at bounding box center [645, 321] width 1290 height 643
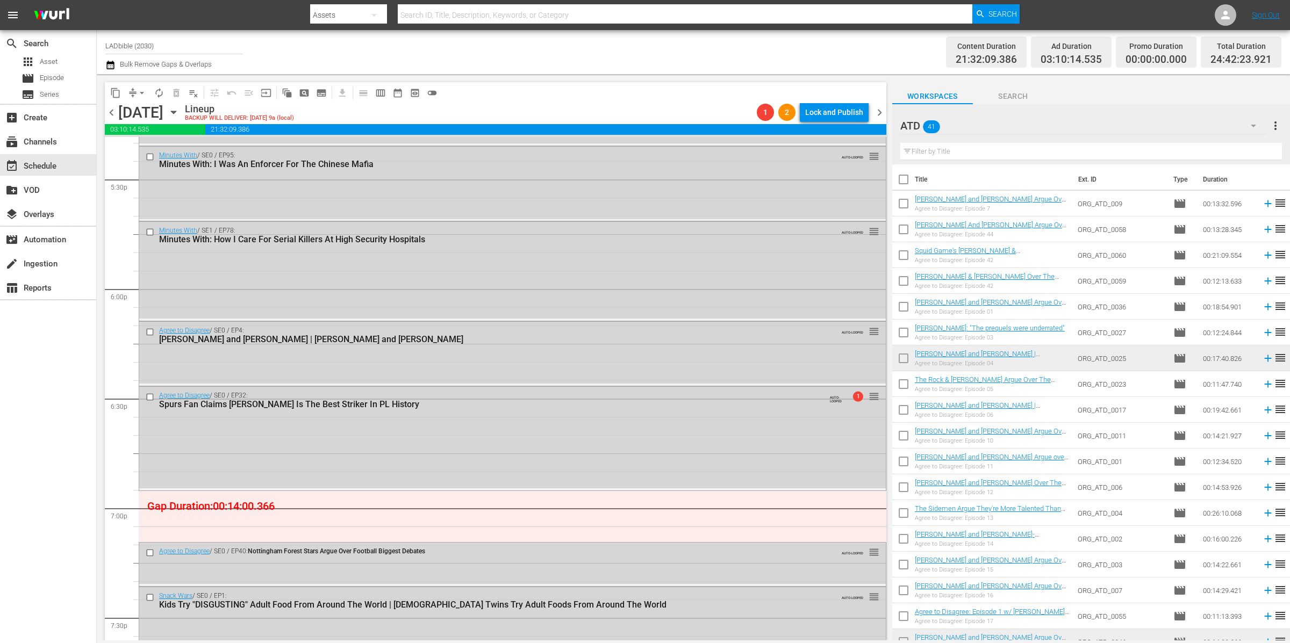
click at [1008, 126] on div "Minutes with 60 mins comps (17) Jury Room (incl 15/18s) (3) Extraordinary Lives…" at bounding box center [645, 321] width 1290 height 643
click at [994, 126] on div "ATD 41" at bounding box center [1083, 126] width 366 height 30
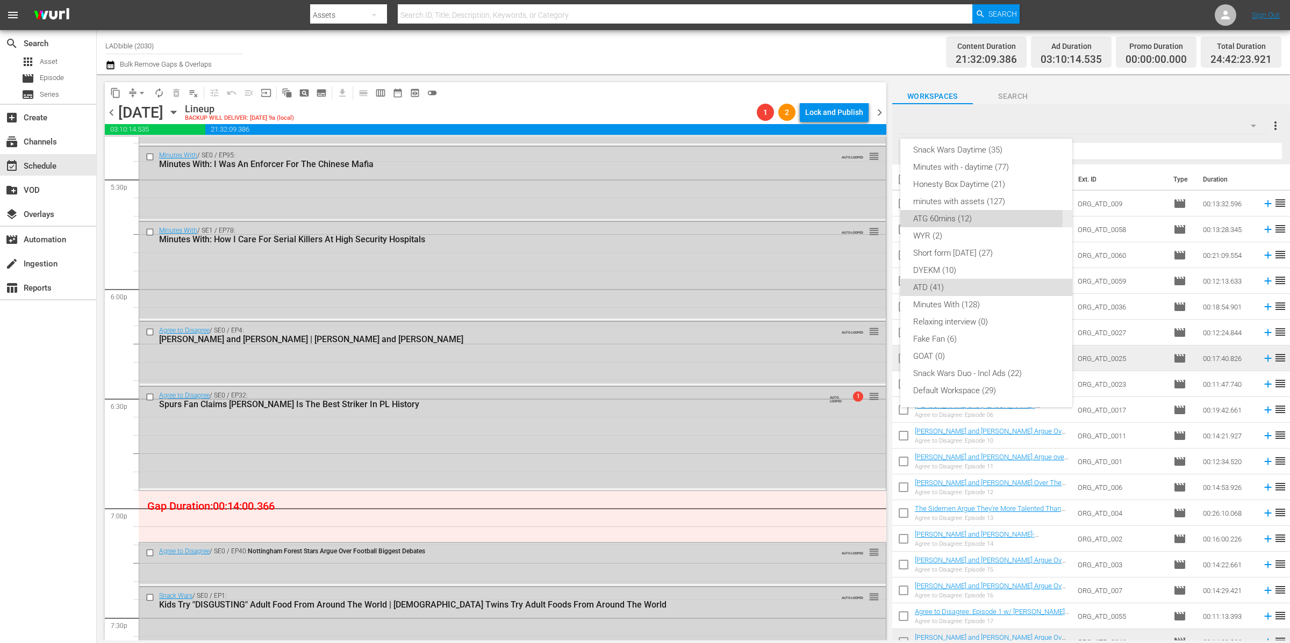
click at [960, 217] on div "ATG 60mins (12)" at bounding box center [986, 218] width 146 height 17
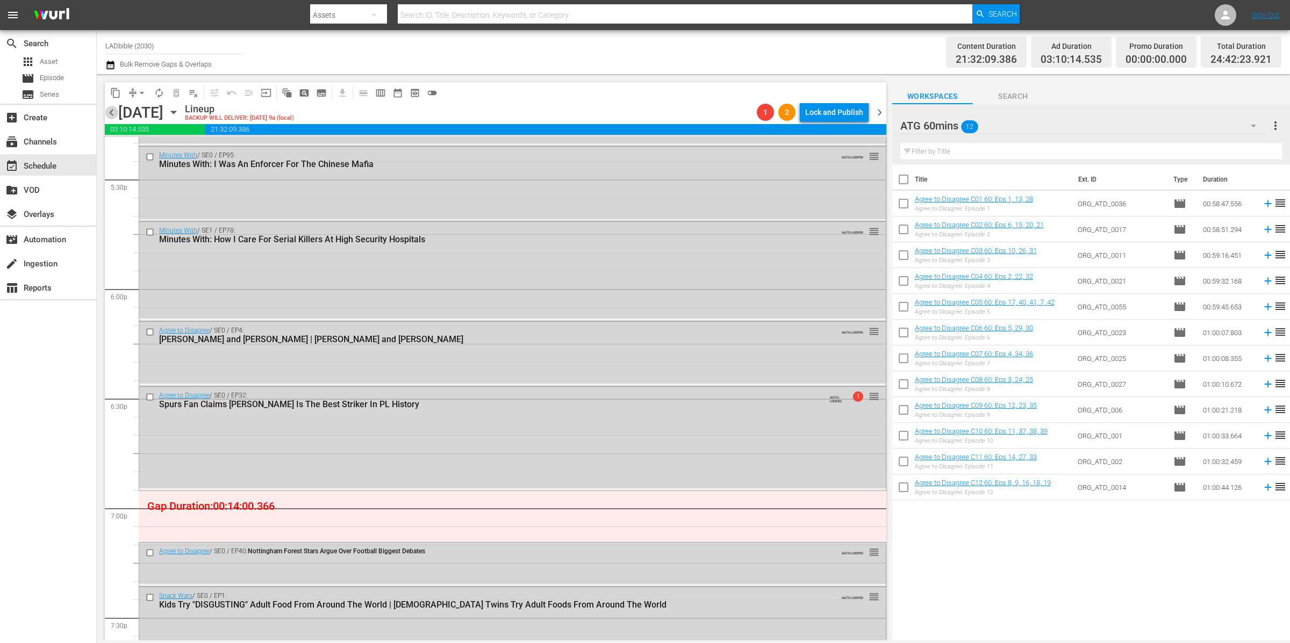
click at [108, 111] on span "chevron_left" at bounding box center [111, 112] width 13 height 13
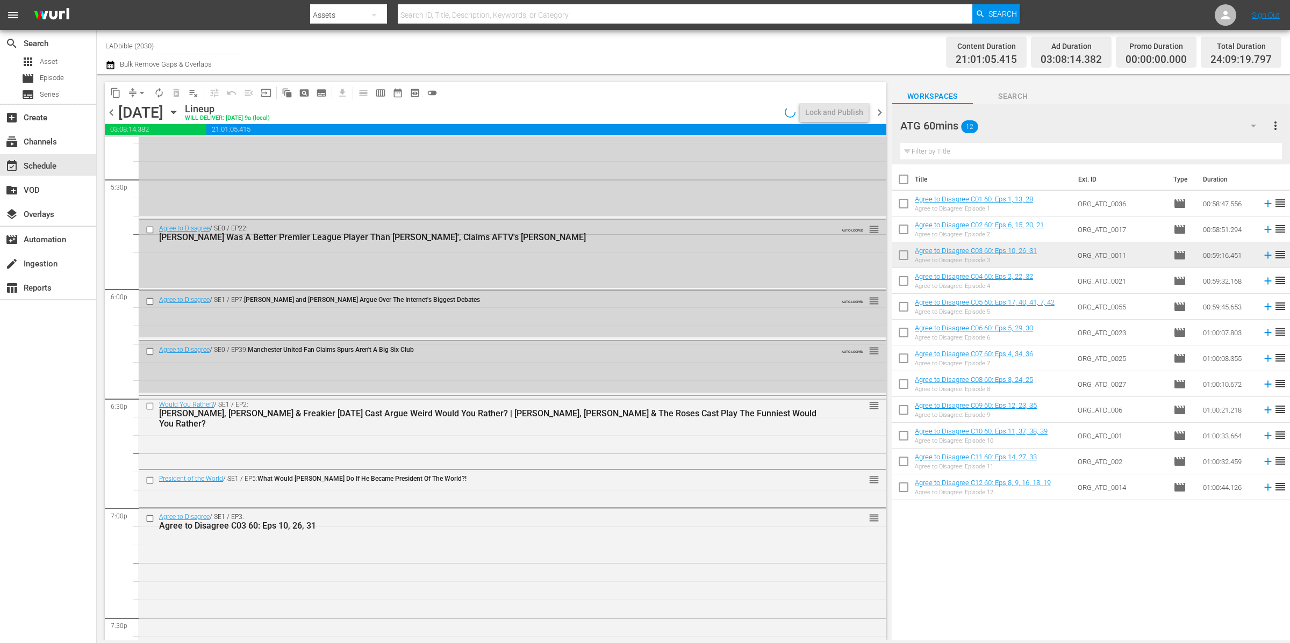
scroll to position [3301, 0]
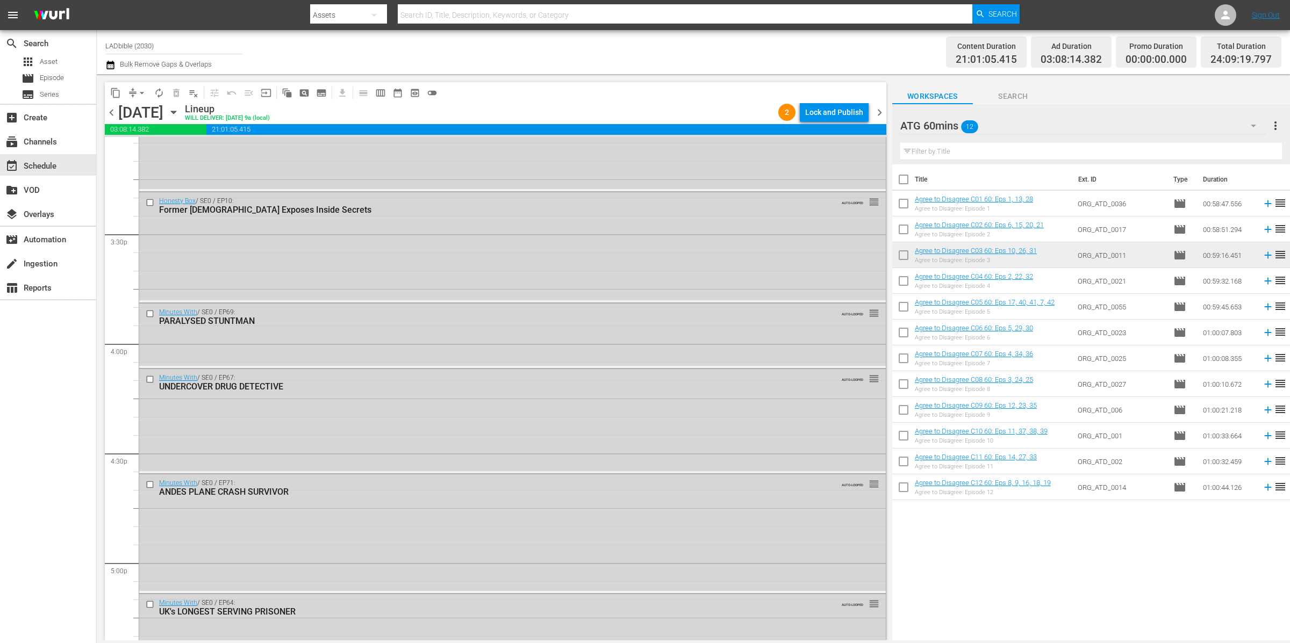
drag, startPoint x: 904, startPoint y: 284, endPoint x: 913, endPoint y: 253, distance: 32.5
click at [904, 283] on input "checkbox" at bounding box center [903, 283] width 23 height 23
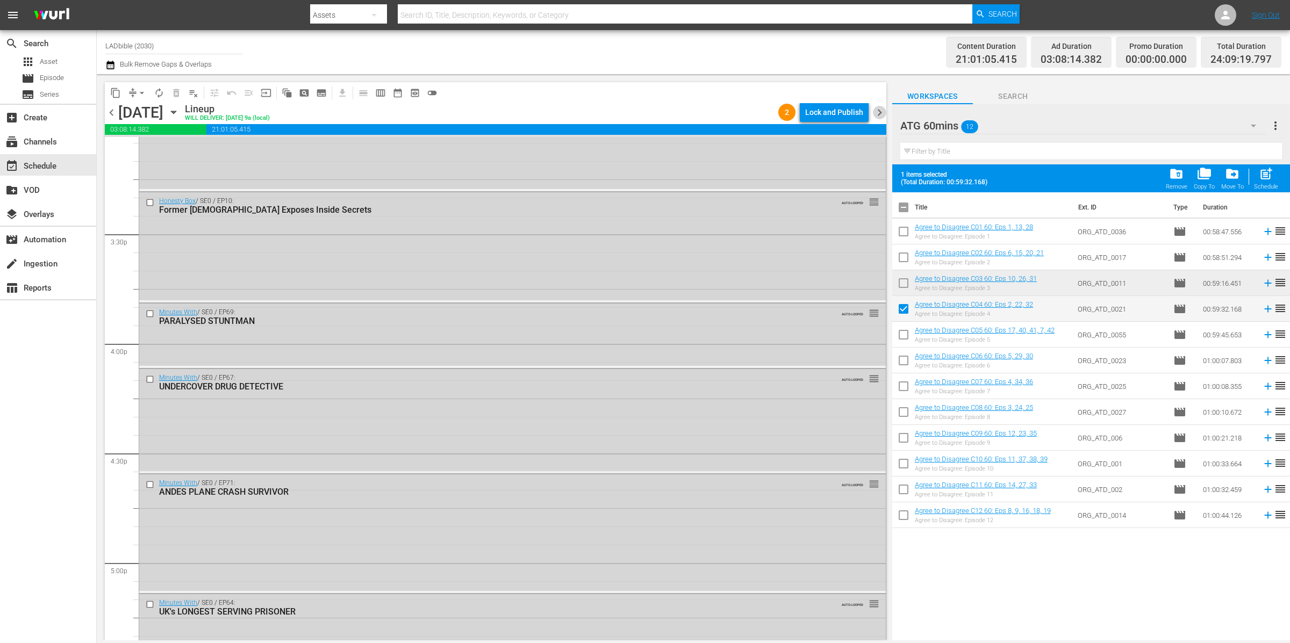
click at [882, 113] on span "chevron_right" at bounding box center [879, 112] width 13 height 13
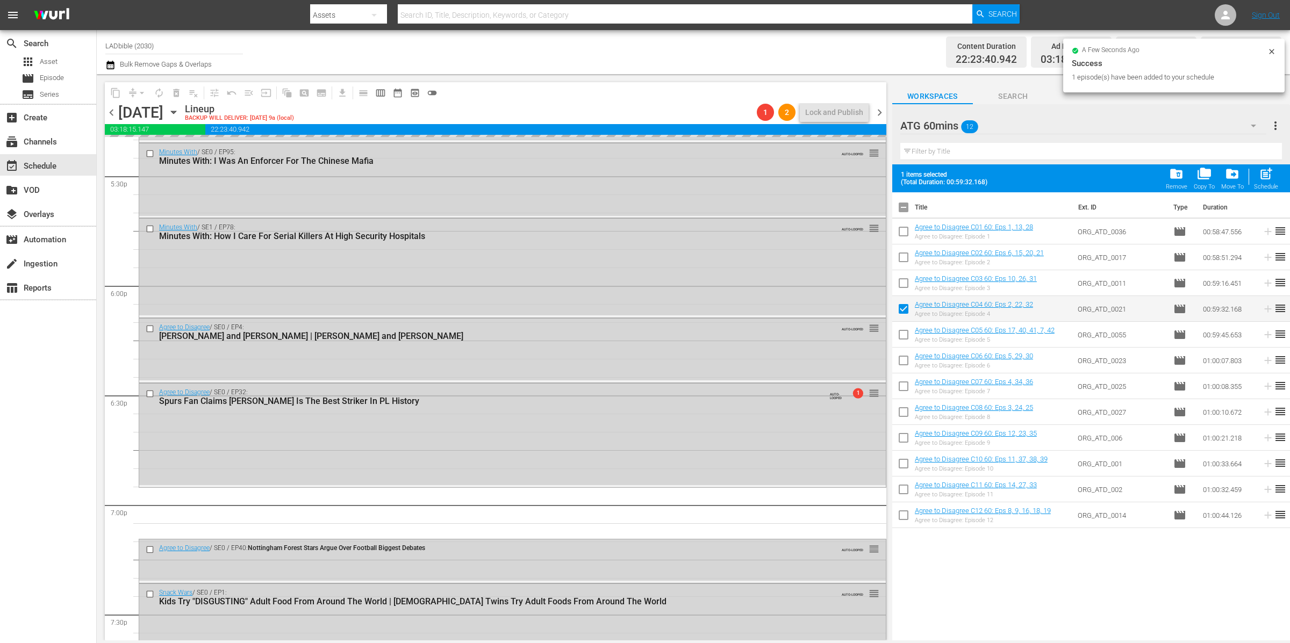
scroll to position [3789, 0]
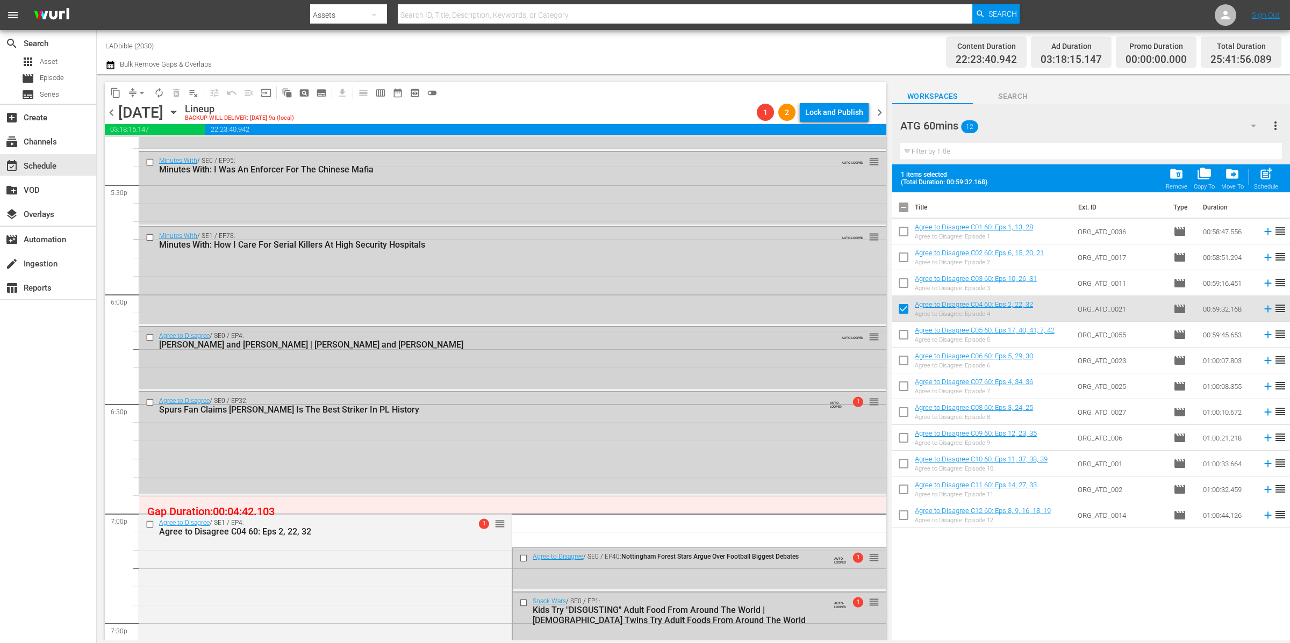
click at [343, 350] on div "Agree to Disagree / SE0 / EP4: Chris Evans and Taika Waititi | Margot Robbie an…" at bounding box center [512, 340] width 746 height 26
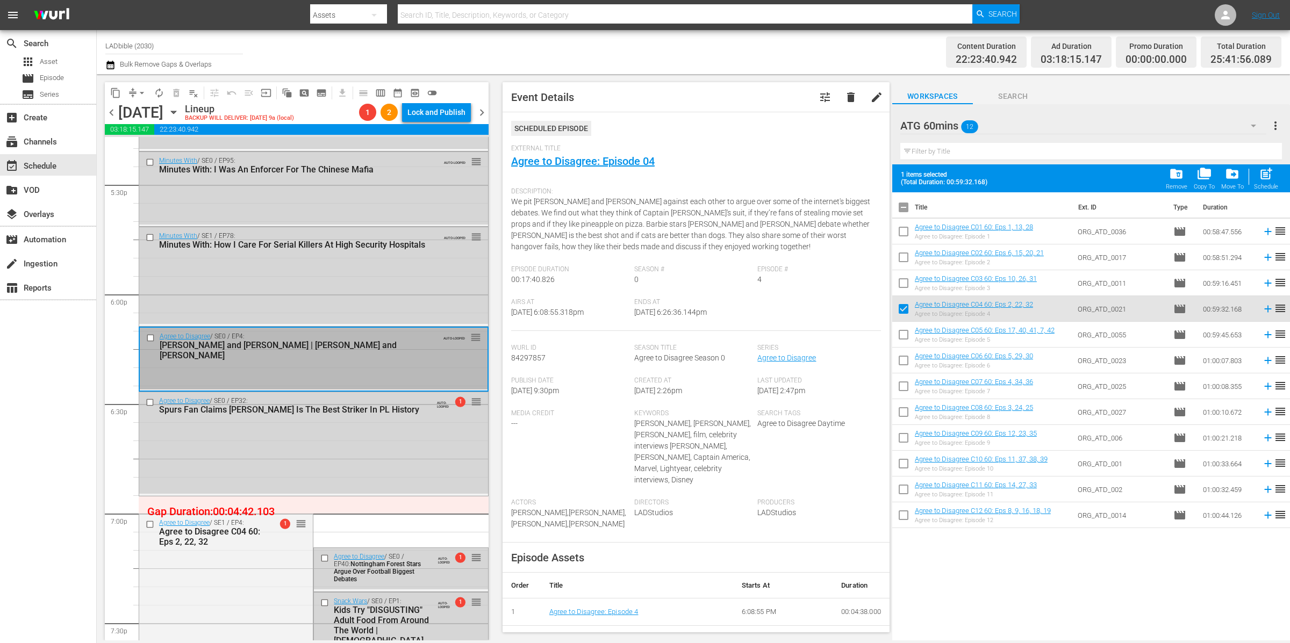
click at [902, 308] on input "checkbox" at bounding box center [903, 311] width 23 height 23
checkbox input "false"
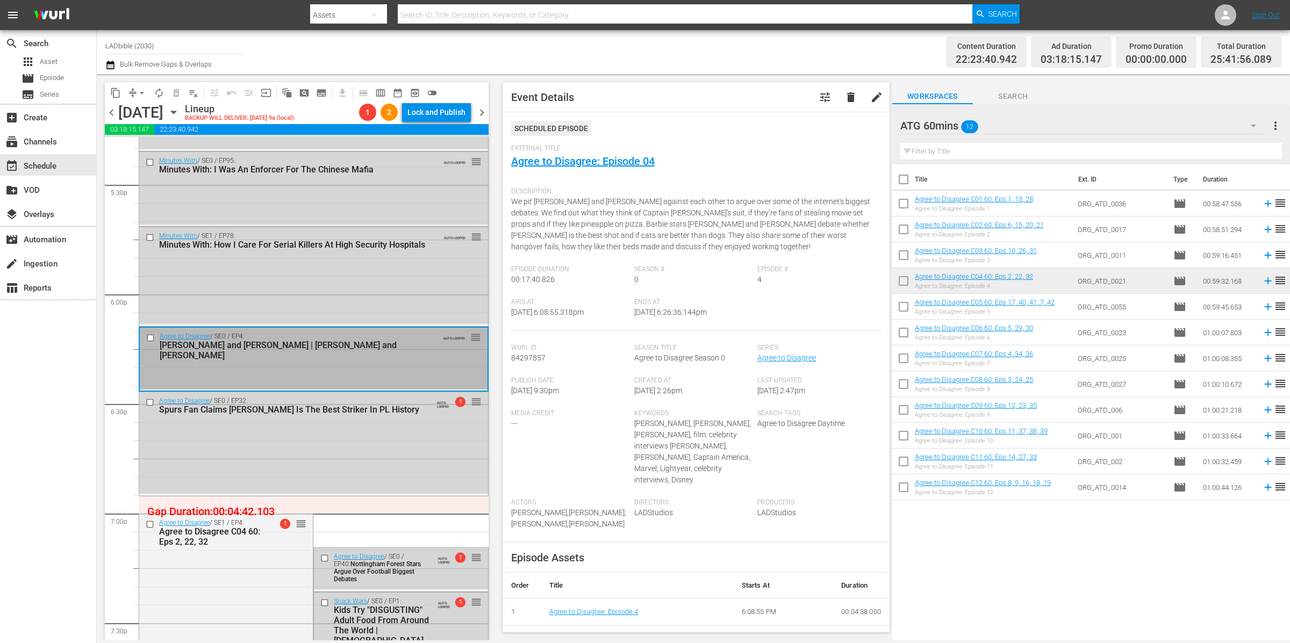
click at [1016, 124] on div "ATG 60mins 12" at bounding box center [1083, 126] width 366 height 30
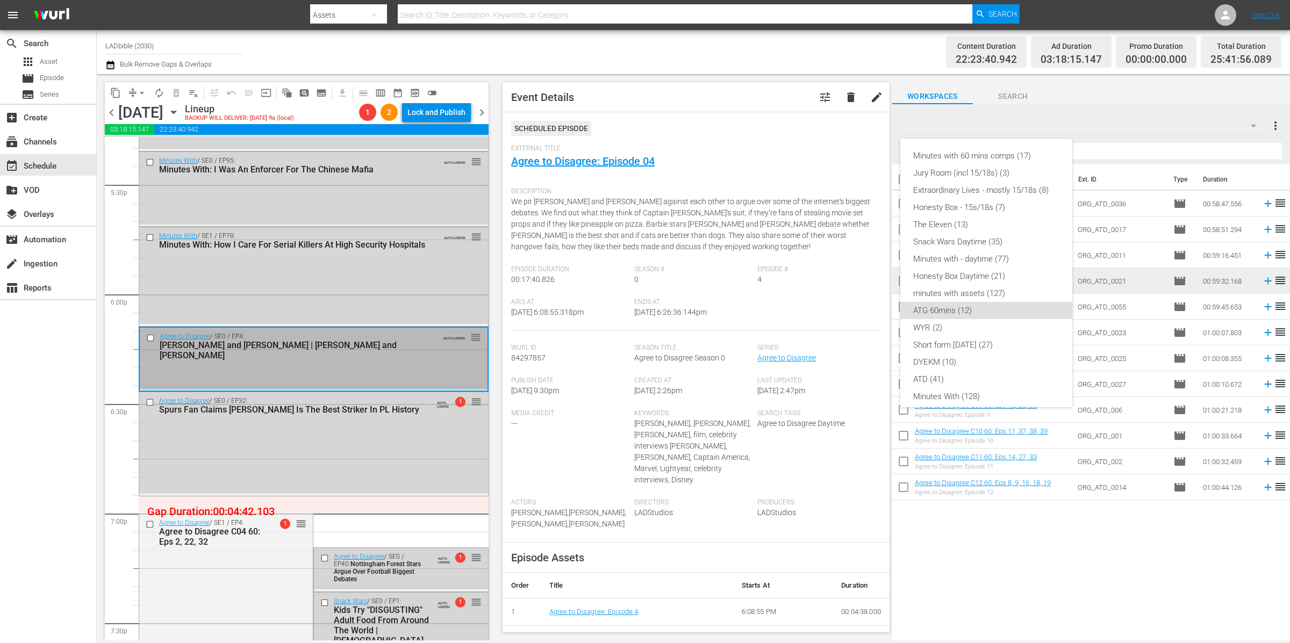
scroll to position [92, 0]
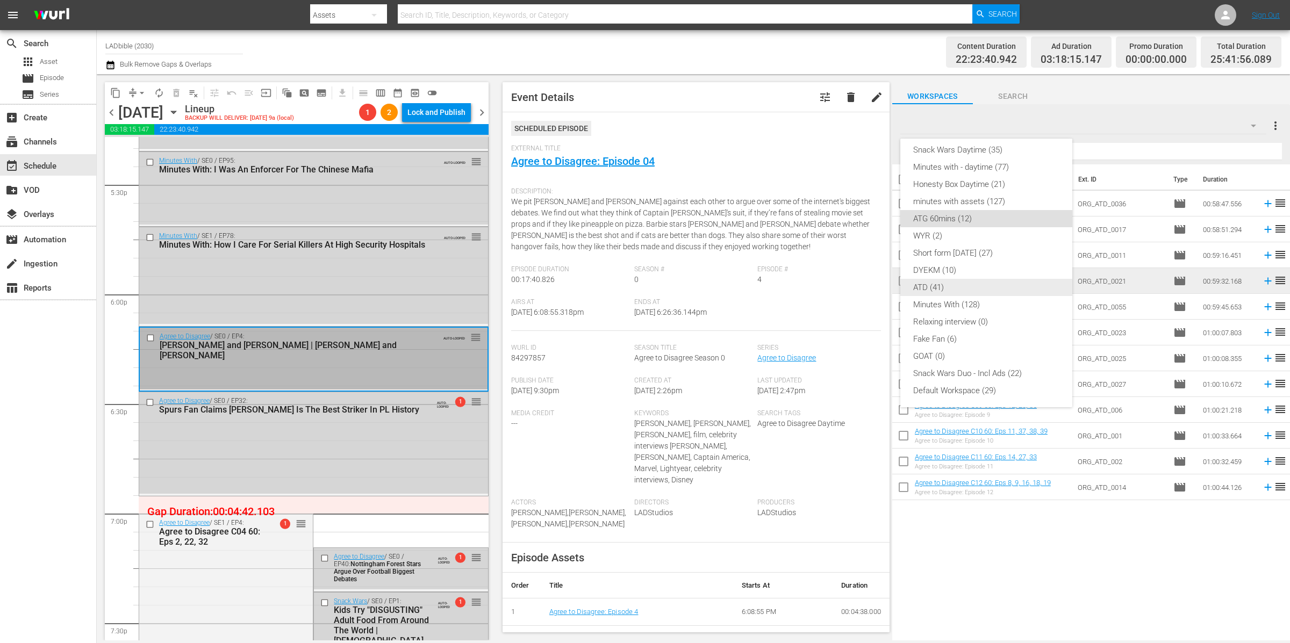
click at [969, 286] on div "ATD (41)" at bounding box center [986, 287] width 146 height 17
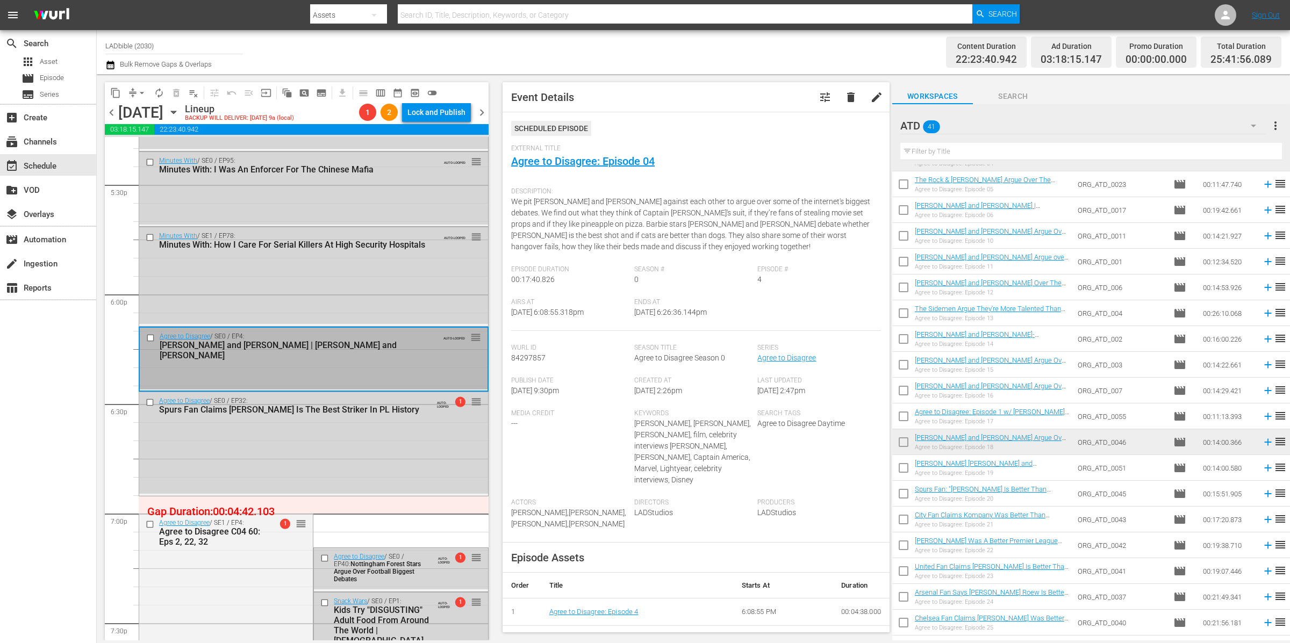
scroll to position [347, 0]
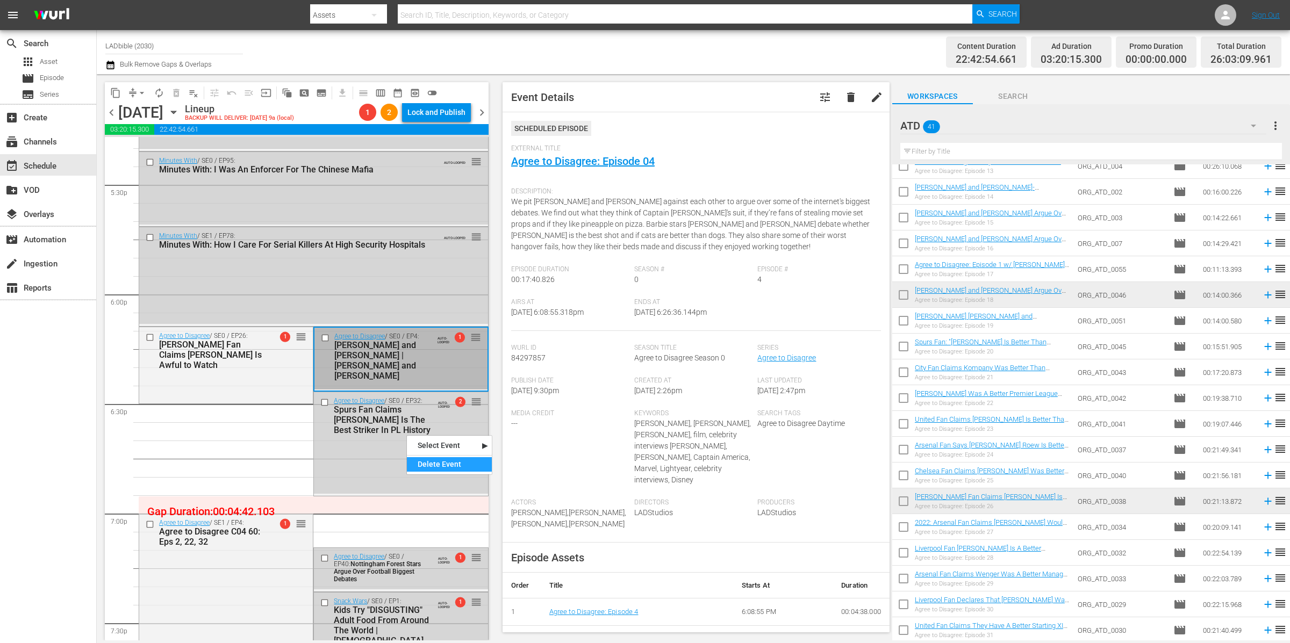
click at [441, 463] on div "Delete Event" at bounding box center [449, 464] width 85 height 15
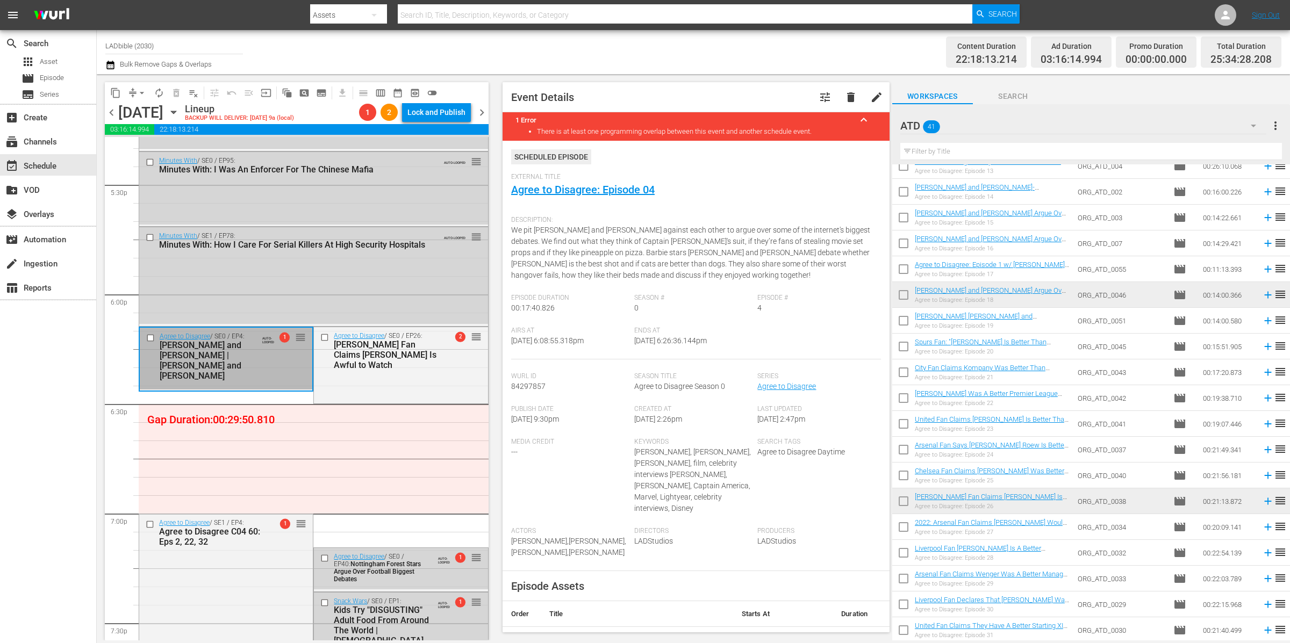
drag, startPoint x: 465, startPoint y: 337, endPoint x: 455, endPoint y: 396, distance: 60.0
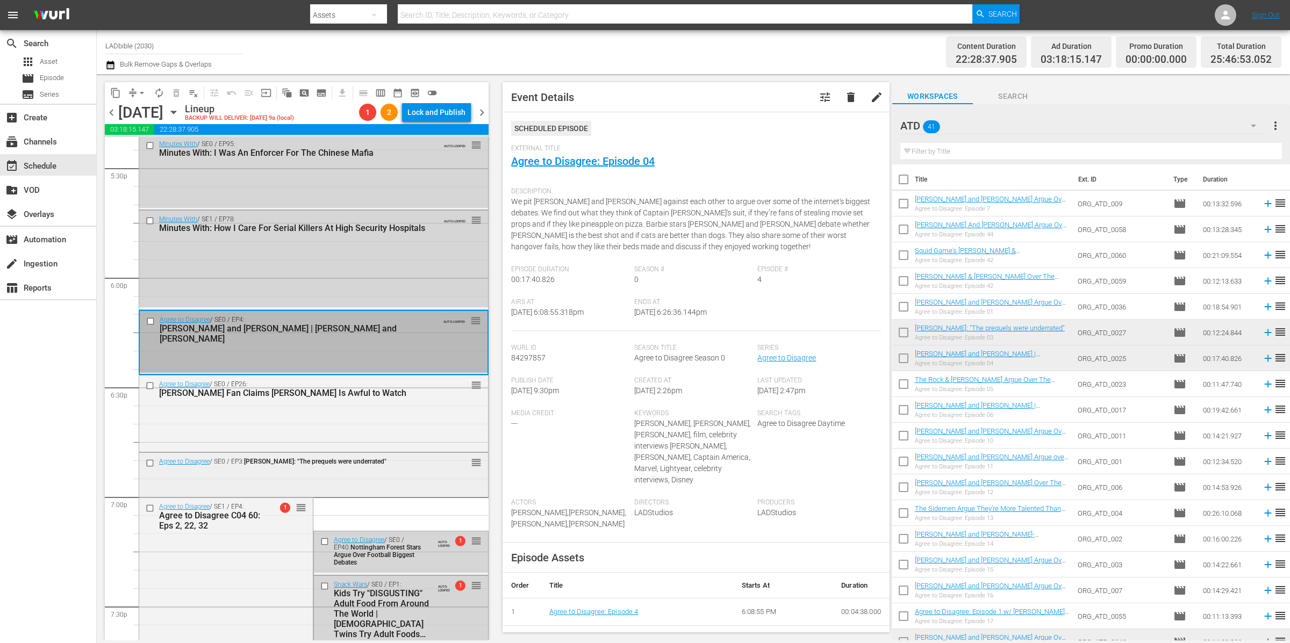
scroll to position [3903, 0]
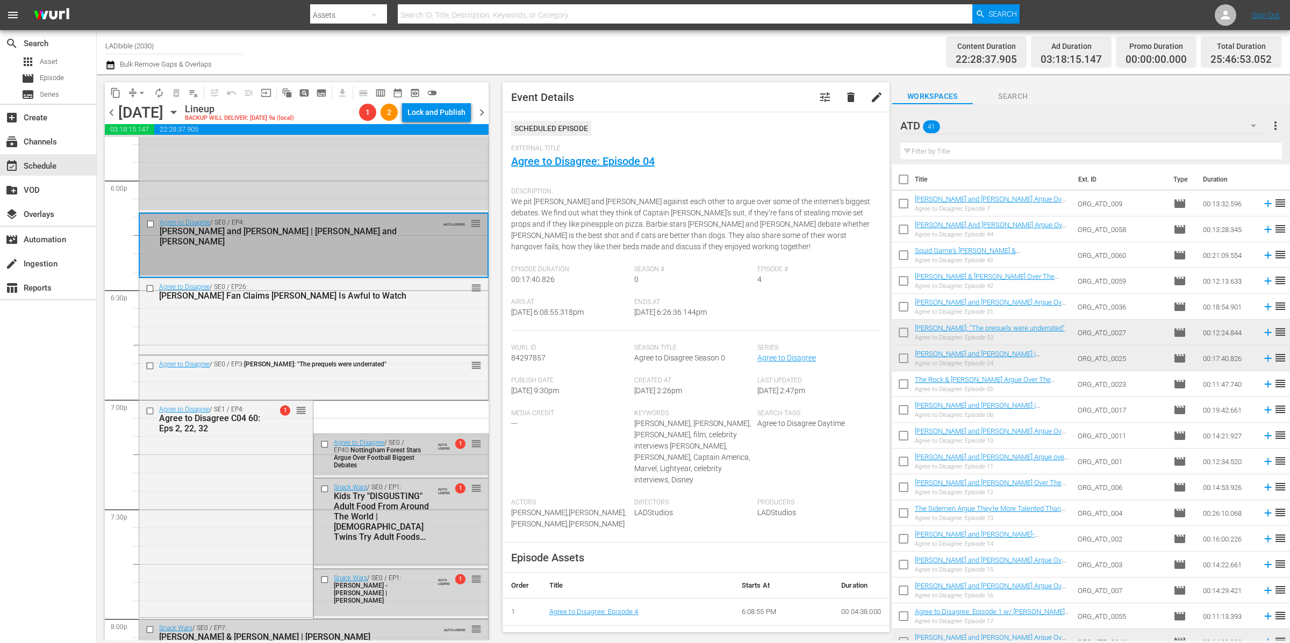
click at [320, 440] on input "checkbox" at bounding box center [325, 444] width 11 height 9
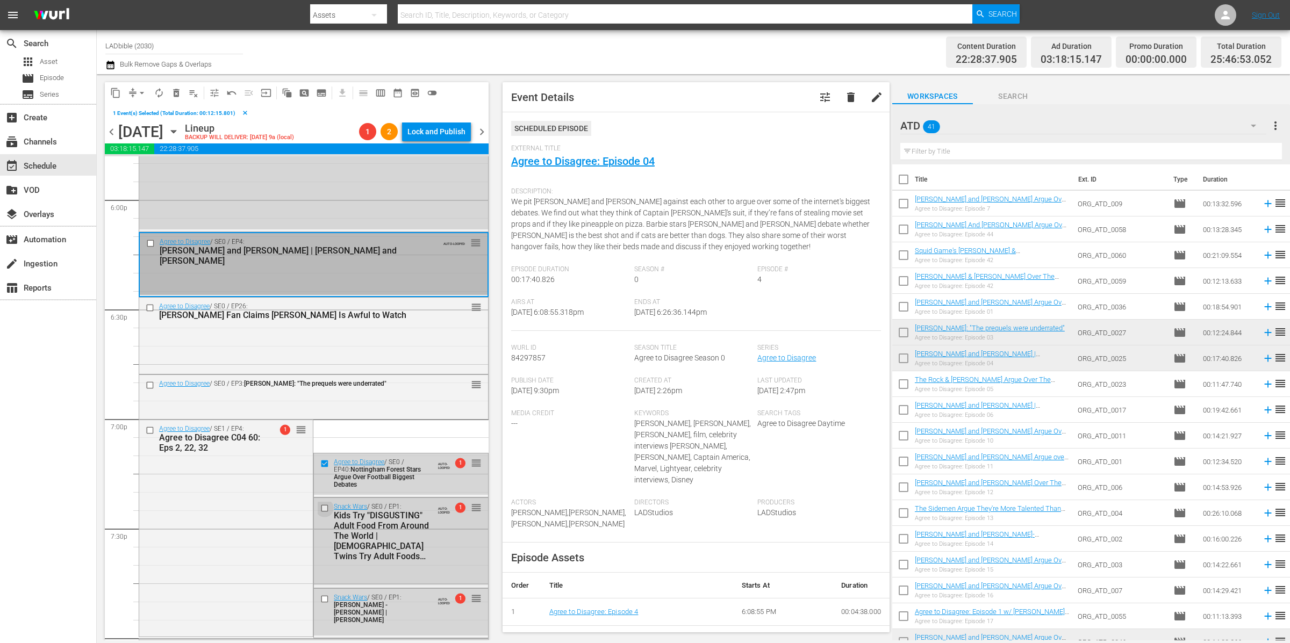
click at [320, 506] on input "checkbox" at bounding box center [325, 508] width 11 height 9
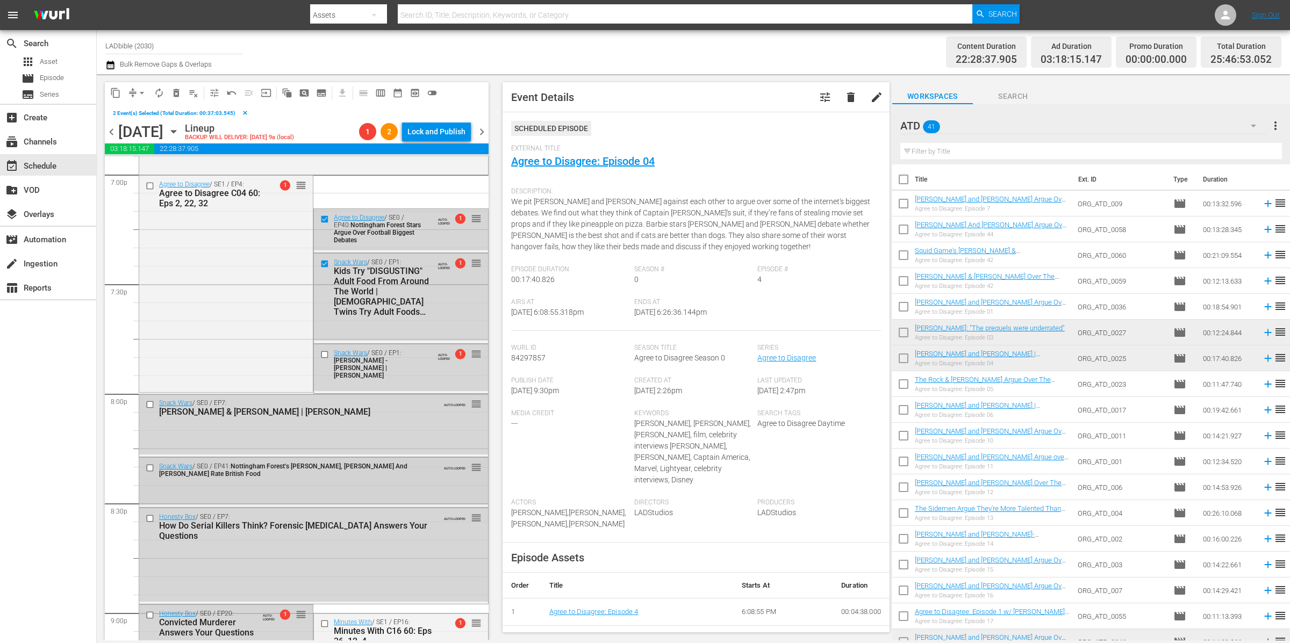
scroll to position [4211, 0]
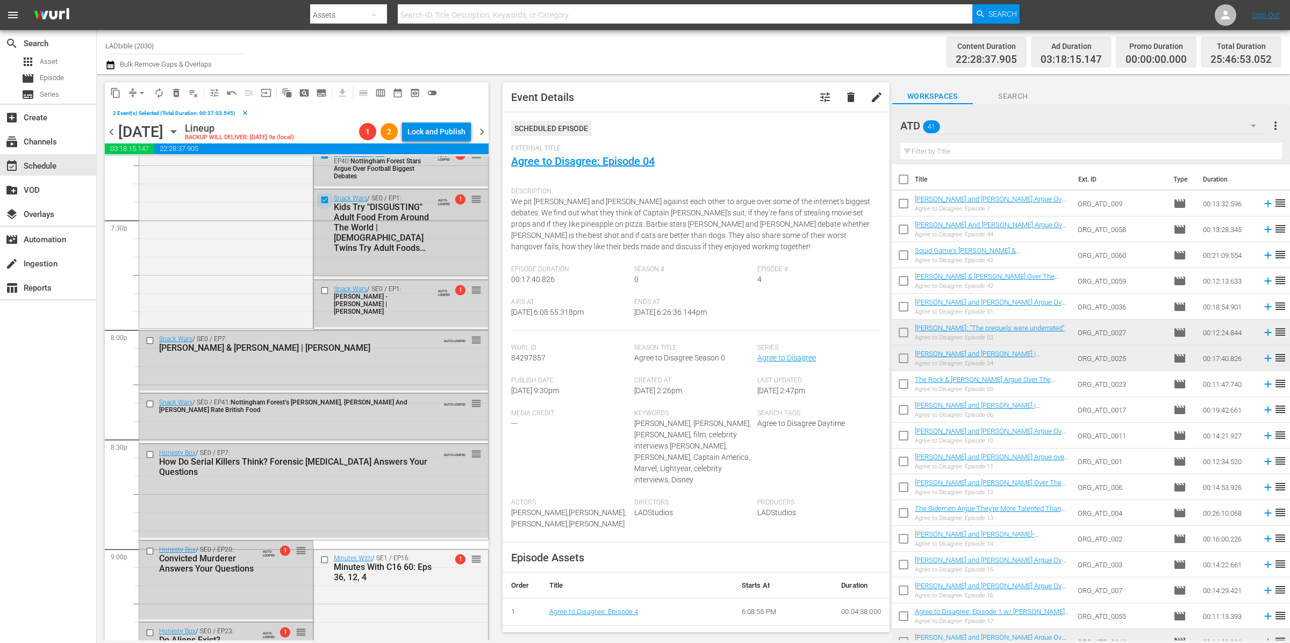
click at [321, 198] on input "checkbox" at bounding box center [325, 199] width 11 height 9
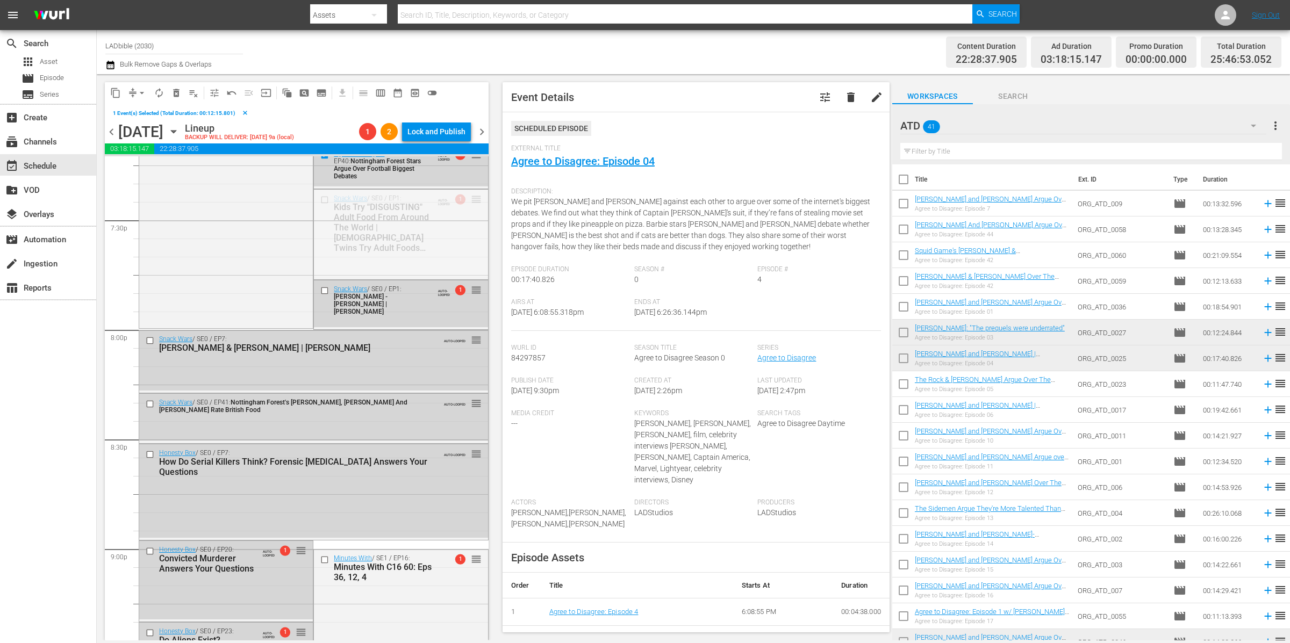
drag, startPoint x: 467, startPoint y: 199, endPoint x: 429, endPoint y: 443, distance: 246.9
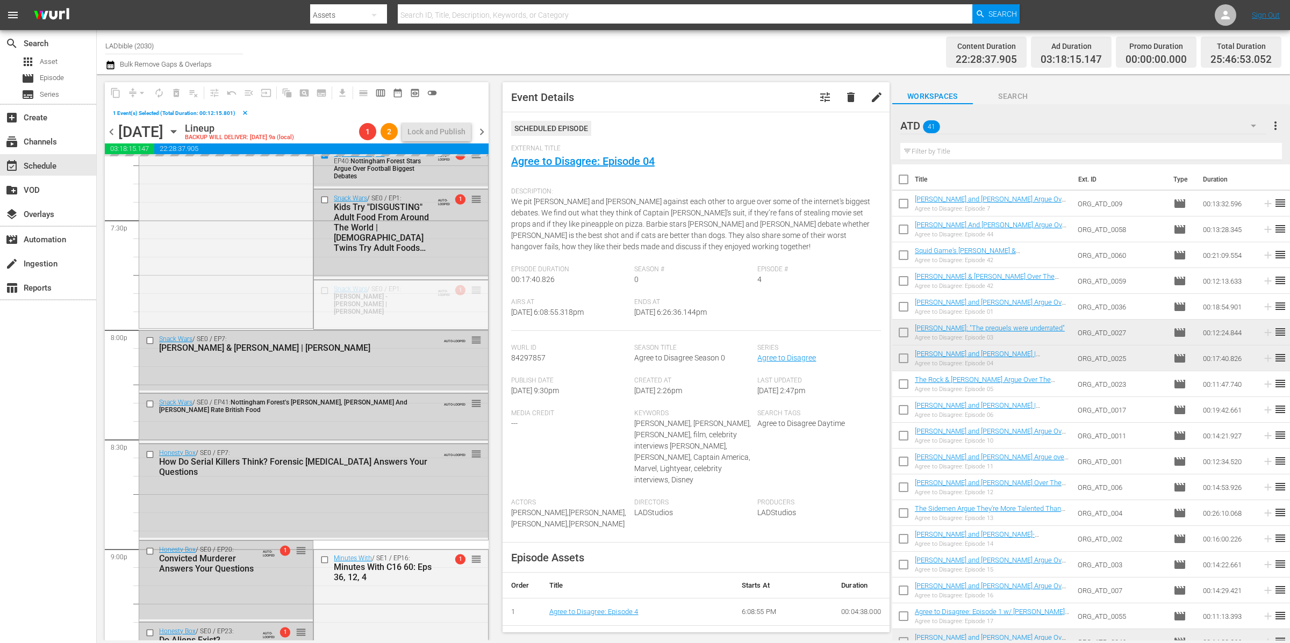
drag, startPoint x: 465, startPoint y: 290, endPoint x: 449, endPoint y: 397, distance: 108.1
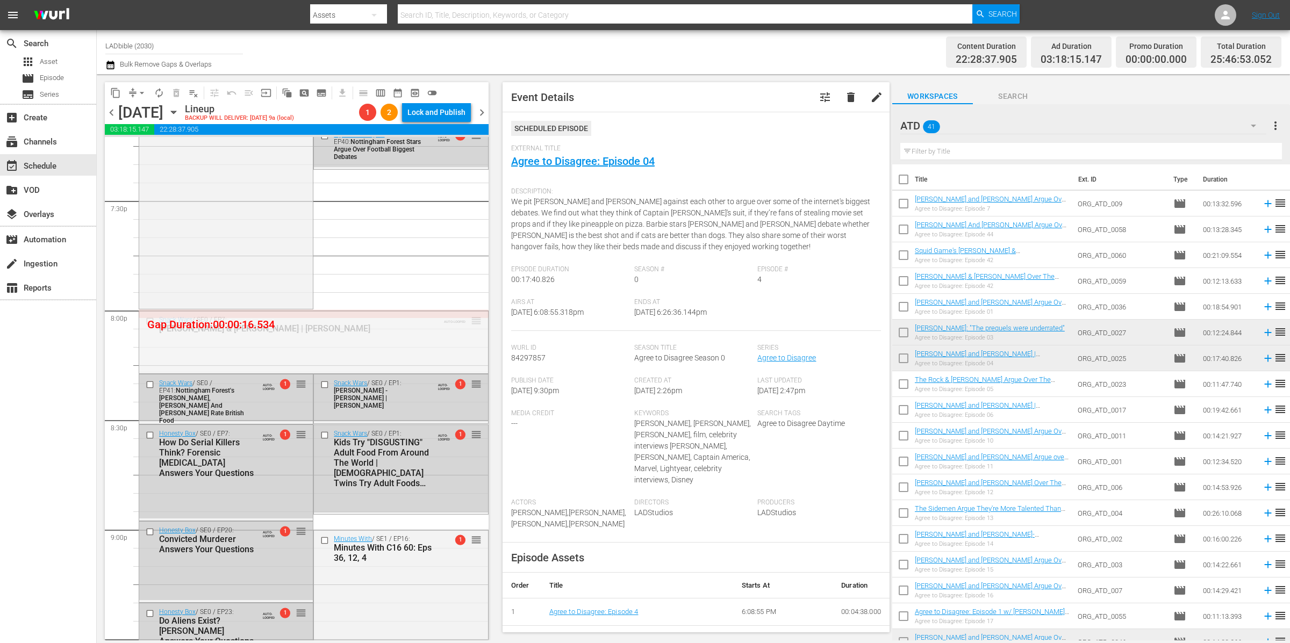
drag, startPoint x: 467, startPoint y: 321, endPoint x: 464, endPoint y: 315, distance: 6.0
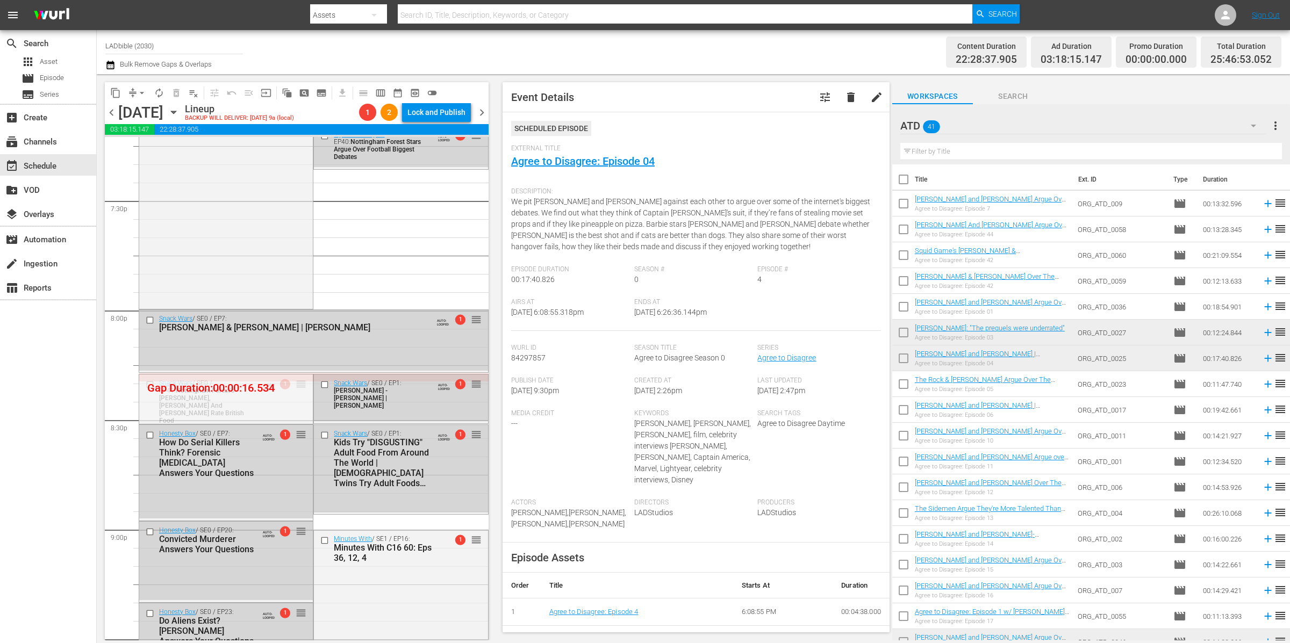
drag, startPoint x: 296, startPoint y: 383, endPoint x: 295, endPoint y: 377, distance: 6.5
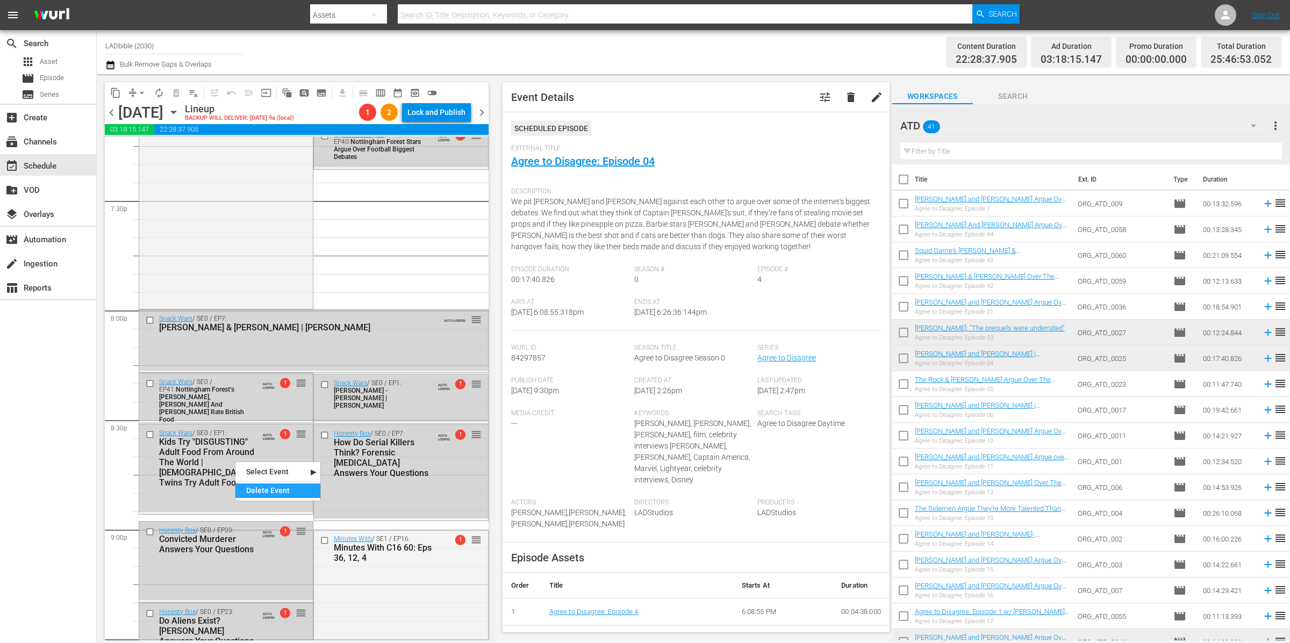
click at [272, 488] on div "Delete Event" at bounding box center [277, 491] width 85 height 15
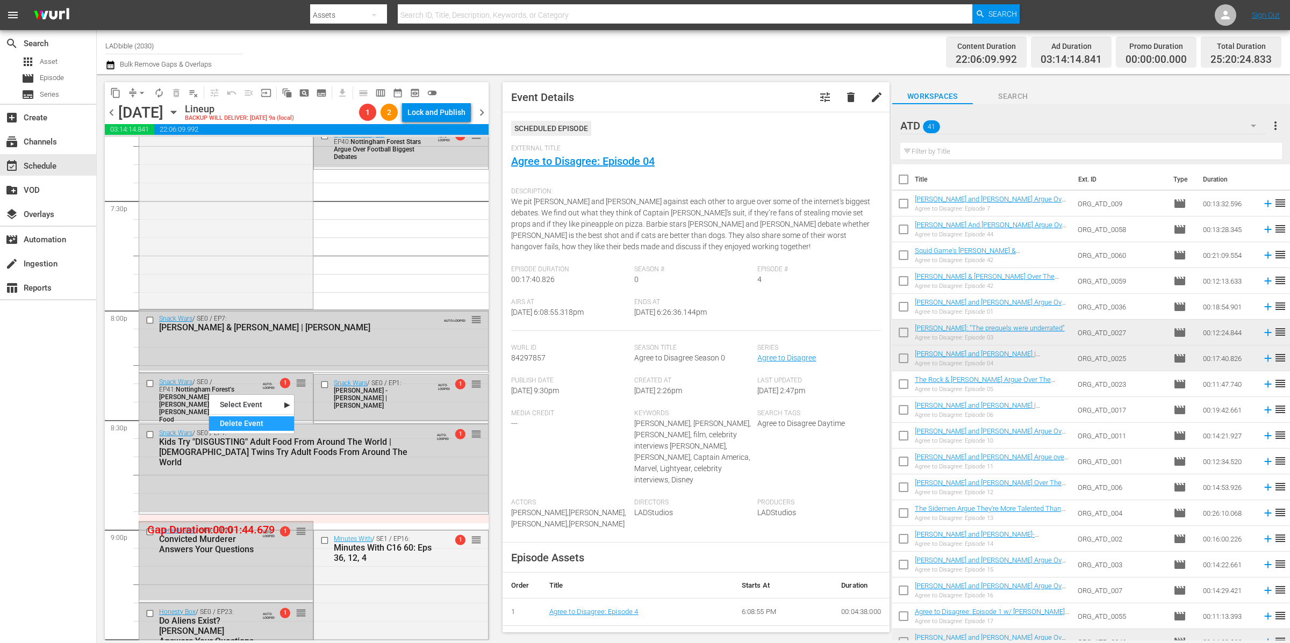
click at [243, 424] on div "Delete Event" at bounding box center [251, 423] width 85 height 15
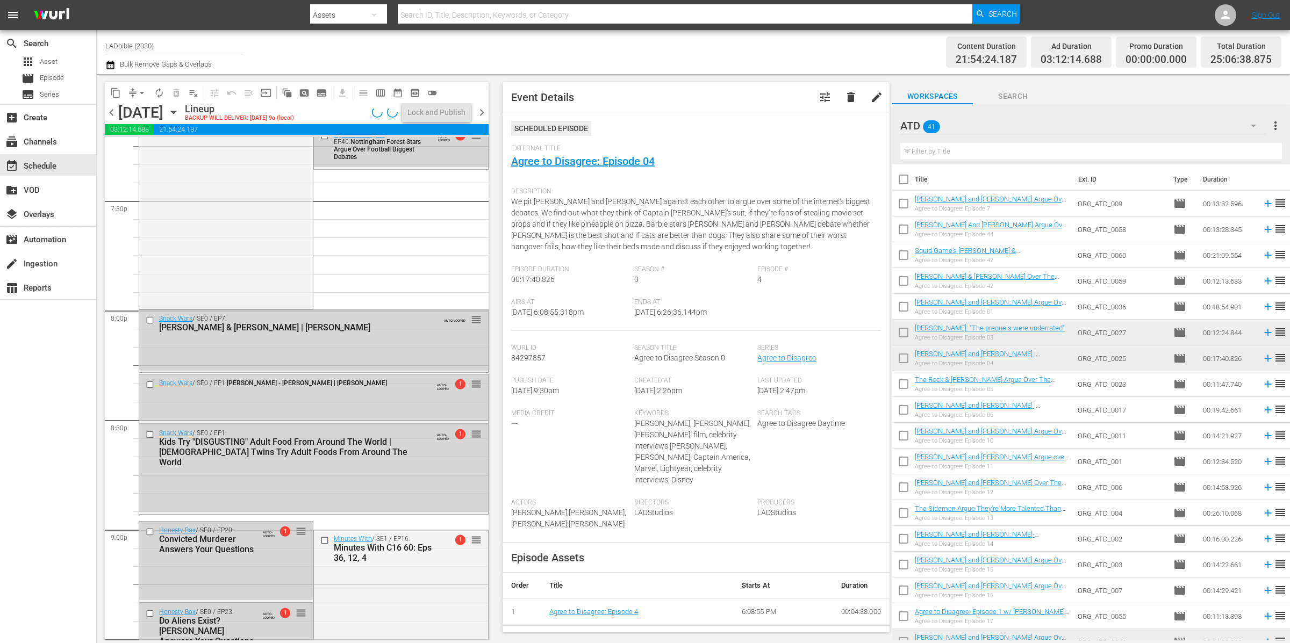
click at [974, 126] on div "ATD 41" at bounding box center [1083, 126] width 366 height 30
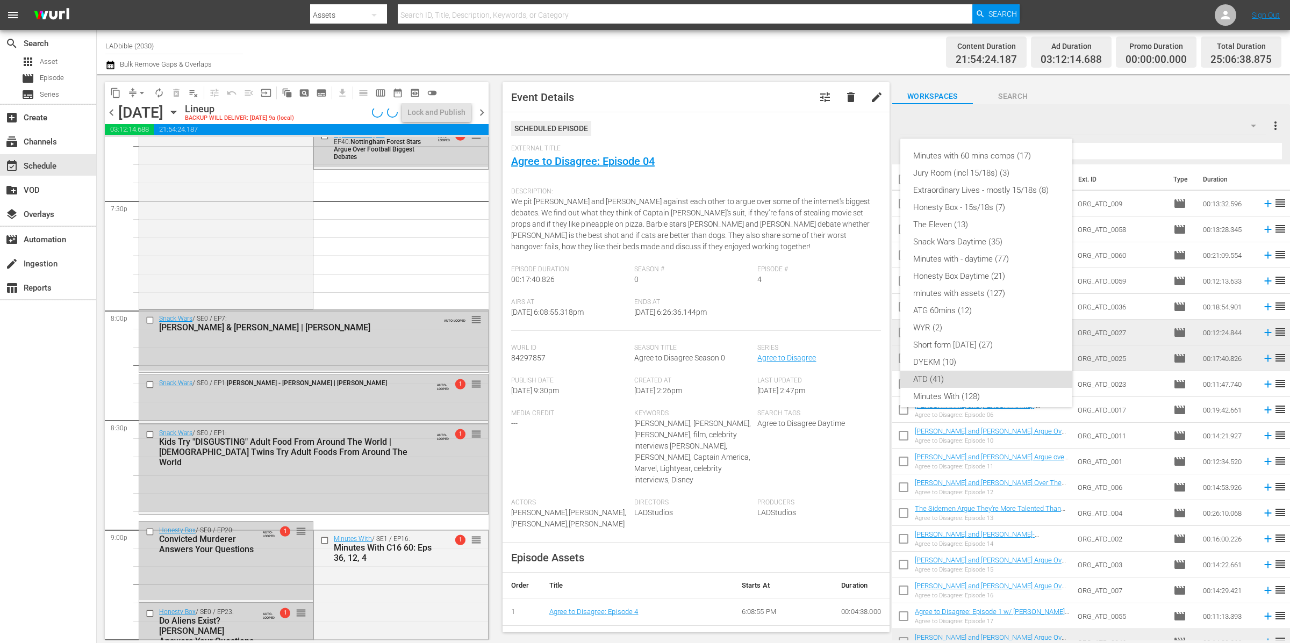
scroll to position [92, 0]
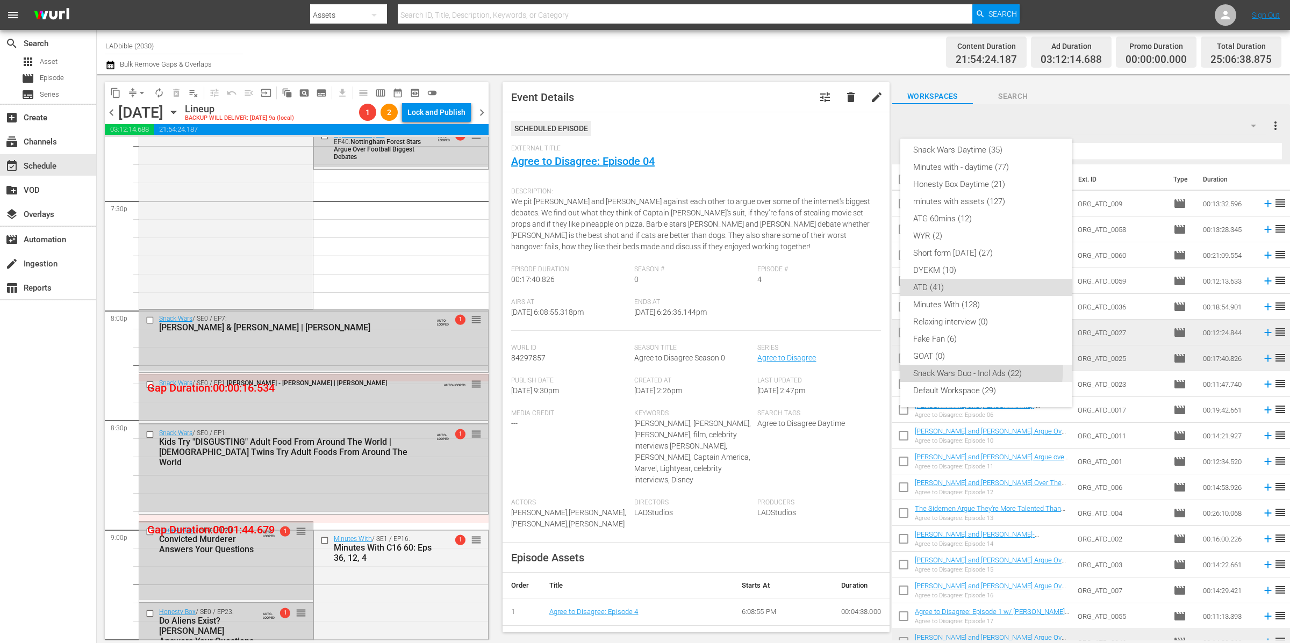
click at [973, 369] on div "Snack Wars Duo - Incl Ads (22)" at bounding box center [986, 373] width 146 height 17
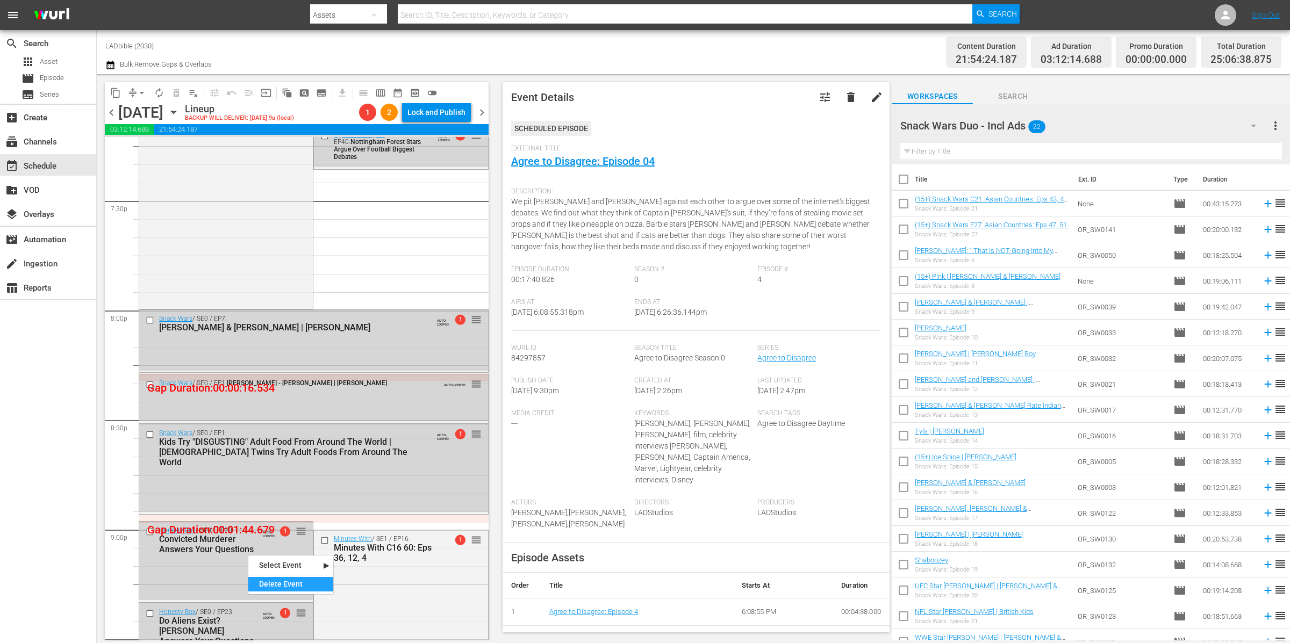
click at [306, 588] on div "Delete Event" at bounding box center [290, 584] width 85 height 15
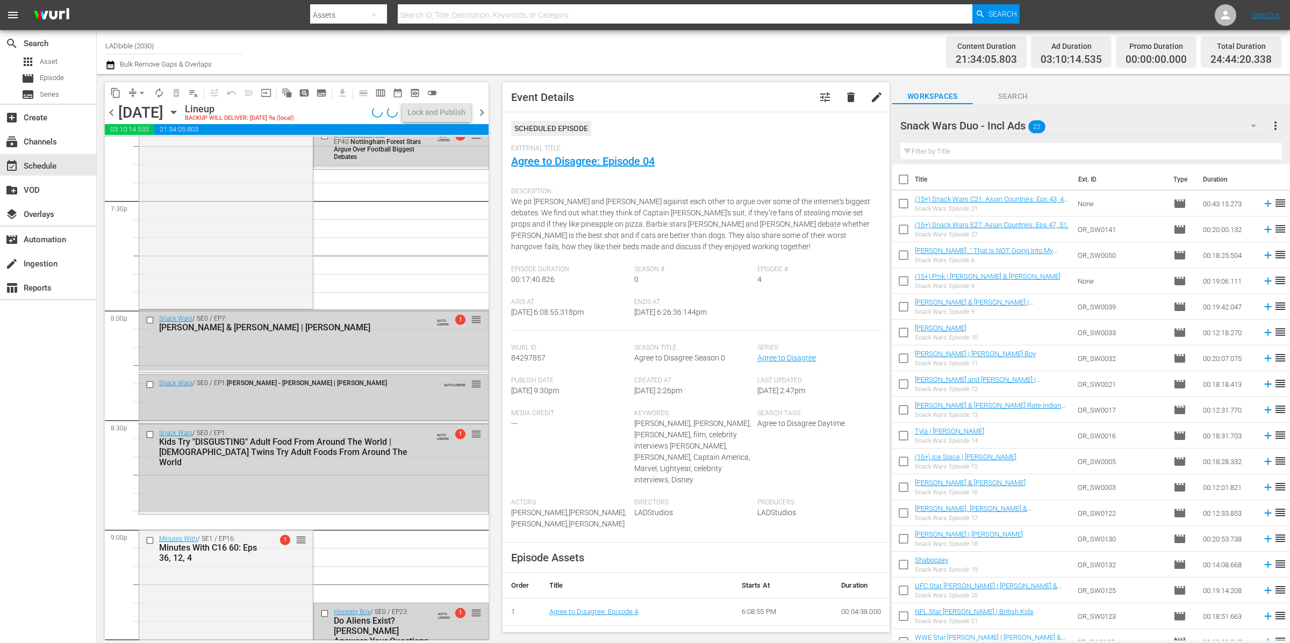
click at [235, 391] on div "Snack Wars / SE0 / EP1: Anya Taylor - Joy | Zac Efron" at bounding box center [287, 384] width 289 height 13
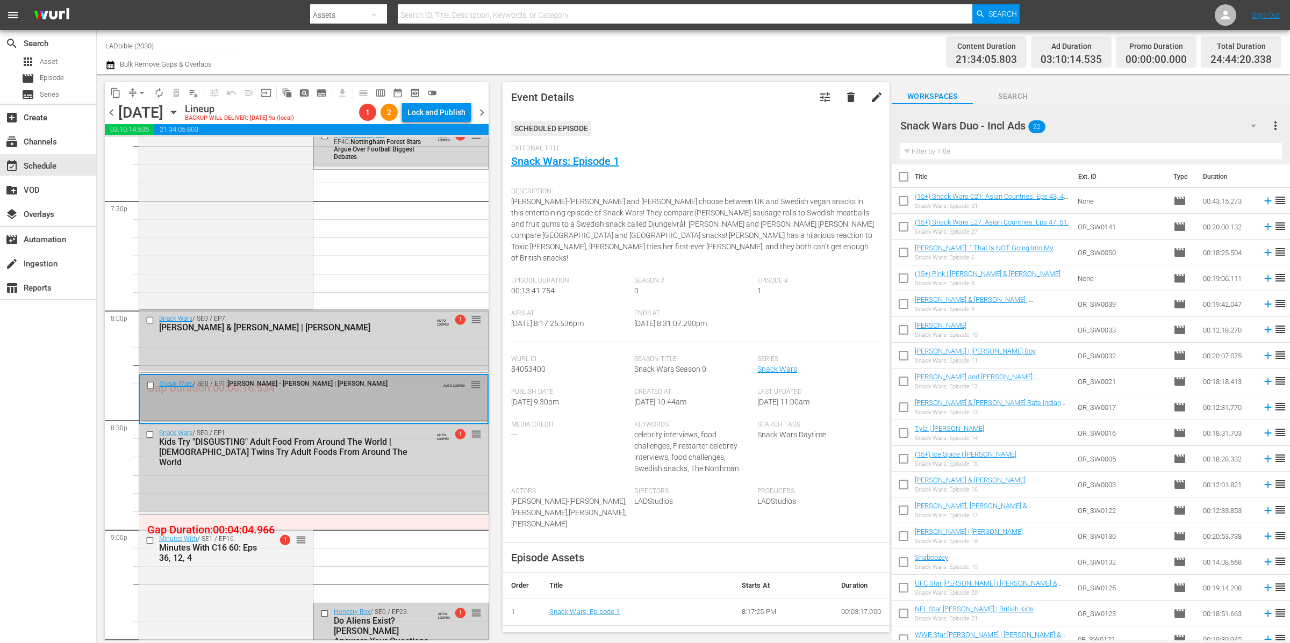
scroll to position [0, 0]
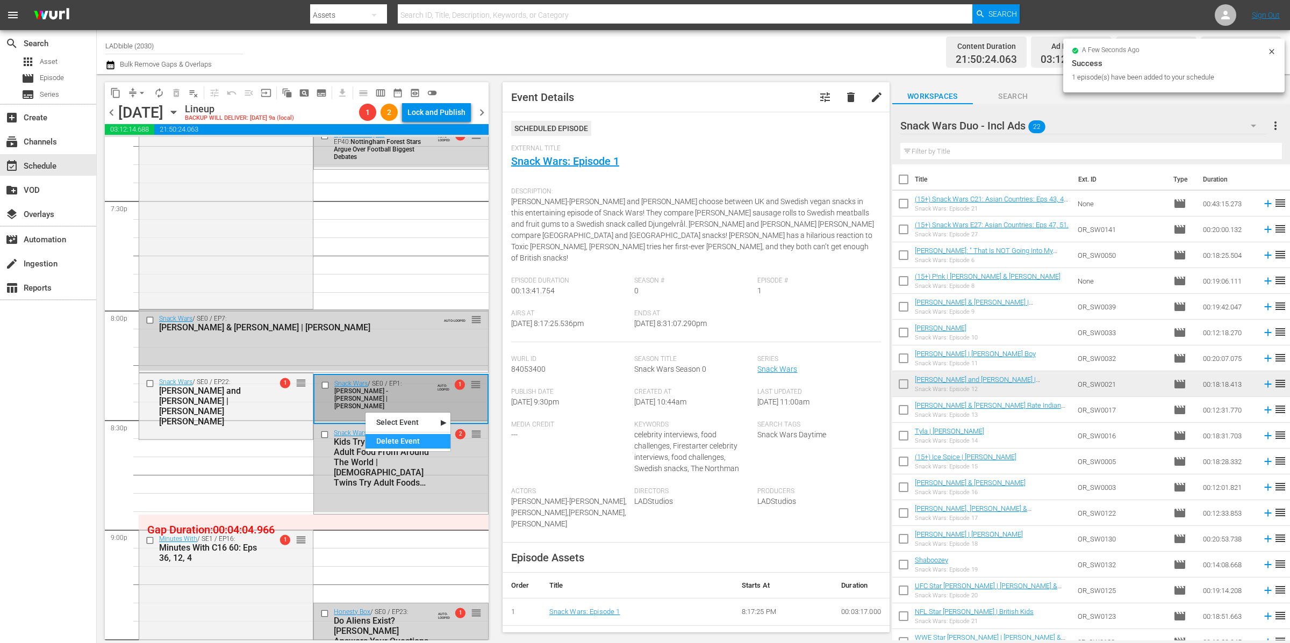
click at [407, 442] on div "Delete Event" at bounding box center [407, 441] width 85 height 15
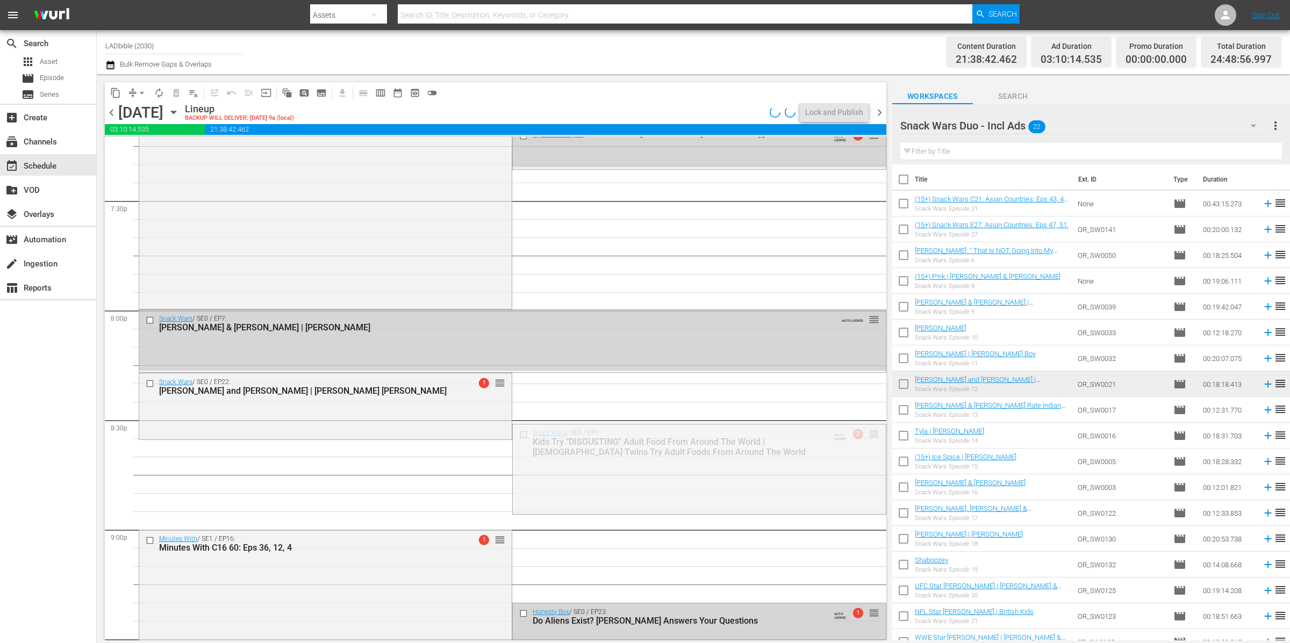
drag, startPoint x: 864, startPoint y: 431, endPoint x: 861, endPoint y: 444, distance: 13.7
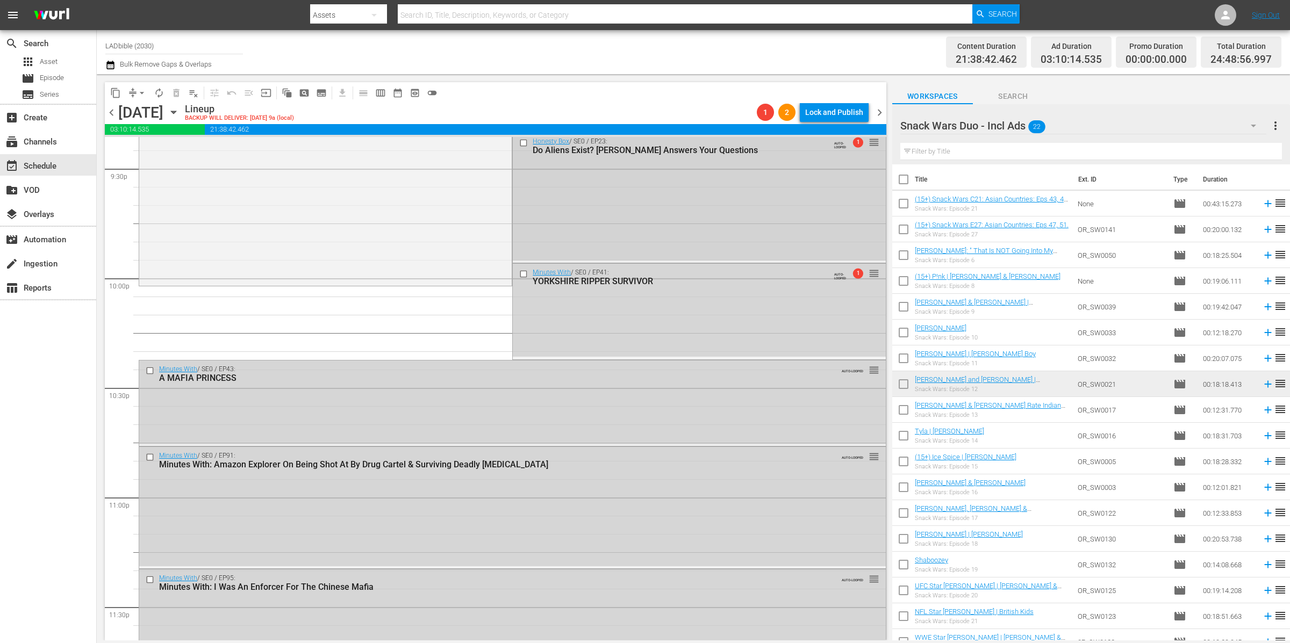
scroll to position [4608, 0]
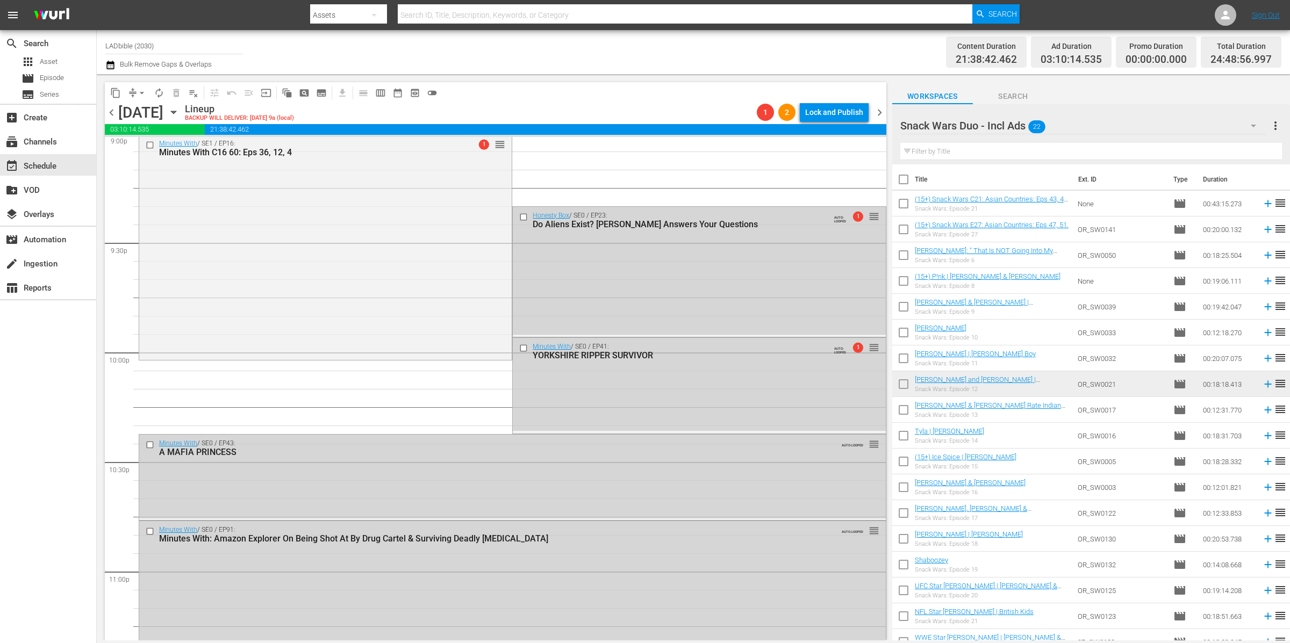
click at [608, 264] on div "Honesty Box / SE0 / EP23: Do Aliens Exist? Professor Brian Cox Answers Your Que…" at bounding box center [699, 271] width 372 height 128
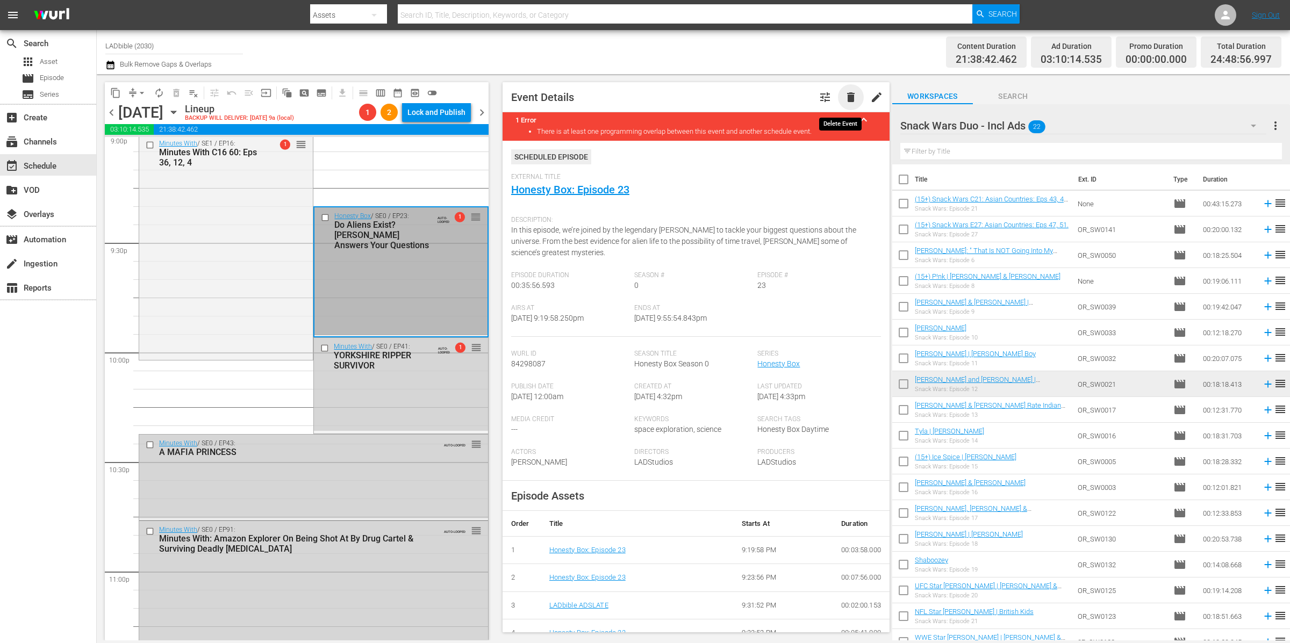
click at [844, 98] on span "delete" at bounding box center [850, 97] width 13 height 13
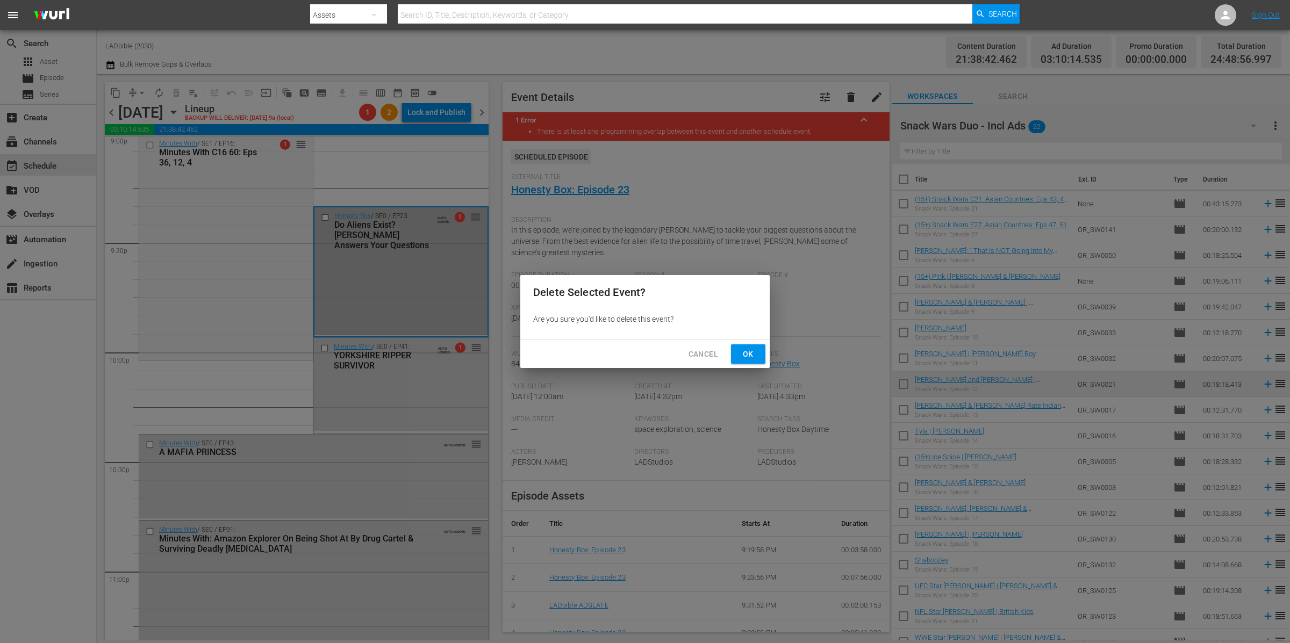
click at [745, 351] on span "Ok" at bounding box center [747, 354] width 17 height 13
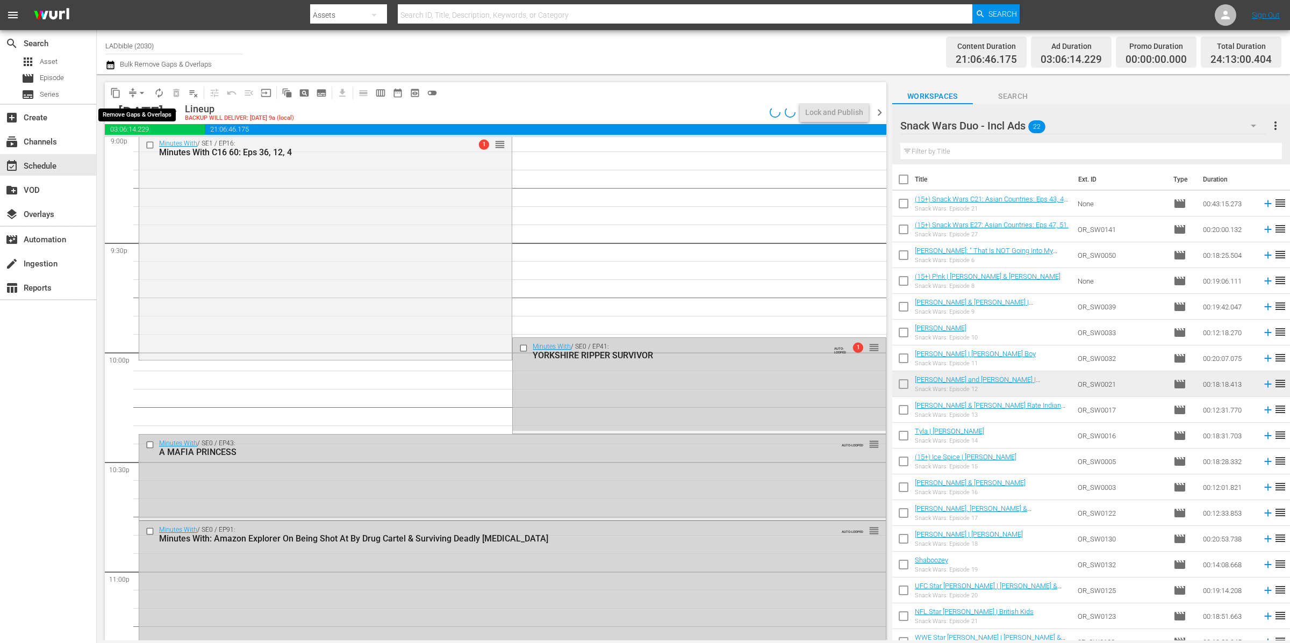
click at [134, 94] on button "arrow_drop_down" at bounding box center [141, 92] width 17 height 17
click at [178, 150] on li "Align to End of Previous Day" at bounding box center [142, 150] width 113 height 18
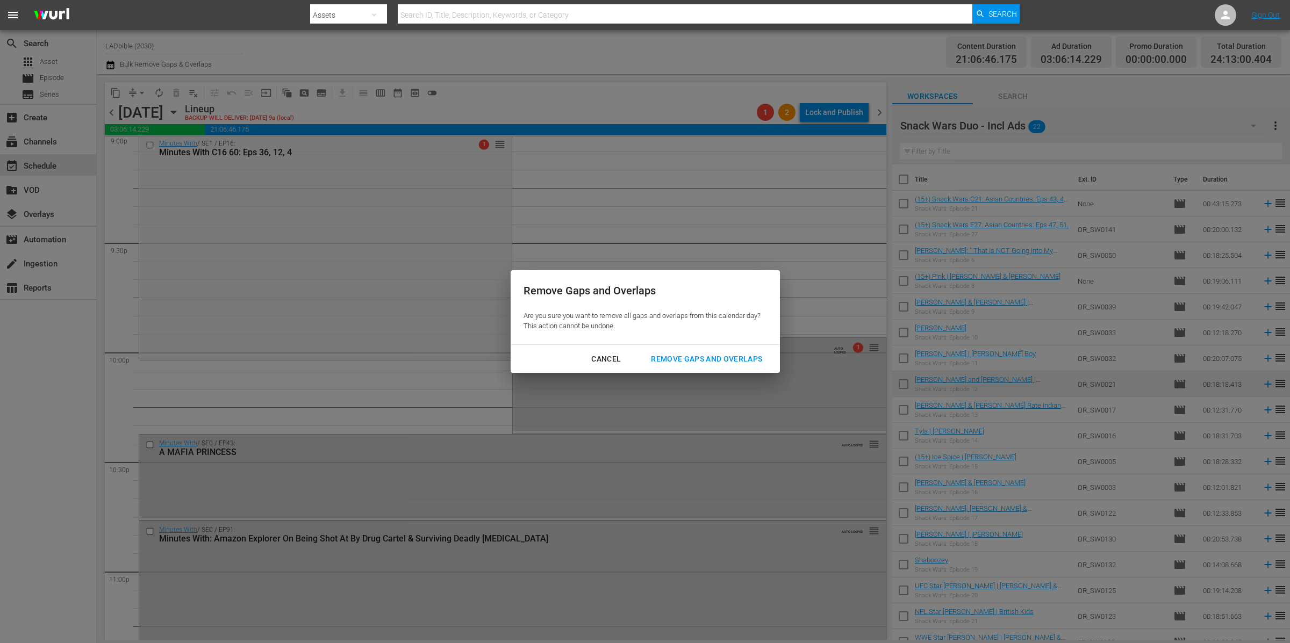
click at [742, 357] on div "Remove Gaps and Overlaps" at bounding box center [706, 359] width 128 height 13
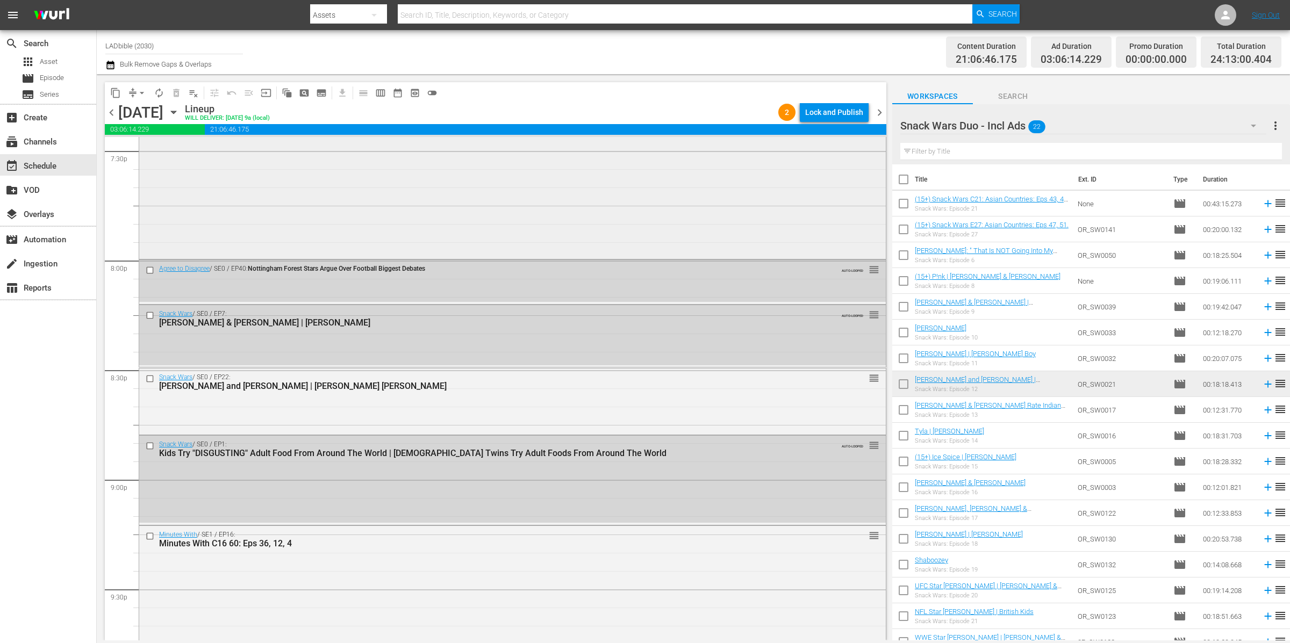
scroll to position [4270, 0]
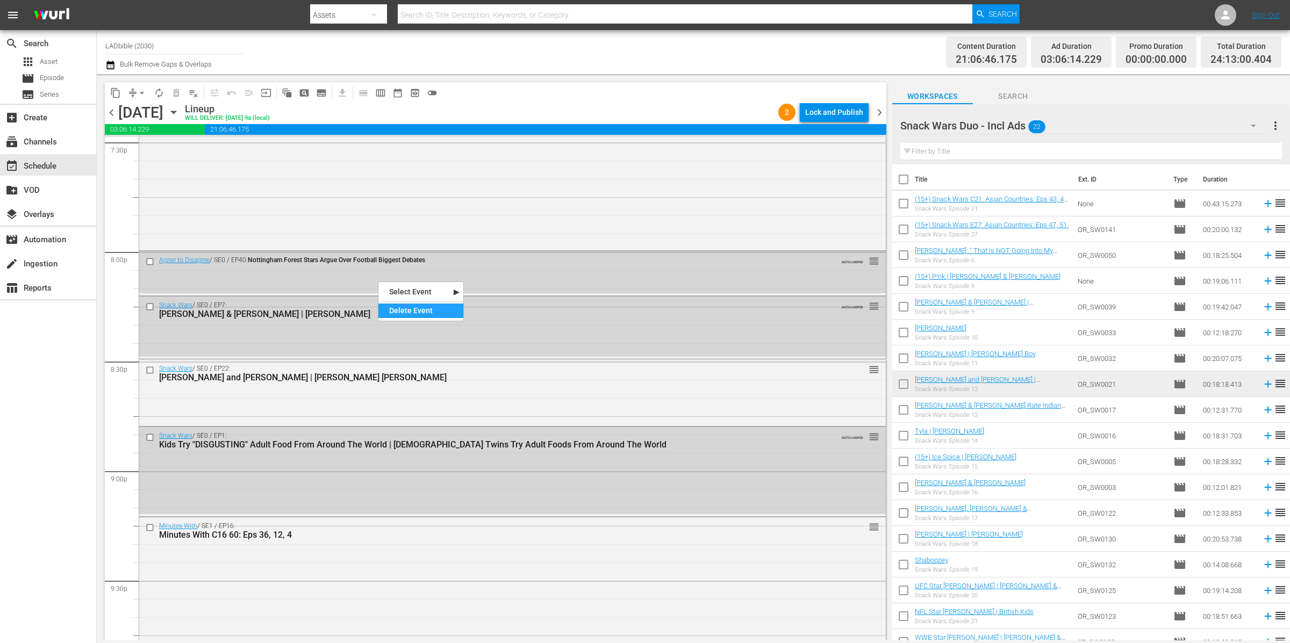
click at [411, 310] on div "Delete Event" at bounding box center [420, 311] width 85 height 15
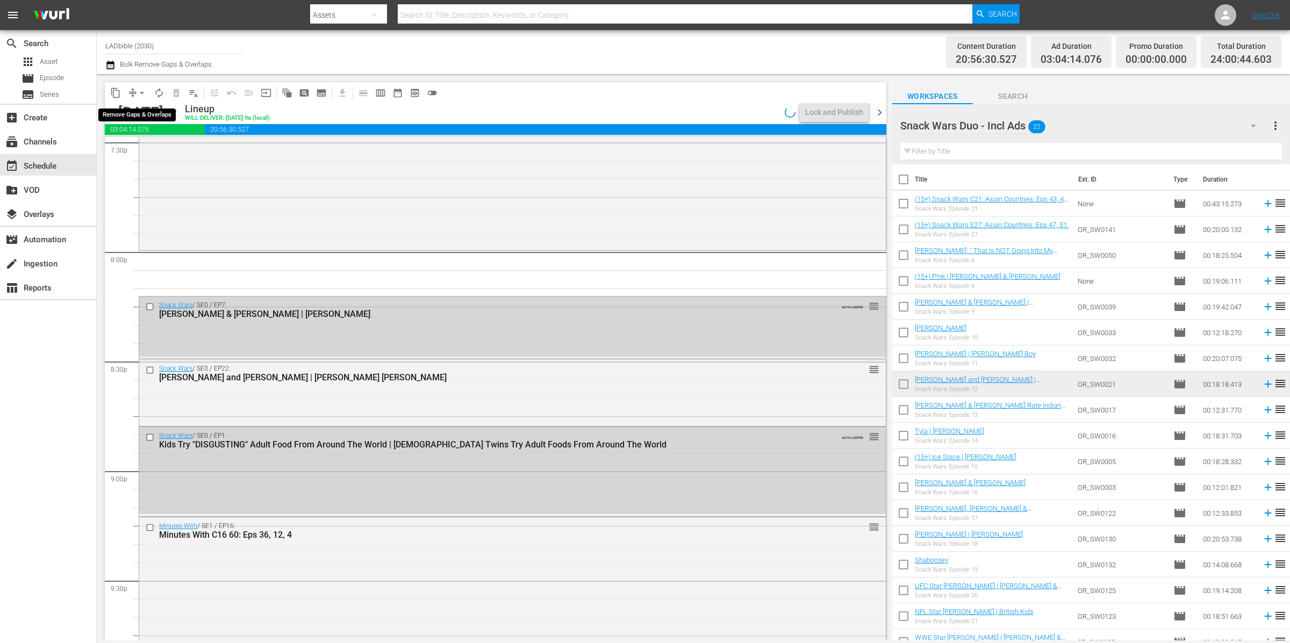
click at [136, 95] on span "arrow_drop_down" at bounding box center [141, 93] width 11 height 11
click at [169, 147] on li "Align to End of Previous Day" at bounding box center [142, 150] width 113 height 18
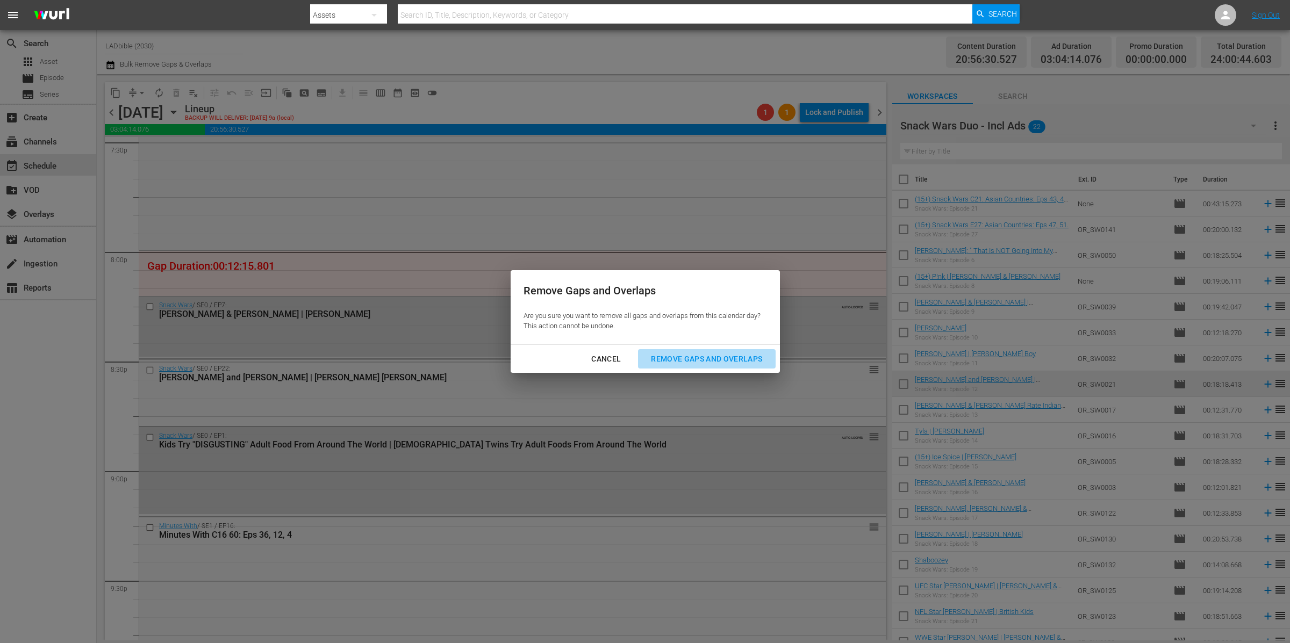
click at [719, 361] on div "Remove Gaps and Overlaps" at bounding box center [706, 359] width 128 height 13
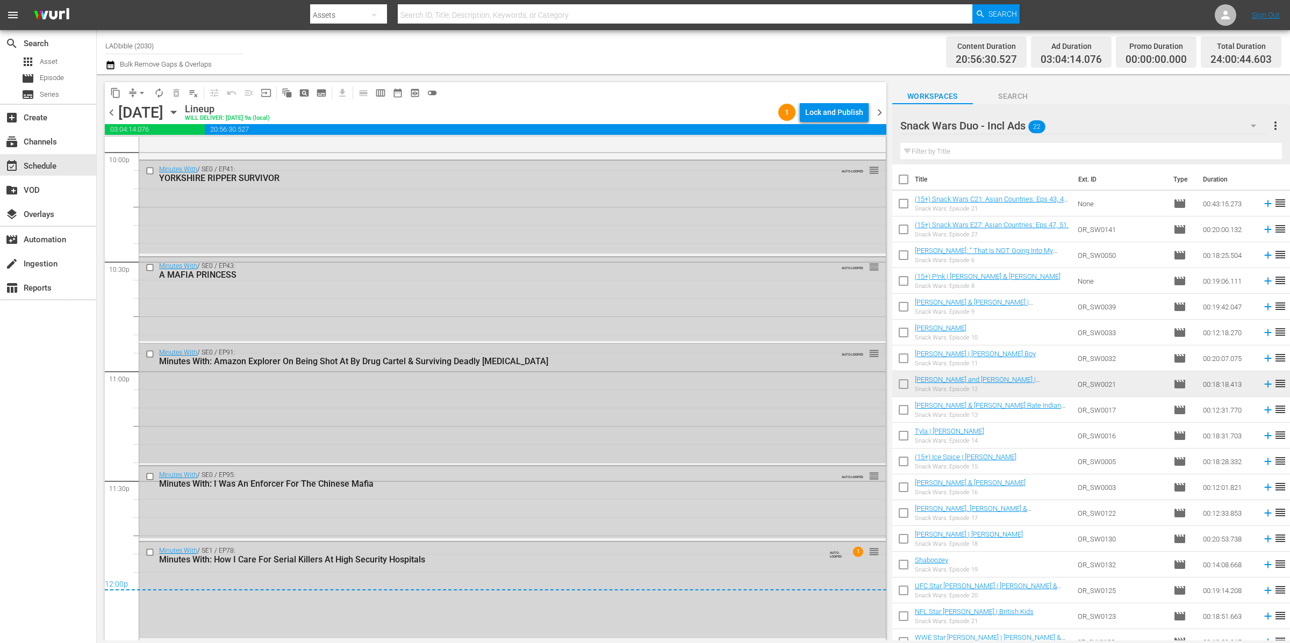
scroll to position [4800, 0]
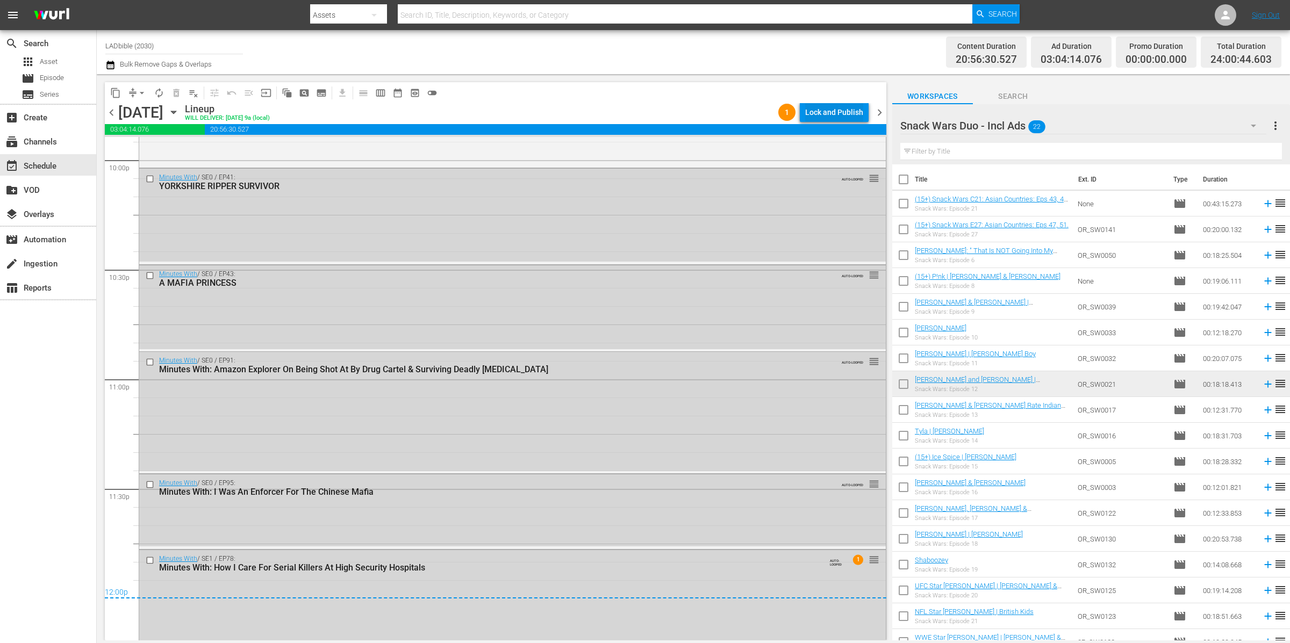
click at [825, 114] on div "Lock and Publish" at bounding box center [834, 112] width 58 height 19
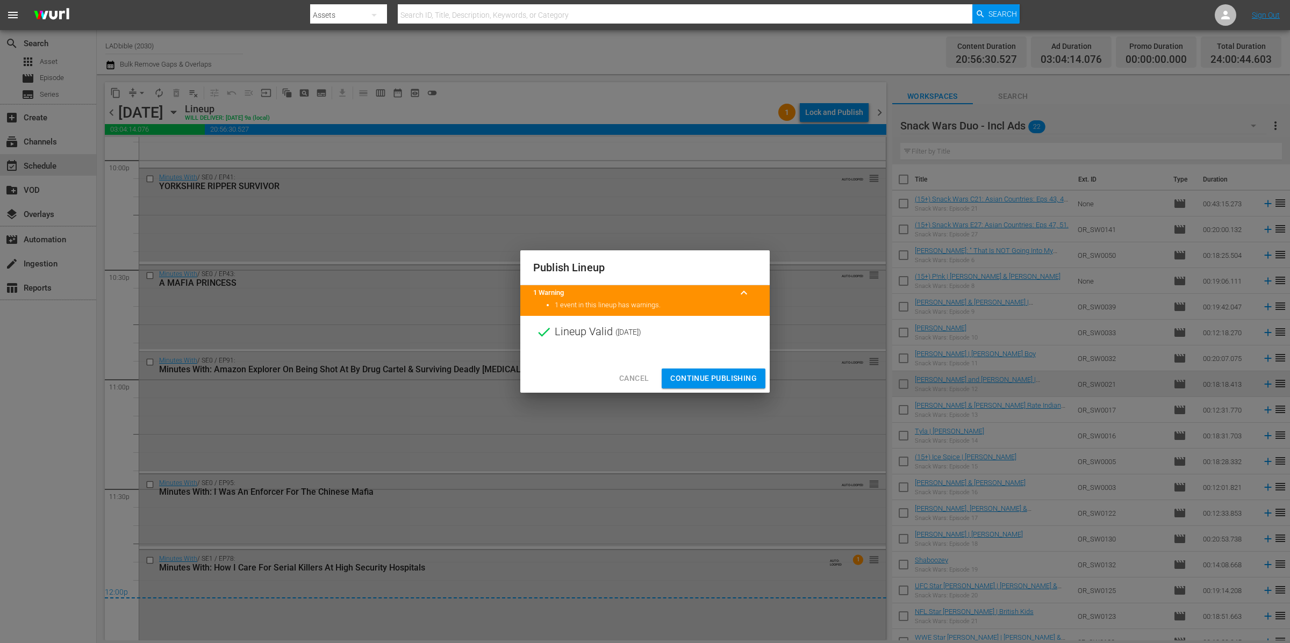
click at [735, 380] on span "Continue Publishing" at bounding box center [713, 378] width 87 height 13
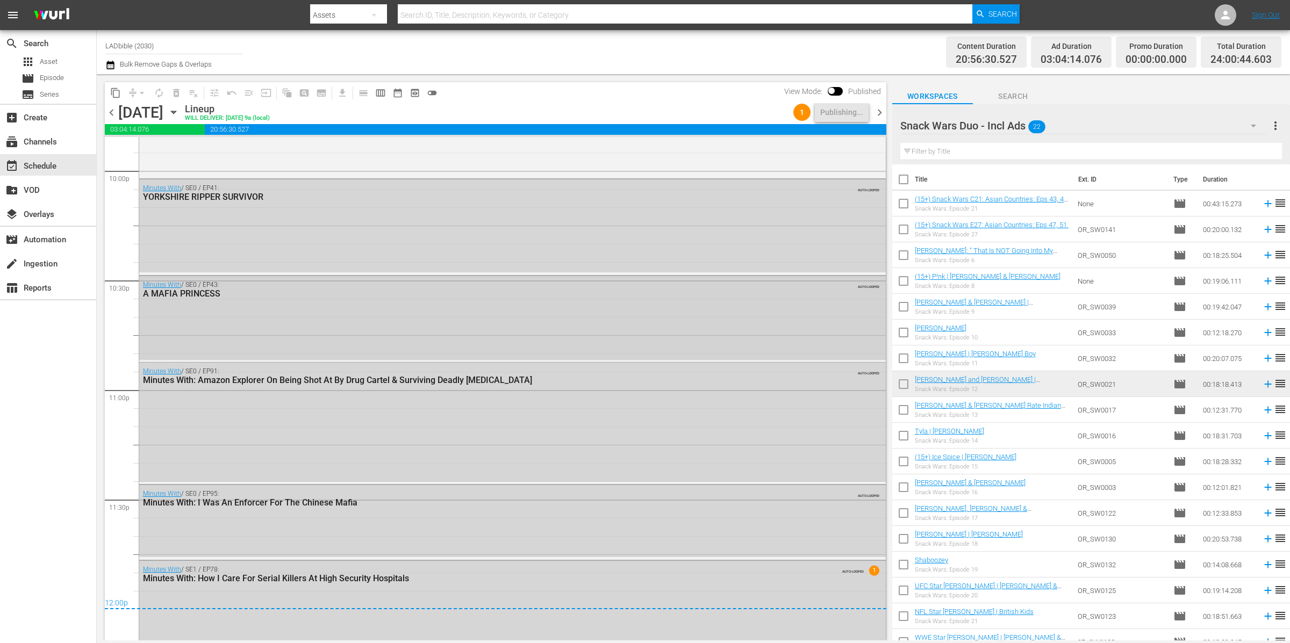
scroll to position [4808, 0]
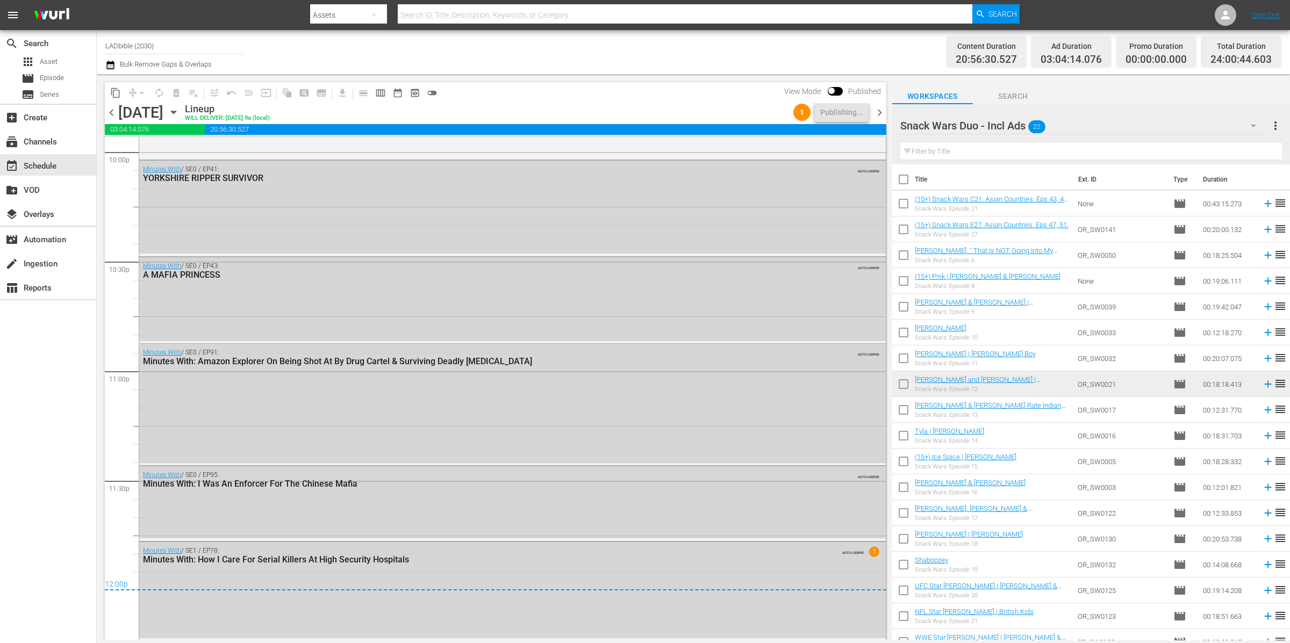
drag, startPoint x: 110, startPoint y: 111, endPoint x: 130, endPoint y: 123, distance: 23.1
click at [110, 111] on span "chevron_left" at bounding box center [111, 112] width 13 height 13
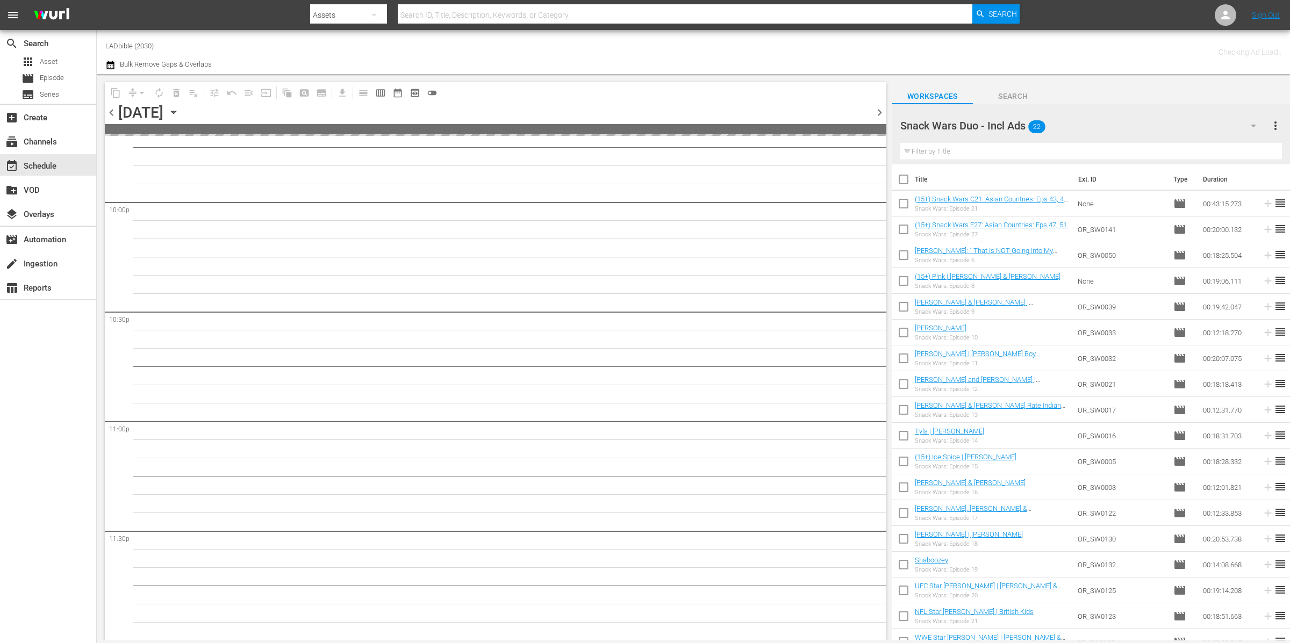
scroll to position [4757, 0]
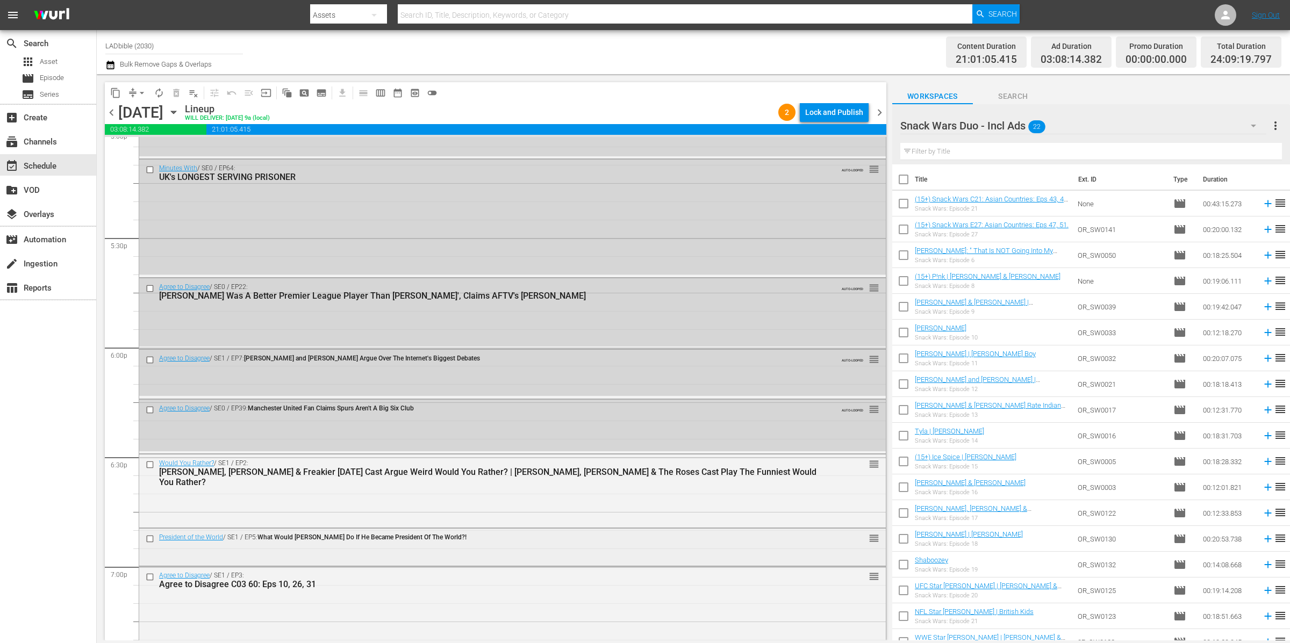
scroll to position [3727, 0]
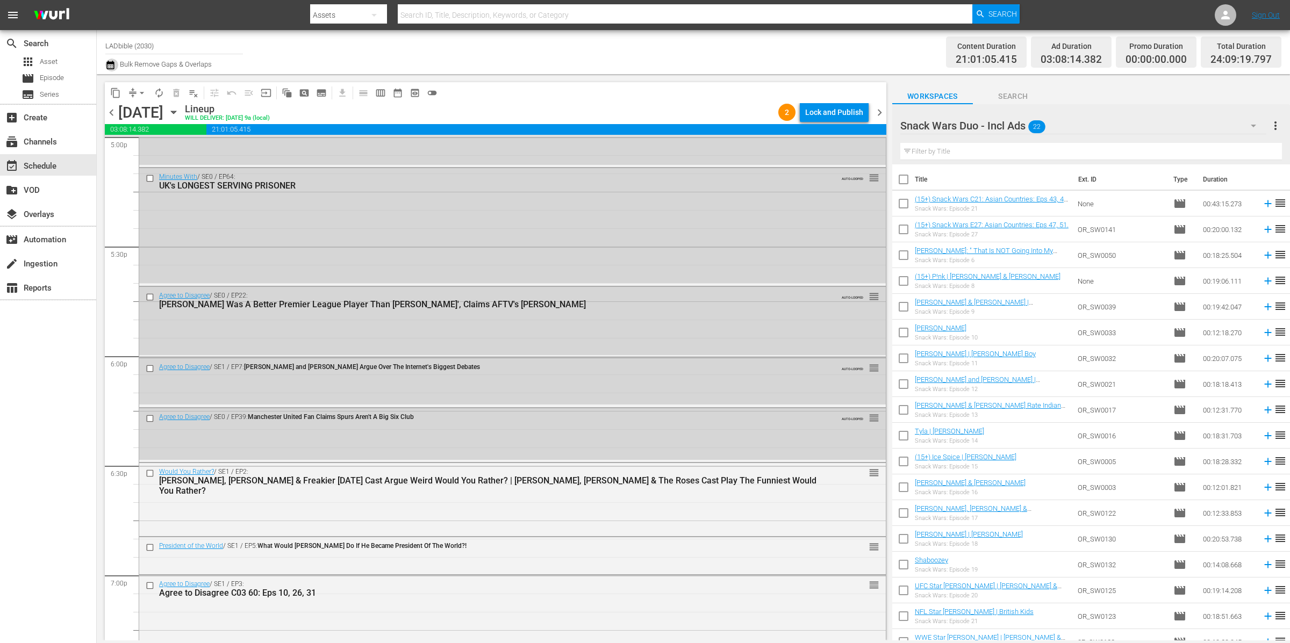
click at [108, 64] on icon "button" at bounding box center [110, 65] width 10 height 13
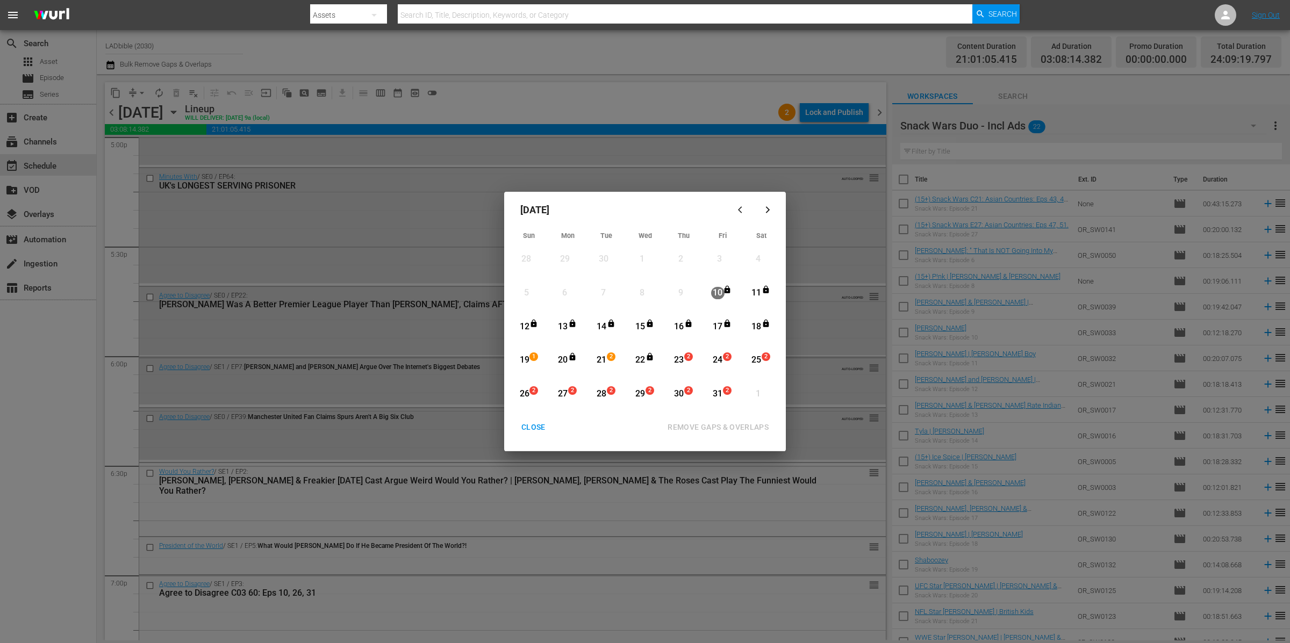
click at [538, 428] on div "CLOSE" at bounding box center [533, 427] width 41 height 13
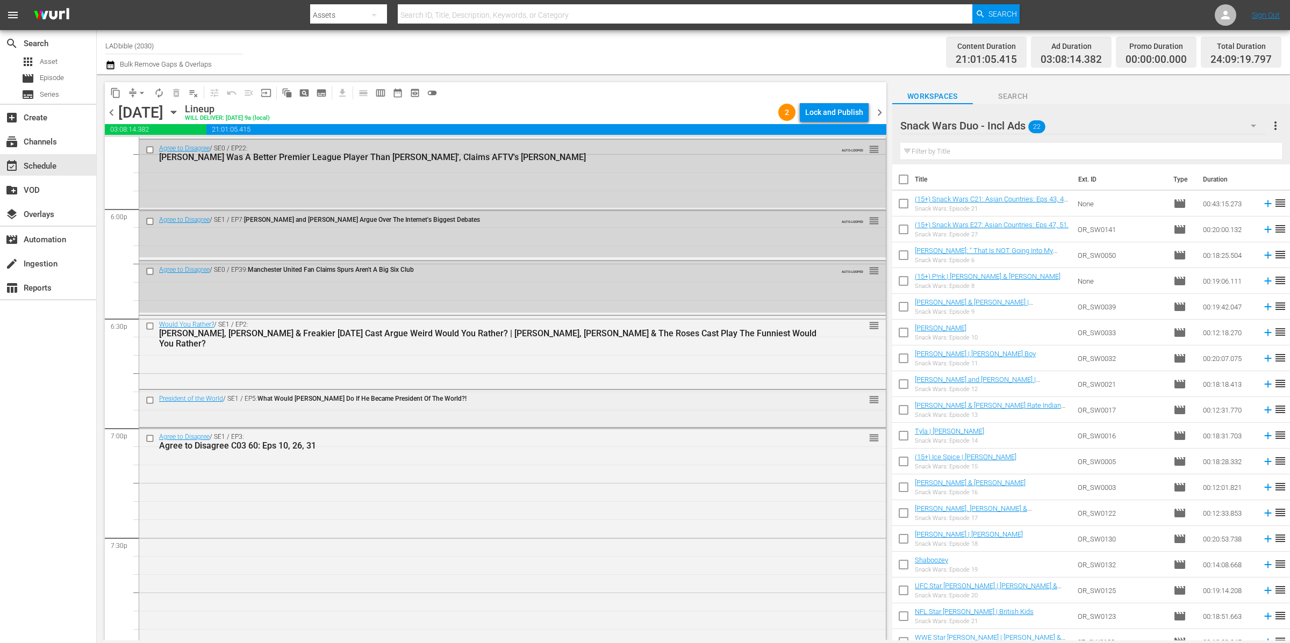
scroll to position [3949, 0]
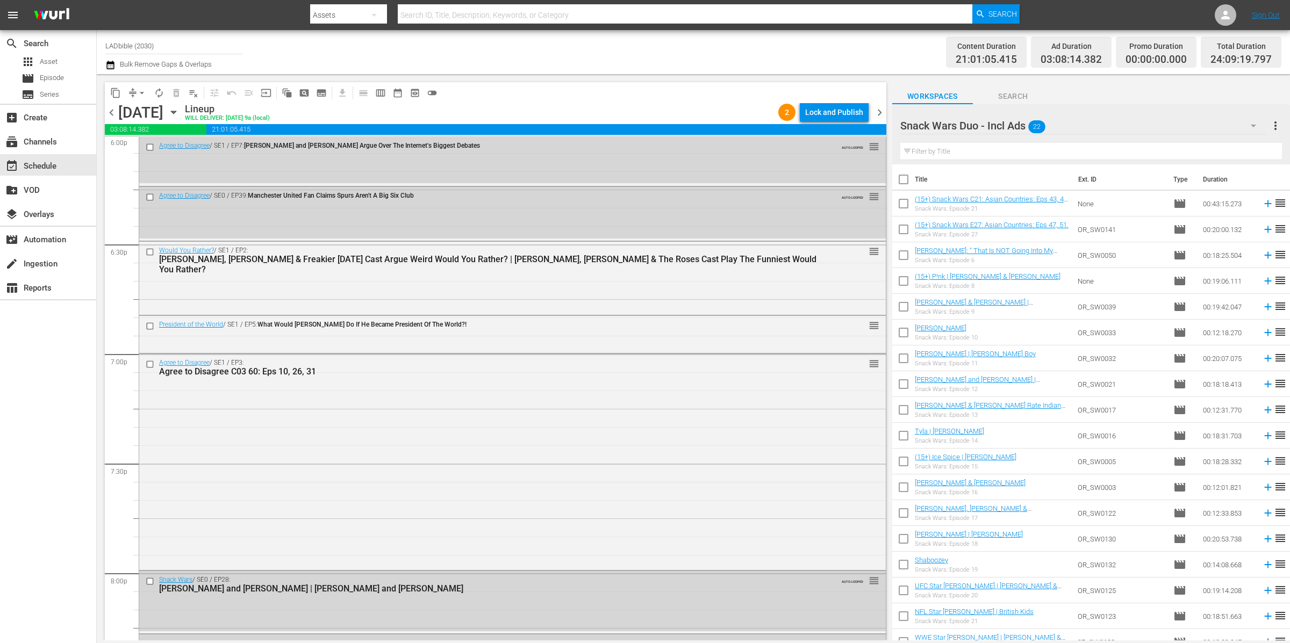
click at [851, 104] on div "Lock and Publish" at bounding box center [834, 112] width 58 height 19
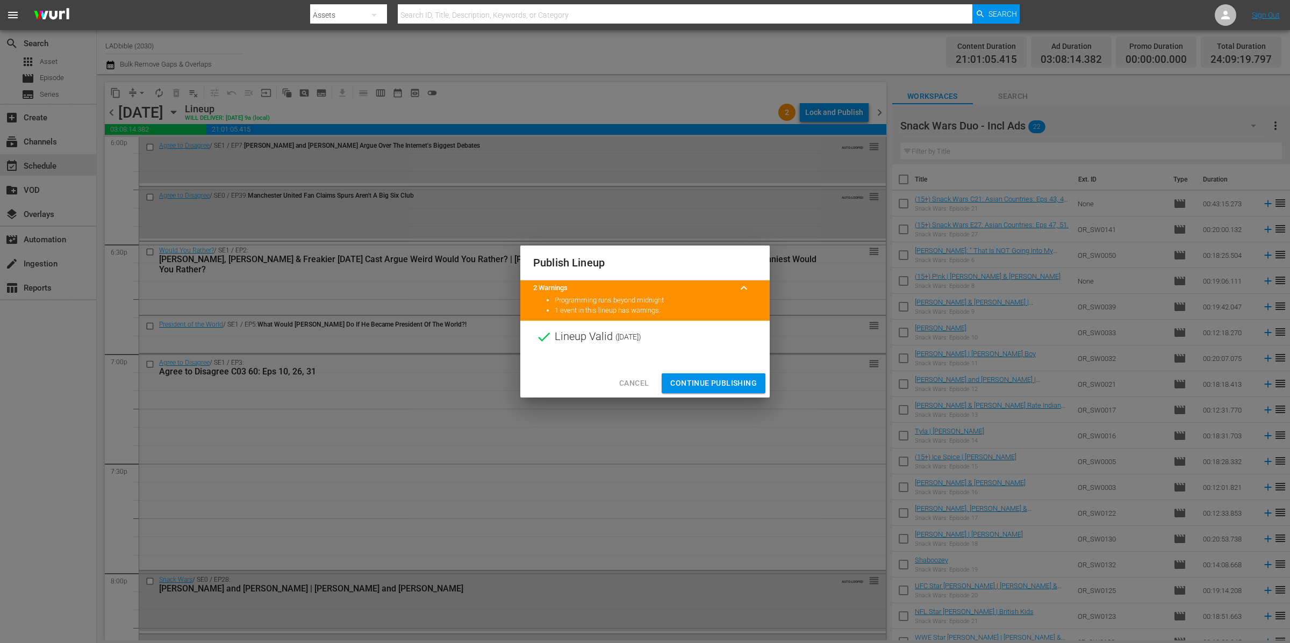
click at [714, 374] on button "Continue Publishing" at bounding box center [714, 383] width 104 height 20
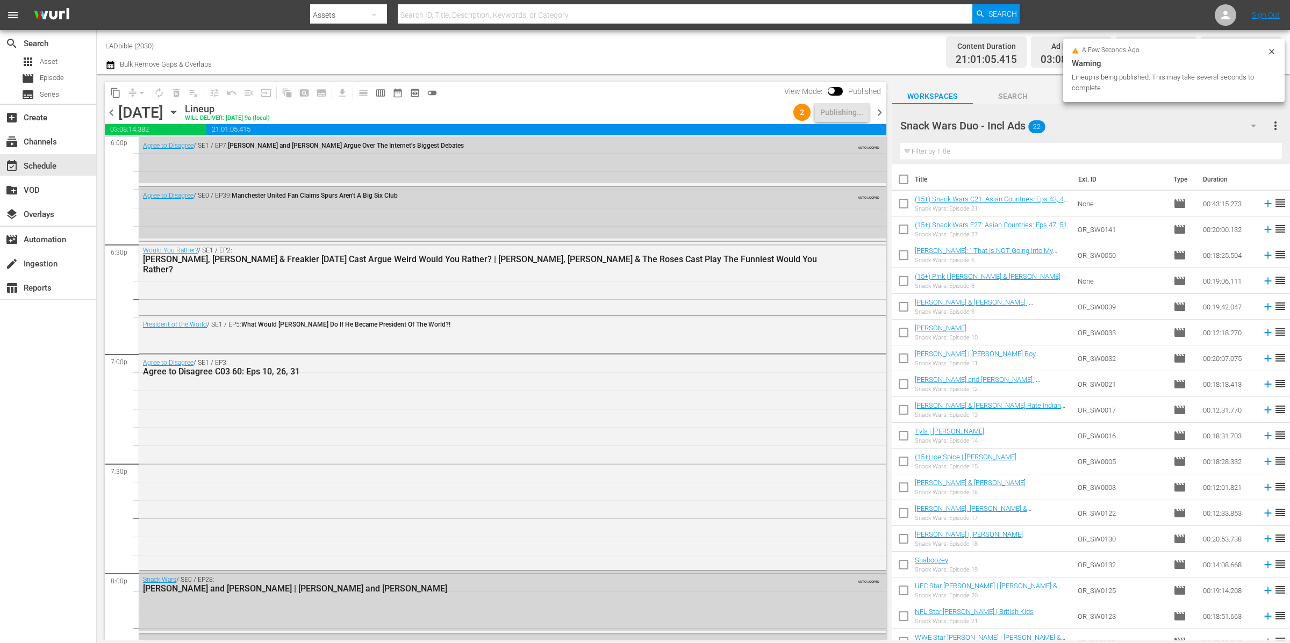
click at [879, 111] on span "chevron_right" at bounding box center [879, 112] width 13 height 13
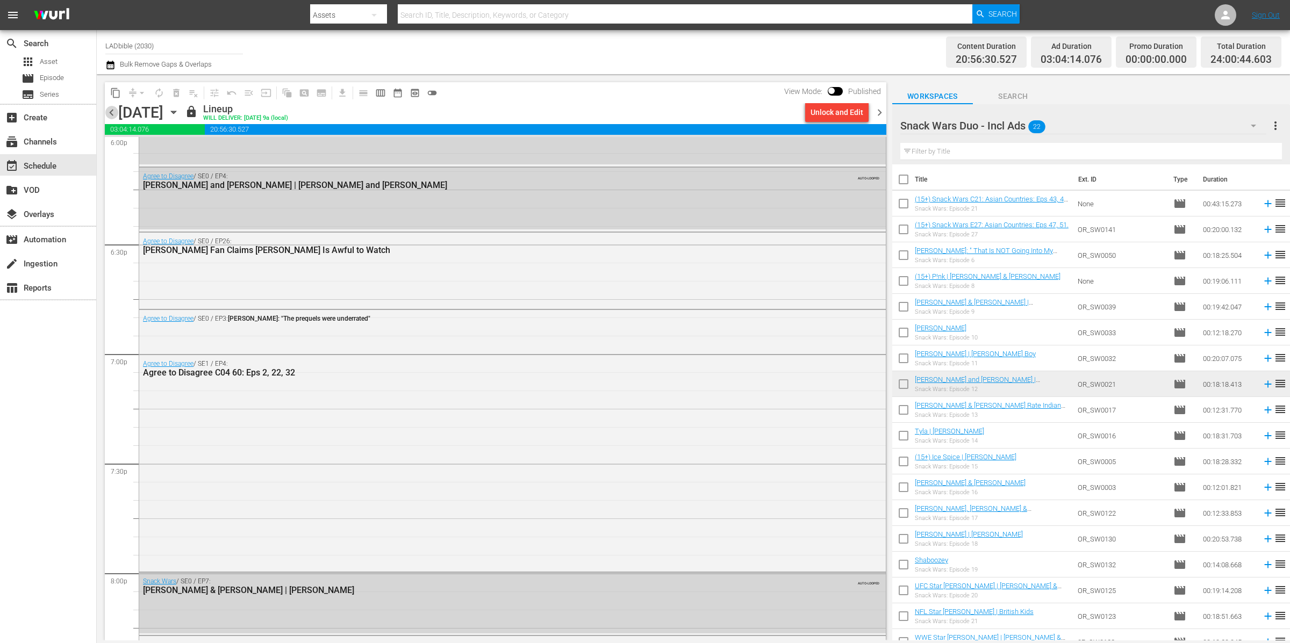
click at [112, 111] on span "chevron_left" at bounding box center [111, 112] width 13 height 13
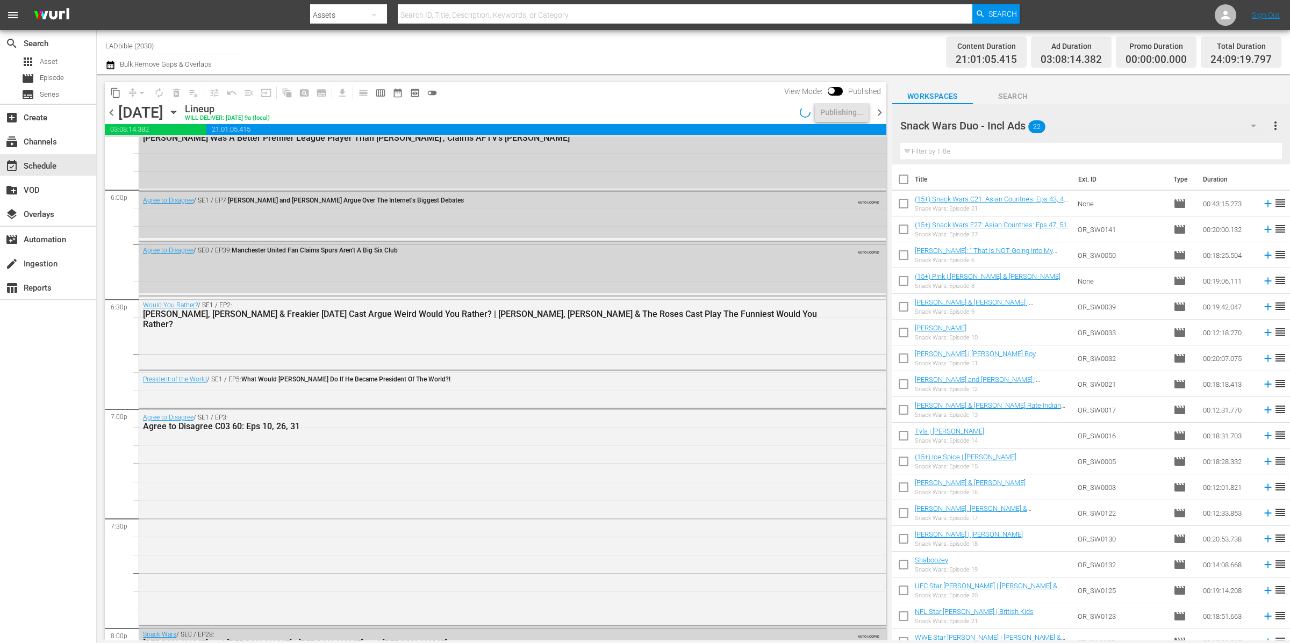
click at [113, 112] on span "chevron_left" at bounding box center [111, 112] width 13 height 13
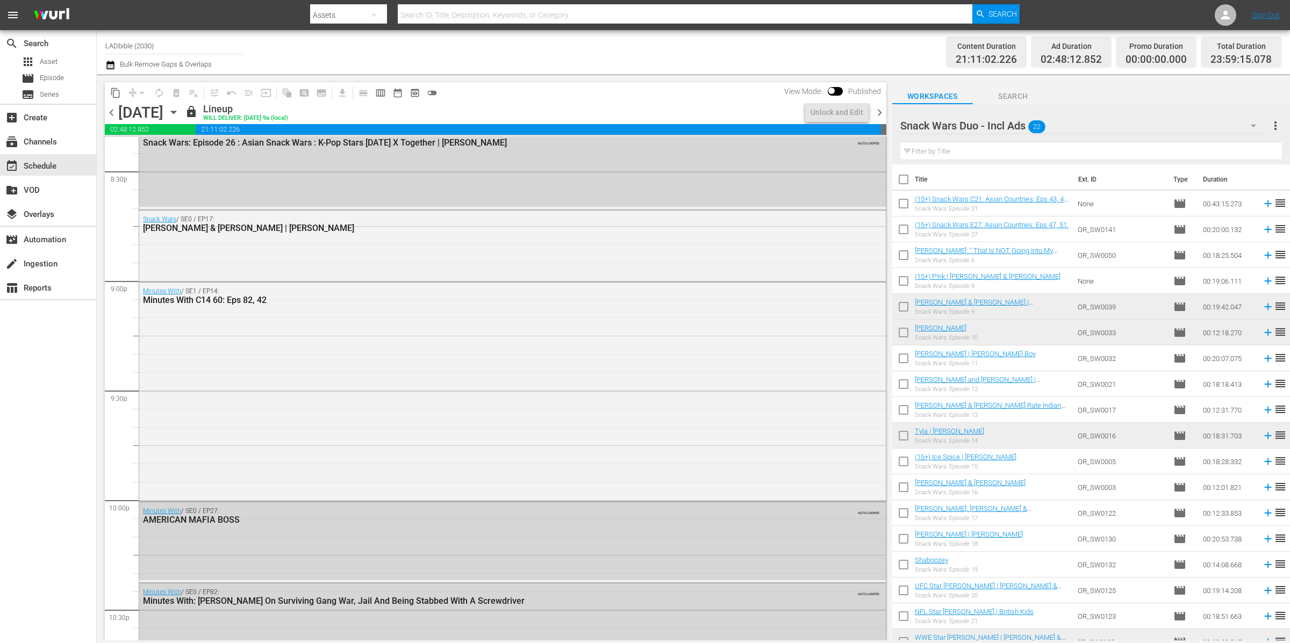
scroll to position [3876, 0]
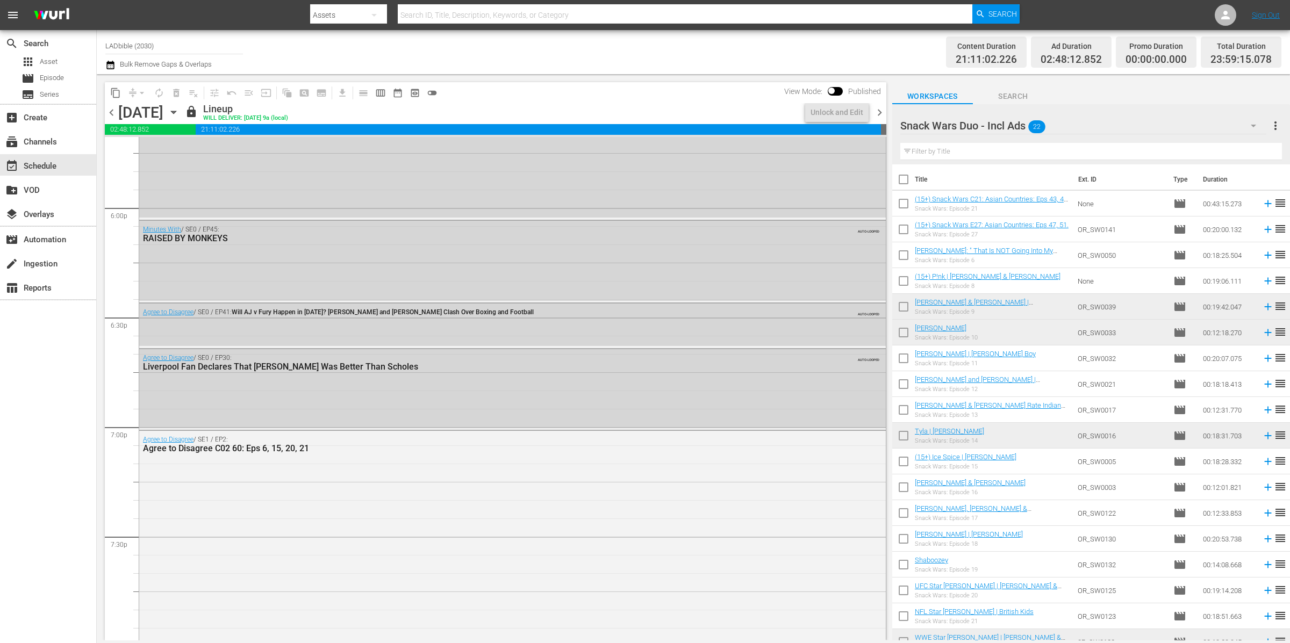
click at [113, 112] on span "chevron_left" at bounding box center [111, 112] width 13 height 13
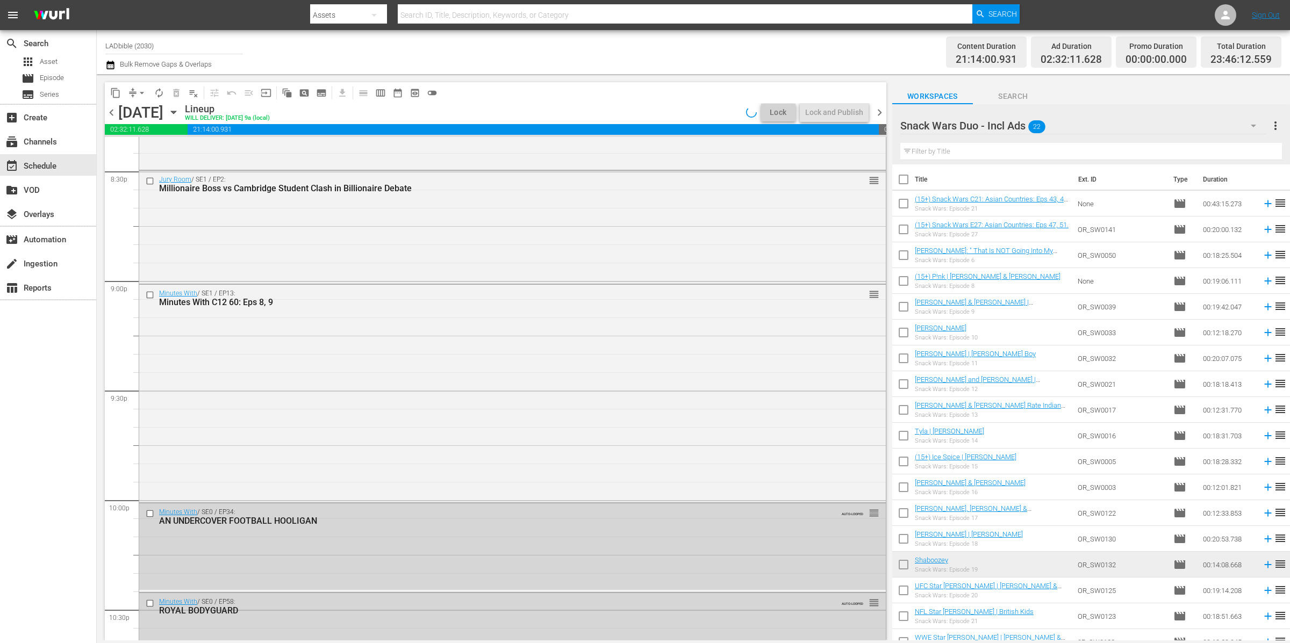
scroll to position [3876, 0]
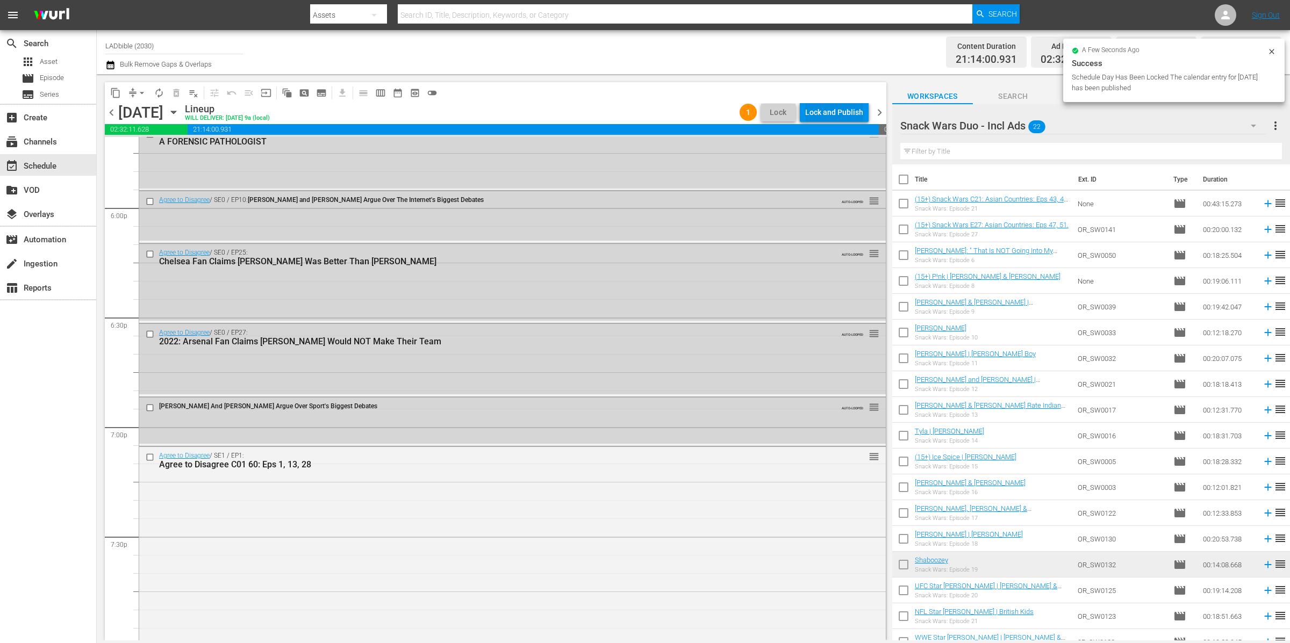
click at [847, 113] on div "Lock and Publish" at bounding box center [834, 112] width 58 height 19
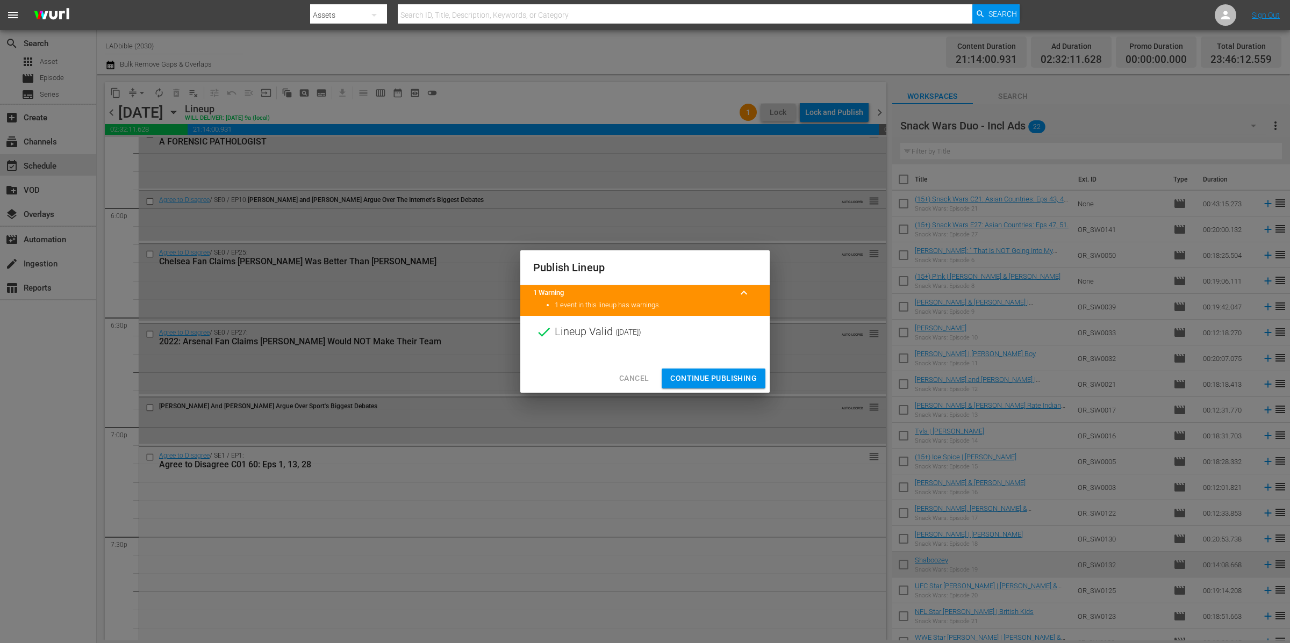
click at [729, 373] on span "Continue Publishing" at bounding box center [713, 378] width 87 height 13
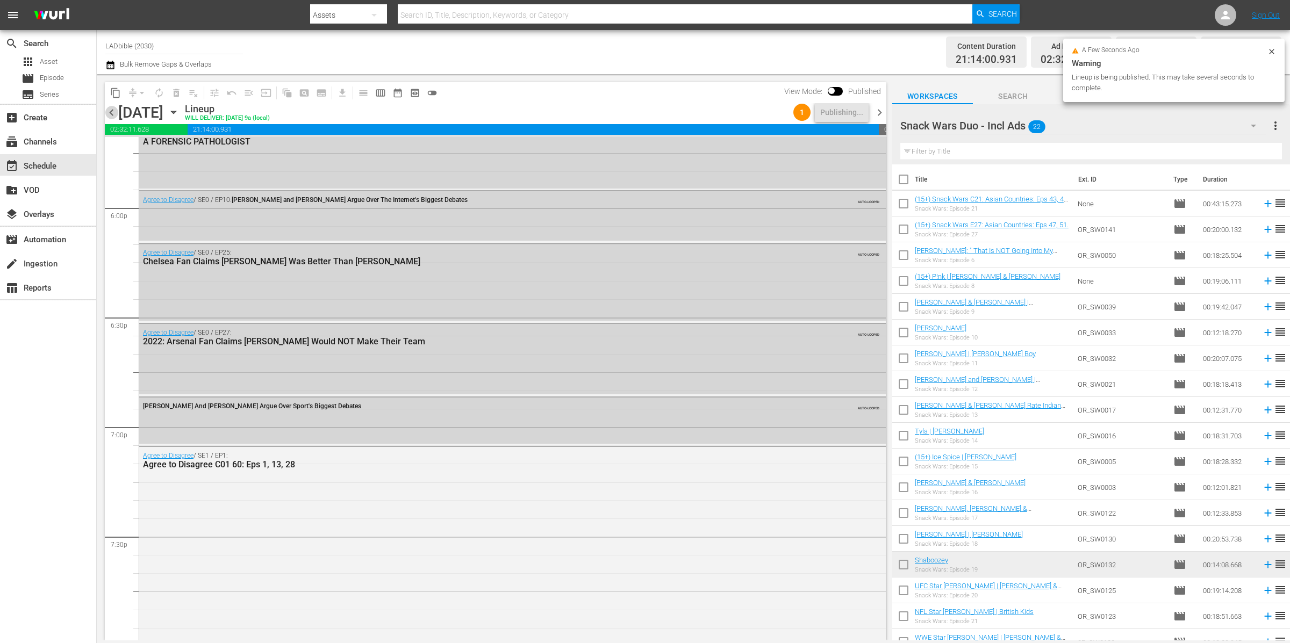
drag, startPoint x: 112, startPoint y: 112, endPoint x: 114, endPoint y: 104, distance: 8.2
click at [112, 111] on span "chevron_left" at bounding box center [111, 112] width 13 height 13
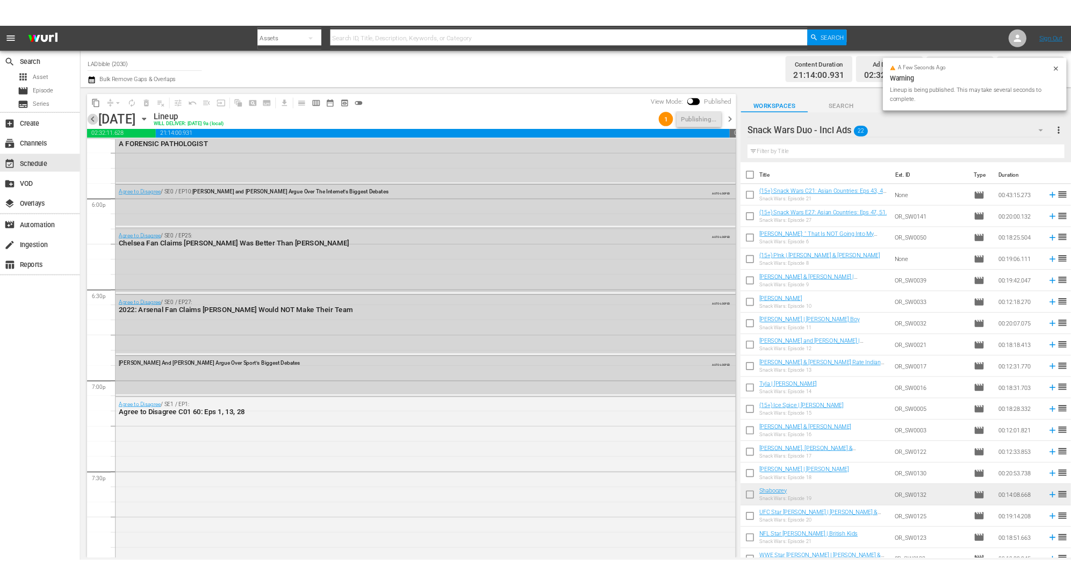
scroll to position [4460, 0]
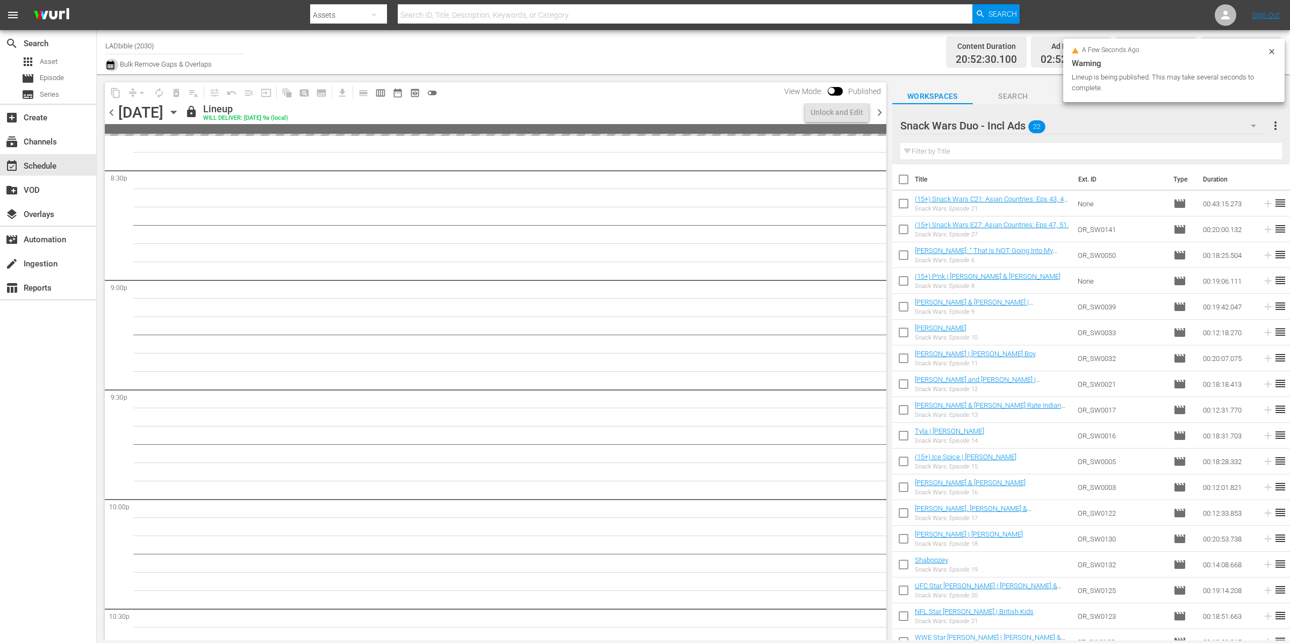
click at [113, 64] on icon "button" at bounding box center [110, 65] width 10 height 13
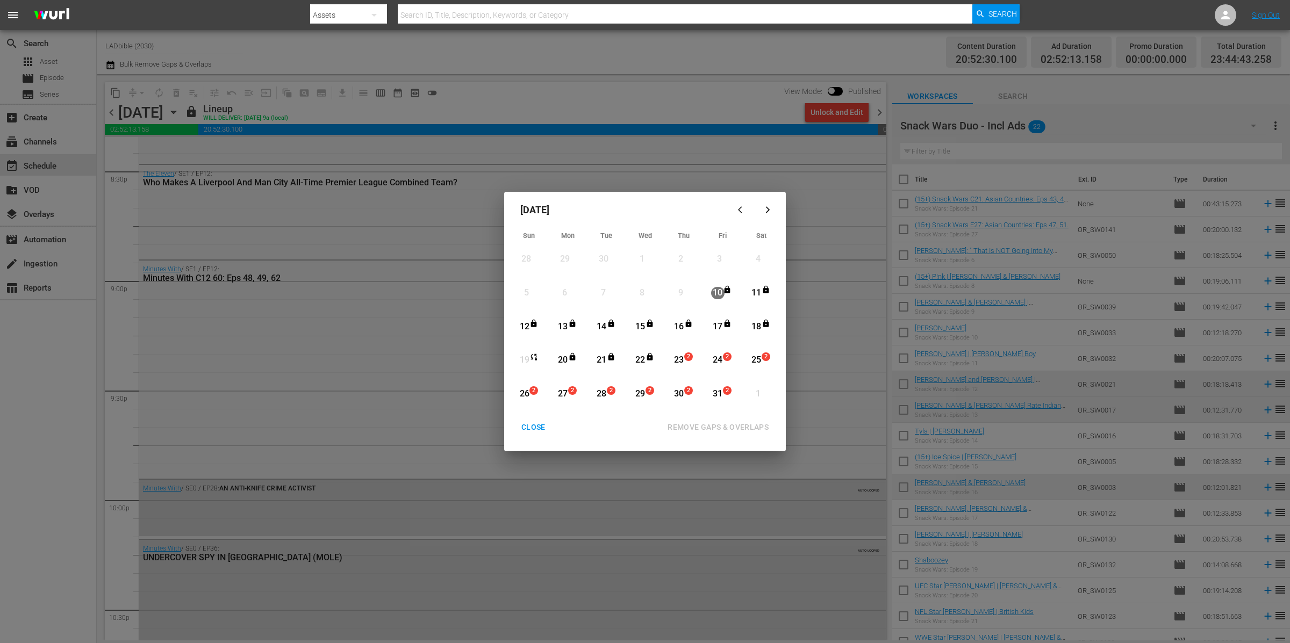
click at [531, 432] on div "CLOSE" at bounding box center [533, 427] width 41 height 13
